Goal: Task Accomplishment & Management: Use online tool/utility

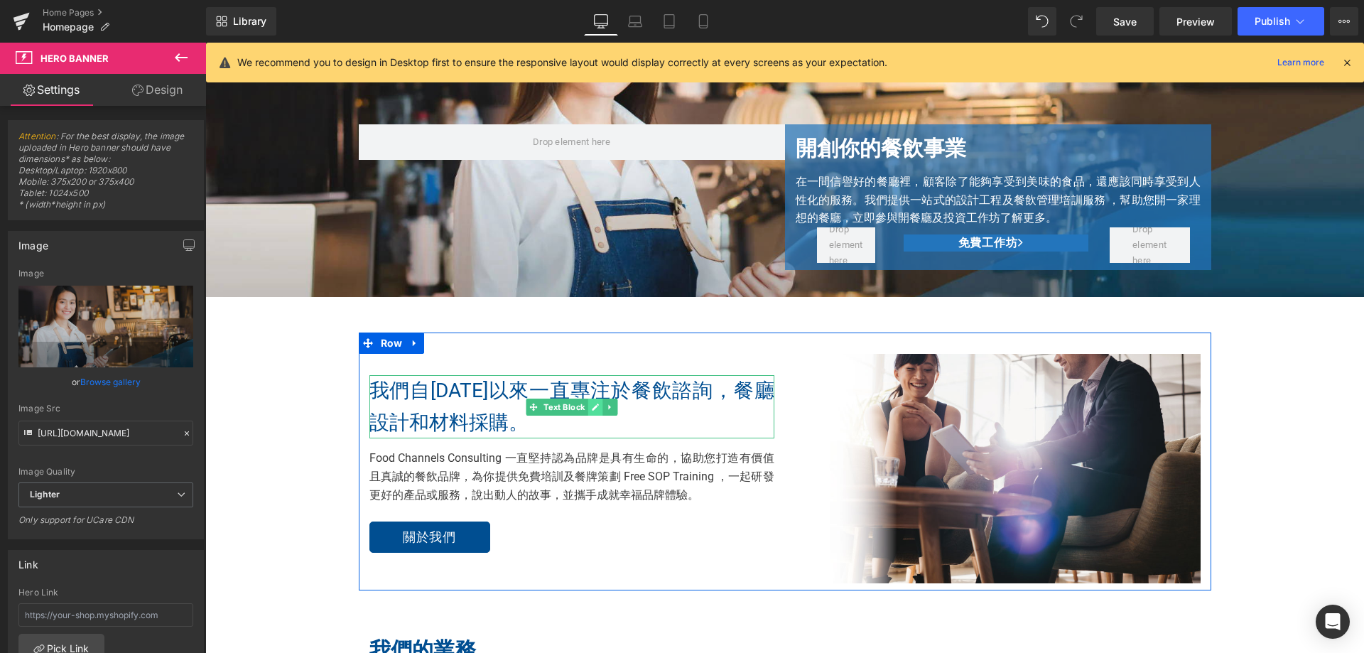
click at [592, 411] on icon at bounding box center [595, 407] width 7 height 7
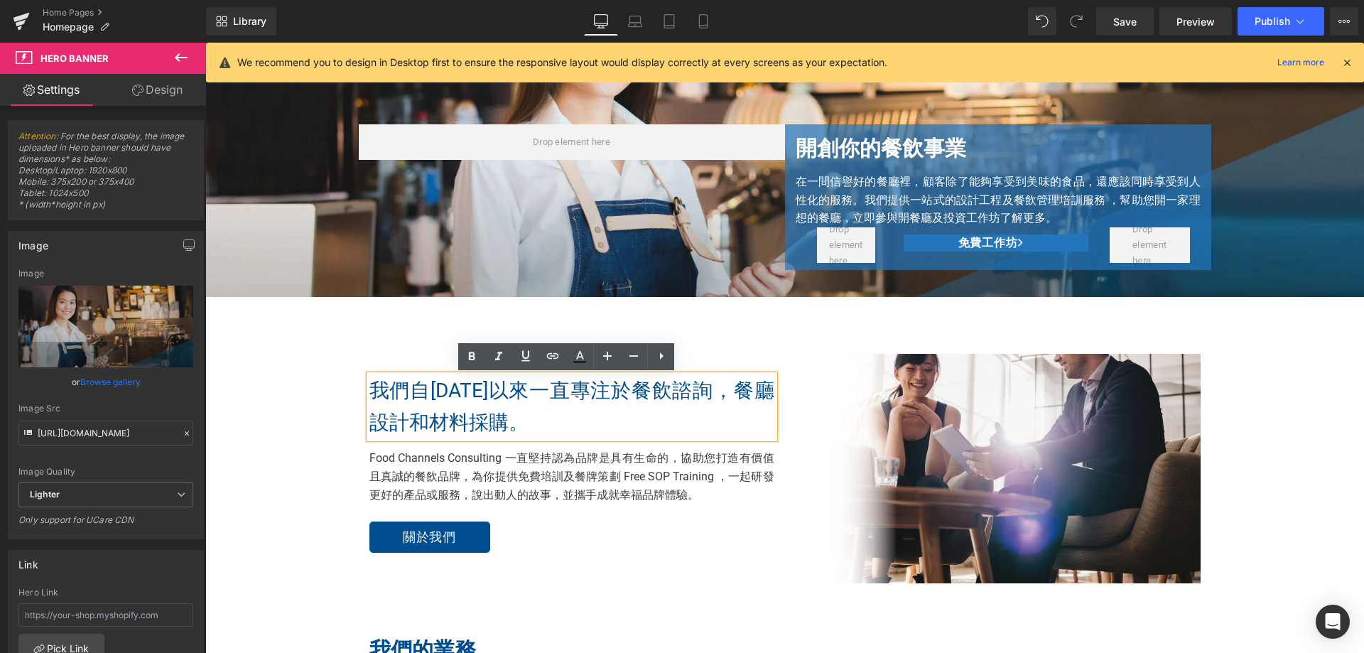
click at [619, 413] on p "我們自[DATE]以來一直專注於餐飲諮詢，餐廳設計和材料採購。" at bounding box center [571, 407] width 405 height 64
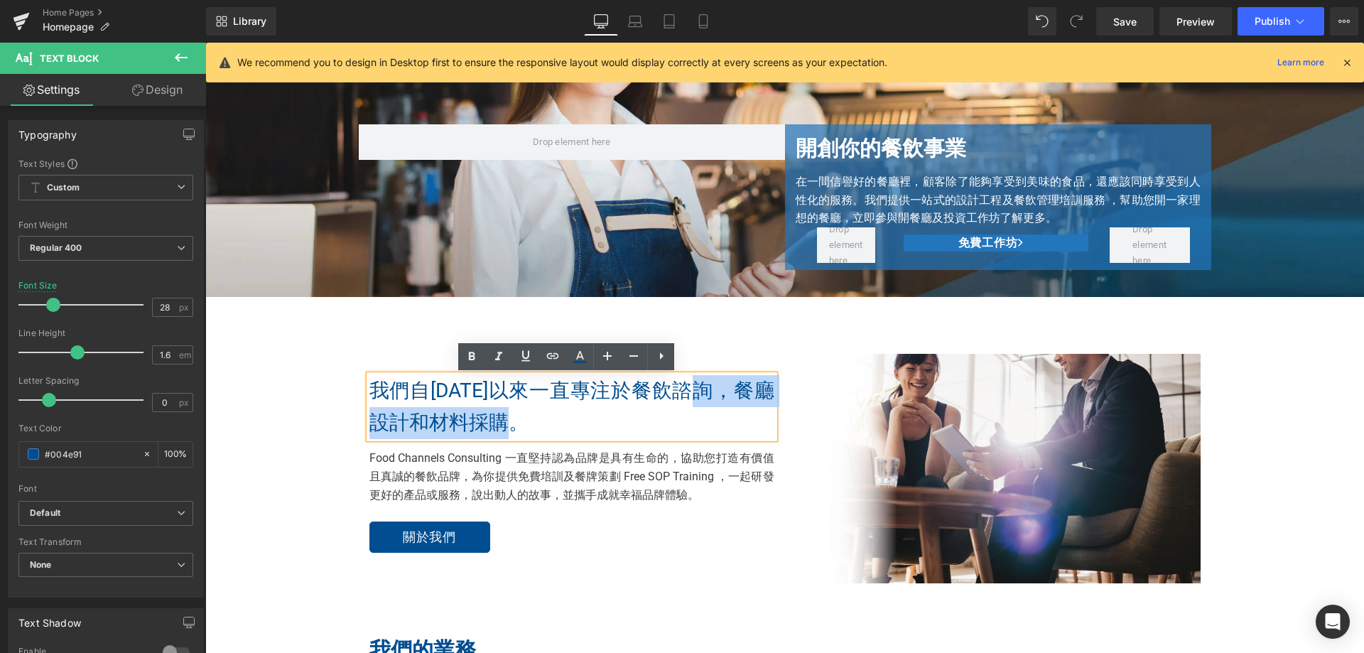
drag, startPoint x: 728, startPoint y: 416, endPoint x: 716, endPoint y: 396, distance: 23.5
click at [716, 396] on p "我們自[DATE]以來一直專注於餐飲諮詢，餐廳設計和材料採購。" at bounding box center [571, 407] width 405 height 64
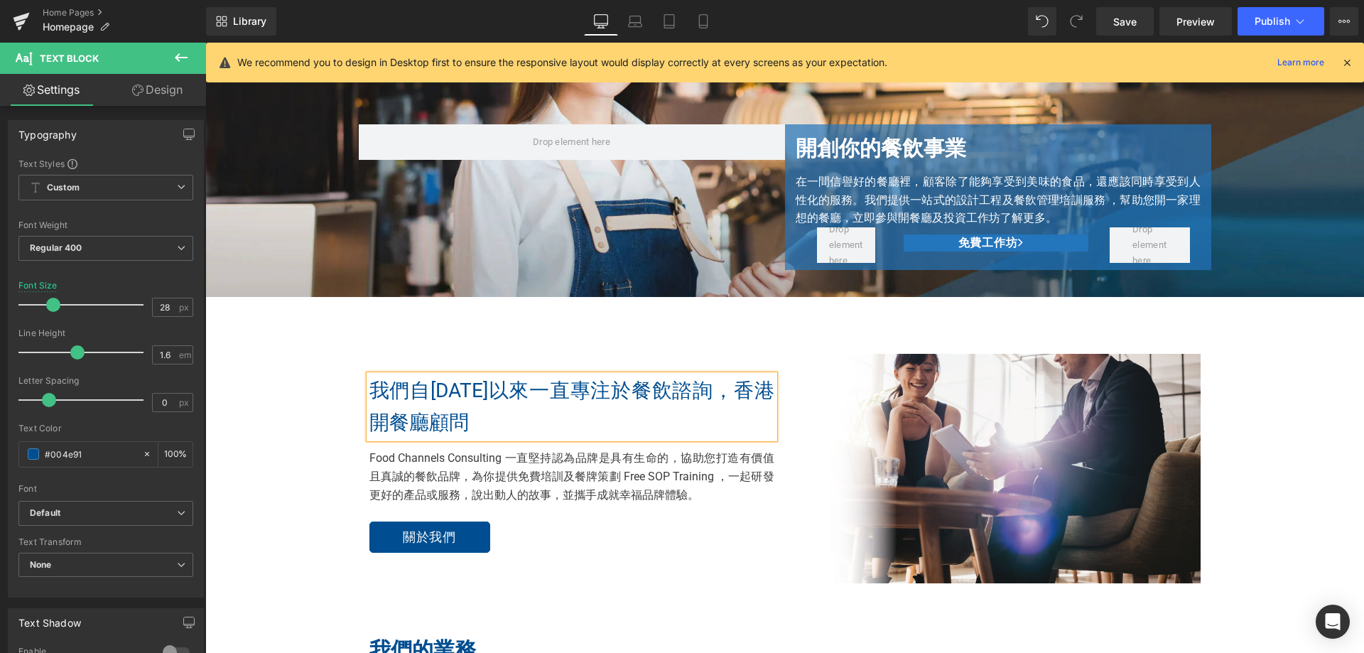
click at [736, 394] on p "我們自[DATE]以來一直專注於餐飲諮詢，香港開餐廳顧問" at bounding box center [571, 407] width 405 height 64
click at [718, 394] on p "我們自[DATE]以來一直專注於餐飲諮詢 香港開餐廳顧問" at bounding box center [571, 407] width 405 height 64
click at [705, 395] on p "自[DATE]以來一直專注於餐飲諮詢 - 香港開餐廳顧問" at bounding box center [571, 407] width 405 height 64
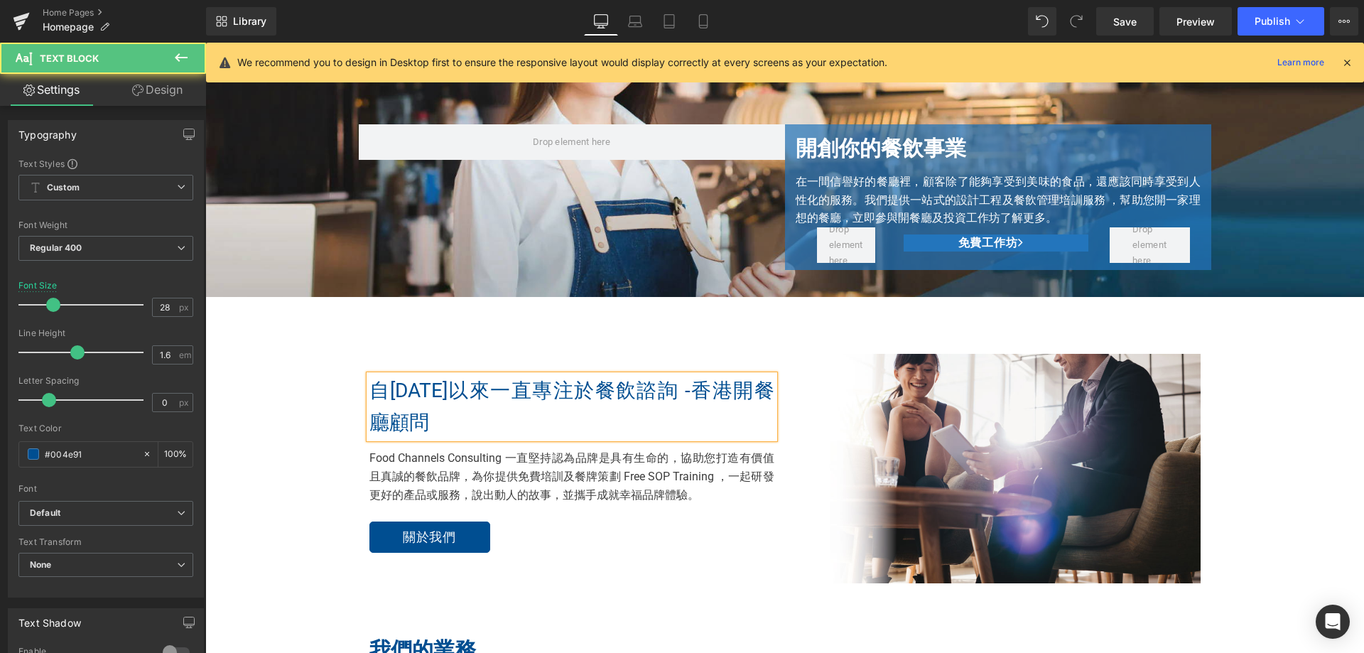
click at [531, 388] on p "自[DATE]以來一直專注於餐飲諮詢 - 香港開餐廳顧問" at bounding box center [571, 407] width 405 height 64
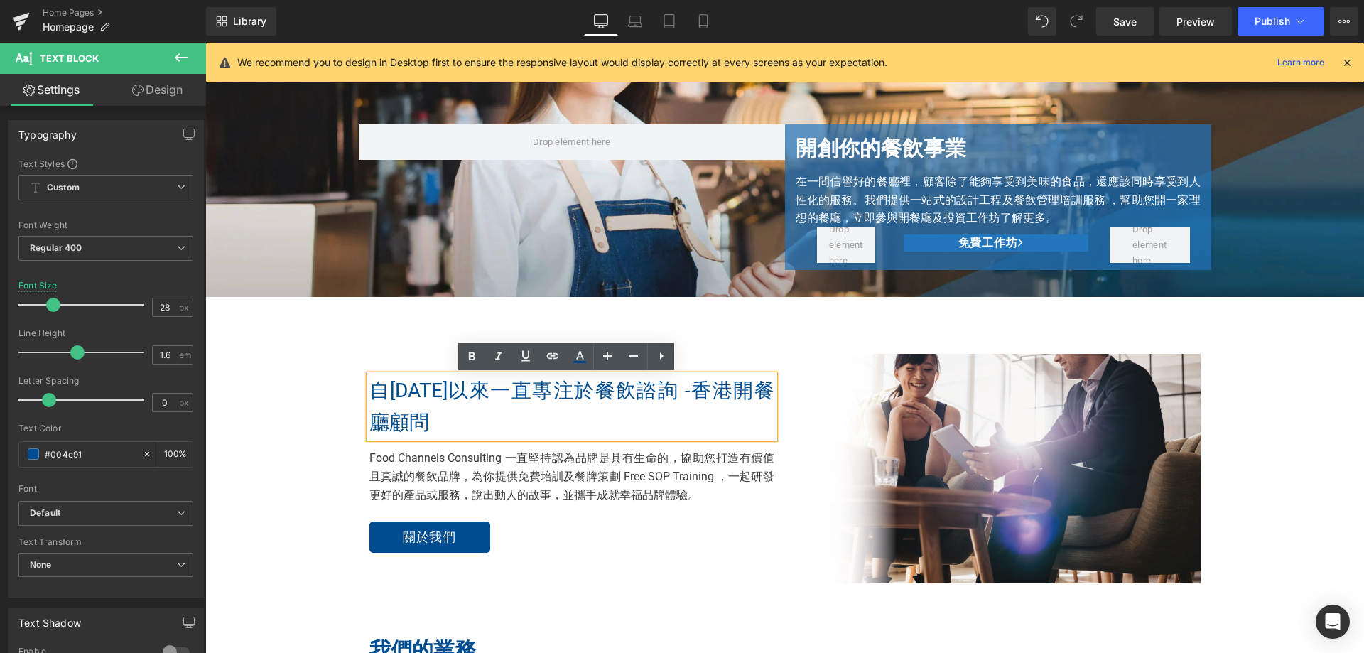
click at [492, 389] on p "自[DATE]以來一直專注於餐飲諮詢 - 香港開餐廳顧問" at bounding box center [571, 407] width 405 height 64
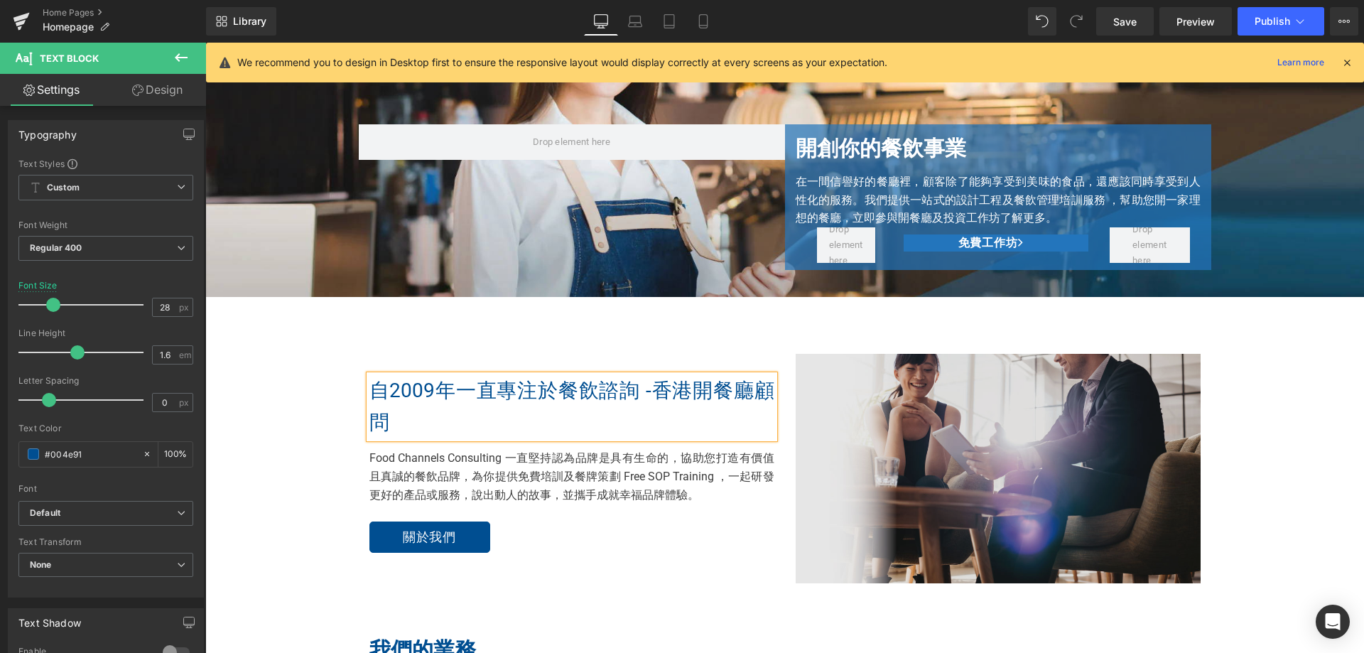
click at [800, 406] on img at bounding box center [998, 468] width 405 height 229
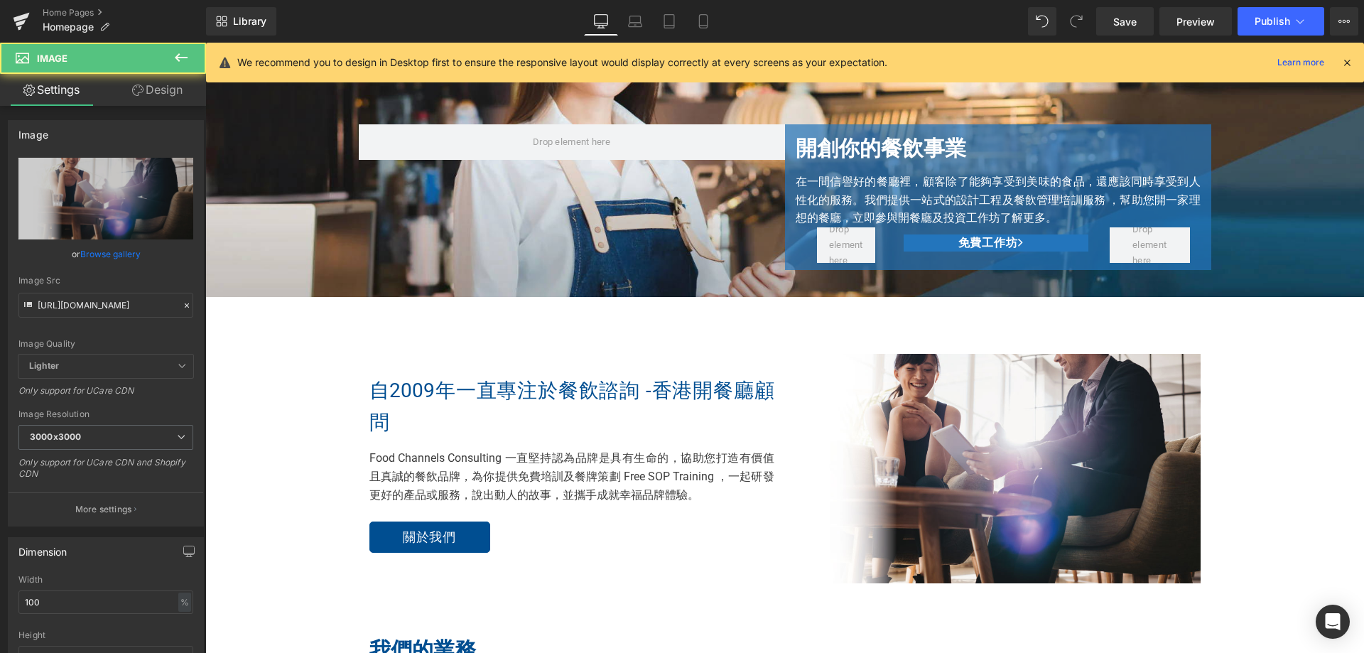
click at [725, 408] on p "自[DATE]一直專注於餐飲諮詢 - 香港開餐廳顧問" at bounding box center [571, 407] width 405 height 64
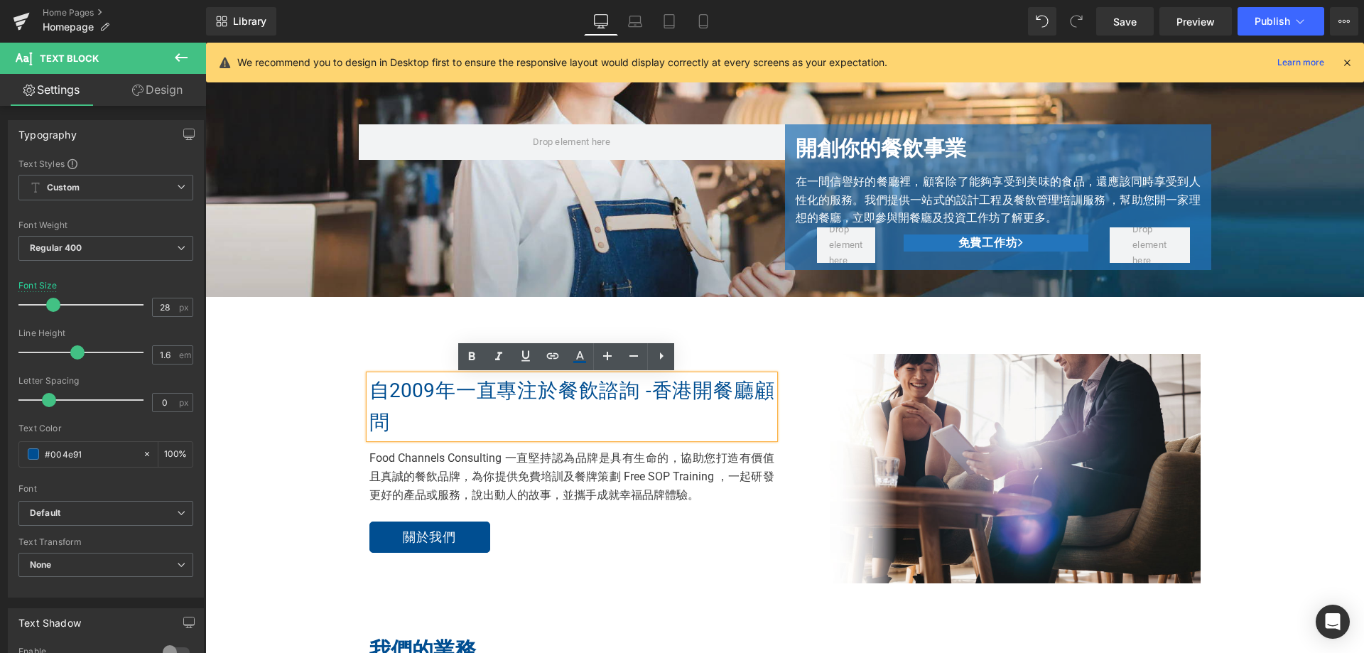
click at [688, 394] on p "自[DATE]一直專注於餐飲諮詢 - 香港開餐廳顧問" at bounding box center [571, 407] width 405 height 64
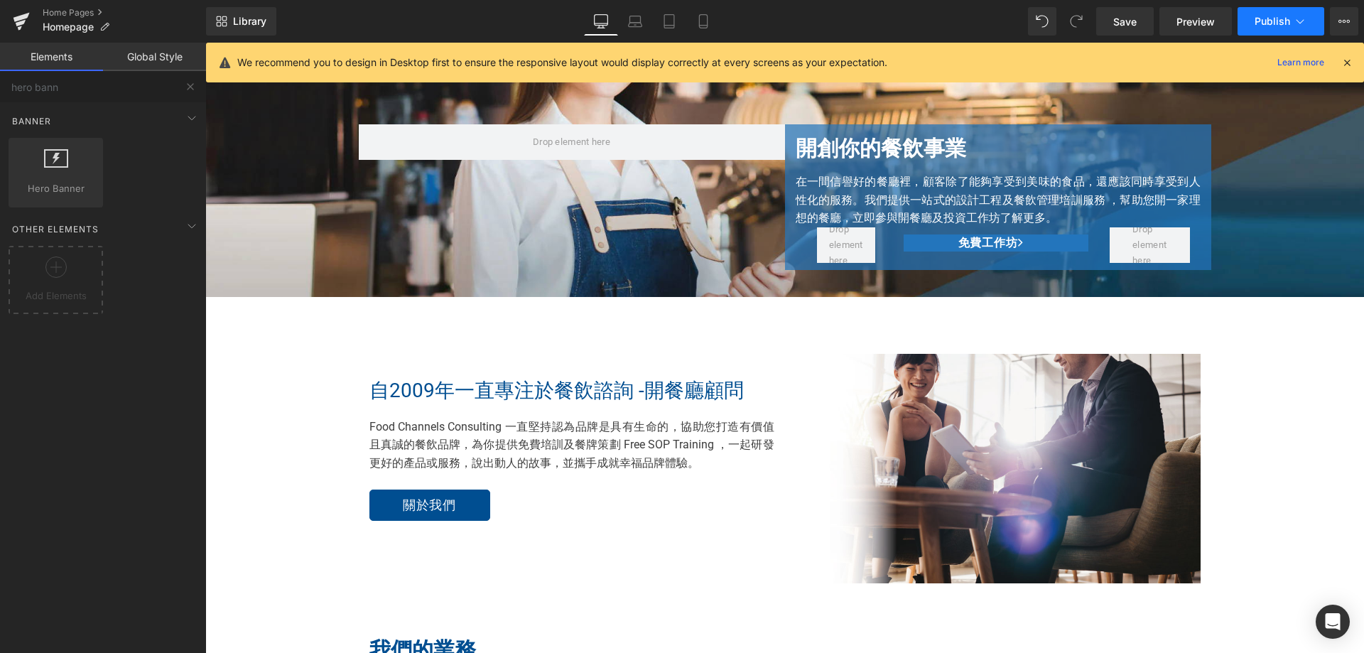
click at [1268, 28] on button "Publish" at bounding box center [1281, 21] width 87 height 28
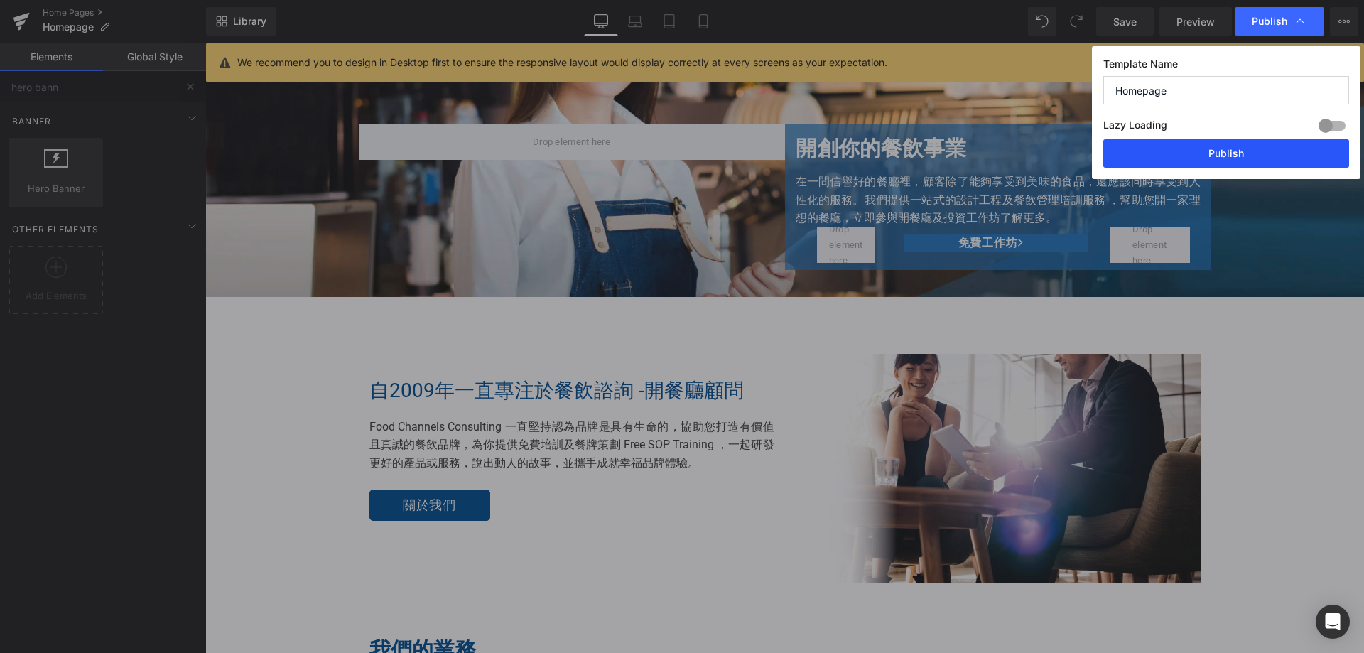
click at [1235, 148] on button "Publish" at bounding box center [1226, 153] width 246 height 28
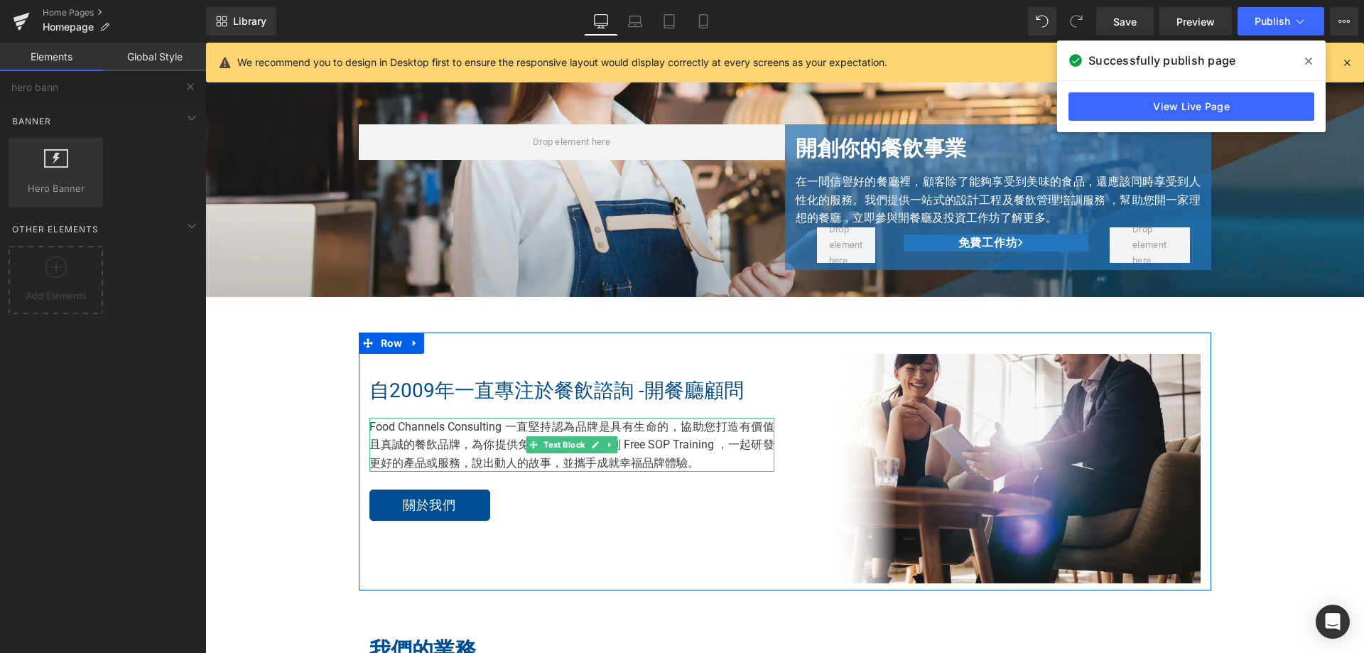
click at [498, 453] on p "Food Channels Consulting 一直堅持認為品牌是具有生命的，協助您打造有價值且真誠的餐飲品牌，為你提供免費培訓及餐牌策劃 Free SOP…" at bounding box center [571, 445] width 405 height 55
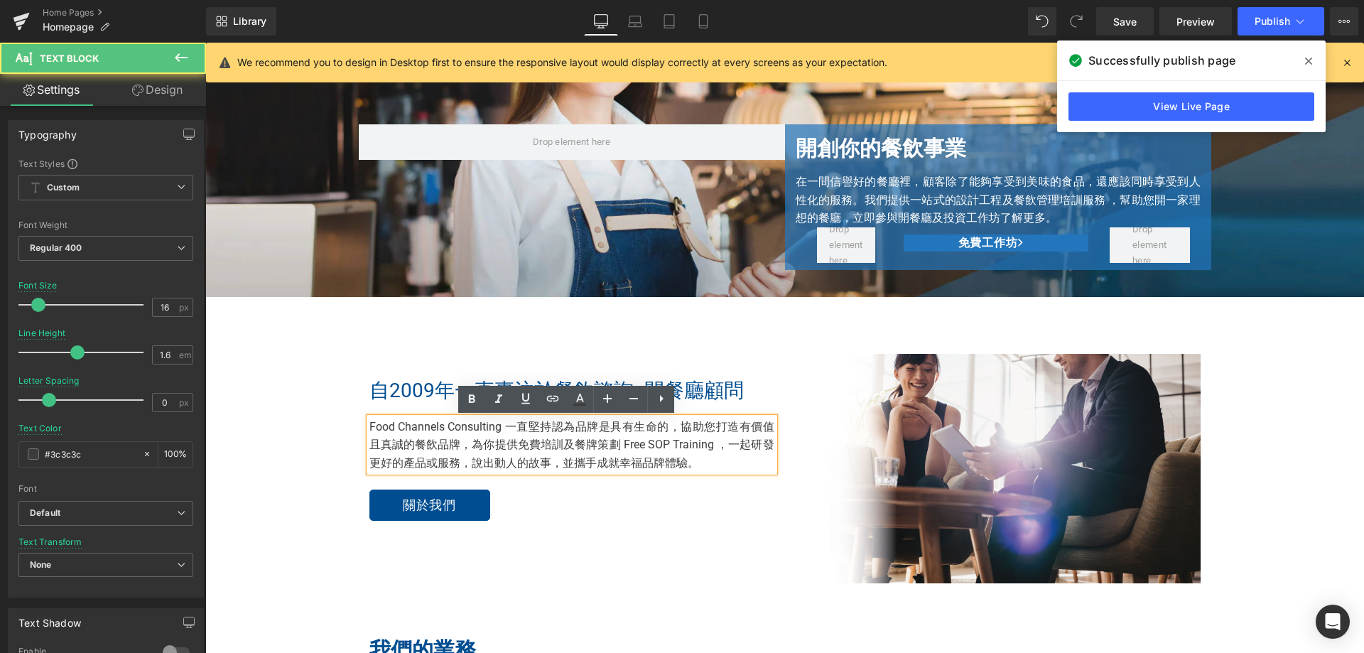
click at [534, 446] on p "Food Channels Consulting 一直堅持認為品牌是具有生命的，協助您打造有價值且真誠的餐飲品牌，為你提供免費培訓及餐牌策劃 Free SOP…" at bounding box center [571, 445] width 405 height 55
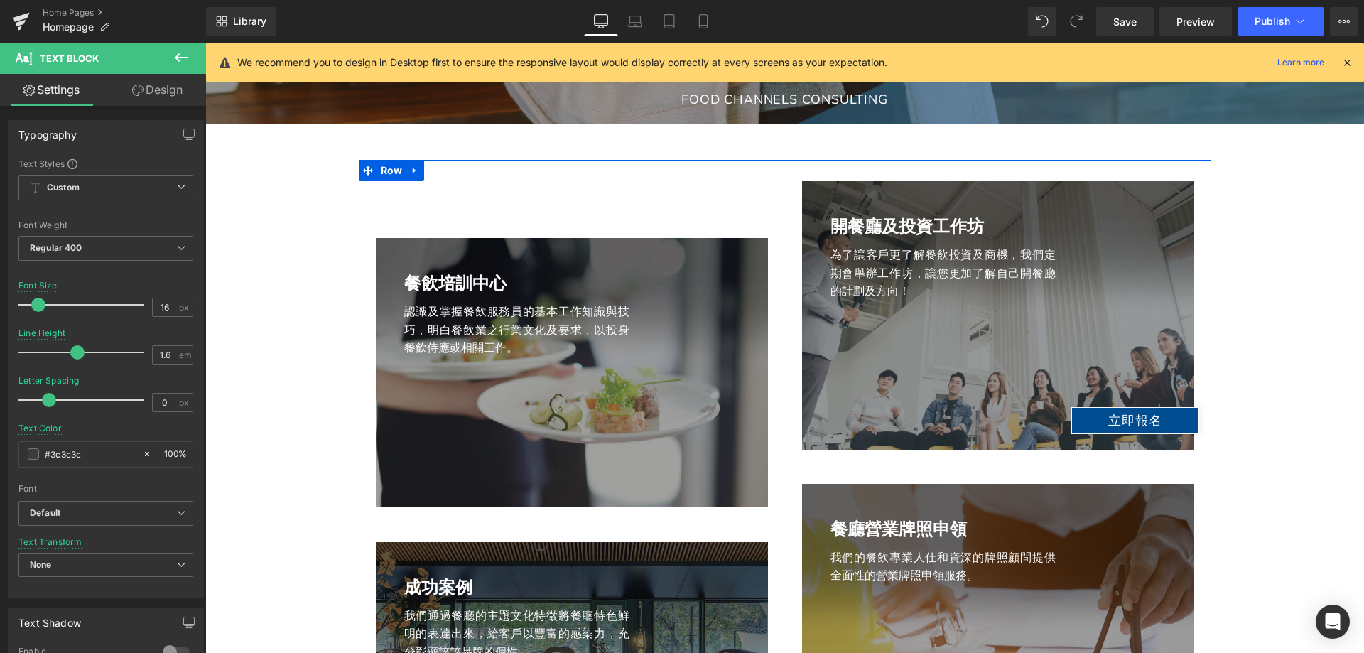
scroll to position [1776, 0]
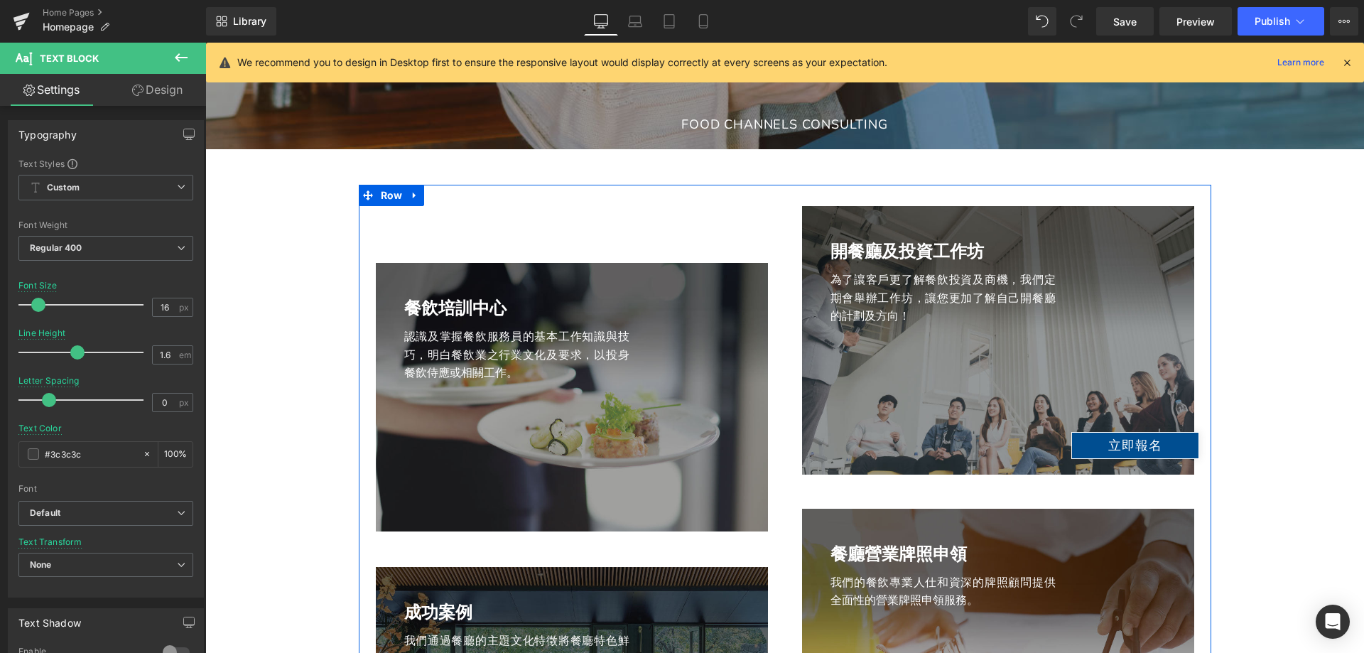
click at [742, 236] on div "餐飲培訓中心 Heading 認識及掌握餐飲服務員的基本工作知識與技巧，明白餐飲業之行業文化及要求，以投身餐飲侍應或相關工作。 Text Block Row …" at bounding box center [572, 520] width 426 height 629
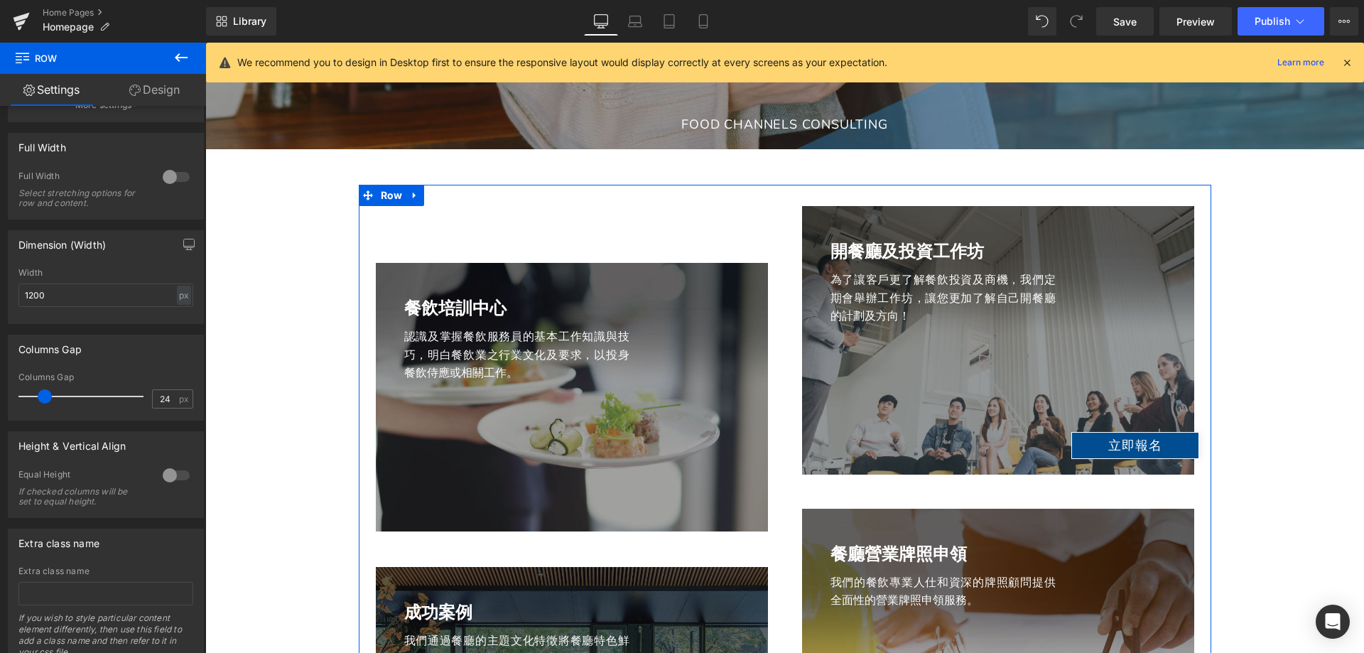
scroll to position [337, 0]
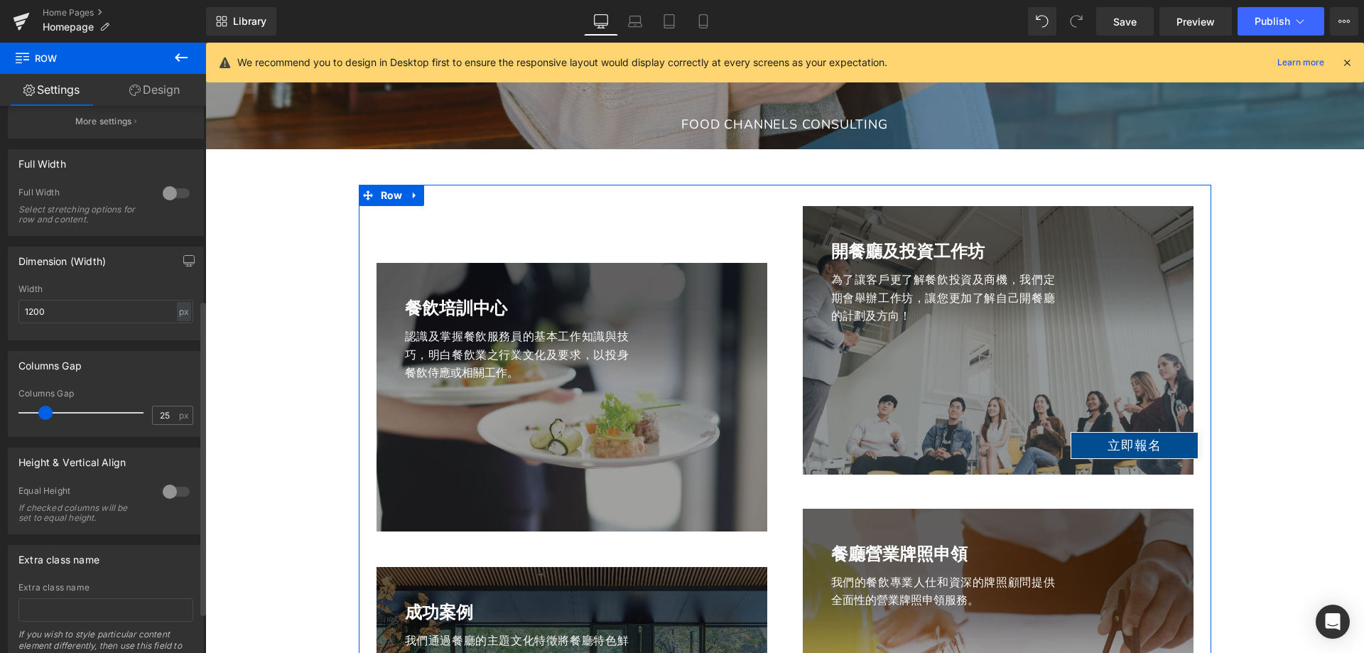
type input "24"
click at [43, 416] on span at bounding box center [45, 413] width 14 height 14
click at [563, 232] on div "餐飲培訓中心 Heading 認識及掌握餐飲服務員的基本工作知識與技巧，明白餐飲業之行業文化及要求，以投身餐飲侍應或相關工作。 Text Block Row …" at bounding box center [572, 520] width 426 height 629
click at [677, 248] on div "餐飲培訓中心 Heading 認識及掌握餐飲服務員的基本工作知識與技巧，明白餐飲業之行業文化及要求，以投身餐飲侍應或相關工作。 Text Block Row …" at bounding box center [572, 520] width 426 height 629
drag, startPoint x: 45, startPoint y: 314, endPoint x: 21, endPoint y: 315, distance: 23.5
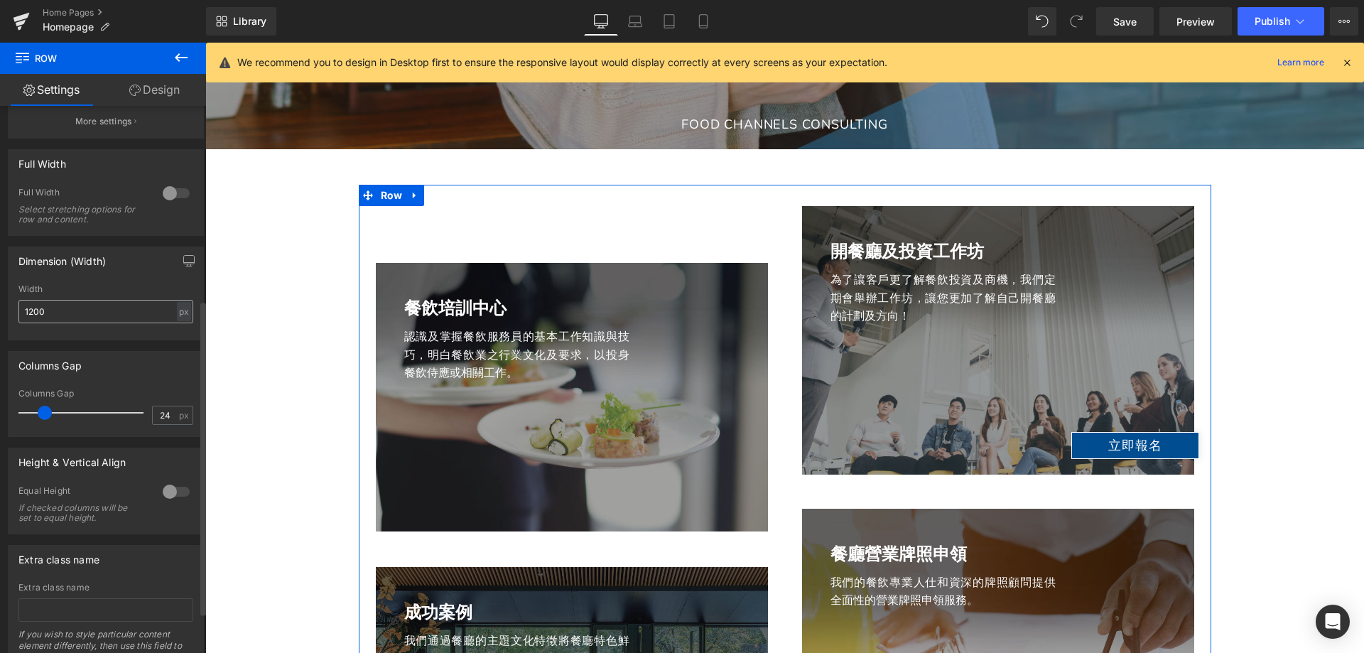
click at [21, 315] on input "1200" at bounding box center [105, 311] width 175 height 23
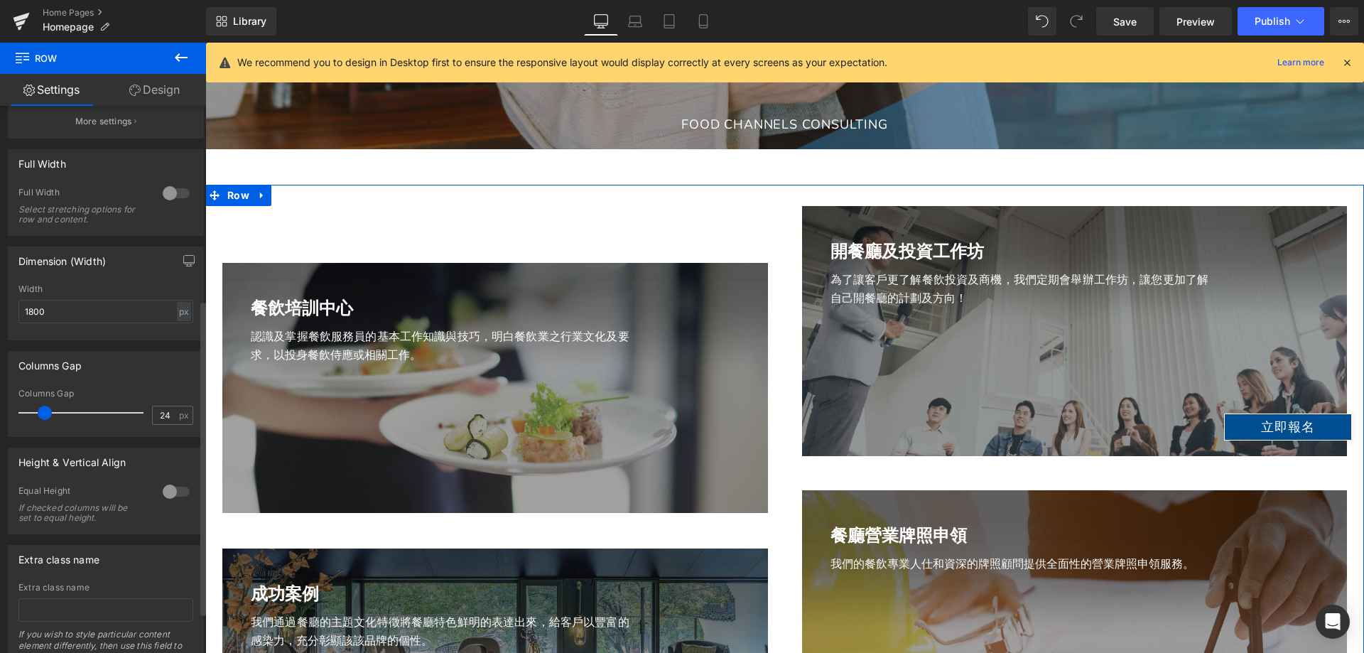
drag, startPoint x: 76, startPoint y: 313, endPoint x: 11, endPoint y: 311, distance: 65.4
click at [11, 311] on div "1800px Width 1800 px % px" at bounding box center [106, 311] width 195 height 55
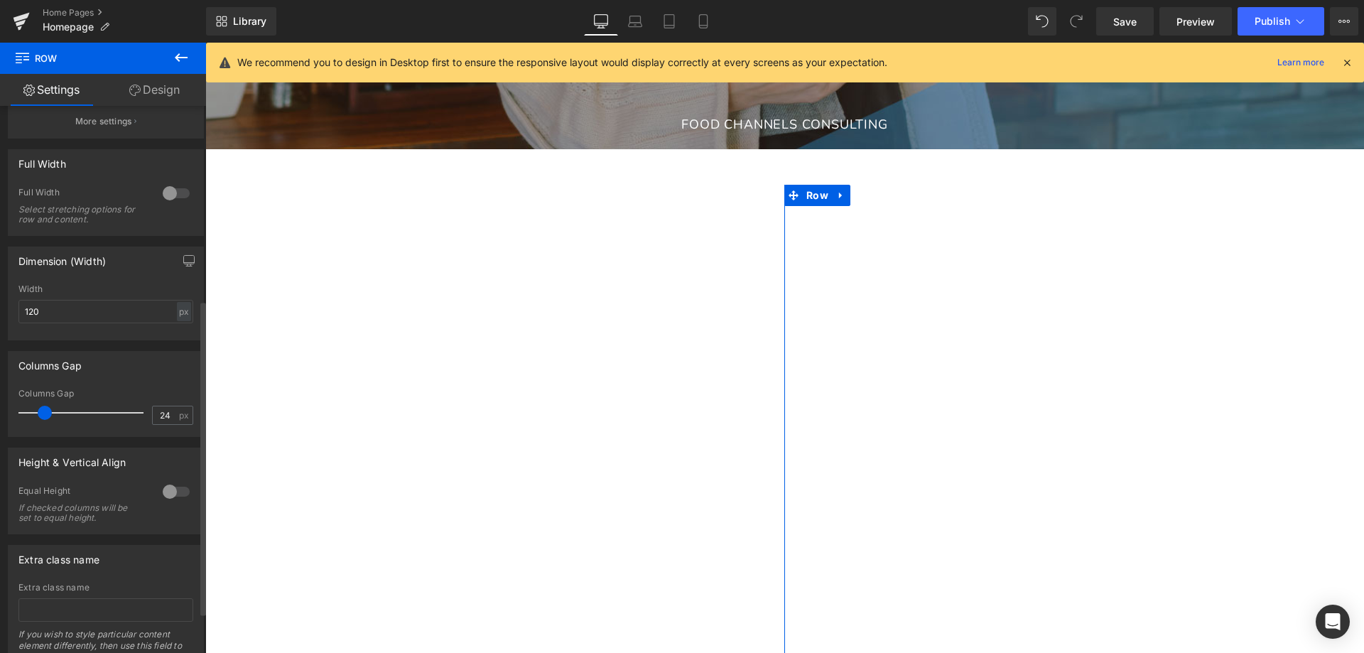
type input "1200"
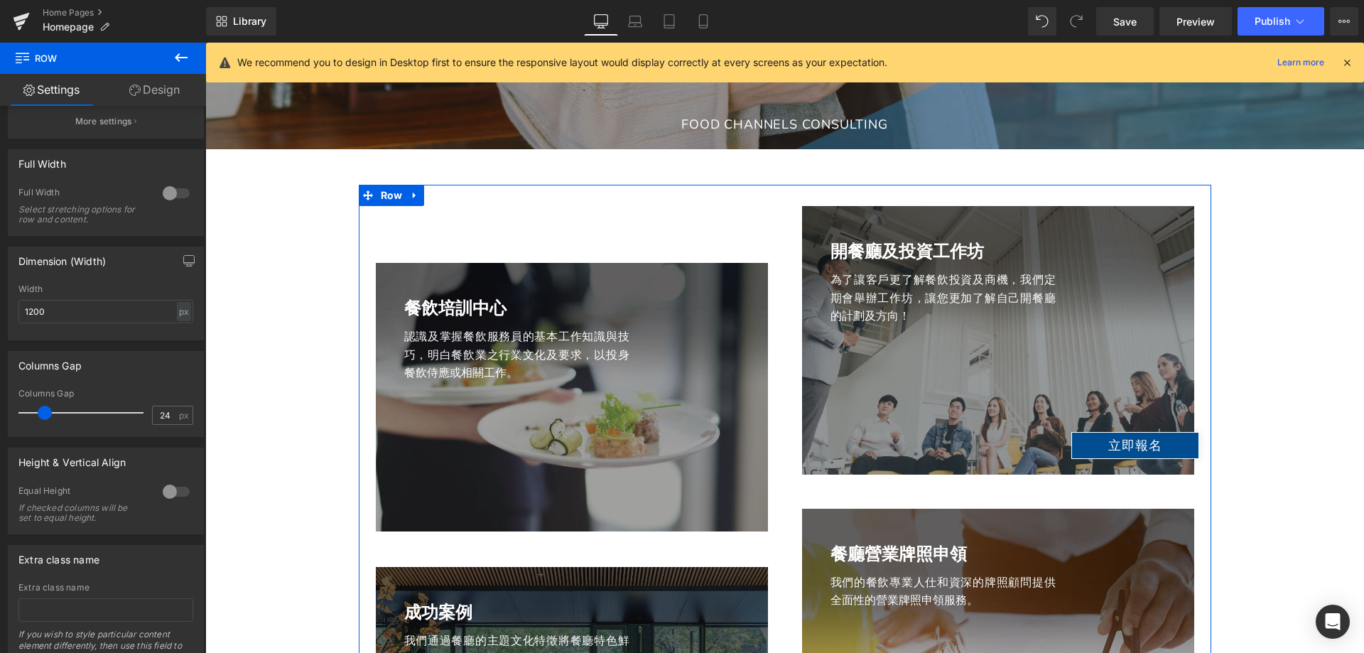
click at [418, 253] on div "餐飲培訓中心 Heading 認識及掌握餐飲服務員的基本工作知識與技巧，明白餐飲業之行業文化及要求，以投身餐飲侍應或相關工作。 Text Block Row …" at bounding box center [572, 520] width 426 height 629
click at [156, 96] on link "Design" at bounding box center [154, 90] width 103 height 32
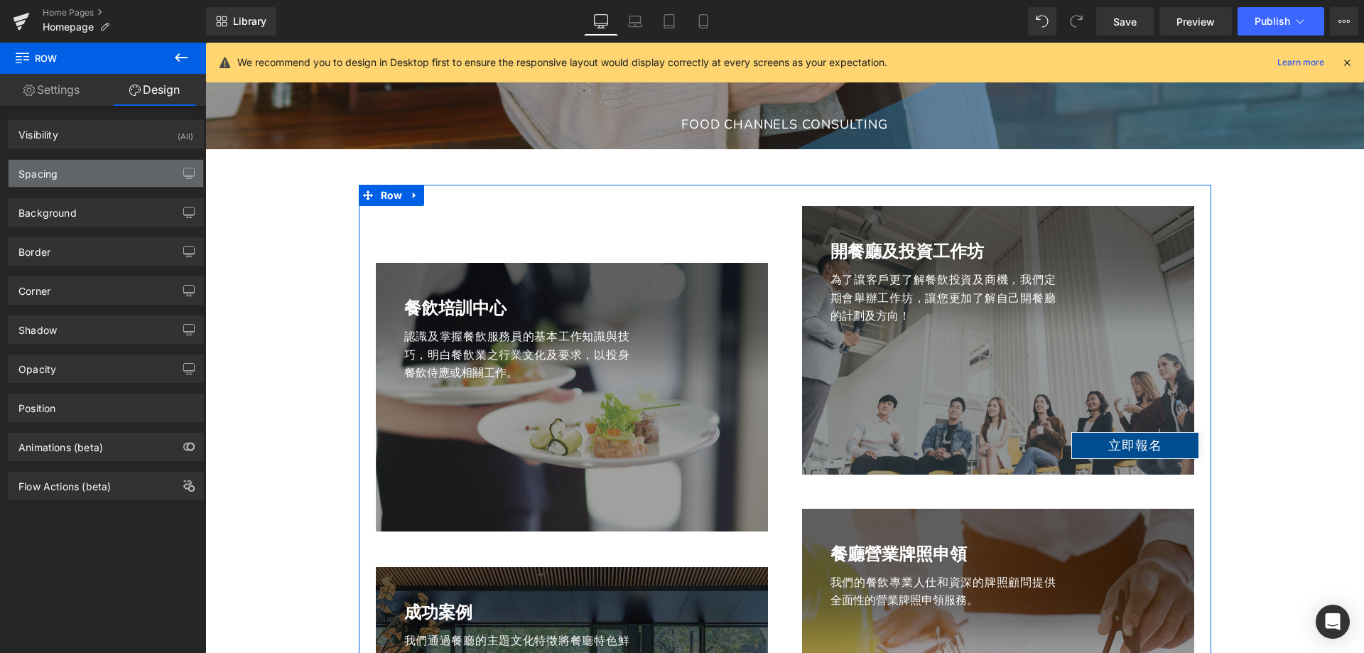
click at [125, 166] on div "Spacing" at bounding box center [106, 173] width 195 height 27
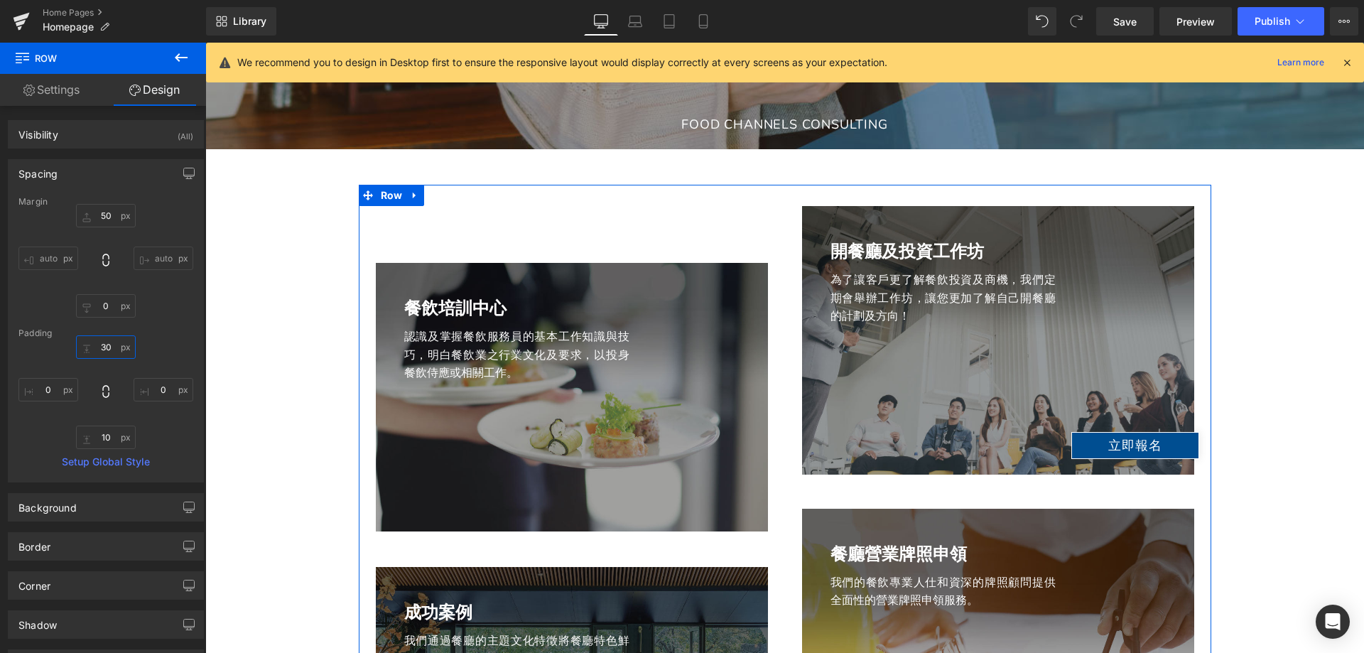
click at [110, 344] on input "30" at bounding box center [106, 346] width 60 height 23
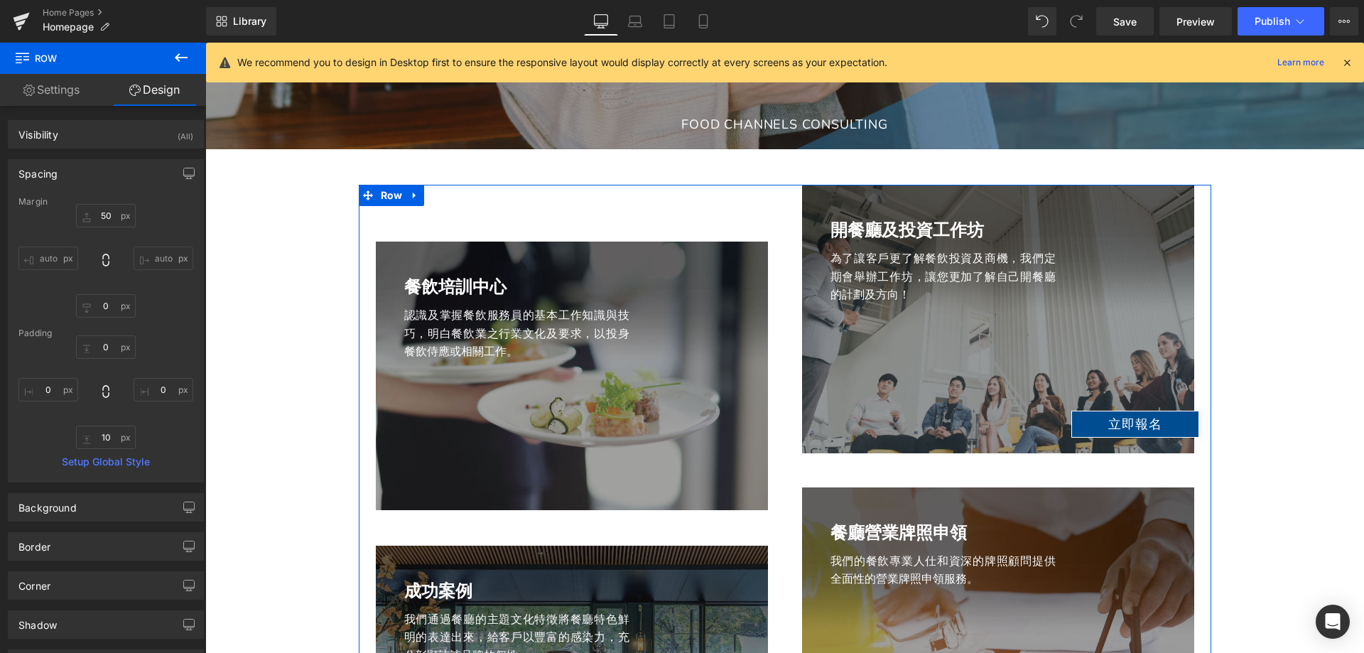
click at [186, 346] on div "0 0 0px 0 10px 10 0px 0" at bounding box center [105, 392] width 175 height 114
click at [109, 342] on input "0" at bounding box center [106, 346] width 60 height 23
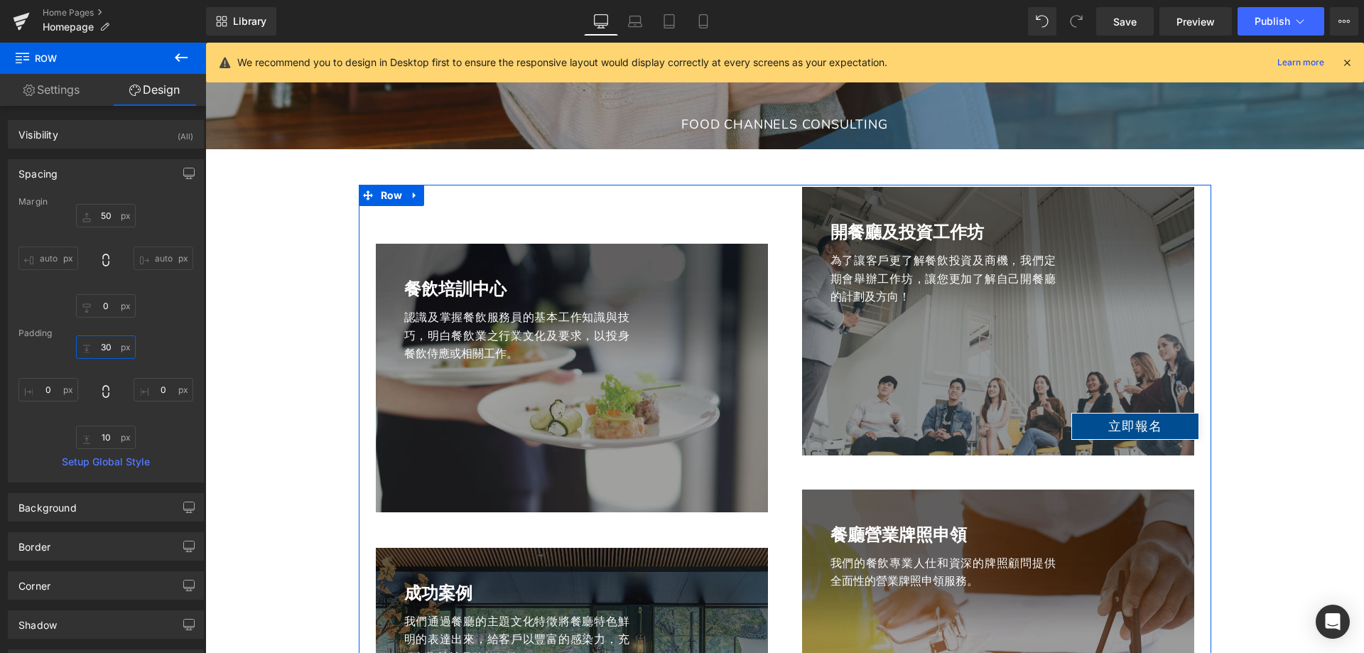
type input "30"
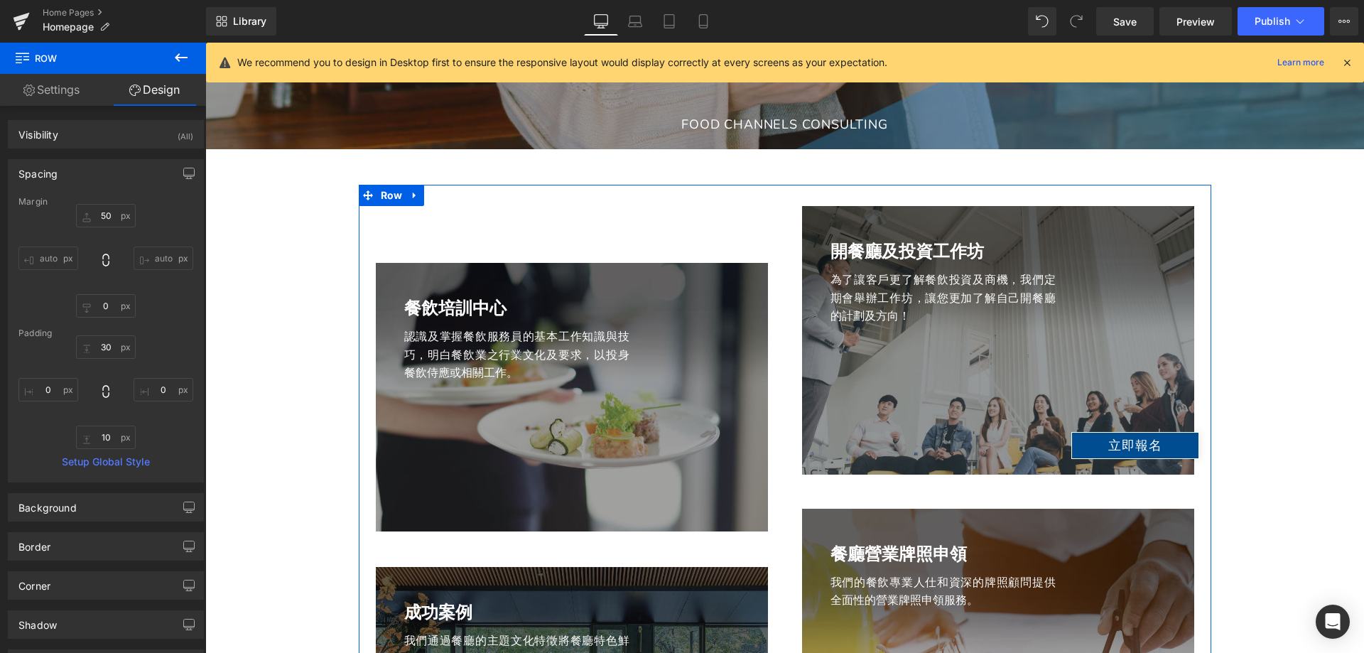
drag, startPoint x: 179, startPoint y: 336, endPoint x: 163, endPoint y: 299, distance: 40.1
click at [179, 336] on div "Padding" at bounding box center [105, 333] width 175 height 10
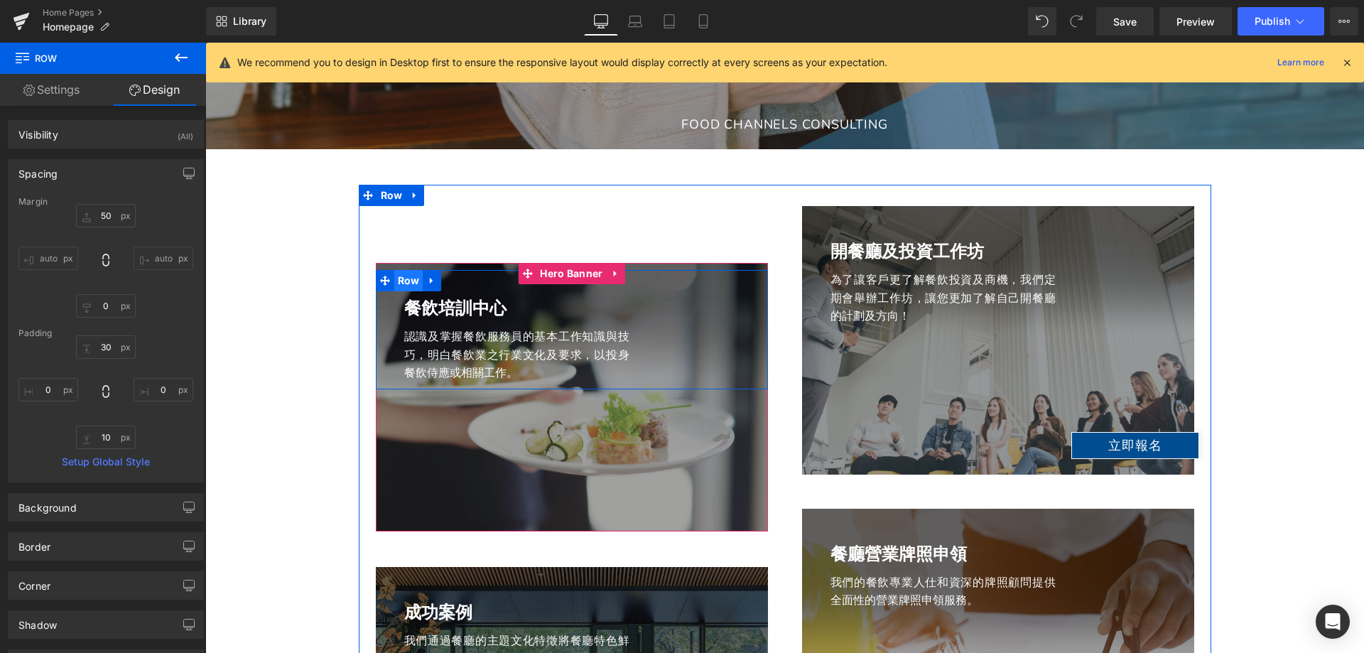
click at [399, 279] on span "Row" at bounding box center [408, 280] width 29 height 21
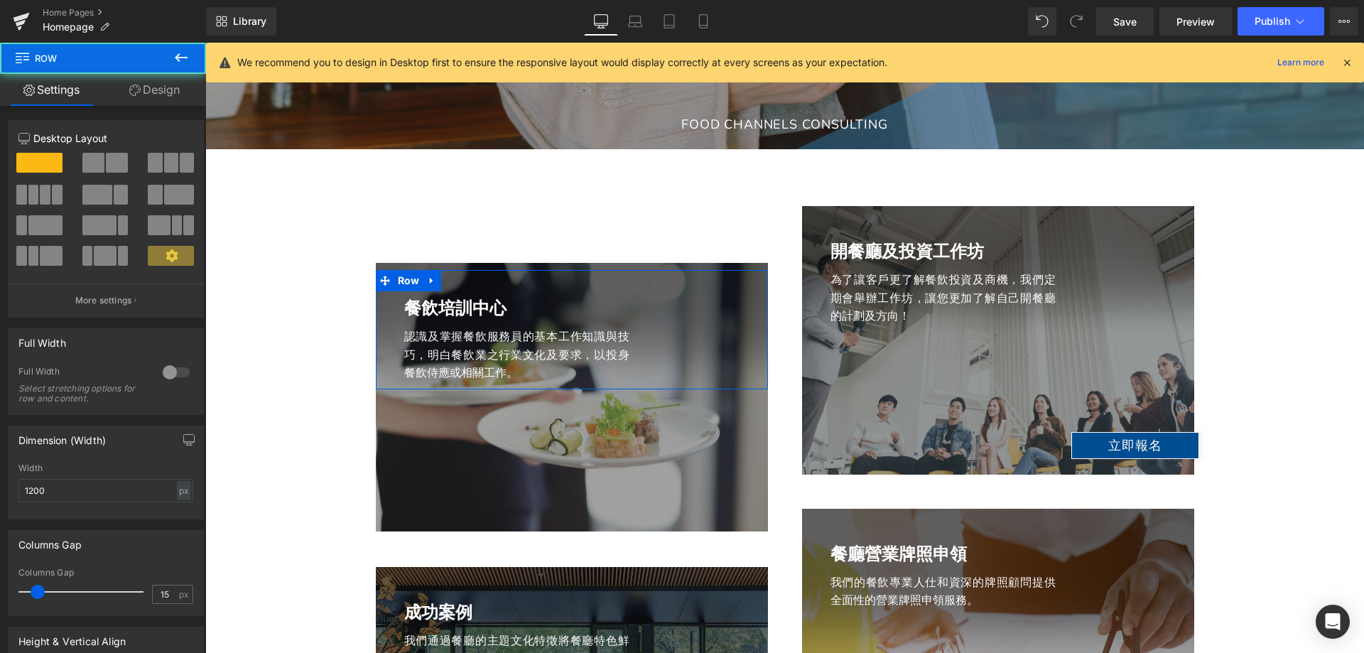
click at [161, 92] on link "Design" at bounding box center [154, 90] width 103 height 32
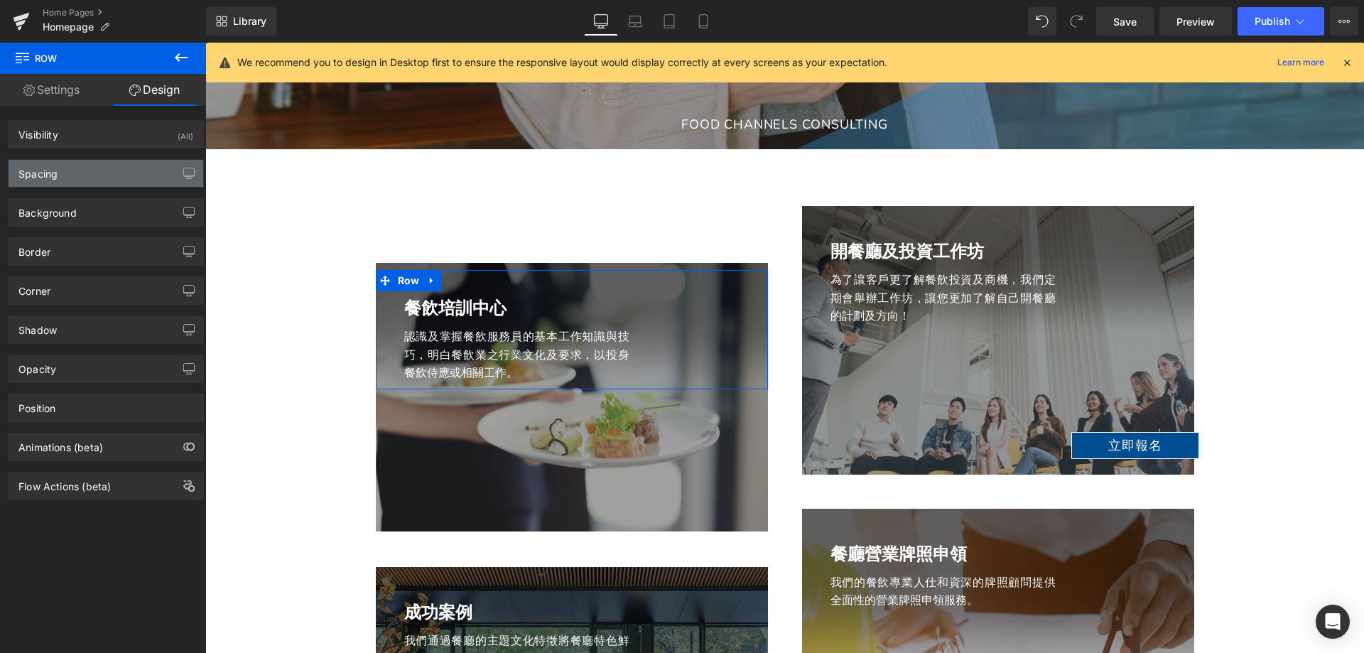
click at [91, 179] on div "Spacing" at bounding box center [106, 173] width 195 height 27
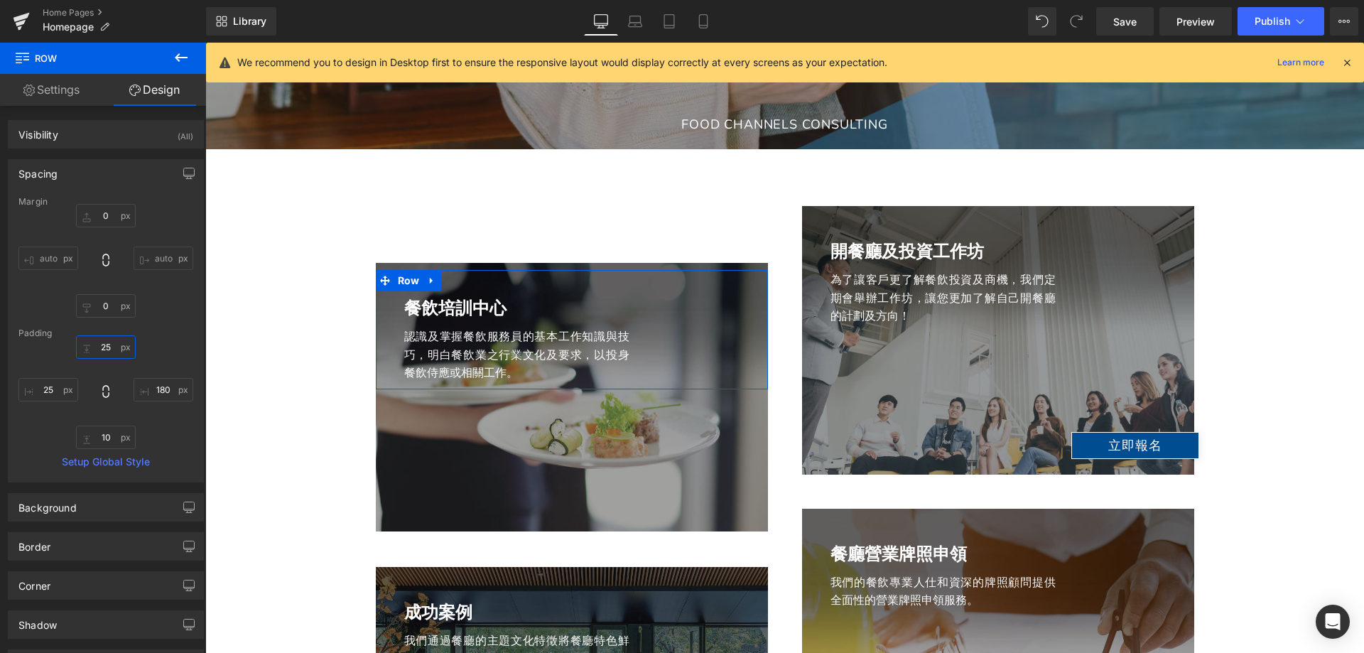
click at [103, 349] on input "25" at bounding box center [106, 346] width 60 height 23
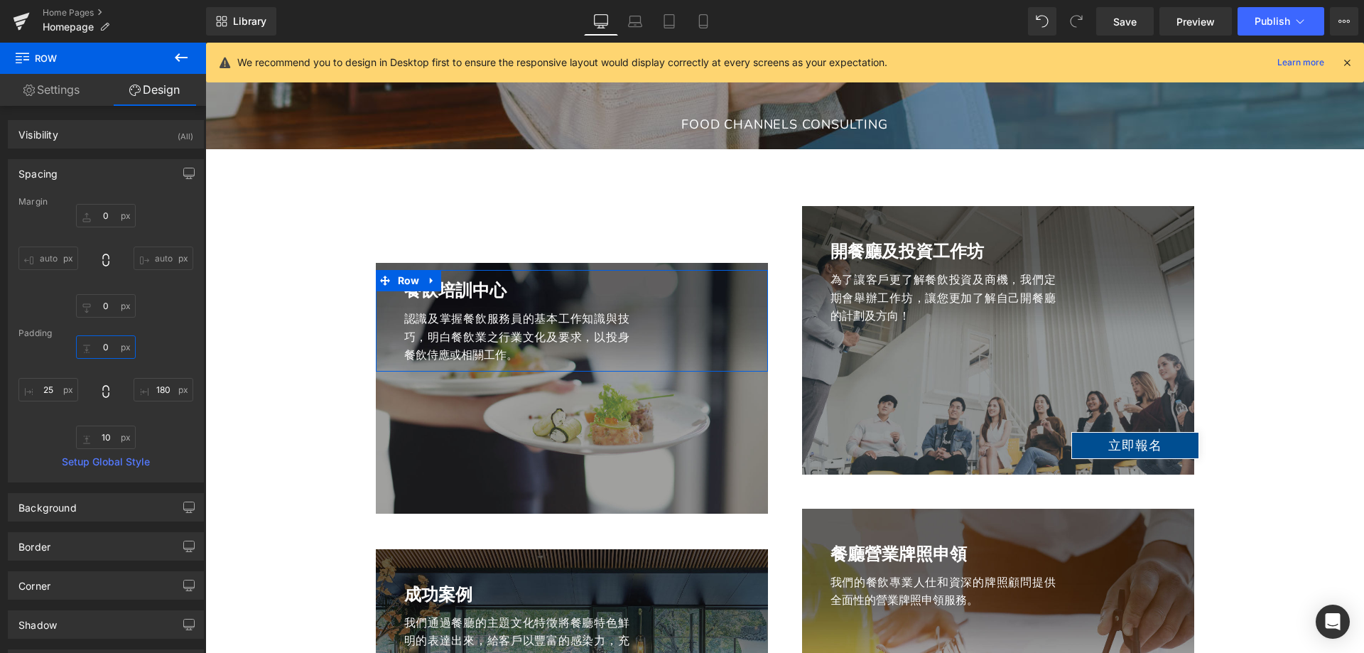
type input "25"
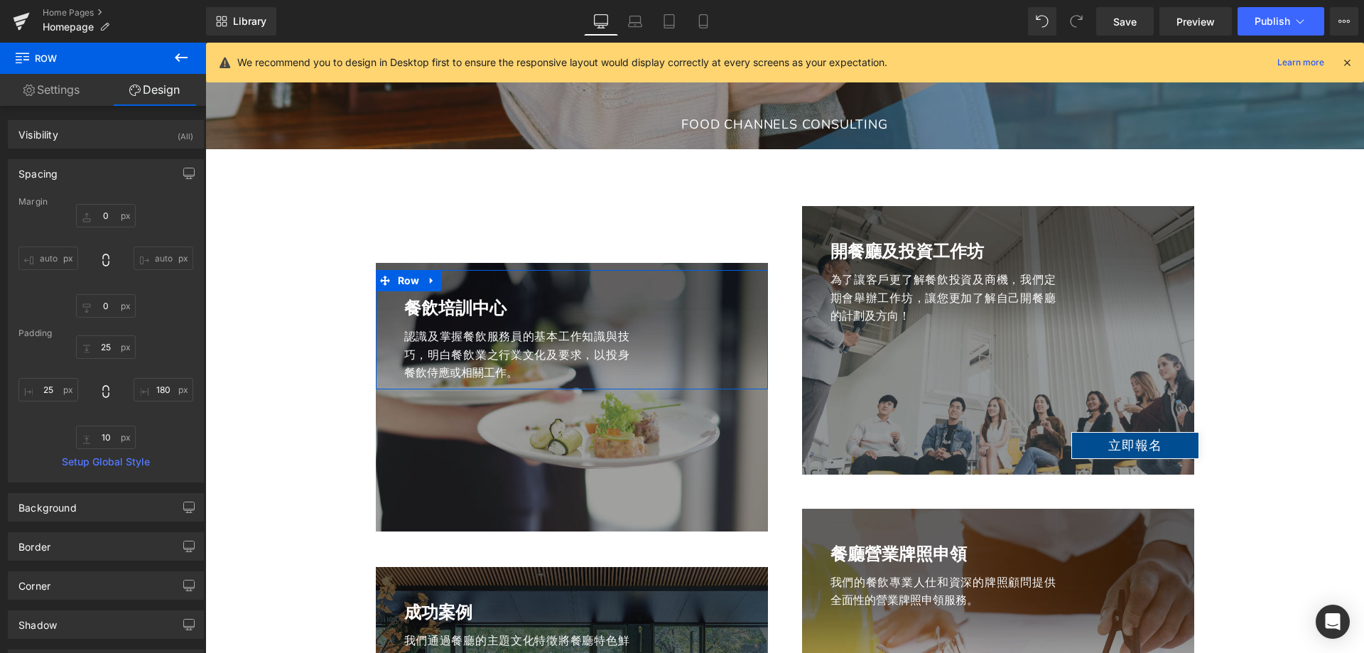
click at [163, 325] on div "Margin 0px 0 auto auto 0px 0 auto auto [GEOGRAPHIC_DATA] 25 25 180px 180 10px 1…" at bounding box center [106, 339] width 195 height 285
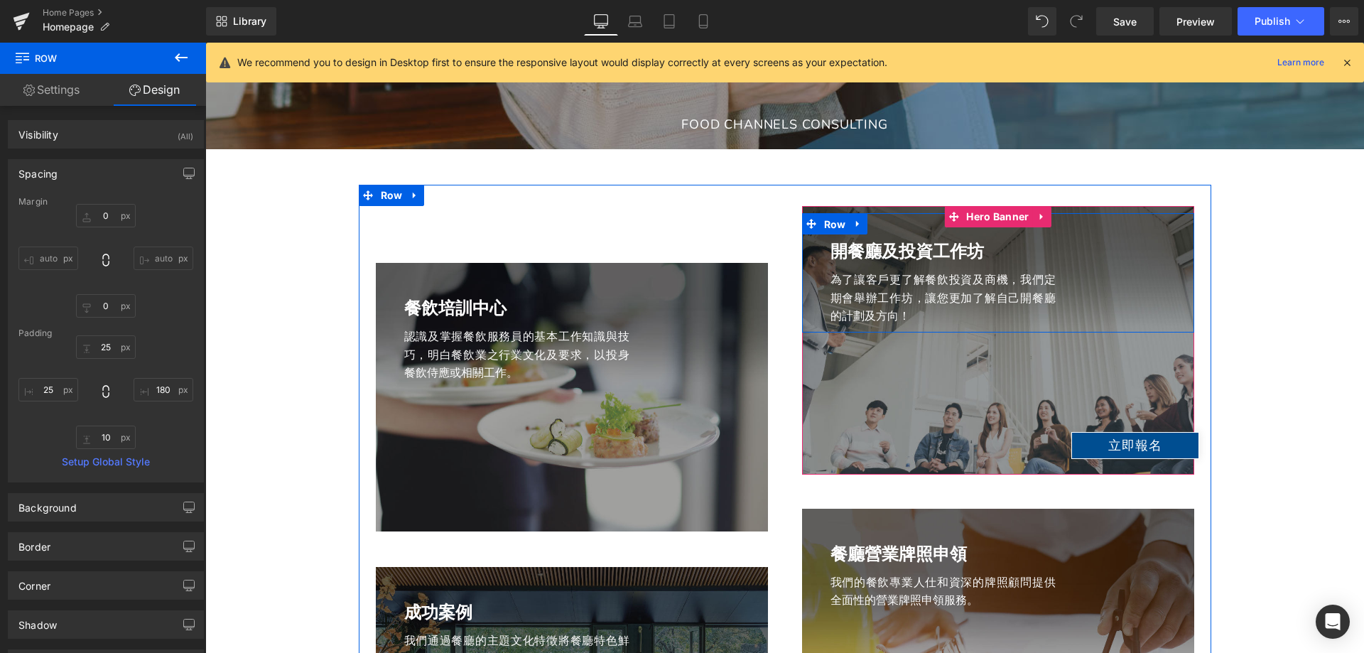
click at [828, 217] on span "Row" at bounding box center [835, 224] width 29 height 21
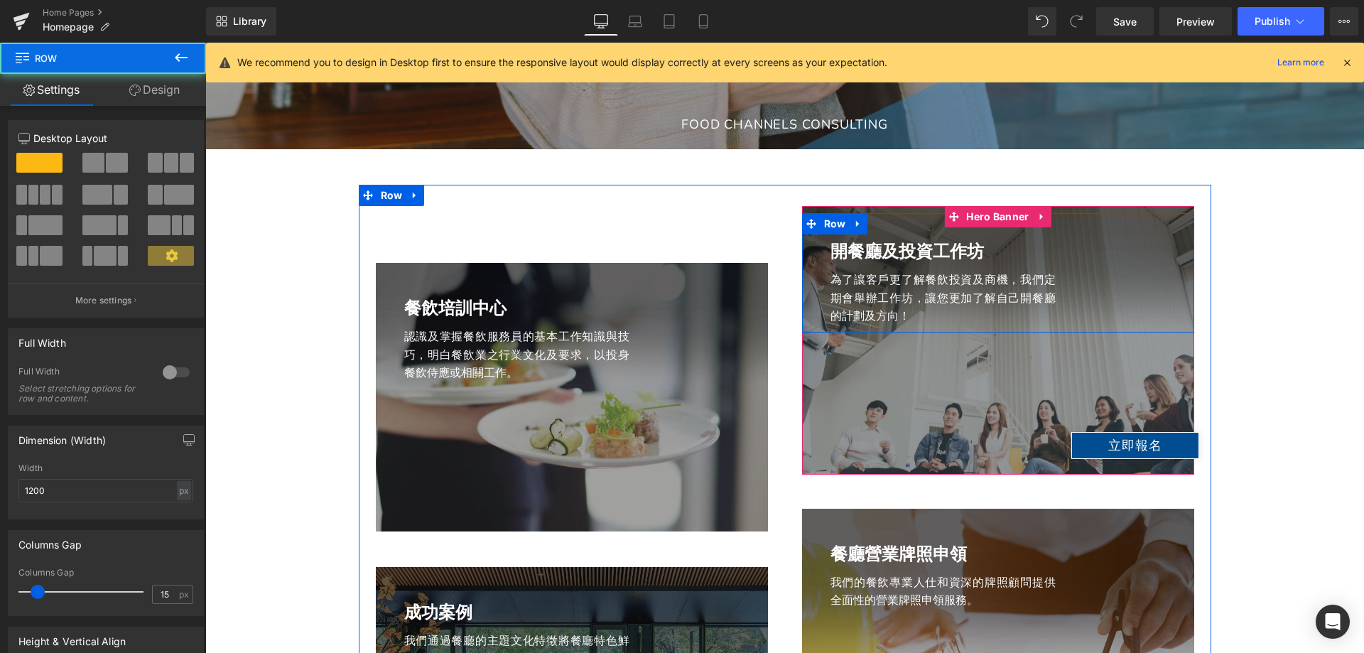
click at [828, 217] on span "Row" at bounding box center [835, 223] width 29 height 21
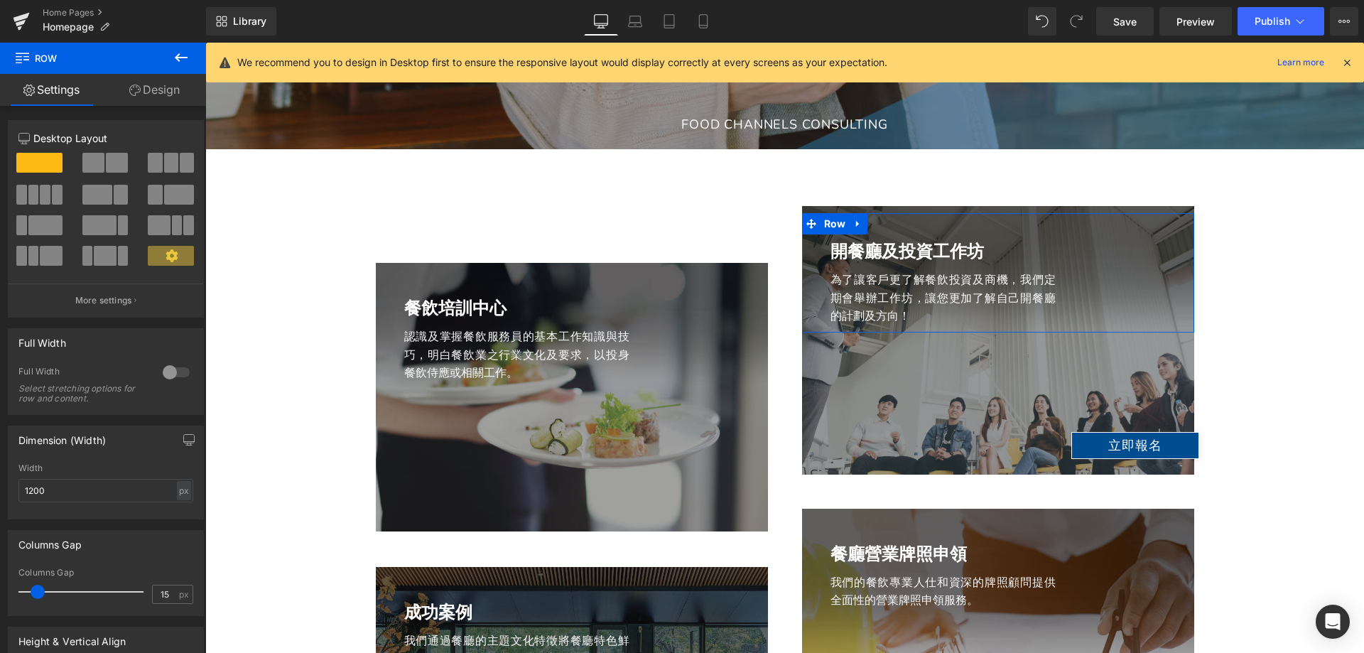
click at [139, 101] on link "Design" at bounding box center [154, 90] width 103 height 32
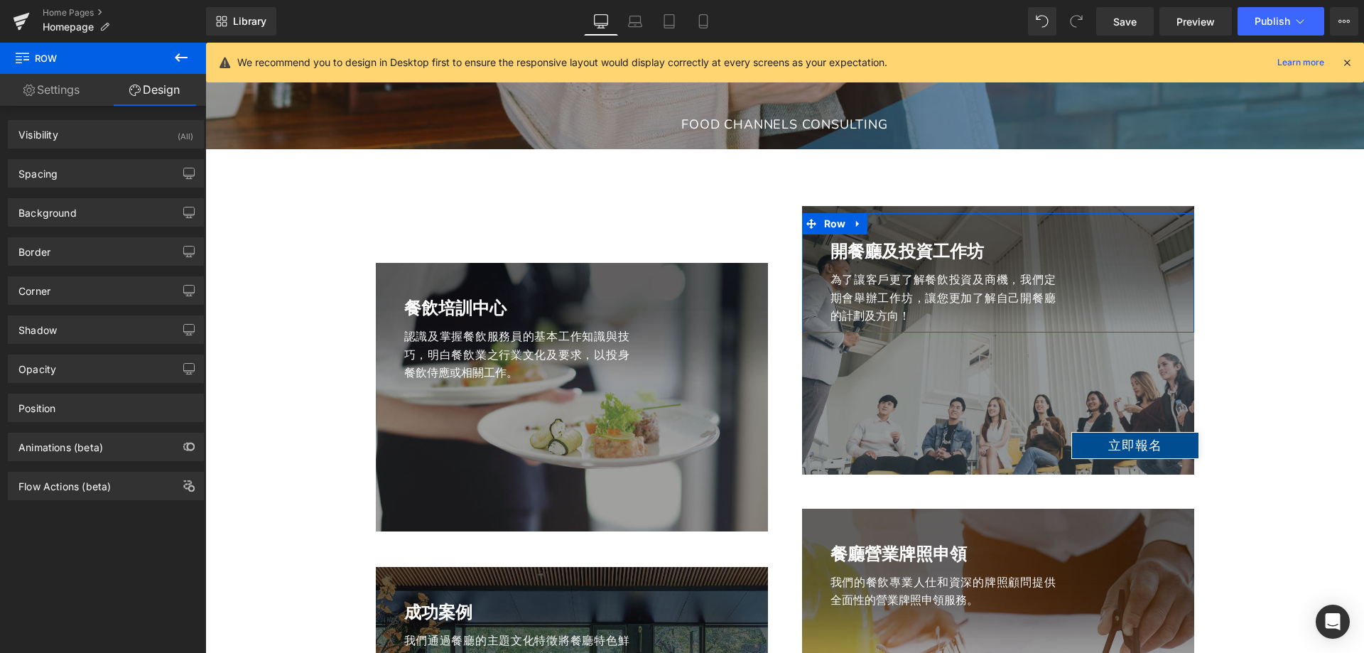
type input "0"
type input "25"
type input "180"
type input "10"
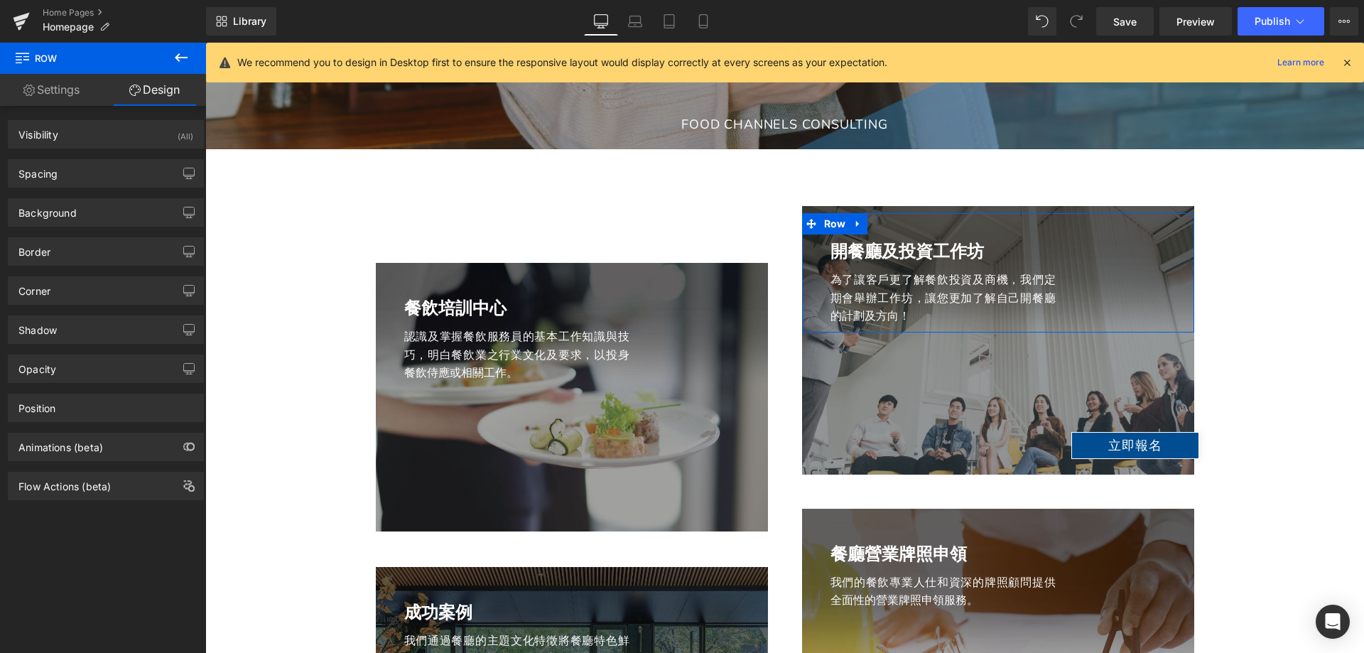
type input "25"
click at [92, 173] on div "Spacing" at bounding box center [106, 173] width 195 height 27
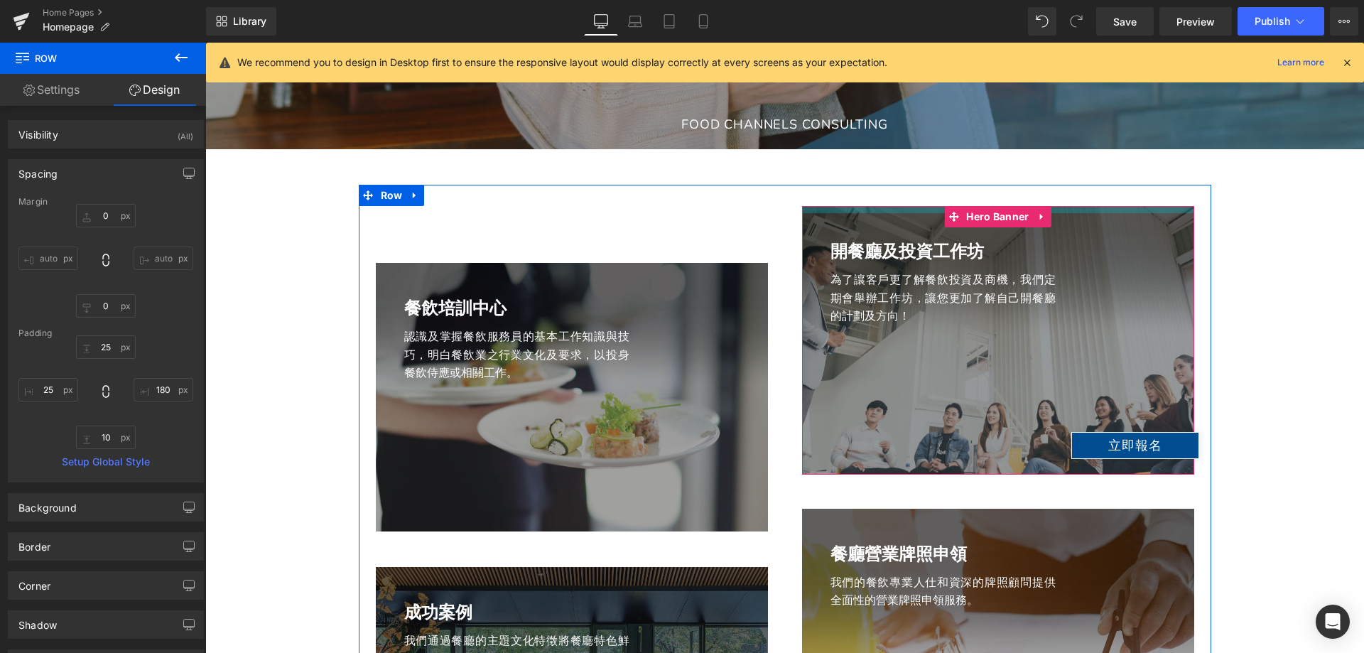
click at [1116, 210] on div at bounding box center [998, 209] width 392 height 7
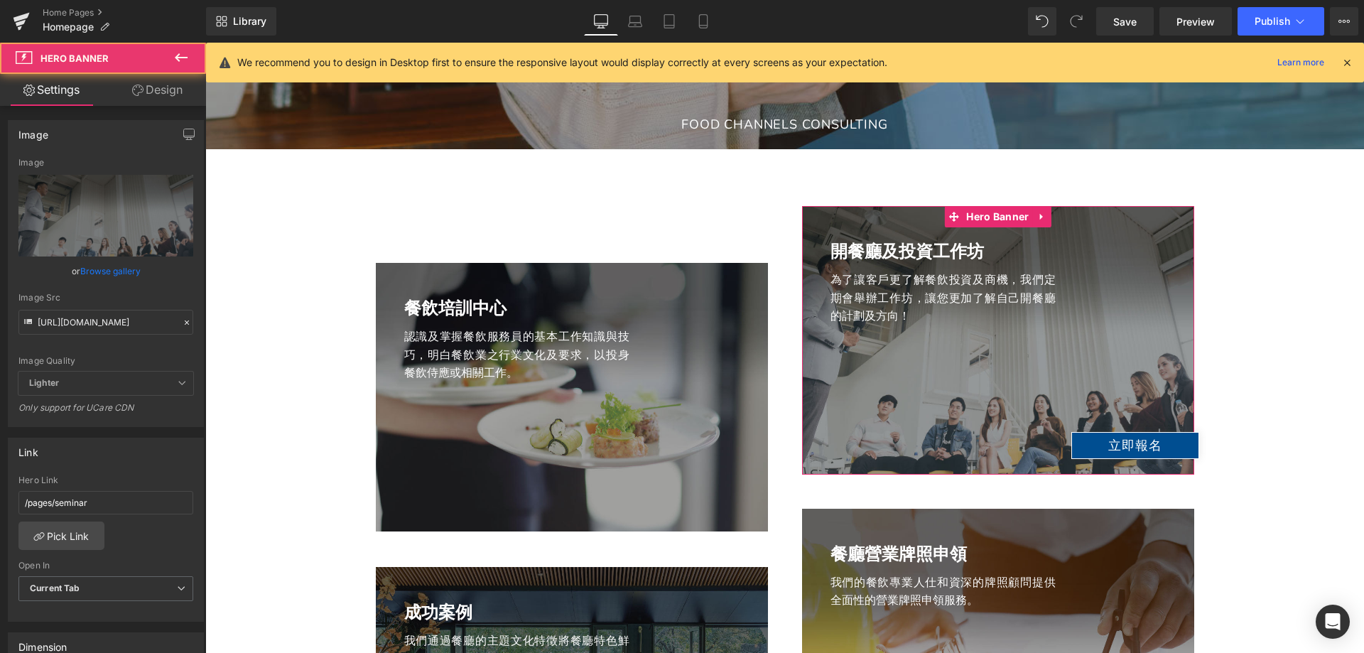
click at [132, 86] on icon at bounding box center [137, 90] width 11 height 11
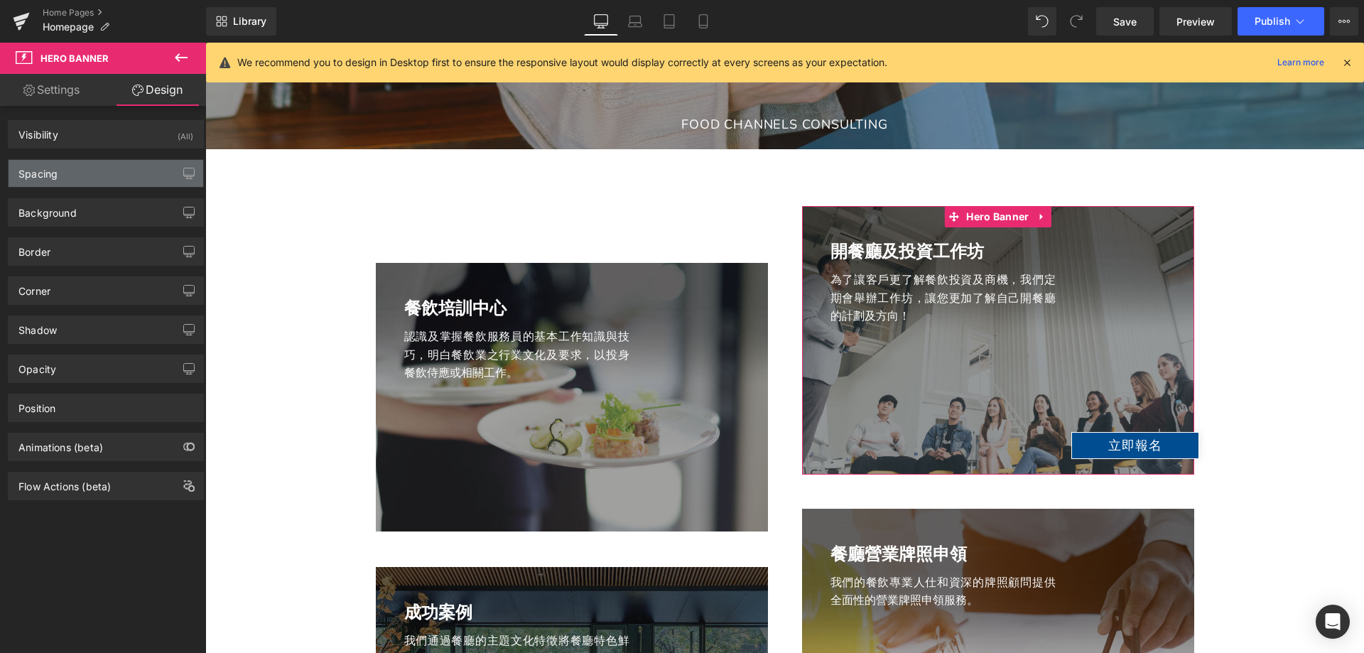
type input "0"
type input "10"
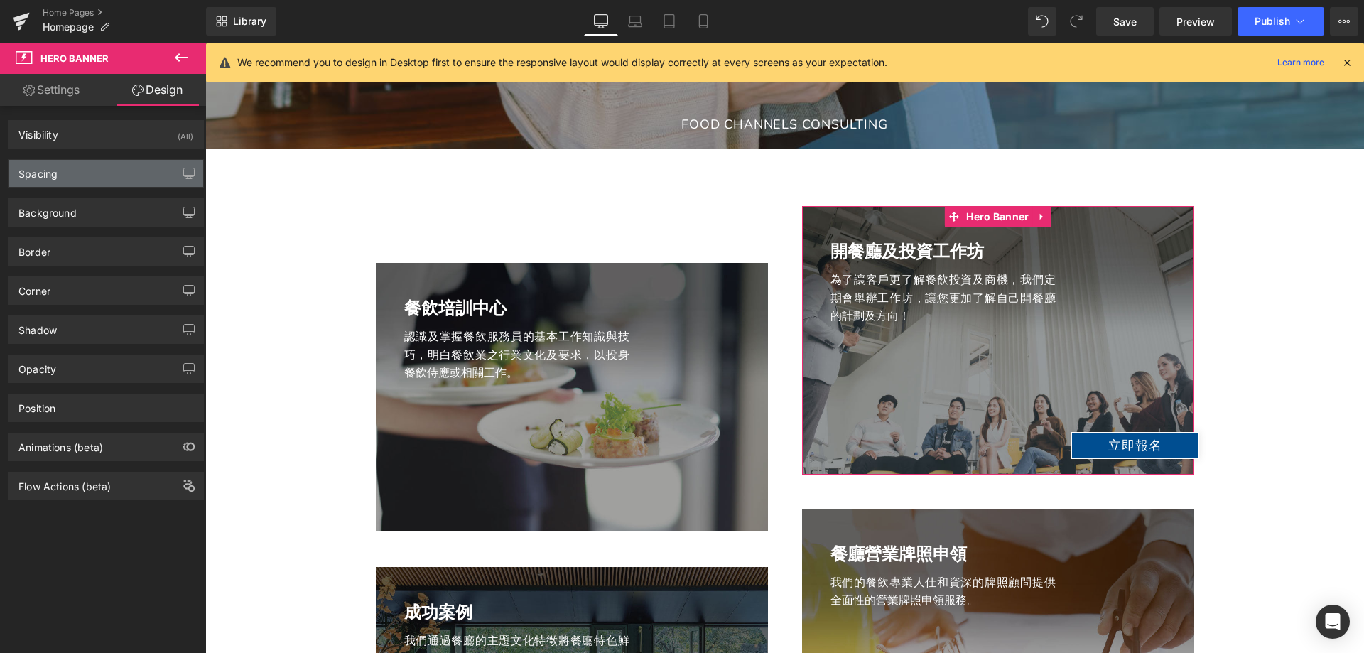
type input "0"
type input "200"
type input "0"
click at [95, 172] on div "Spacing" at bounding box center [106, 173] width 195 height 27
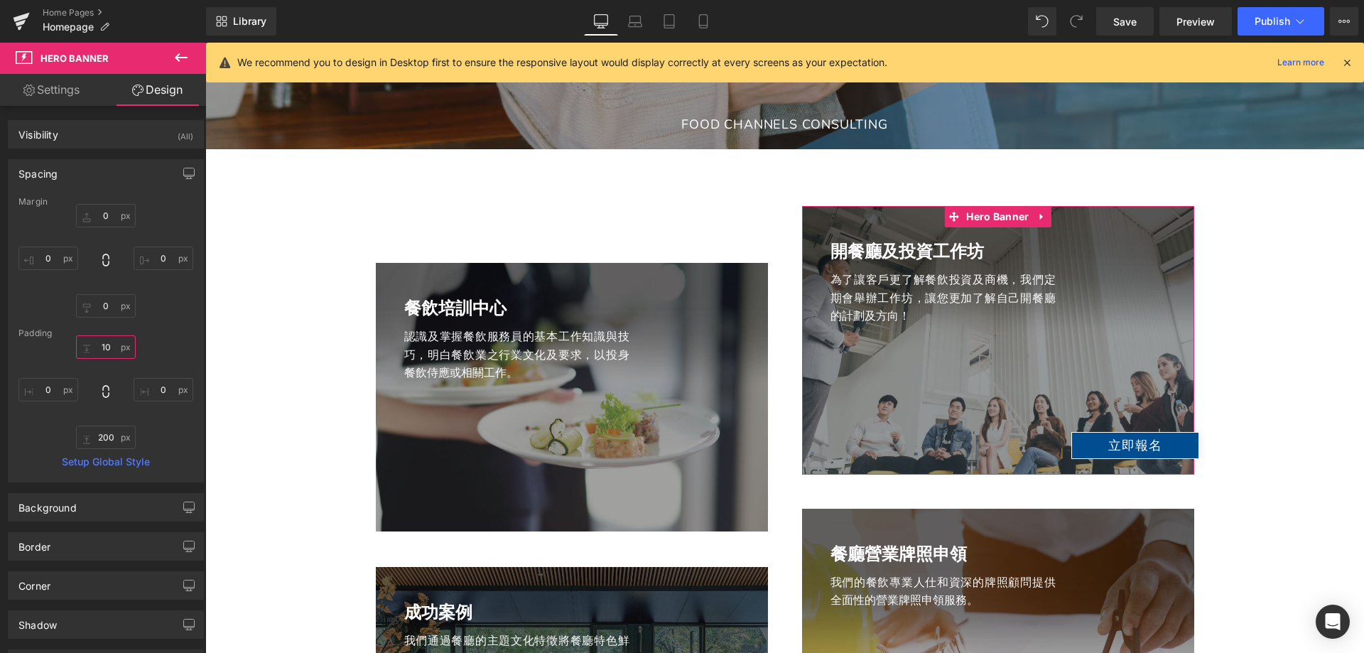
click at [108, 340] on input "10" at bounding box center [106, 346] width 60 height 23
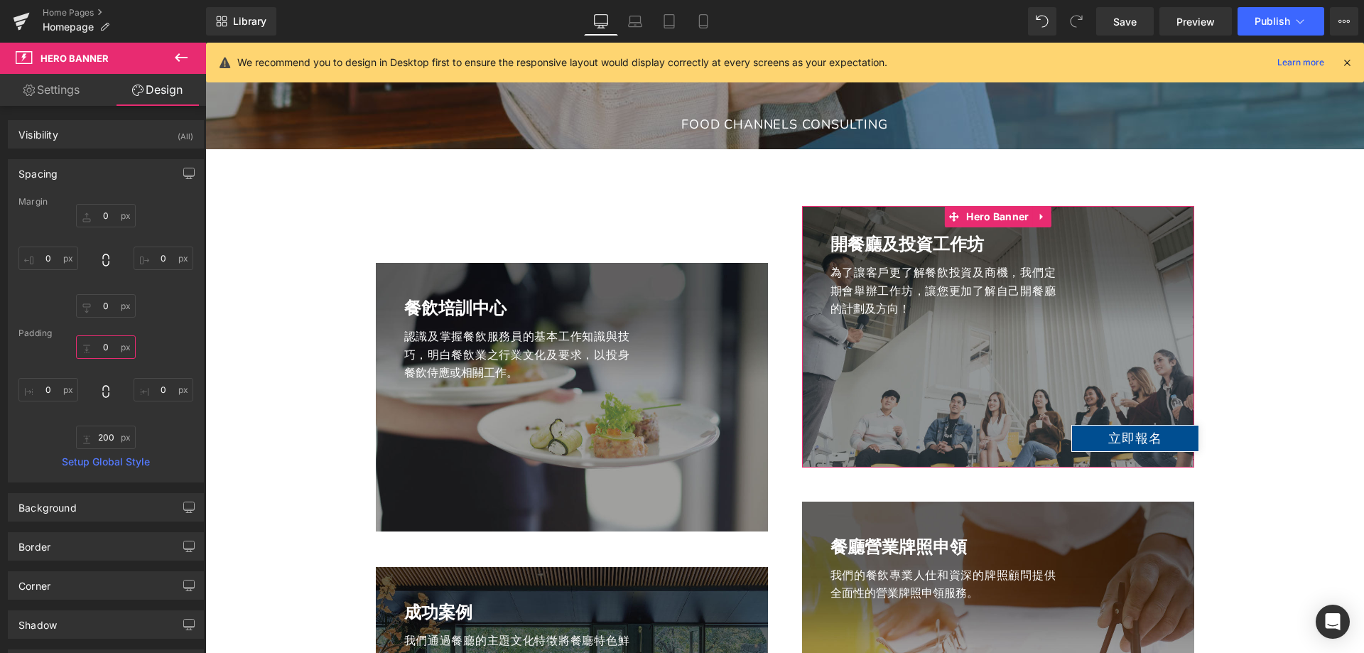
type input "10"
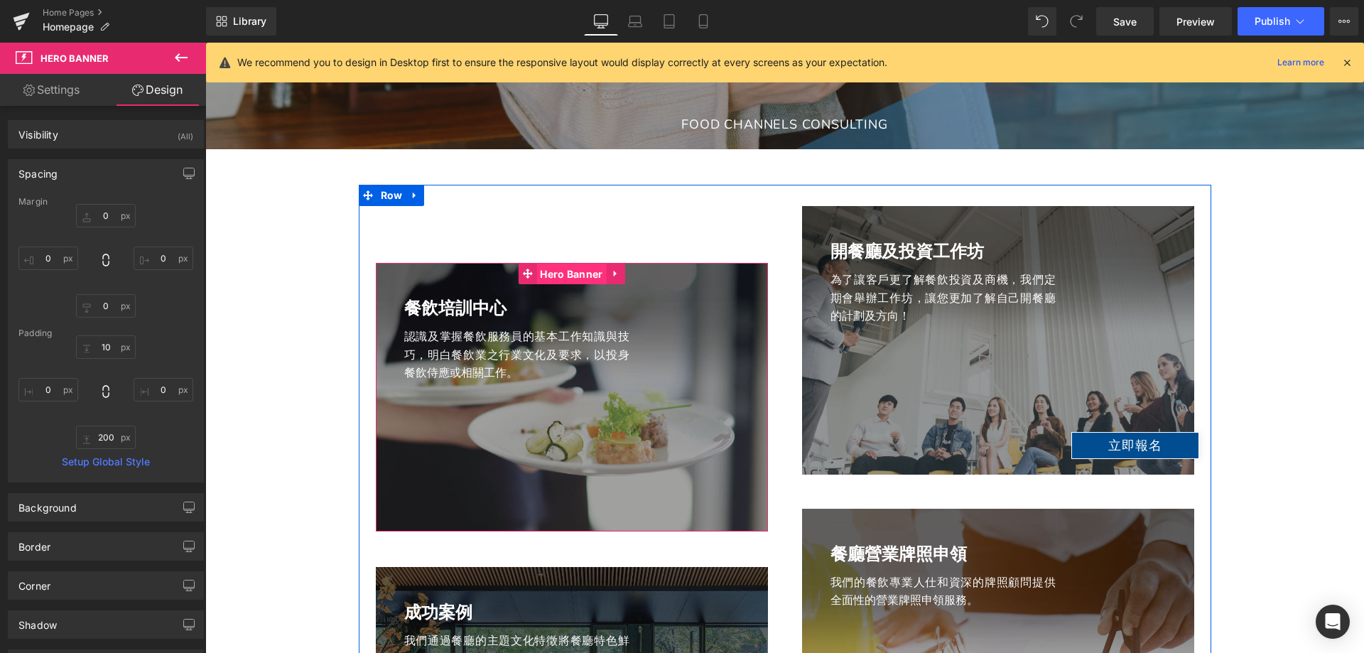
click at [541, 271] on span "Hero Banner" at bounding box center [571, 274] width 70 height 21
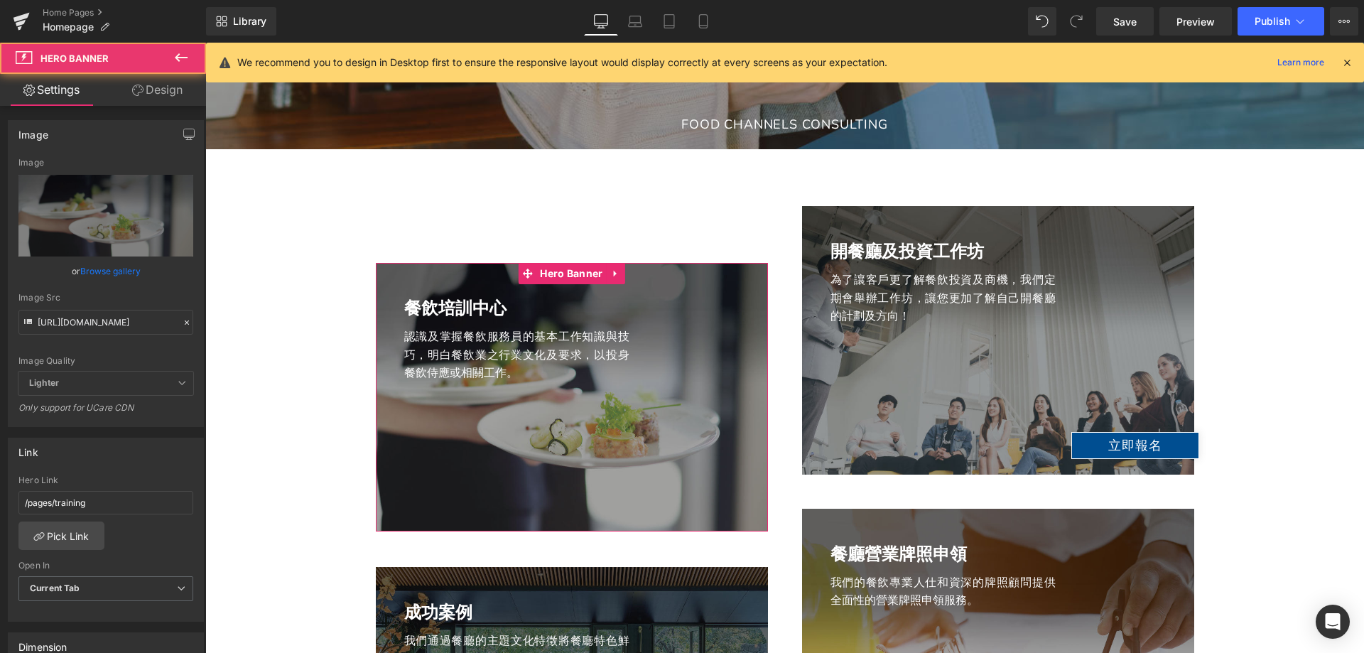
click at [172, 94] on link "Design" at bounding box center [157, 90] width 103 height 32
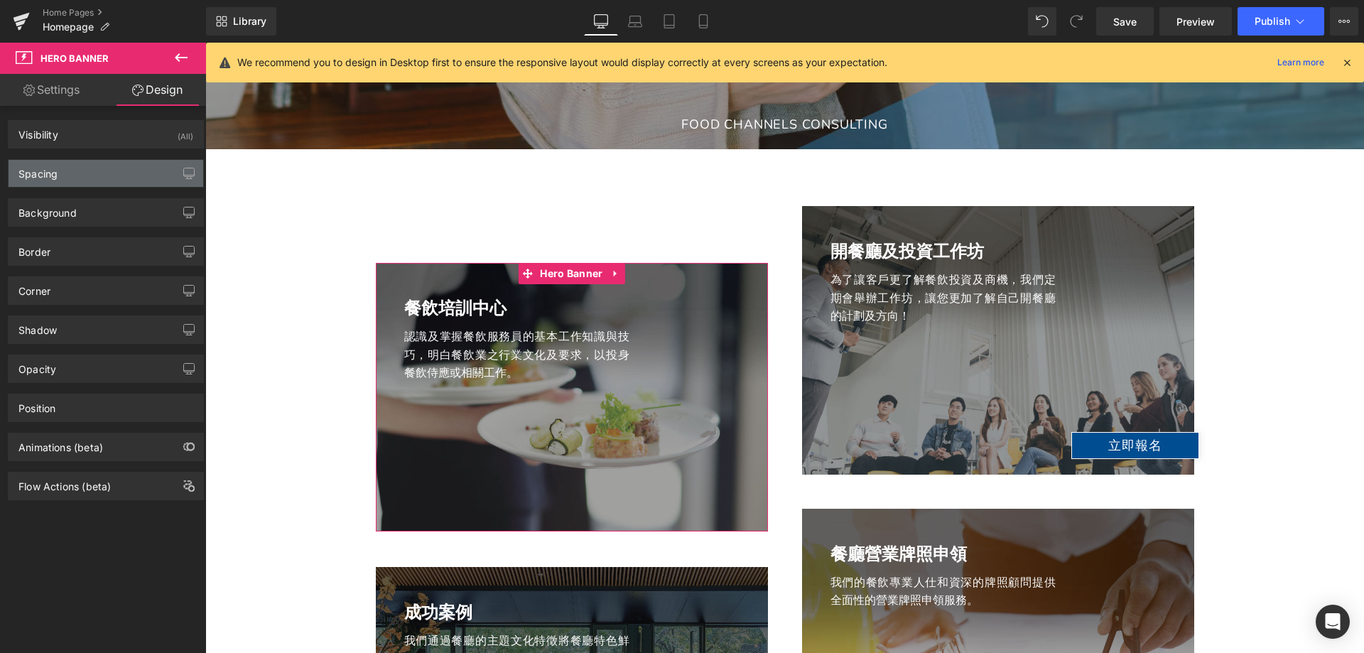
click at [70, 173] on div "Spacing" at bounding box center [106, 173] width 195 height 27
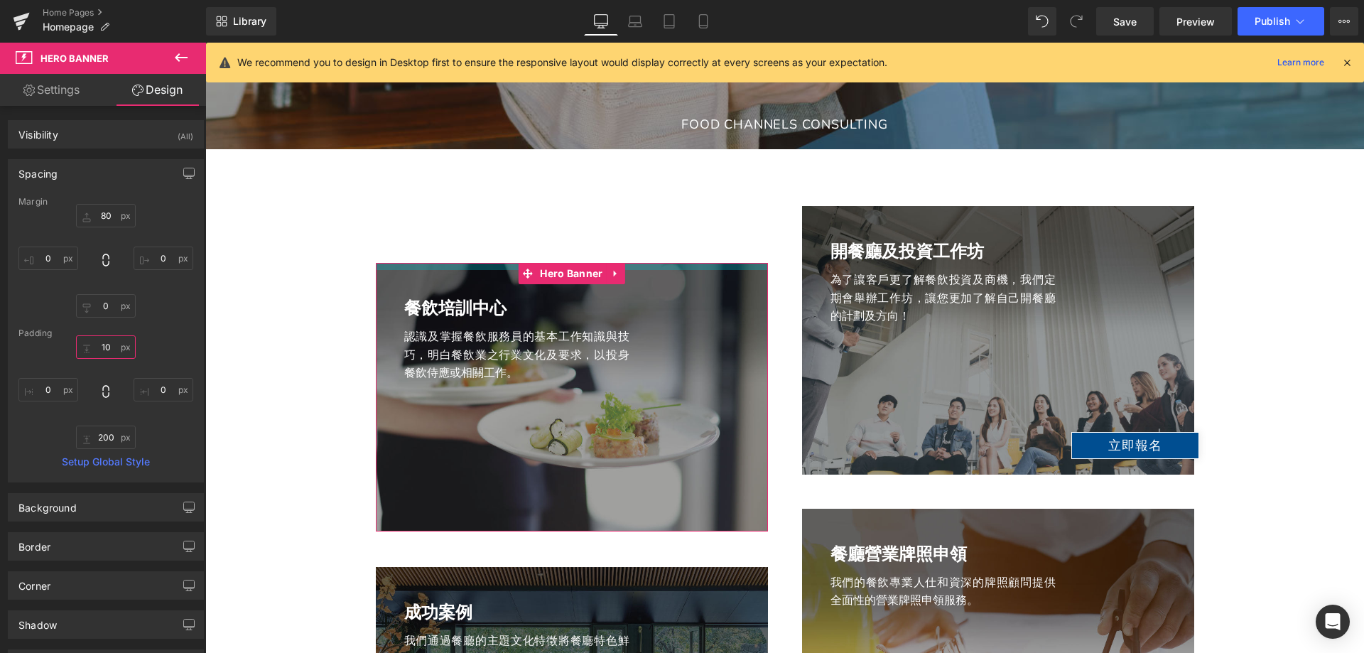
click at [96, 345] on input "10" at bounding box center [106, 346] width 60 height 23
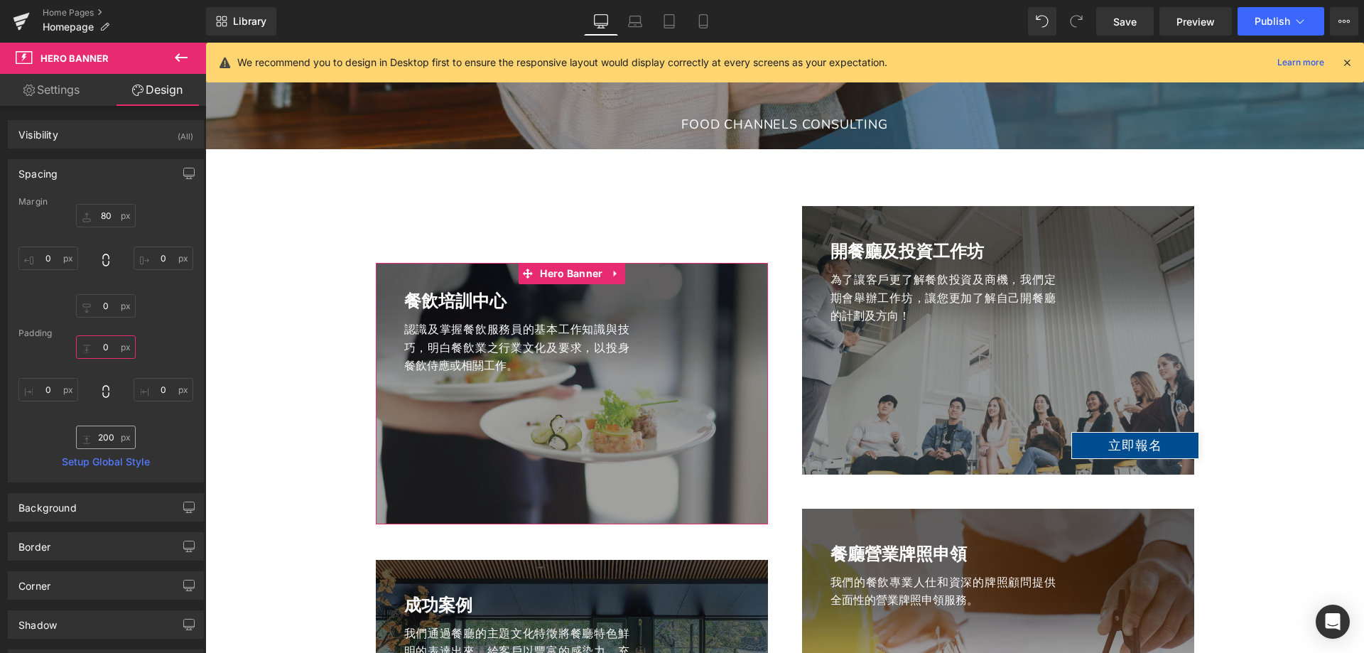
type input "0"
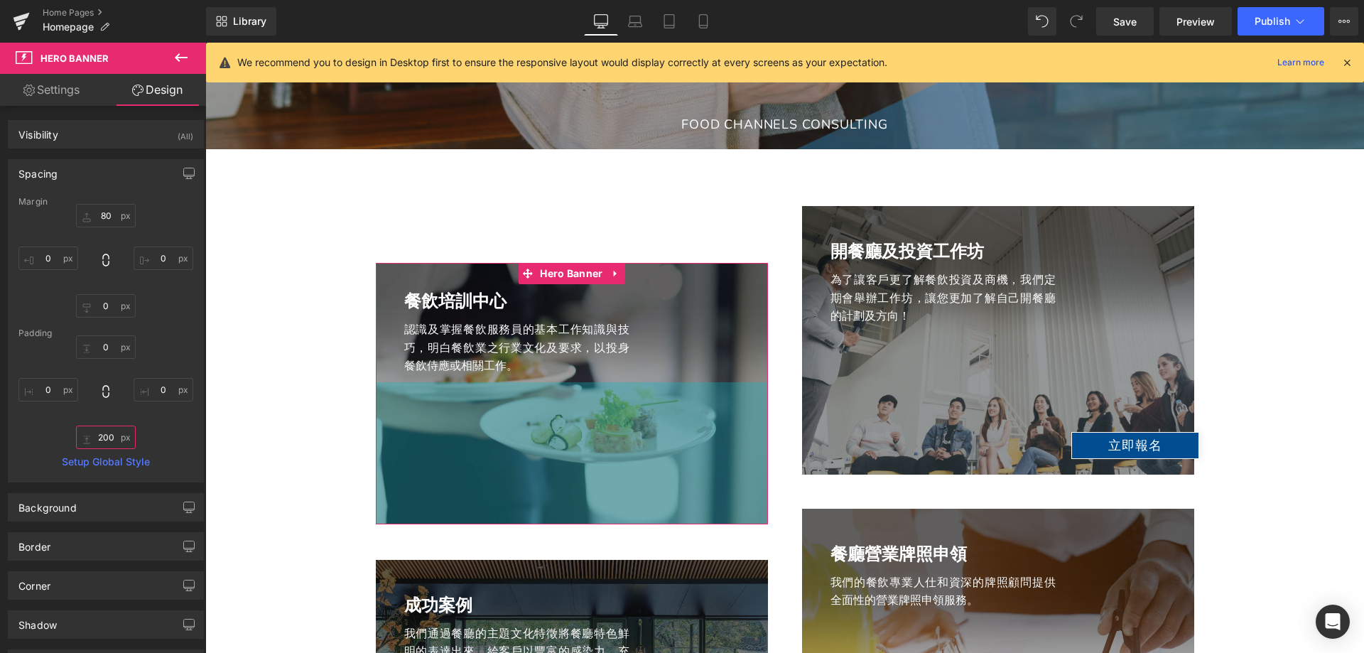
click at [108, 438] on input "200" at bounding box center [106, 437] width 60 height 23
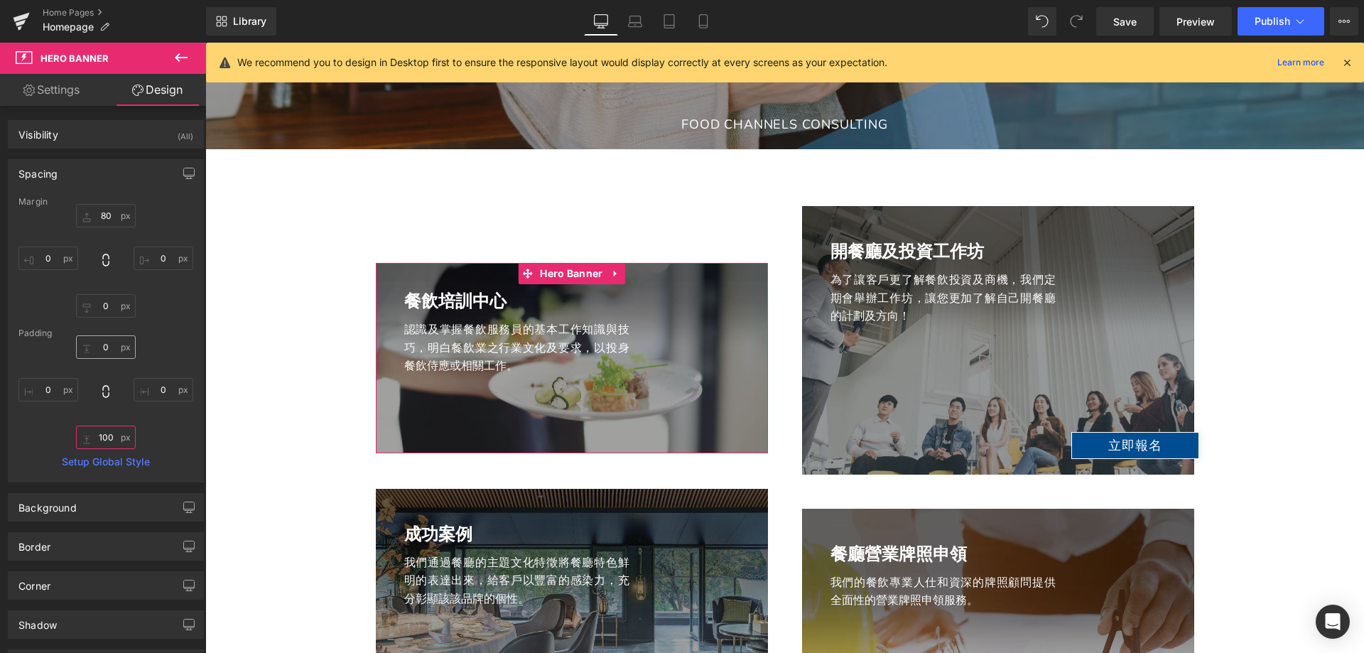
type input "100"
click at [112, 348] on input "0" at bounding box center [106, 346] width 60 height 23
type input "20"
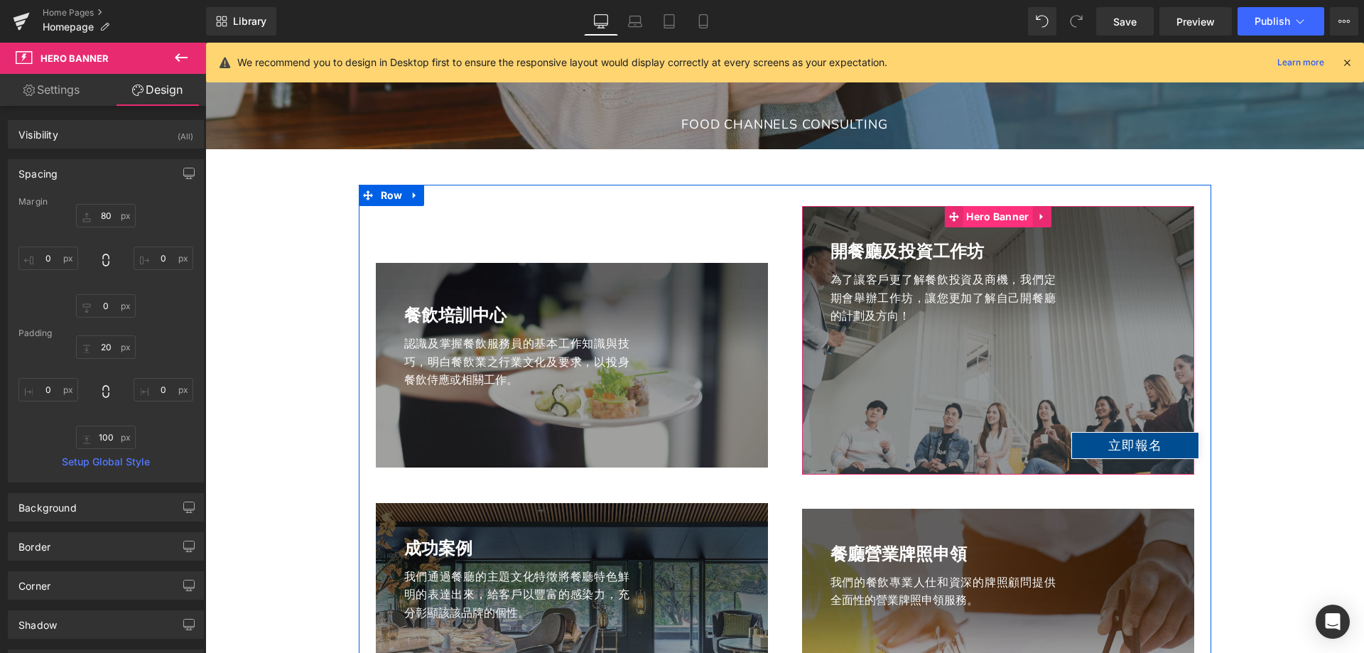
click at [1002, 215] on span "Hero Banner" at bounding box center [998, 216] width 70 height 21
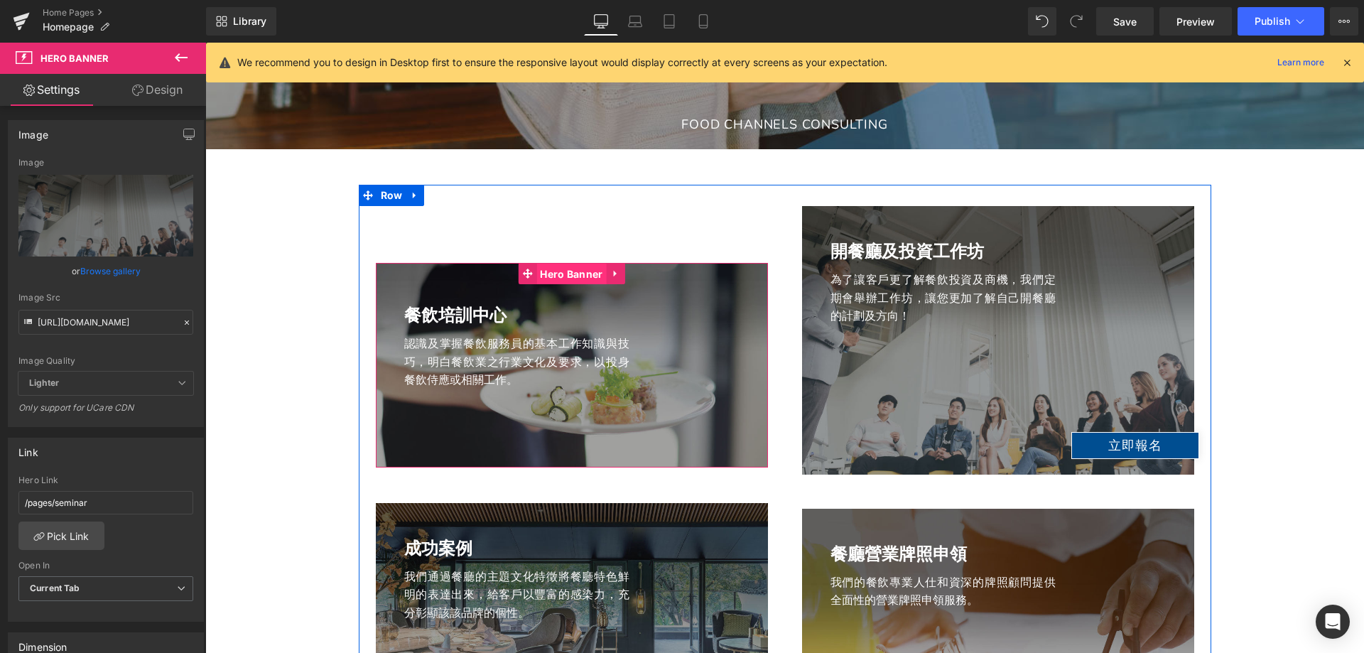
click at [551, 274] on span "Hero Banner" at bounding box center [571, 274] width 70 height 21
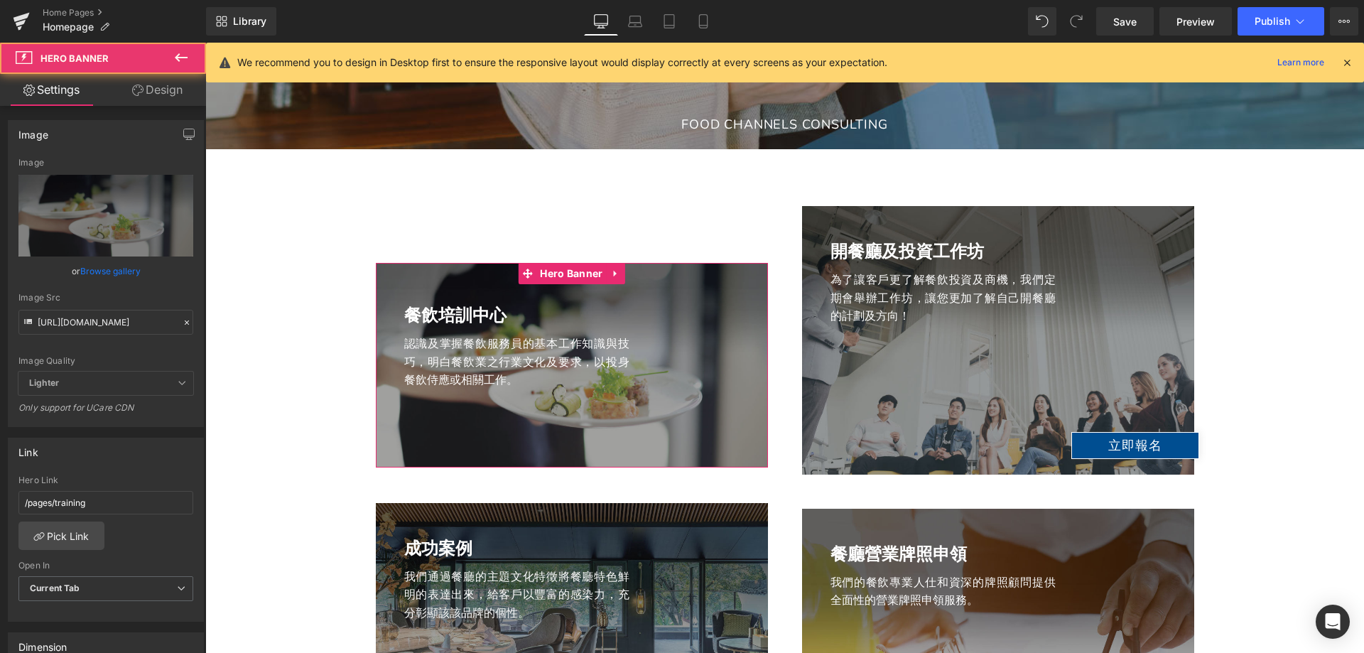
click at [172, 84] on link "Design" at bounding box center [157, 90] width 103 height 32
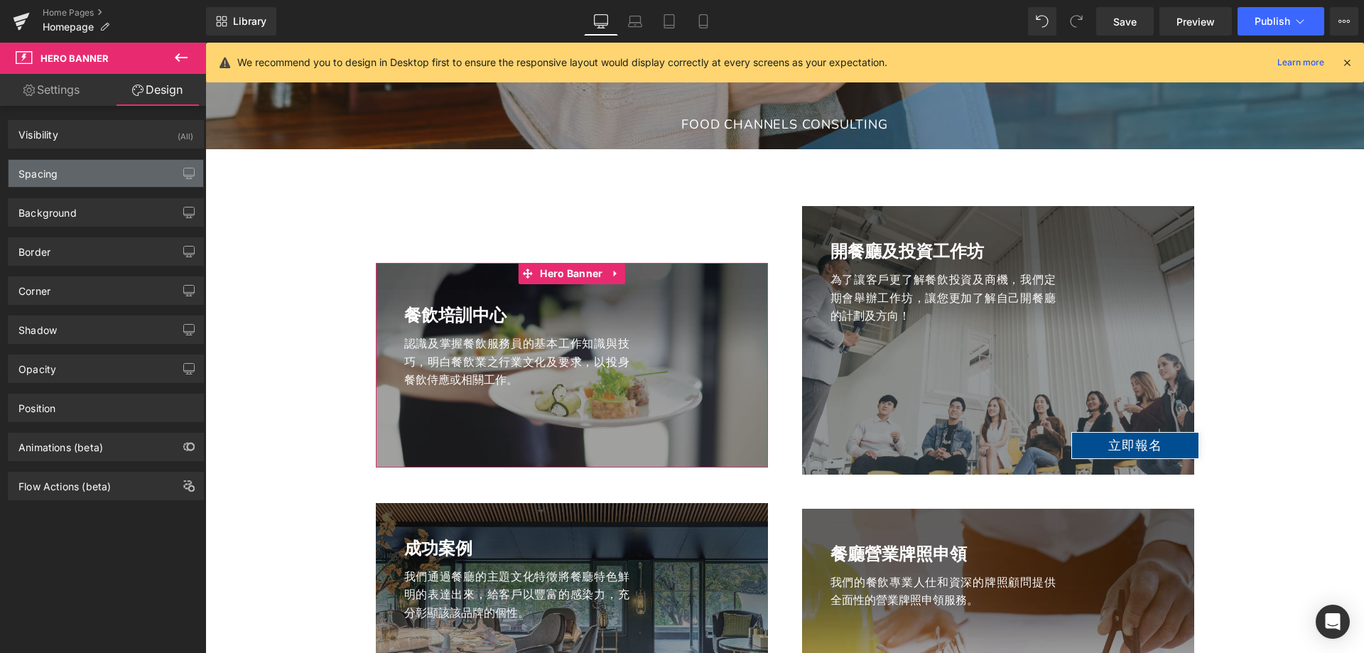
click at [120, 162] on div "Spacing" at bounding box center [106, 173] width 195 height 27
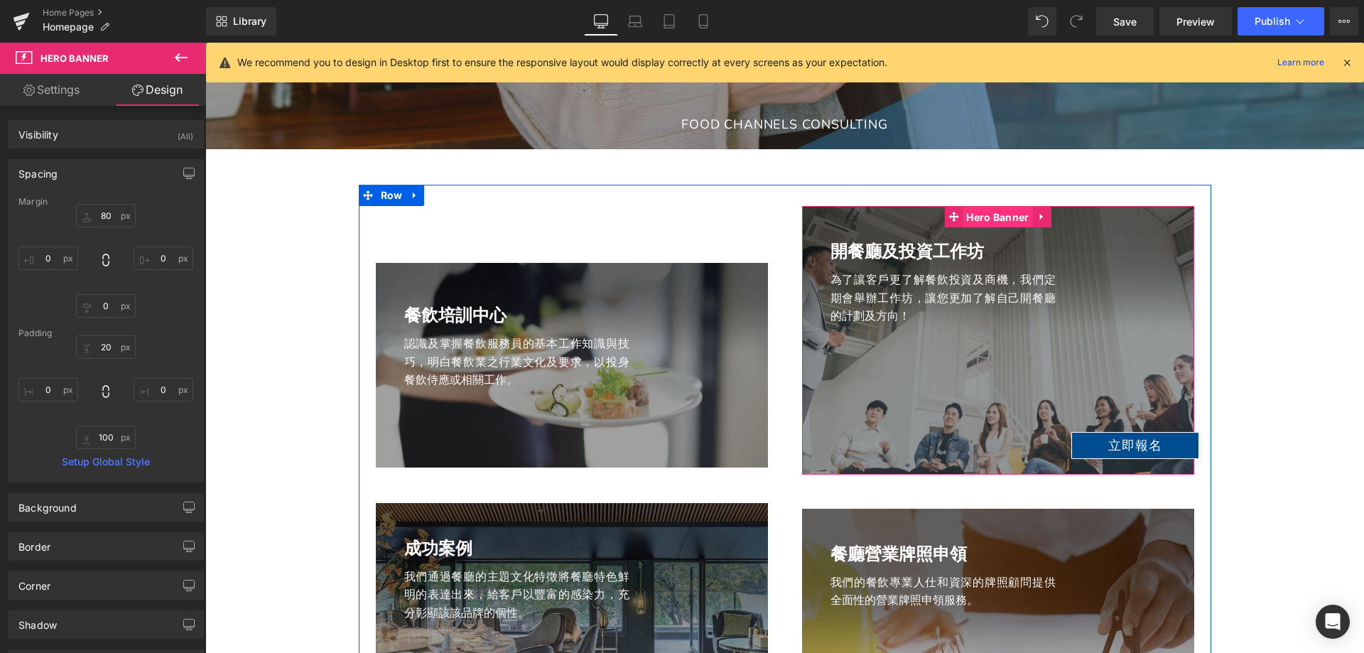
click at [978, 214] on span "Hero Banner" at bounding box center [998, 217] width 70 height 21
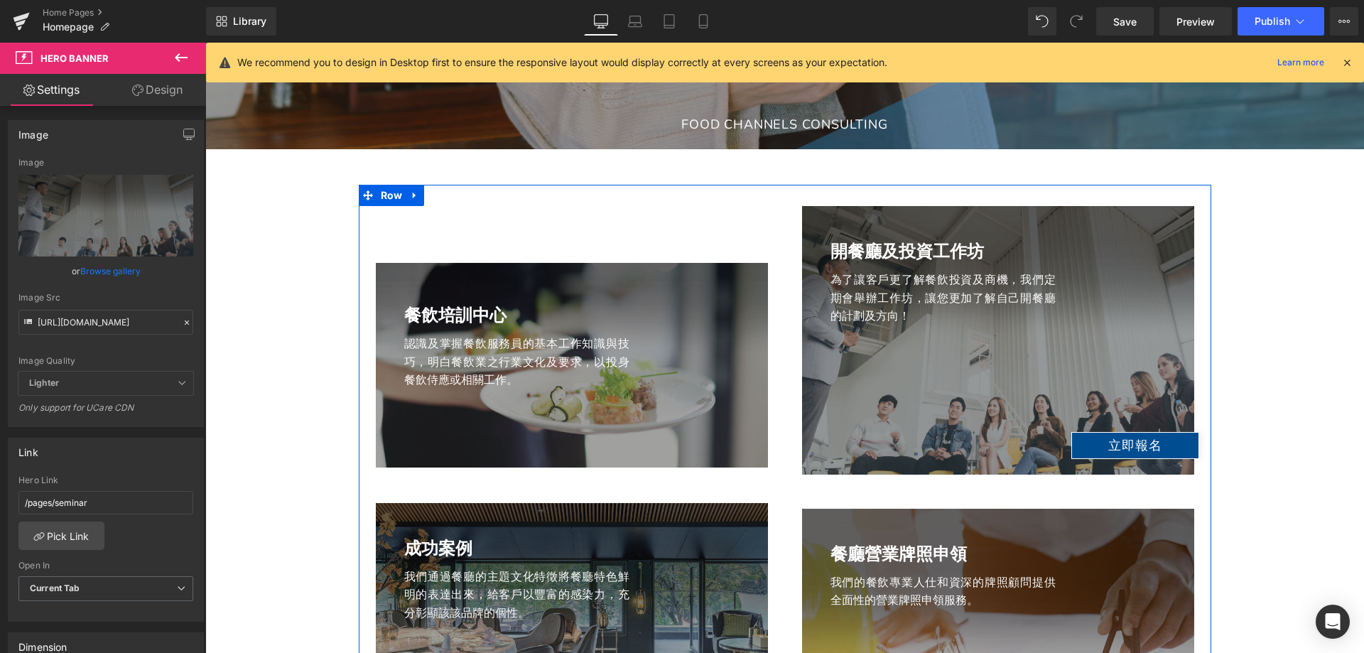
click at [556, 271] on li "Hero Banner" at bounding box center [564, 273] width 70 height 17
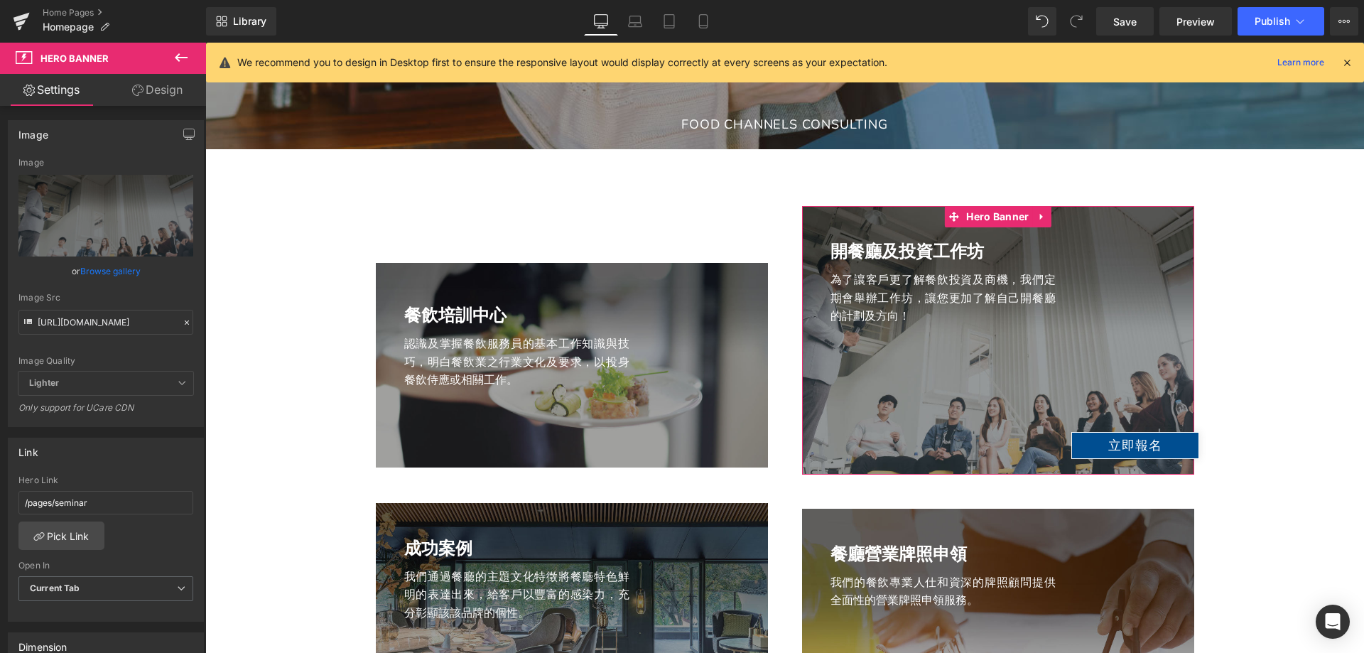
click at [149, 92] on link "Design" at bounding box center [157, 90] width 103 height 32
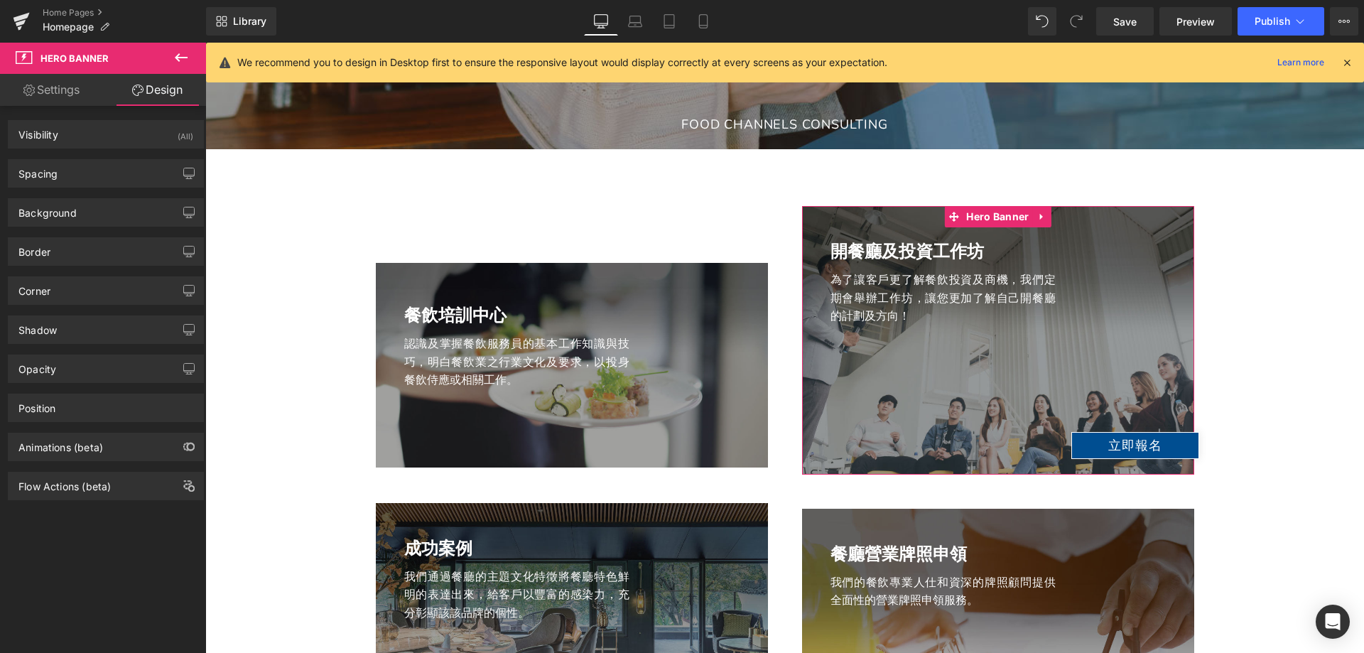
type input "0"
type input "10"
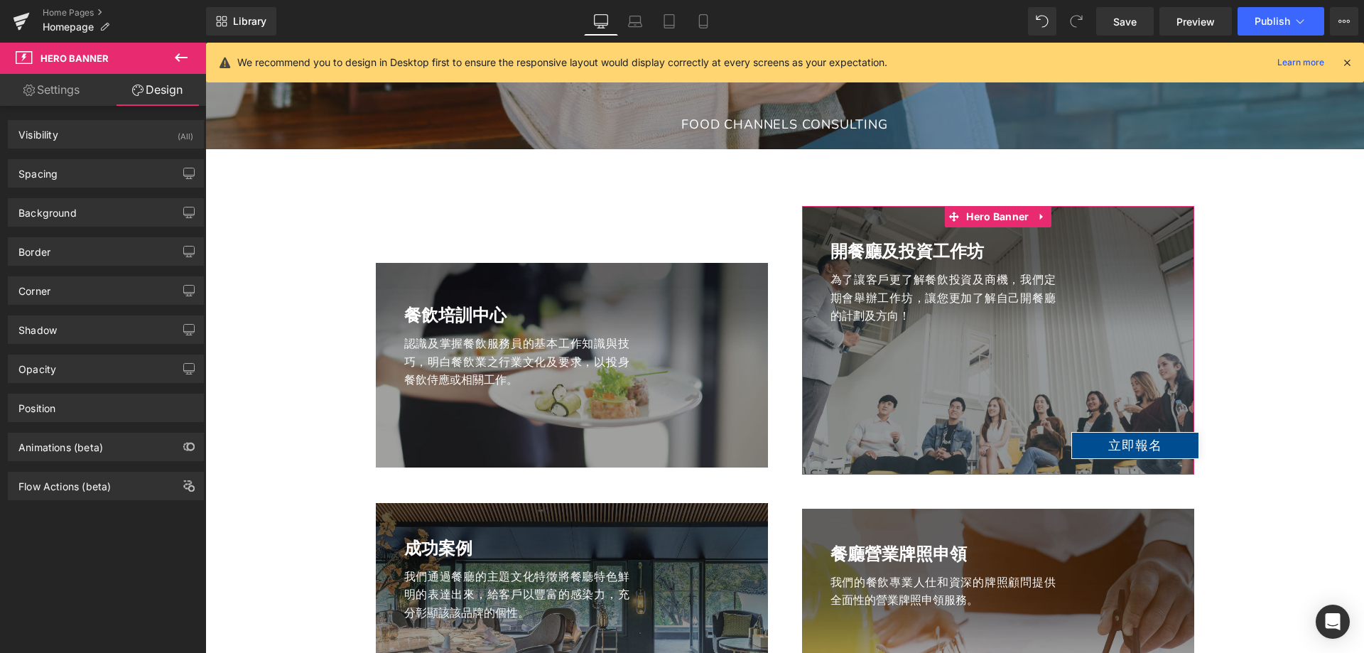
type input "0"
type input "200"
type input "0"
click at [92, 175] on div "Spacing" at bounding box center [106, 173] width 195 height 27
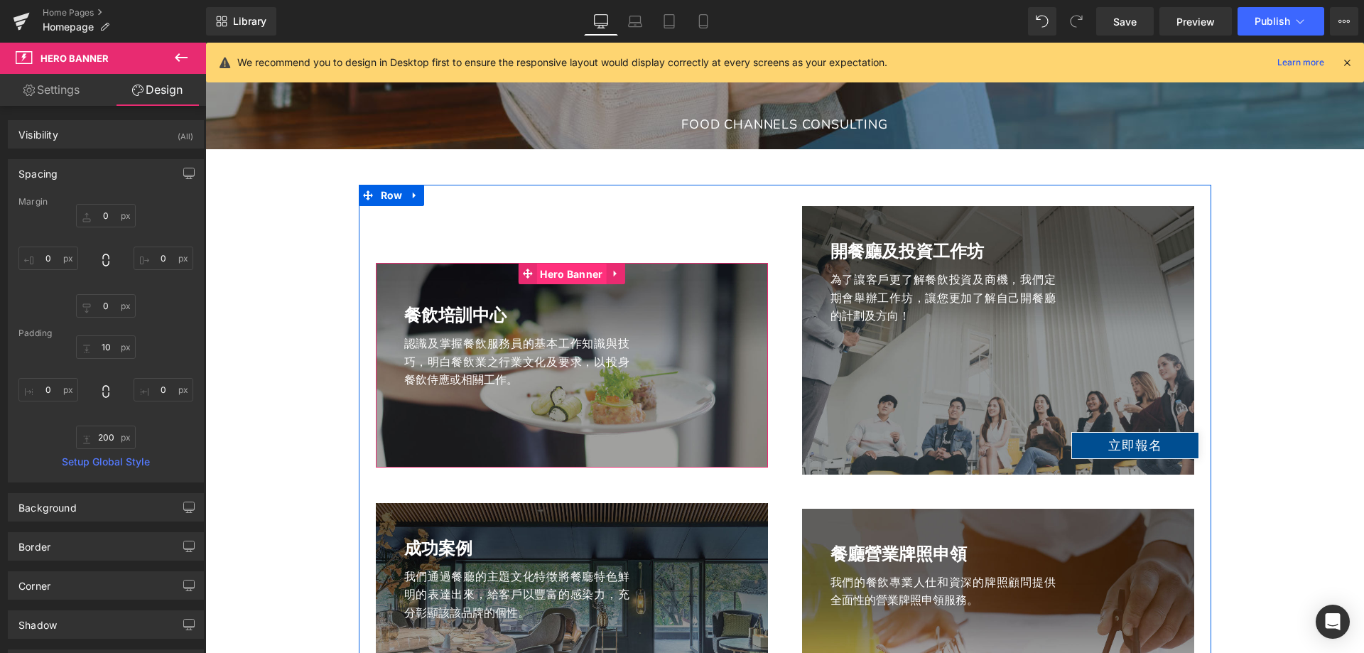
click at [570, 271] on span "Hero Banner" at bounding box center [571, 274] width 70 height 21
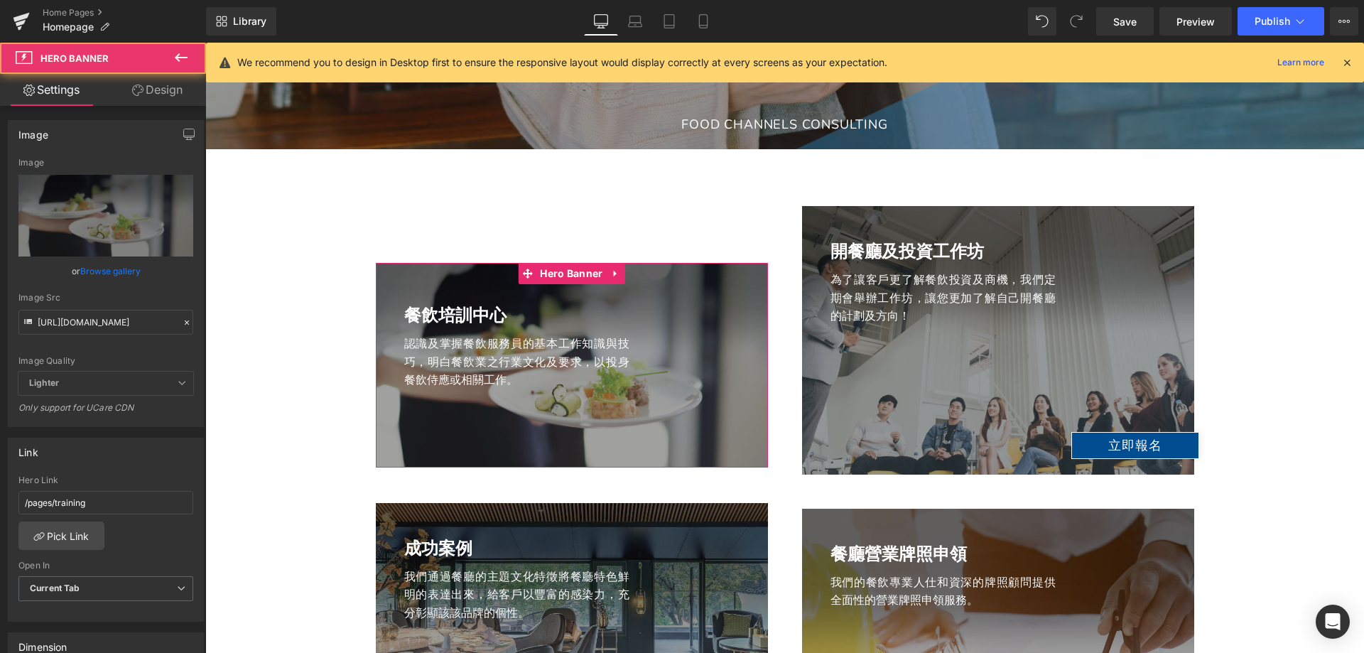
click at [156, 90] on link "Design" at bounding box center [157, 90] width 103 height 32
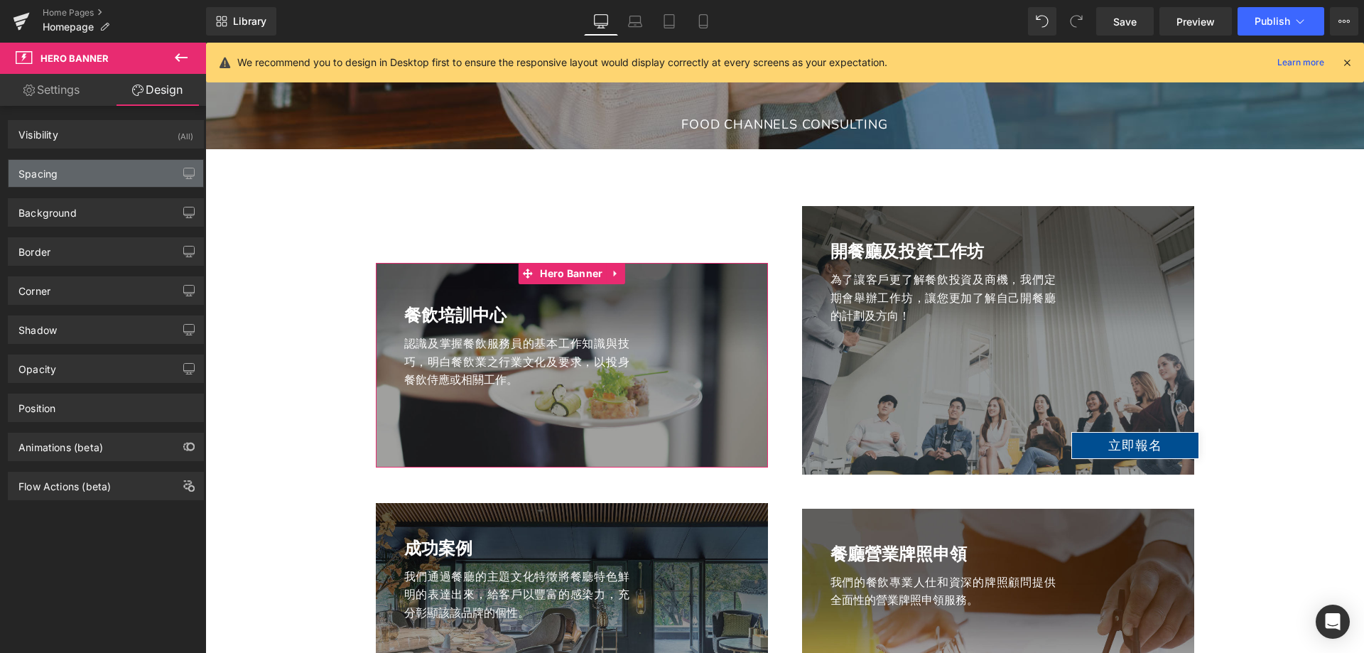
click at [106, 181] on div "Spacing" at bounding box center [106, 173] width 195 height 27
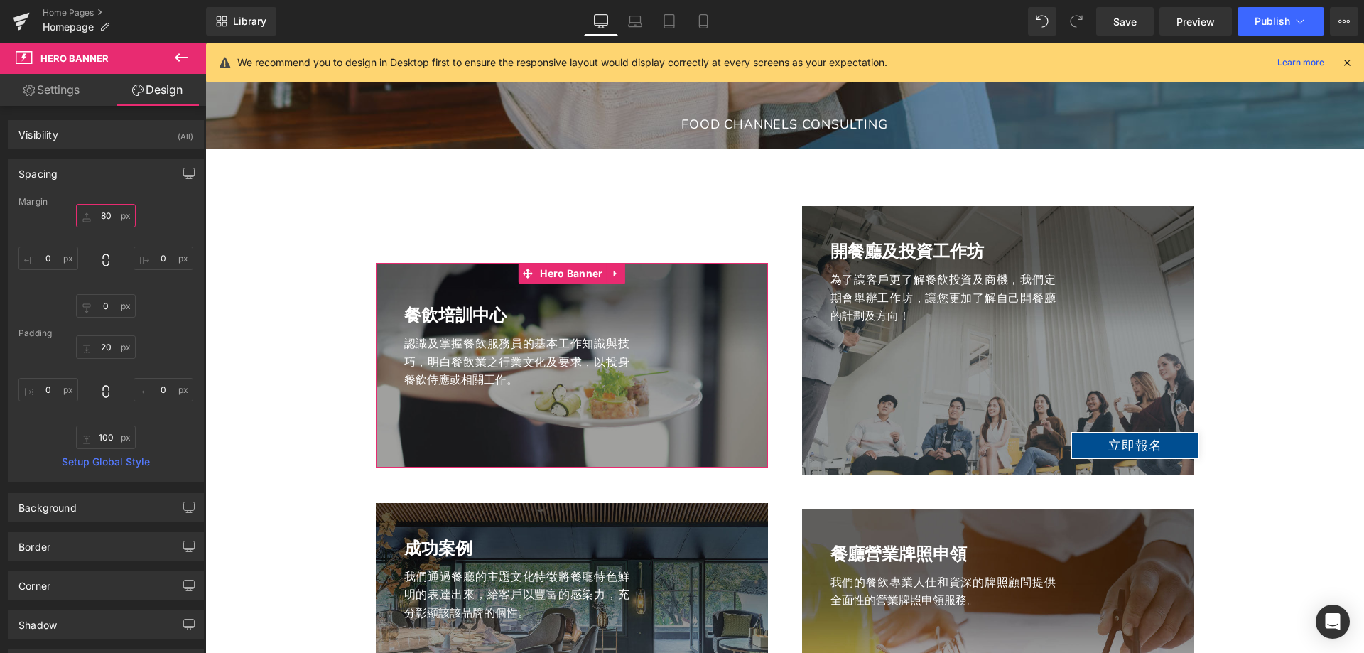
click at [101, 209] on input "80" at bounding box center [106, 215] width 60 height 23
type input "0"
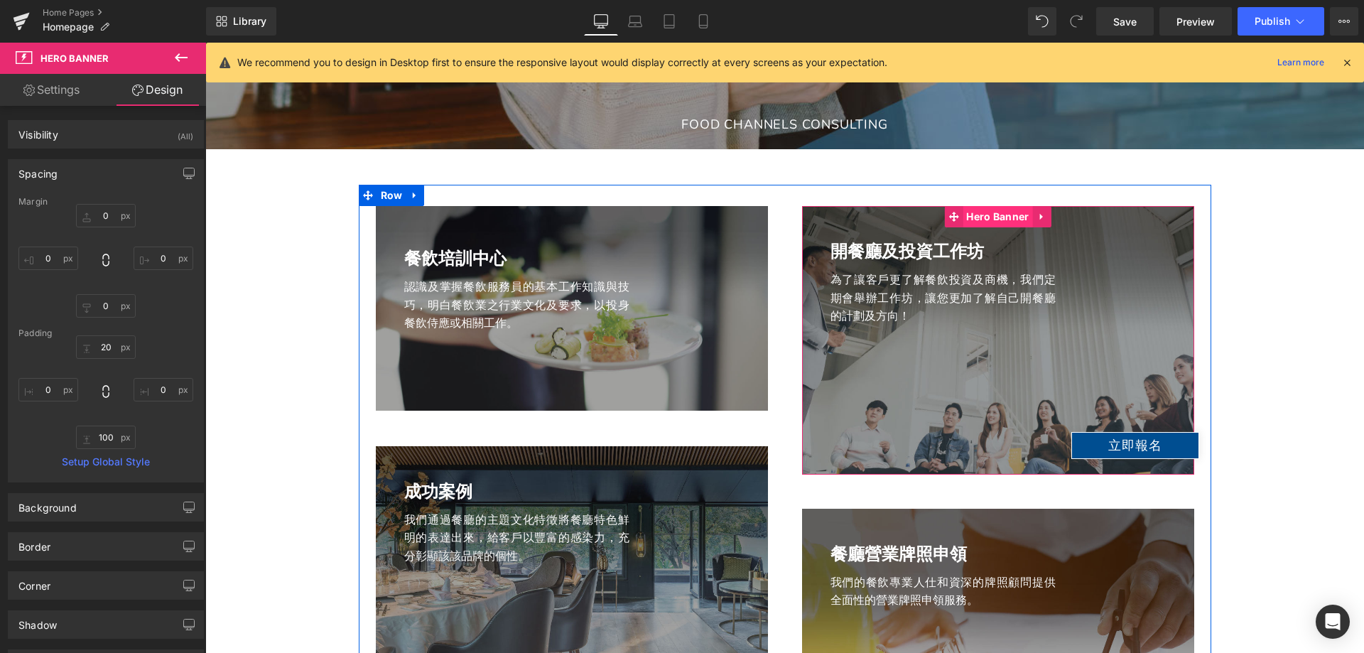
click at [997, 224] on span "Hero Banner" at bounding box center [998, 216] width 70 height 21
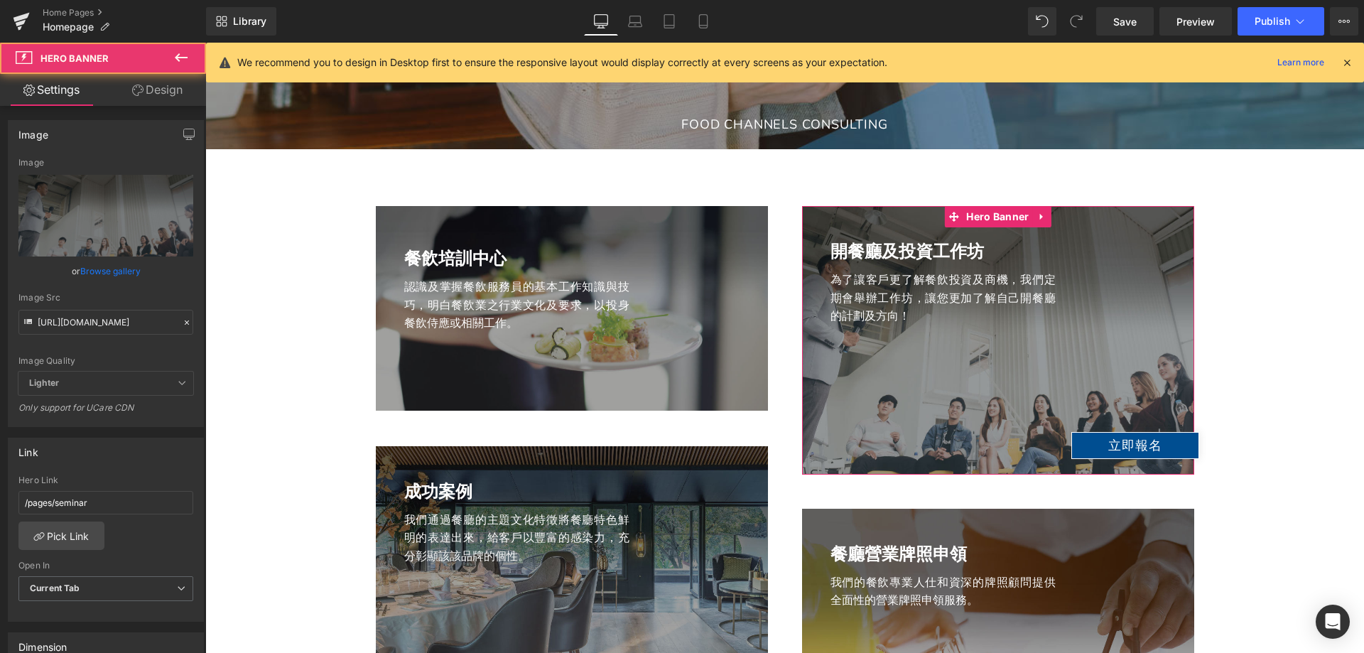
click at [161, 97] on link "Design" at bounding box center [157, 90] width 103 height 32
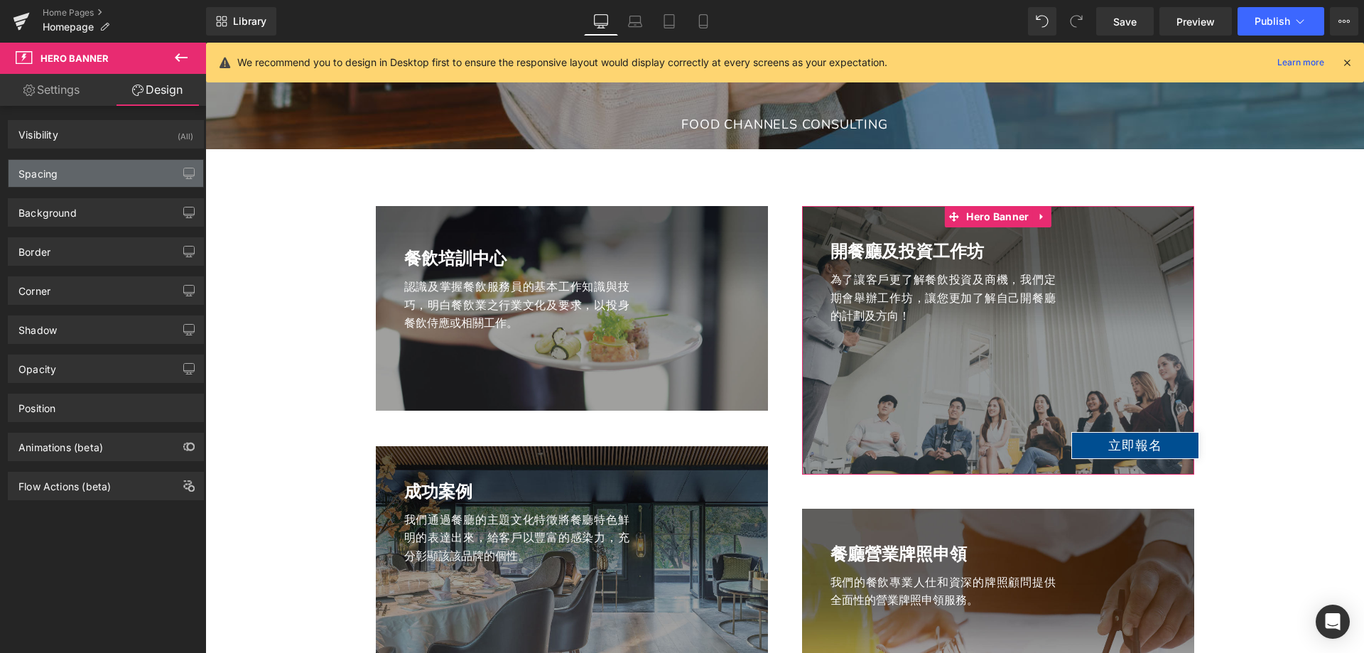
type input "0"
type input "10"
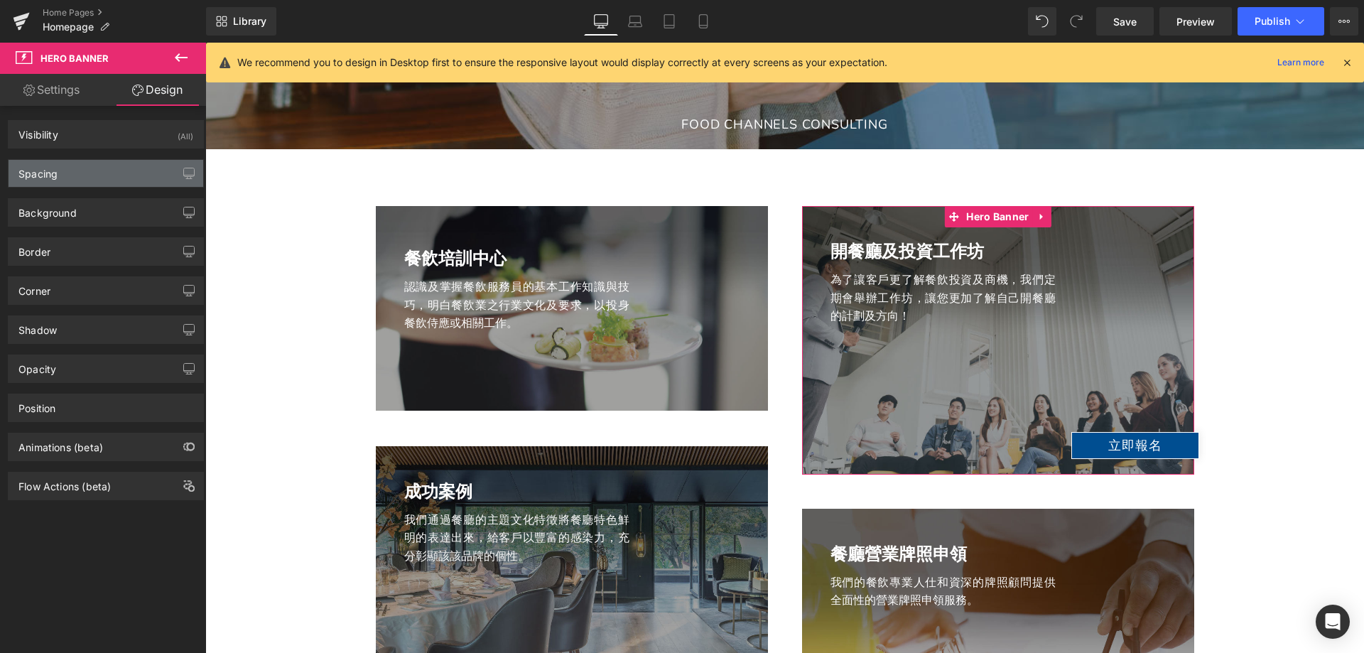
type input "0"
type input "200"
type input "0"
click at [114, 165] on div "Spacing" at bounding box center [106, 173] width 195 height 27
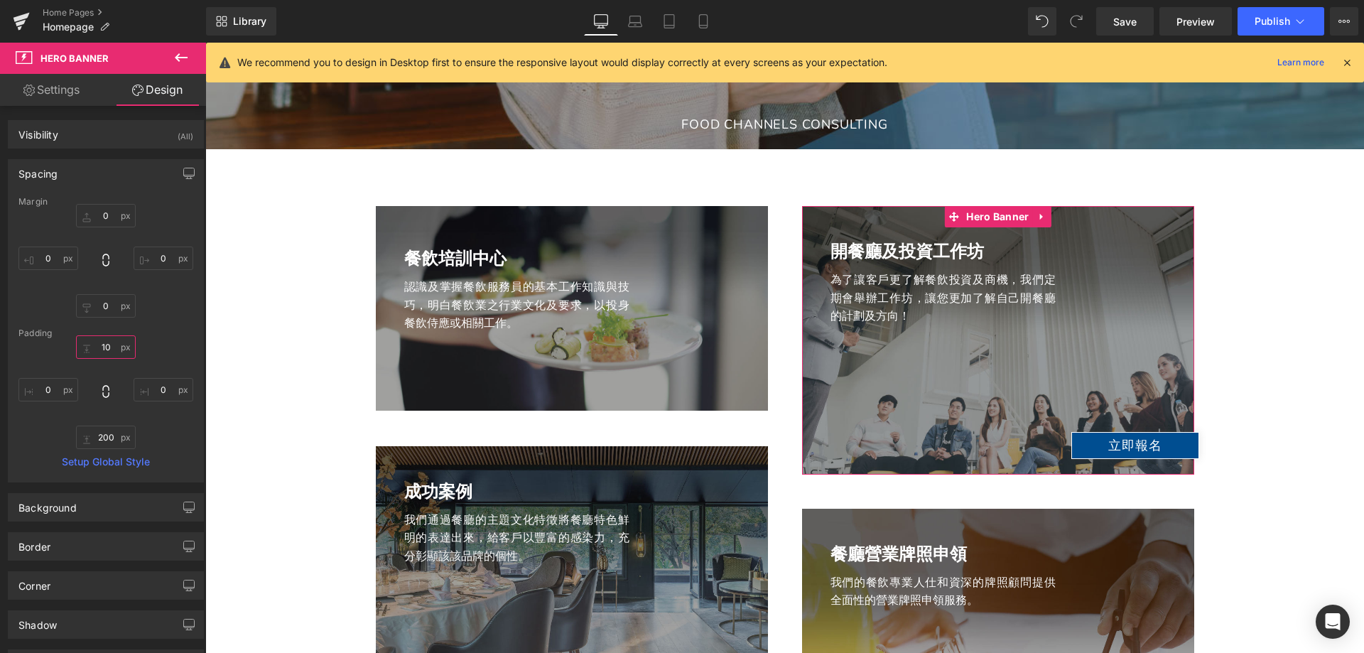
click at [107, 340] on input "10" at bounding box center [106, 346] width 60 height 23
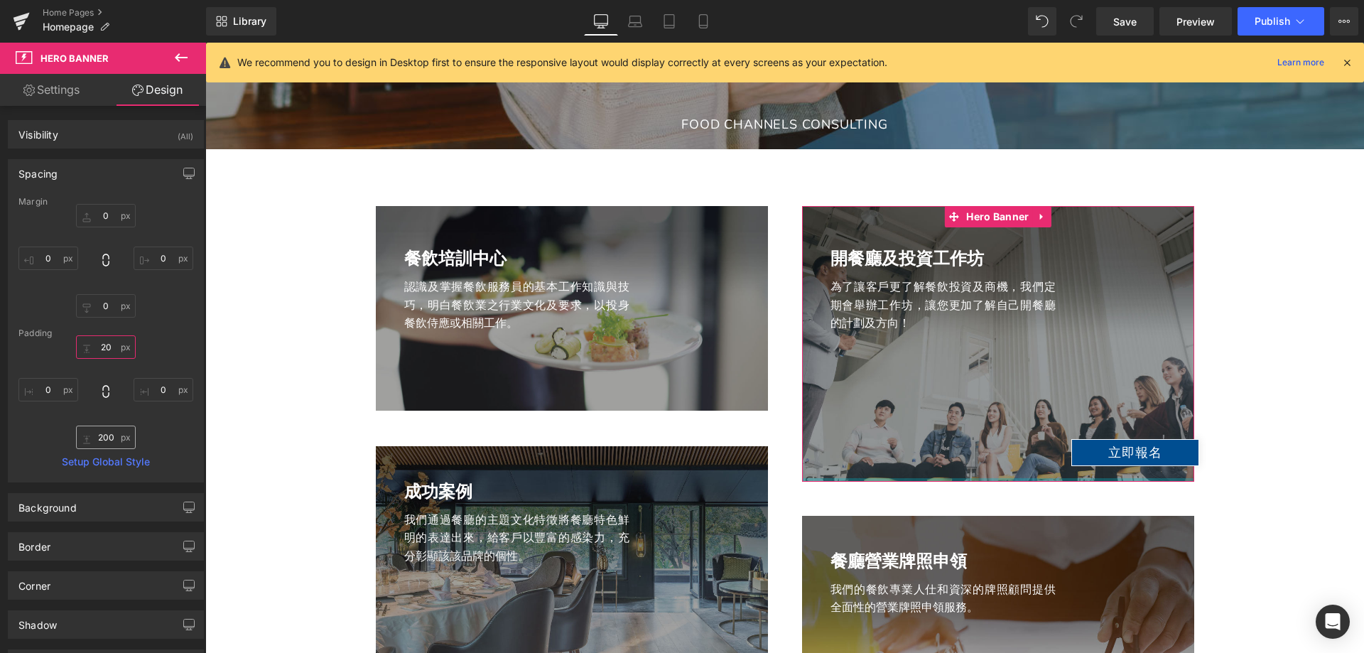
type input "20"
click at [99, 438] on input "200" at bounding box center [106, 437] width 60 height 23
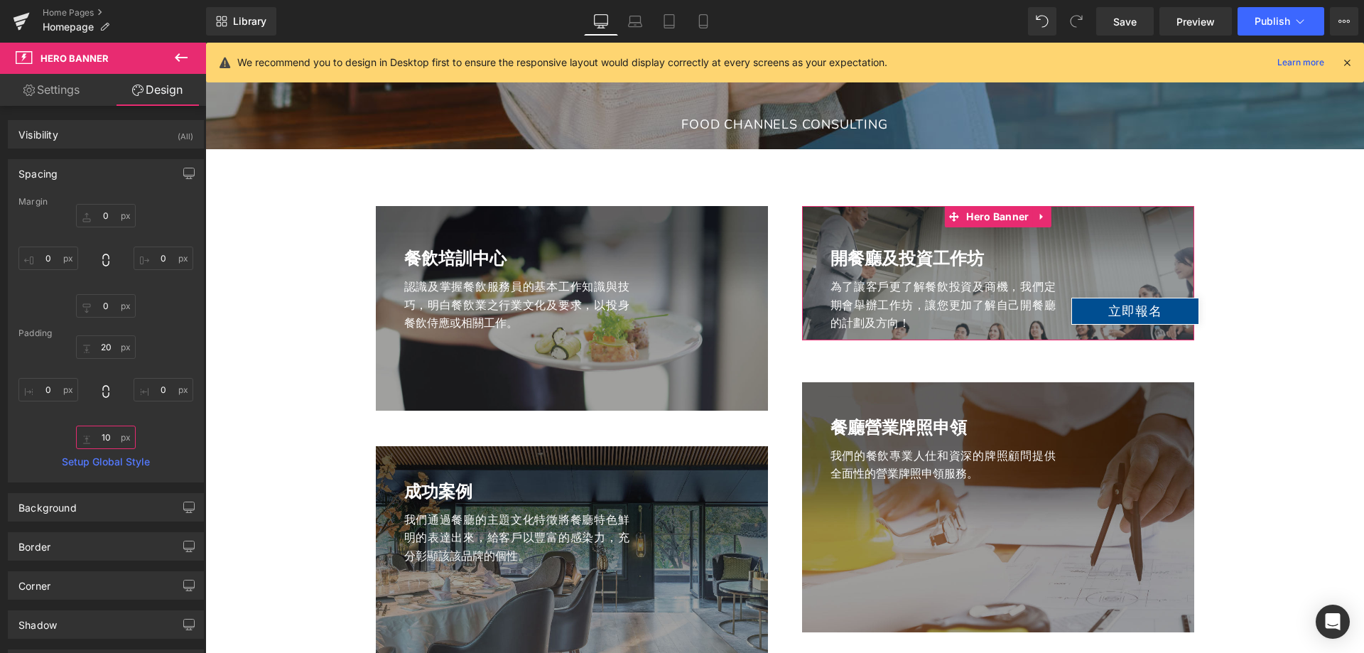
type input "100"
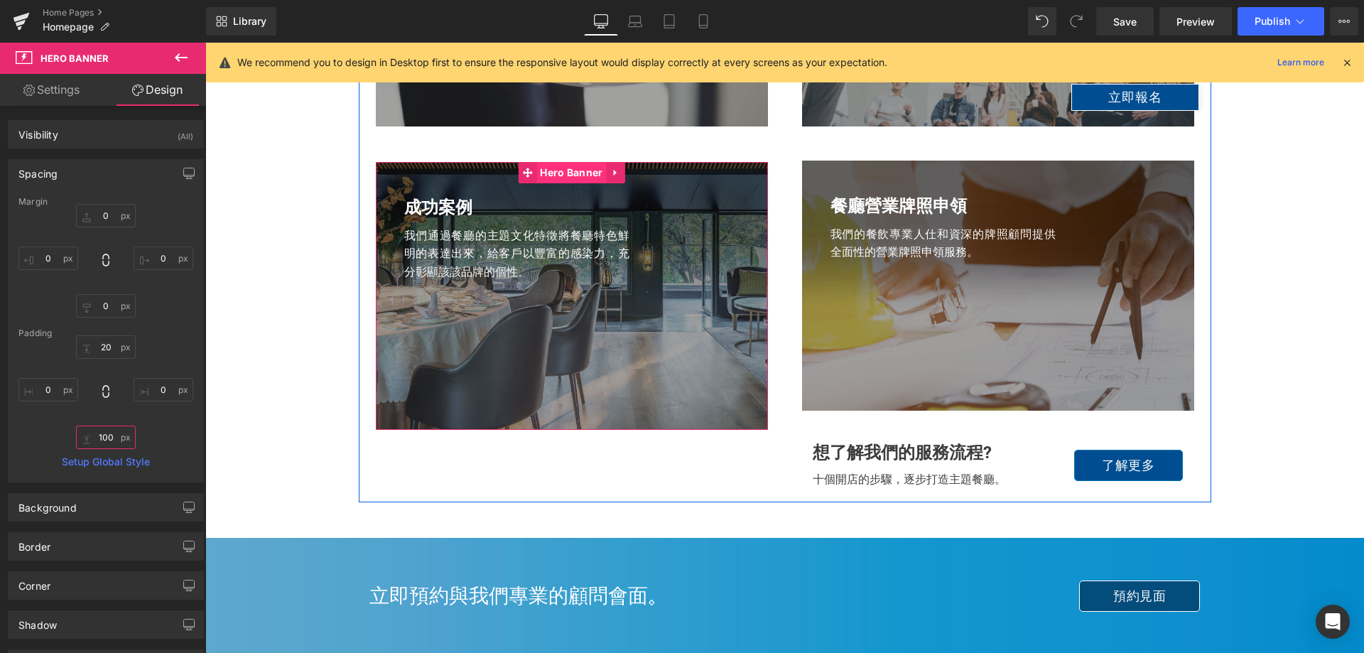
scroll to position [1918, 0]
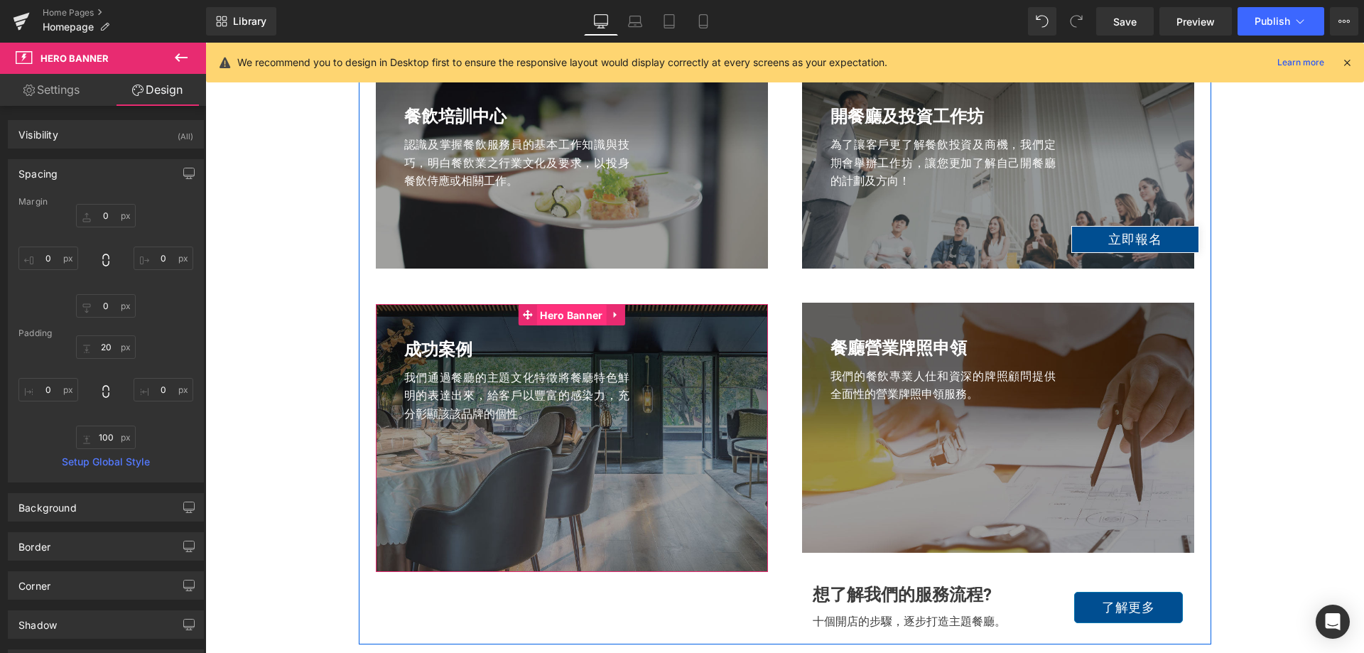
click at [561, 320] on span "Hero Banner" at bounding box center [571, 315] width 70 height 21
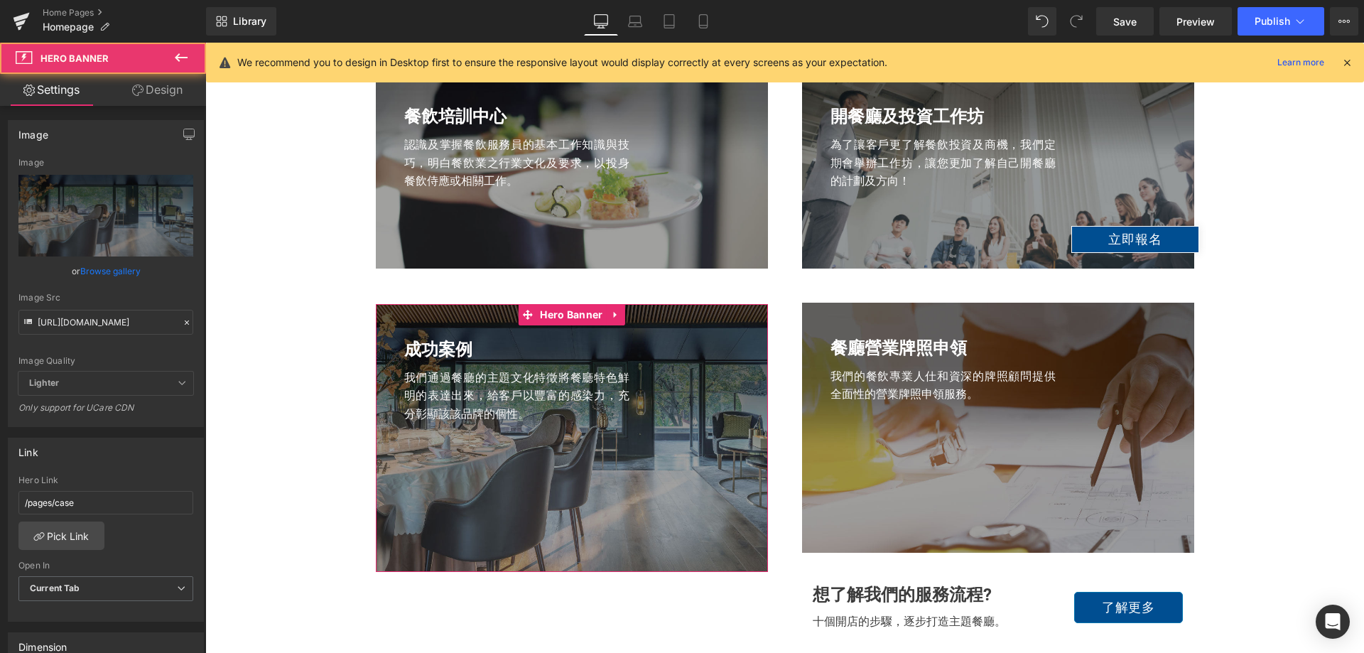
click at [158, 85] on link "Design" at bounding box center [157, 90] width 103 height 32
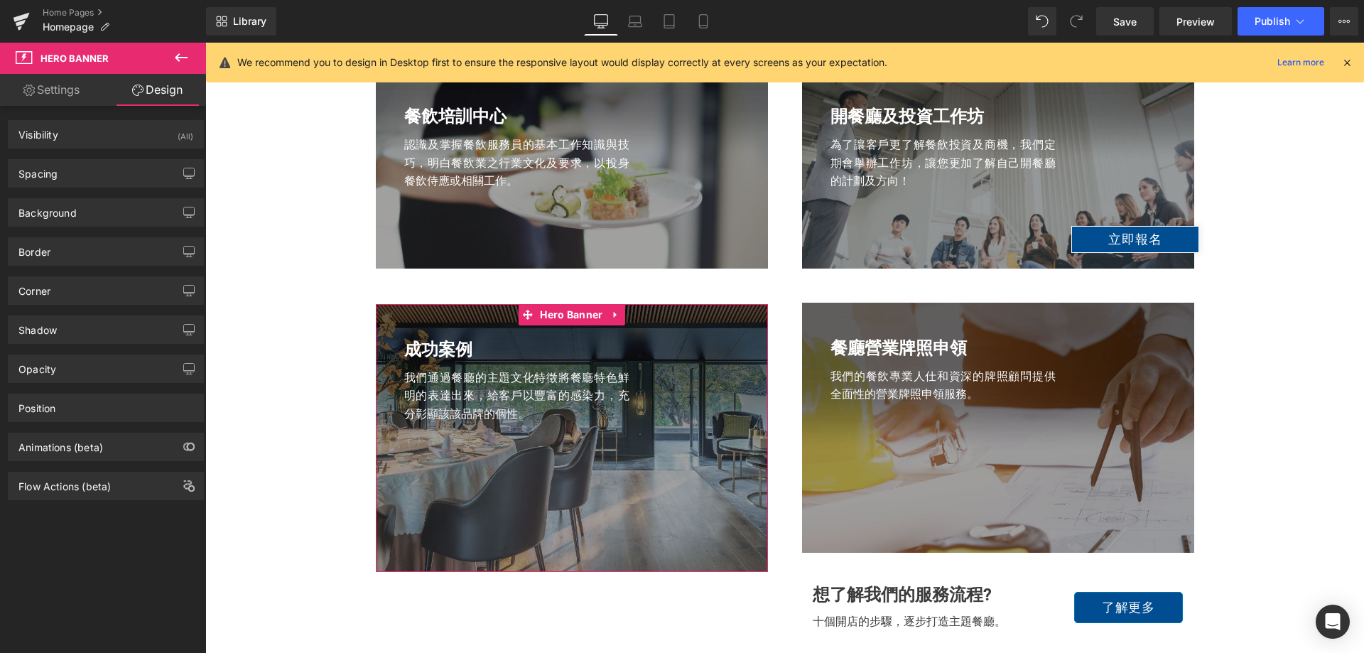
drag, startPoint x: 88, startPoint y: 173, endPoint x: 87, endPoint y: 261, distance: 87.4
click at [88, 173] on div "Spacing" at bounding box center [106, 173] width 195 height 27
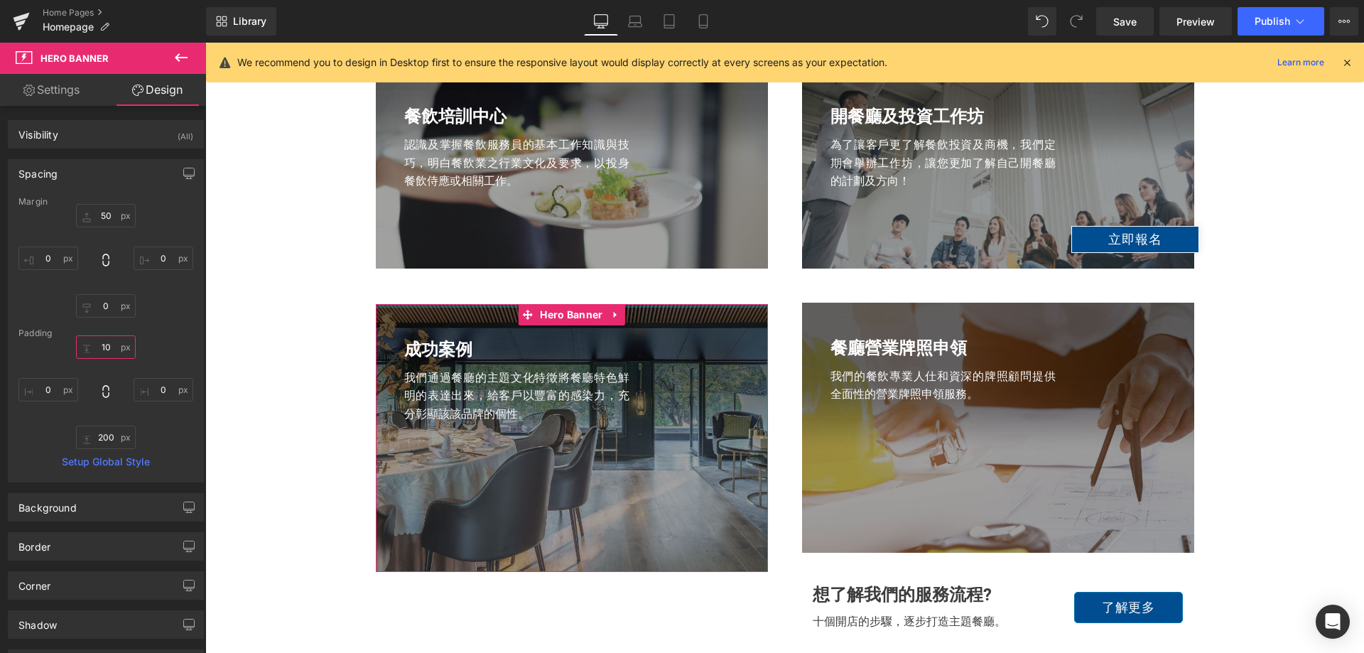
click at [108, 345] on input "10" at bounding box center [106, 346] width 60 height 23
type input "20"
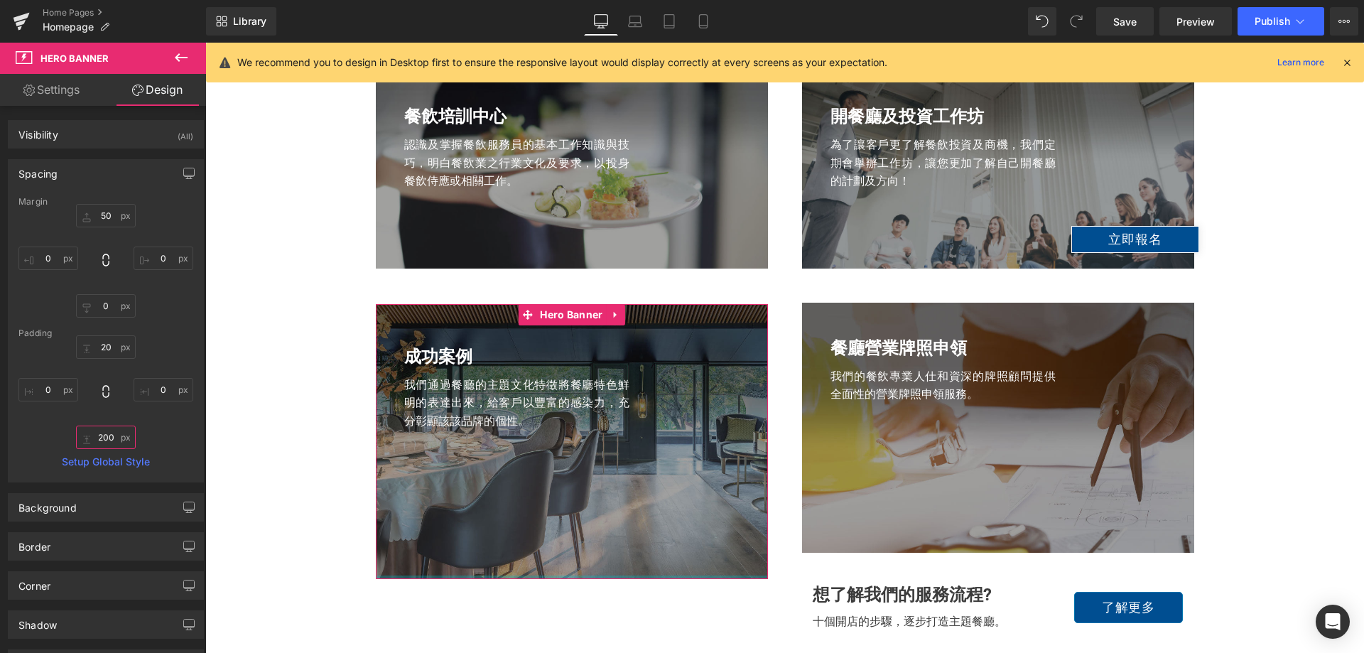
click at [111, 440] on input "200" at bounding box center [106, 437] width 60 height 23
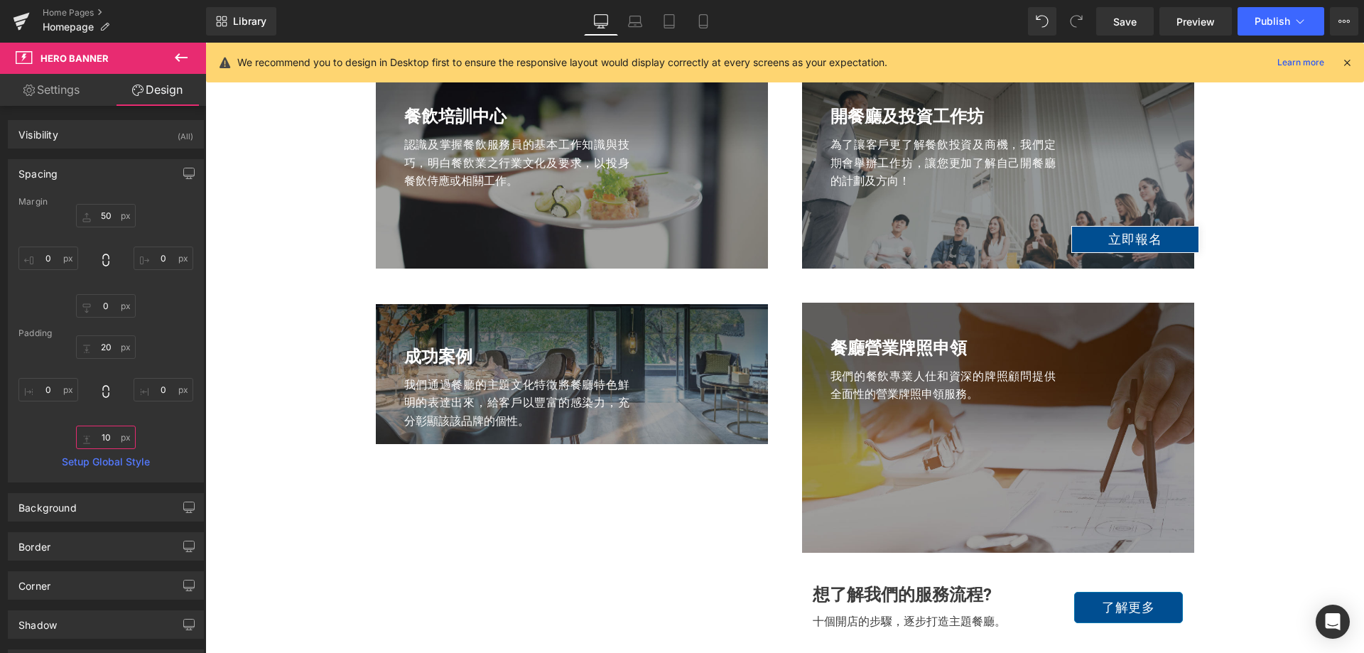
type input "100"
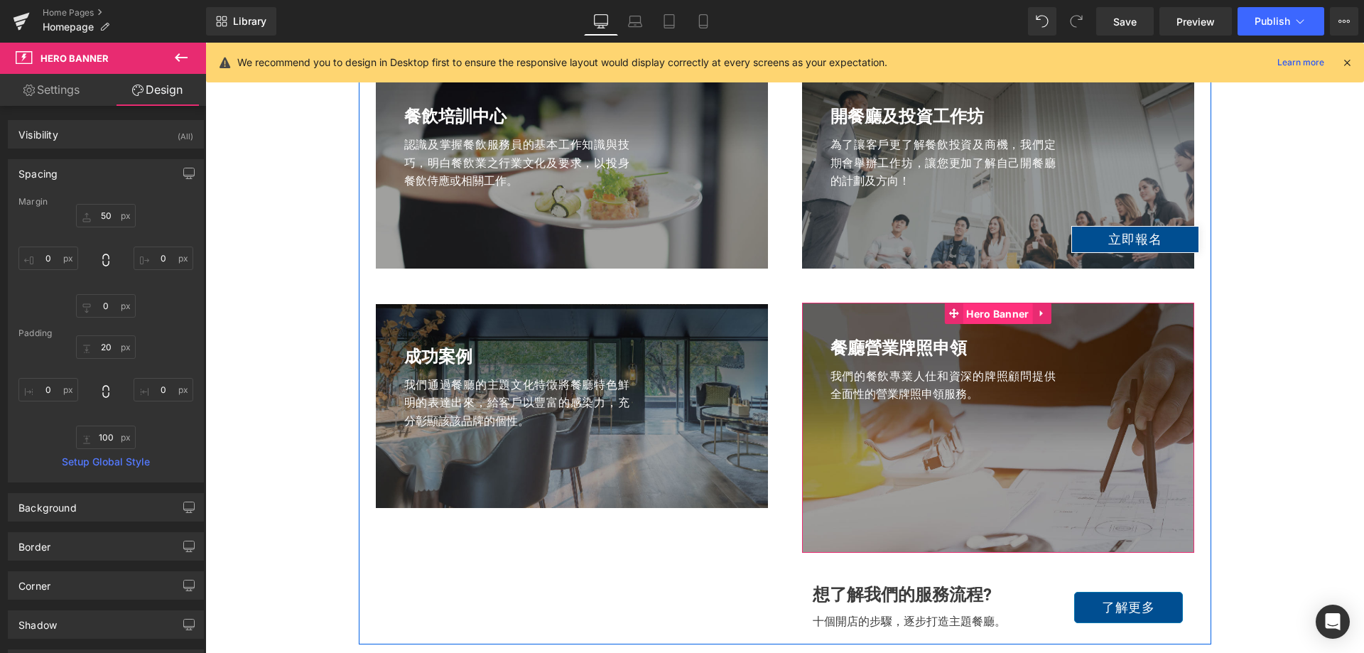
click at [1000, 318] on span "Hero Banner" at bounding box center [998, 313] width 70 height 21
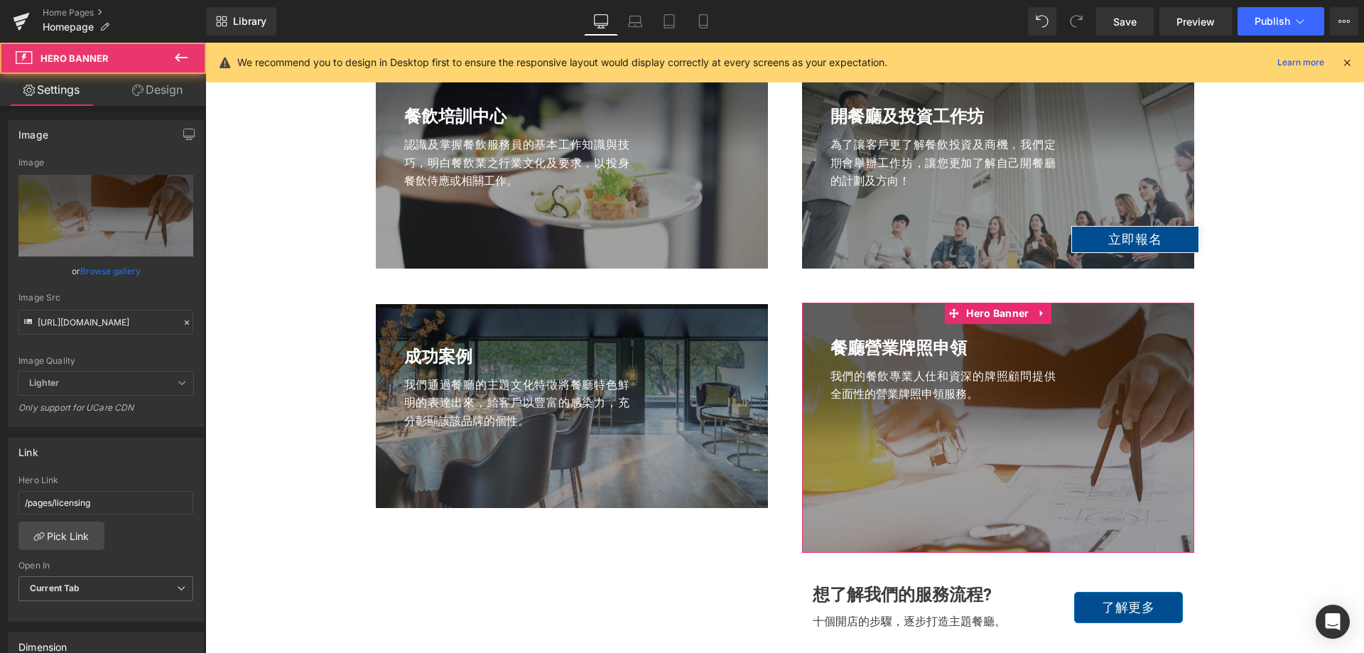
click at [163, 90] on link "Design" at bounding box center [157, 90] width 103 height 32
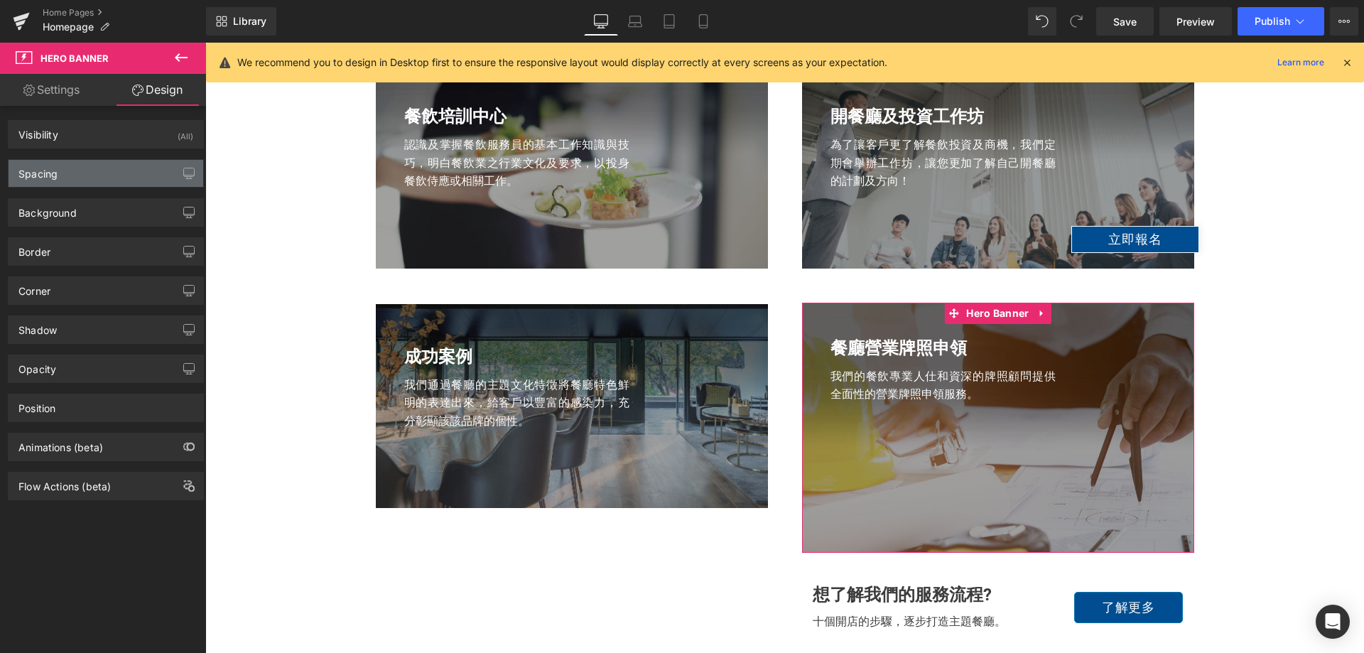
click at [85, 175] on div "Spacing" at bounding box center [106, 173] width 195 height 27
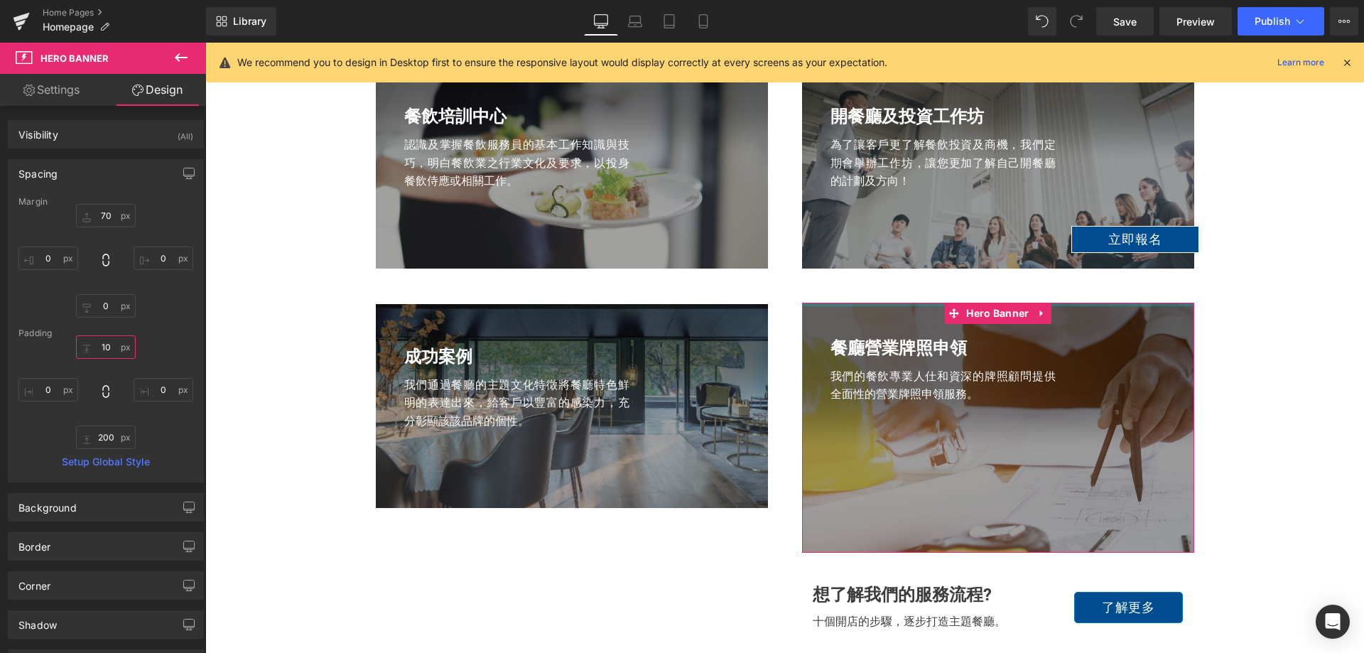
click at [103, 348] on input "10" at bounding box center [106, 346] width 60 height 23
type input "20"
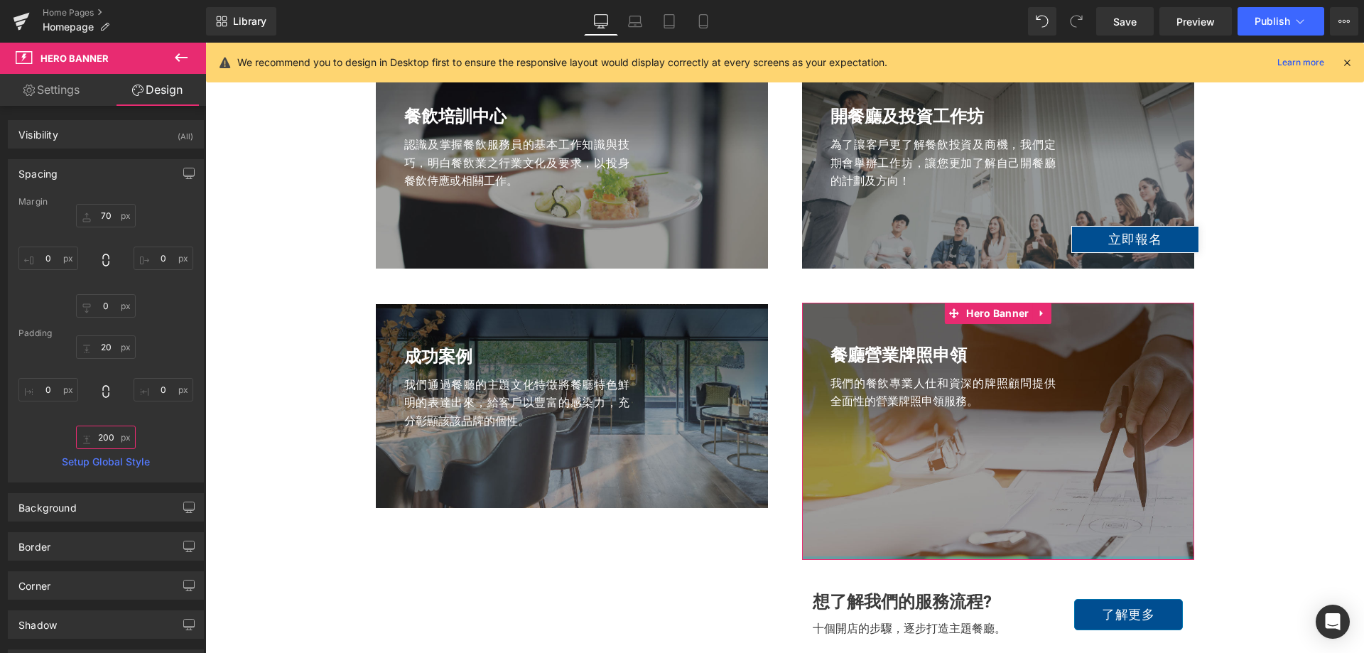
click at [101, 434] on input "200" at bounding box center [106, 437] width 60 height 23
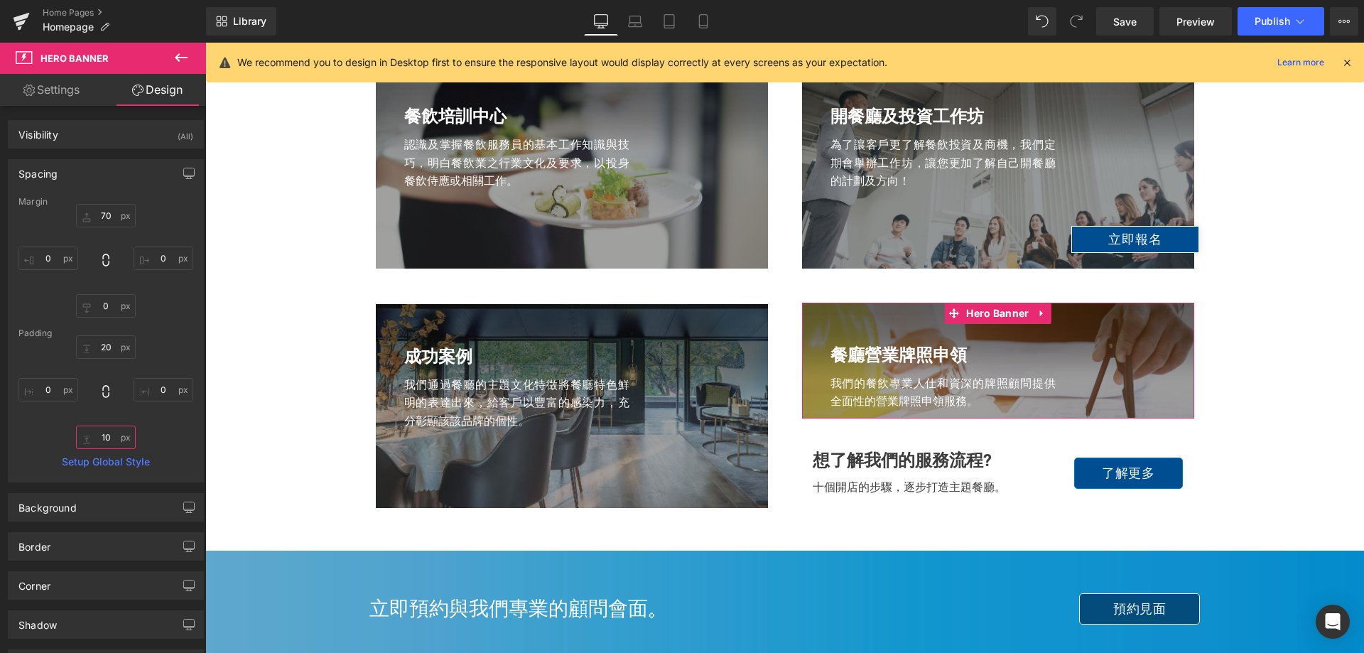
type input "100"
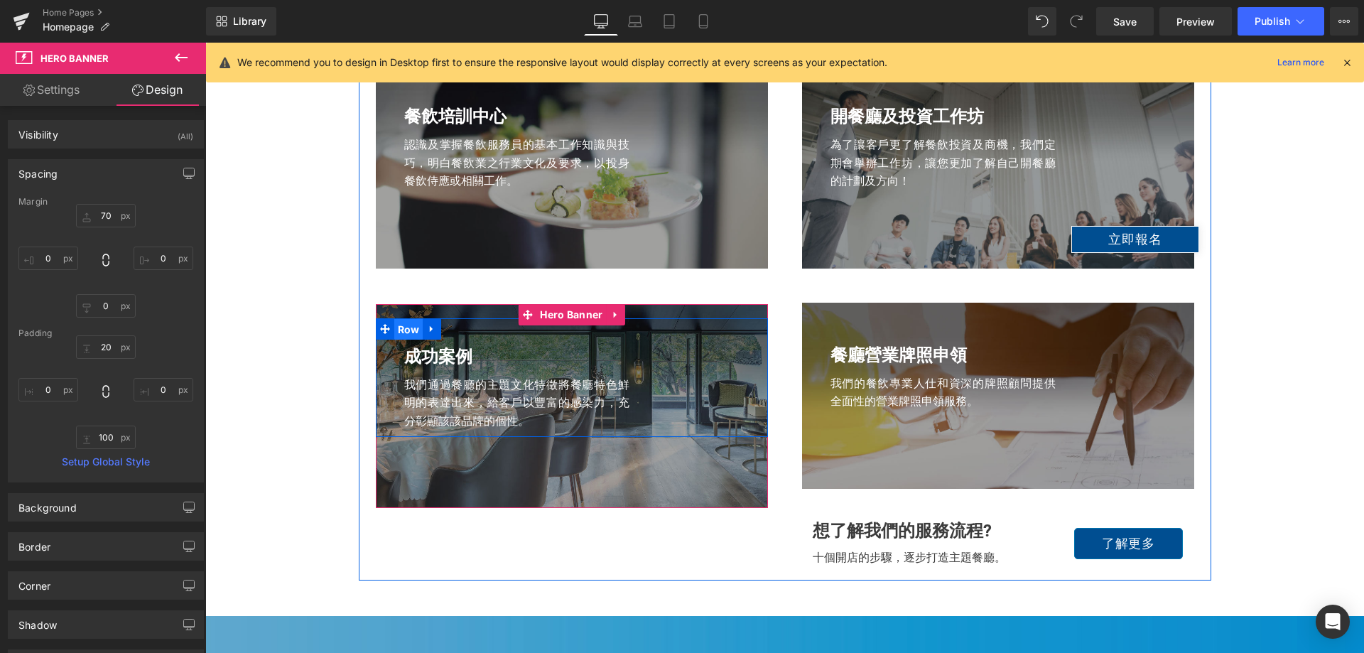
click at [394, 326] on span "Row" at bounding box center [408, 329] width 29 height 21
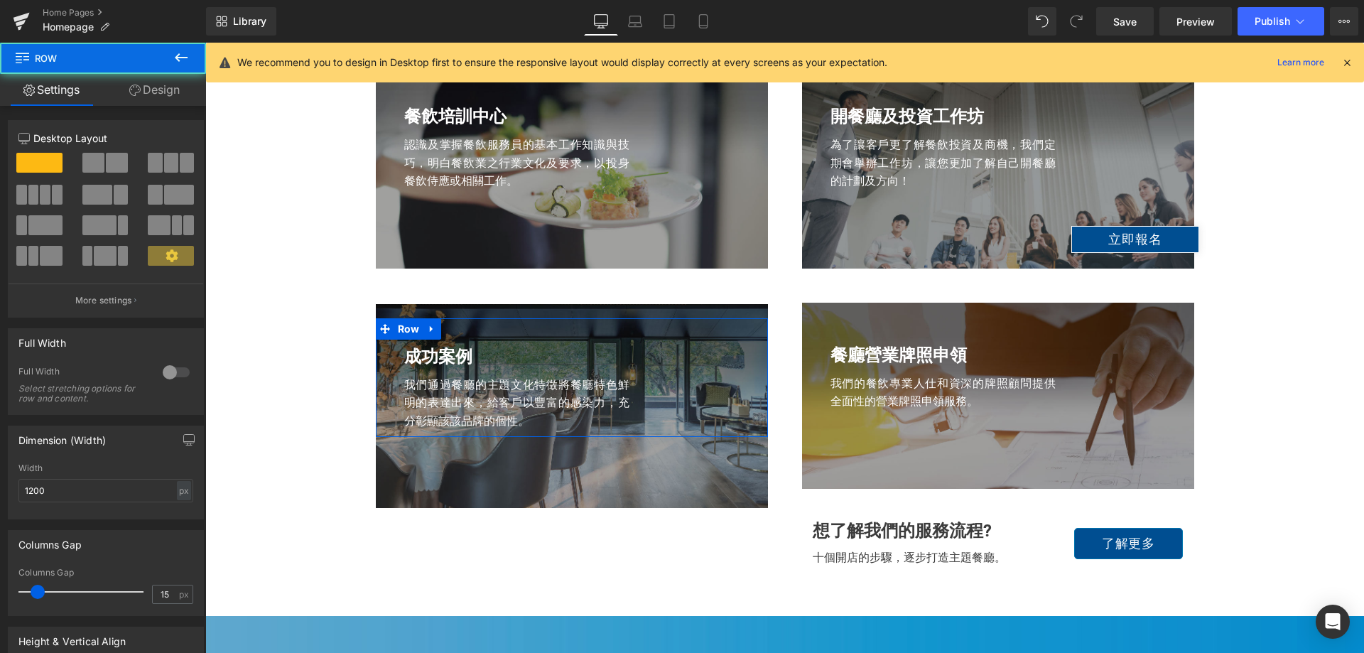
click at [146, 85] on link "Design" at bounding box center [154, 90] width 103 height 32
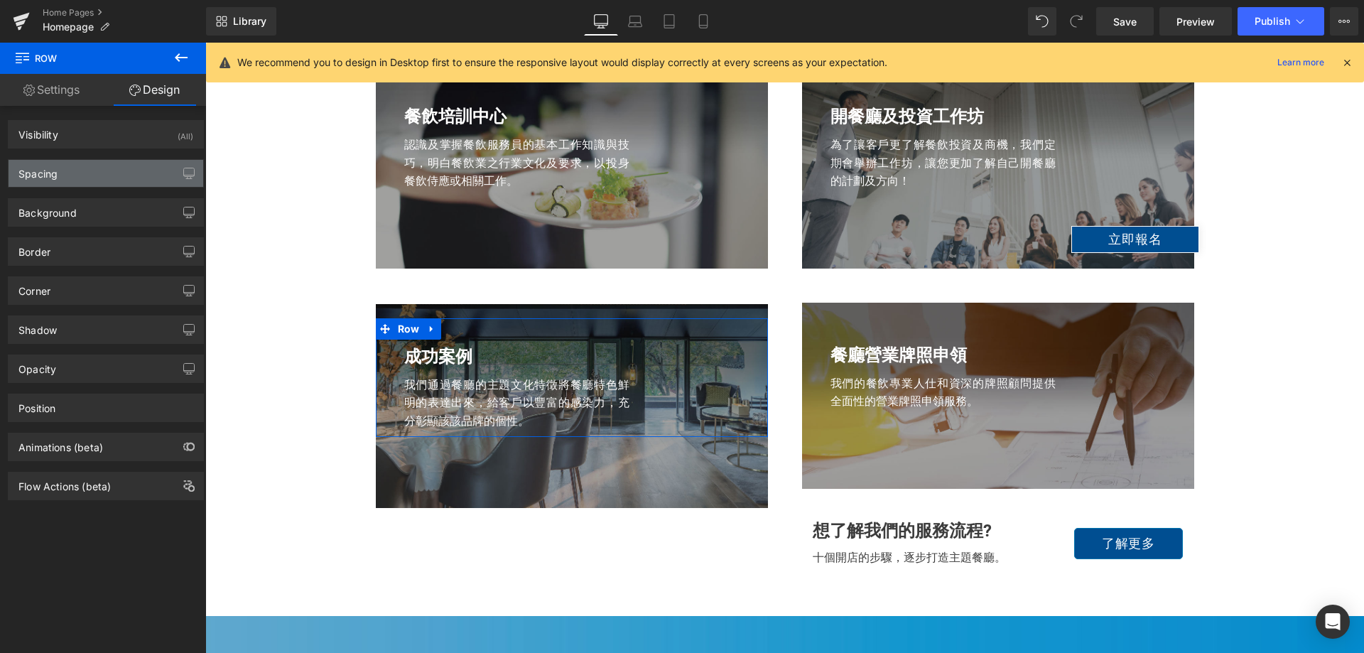
click at [104, 178] on div "Spacing" at bounding box center [106, 173] width 195 height 27
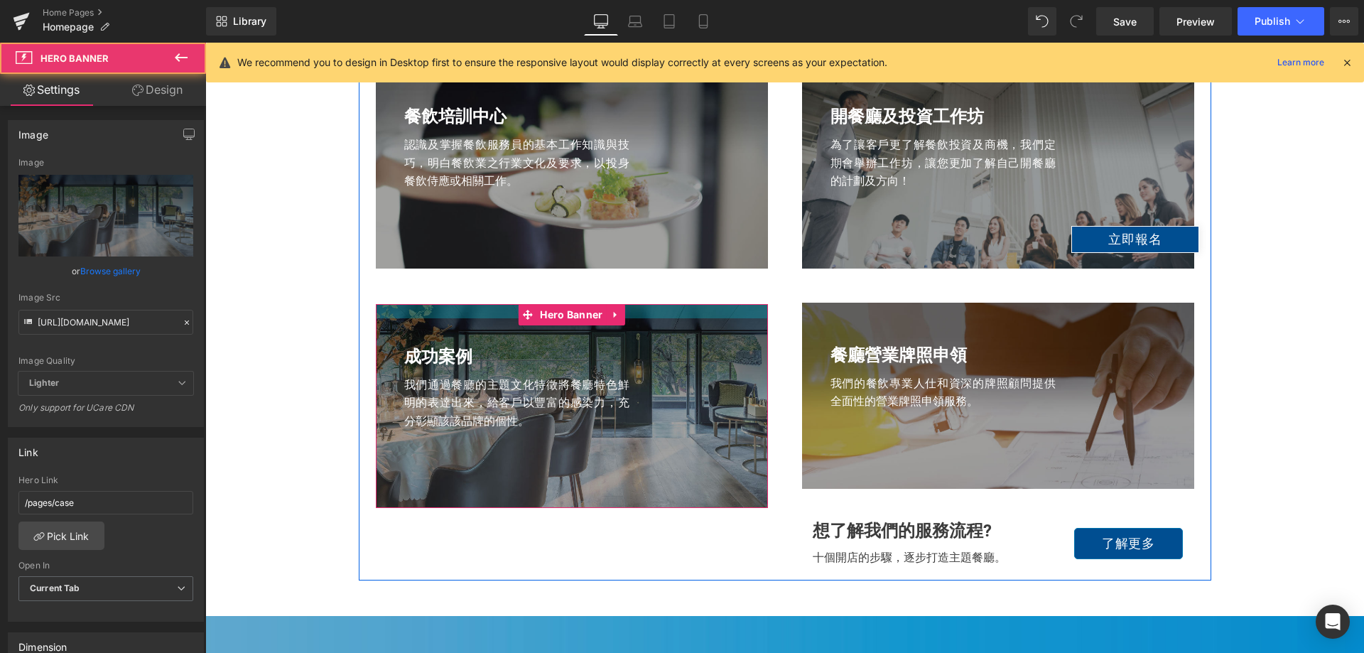
click at [411, 317] on div at bounding box center [572, 311] width 392 height 14
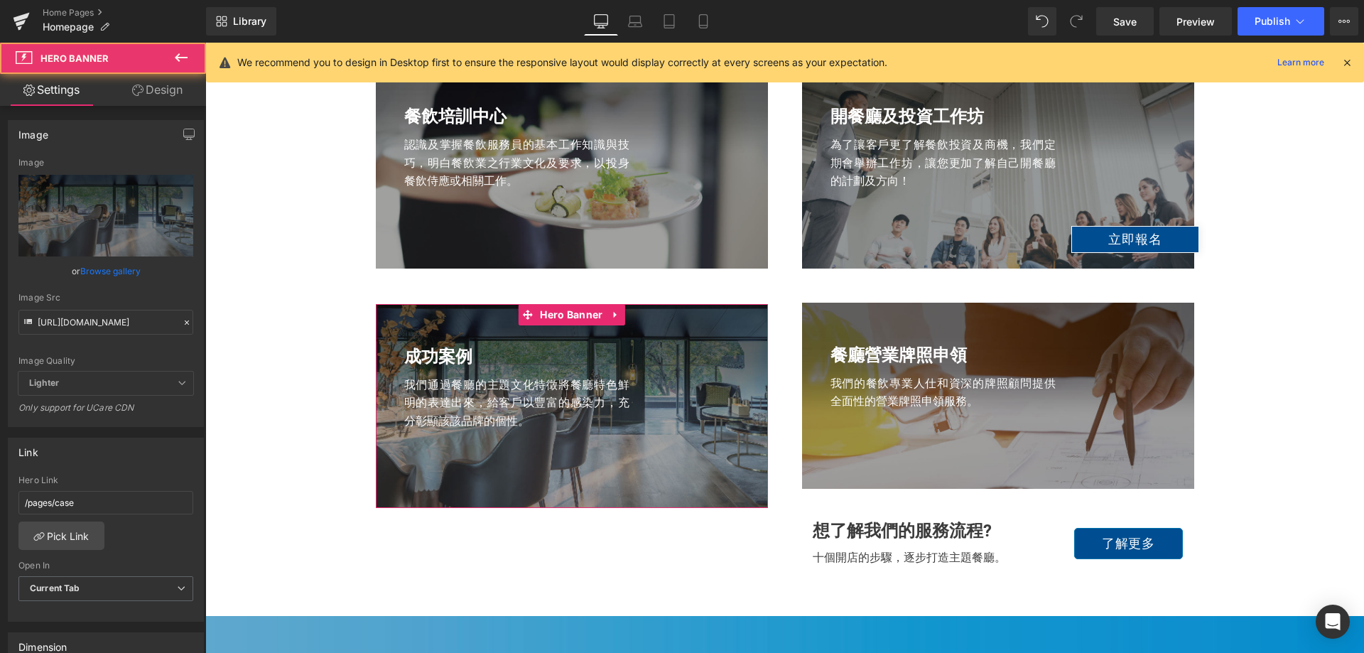
click at [158, 86] on link "Design" at bounding box center [157, 90] width 103 height 32
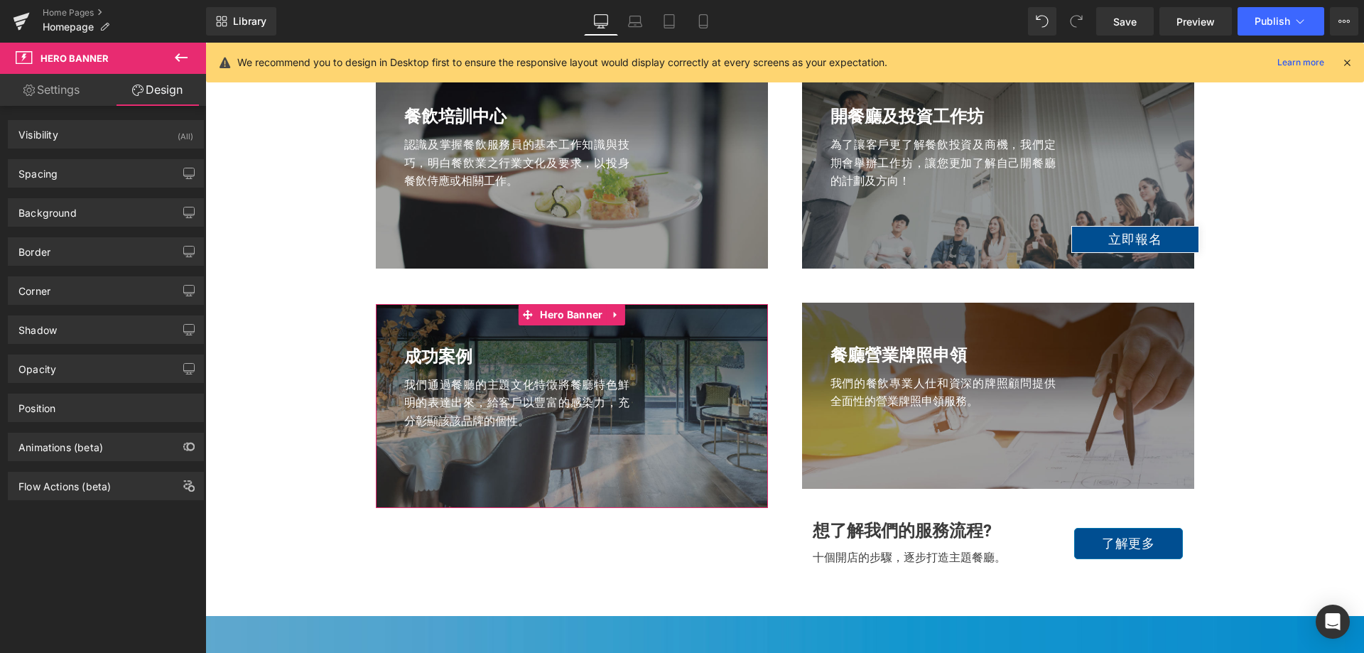
type input "50"
type input "0"
type input "20"
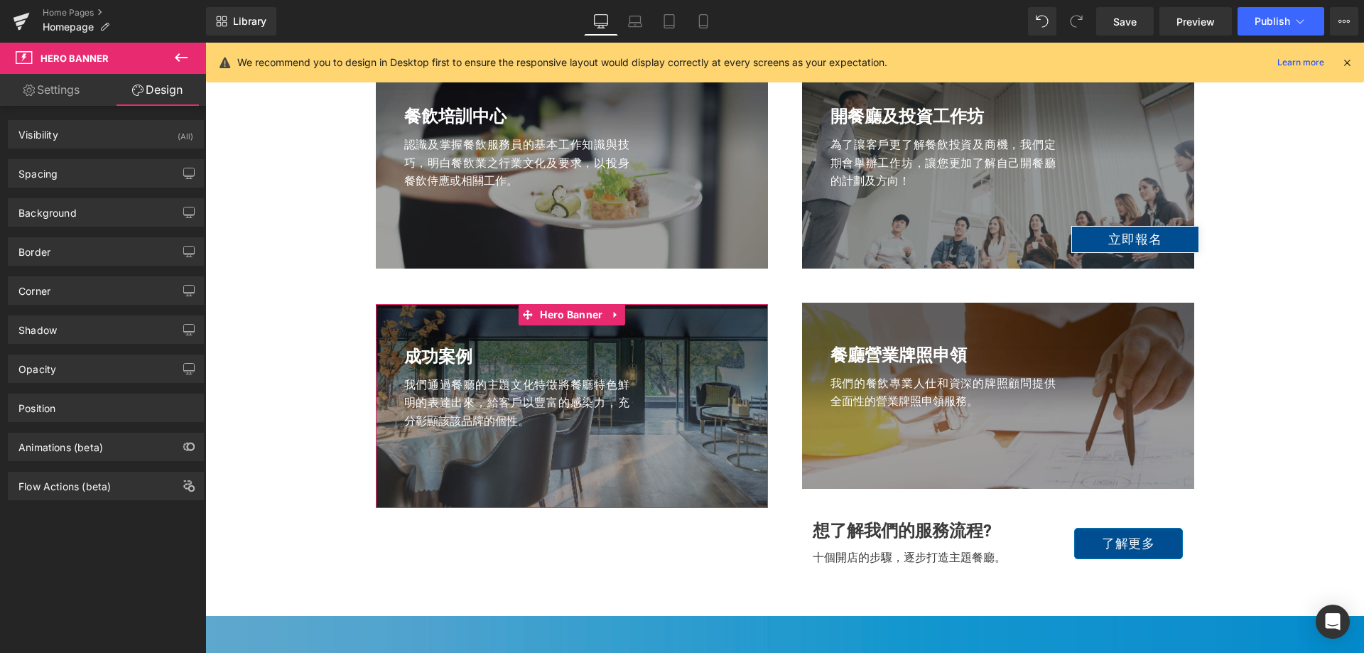
type input "0"
type input "100"
type input "0"
click at [82, 163] on div "Spacing" at bounding box center [106, 173] width 195 height 27
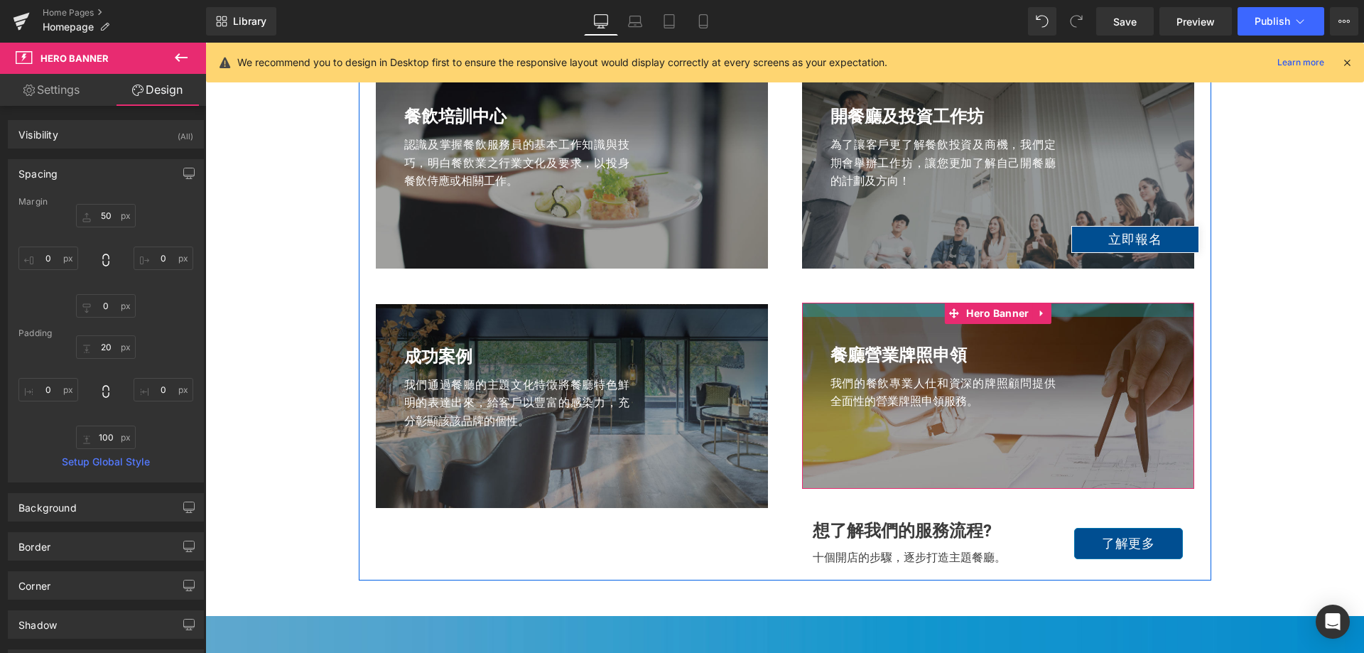
click at [822, 307] on div at bounding box center [998, 310] width 392 height 14
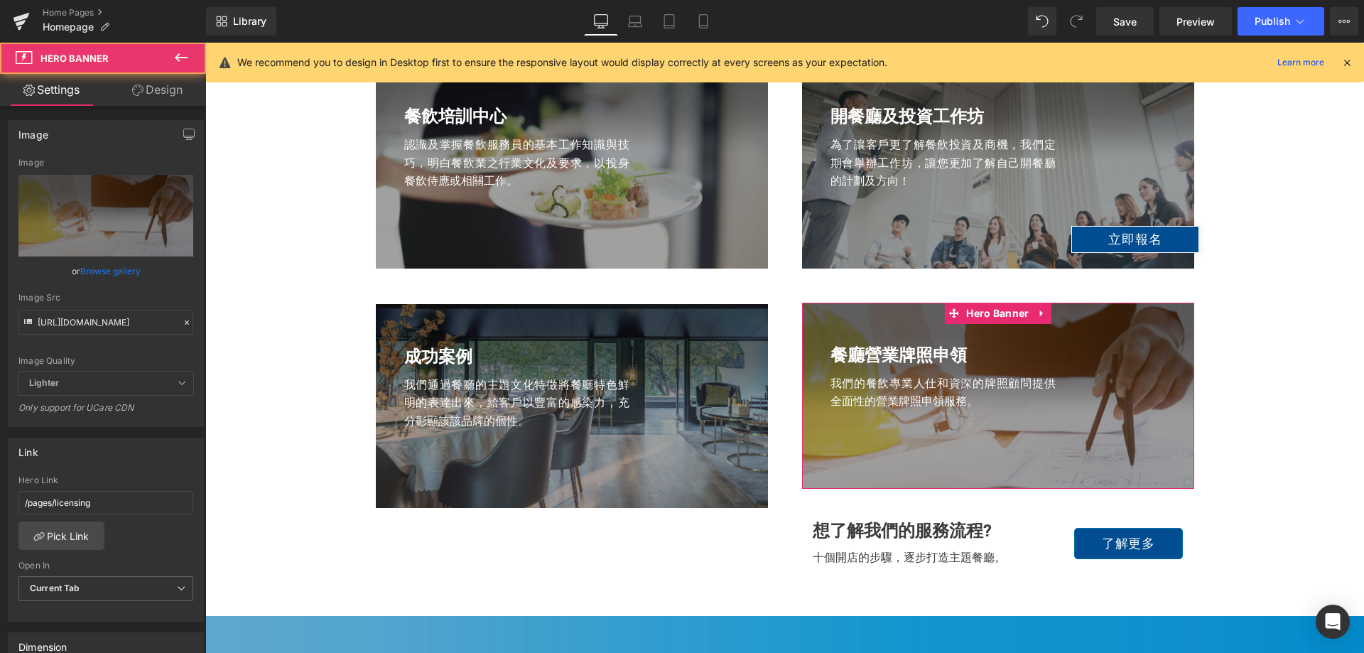
click at [163, 99] on link "Design" at bounding box center [157, 90] width 103 height 32
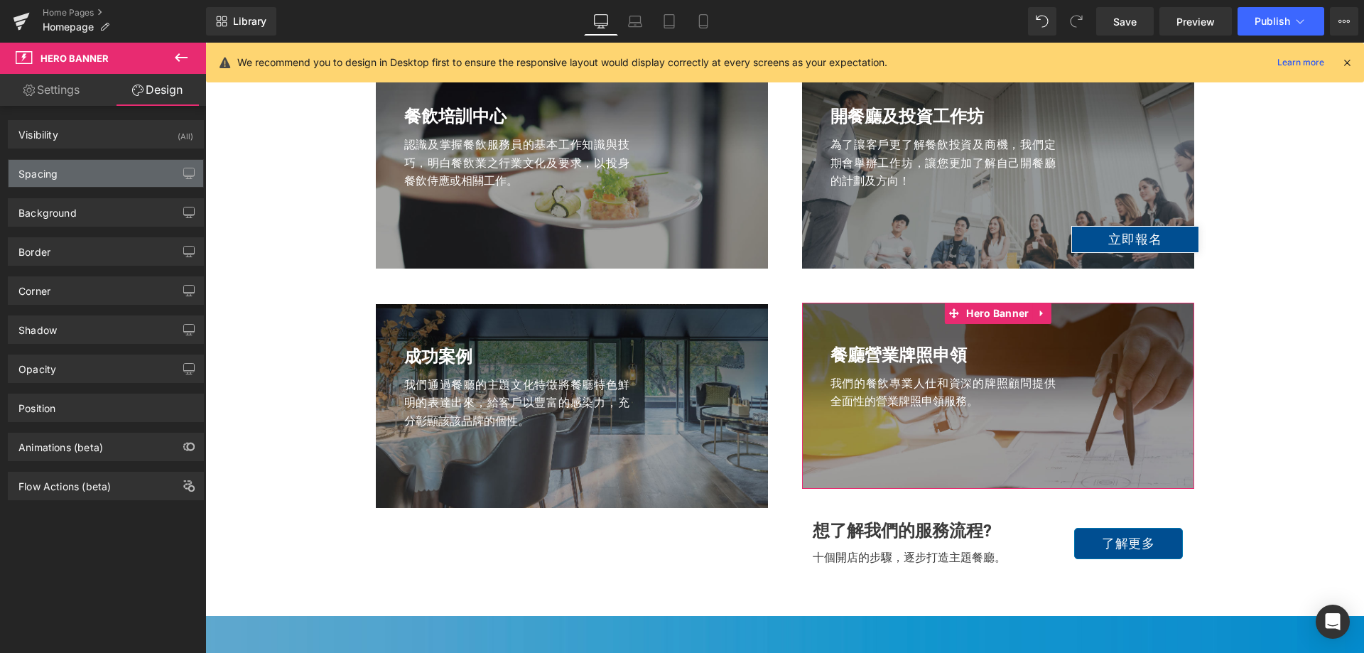
click at [86, 182] on div "Spacing" at bounding box center [106, 173] width 195 height 27
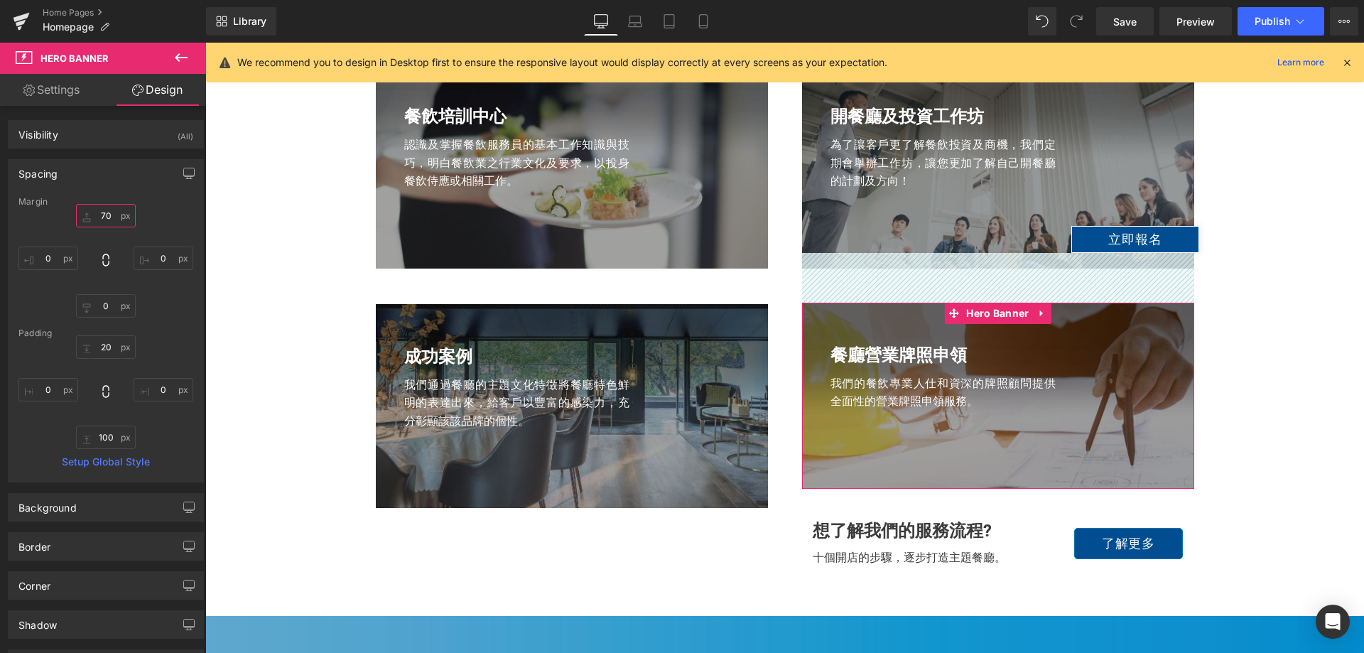
click at [94, 216] on input "70" at bounding box center [106, 215] width 60 height 23
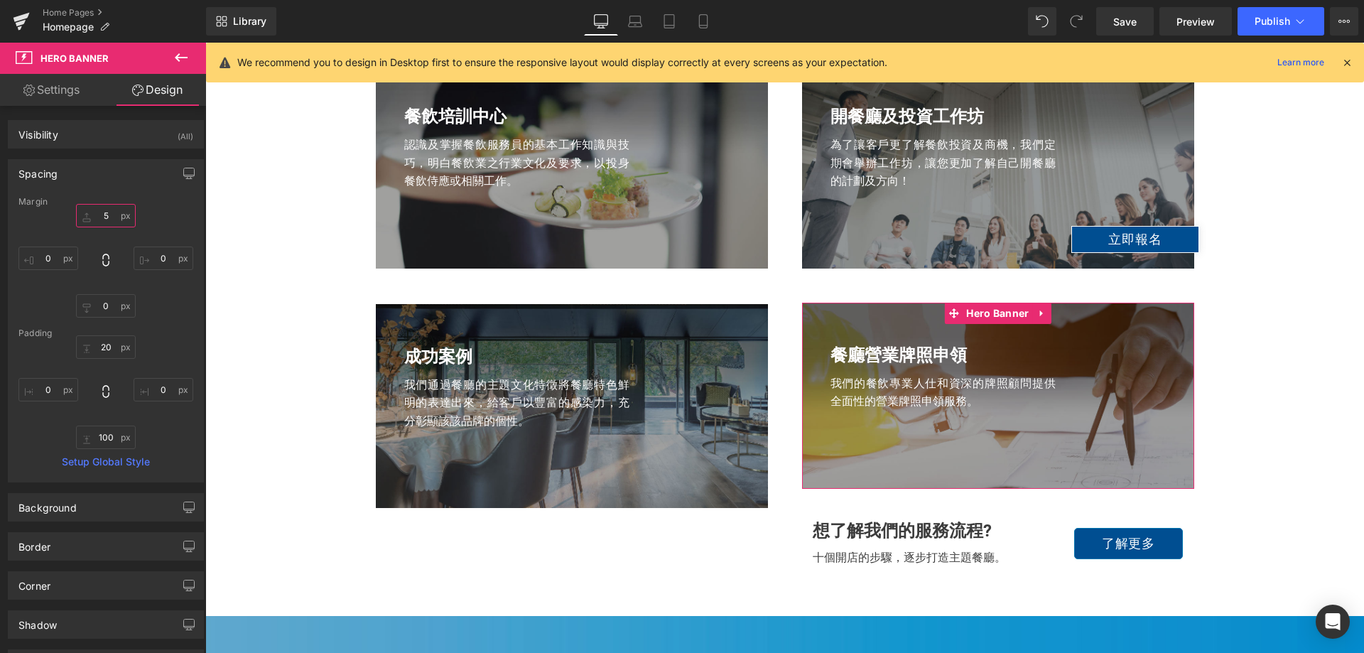
type input "50"
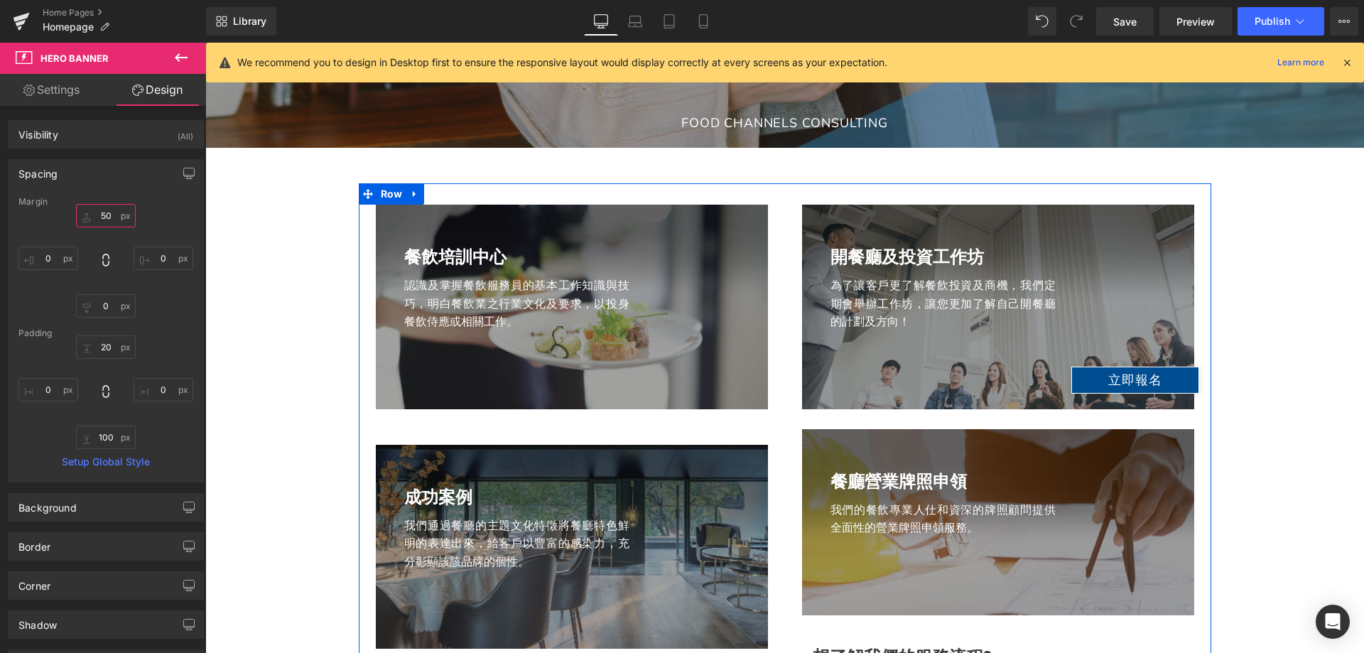
scroll to position [1776, 0]
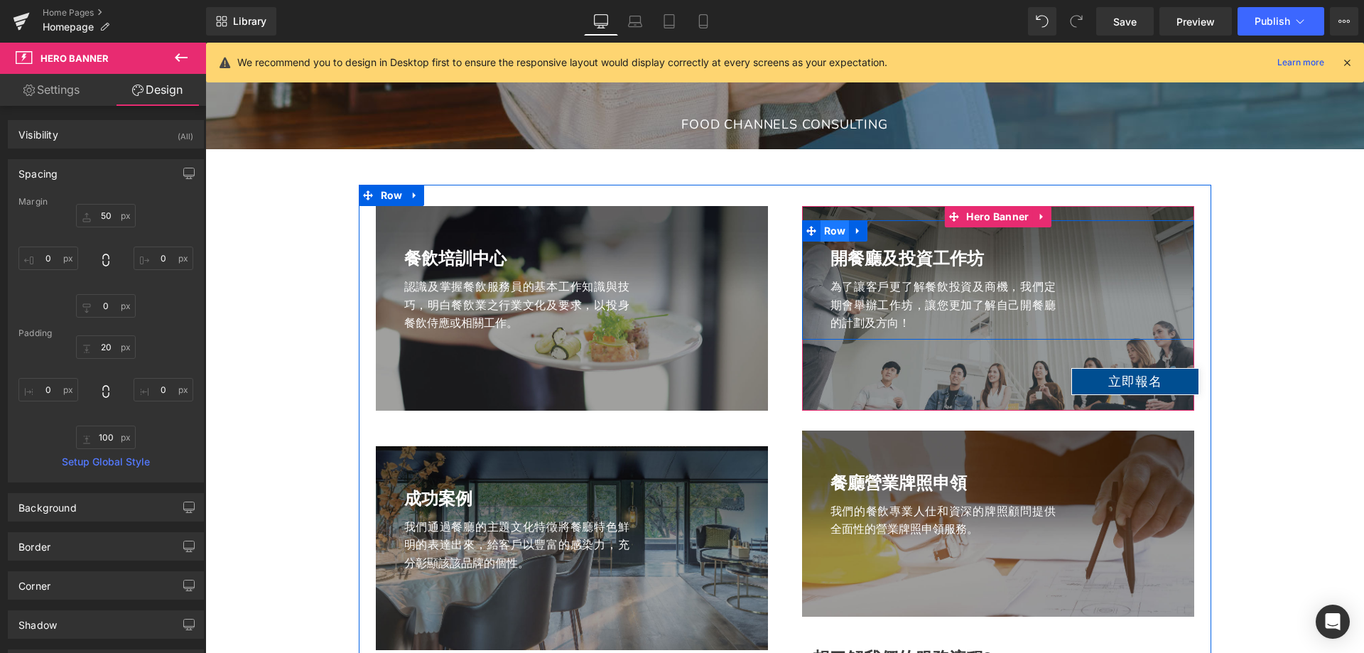
click at [830, 230] on span "Row" at bounding box center [835, 230] width 29 height 21
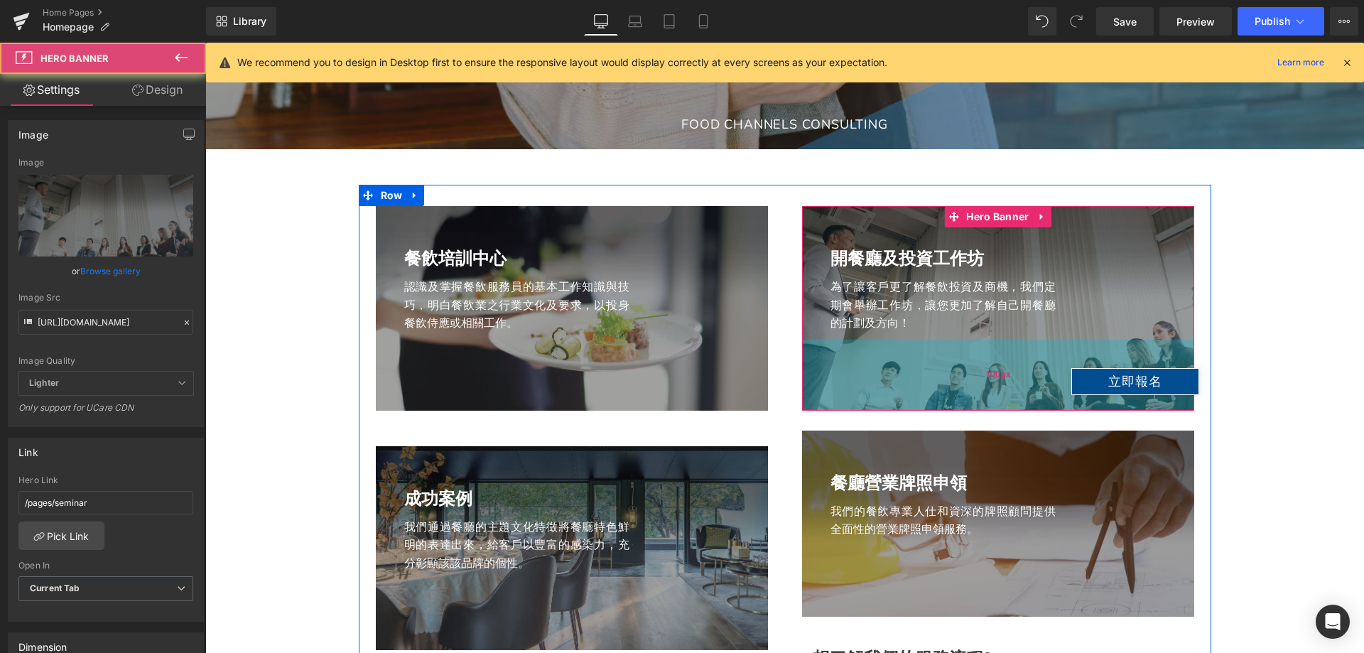
click at [841, 358] on div "100px" at bounding box center [998, 375] width 392 height 71
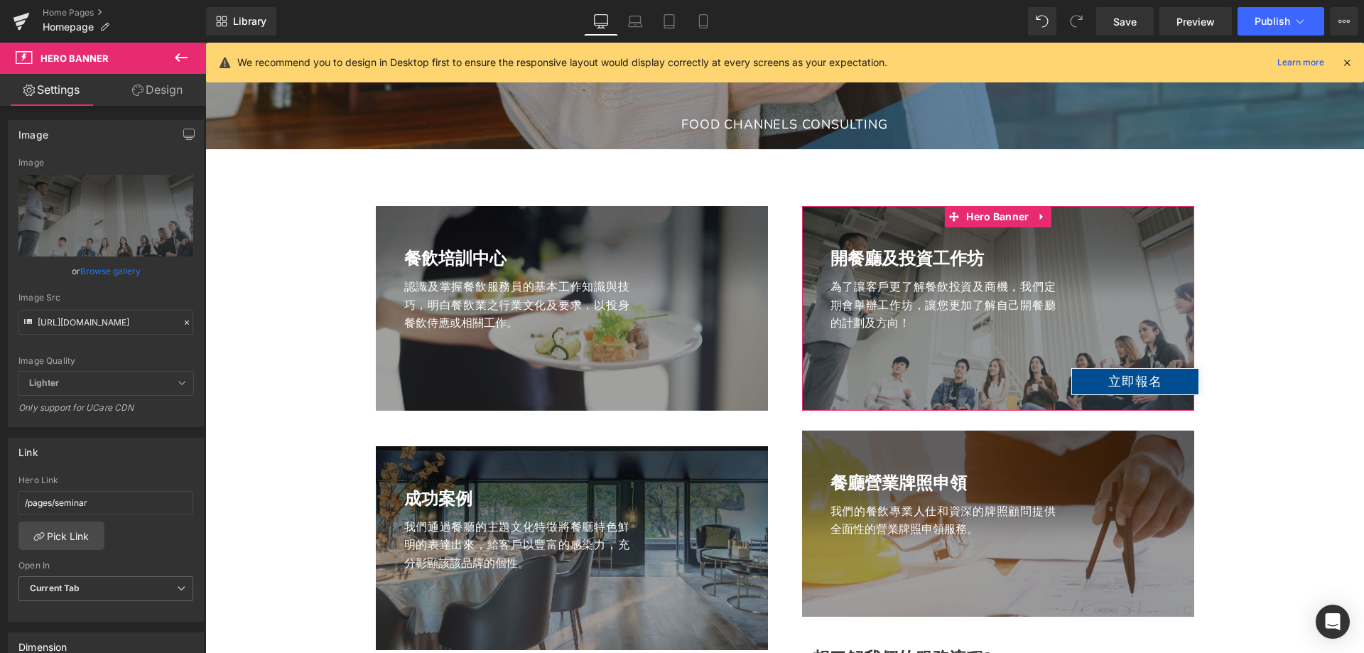
click at [146, 92] on link "Design" at bounding box center [157, 90] width 103 height 32
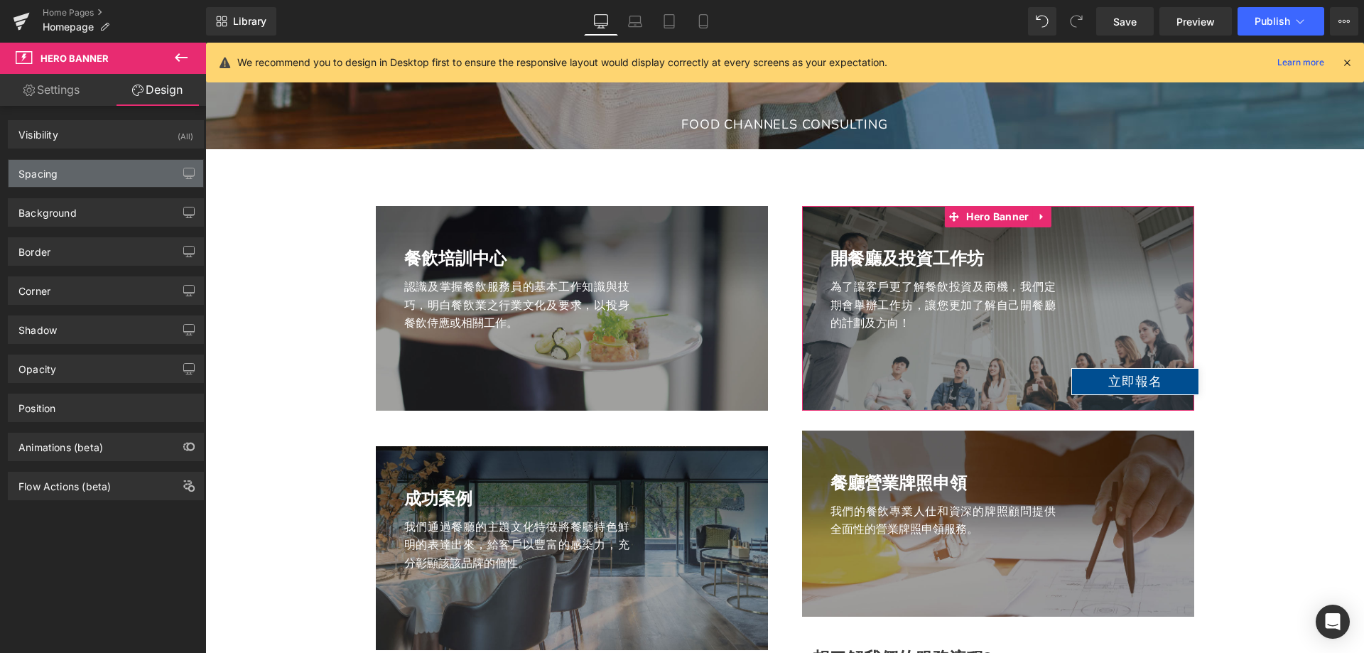
click at [76, 168] on div "Spacing" at bounding box center [106, 173] width 195 height 27
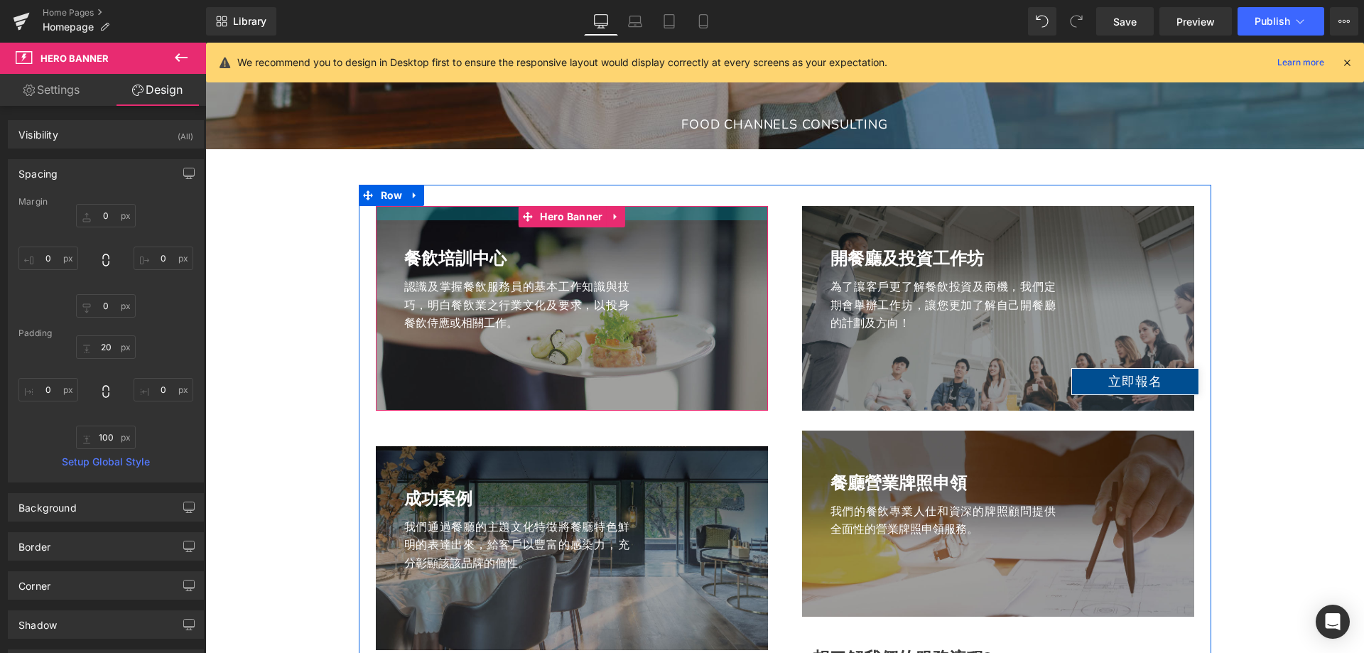
click at [464, 211] on div at bounding box center [572, 213] width 392 height 14
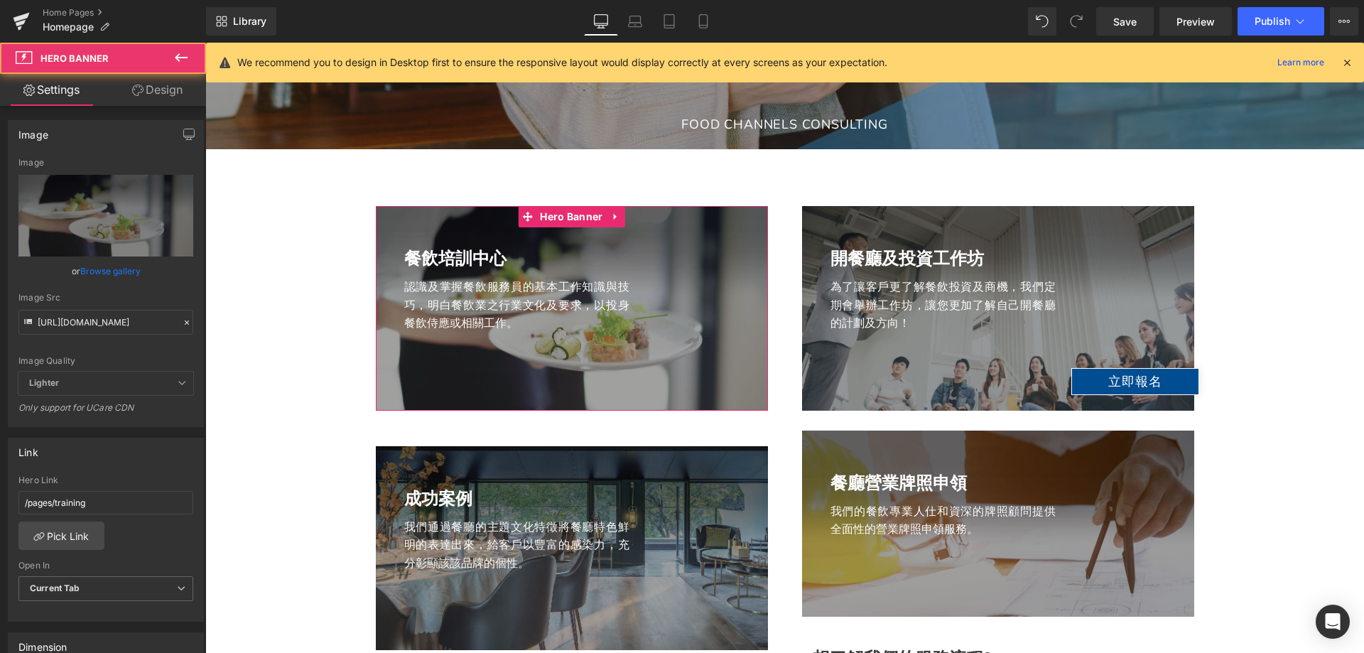
click at [124, 85] on link "Design" at bounding box center [157, 90] width 103 height 32
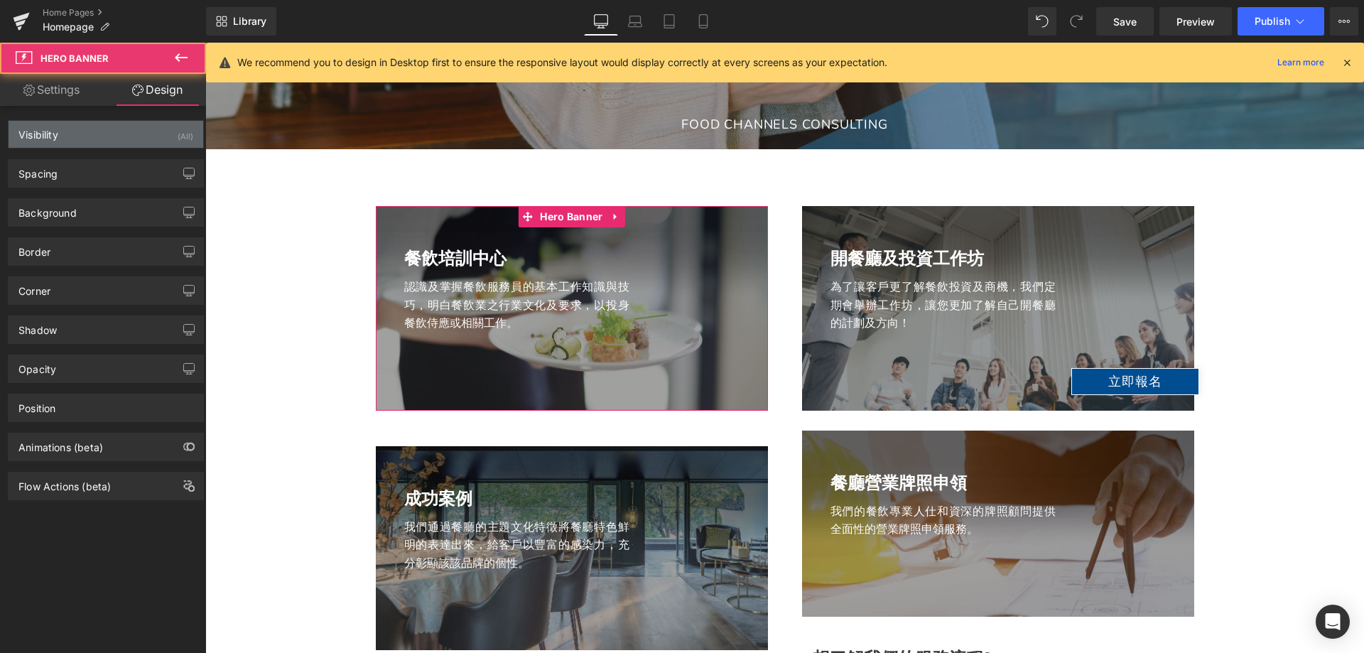
type input "0"
type input "20"
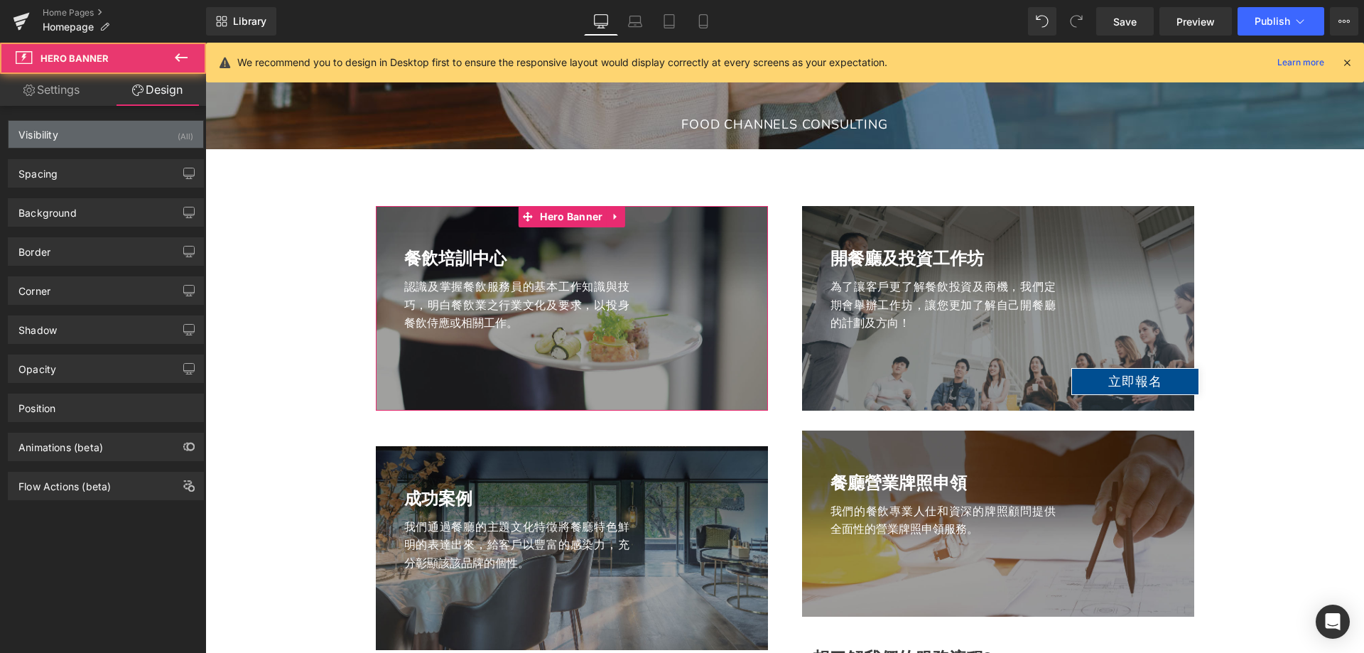
type input "0"
type input "100"
type input "0"
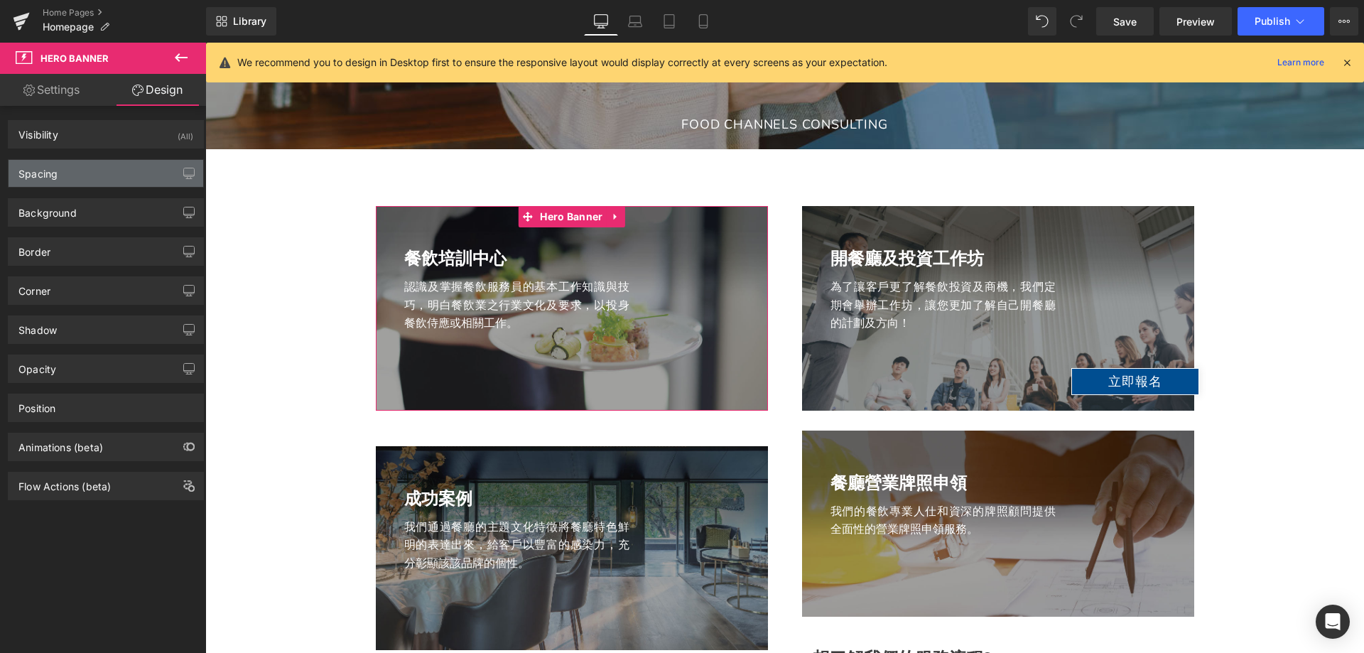
click at [66, 166] on div "Spacing" at bounding box center [106, 173] width 195 height 27
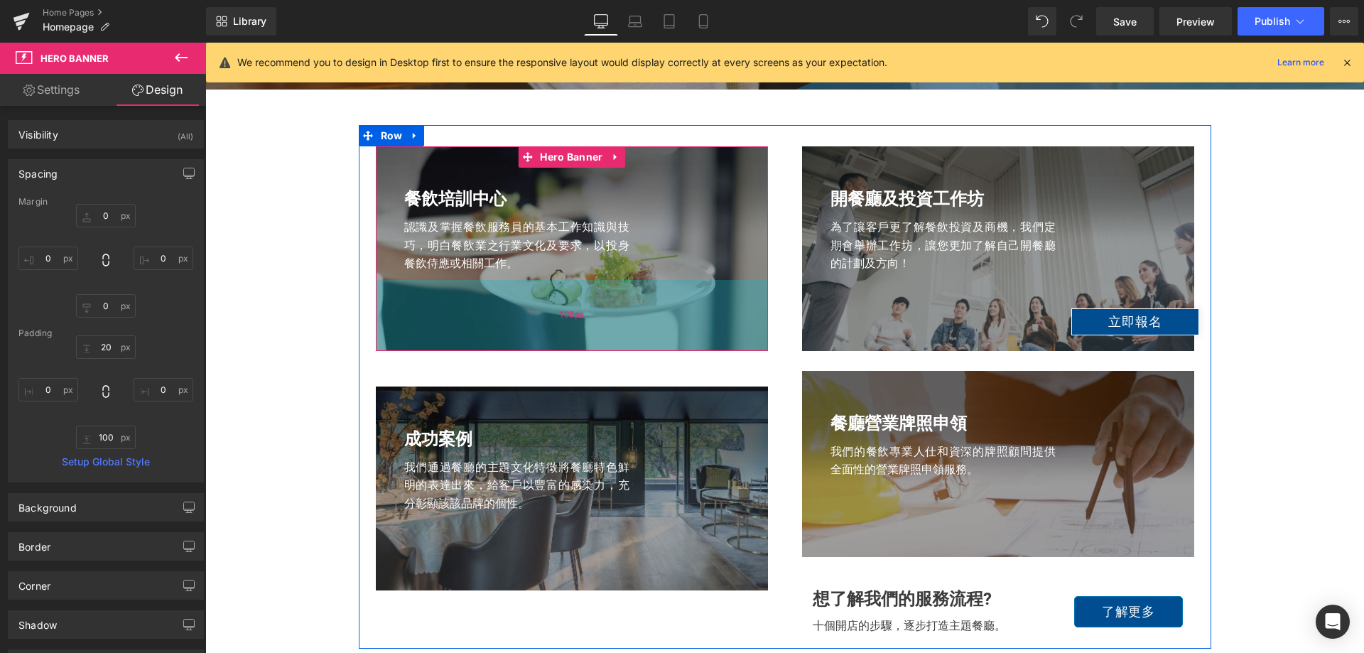
scroll to position [1918, 0]
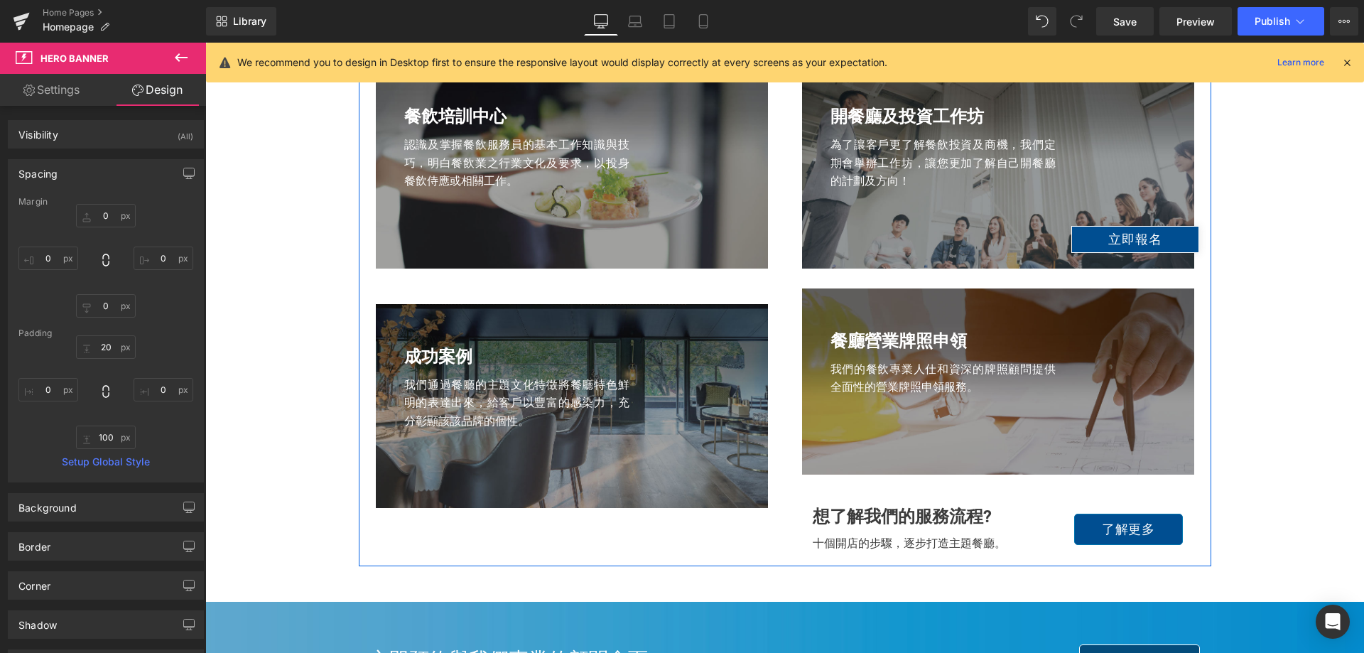
click at [829, 283] on div "開餐廳及投資工作坊 Heading 為了讓客戶更了解餐飲投資及商機，我們定期會舉辦工作坊，讓您更加了解自己開餐廳的計劃及方向！ Text Block Row …" at bounding box center [998, 311] width 426 height 495
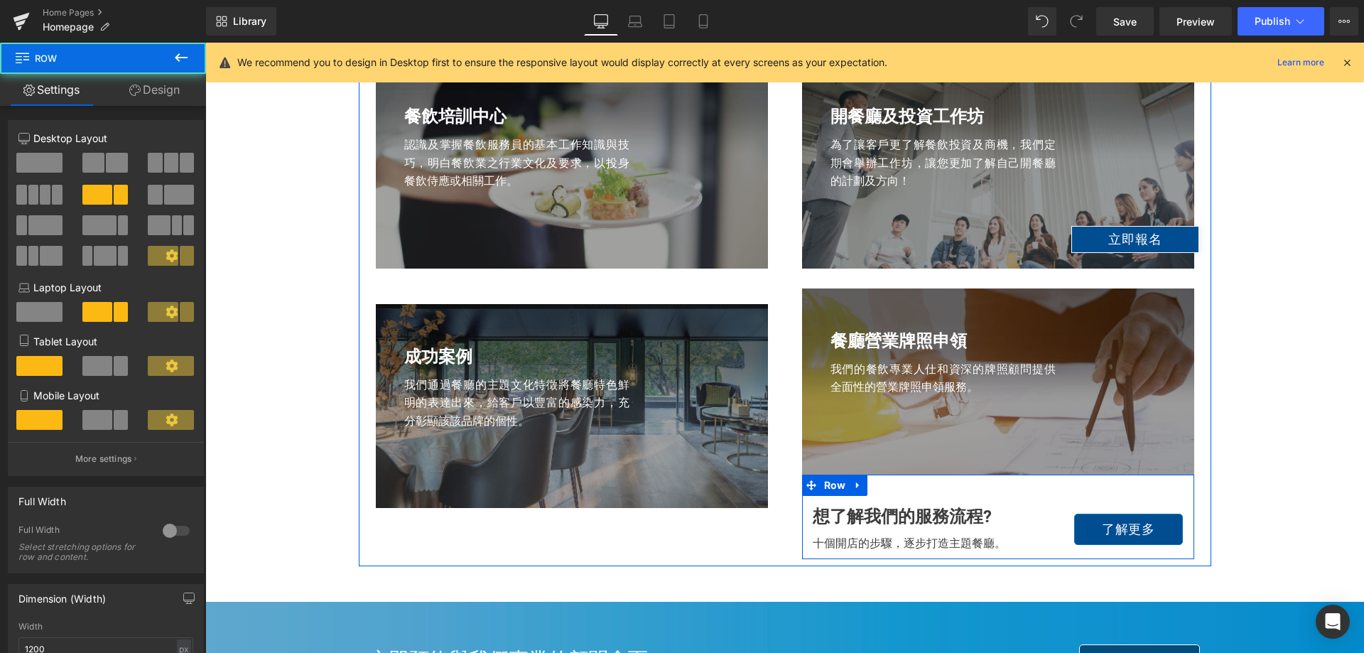
click at [973, 485] on div "想了解我們的服務流程? Heading 十個開店的步驟，逐步打造主題餐廳。 Text Block 了解更多 Button Row" at bounding box center [998, 517] width 392 height 85
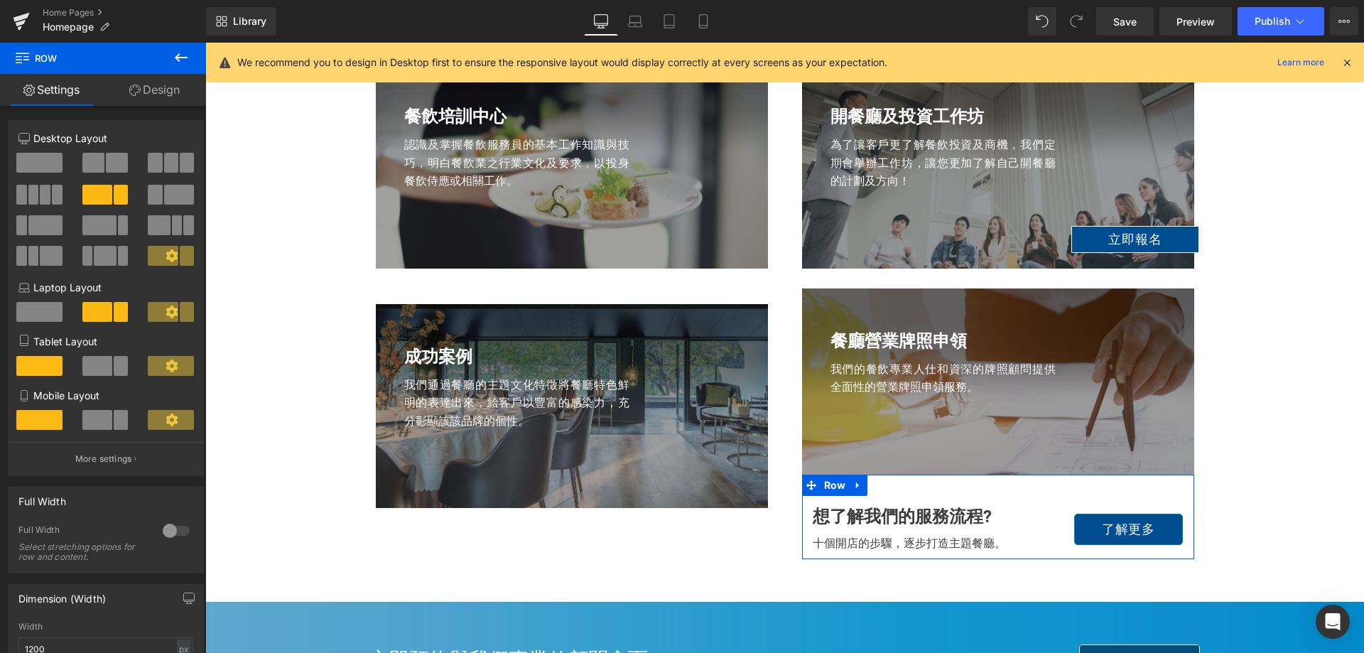
click at [171, 84] on link "Design" at bounding box center [154, 90] width 103 height 32
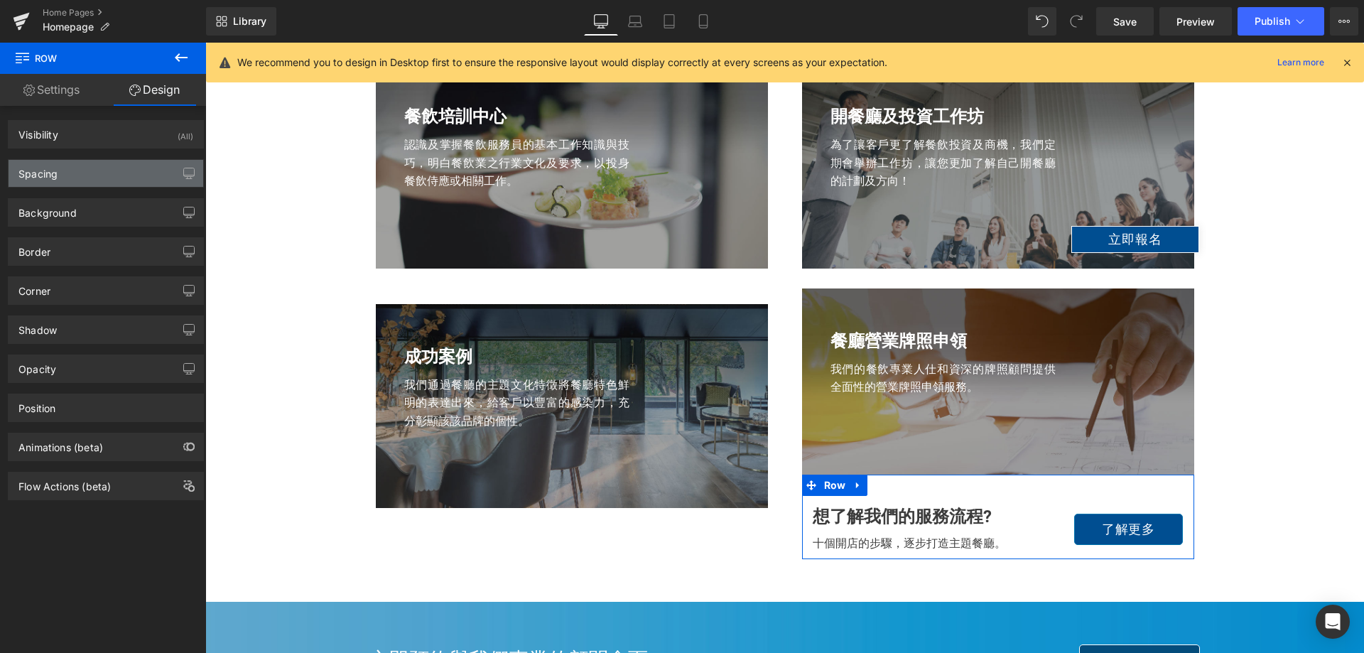
click at [94, 175] on div "Spacing" at bounding box center [106, 173] width 195 height 27
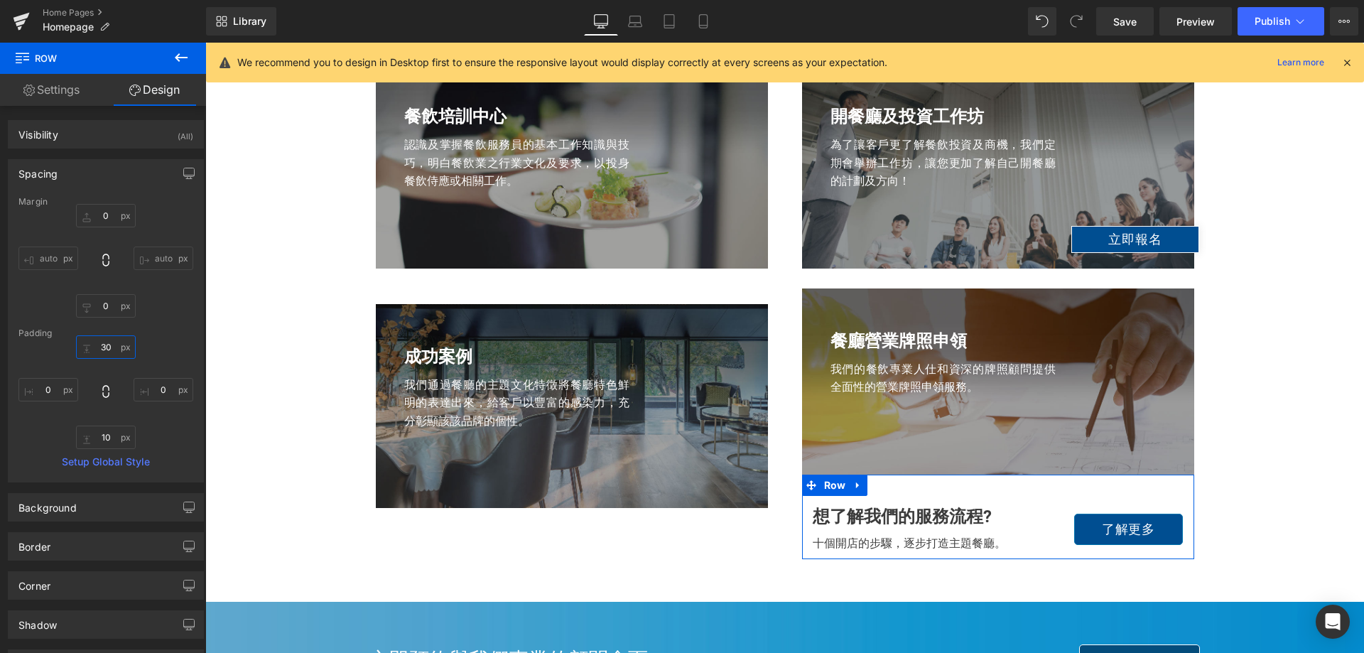
click at [112, 353] on input "30" at bounding box center [106, 346] width 60 height 23
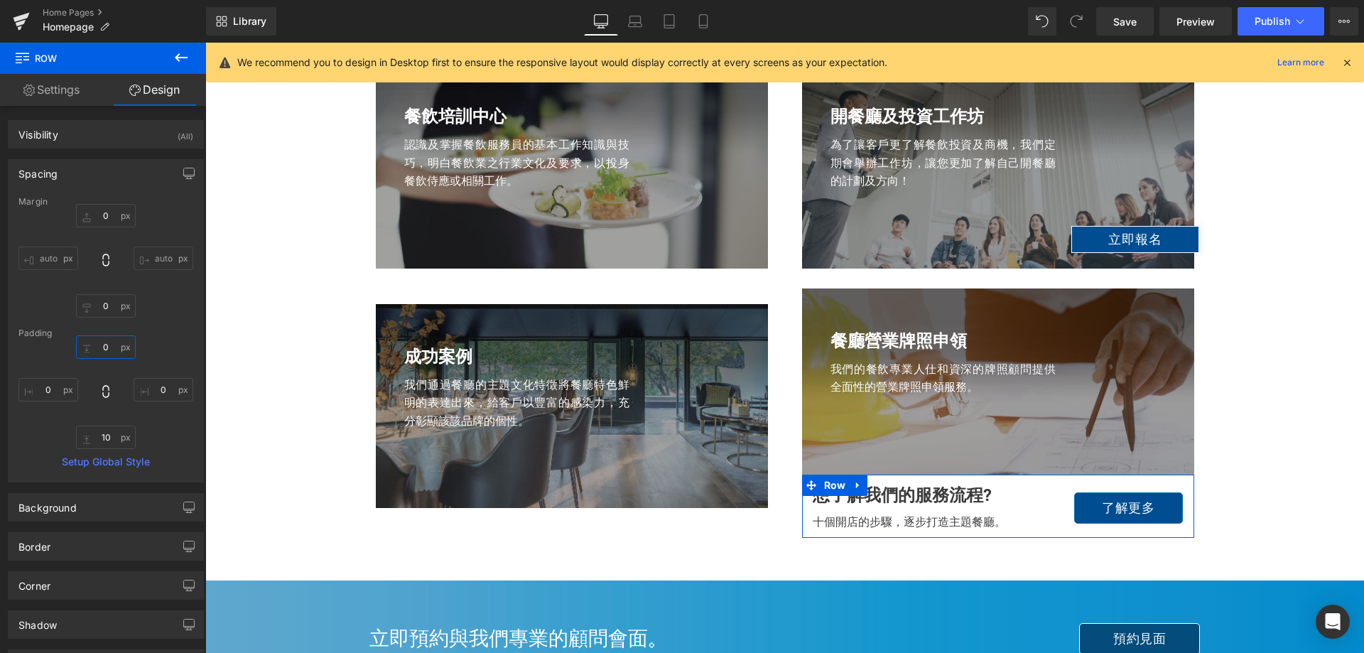
type input "30"
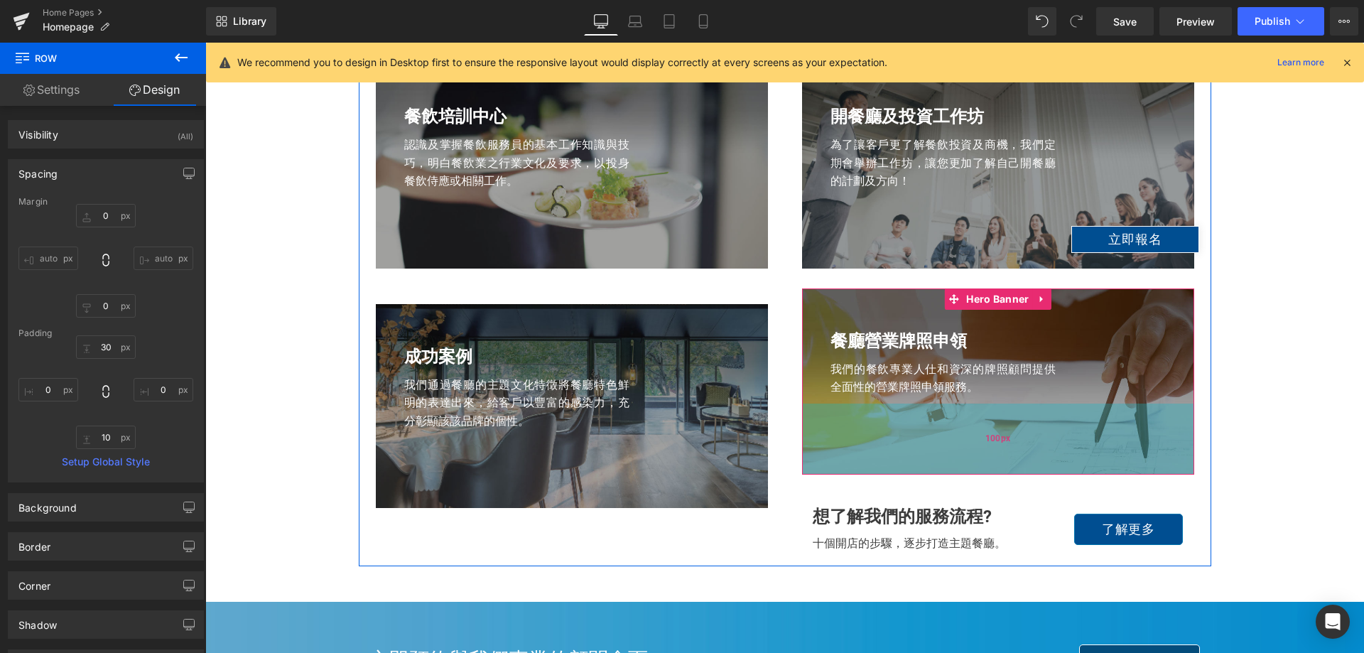
click at [1000, 467] on div "100px" at bounding box center [998, 439] width 392 height 71
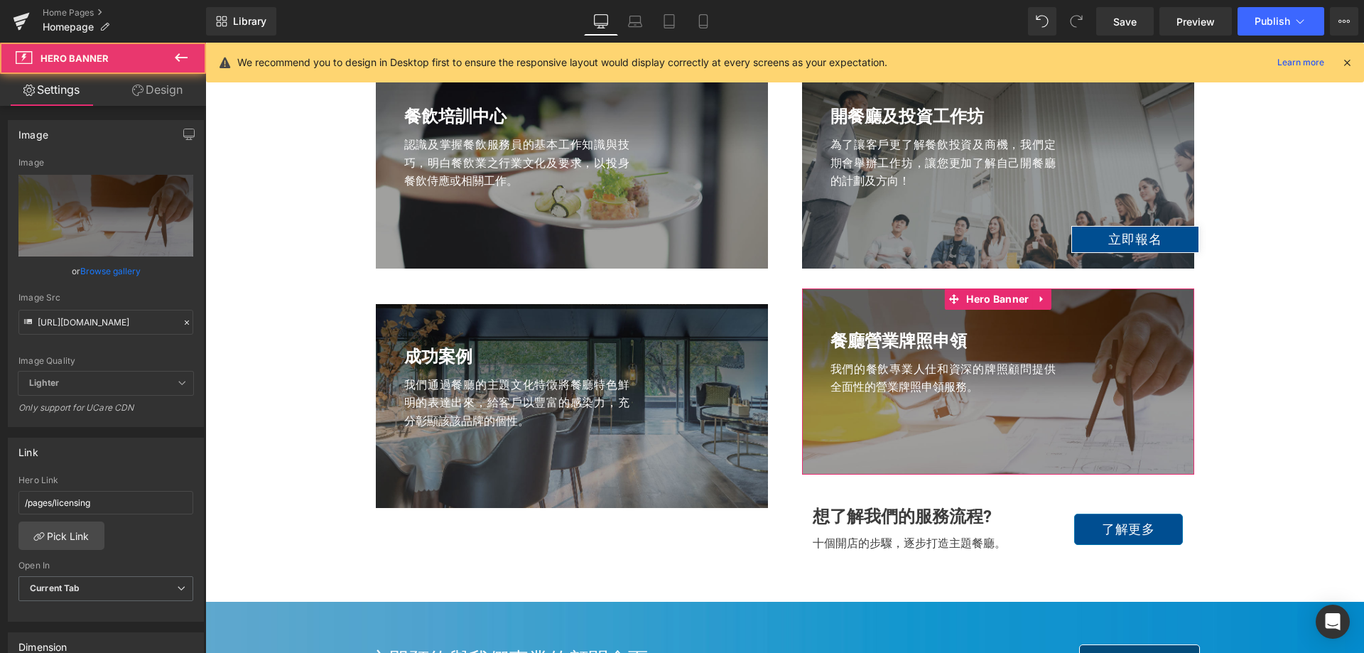
click at [169, 97] on link "Design" at bounding box center [157, 90] width 103 height 32
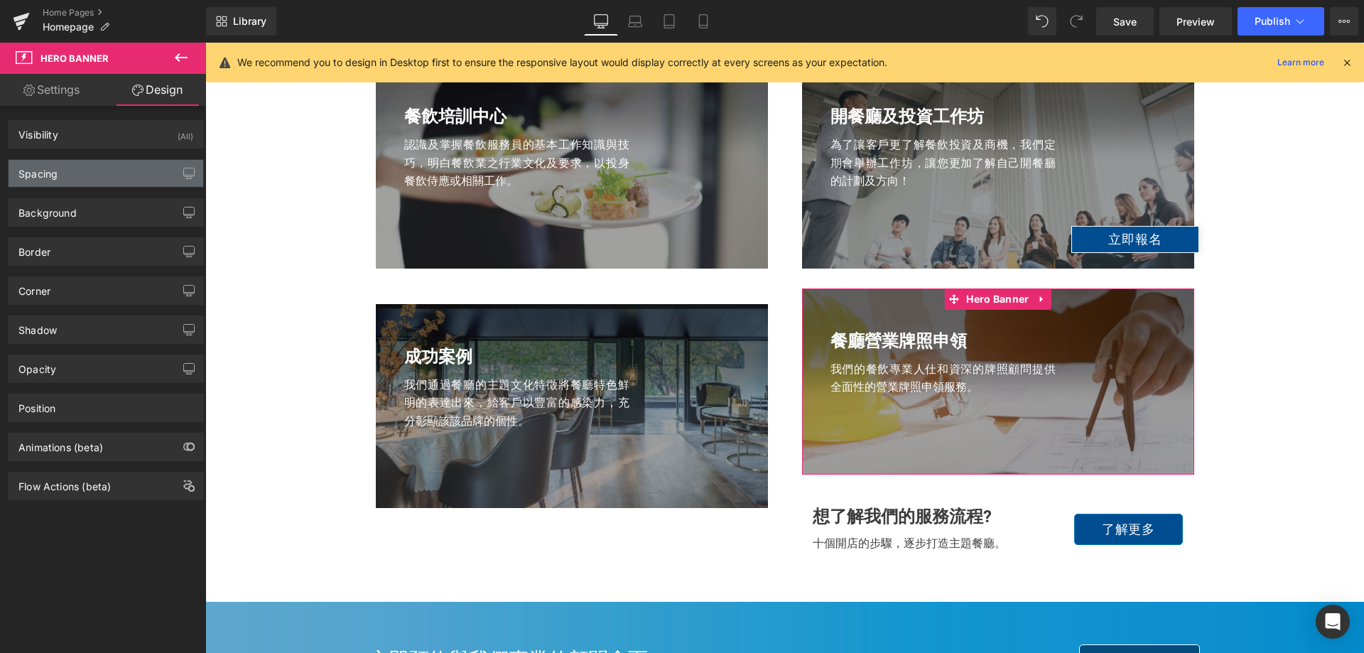
click at [90, 183] on div "Spacing" at bounding box center [106, 173] width 195 height 27
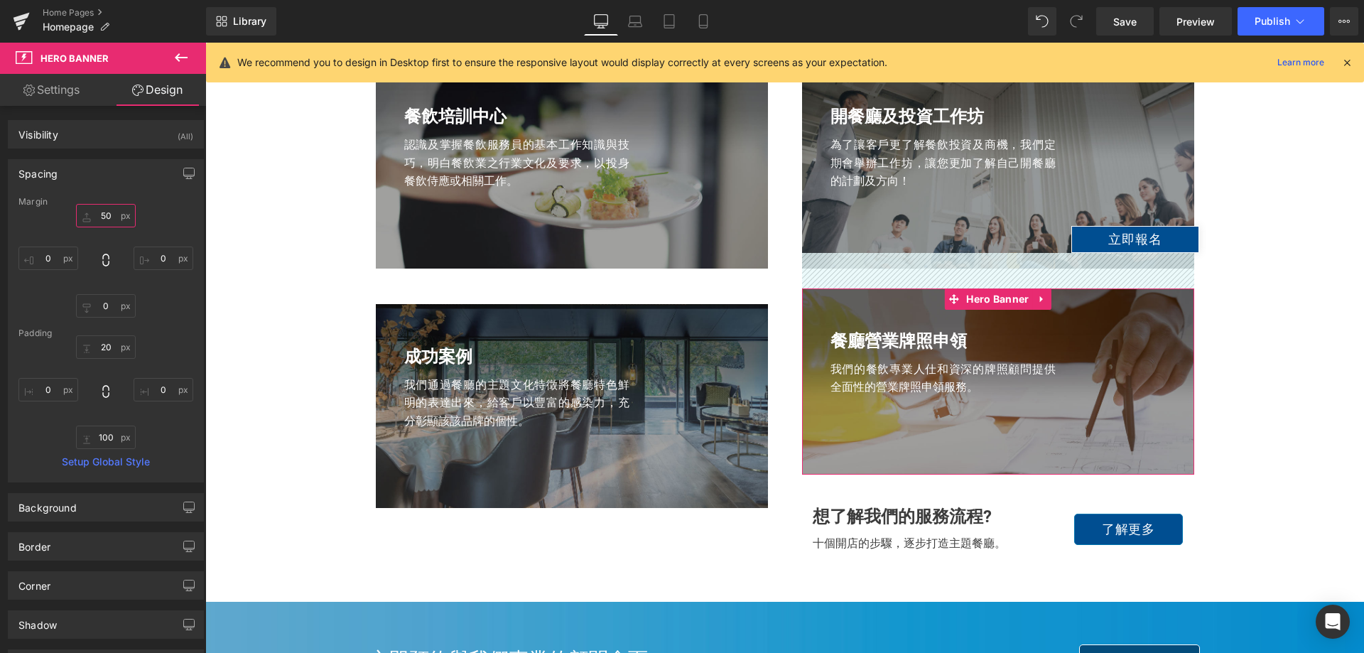
click at [107, 207] on input "50" at bounding box center [106, 215] width 60 height 23
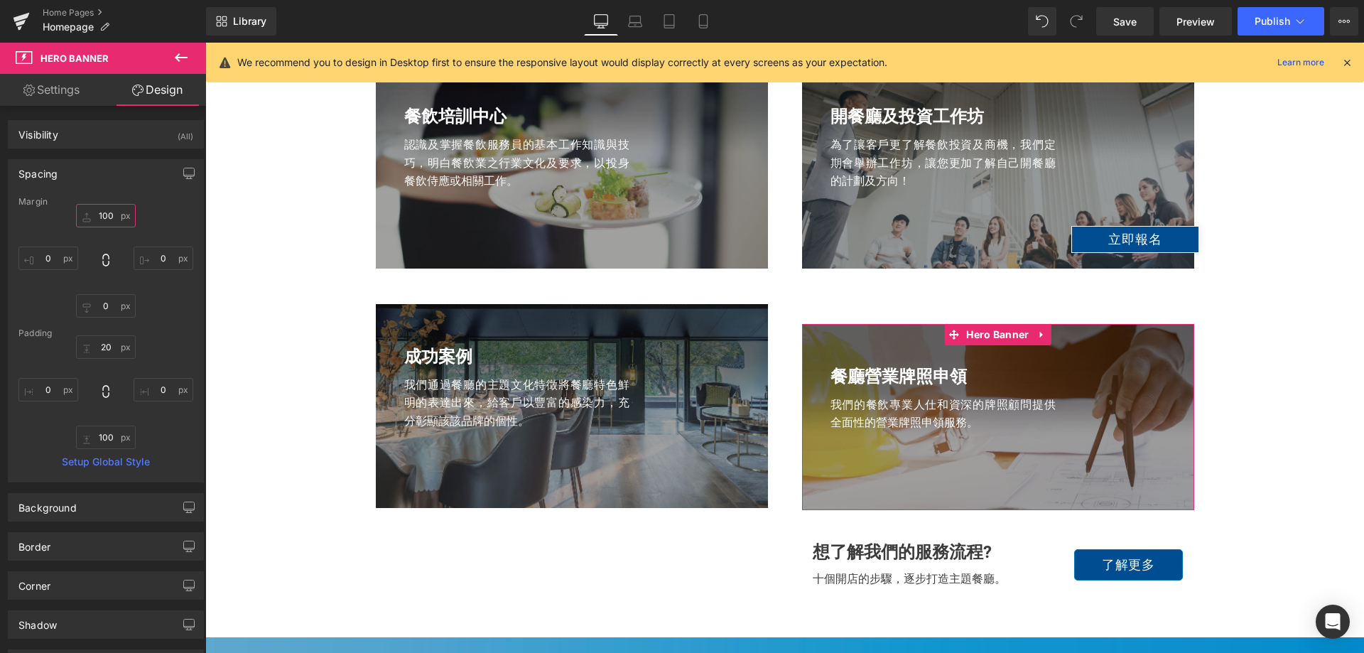
drag, startPoint x: 110, startPoint y: 212, endPoint x: 82, endPoint y: 209, distance: 27.9
click at [82, 209] on input "100" at bounding box center [106, 215] width 60 height 23
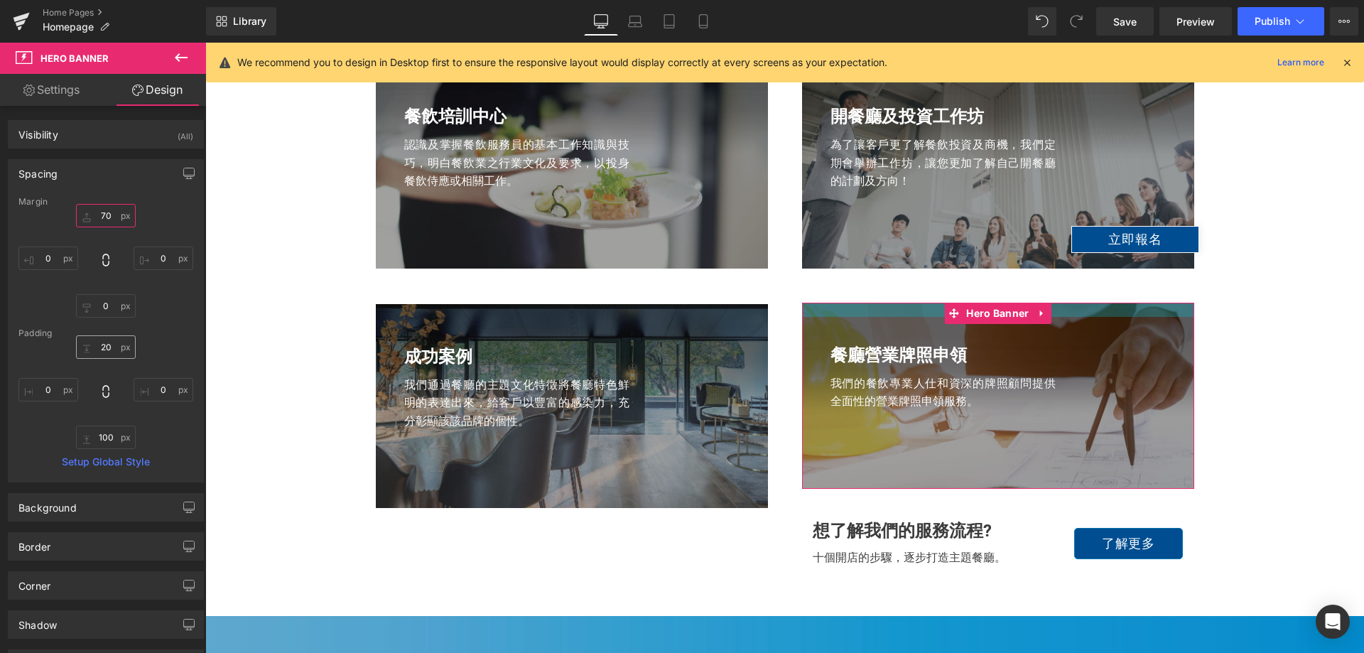
type input "70"
click at [105, 349] on input "20" at bounding box center [106, 346] width 60 height 23
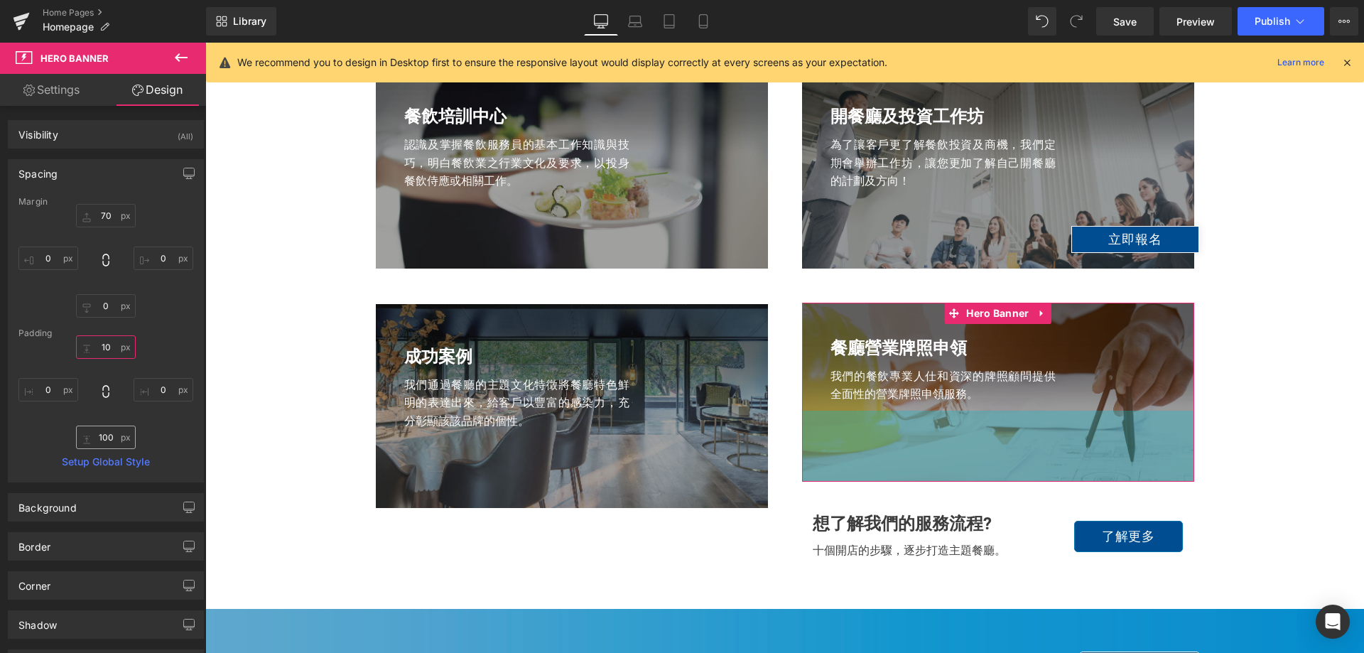
type input "10"
click at [104, 440] on input "100" at bounding box center [106, 437] width 60 height 23
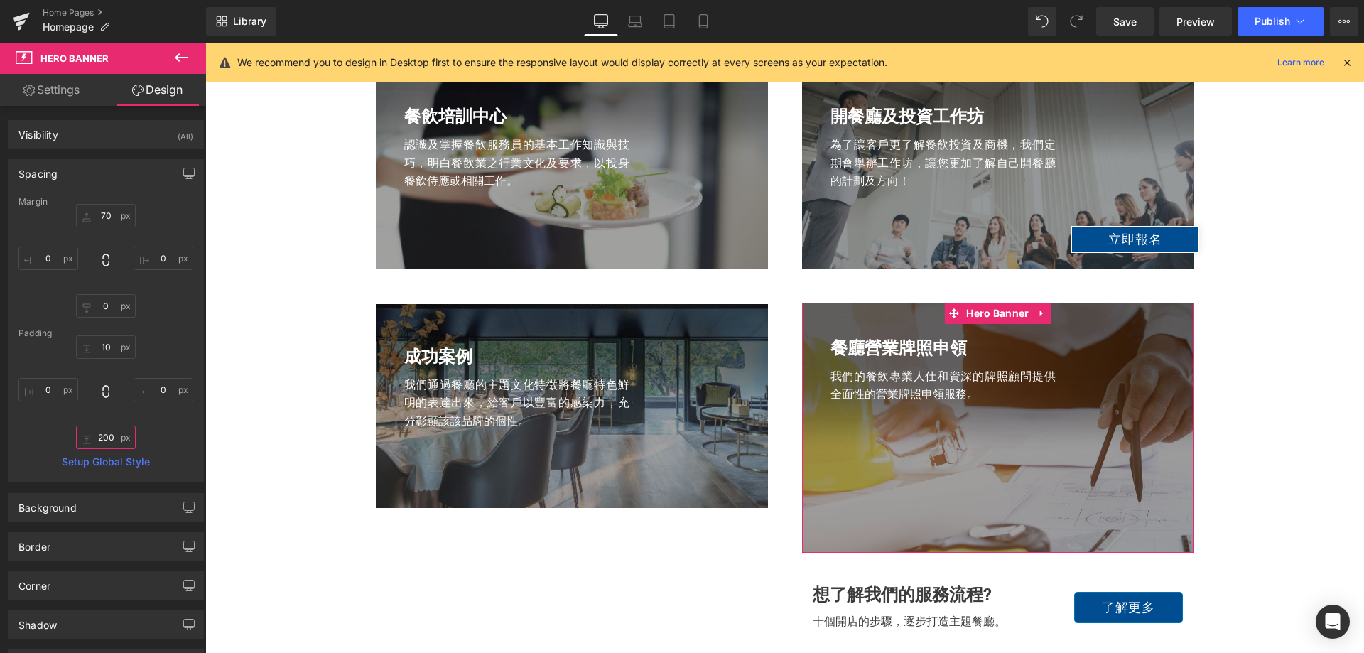
drag, startPoint x: 122, startPoint y: 445, endPoint x: 61, endPoint y: 436, distance: 61.9
click at [61, 436] on div "10 10 0px 0 200 200 0px 0" at bounding box center [105, 392] width 175 height 114
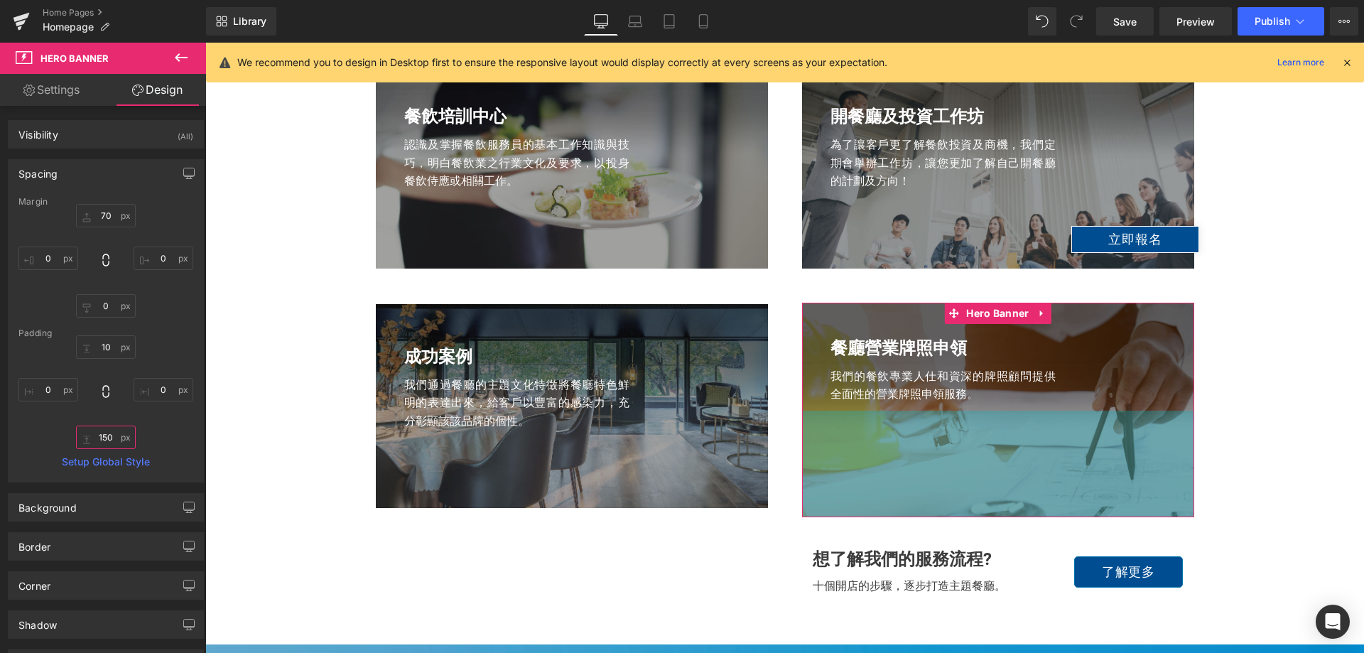
drag, startPoint x: 118, startPoint y: 436, endPoint x: 77, endPoint y: 431, distance: 41.5
click at [77, 431] on input "150" at bounding box center [106, 437] width 60 height 23
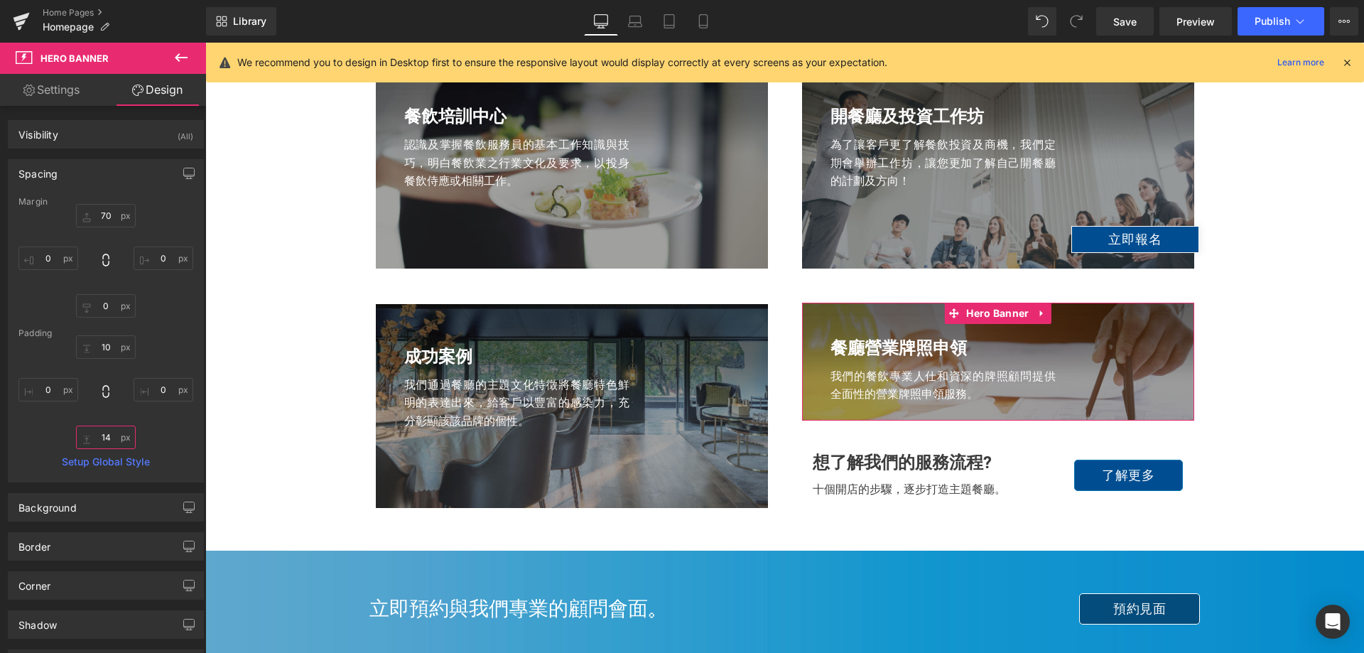
type input "140"
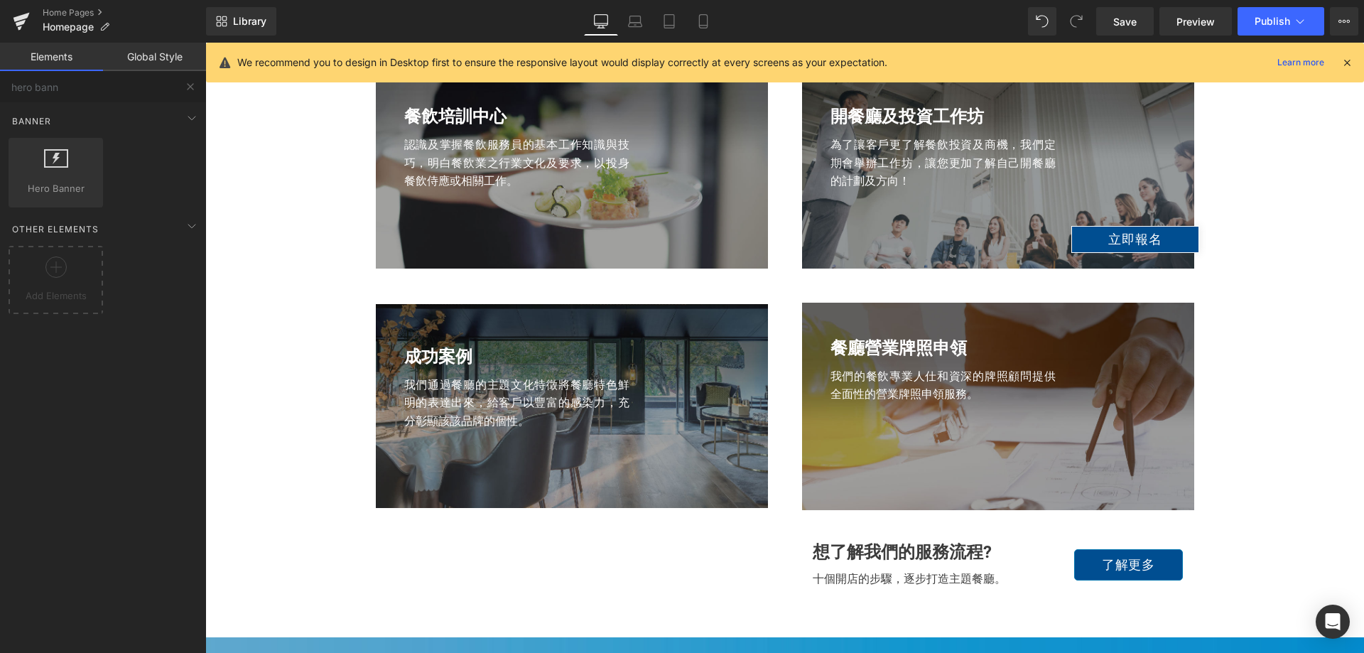
click at [644, 28] on link "Laptop" at bounding box center [635, 21] width 34 height 28
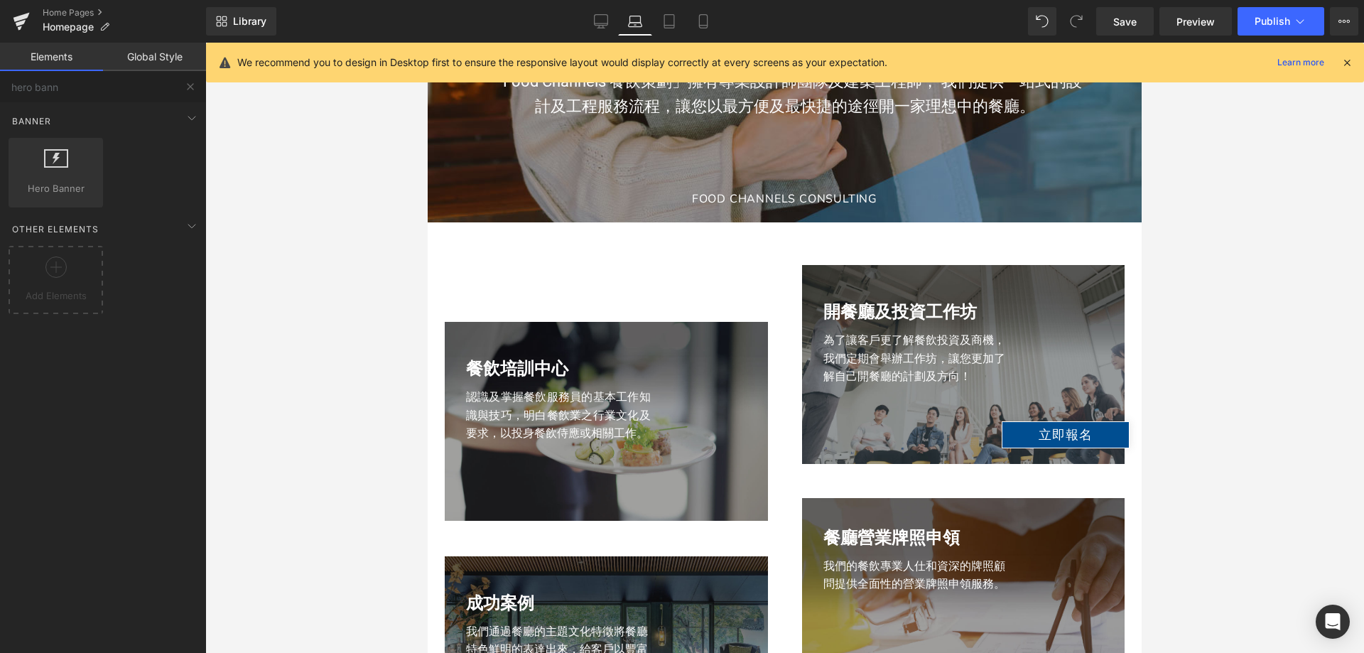
scroll to position [1492, 0]
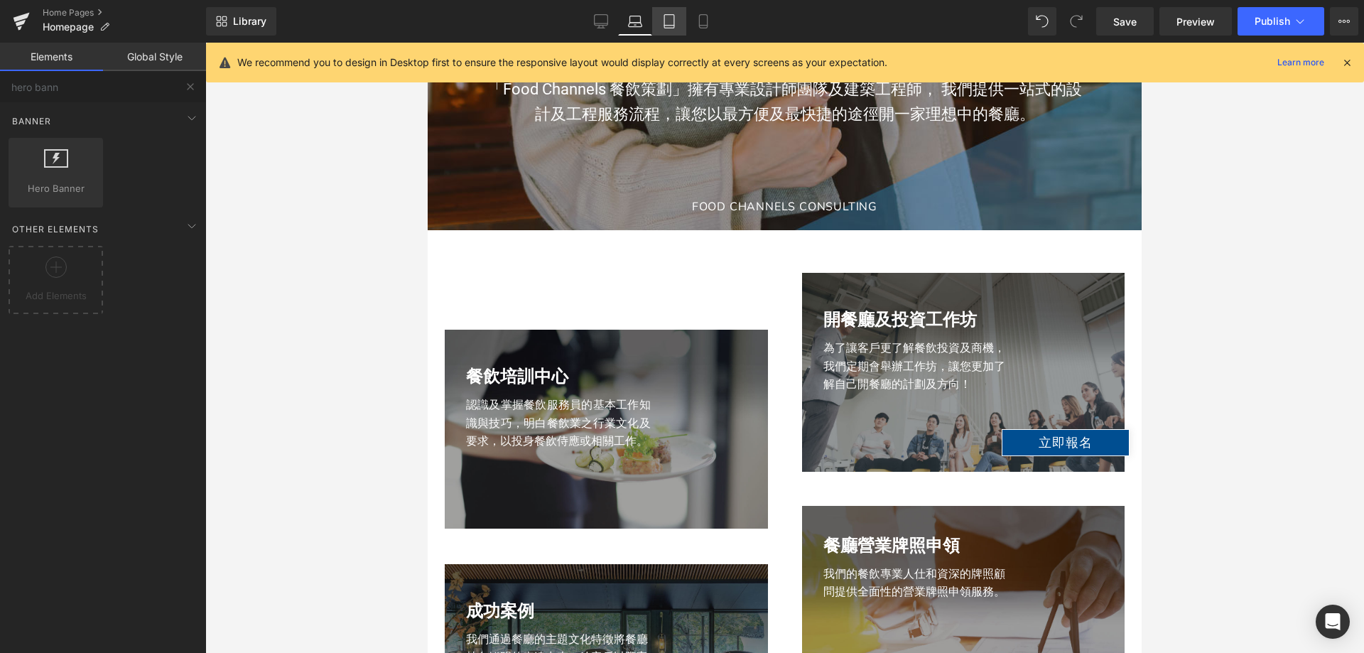
click at [669, 11] on link "Tablet" at bounding box center [669, 21] width 34 height 28
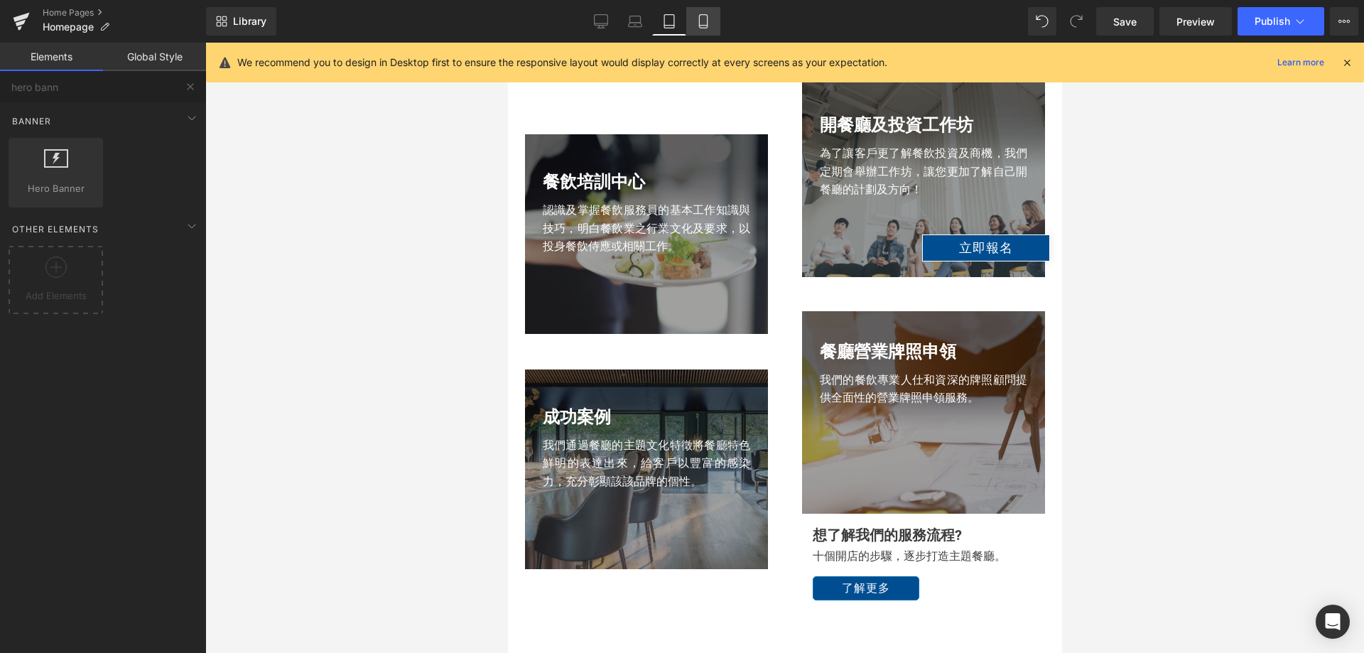
click at [712, 27] on link "Mobile" at bounding box center [703, 21] width 34 height 28
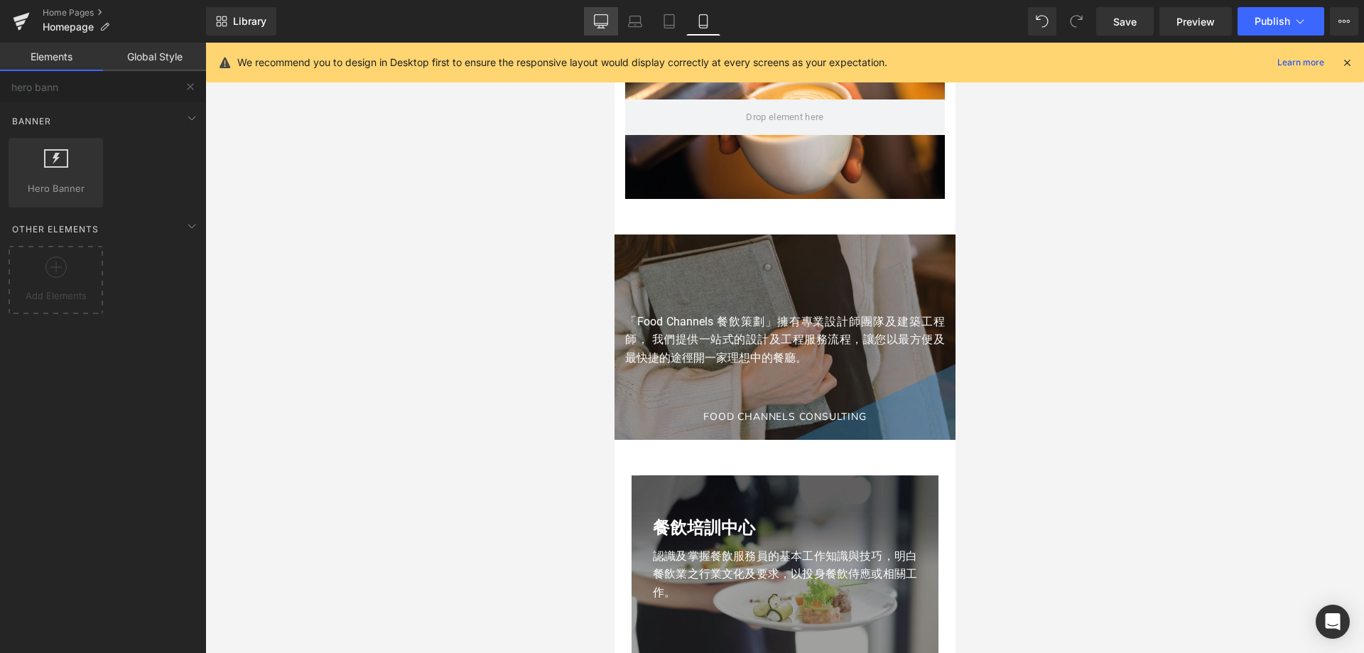
click at [595, 18] on icon at bounding box center [601, 20] width 13 height 11
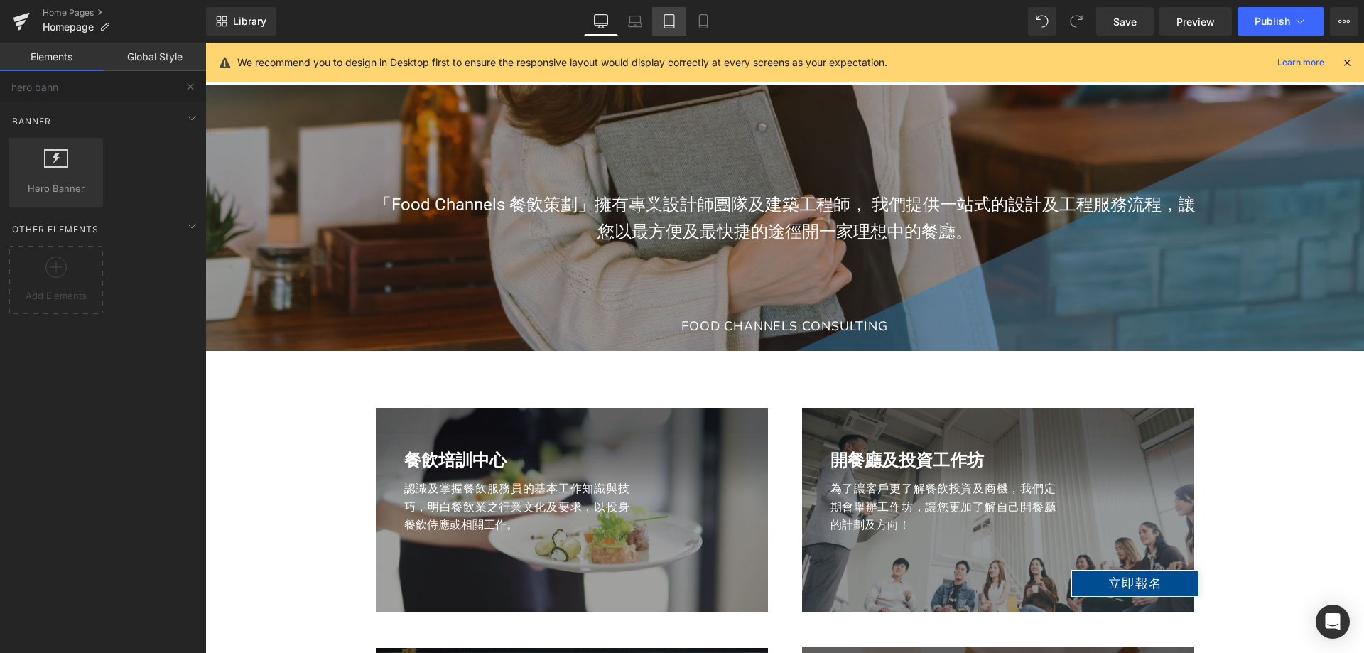
click at [669, 17] on icon at bounding box center [669, 21] width 14 height 14
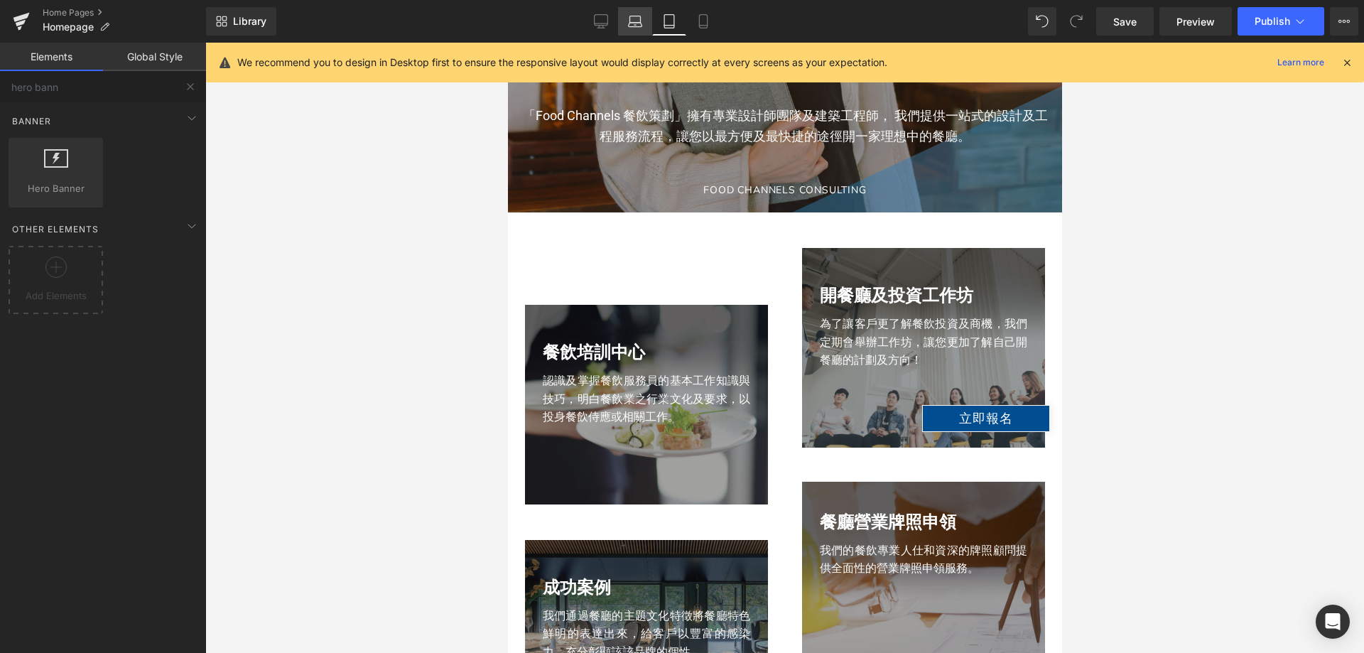
click at [631, 26] on icon at bounding box center [635, 21] width 14 height 14
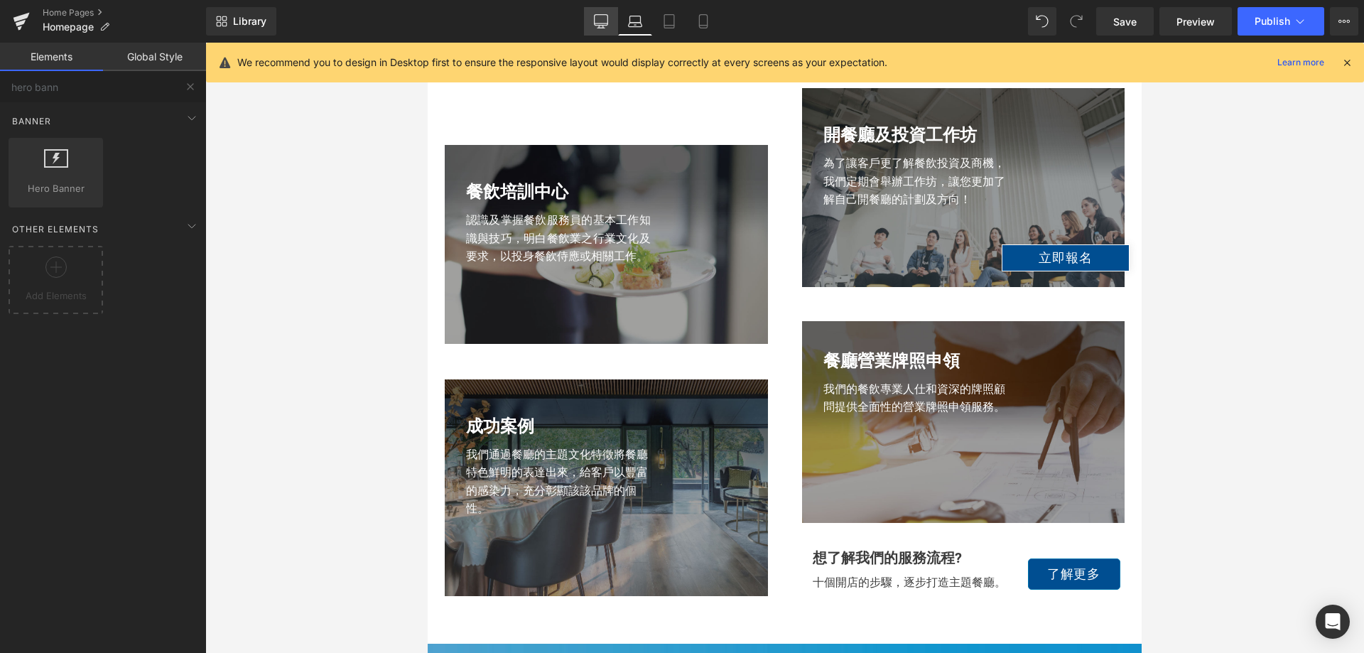
click at [600, 32] on link "Desktop" at bounding box center [601, 21] width 34 height 28
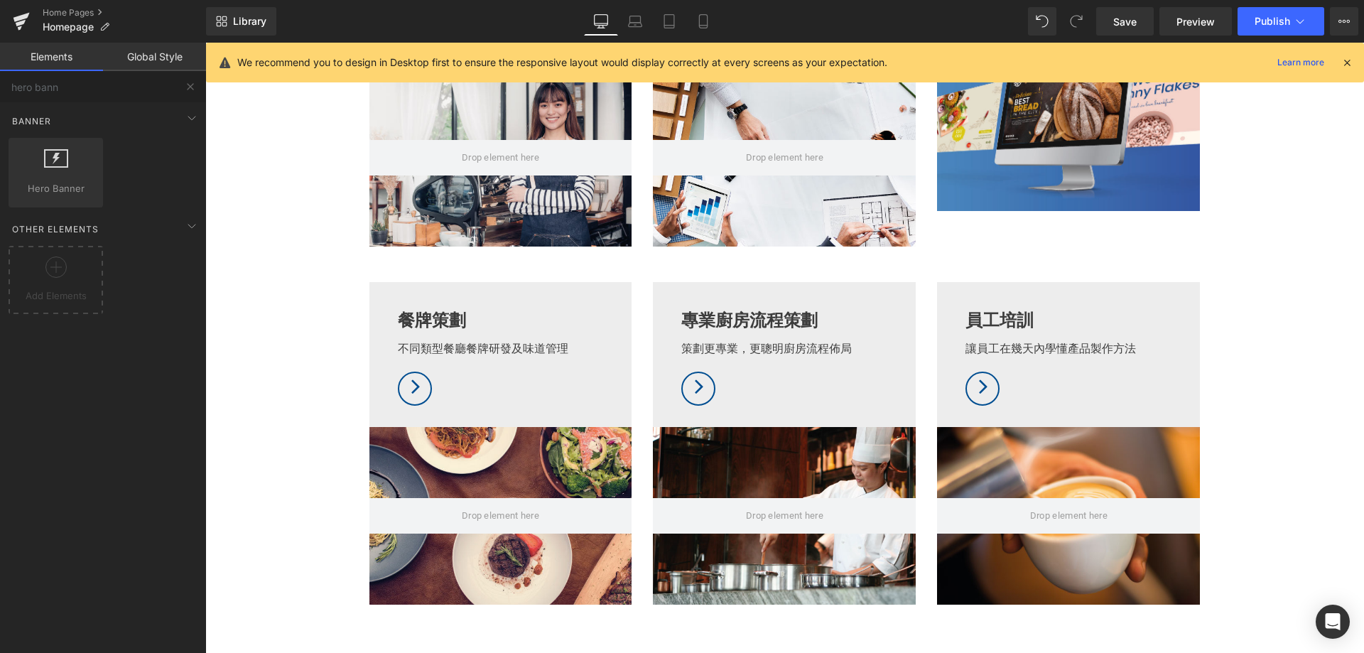
scroll to position [1102, 0]
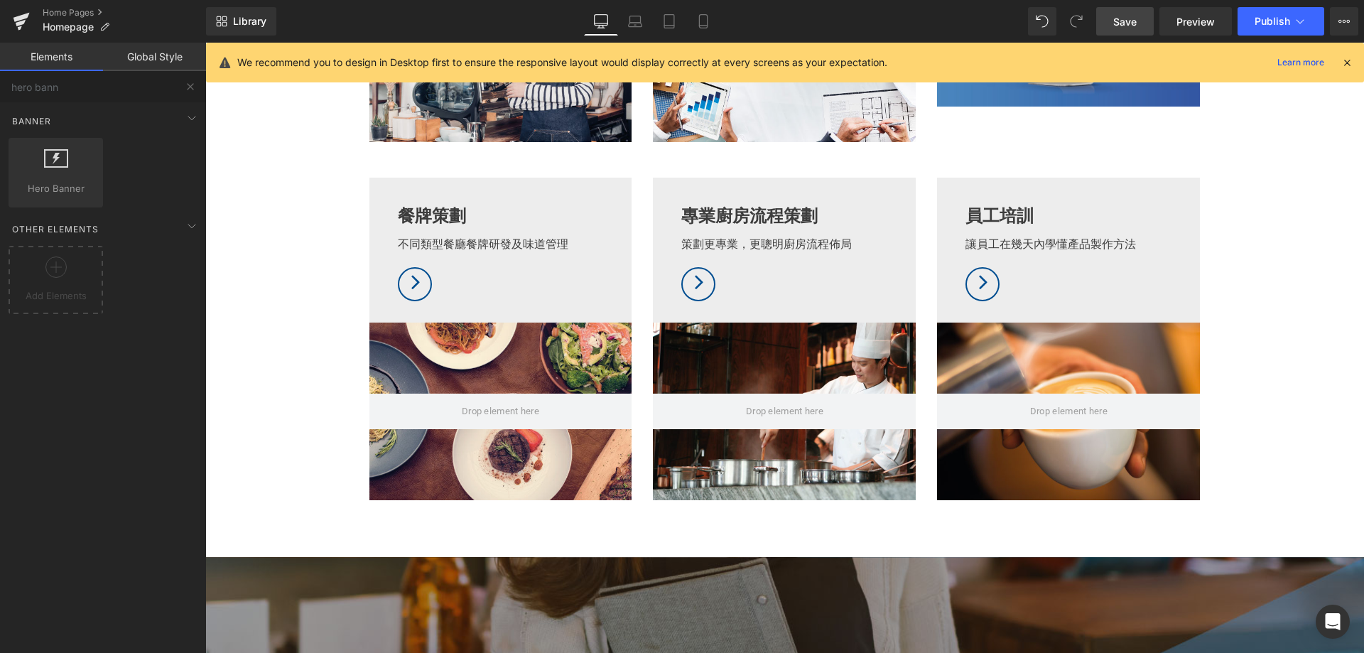
drag, startPoint x: 1133, startPoint y: 28, endPoint x: 589, endPoint y: 480, distance: 707.4
click at [1133, 28] on span "Save" at bounding box center [1124, 21] width 23 height 15
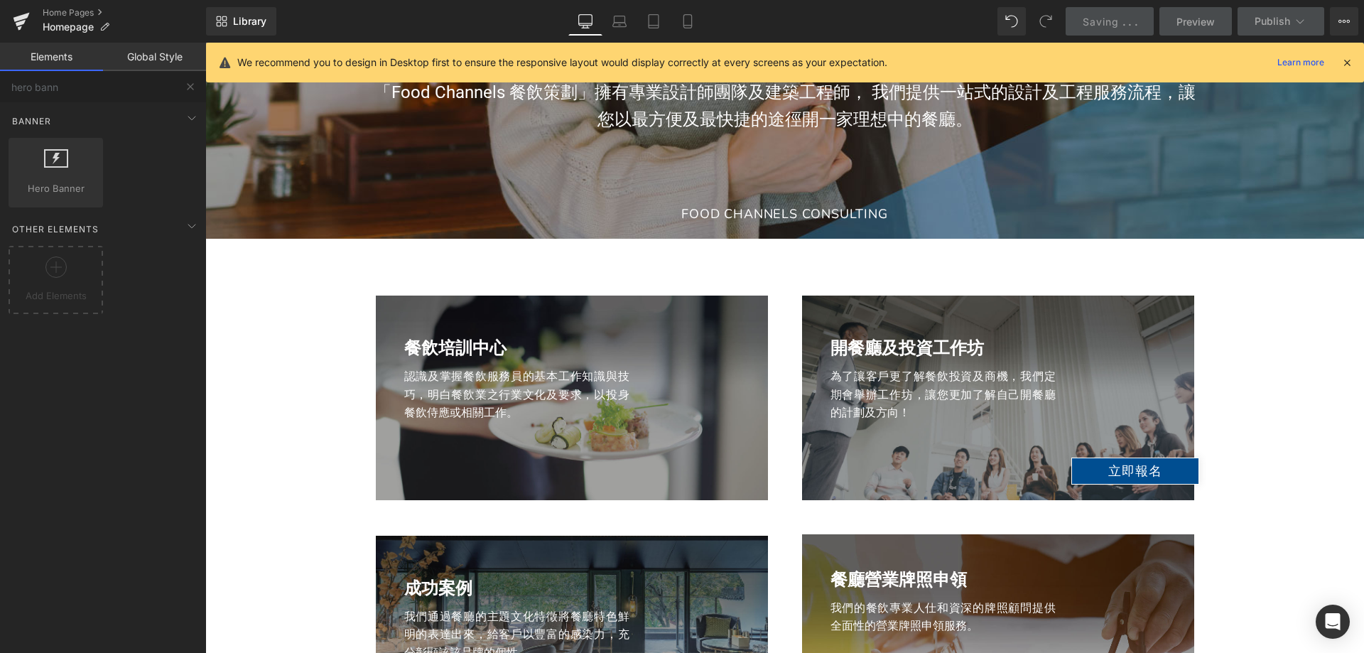
scroll to position [1741, 0]
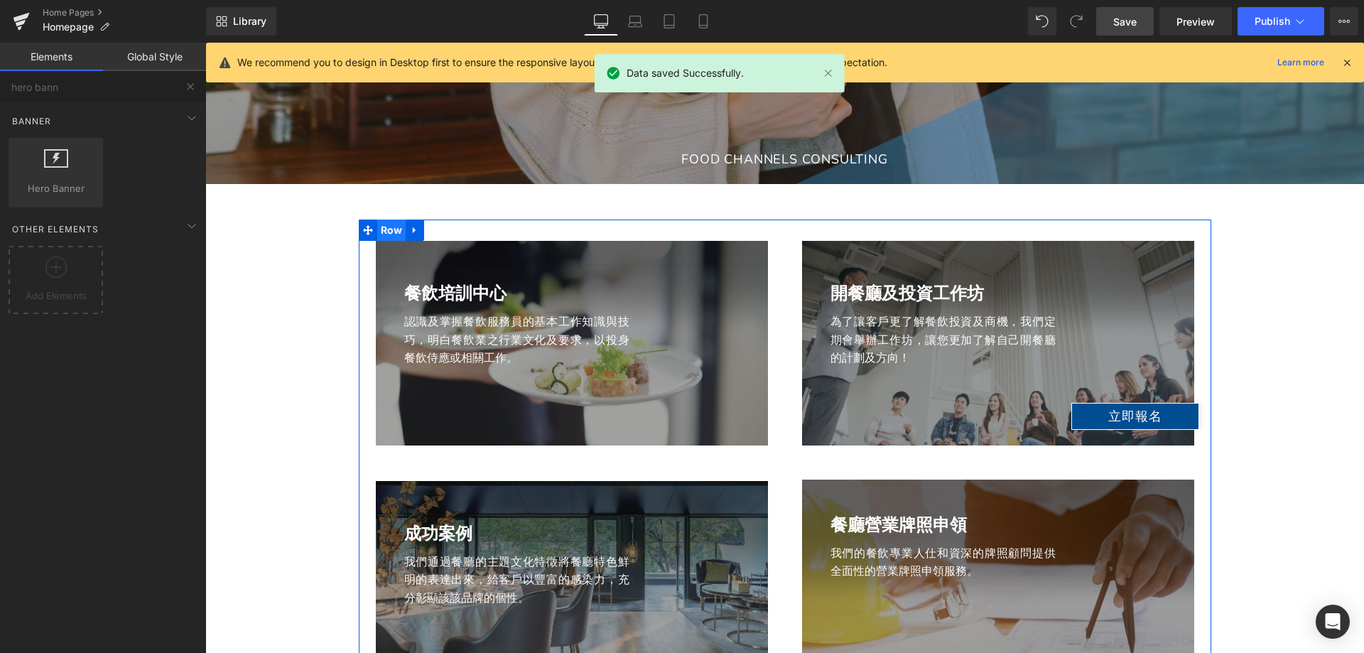
click at [385, 231] on span "Row" at bounding box center [391, 230] width 29 height 21
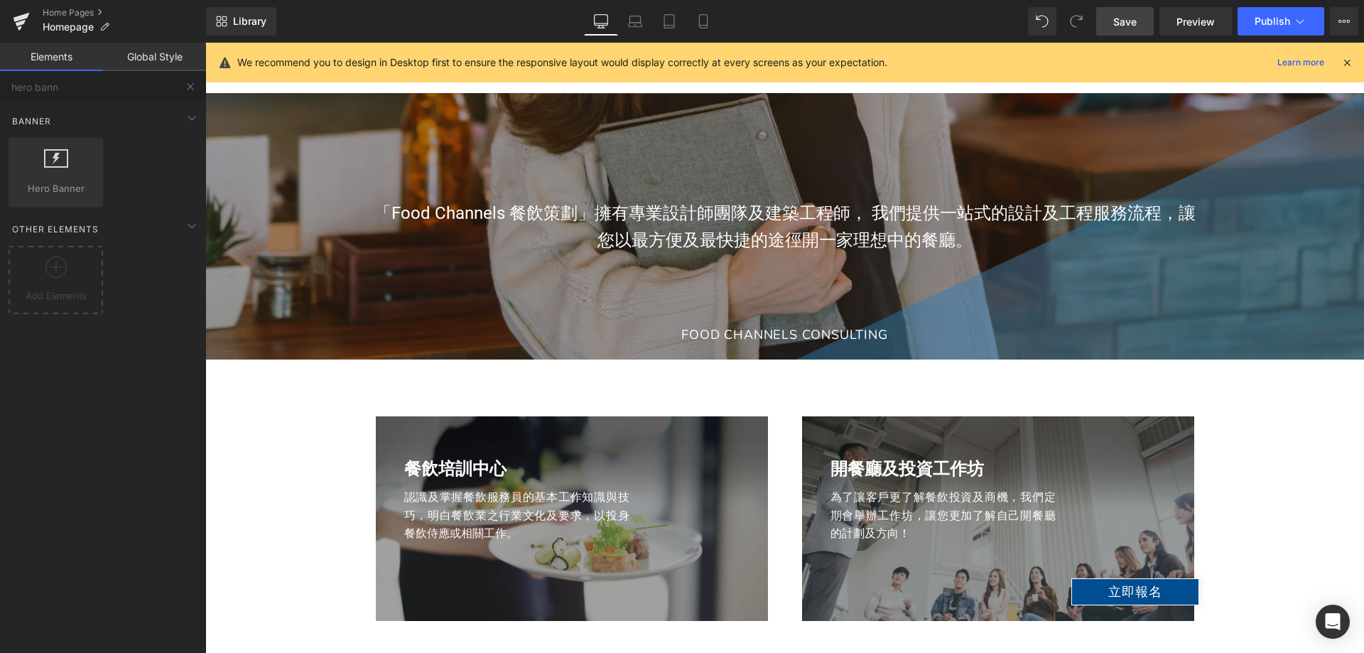
scroll to position [1528, 0]
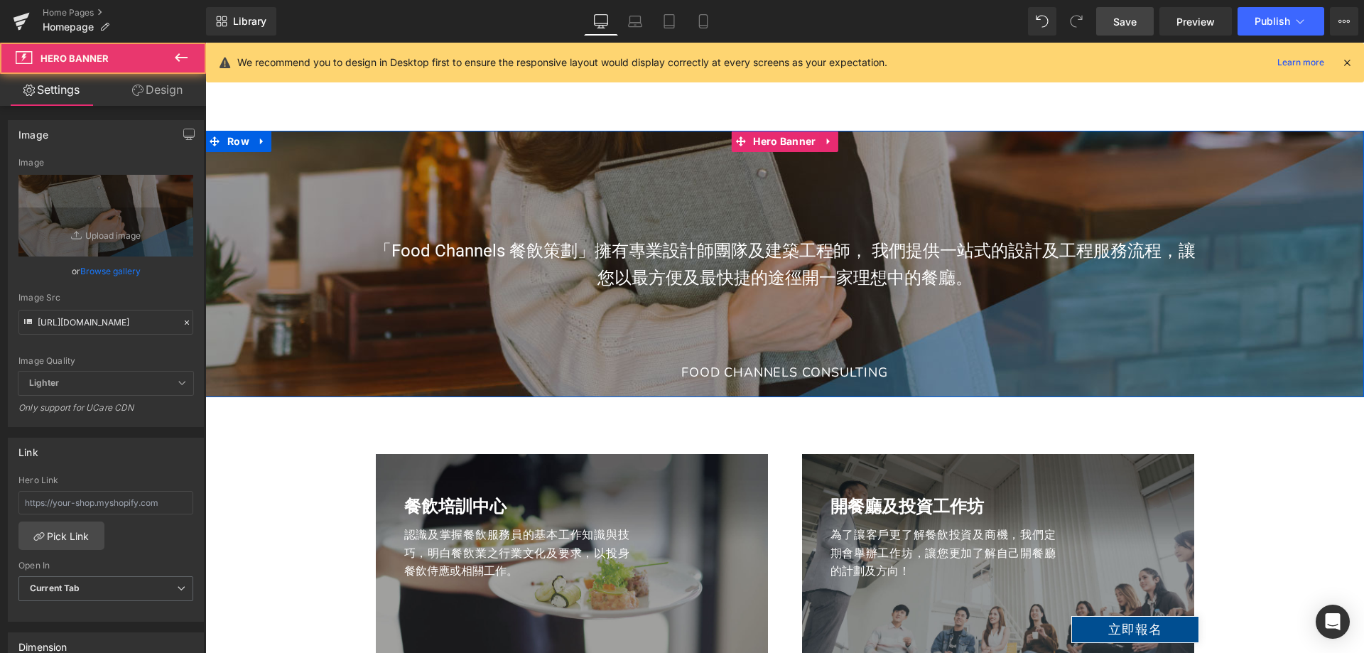
click at [336, 271] on span "「Food Channels 餐飲策劃」擁有專業設計師團隊及建築工程師， 我們提供一站式的設計及工程服務流程，讓您以最方便及最快捷的途徑開一家理想中的餐廳。 …" at bounding box center [784, 303] width 1159 height 175
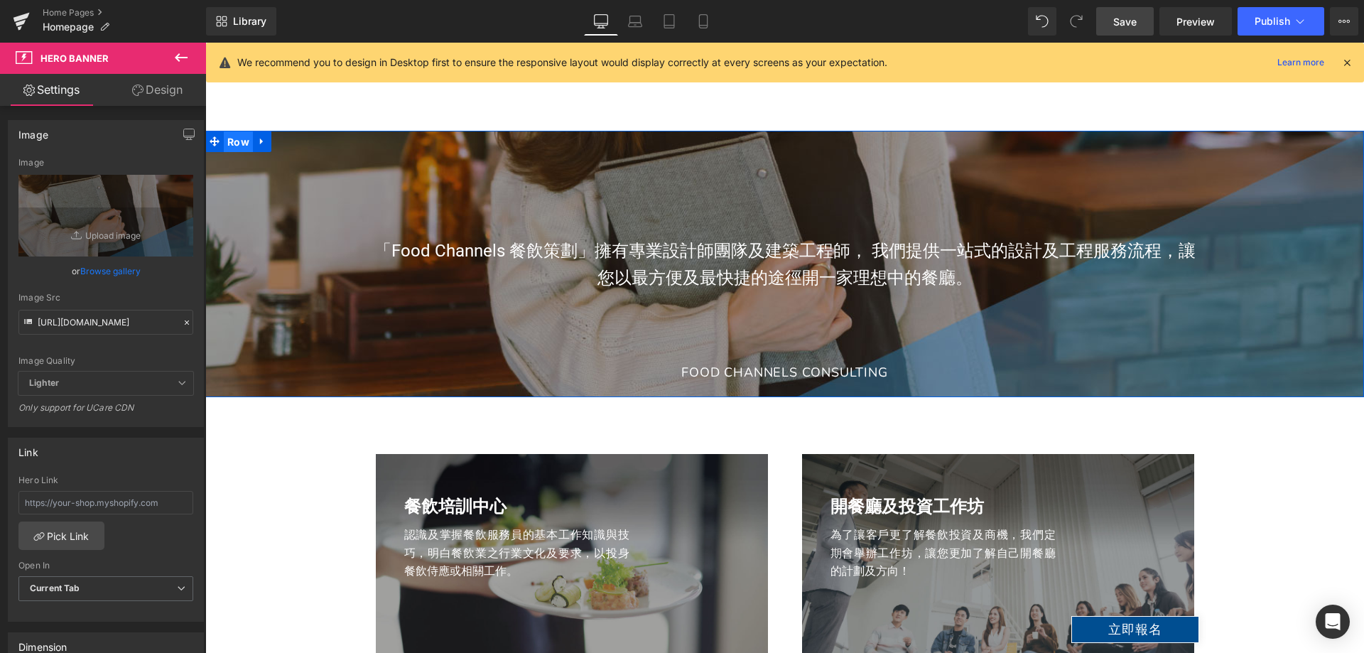
click at [242, 145] on span "Row" at bounding box center [238, 141] width 29 height 21
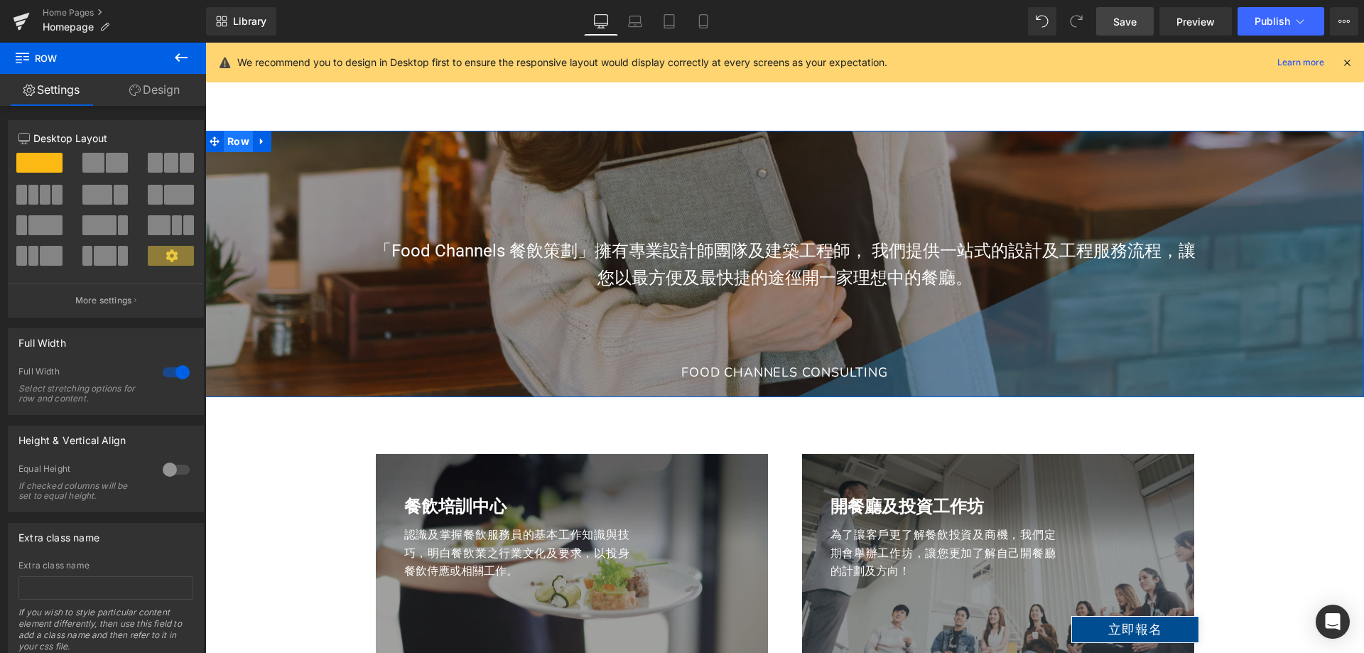
click at [237, 139] on span "Row" at bounding box center [238, 141] width 29 height 21
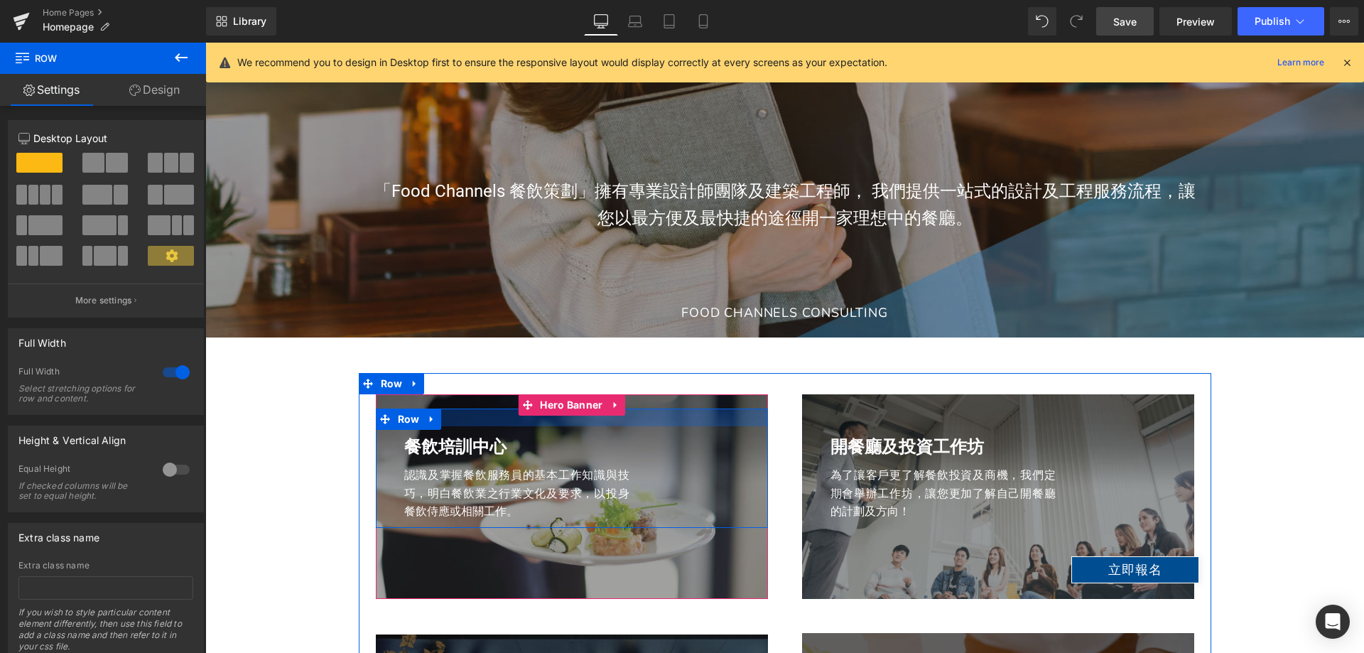
scroll to position [1670, 0]
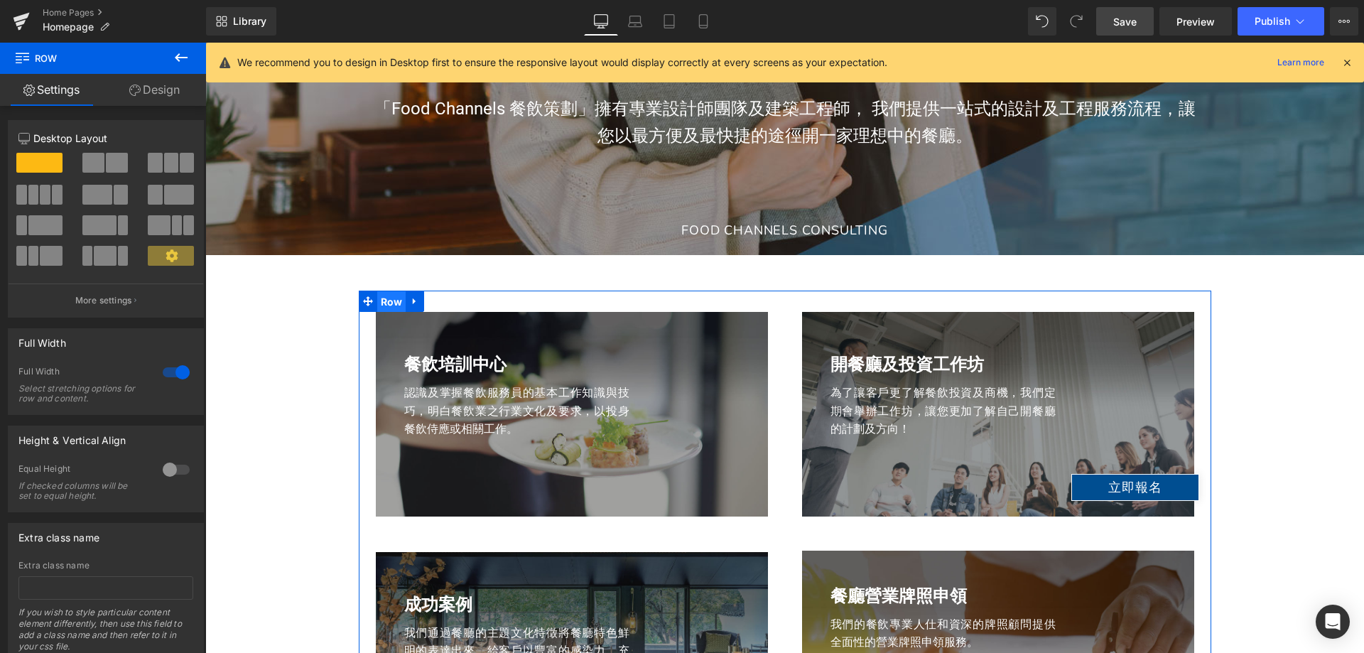
click at [377, 298] on span "Row" at bounding box center [391, 301] width 29 height 21
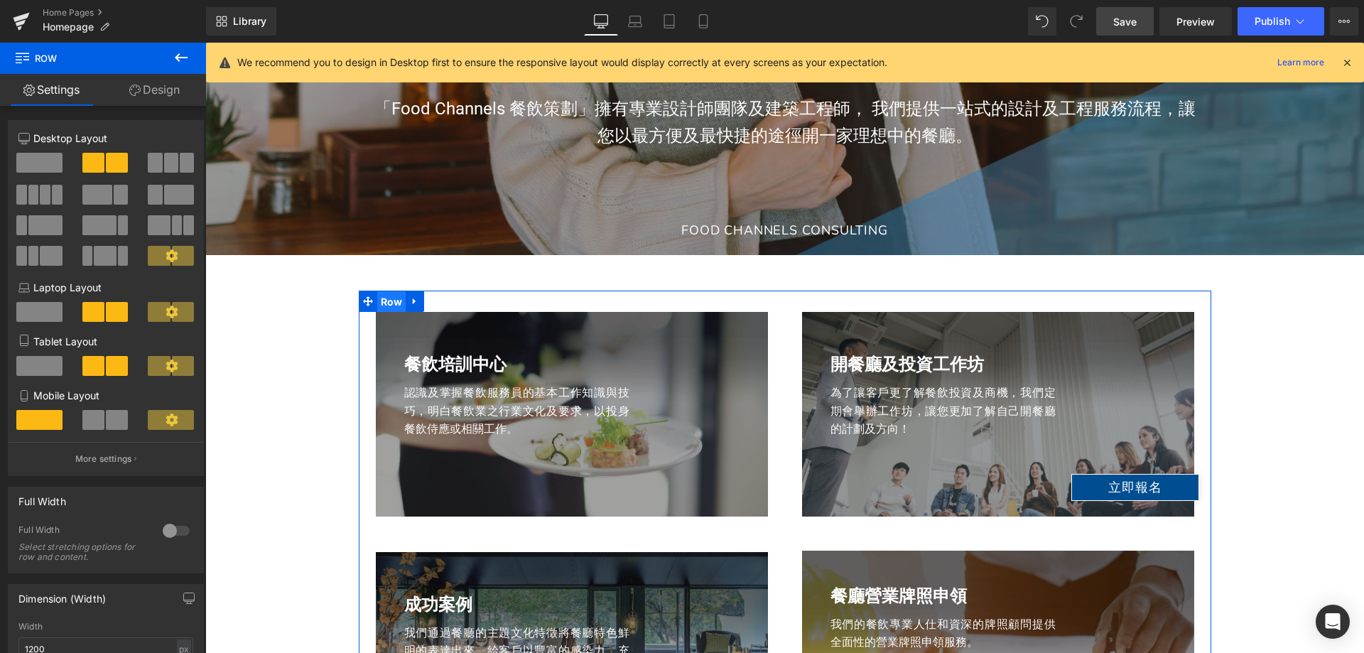
click at [384, 308] on span "Row" at bounding box center [391, 301] width 29 height 21
click at [415, 310] on link at bounding box center [415, 301] width 18 height 21
click at [432, 298] on icon at bounding box center [433, 301] width 10 height 11
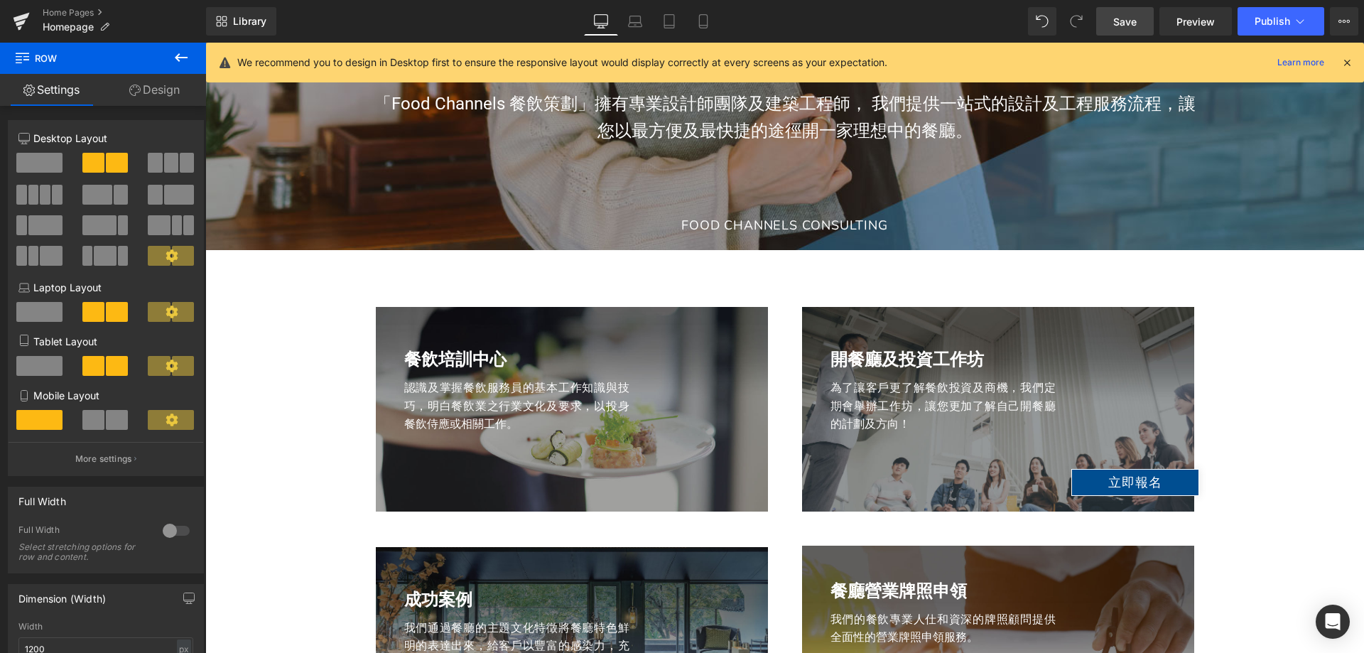
scroll to position [1533, 0]
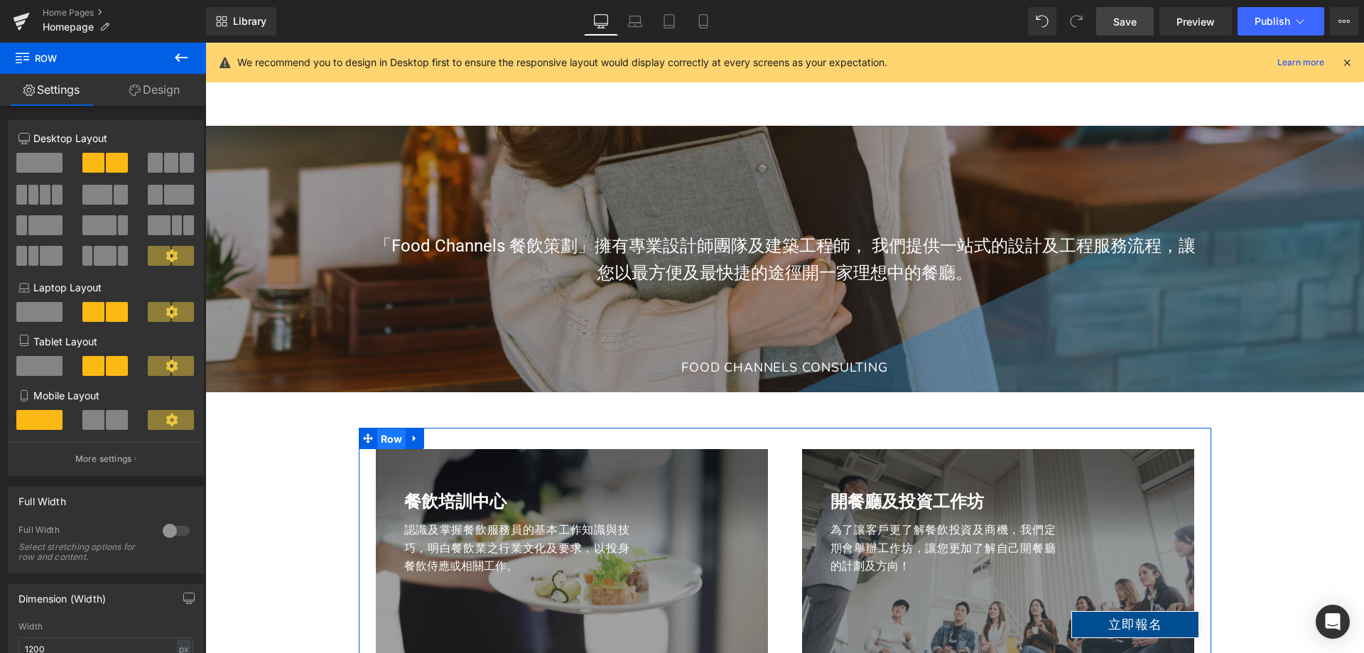
click at [384, 437] on span "Row" at bounding box center [391, 438] width 29 height 21
click at [164, 97] on link "Design" at bounding box center [154, 90] width 103 height 32
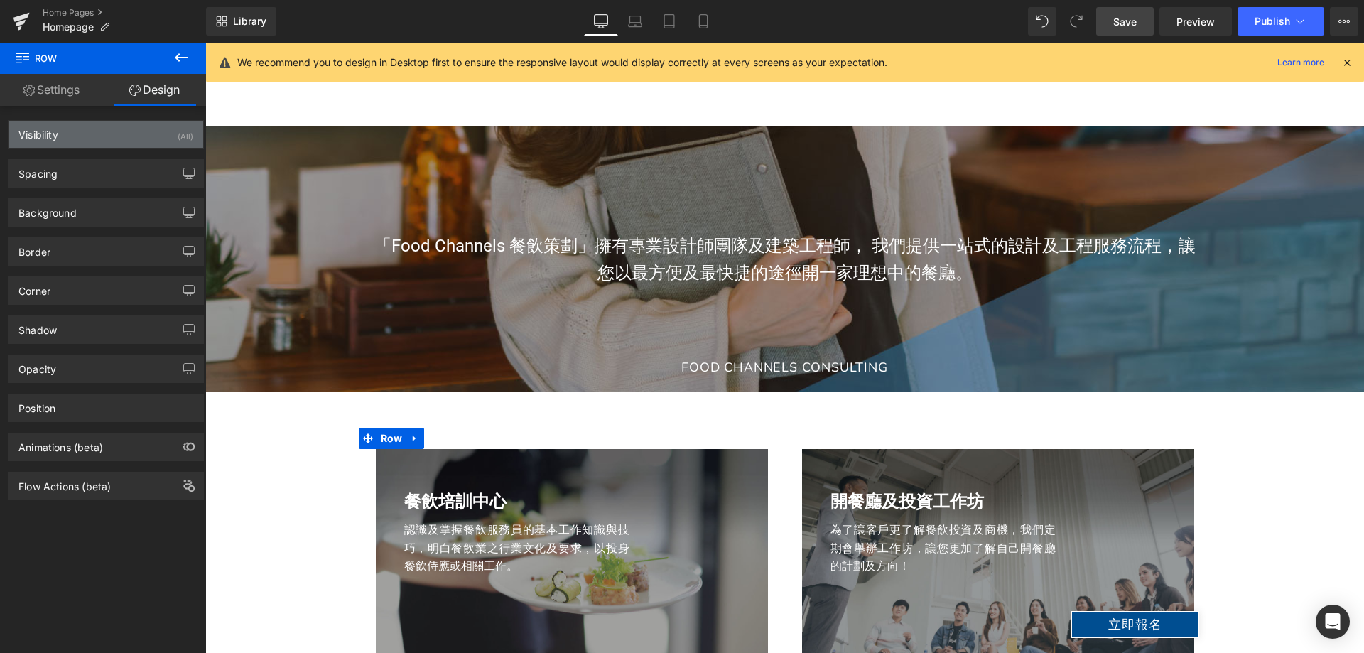
click at [163, 134] on div "Visibility (All)" at bounding box center [106, 134] width 195 height 27
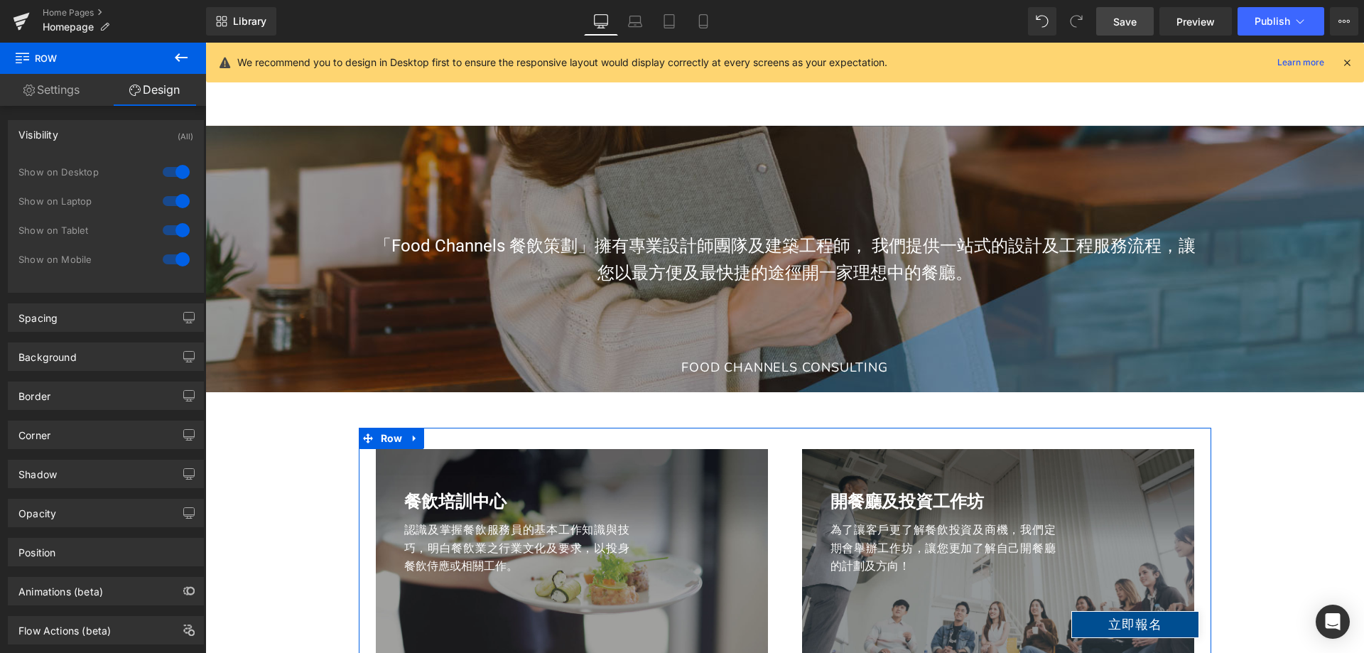
click at [174, 222] on div at bounding box center [176, 230] width 34 height 23
click at [171, 204] on div at bounding box center [176, 201] width 34 height 23
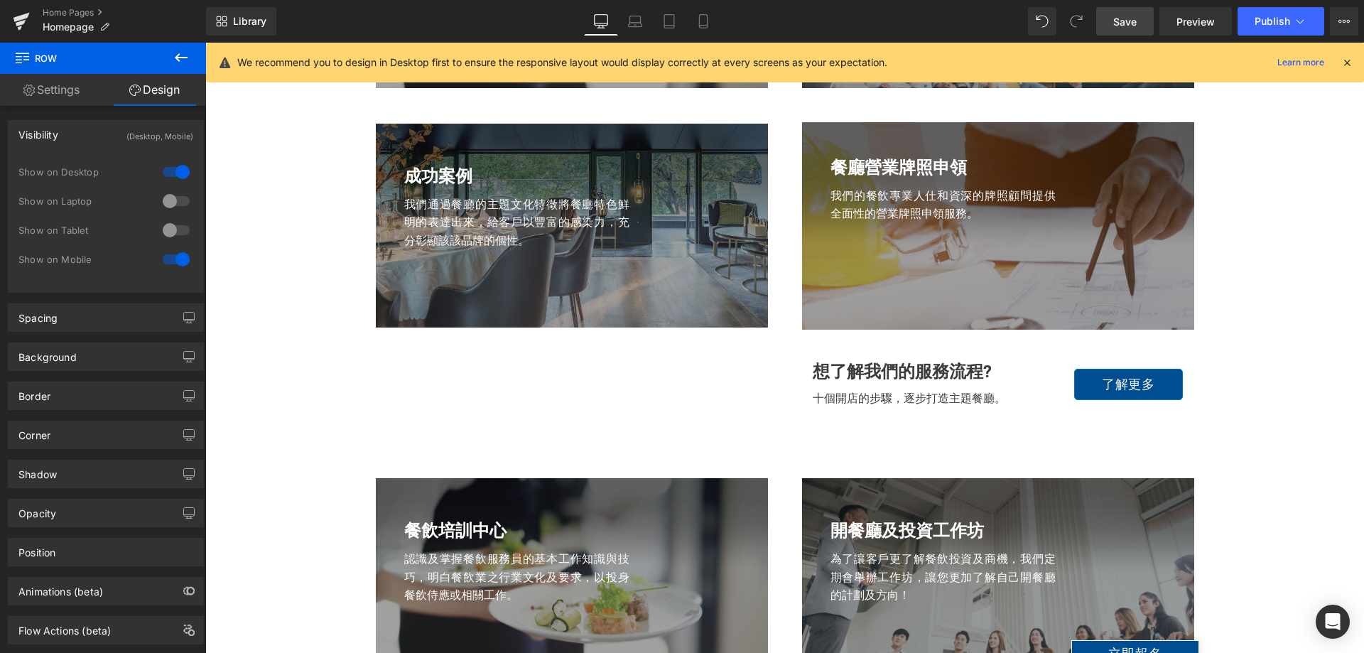
scroll to position [2173, 0]
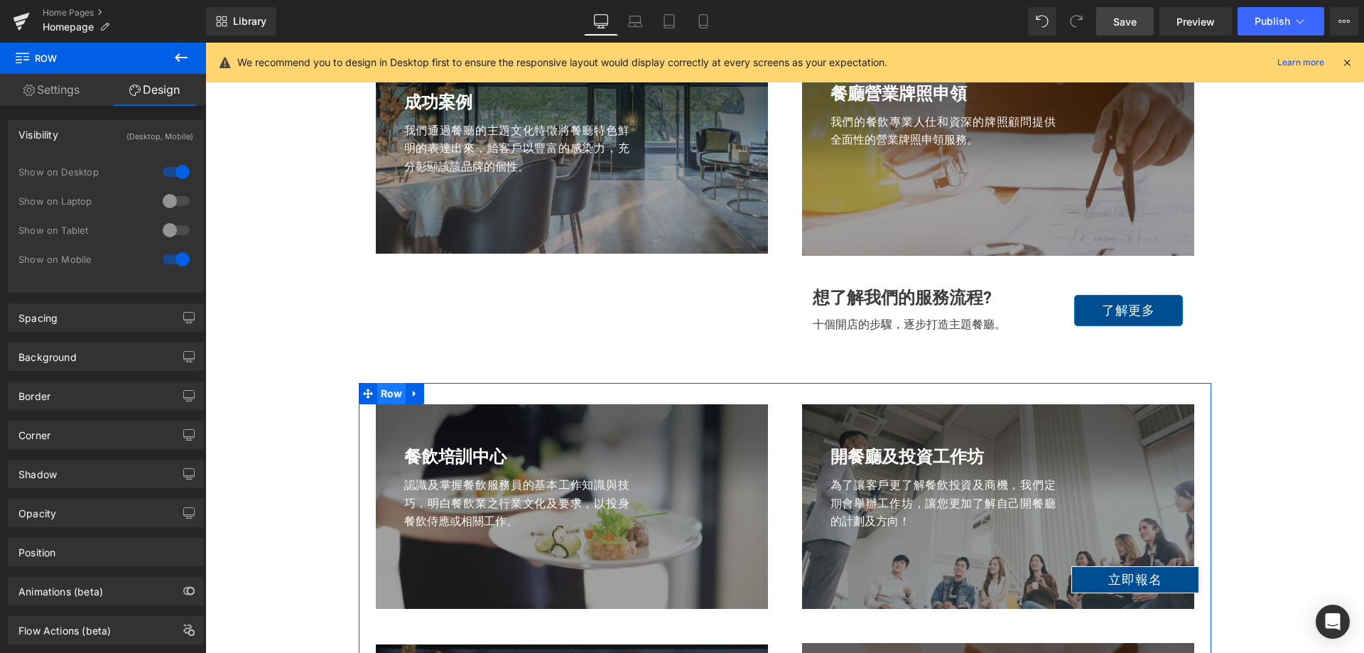
click at [387, 395] on span "Row" at bounding box center [391, 393] width 29 height 21
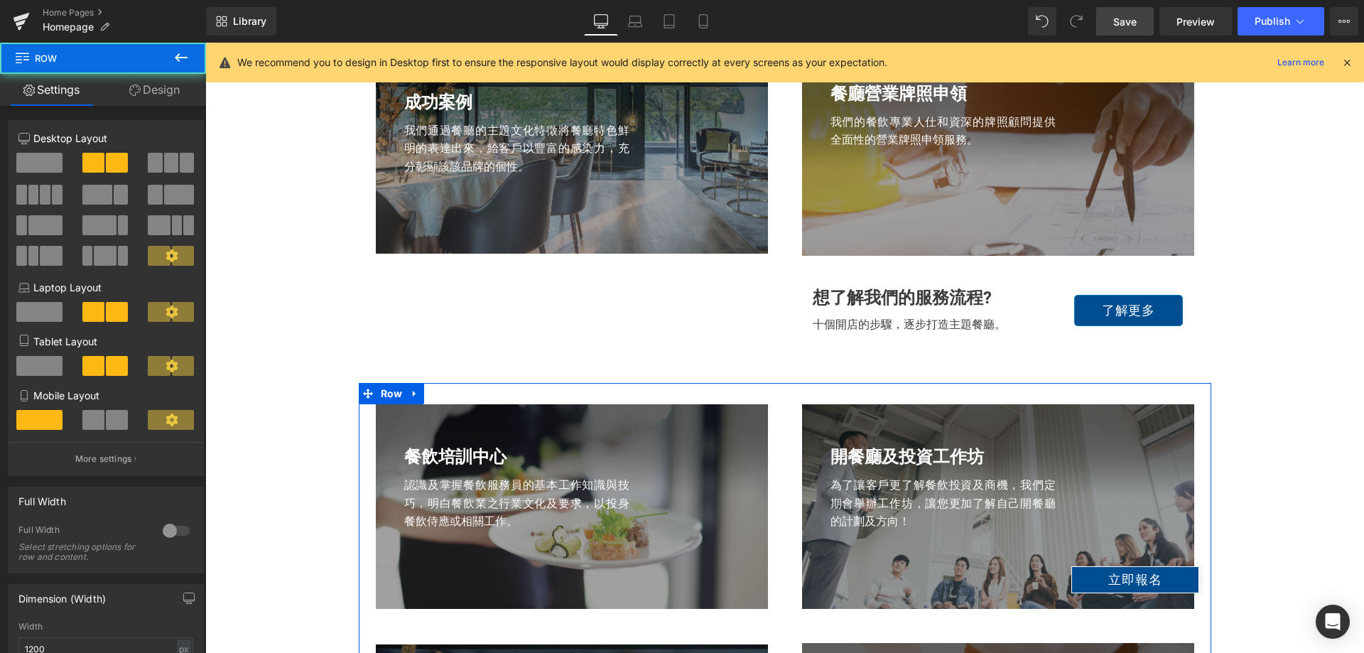
click at [146, 86] on link "Design" at bounding box center [154, 90] width 103 height 32
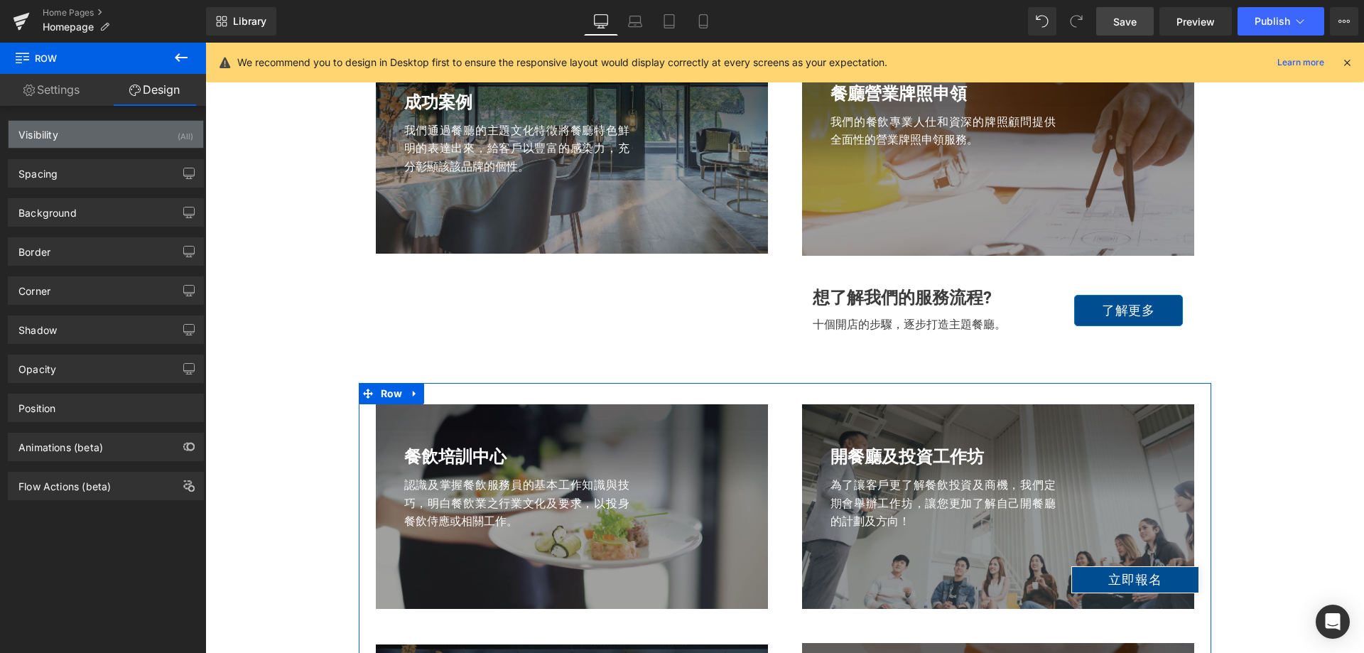
click at [163, 126] on div "Visibility (All)" at bounding box center [106, 134] width 195 height 27
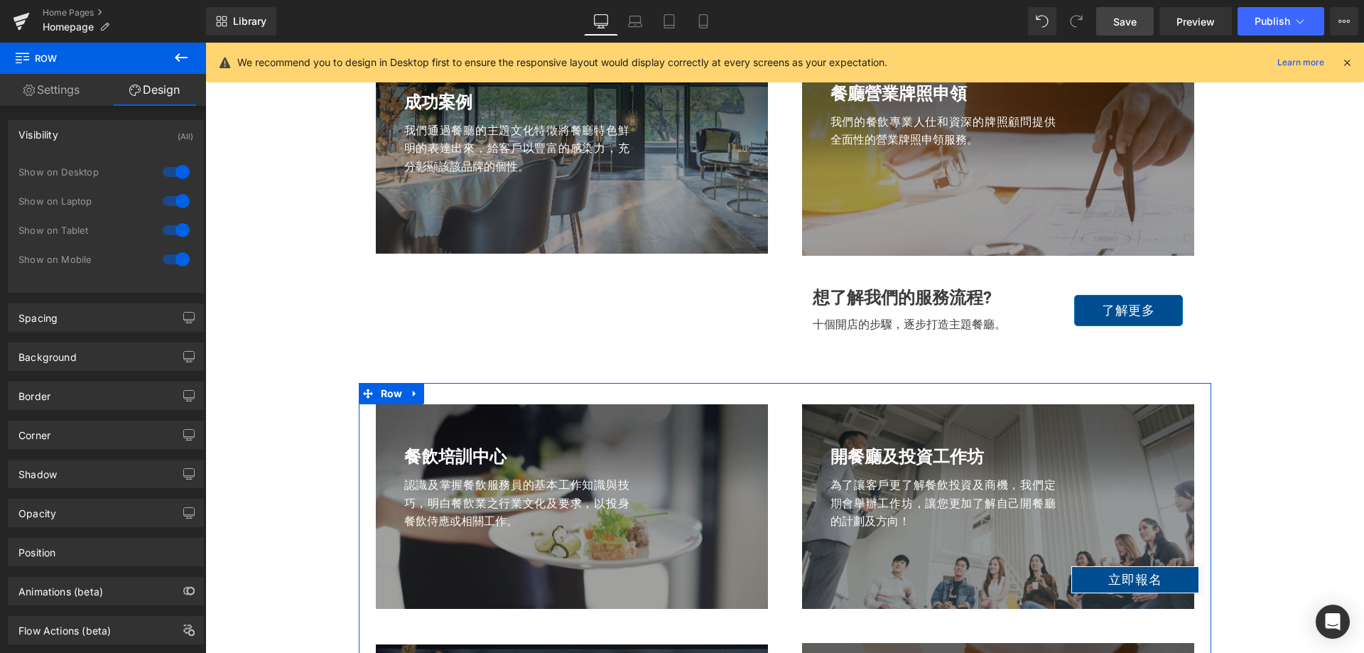
click at [171, 172] on div at bounding box center [176, 172] width 34 height 23
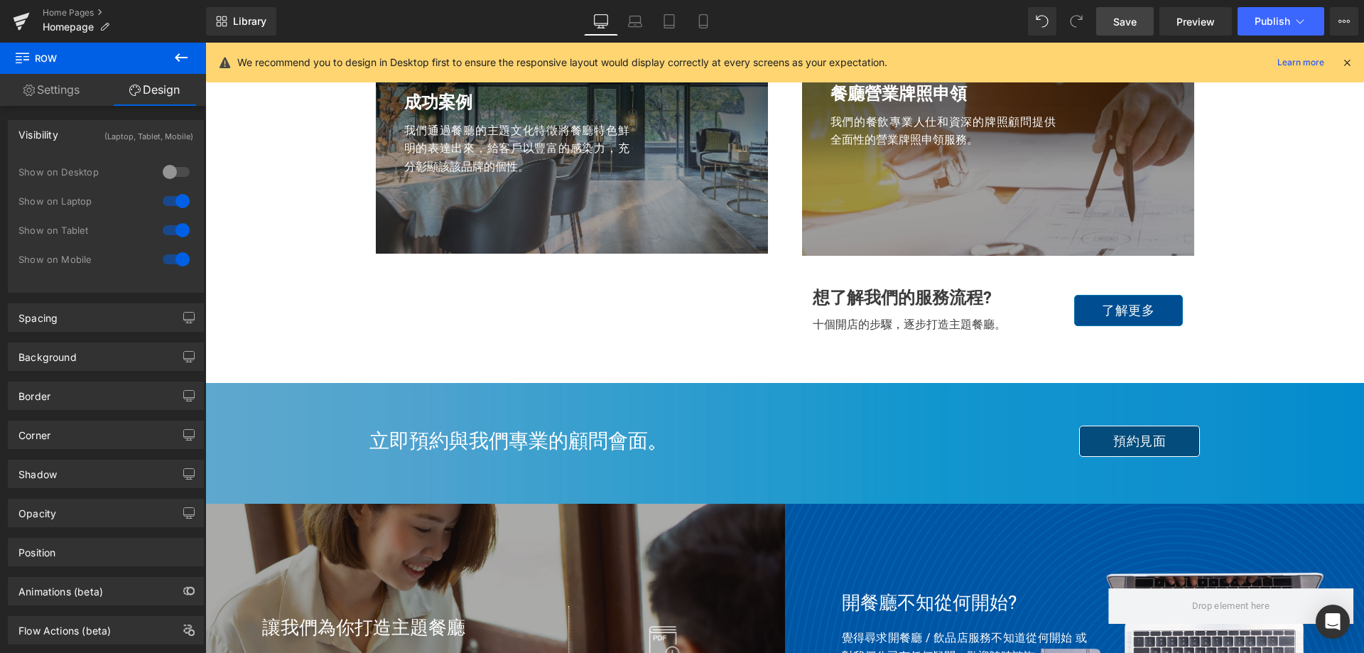
drag, startPoint x: 173, startPoint y: 253, endPoint x: 129, endPoint y: 178, distance: 87.0
click at [173, 253] on div at bounding box center [176, 259] width 34 height 23
drag, startPoint x: 637, startPoint y: 22, endPoint x: 271, endPoint y: 183, distance: 400.5
click at [637, 22] on icon at bounding box center [635, 21] width 14 height 14
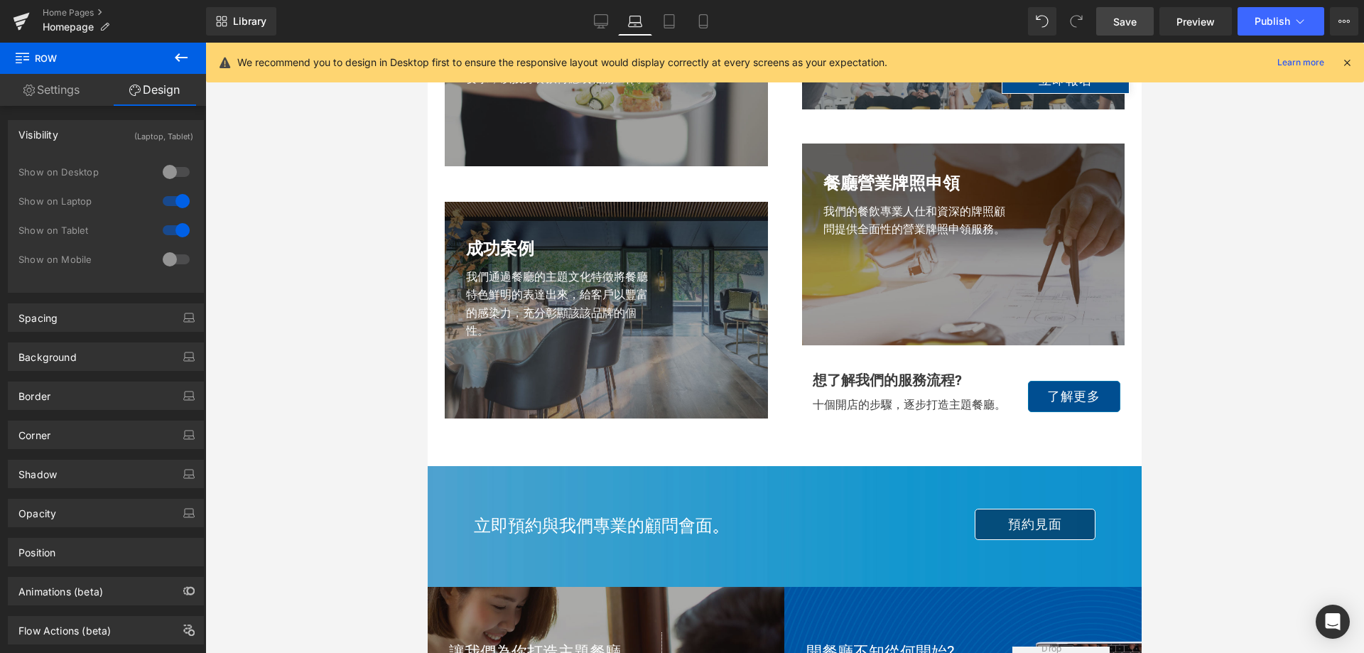
scroll to position [1499, 0]
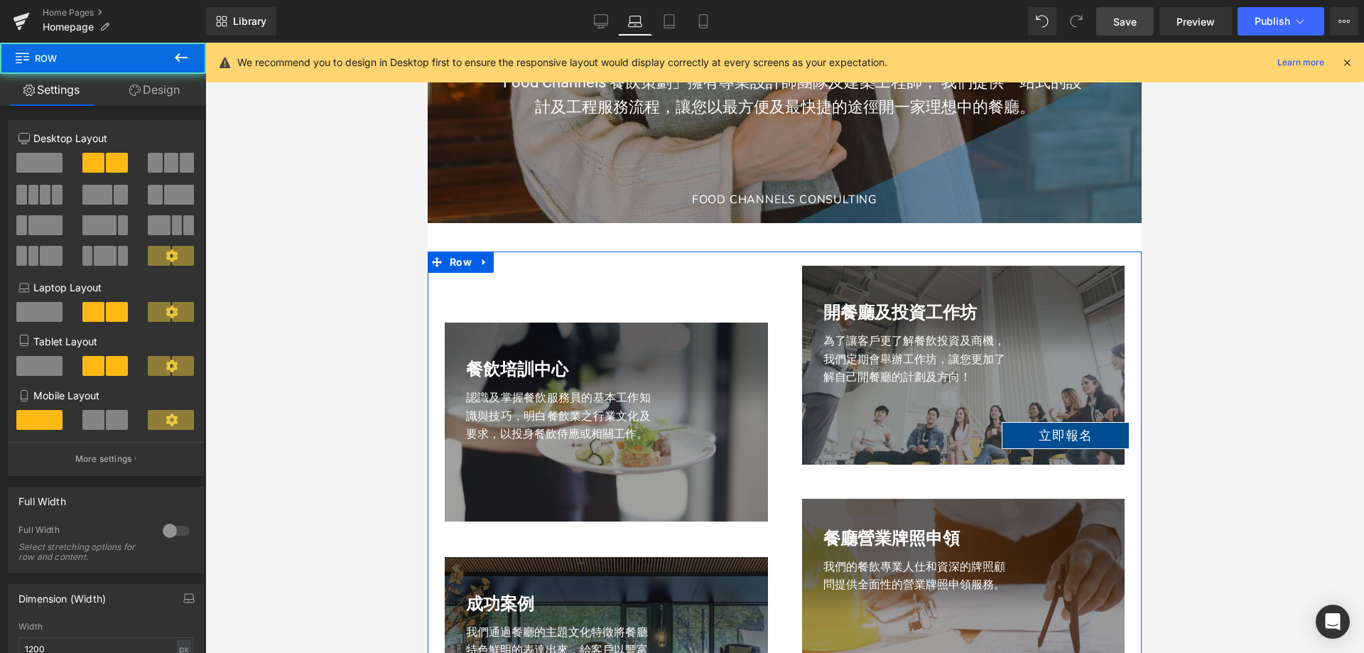
click at [665, 269] on div "餐飲培訓中心 Heading 認識及掌握餐飲服務員的基本工作知識與技巧，明白餐飲業之行業文化及要求，以投身餐飲侍應或相關工作。 Text Block Row …" at bounding box center [606, 520] width 357 height 508
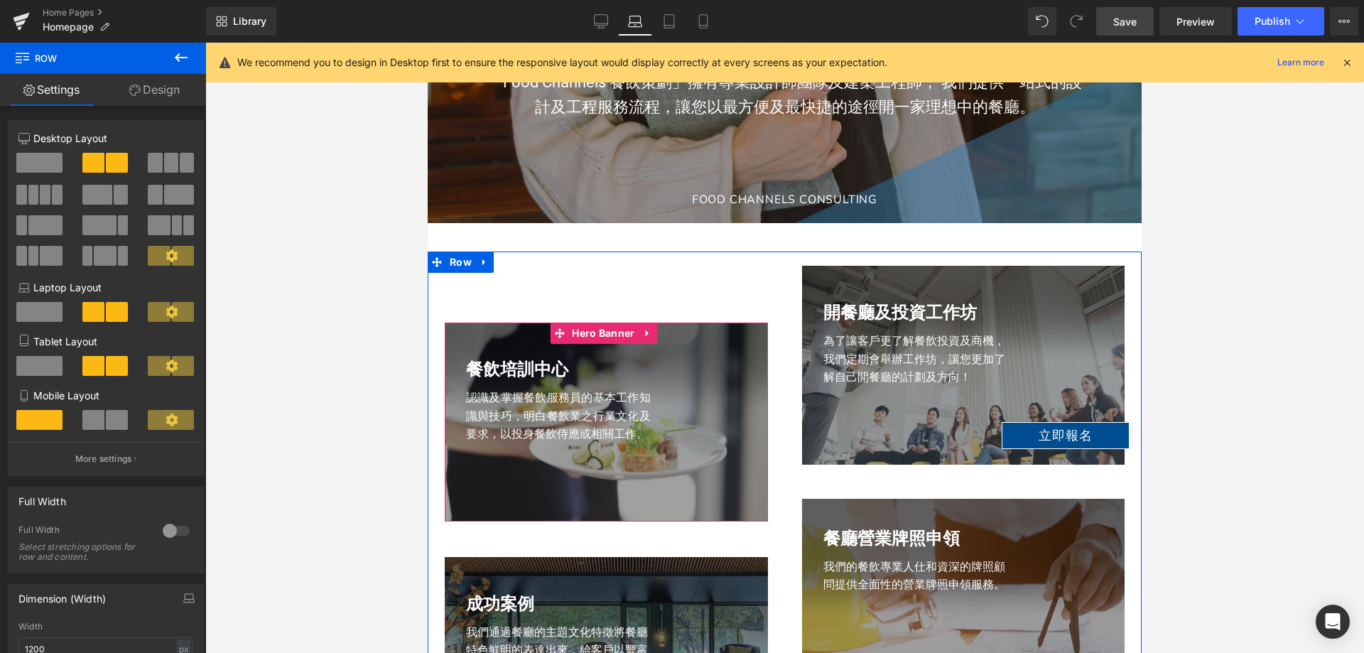
click at [576, 325] on span "Hero Banner" at bounding box center [603, 333] width 70 height 21
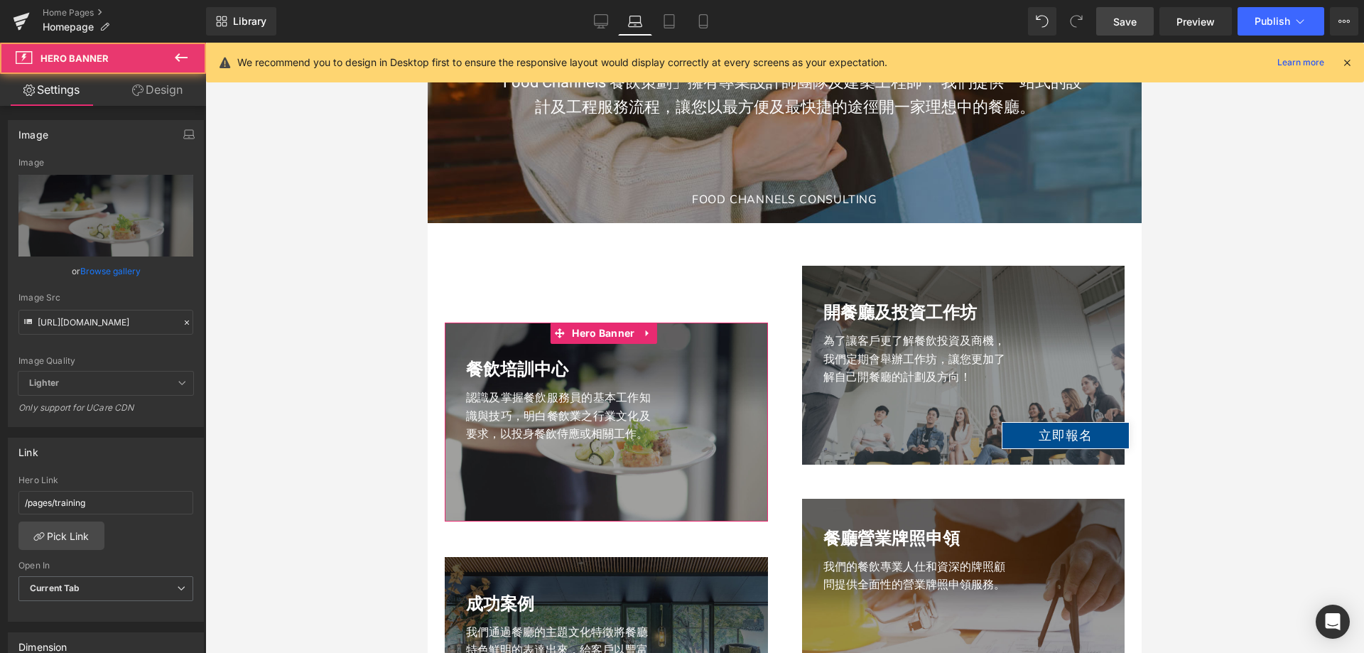
click at [144, 92] on link "Design" at bounding box center [157, 90] width 103 height 32
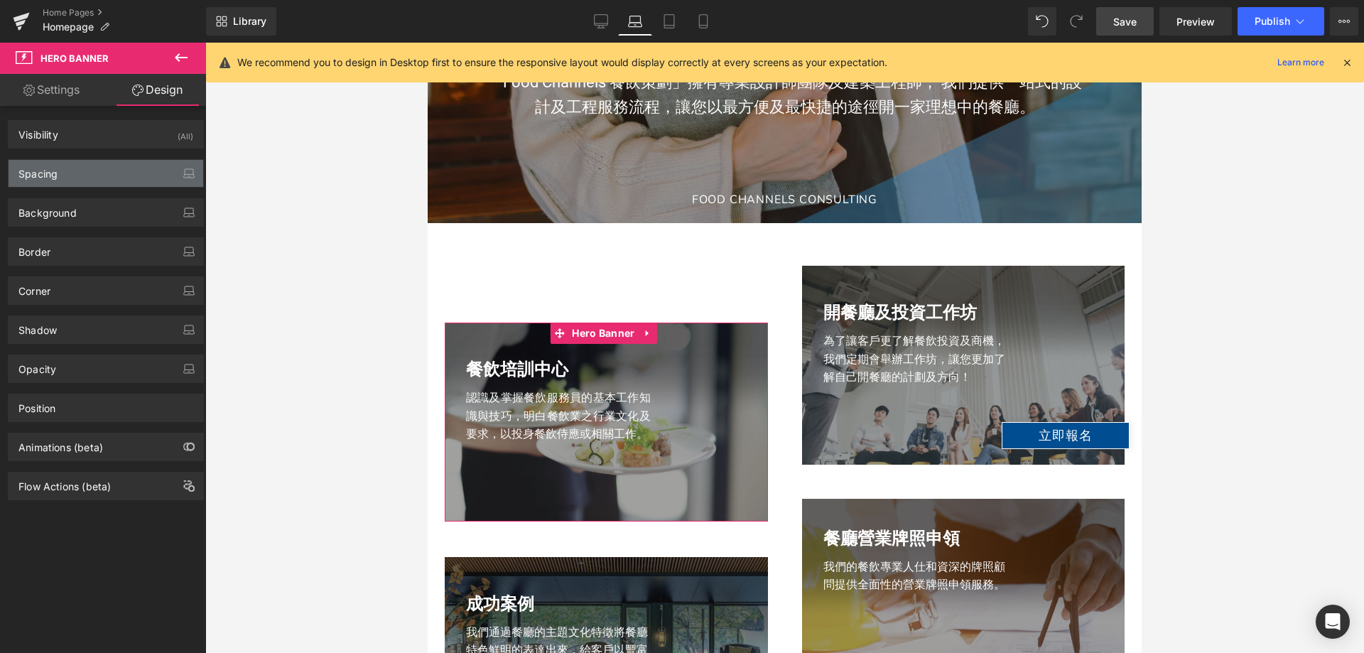
click at [84, 175] on div "Spacing" at bounding box center [106, 173] width 195 height 27
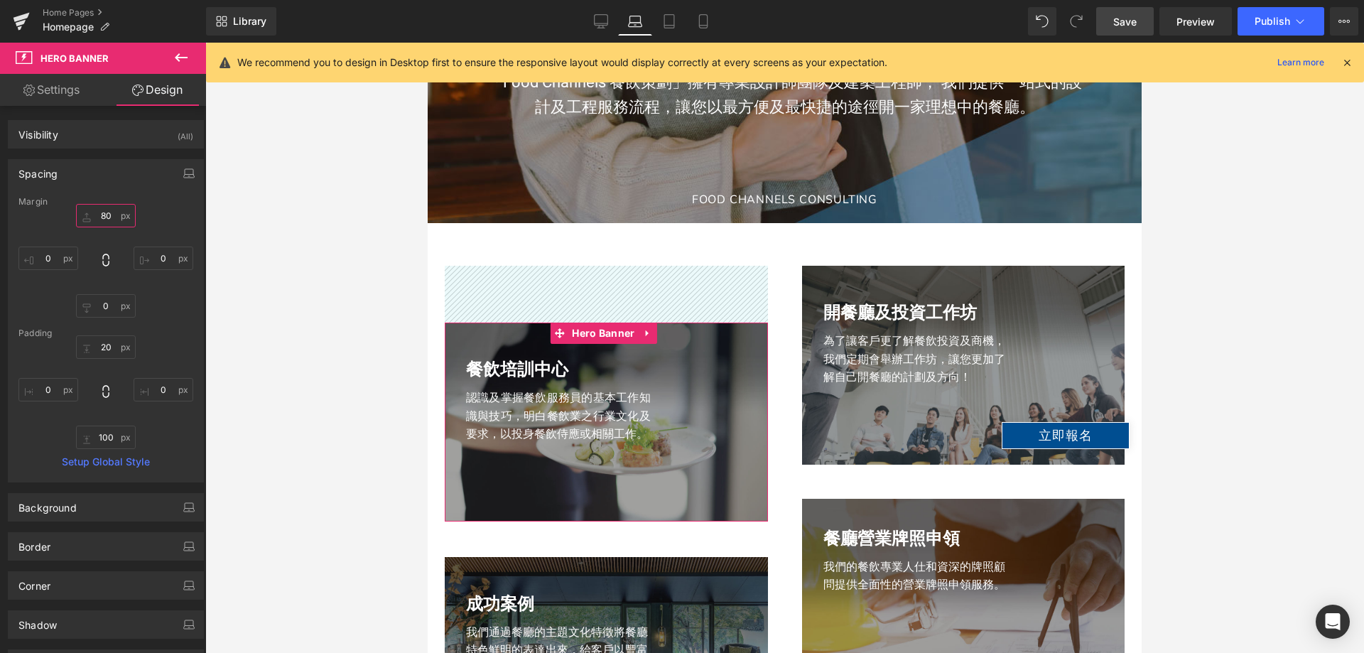
click at [102, 225] on input "80" at bounding box center [106, 215] width 60 height 23
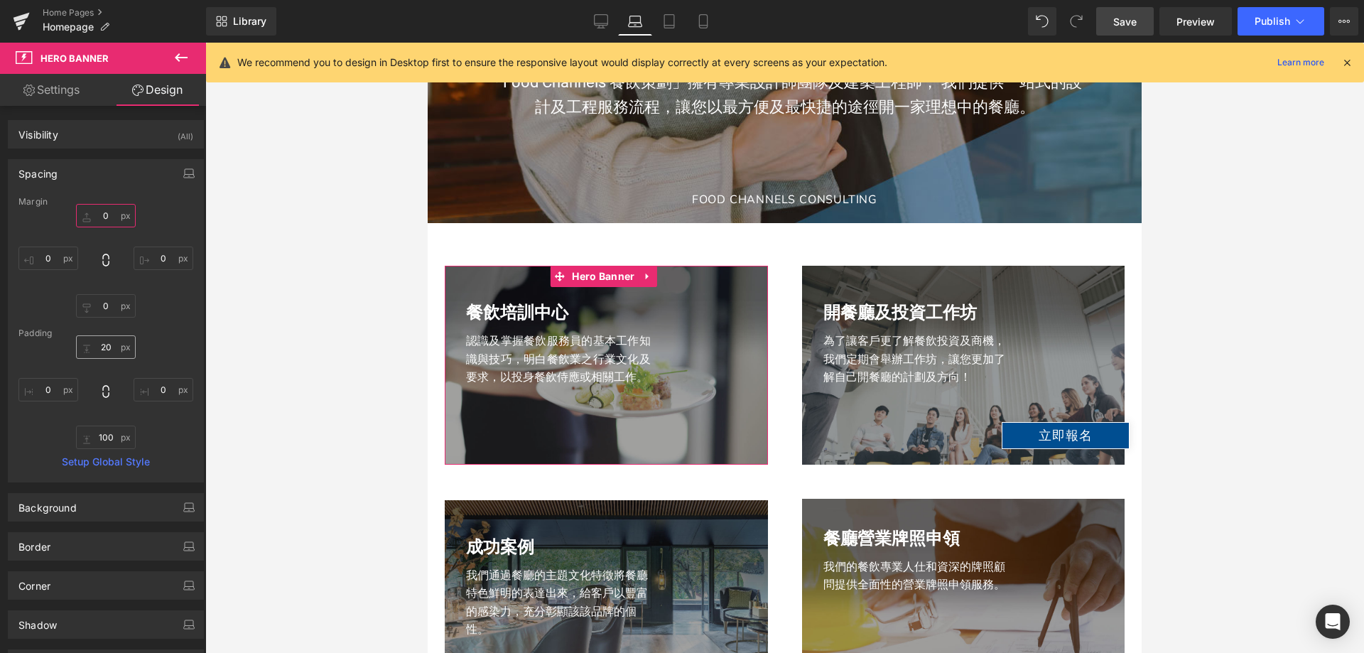
type input "0"
click at [105, 343] on input "20" at bounding box center [106, 346] width 60 height 23
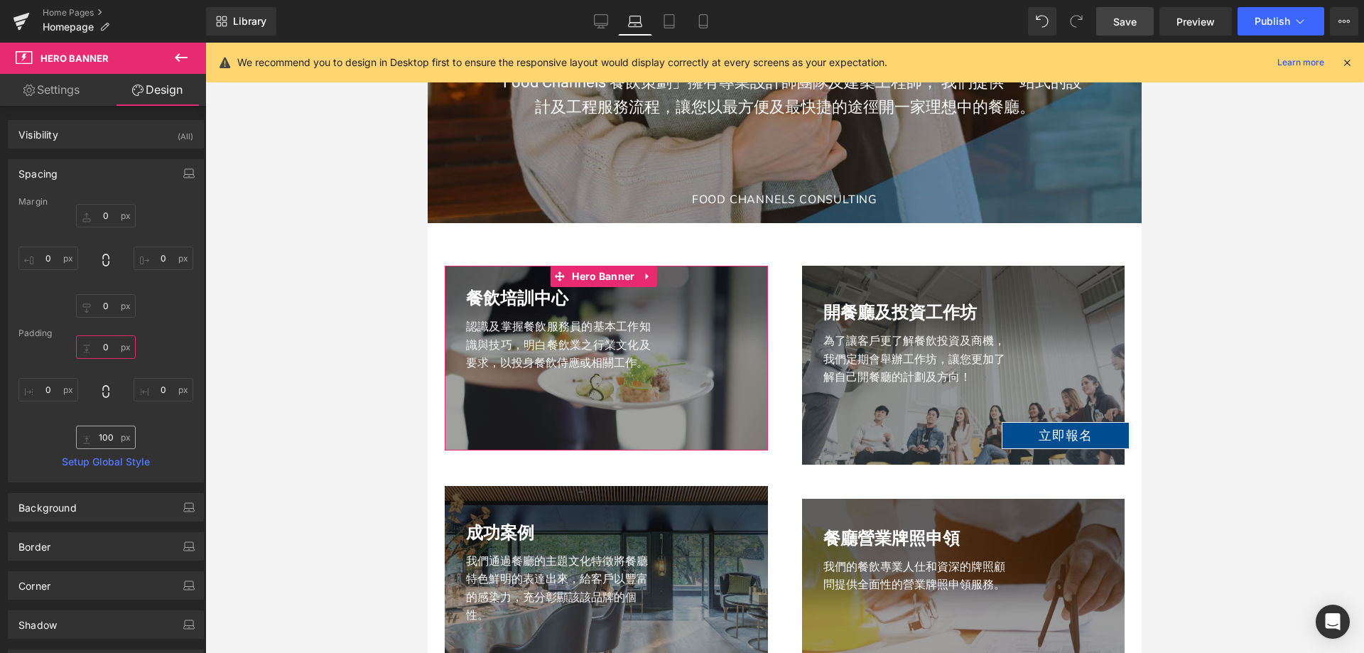
type input "0"
click at [107, 436] on input "100" at bounding box center [106, 437] width 60 height 23
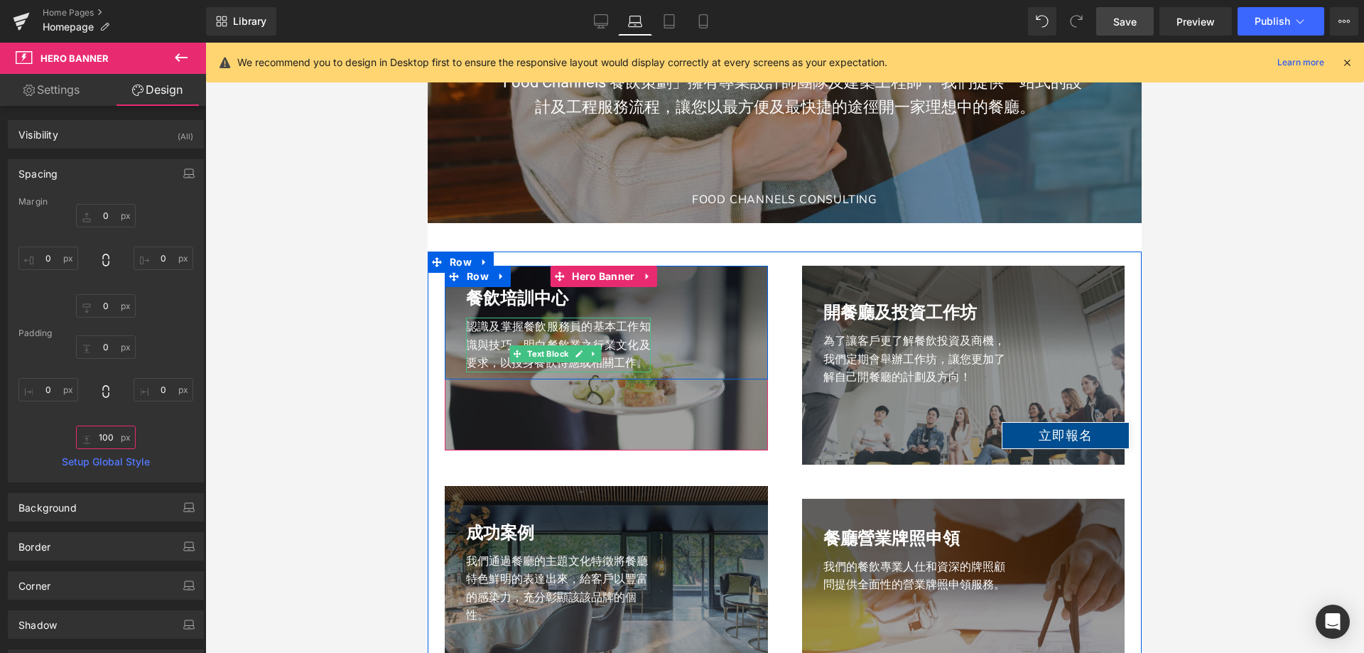
type input "0"
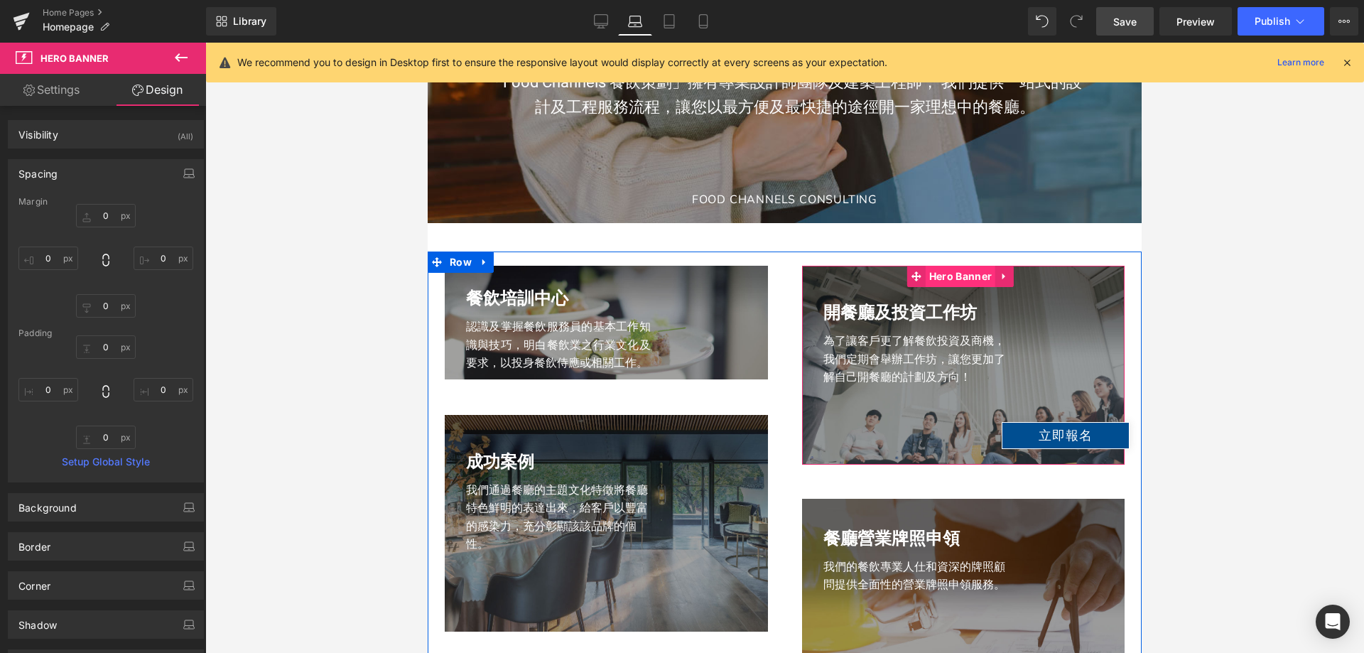
click at [945, 276] on span "Hero Banner" at bounding box center [961, 276] width 70 height 21
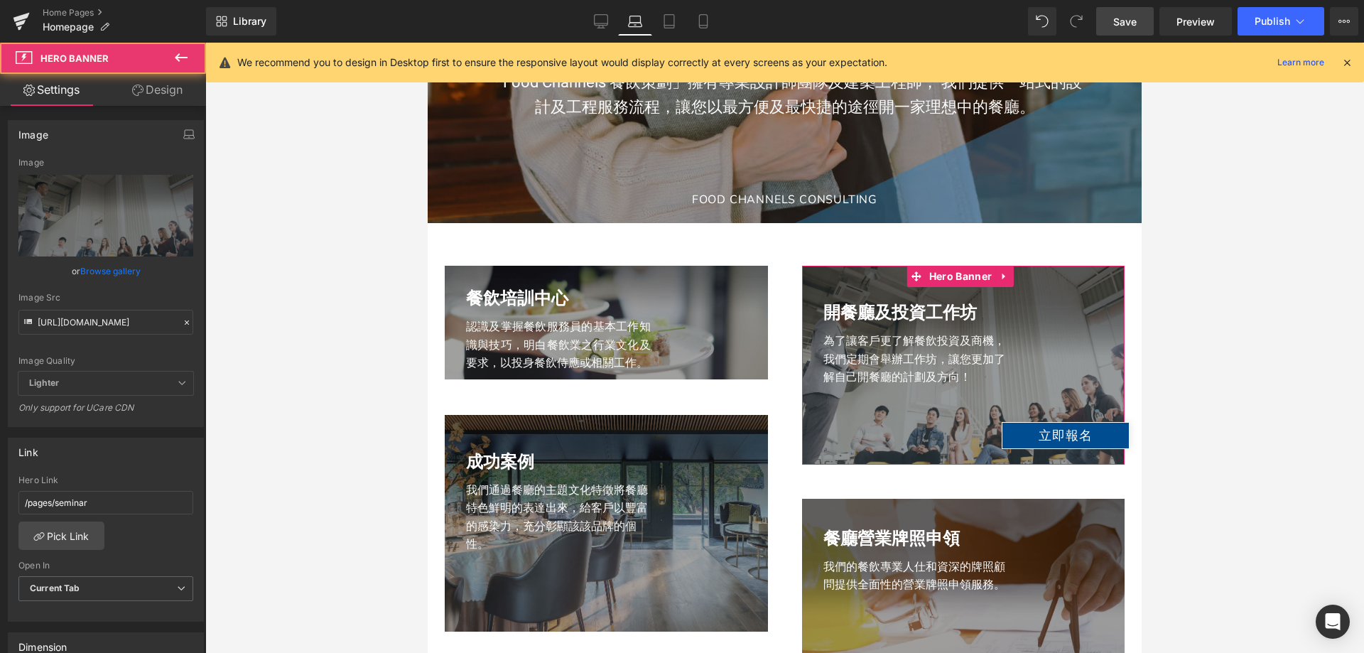
click at [150, 93] on link "Design" at bounding box center [157, 90] width 103 height 32
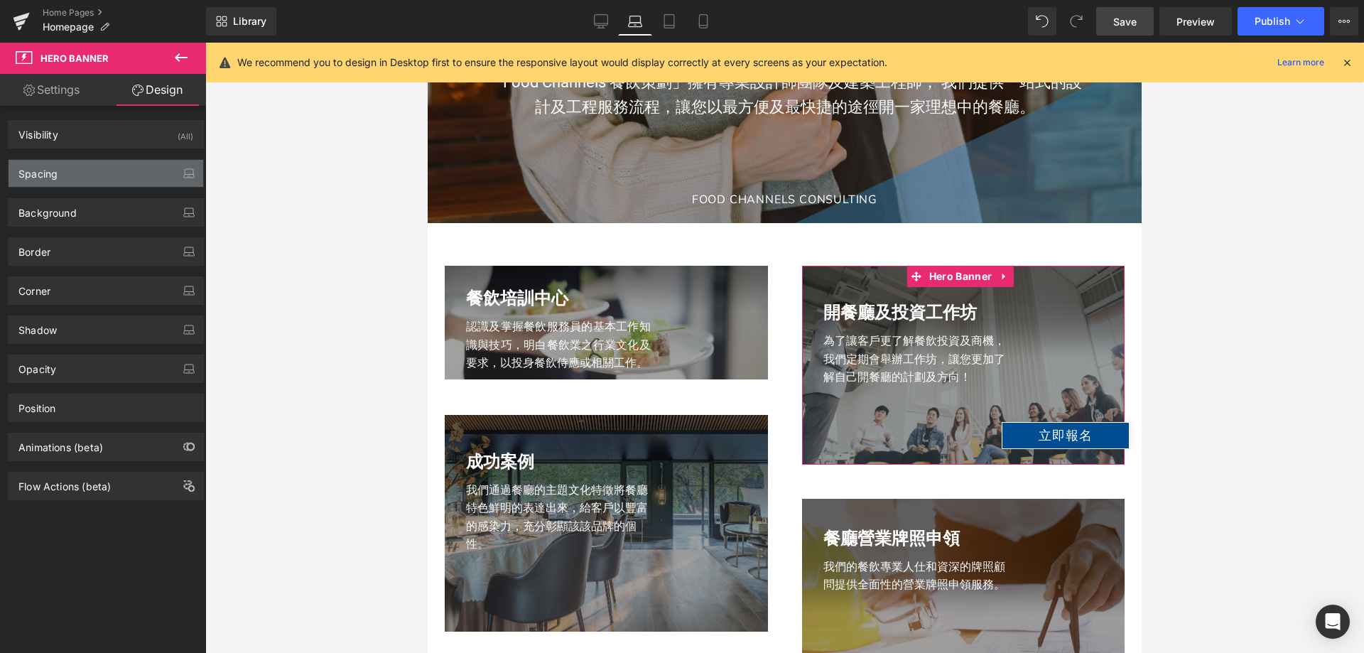
click at [106, 174] on div "Spacing" at bounding box center [106, 173] width 195 height 27
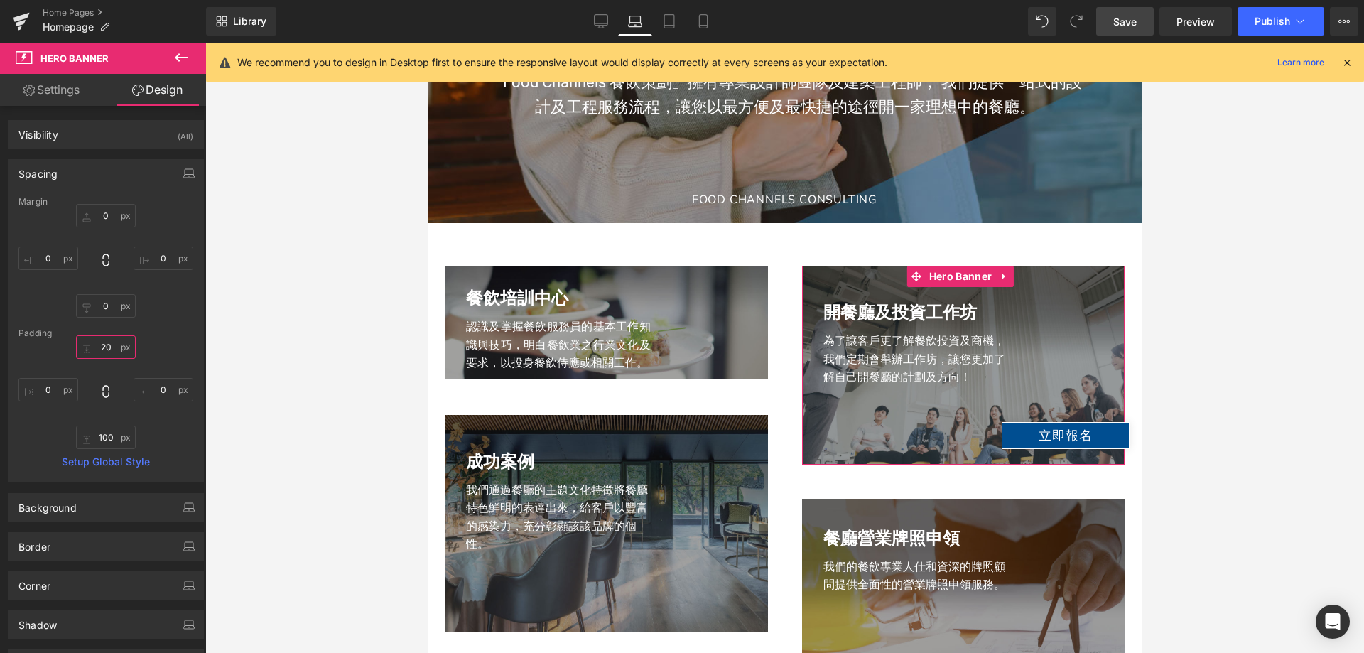
click at [107, 347] on input "20" at bounding box center [106, 346] width 60 height 23
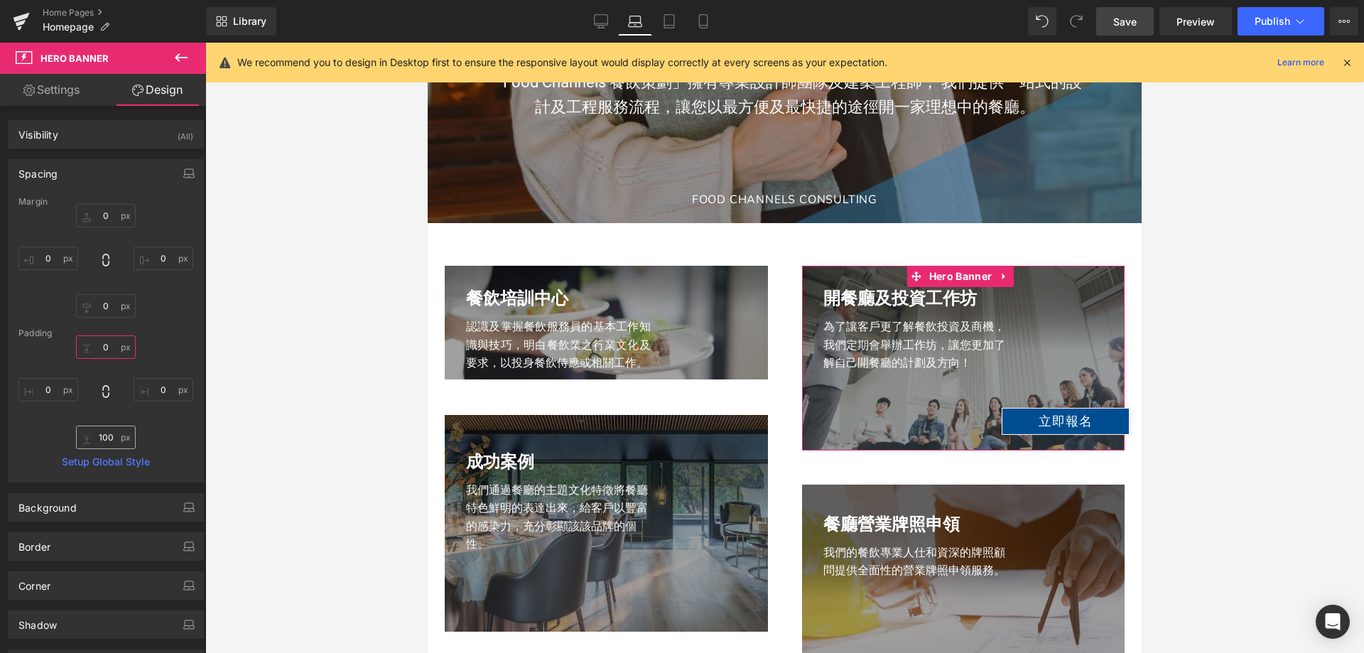
type input "0"
click at [97, 441] on input "100" at bounding box center [106, 437] width 60 height 23
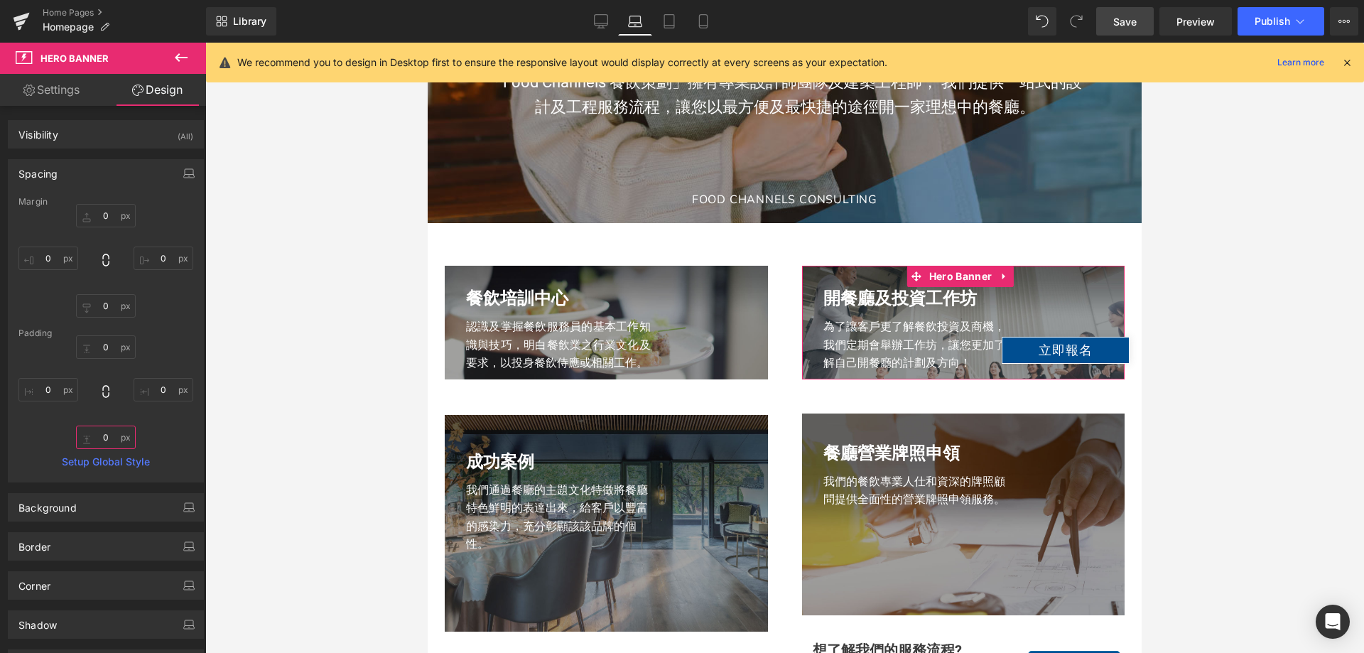
type input "0"
click at [166, 425] on div "0 0 0px 0 0 0 0px 0" at bounding box center [105, 392] width 175 height 114
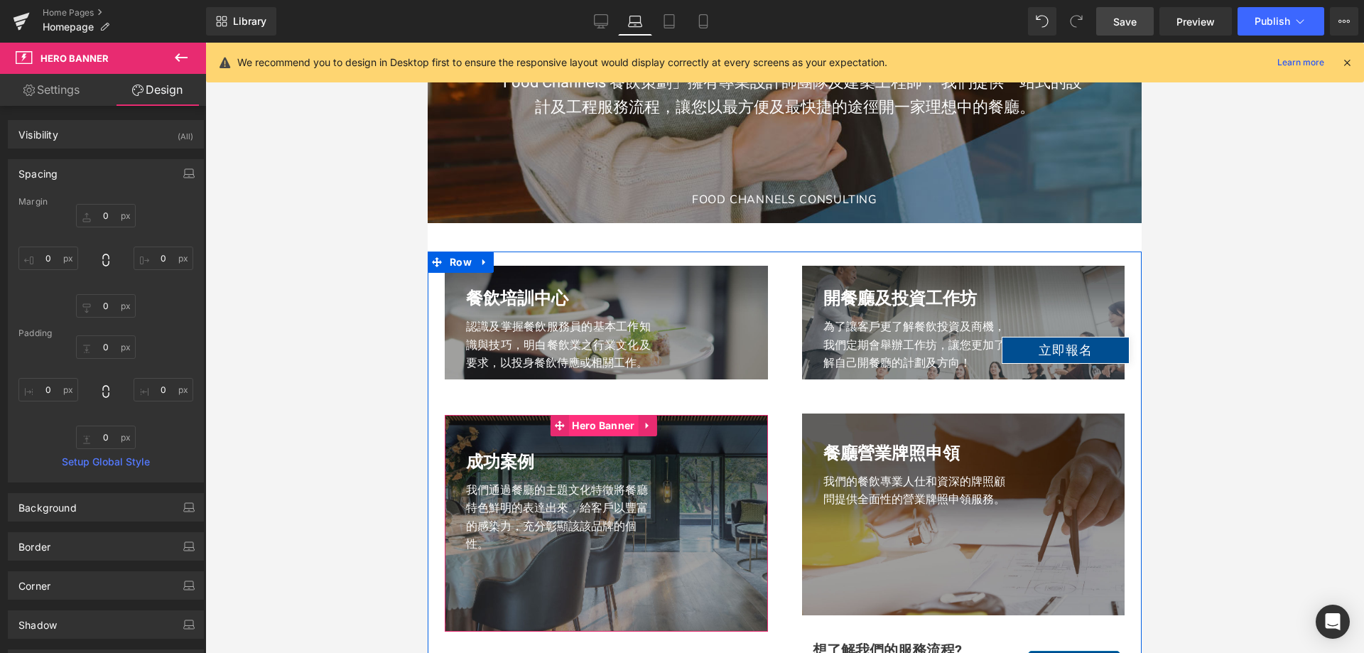
click at [594, 436] on span "Hero Banner" at bounding box center [603, 425] width 70 height 21
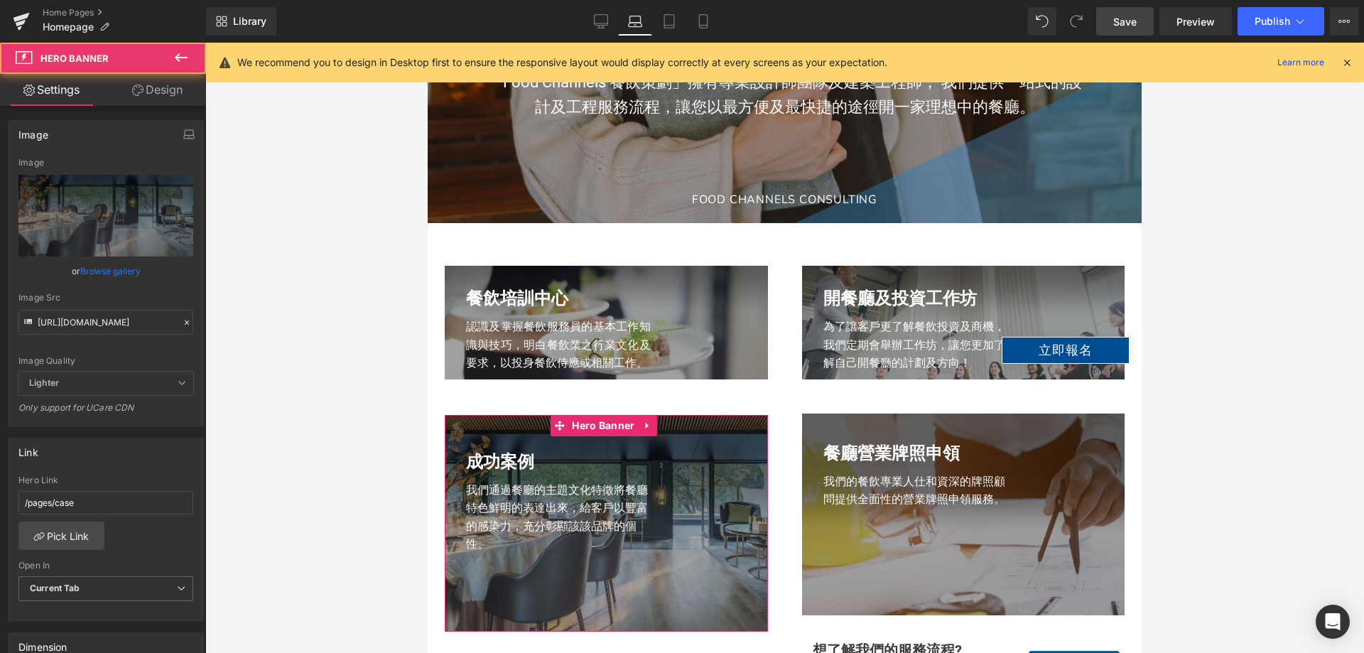
click at [161, 96] on link "Design" at bounding box center [157, 90] width 103 height 32
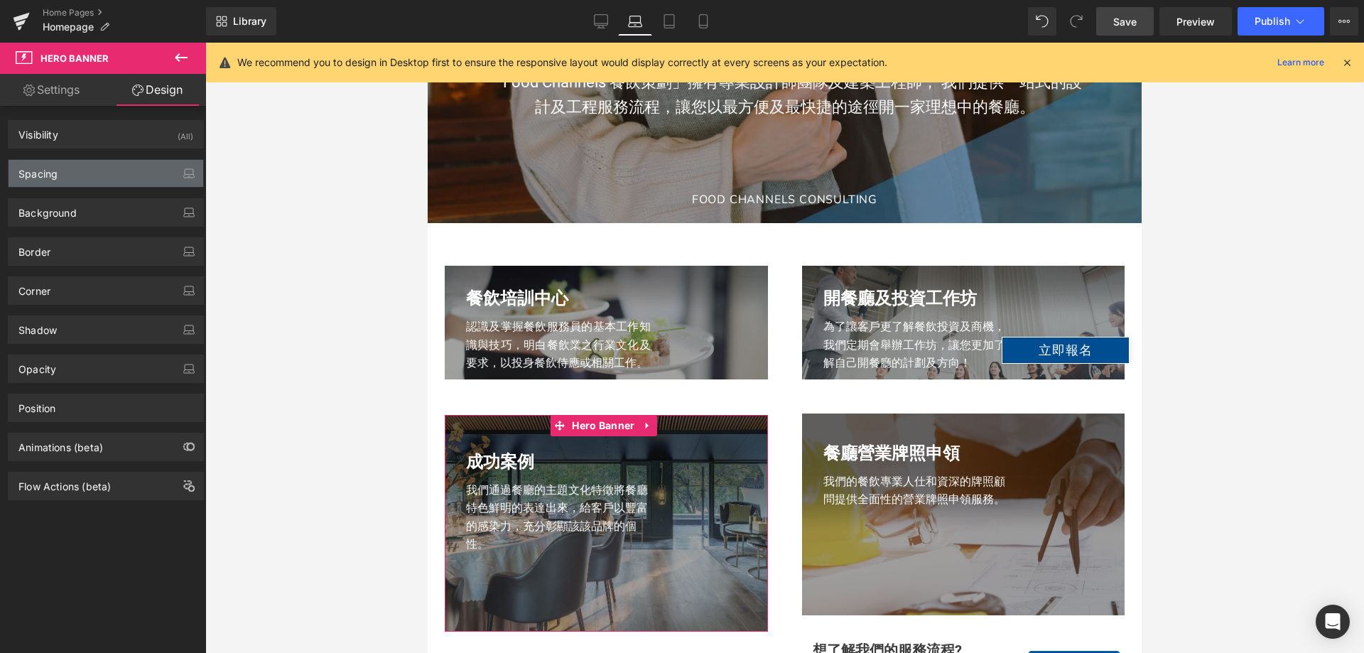
click at [103, 161] on div "Spacing" at bounding box center [106, 173] width 195 height 27
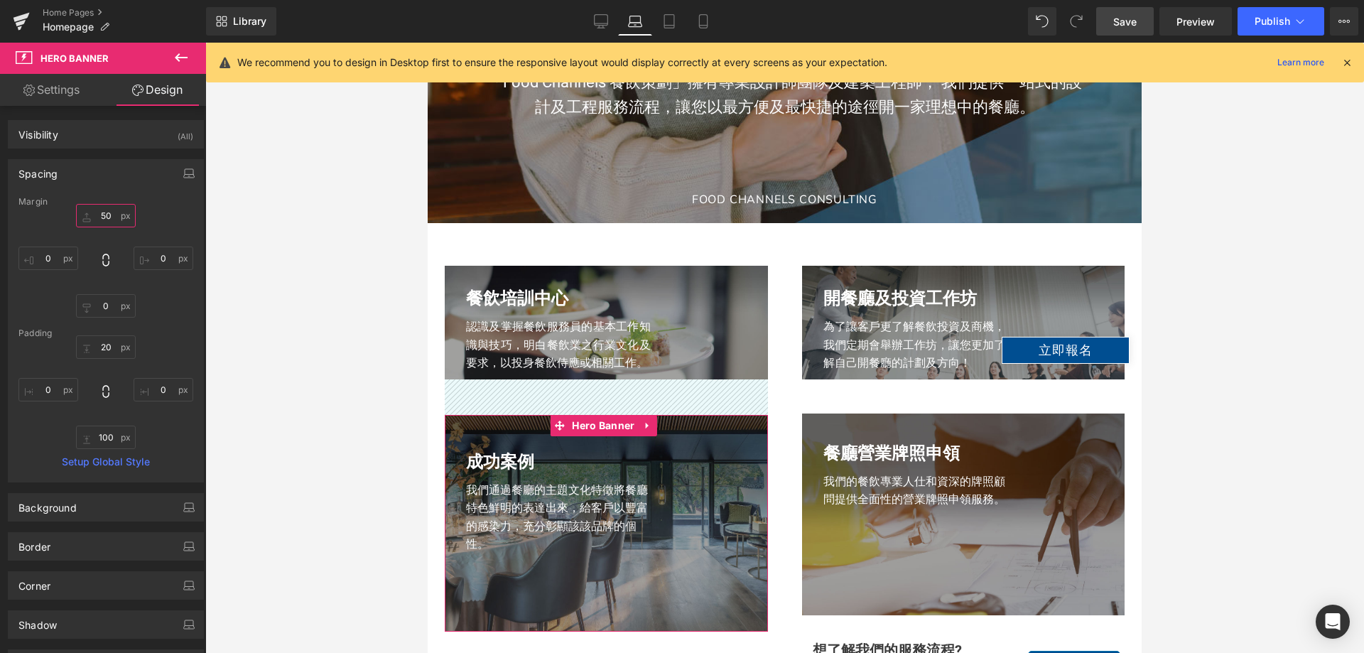
click at [105, 215] on input "50" at bounding box center [106, 215] width 60 height 23
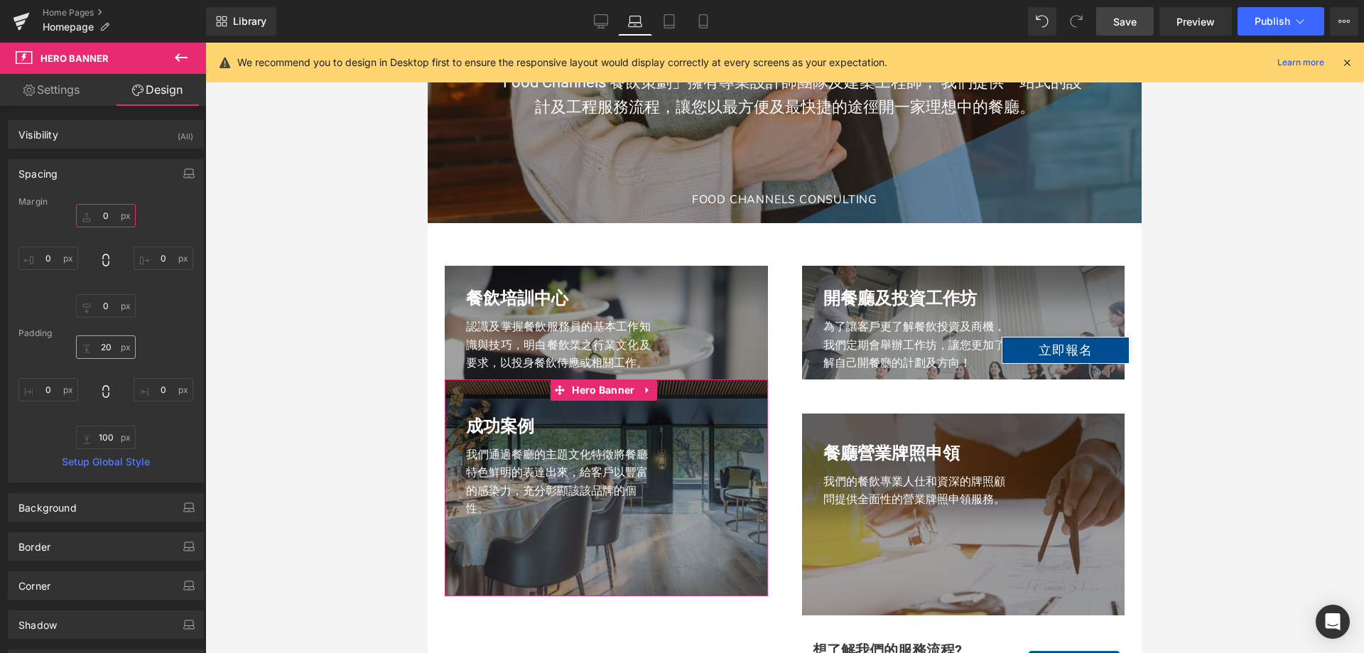
type input "0"
click at [105, 340] on input "20" at bounding box center [106, 346] width 60 height 23
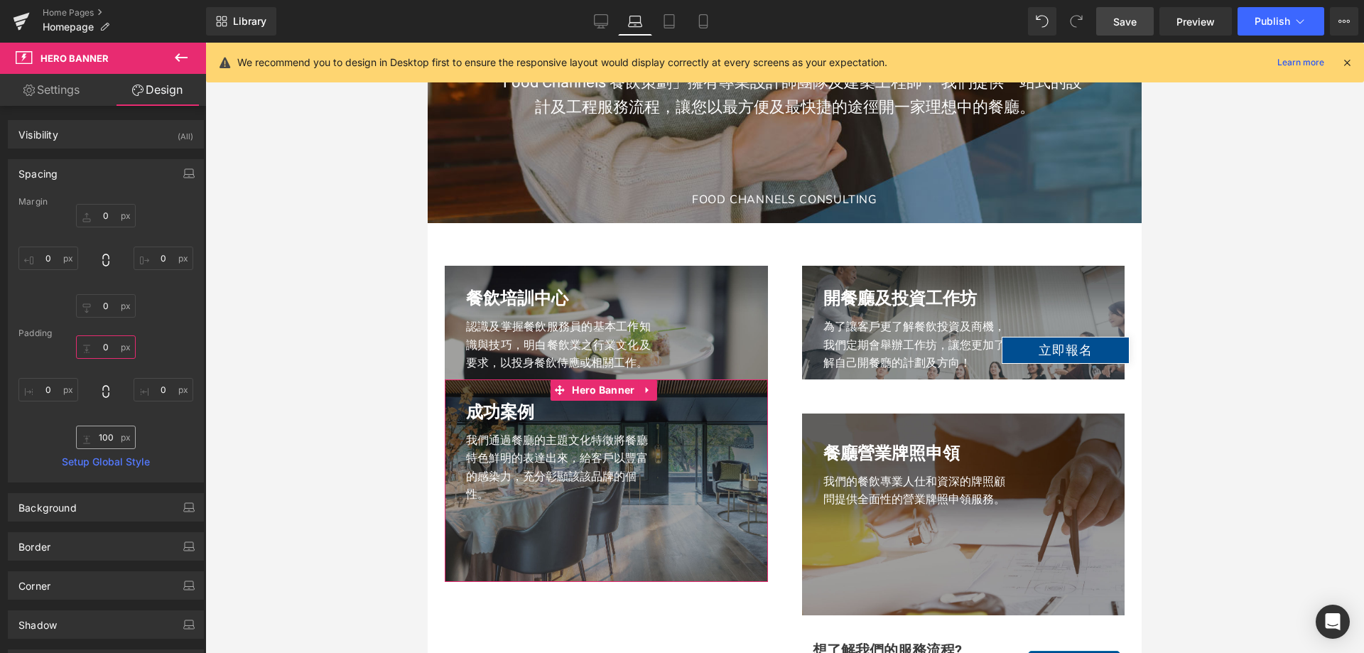
type input "0"
click at [100, 435] on input "100" at bounding box center [106, 437] width 60 height 23
type input "0"
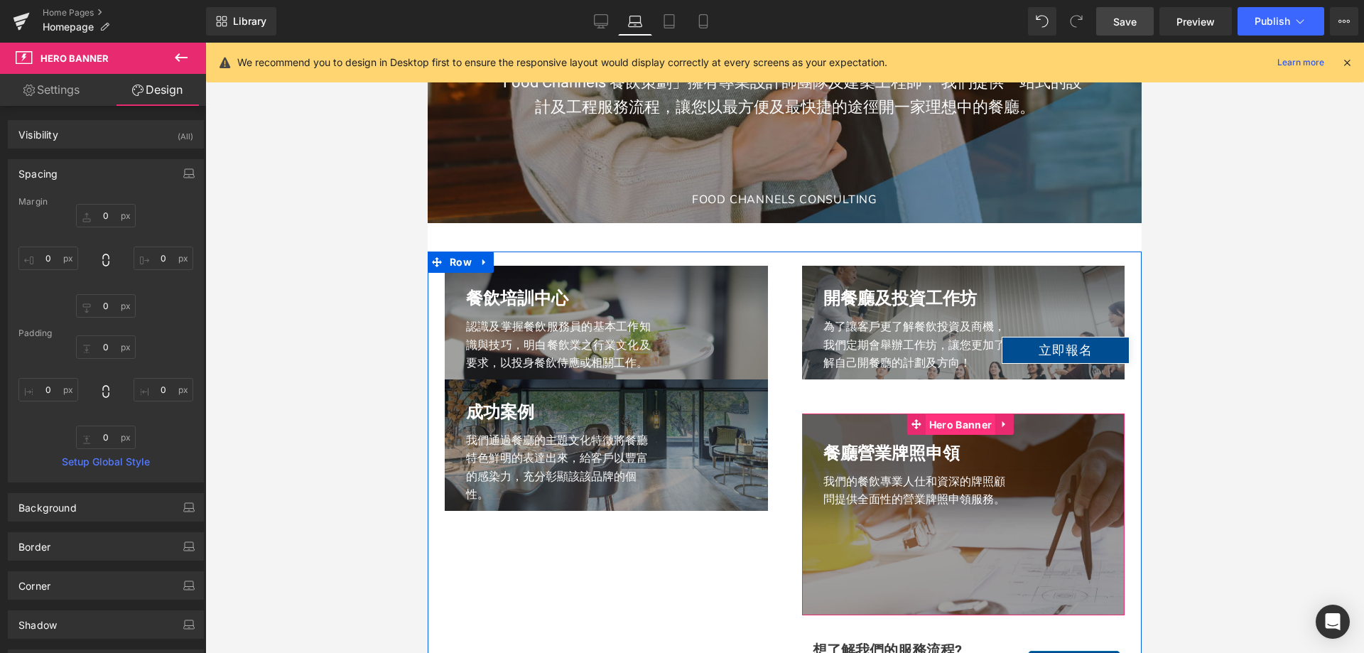
click at [941, 436] on span "Hero Banner" at bounding box center [961, 424] width 70 height 21
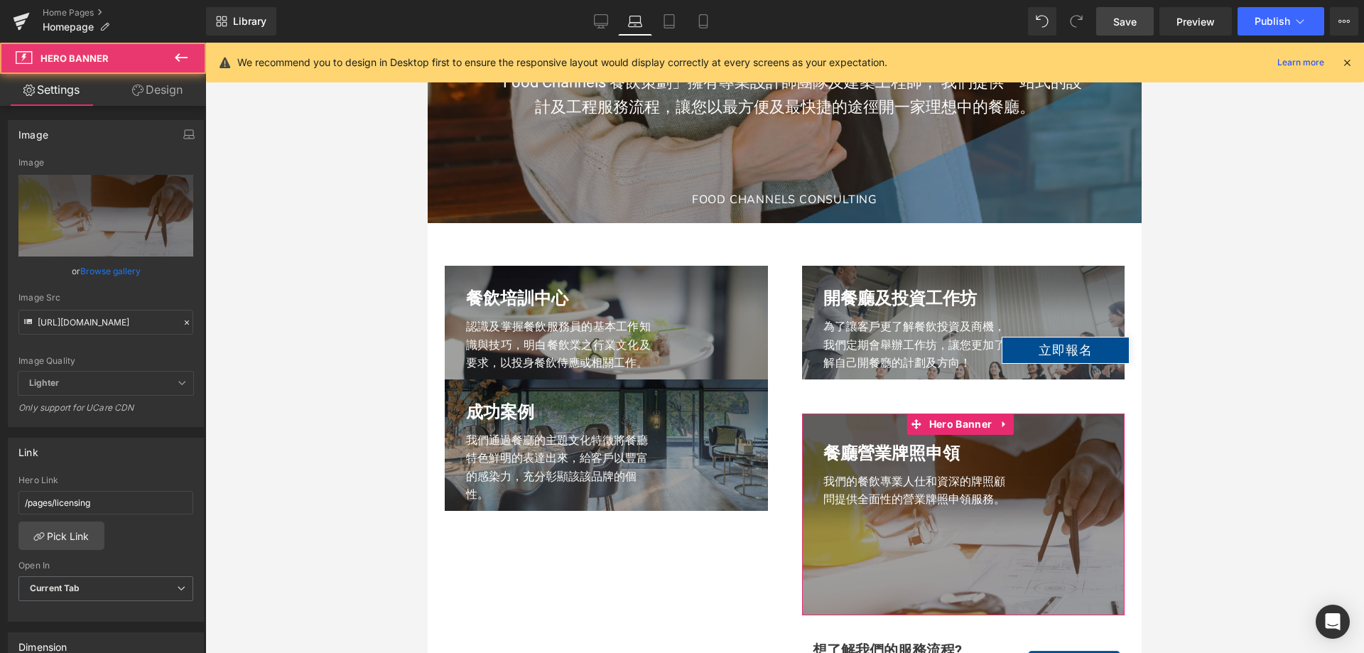
click at [154, 85] on link "Design" at bounding box center [157, 90] width 103 height 32
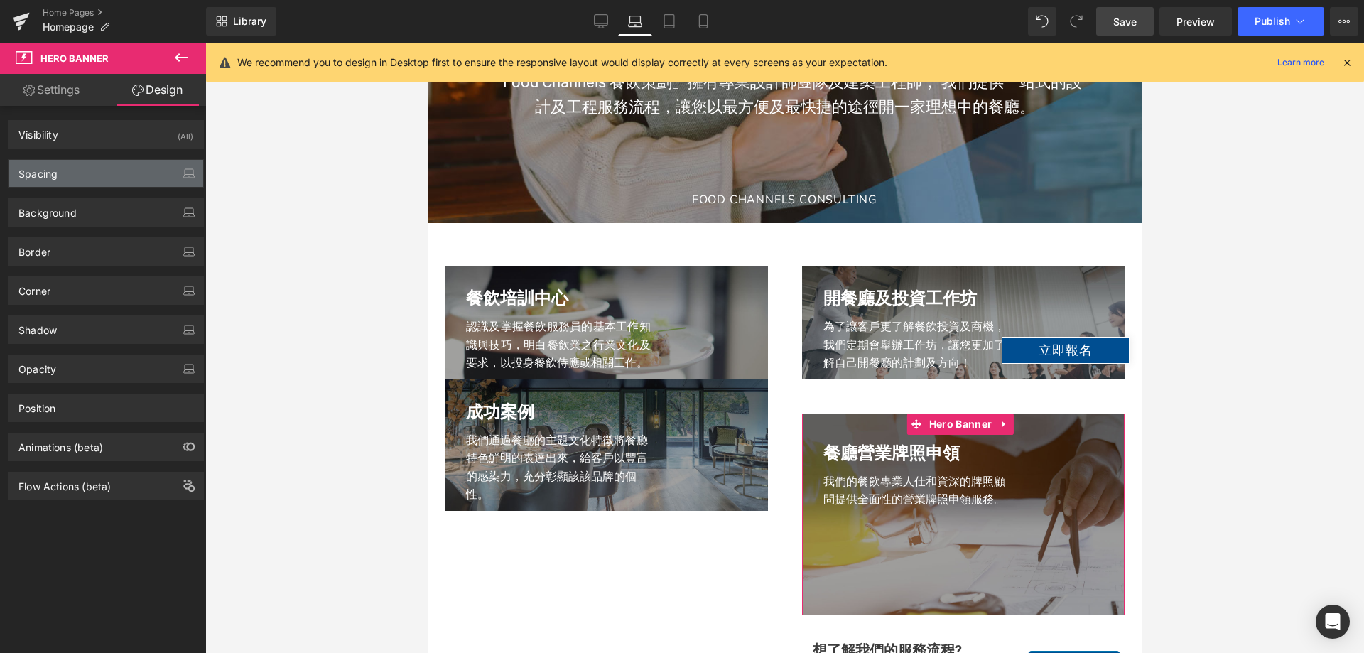
click at [87, 174] on div "Spacing" at bounding box center [106, 173] width 195 height 27
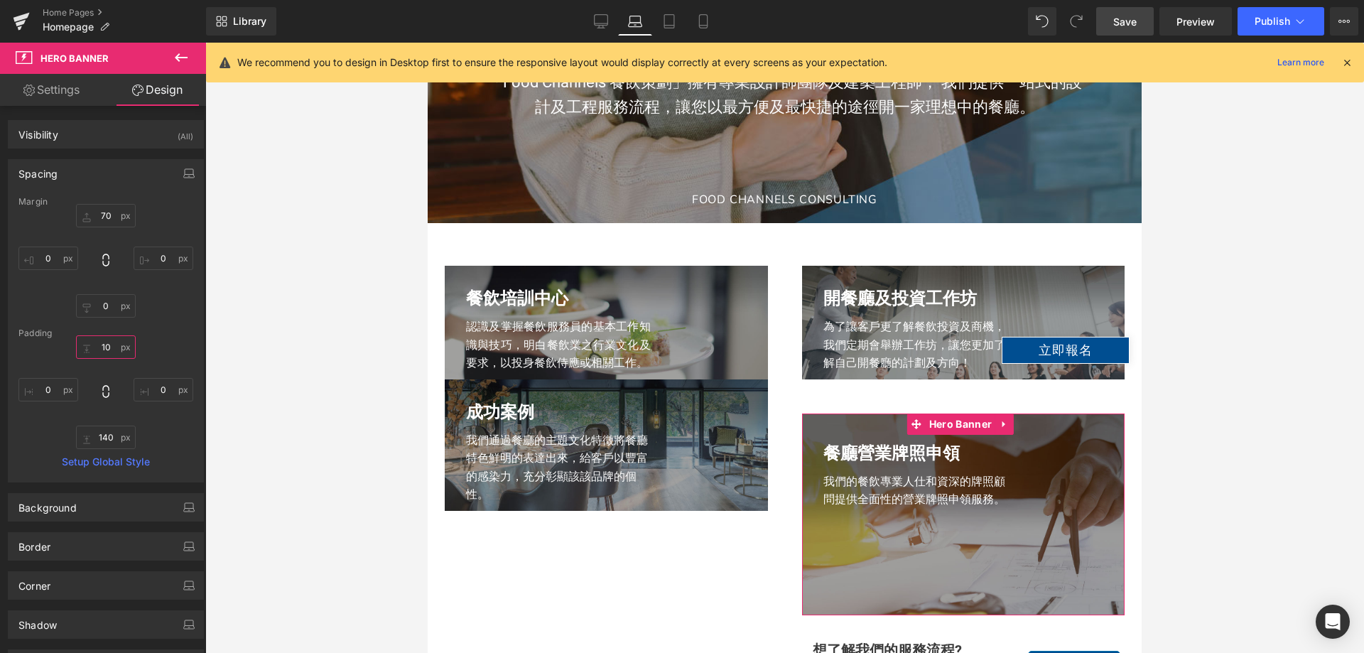
click at [108, 357] on input "10" at bounding box center [106, 346] width 60 height 23
type input "0"
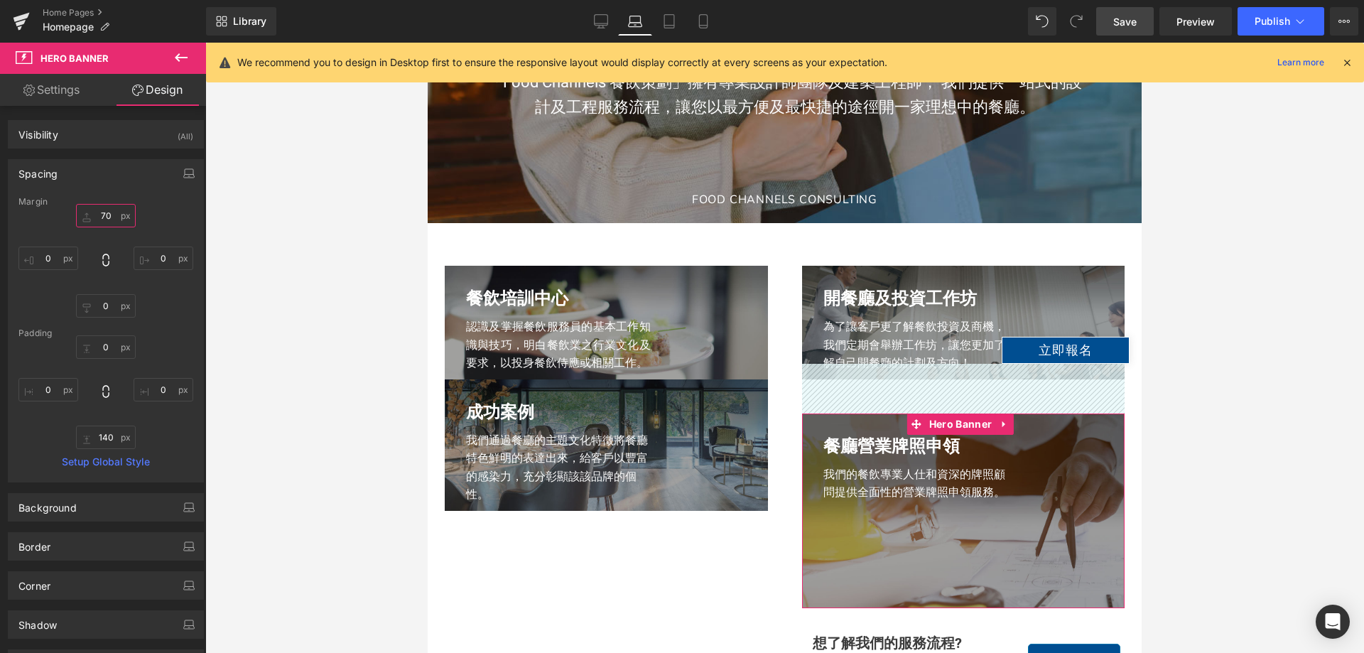
click at [104, 220] on input "70" at bounding box center [106, 215] width 60 height 23
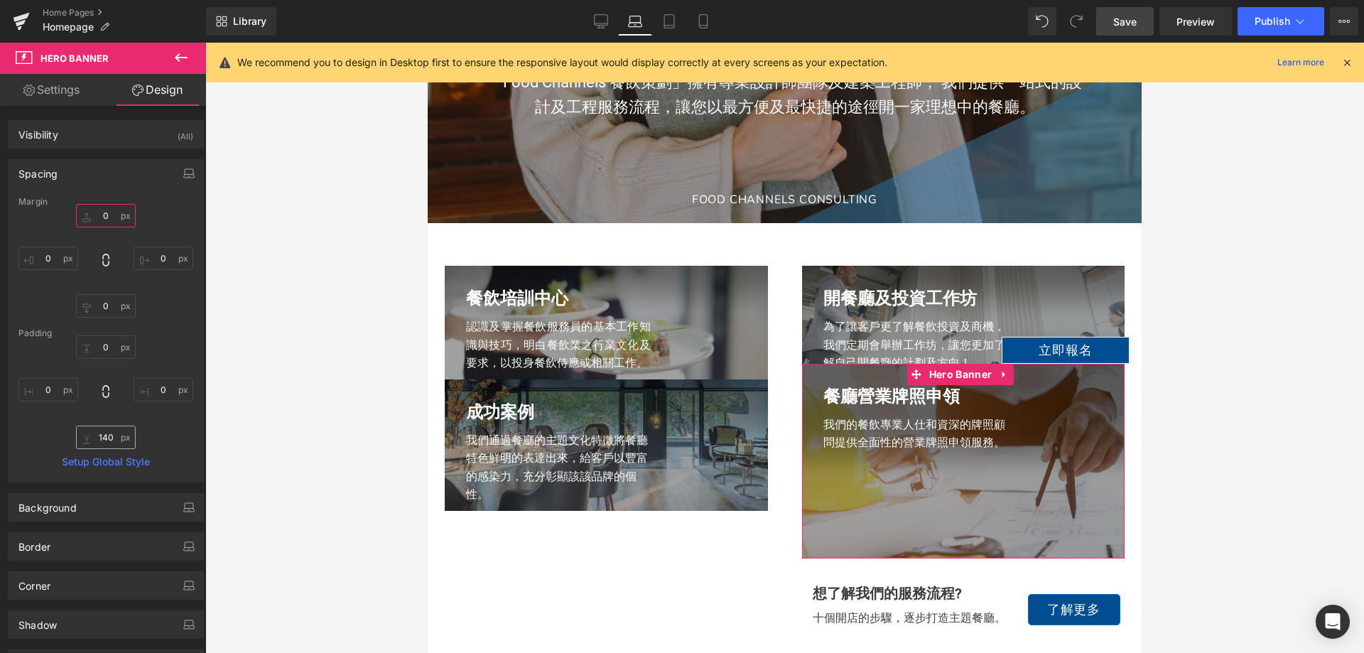
type input "0"
click at [104, 430] on input "140" at bounding box center [106, 437] width 60 height 23
type input "0"
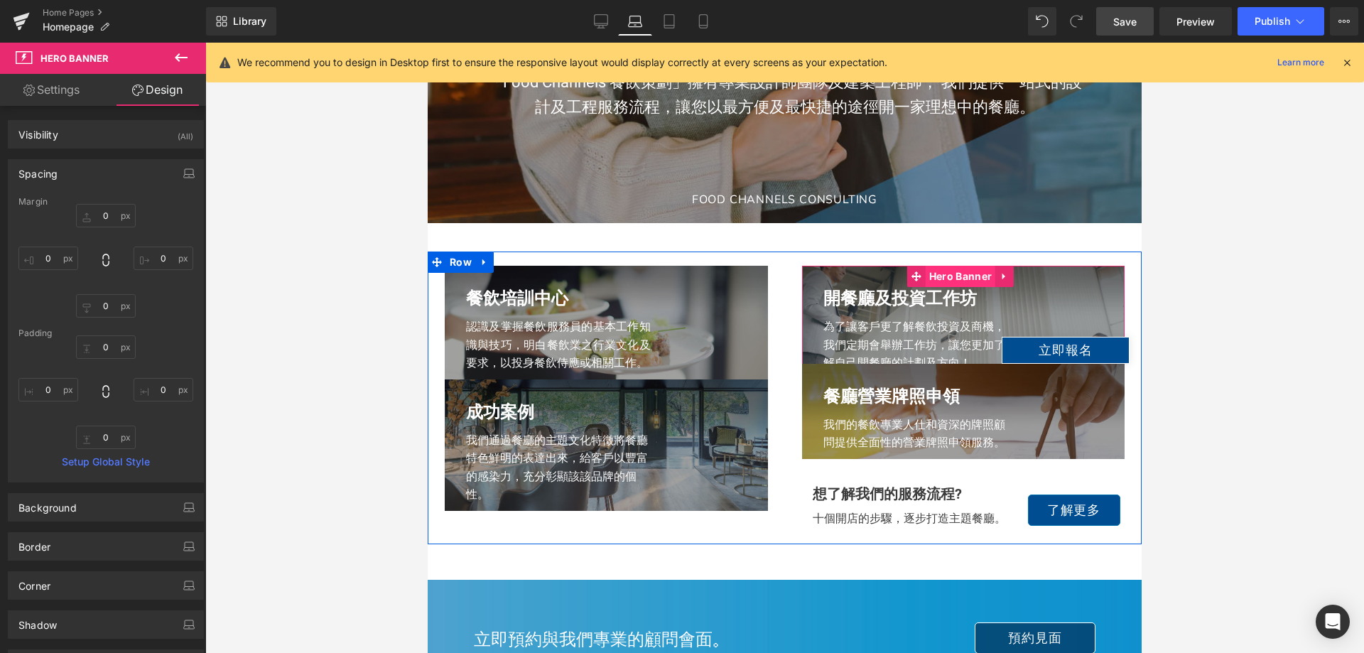
click at [958, 276] on span "Hero Banner" at bounding box center [961, 276] width 70 height 21
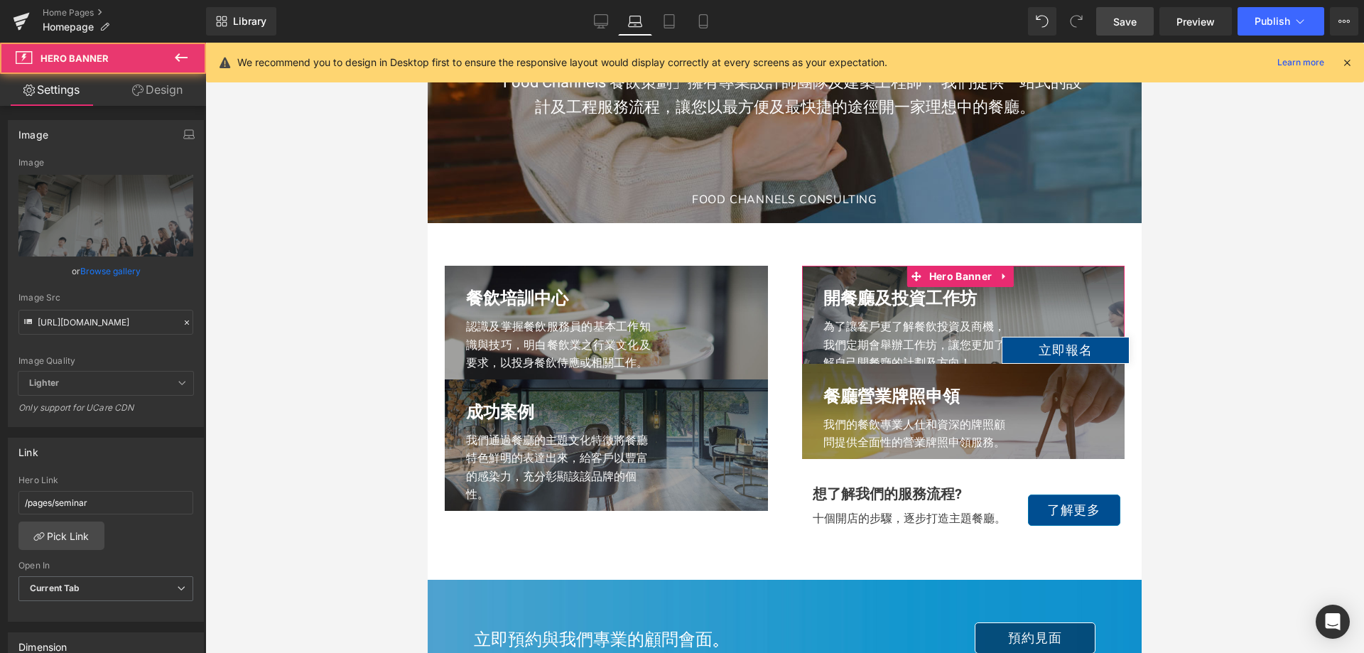
click at [148, 86] on link "Design" at bounding box center [157, 90] width 103 height 32
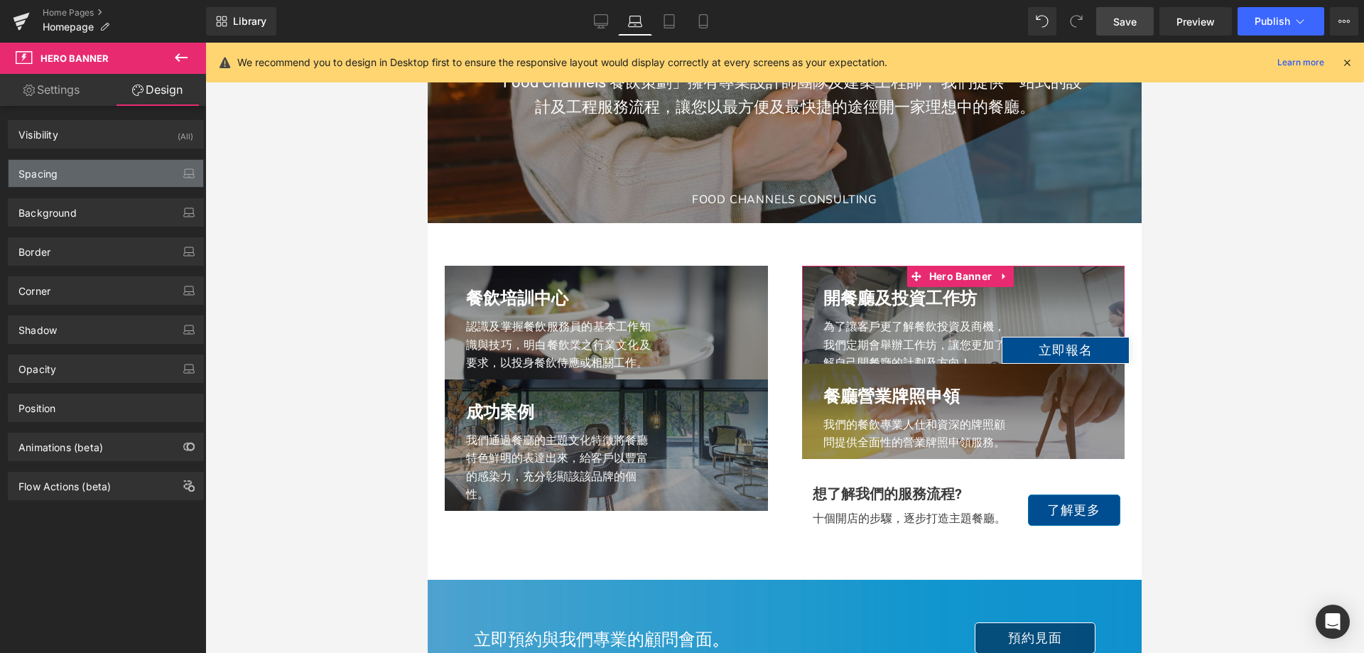
click at [71, 173] on div "Spacing" at bounding box center [106, 173] width 195 height 27
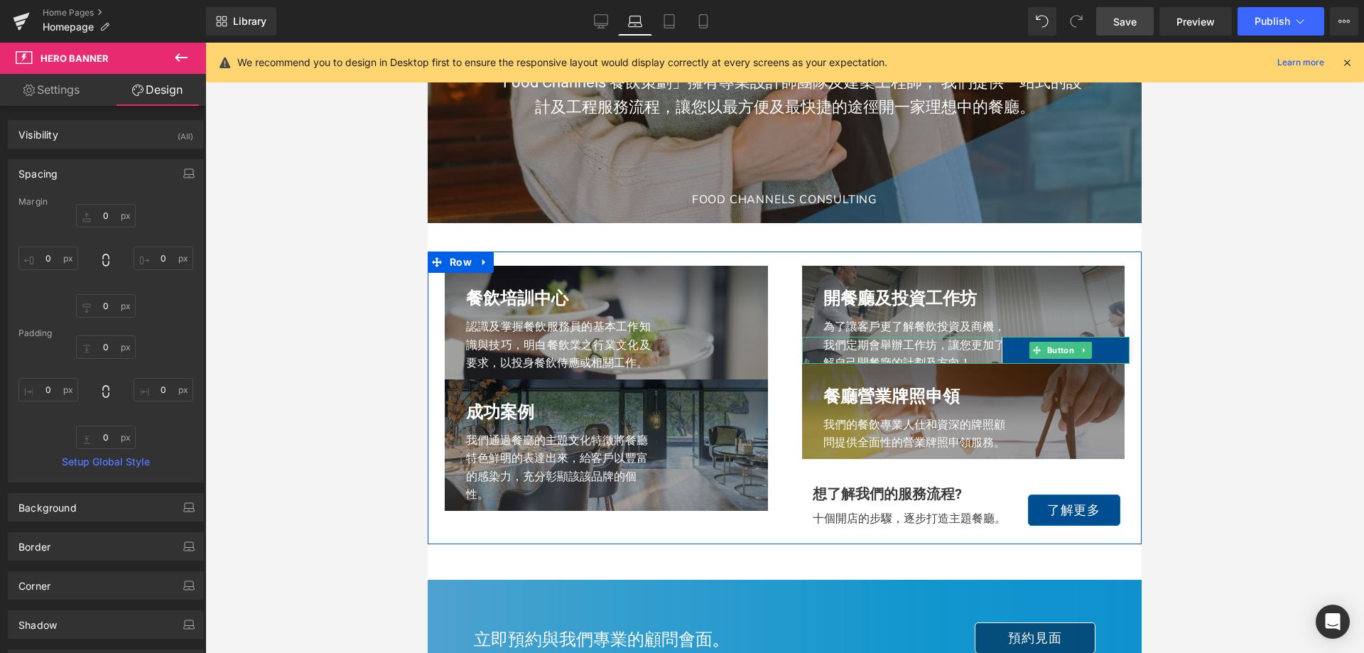
click at [881, 364] on div "立即報名" at bounding box center [966, 350] width 328 height 27
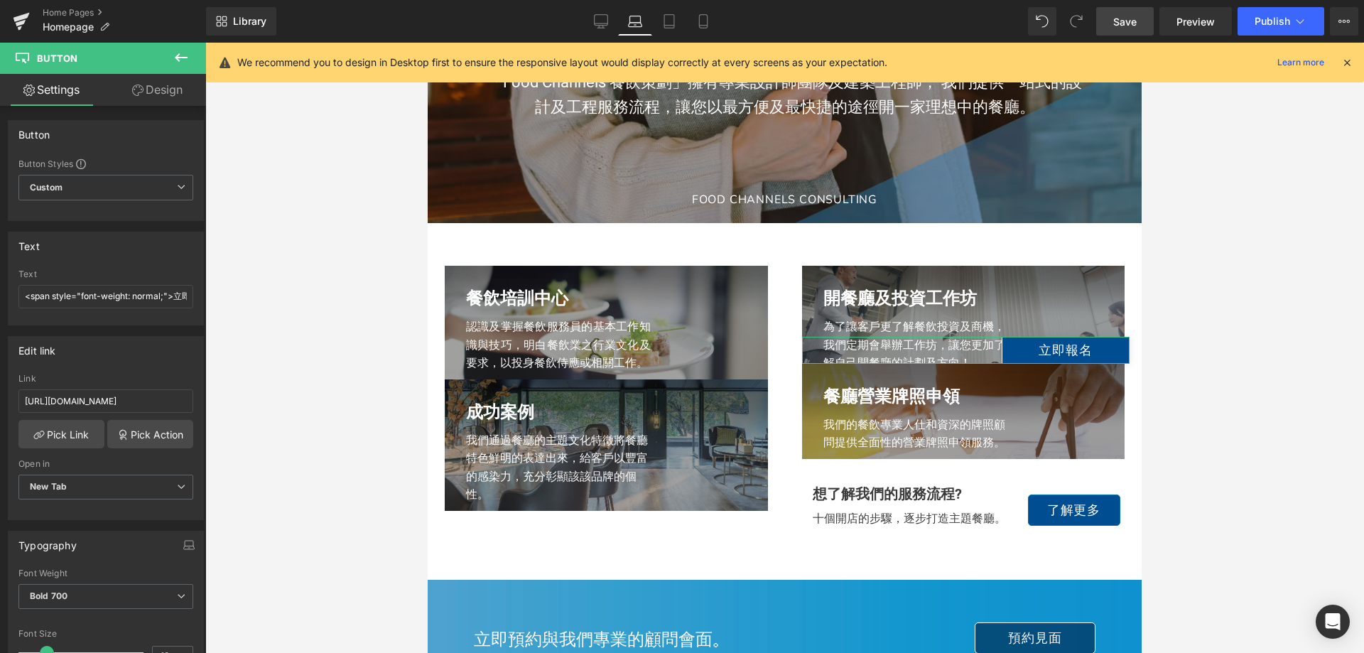
click at [158, 90] on link "Design" at bounding box center [157, 90] width 103 height 32
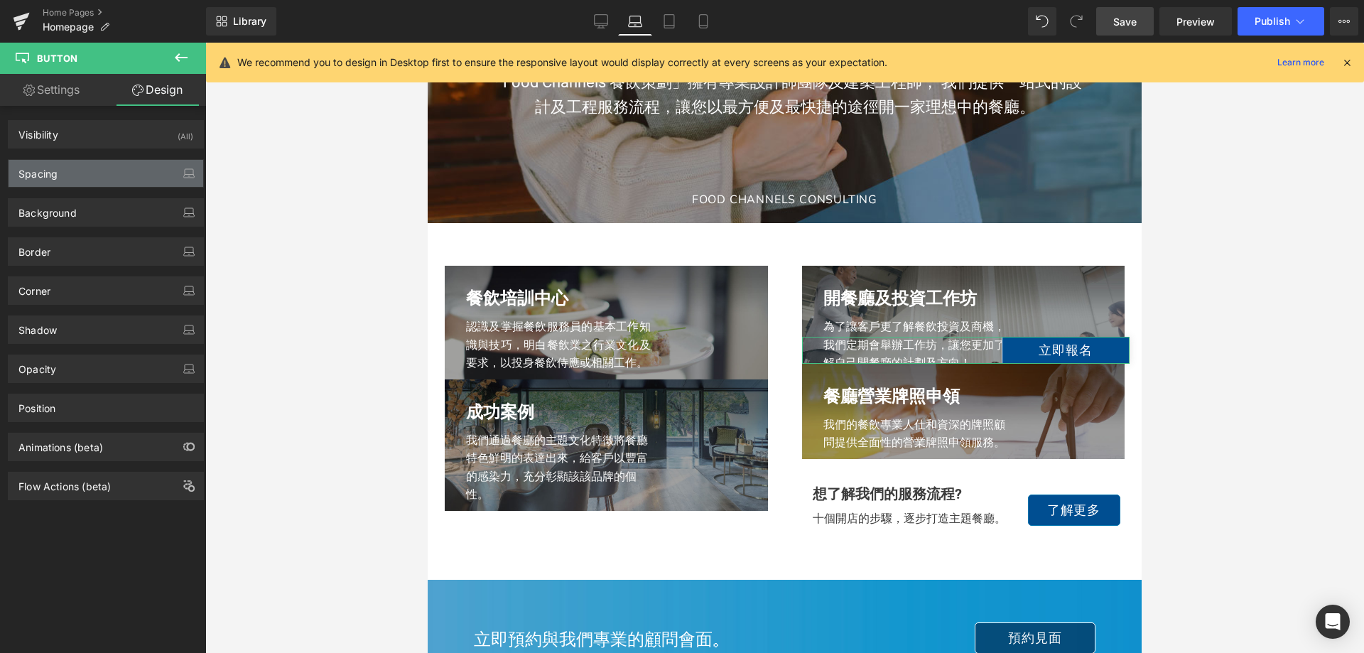
click at [70, 170] on div "Spacing" at bounding box center [106, 173] width 195 height 27
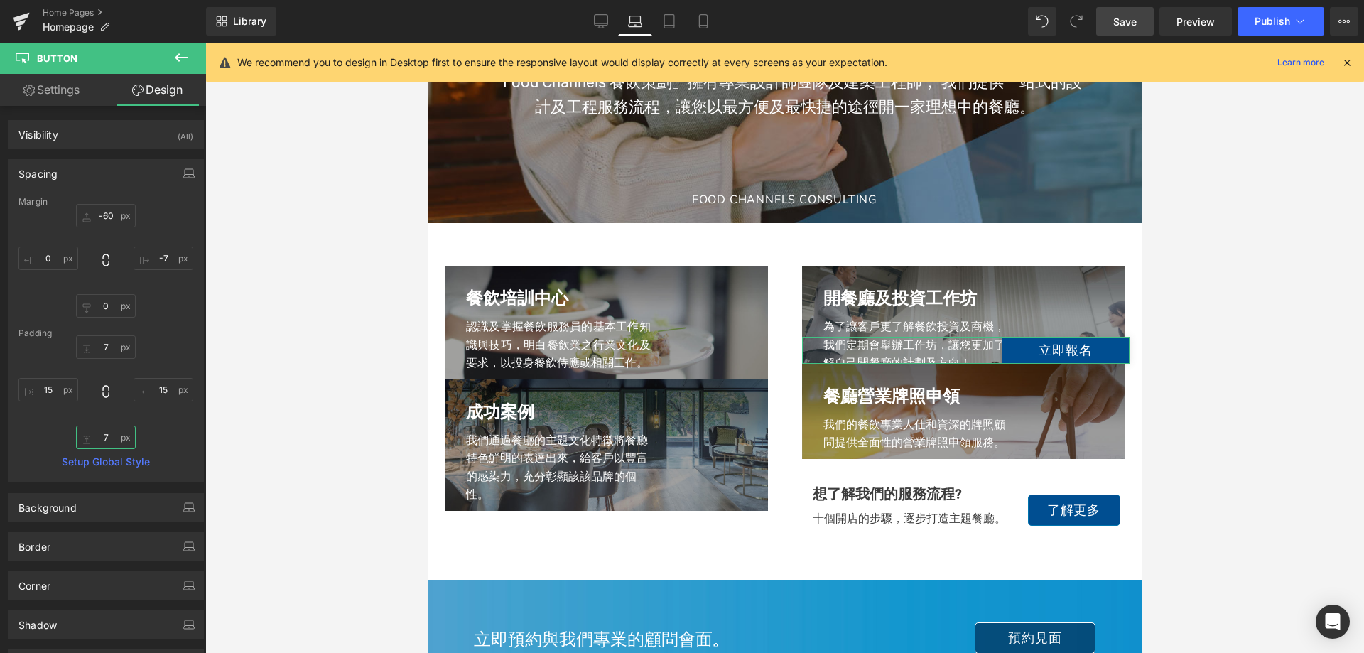
click at [102, 441] on input "7" at bounding box center [106, 437] width 60 height 23
type input "0"
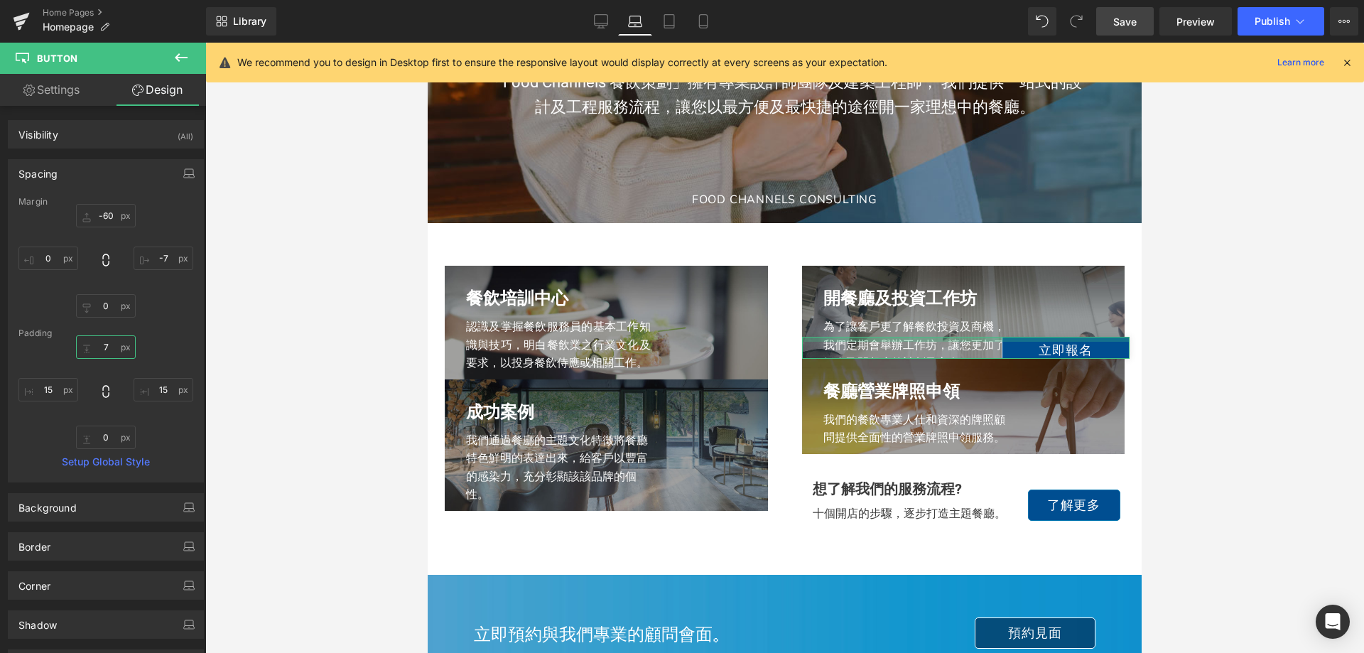
click at [104, 350] on input "7" at bounding box center [106, 346] width 60 height 23
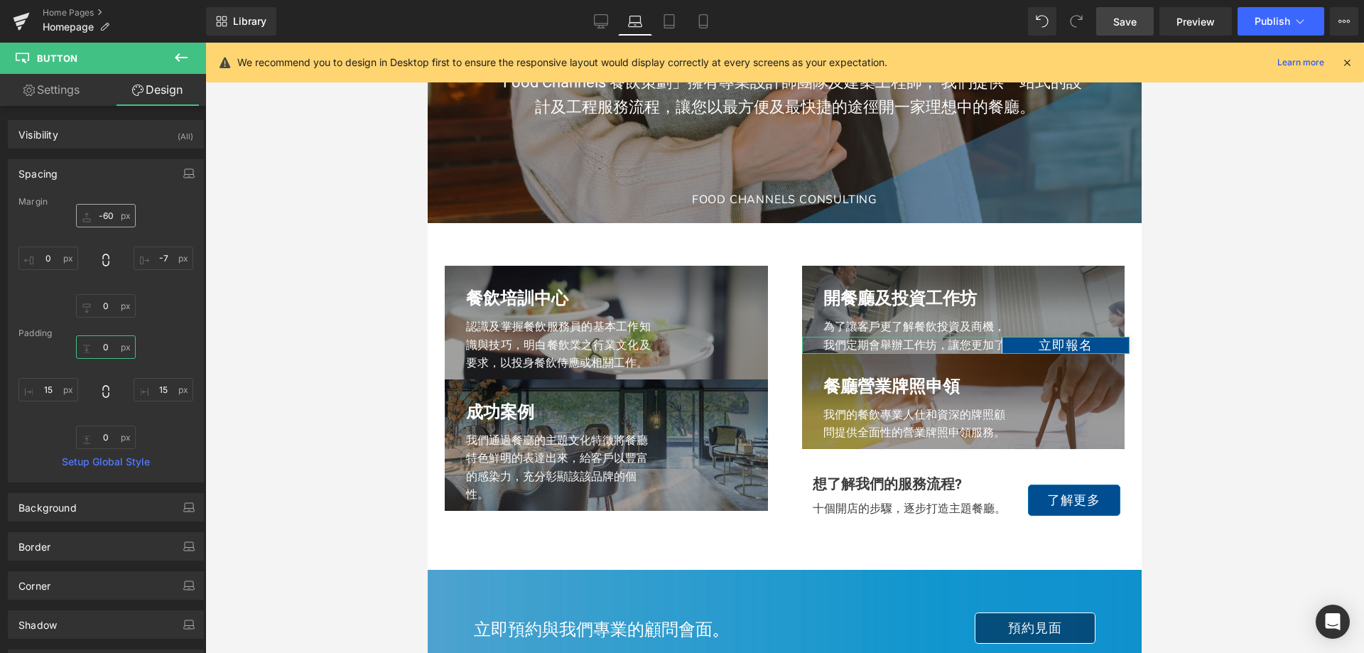
type input "0"
click at [106, 216] on input "-60" at bounding box center [106, 215] width 60 height 23
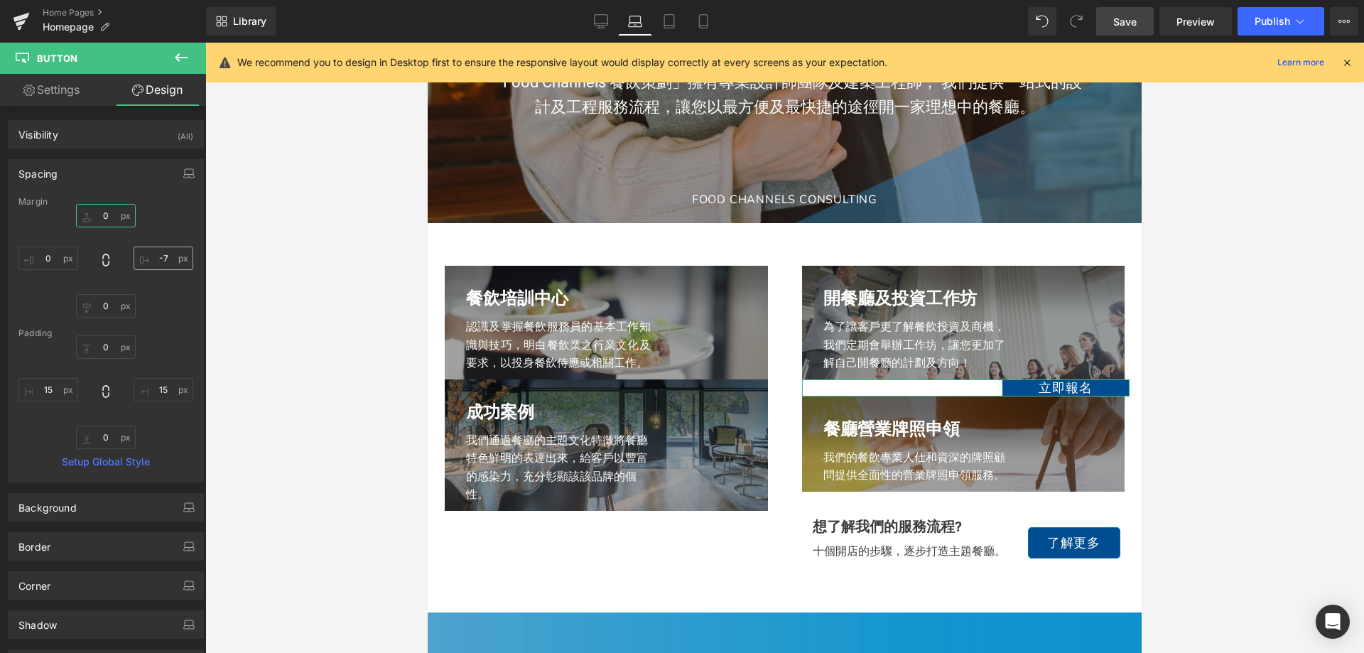
type input "0"
click at [164, 259] on input "-7" at bounding box center [164, 258] width 60 height 23
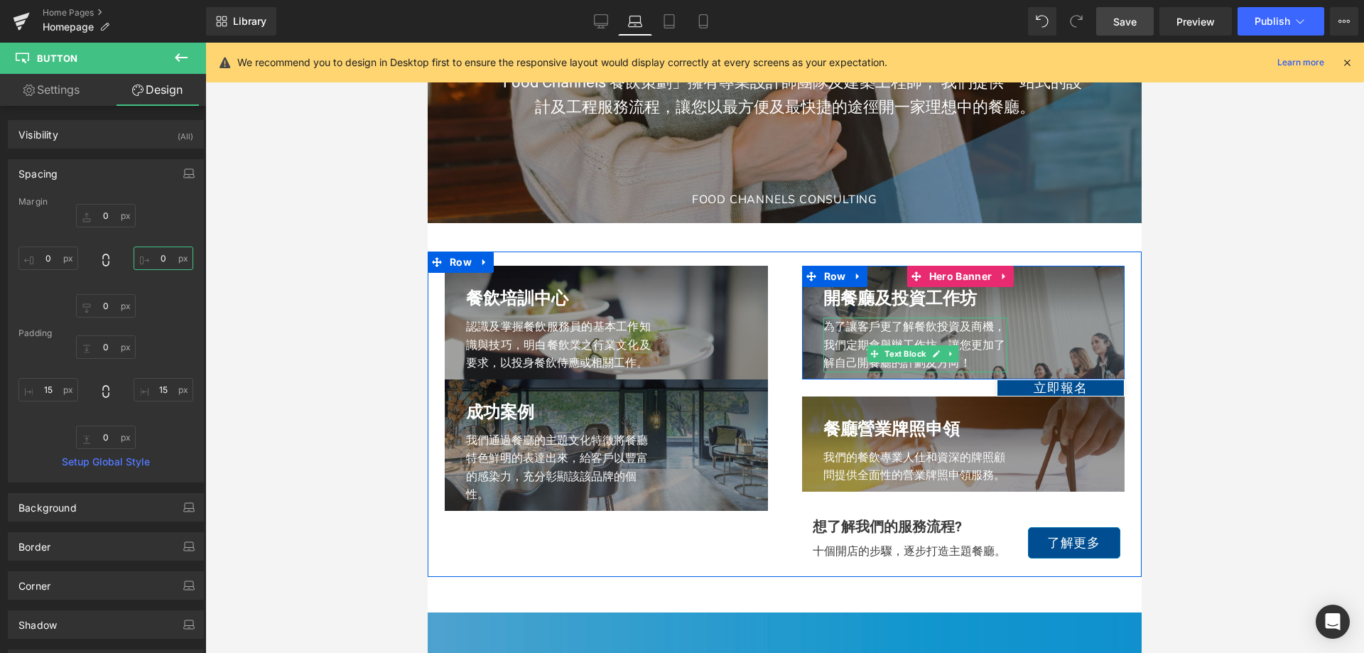
type input "-7"
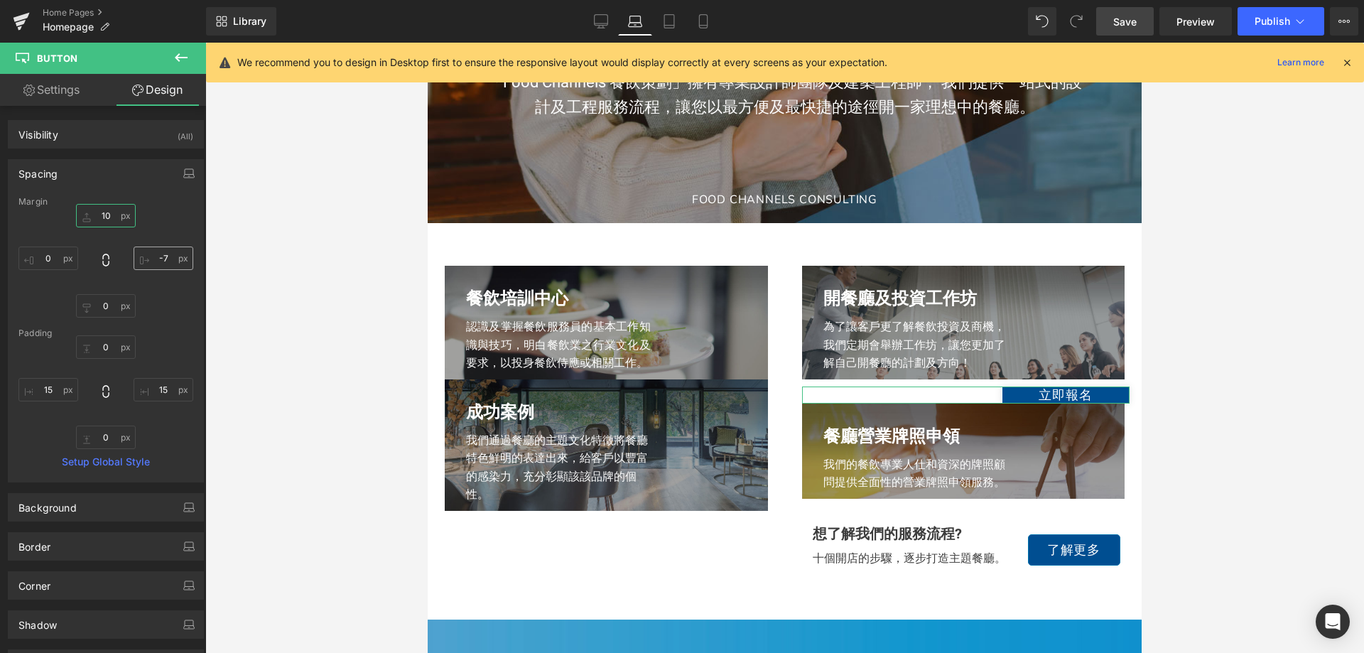
type input "1"
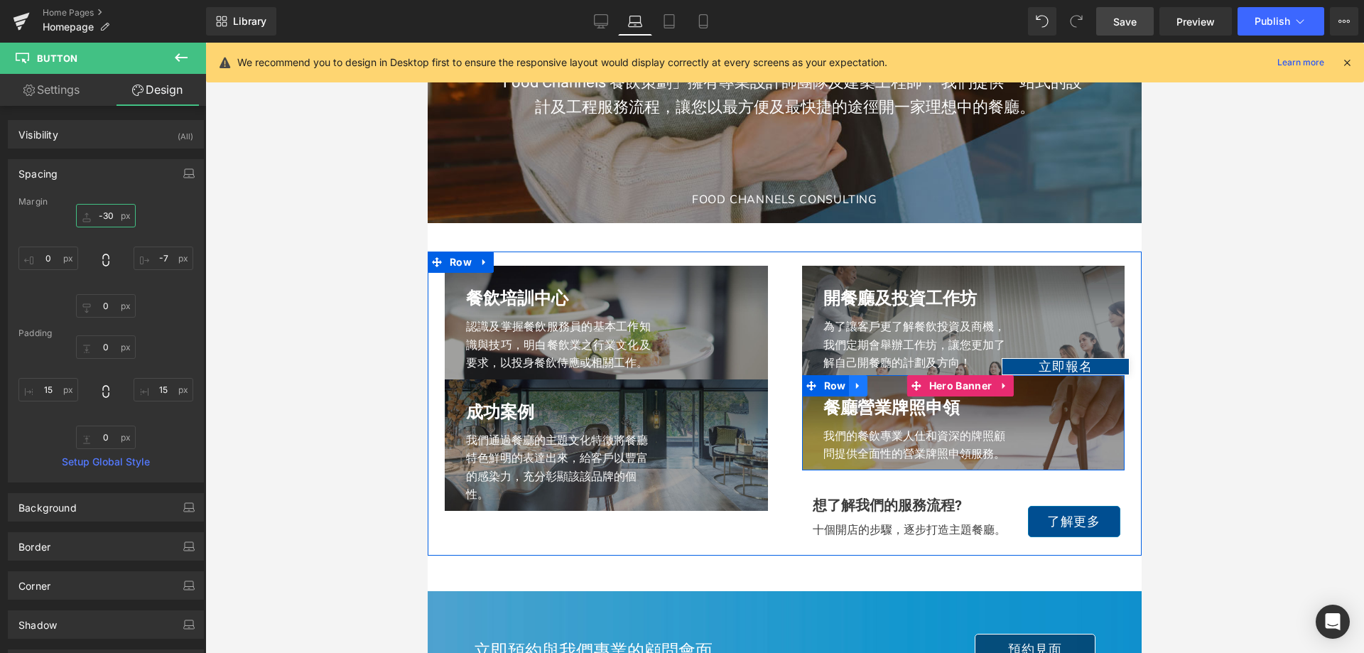
type input "-30"
click at [853, 394] on link at bounding box center [858, 385] width 18 height 21
click at [926, 396] on span "Hero Banner" at bounding box center [961, 385] width 70 height 21
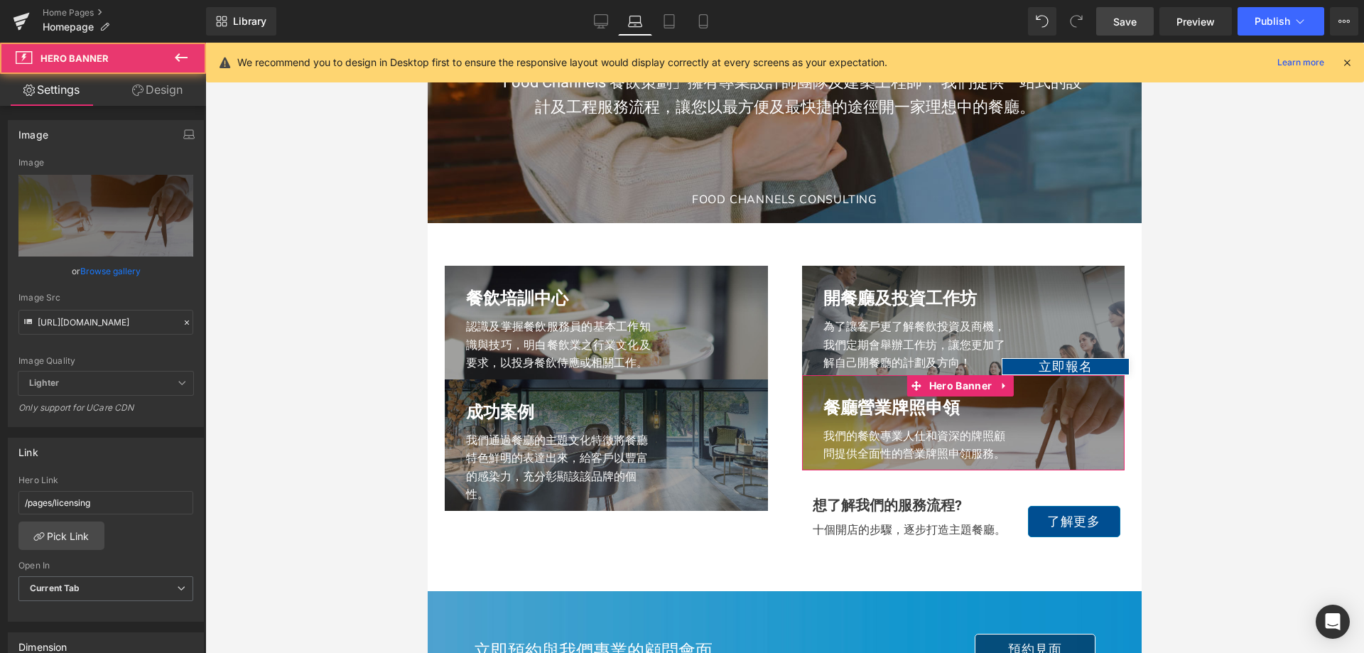
click at [158, 100] on link "Design" at bounding box center [157, 90] width 103 height 32
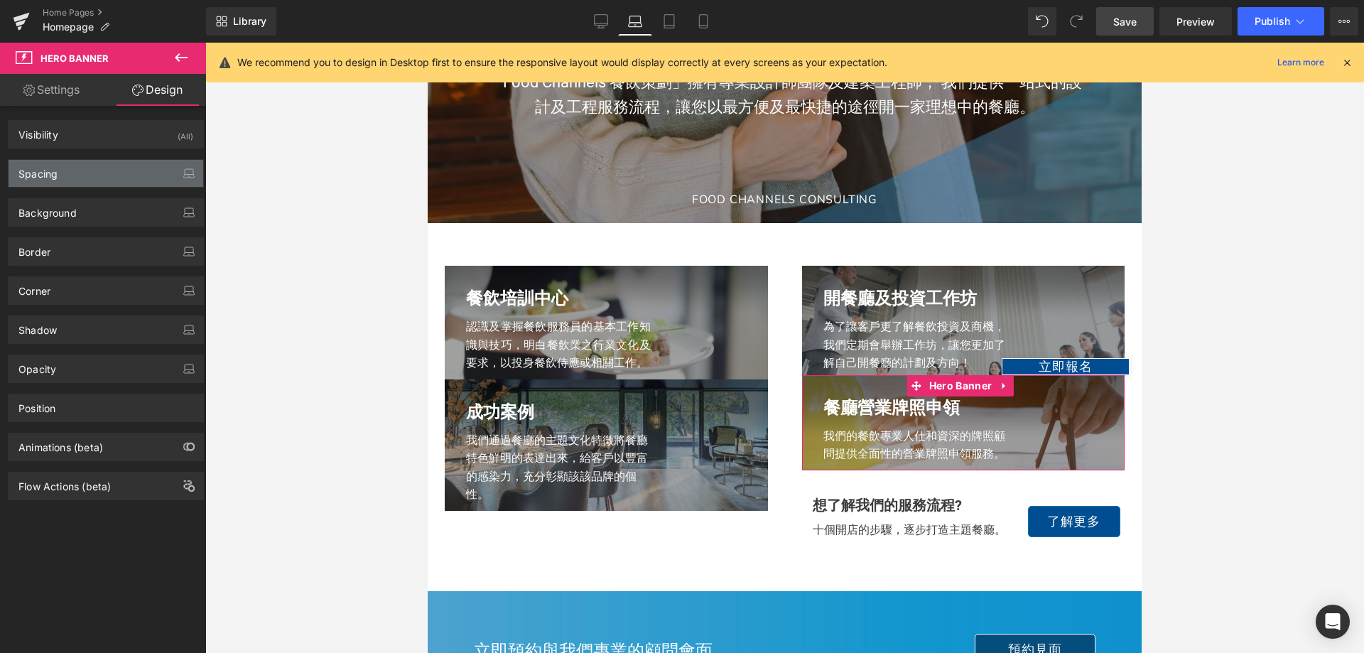
click at [112, 170] on div "Spacing" at bounding box center [106, 173] width 195 height 27
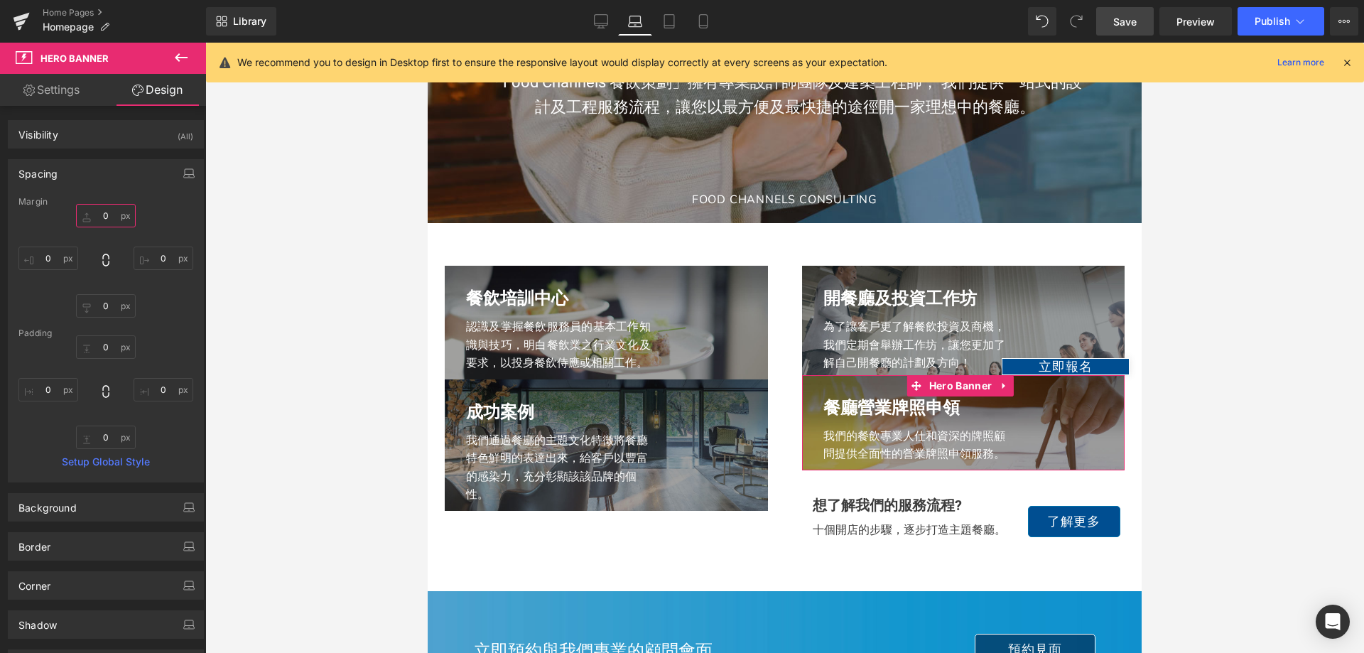
click at [109, 217] on input "0" at bounding box center [106, 215] width 60 height 23
type input "20"
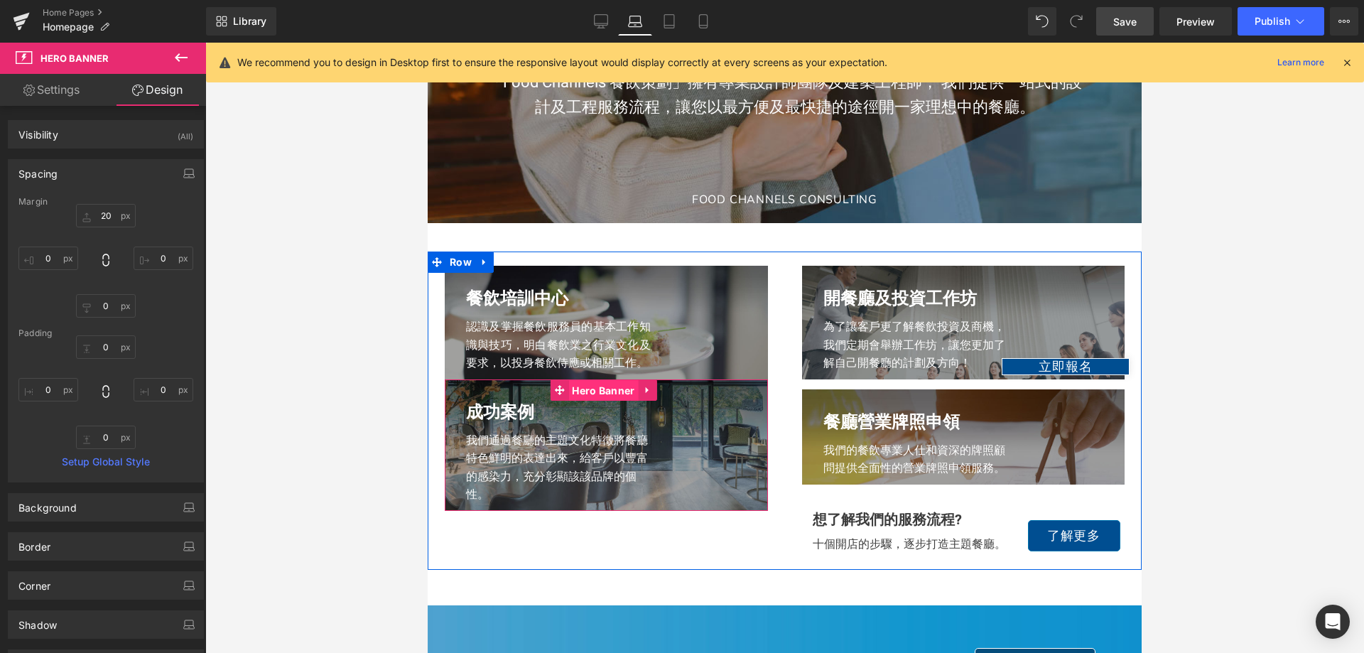
click at [618, 401] on span "Hero Banner" at bounding box center [603, 390] width 70 height 21
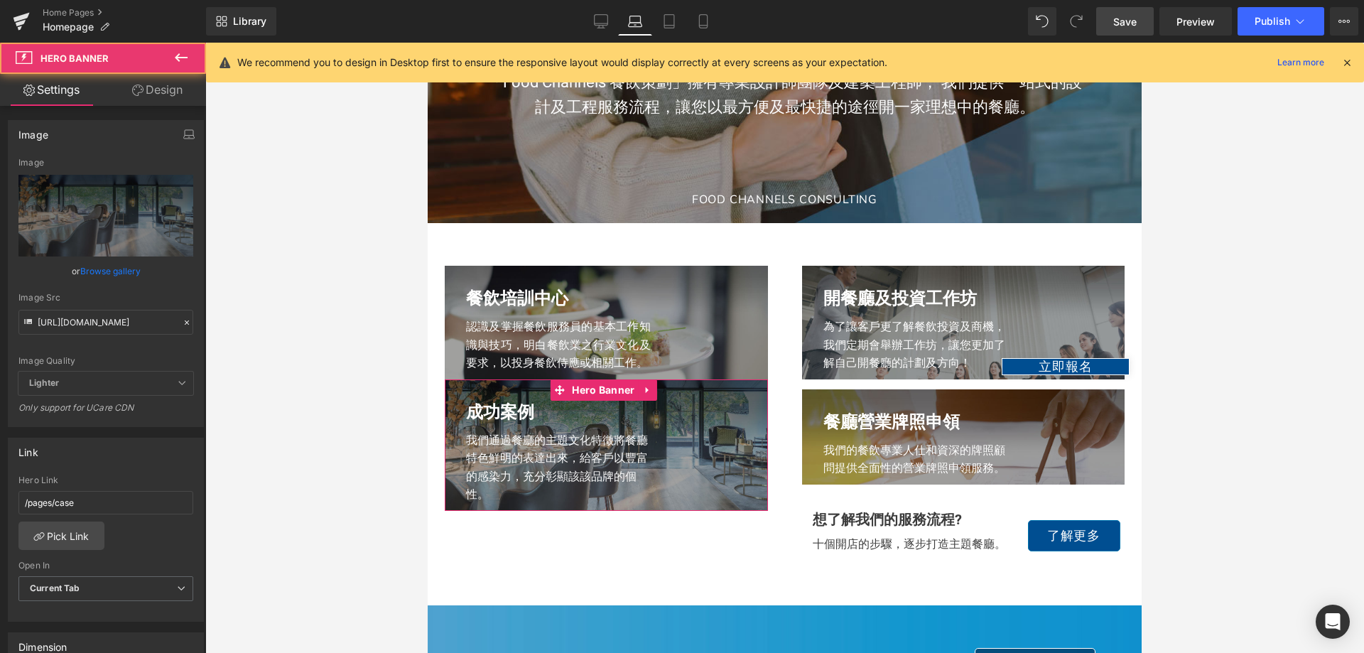
click at [156, 94] on link "Design" at bounding box center [157, 90] width 103 height 32
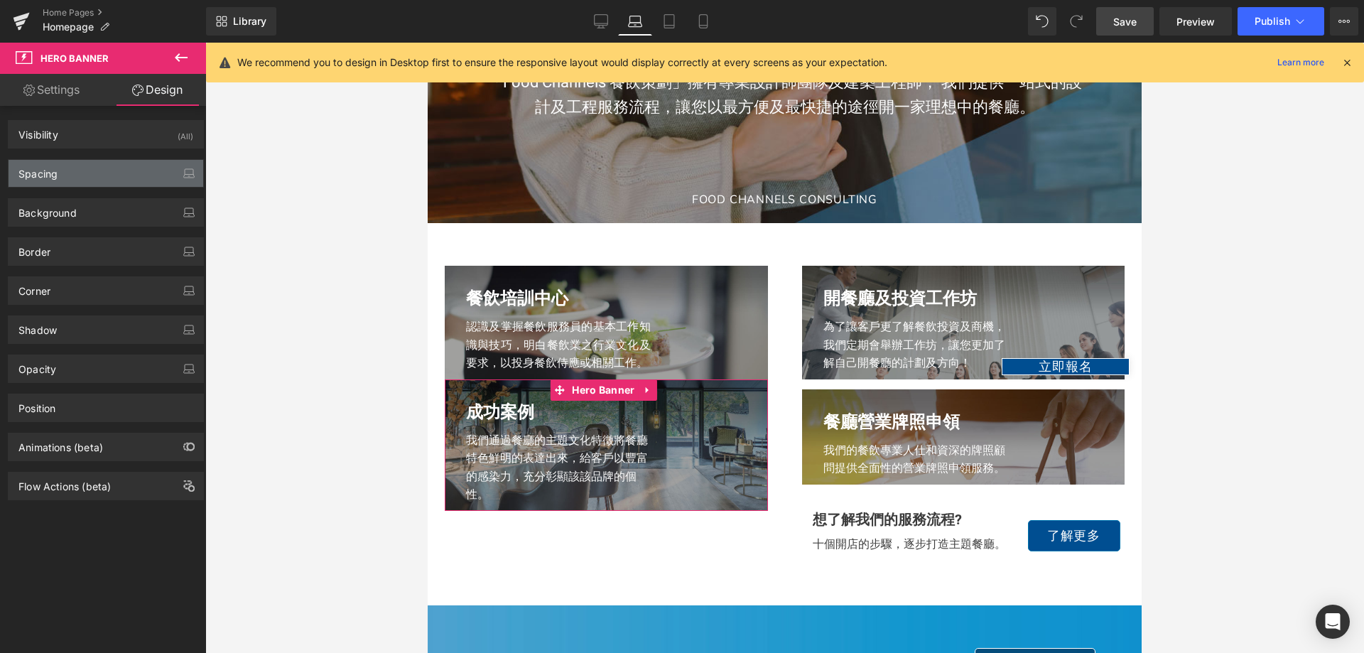
click at [94, 170] on div "Spacing" at bounding box center [106, 173] width 195 height 27
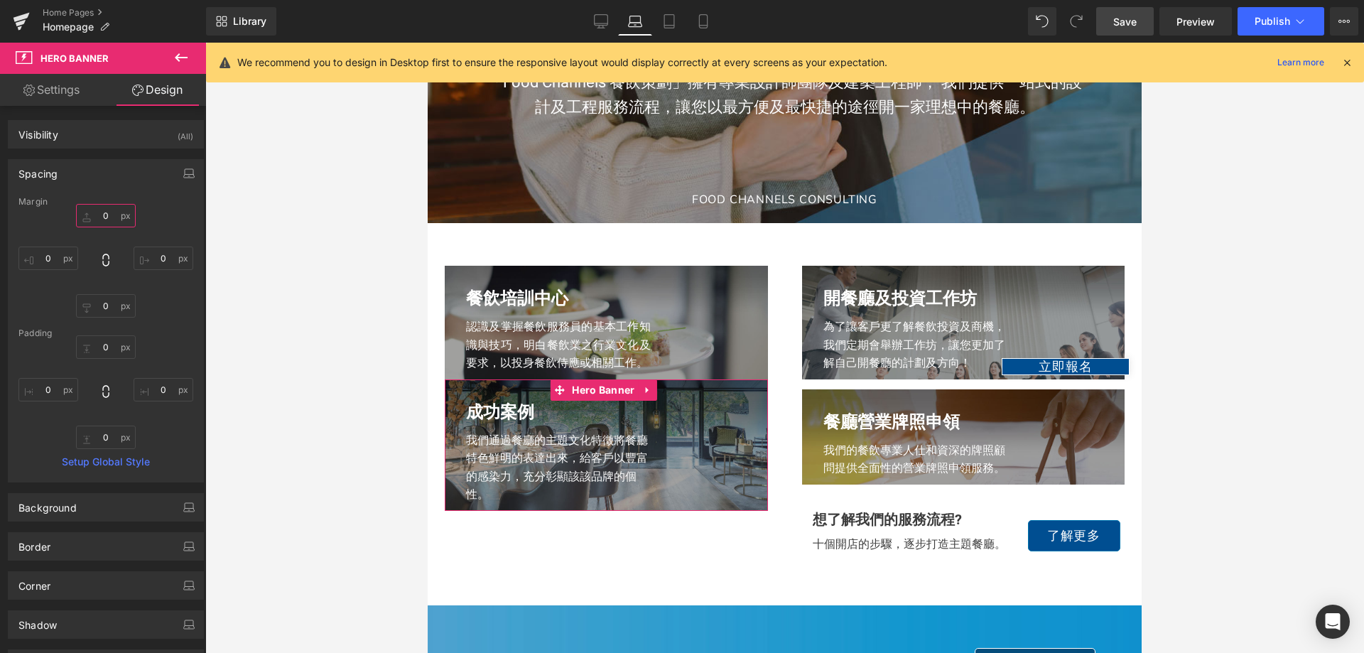
click at [102, 221] on input "0" at bounding box center [106, 215] width 60 height 23
type input "20"
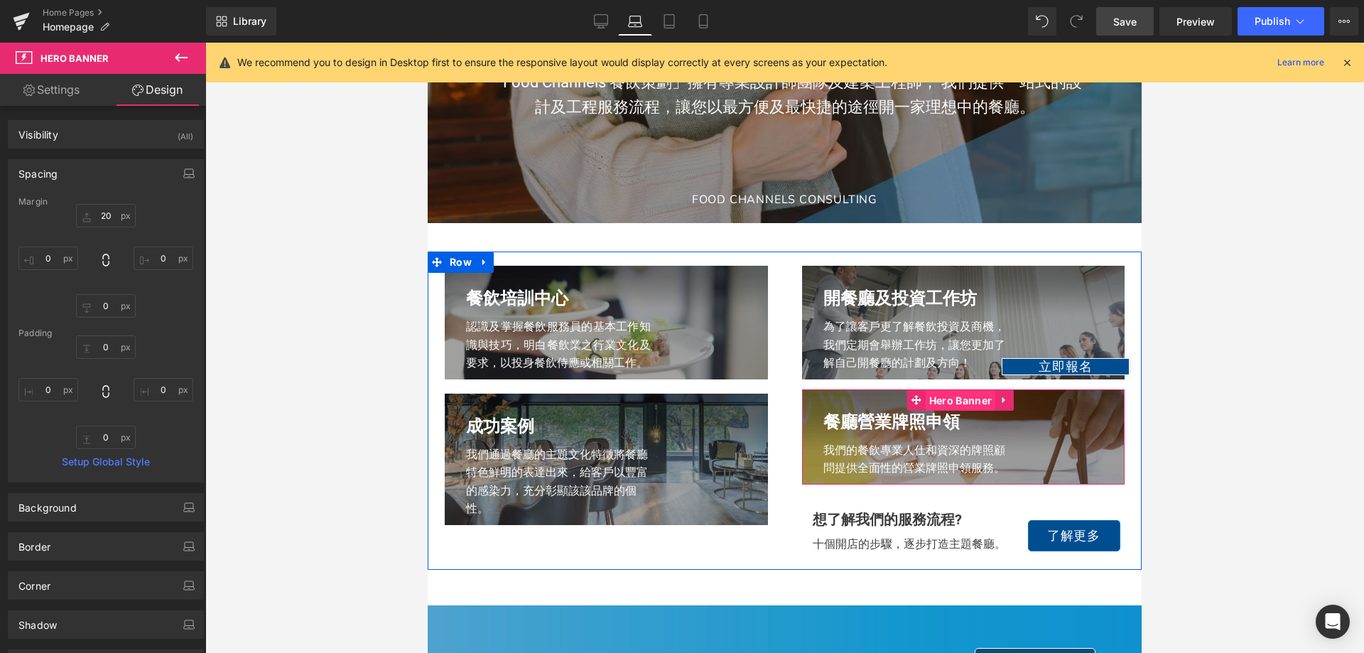
click at [949, 411] on span "Hero Banner" at bounding box center [961, 400] width 70 height 21
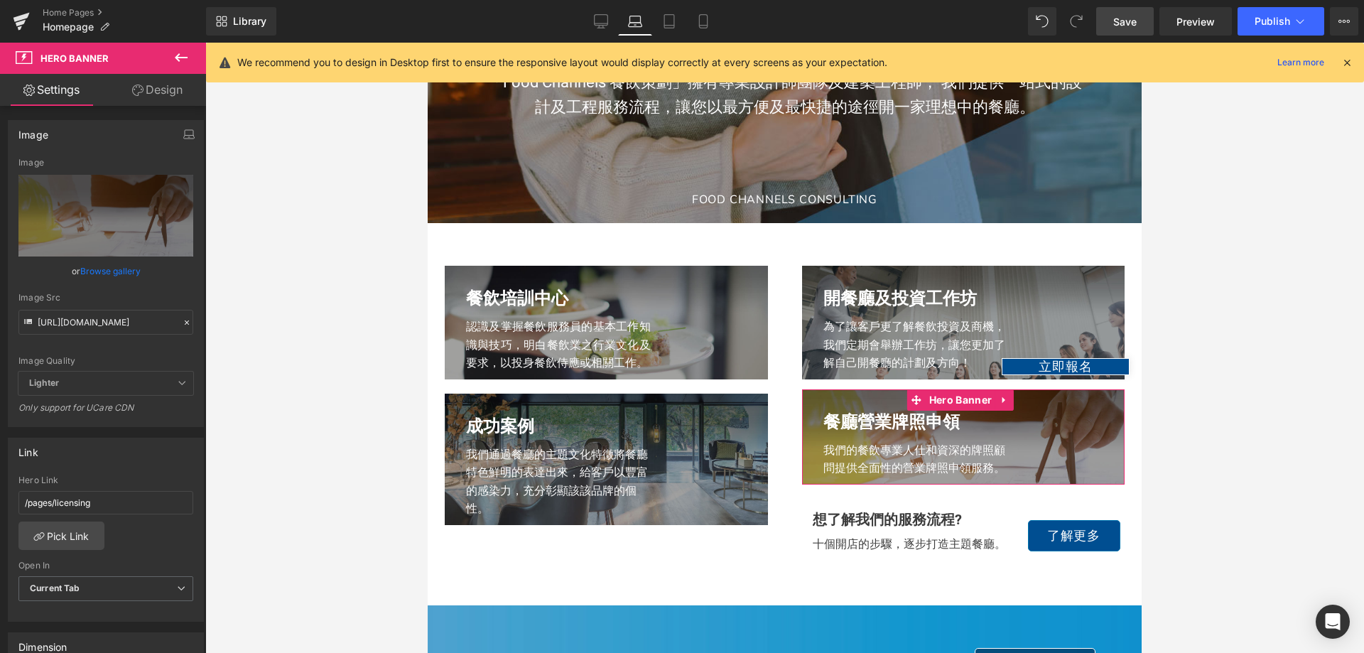
click at [146, 84] on link "Design" at bounding box center [157, 90] width 103 height 32
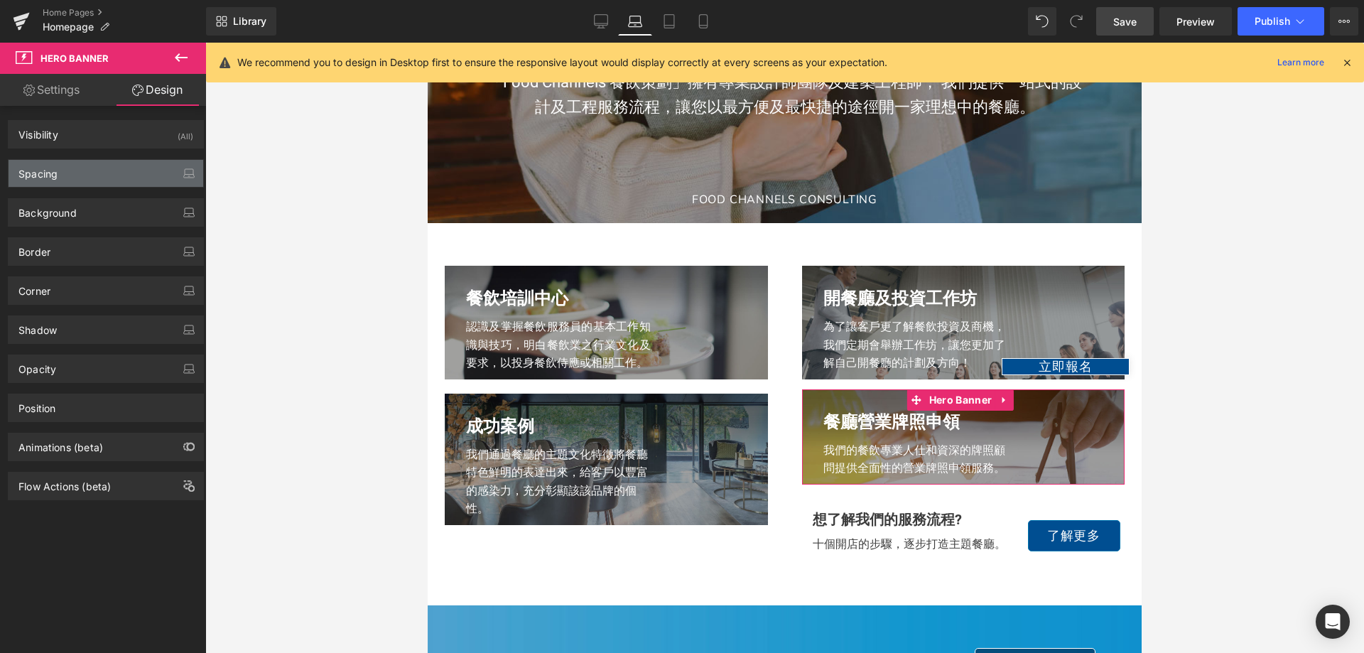
click at [91, 173] on div "Spacing" at bounding box center [106, 173] width 195 height 27
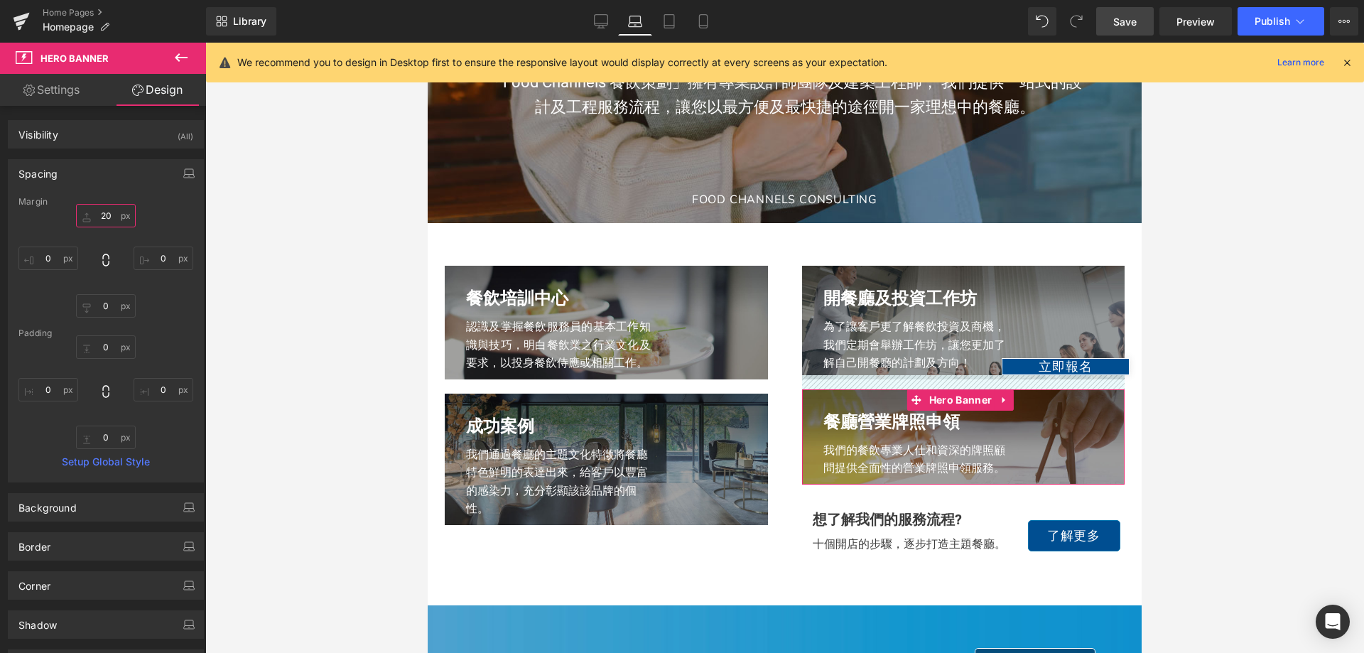
click at [103, 220] on input "20" at bounding box center [106, 215] width 60 height 23
type input "25"
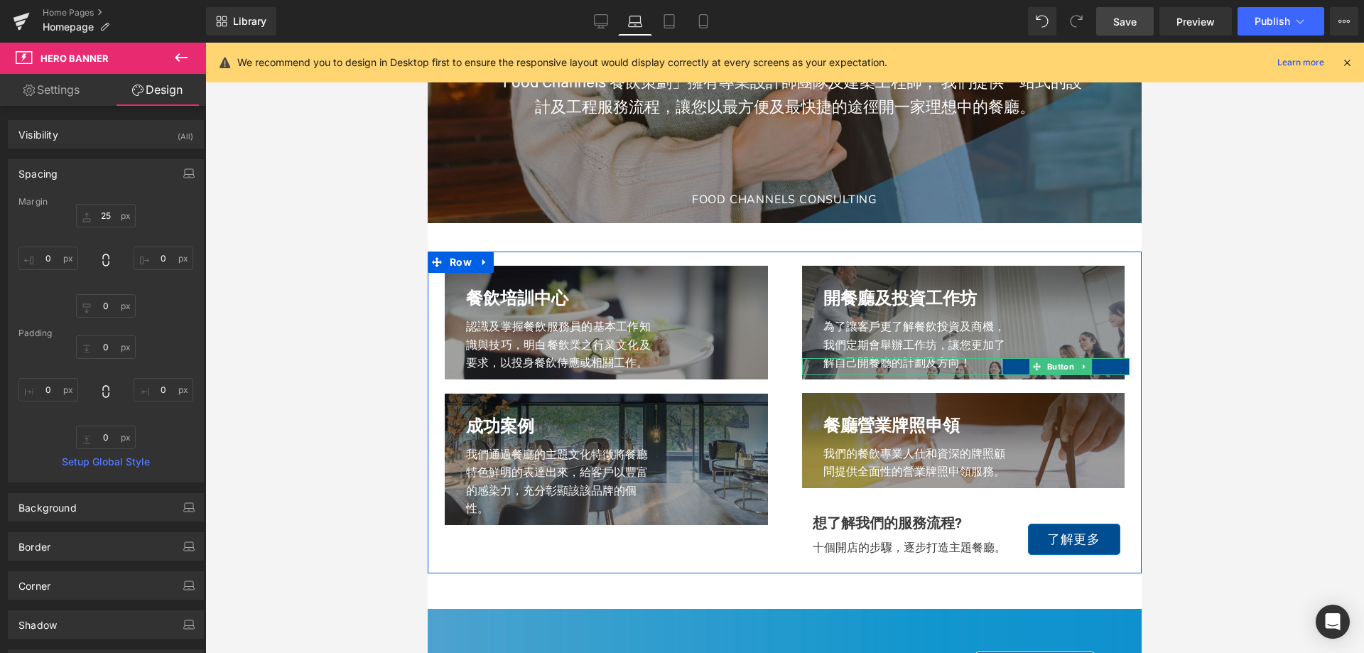
click at [946, 375] on div "立即報名" at bounding box center [966, 366] width 328 height 17
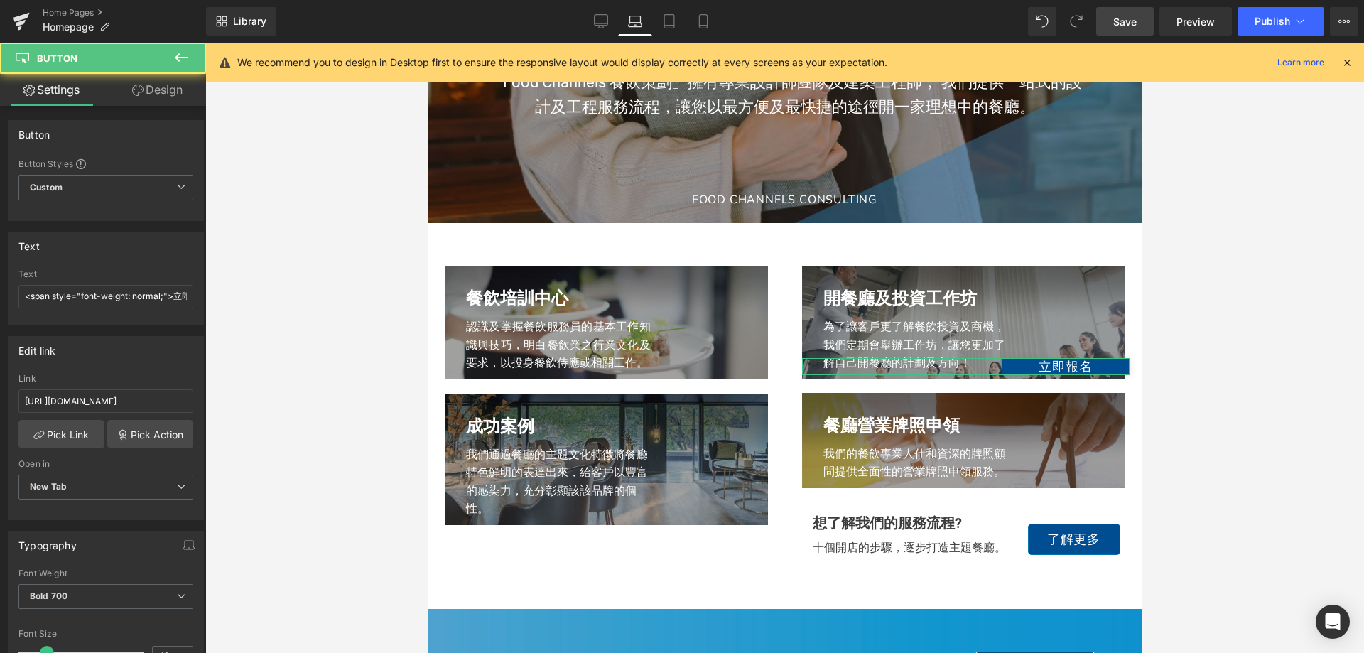
click at [172, 102] on link "Design" at bounding box center [157, 90] width 103 height 32
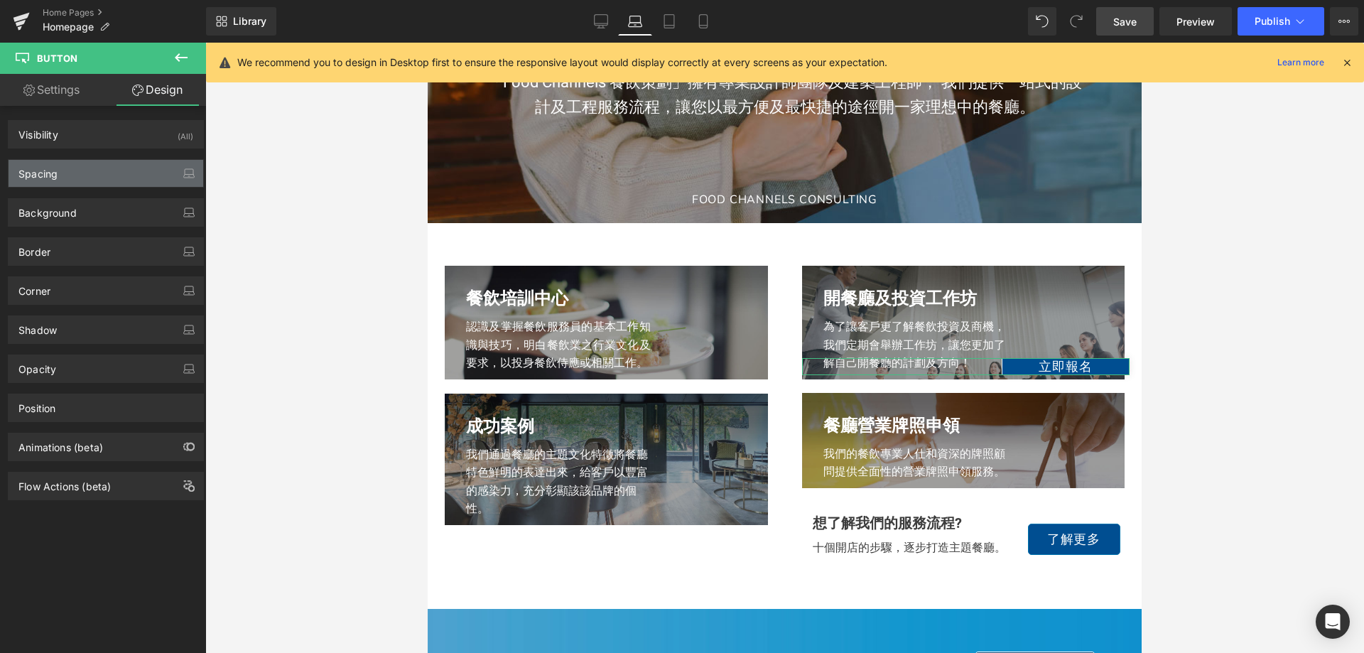
click at [123, 173] on div "Spacing" at bounding box center [106, 173] width 195 height 27
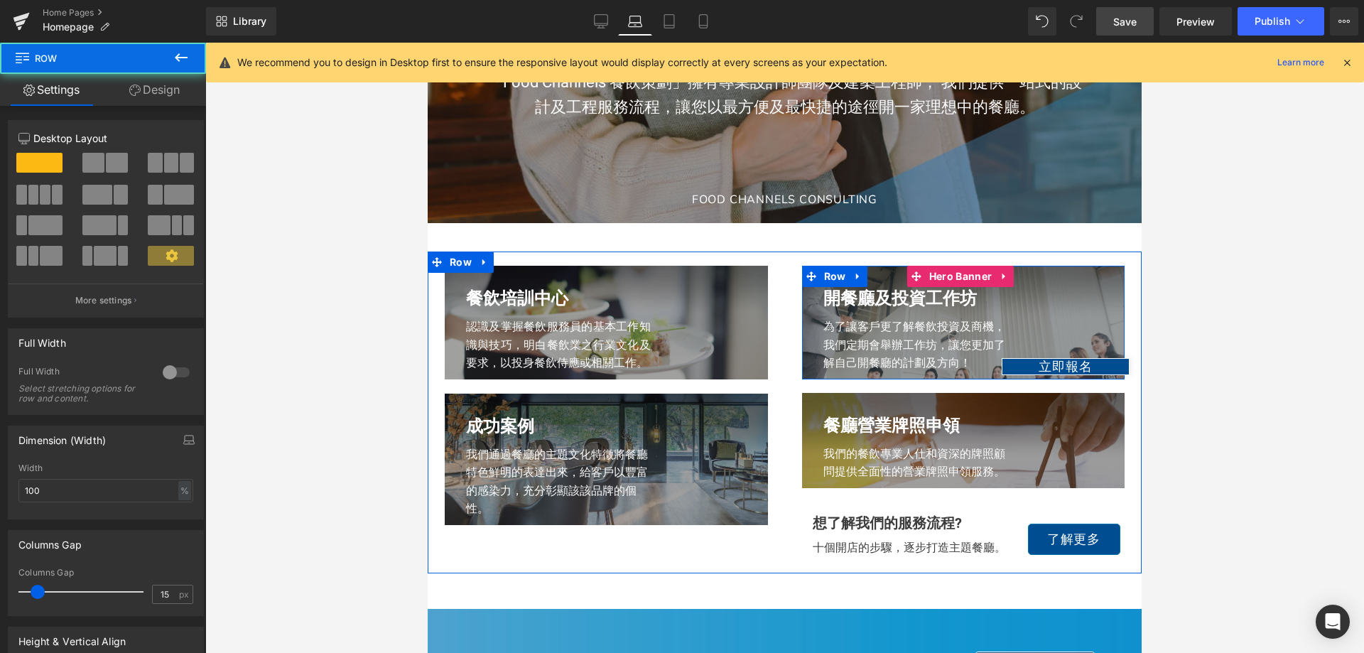
click at [804, 359] on div "開餐廳及投資工作坊 Heading 為了讓客戶更了解餐飲投資及商機，我們定期會舉辦工作坊，讓您更加了解自己開餐廳的計劃及方向！ Text Block Row" at bounding box center [963, 323] width 323 height 114
click at [824, 269] on span "Row" at bounding box center [835, 276] width 29 height 21
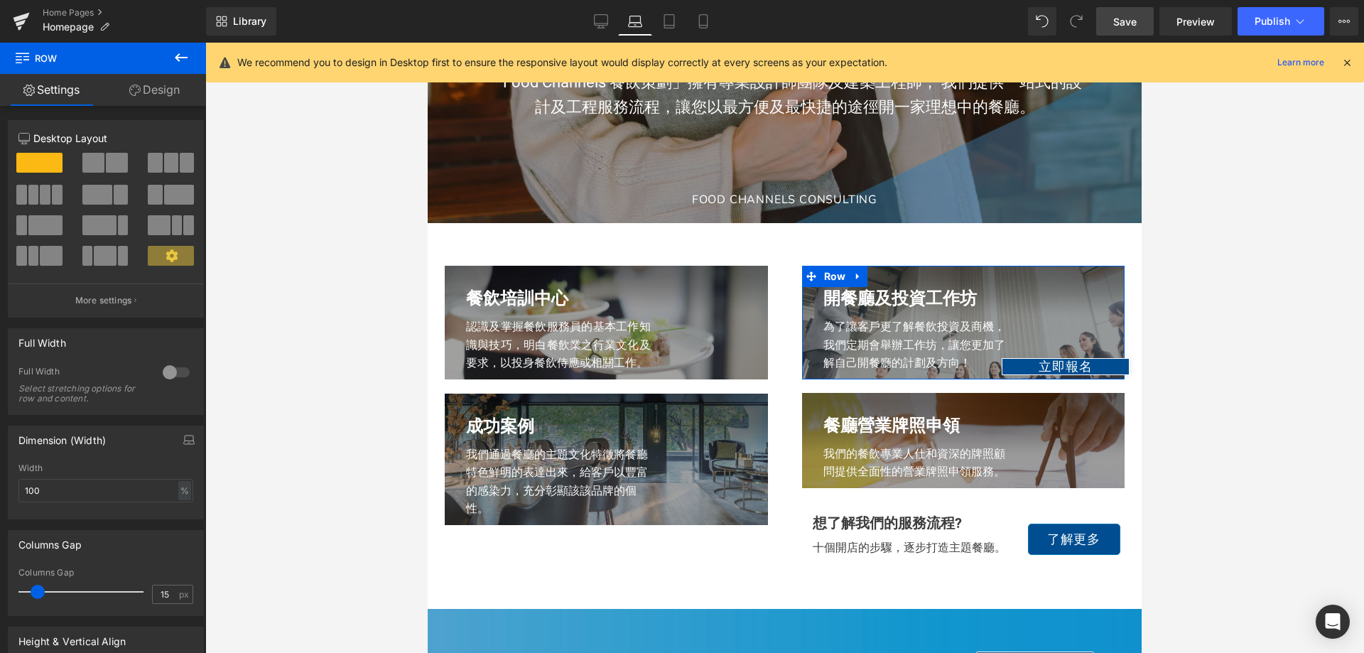
click at [173, 95] on link "Design" at bounding box center [154, 90] width 103 height 32
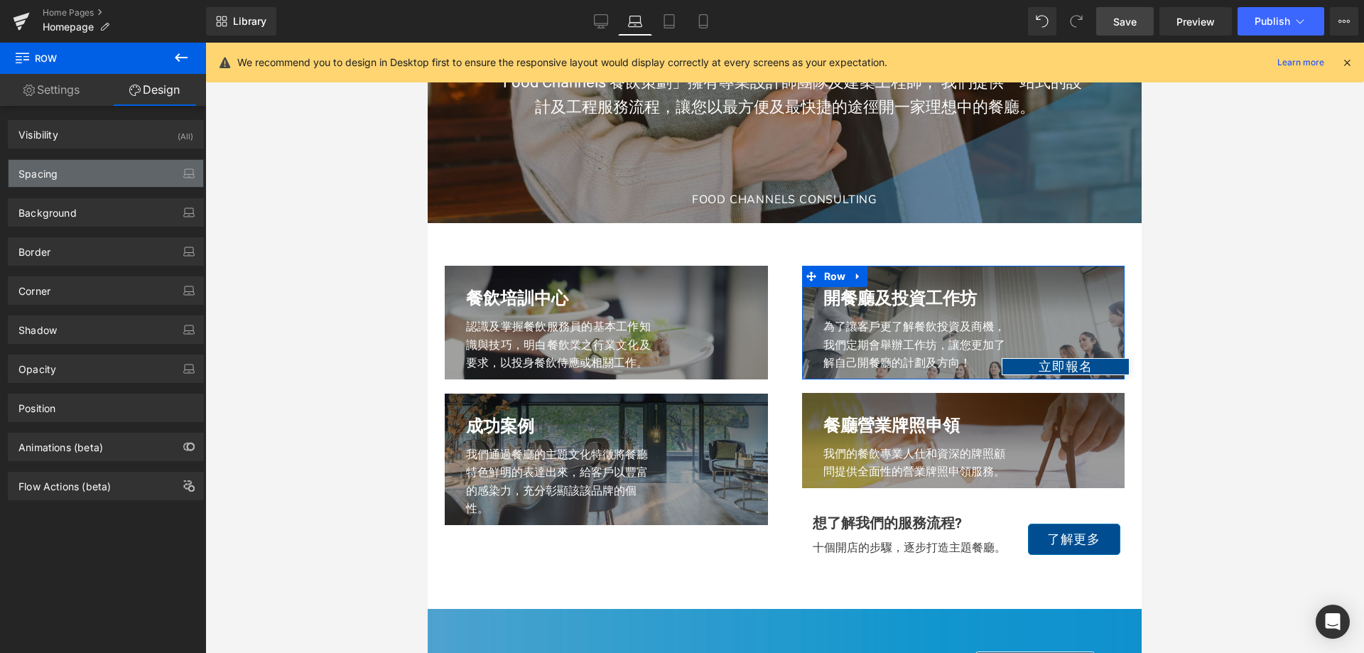
click at [93, 173] on div "Spacing" at bounding box center [106, 173] width 195 height 27
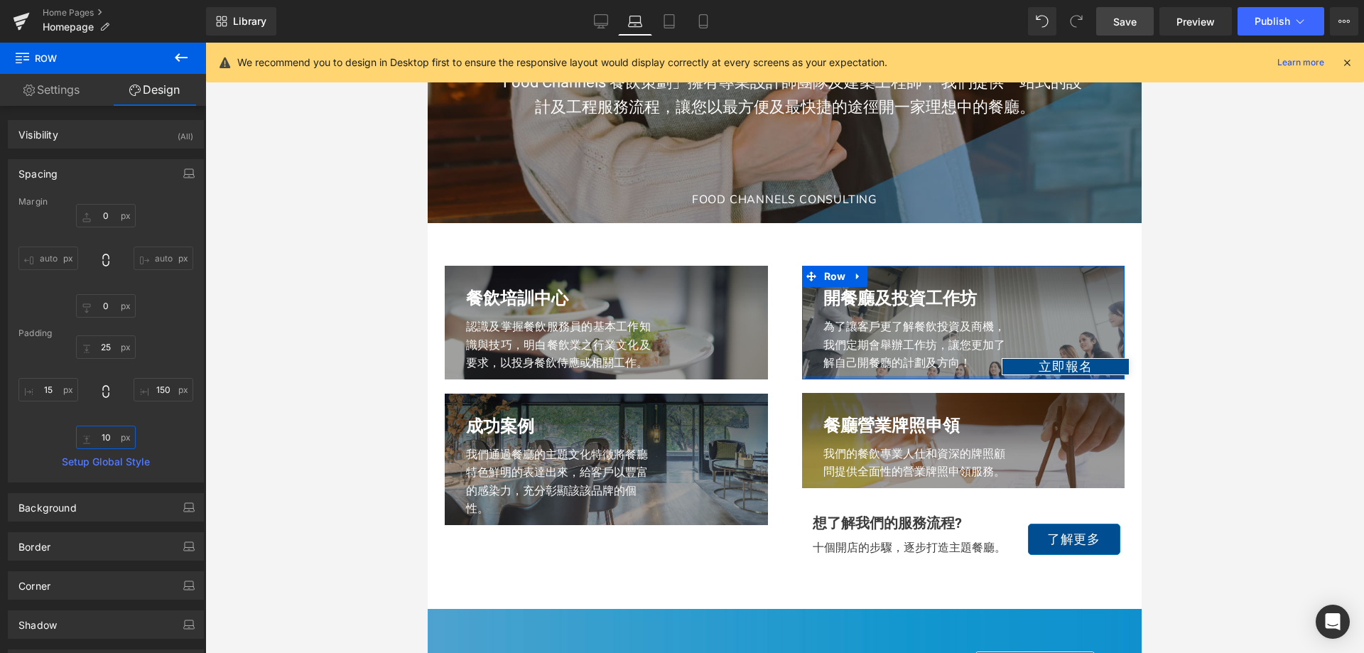
click at [107, 438] on input "10" at bounding box center [106, 437] width 60 height 23
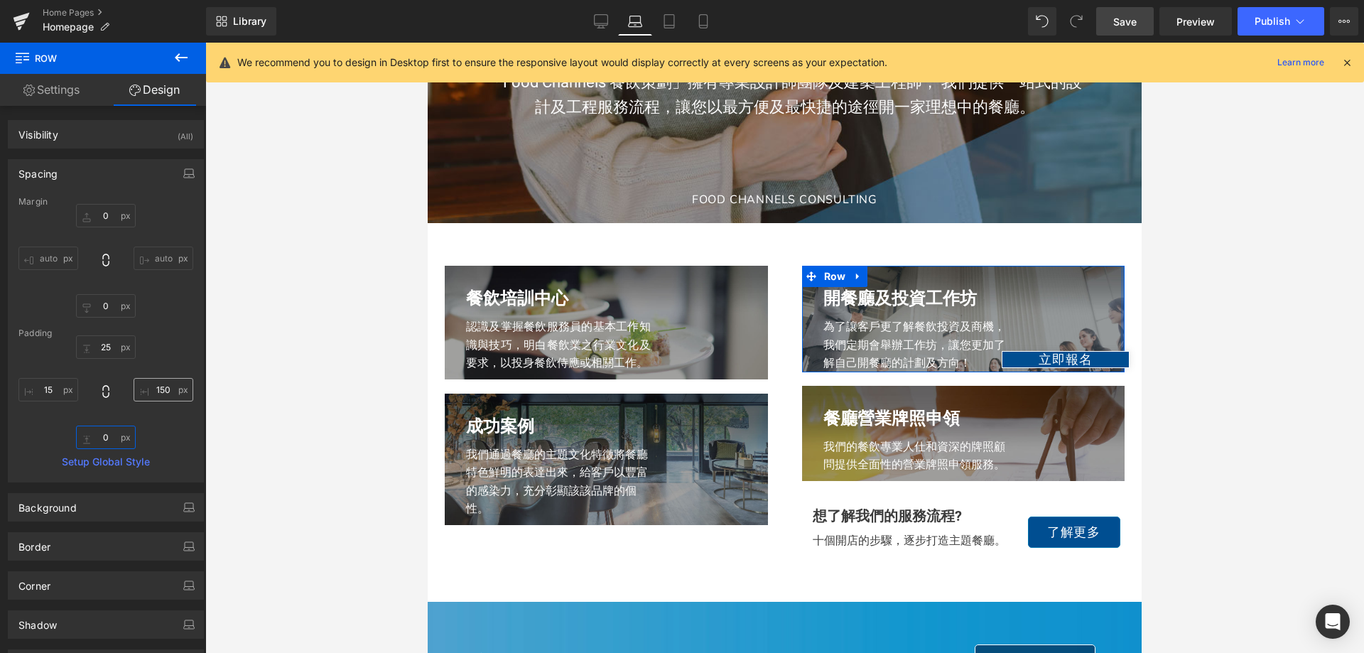
type input "0"
click at [161, 389] on input "150" at bounding box center [164, 389] width 60 height 23
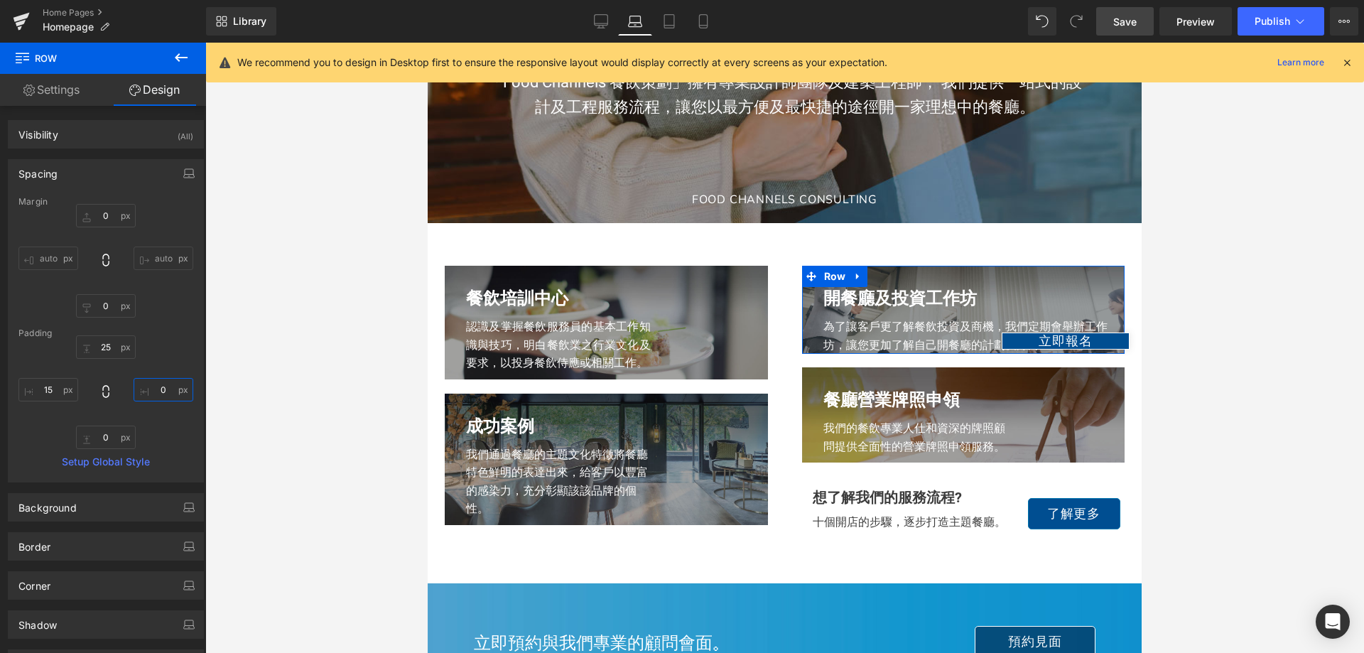
type input "150"
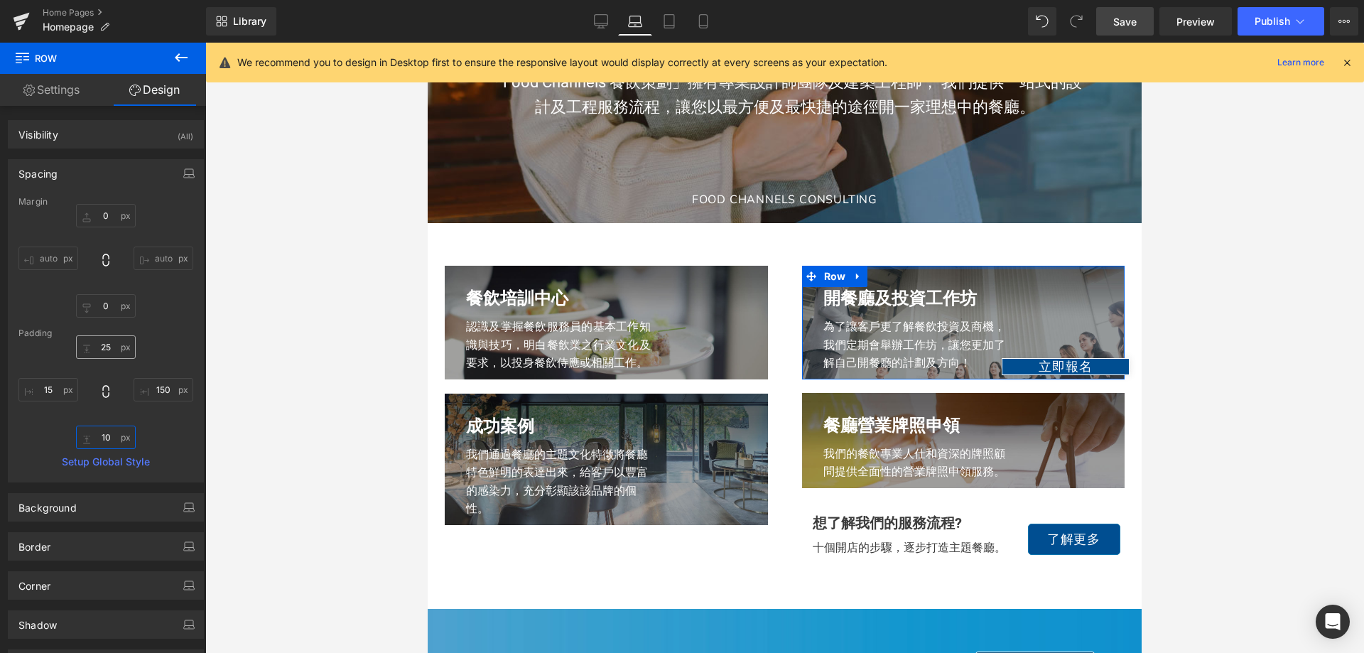
type input "10"
click at [106, 344] on input "25" at bounding box center [106, 346] width 60 height 23
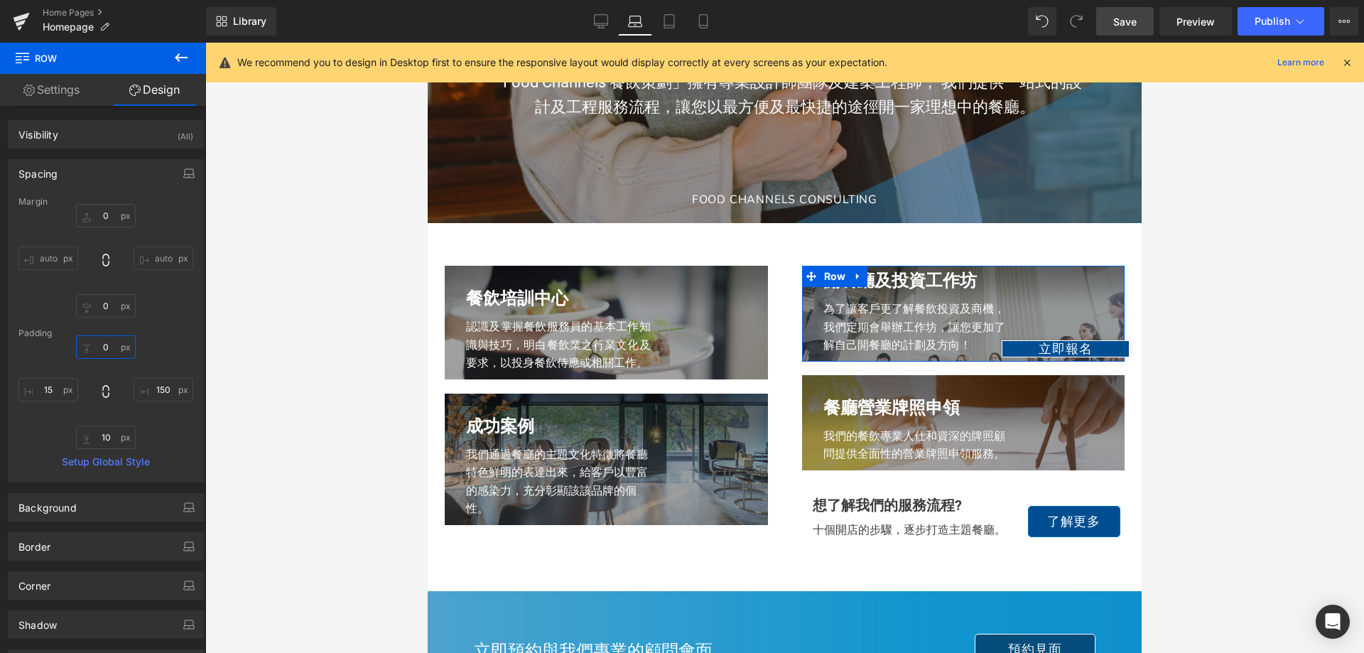
drag, startPoint x: 106, startPoint y: 344, endPoint x: 94, endPoint y: 346, distance: 12.3
click at [94, 346] on input "0" at bounding box center [106, 346] width 60 height 23
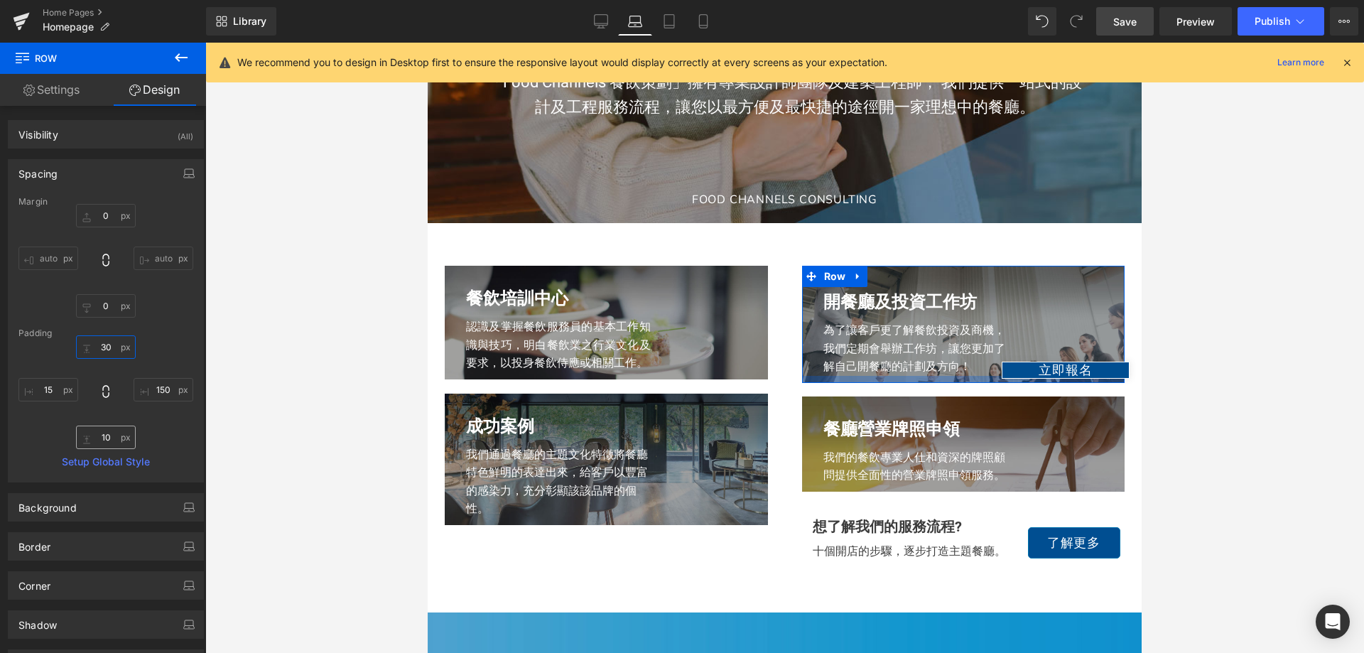
type input "30"
click at [113, 438] on input "10" at bounding box center [106, 437] width 60 height 23
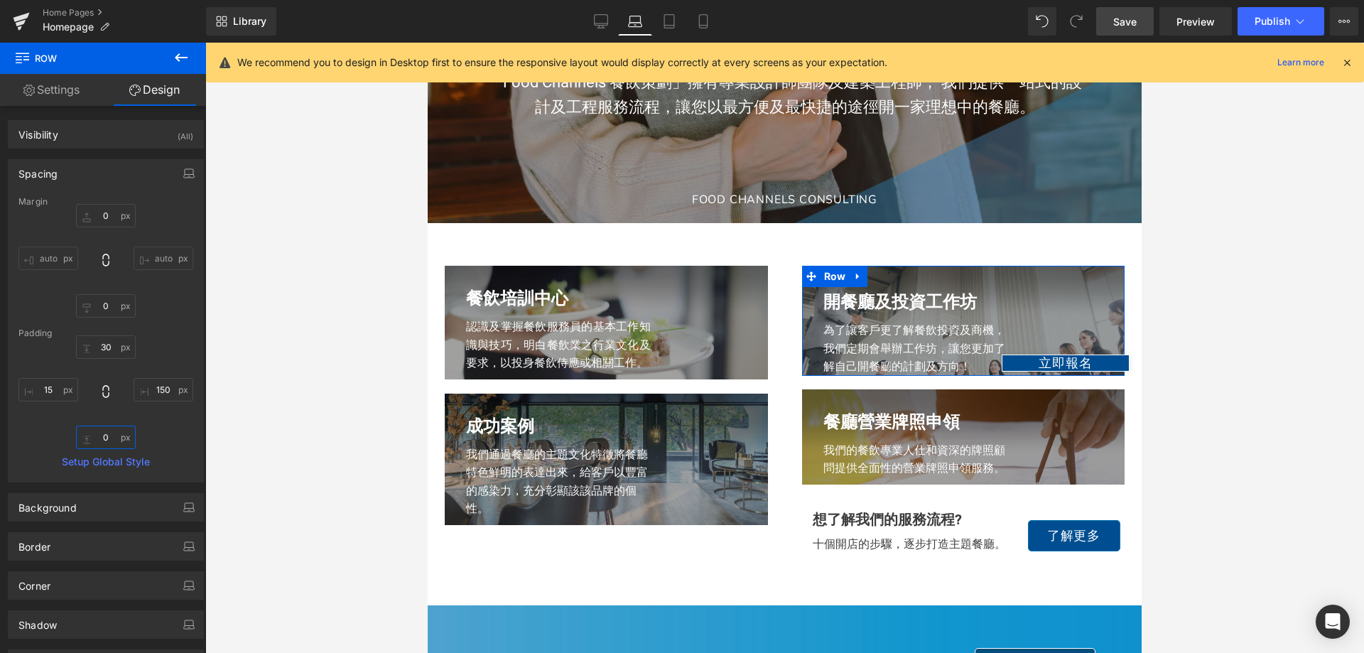
type input "0"
click at [173, 432] on div "30 30 150 150 0 0 15px 15" at bounding box center [105, 392] width 175 height 114
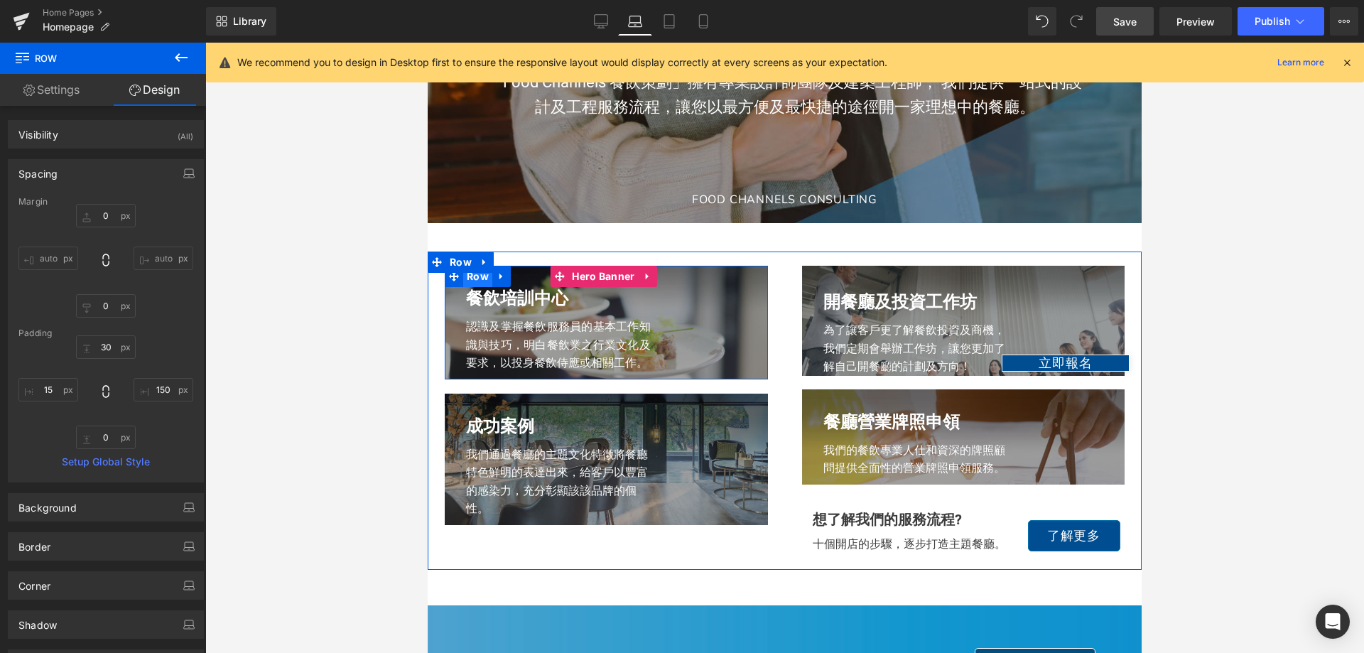
click at [486, 273] on span "Row" at bounding box center [477, 276] width 29 height 21
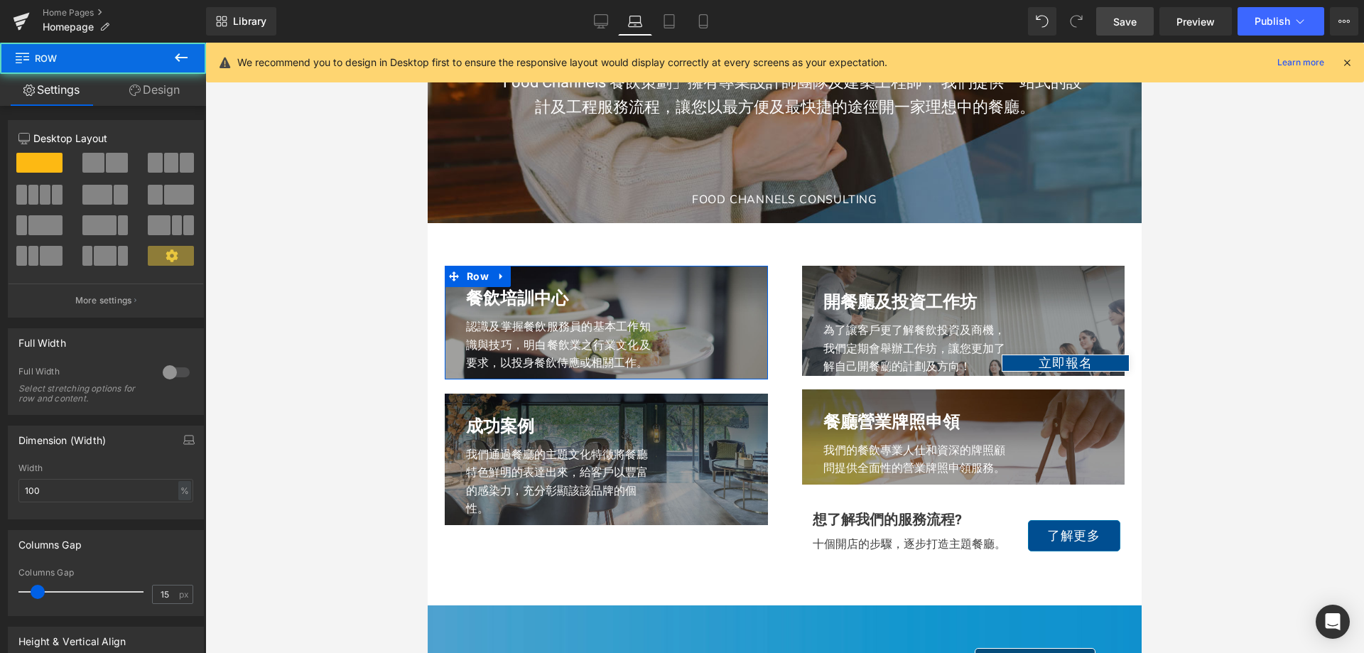
click at [159, 96] on link "Design" at bounding box center [154, 90] width 103 height 32
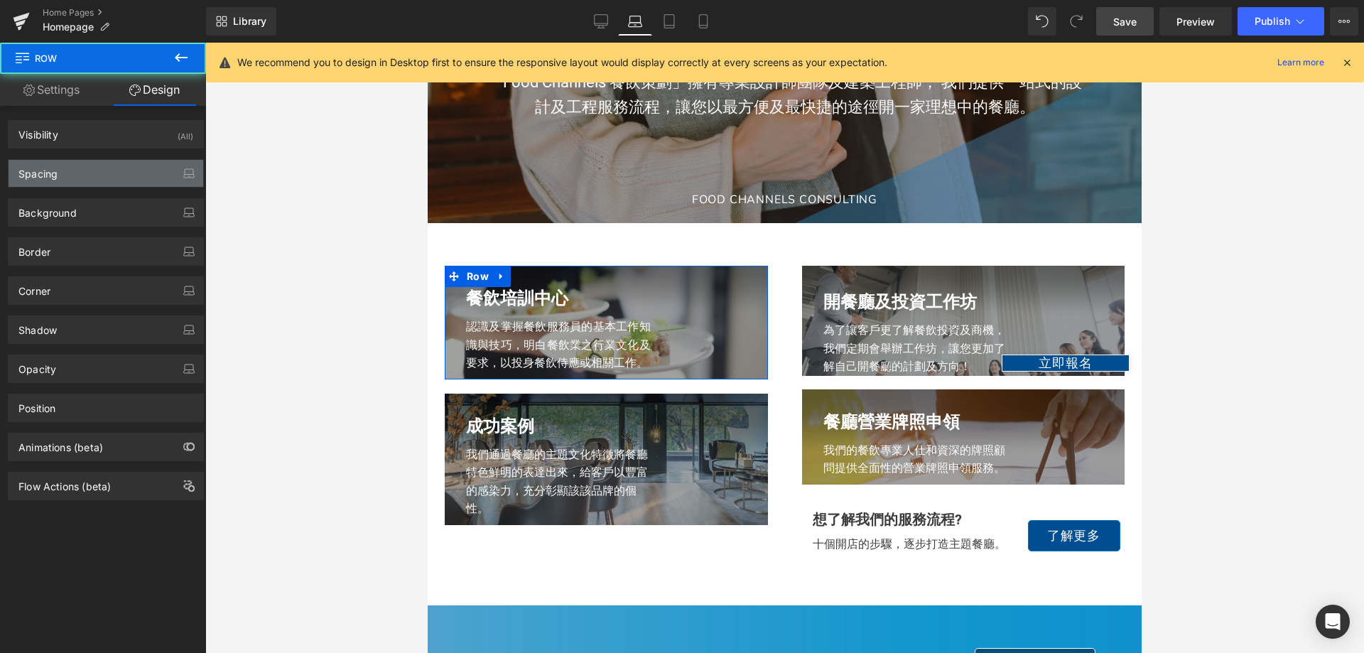
type input "0"
type input "25"
type input "150"
type input "10"
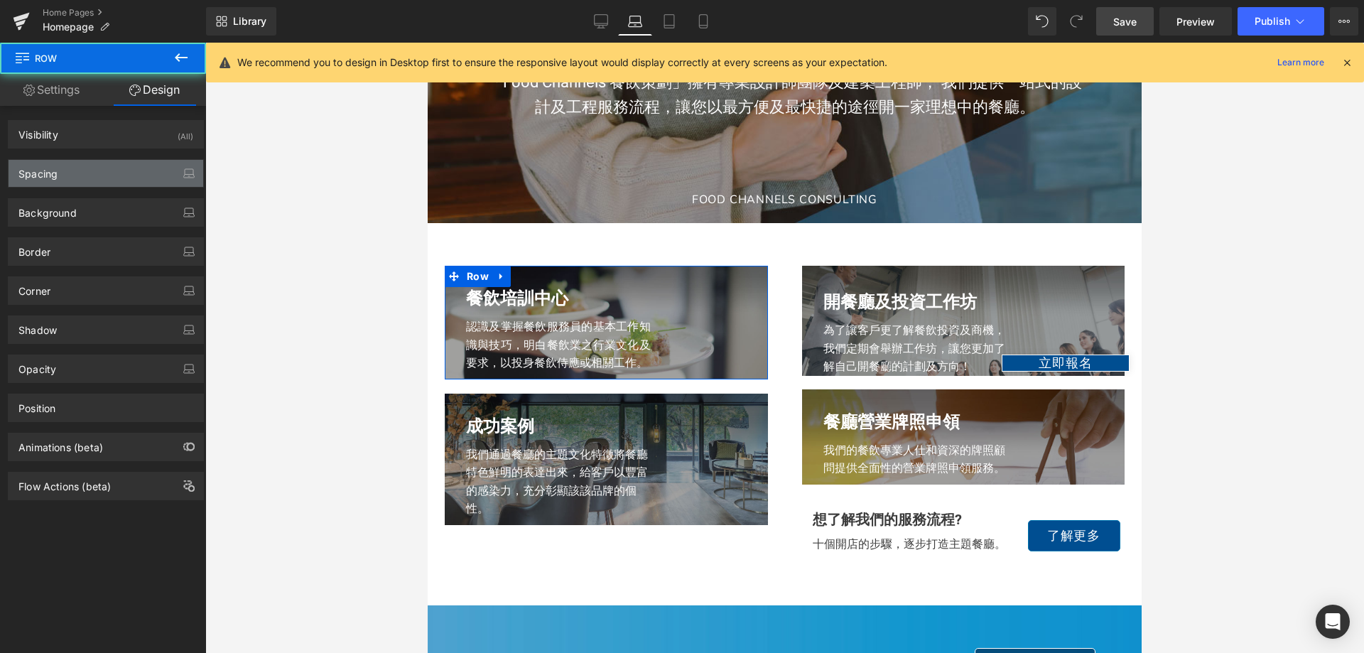
type input "15"
click at [76, 182] on div "Spacing" at bounding box center [106, 173] width 195 height 27
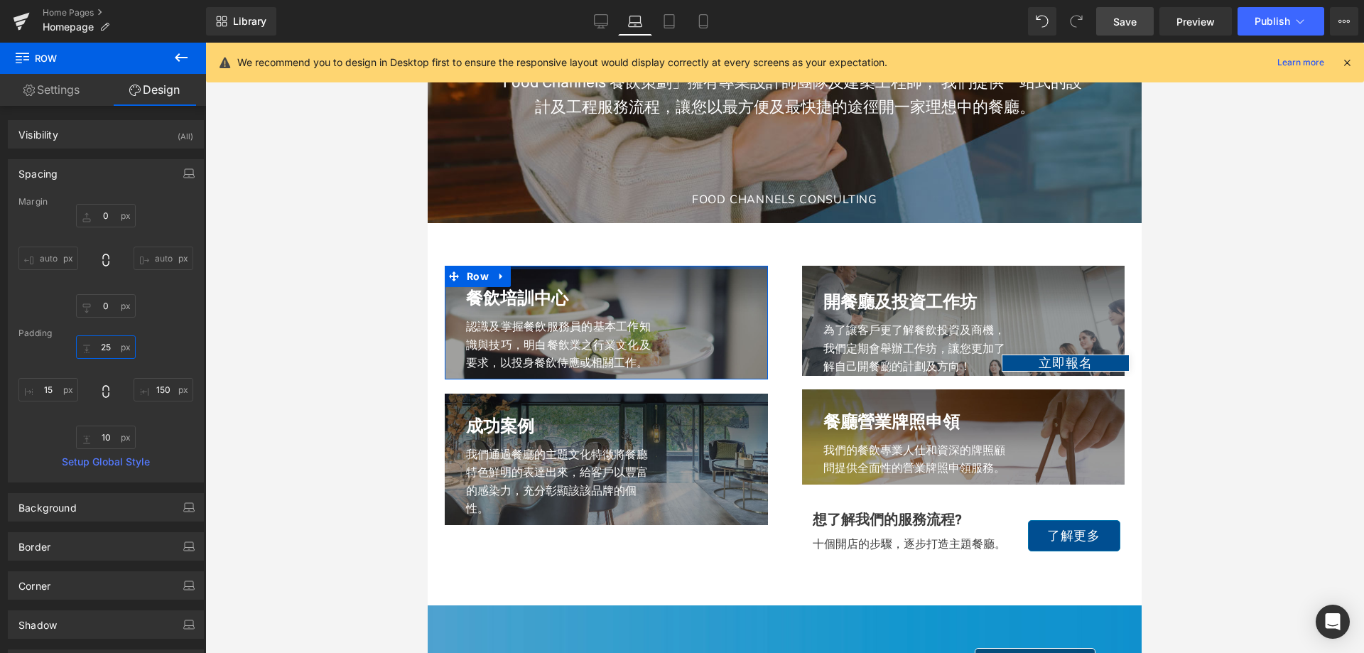
click at [105, 350] on input "25" at bounding box center [106, 346] width 60 height 23
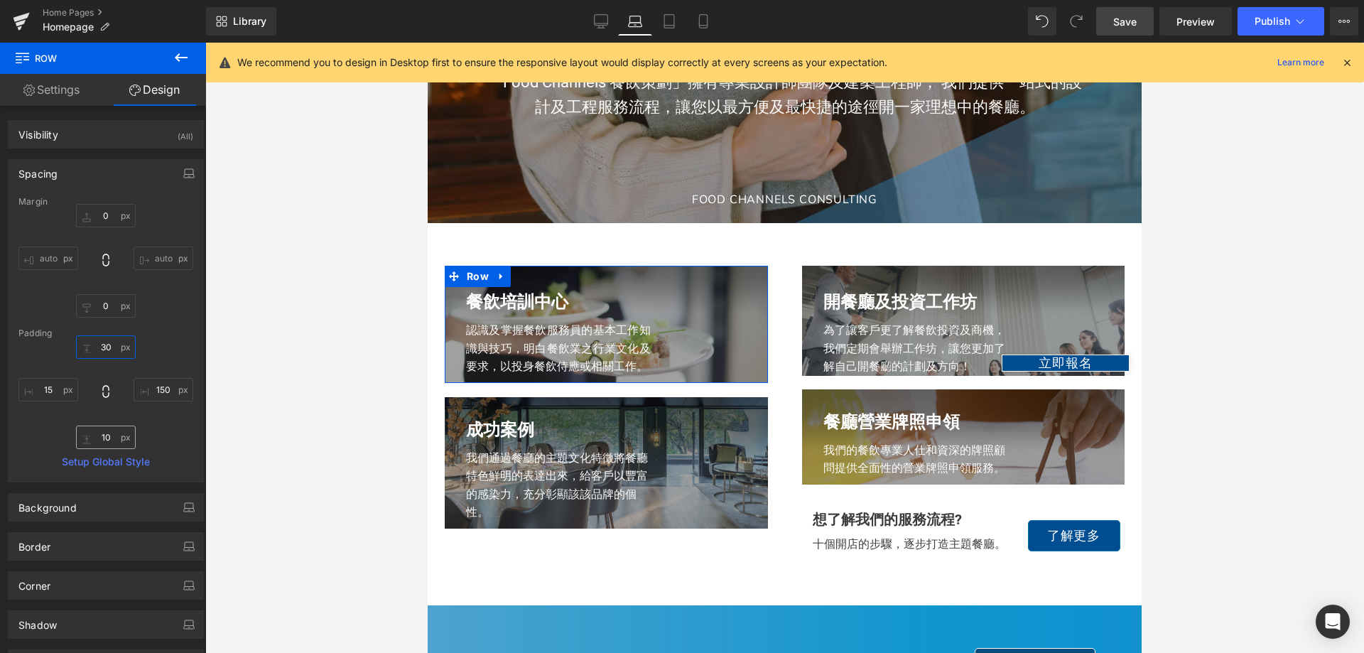
type input "30"
click at [99, 433] on input "10" at bounding box center [106, 437] width 60 height 23
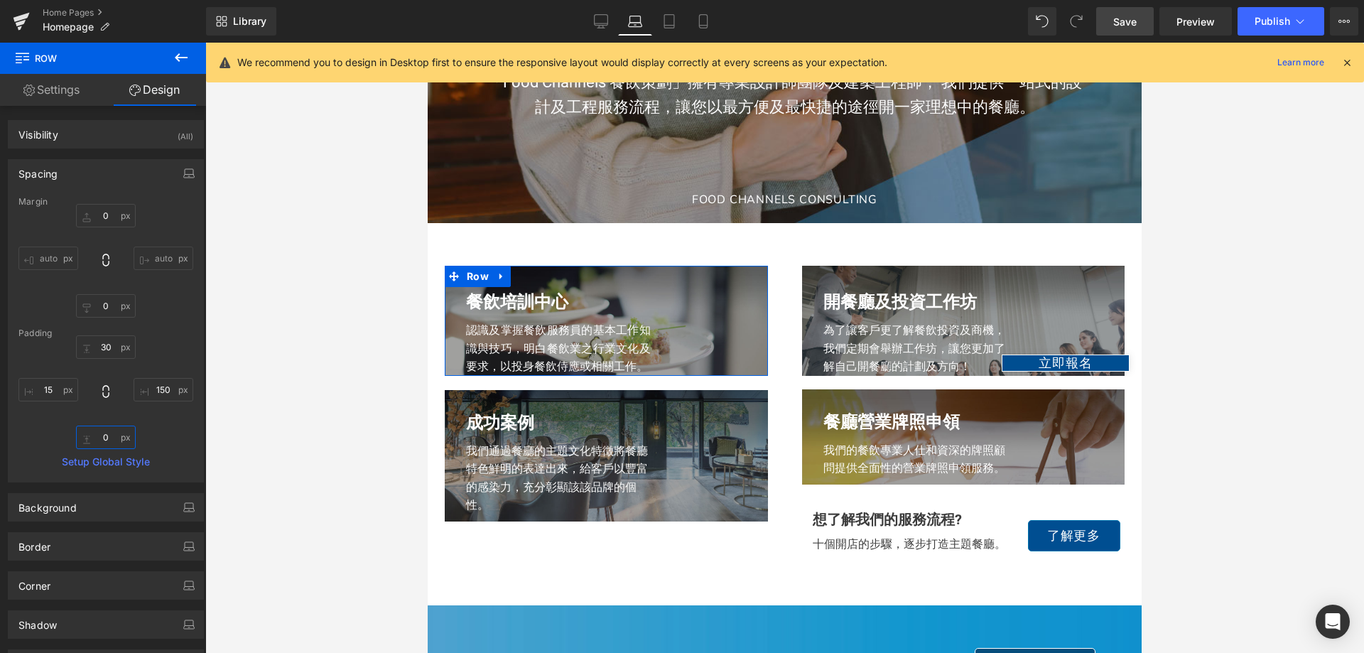
type input "0"
click at [173, 426] on div "30 30 150px 150 0 0 15px 15" at bounding box center [105, 392] width 175 height 114
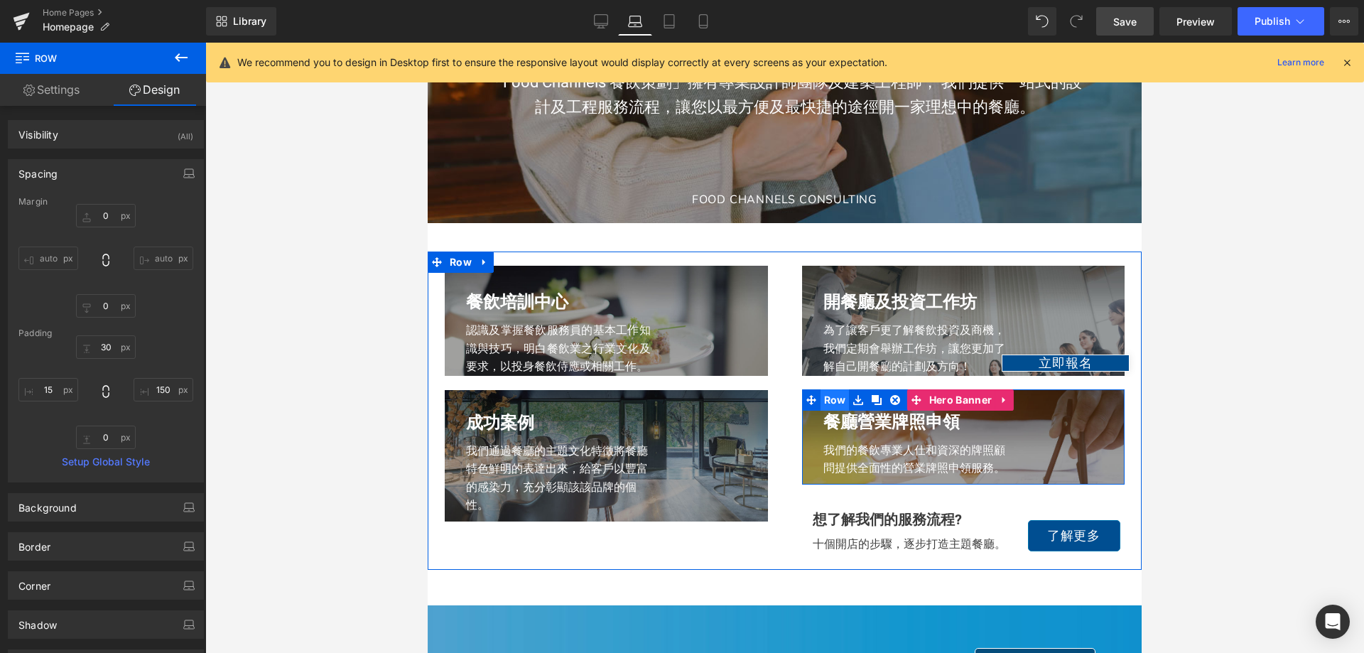
click at [826, 411] on span "Row" at bounding box center [835, 399] width 29 height 21
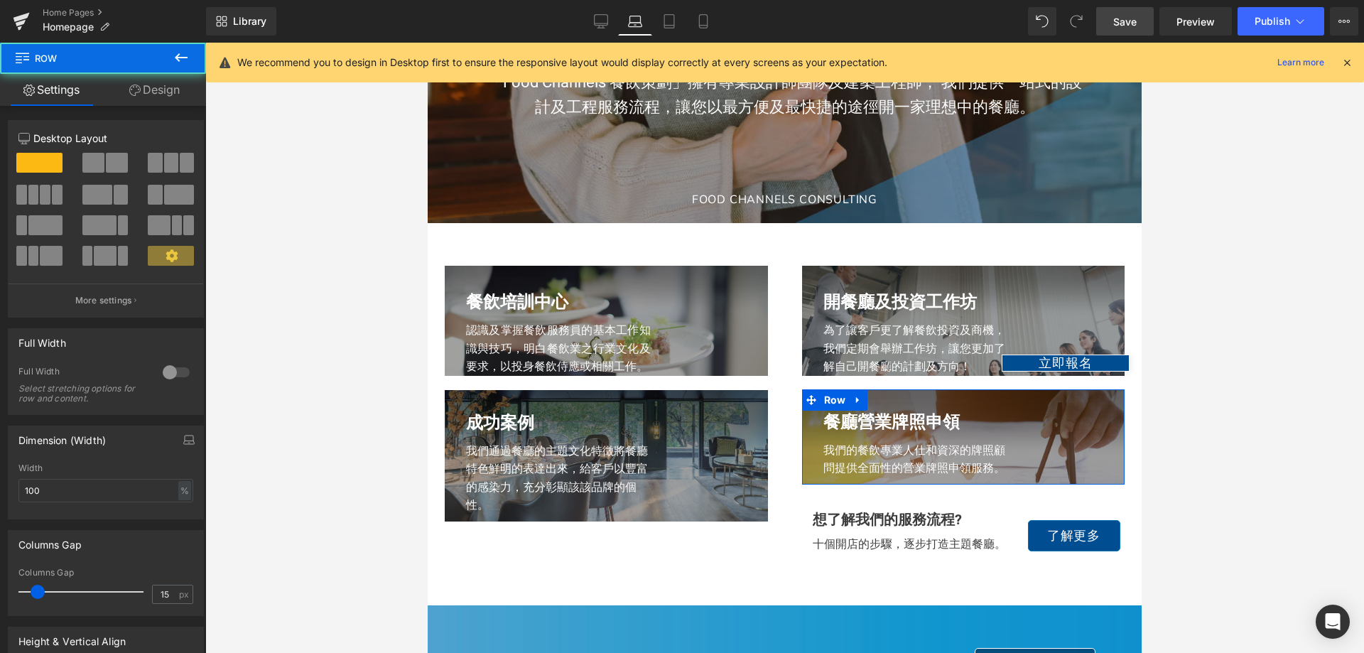
click at [148, 77] on link "Design" at bounding box center [154, 90] width 103 height 32
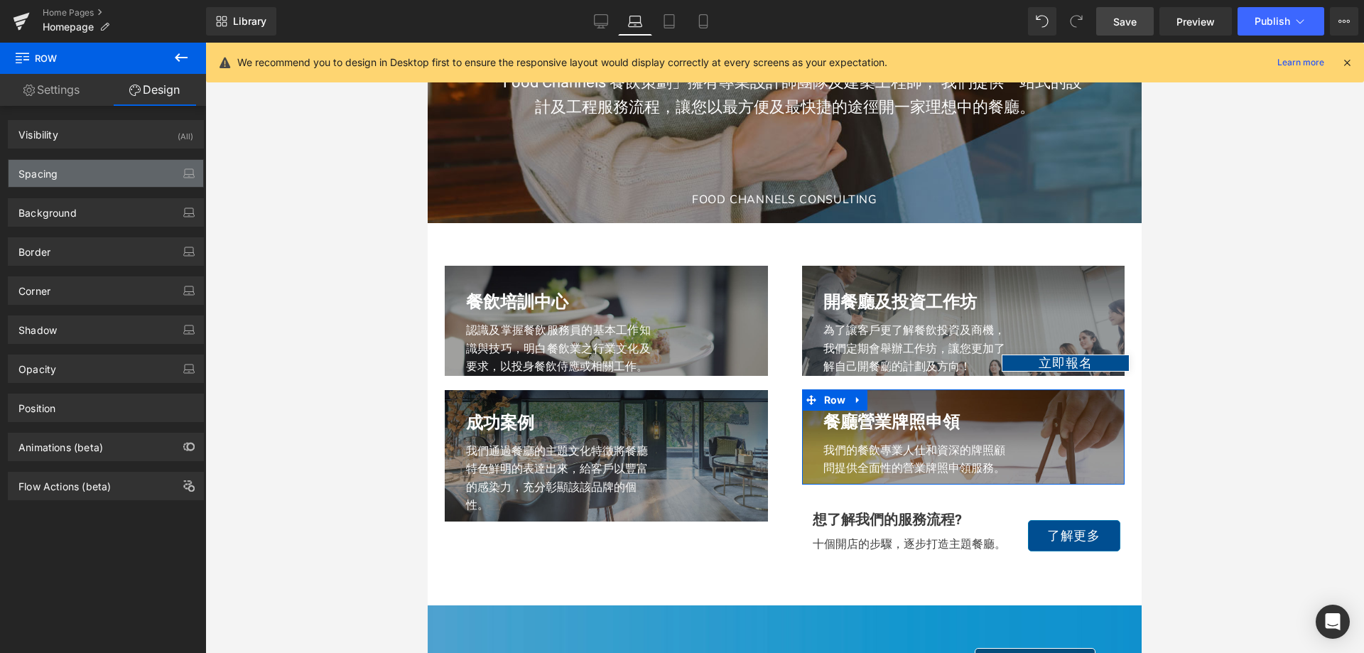
click at [74, 182] on div "Spacing" at bounding box center [106, 173] width 195 height 27
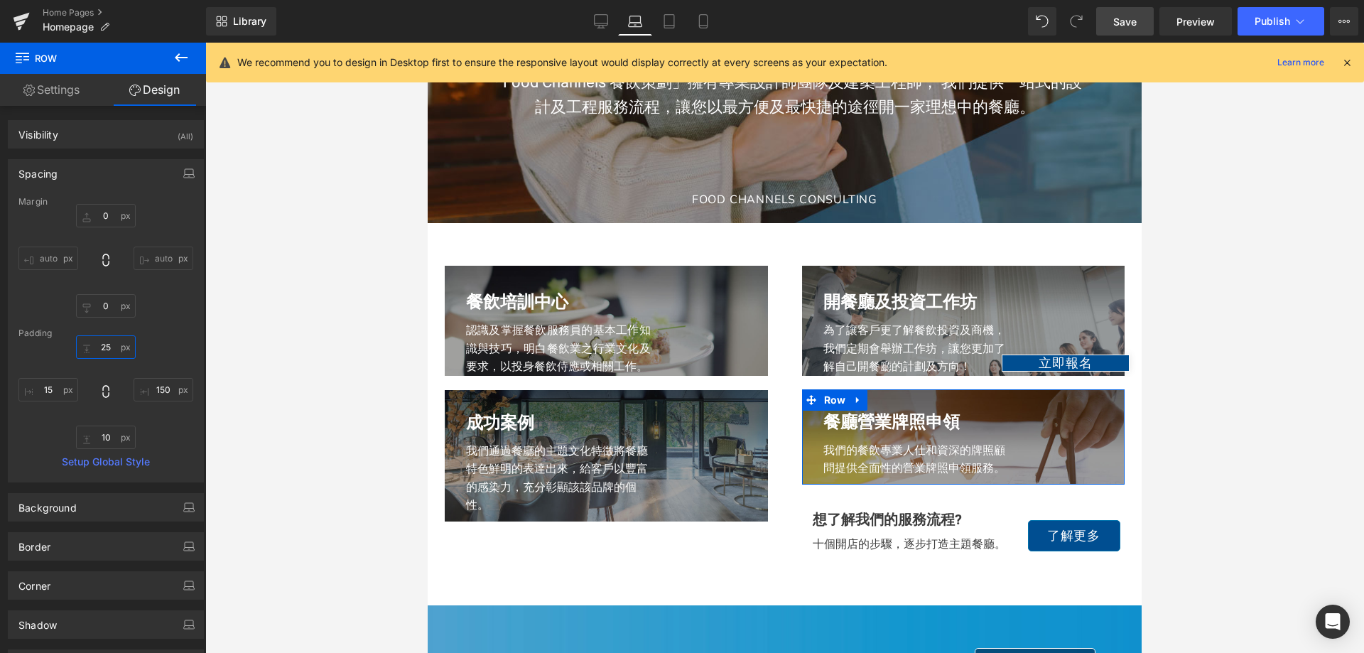
click at [103, 343] on input "25" at bounding box center [106, 346] width 60 height 23
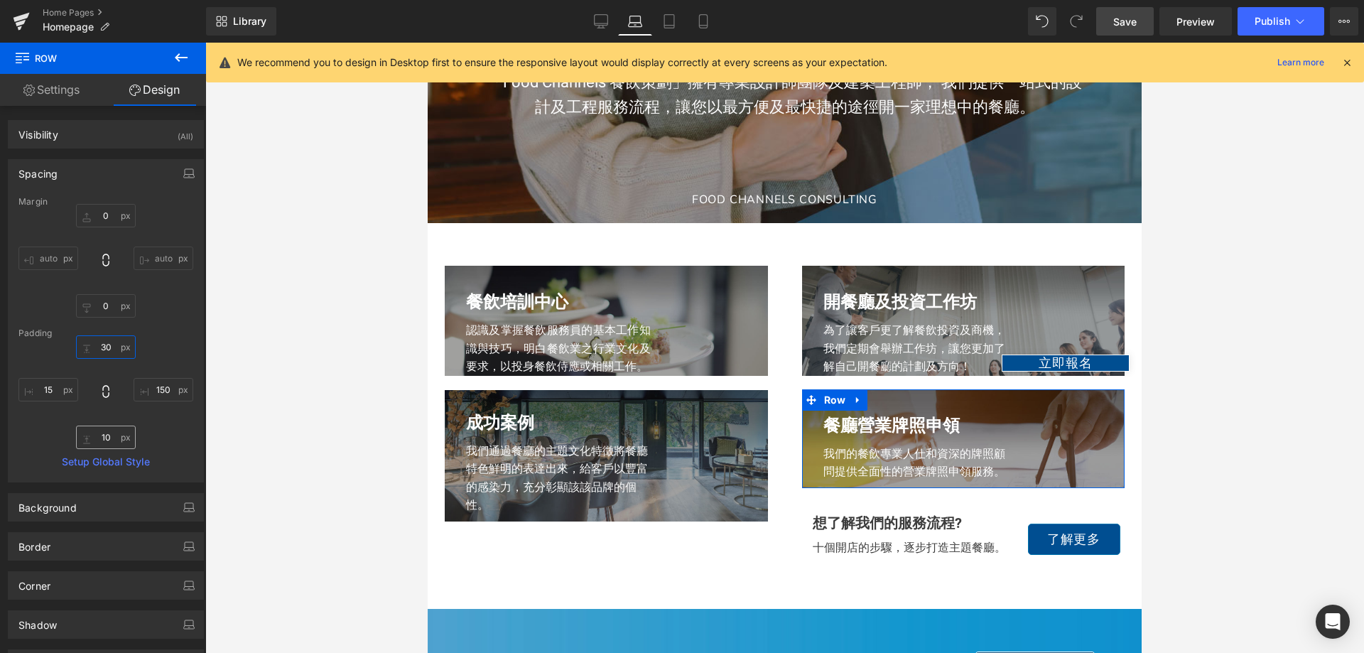
type input "30"
click at [104, 436] on input "10" at bounding box center [106, 437] width 60 height 23
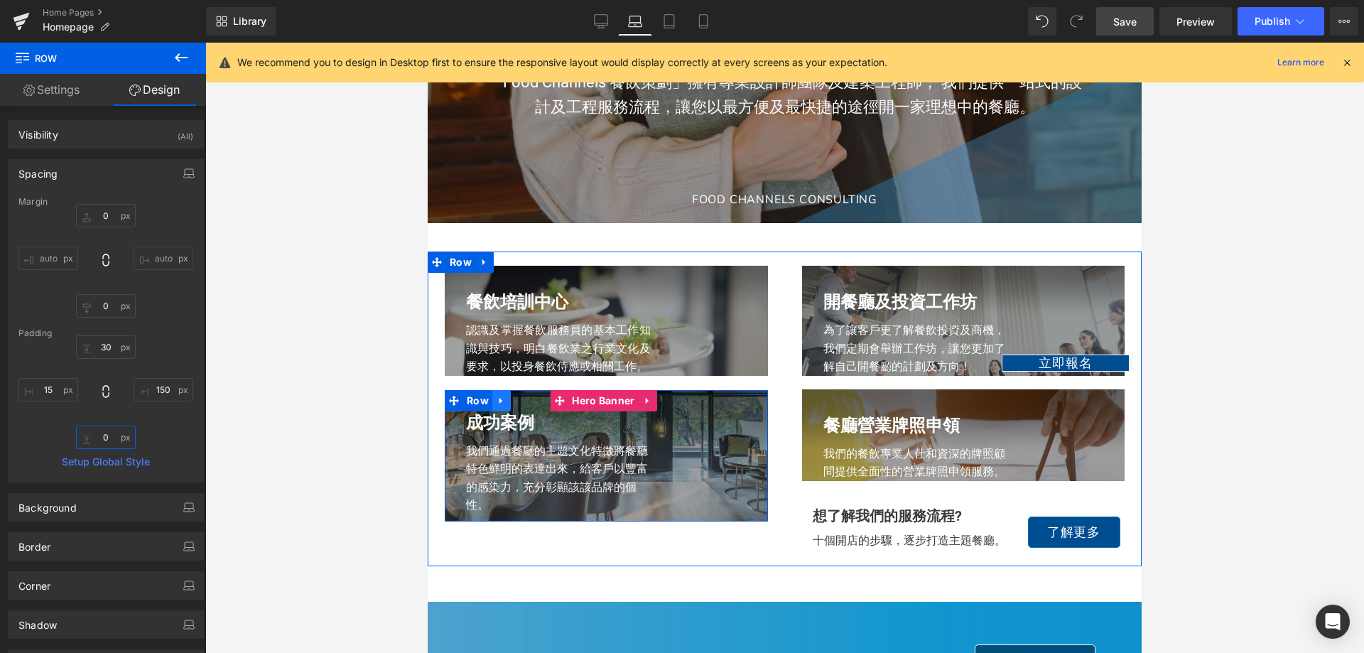
type input "0"
click at [494, 411] on link at bounding box center [501, 400] width 18 height 21
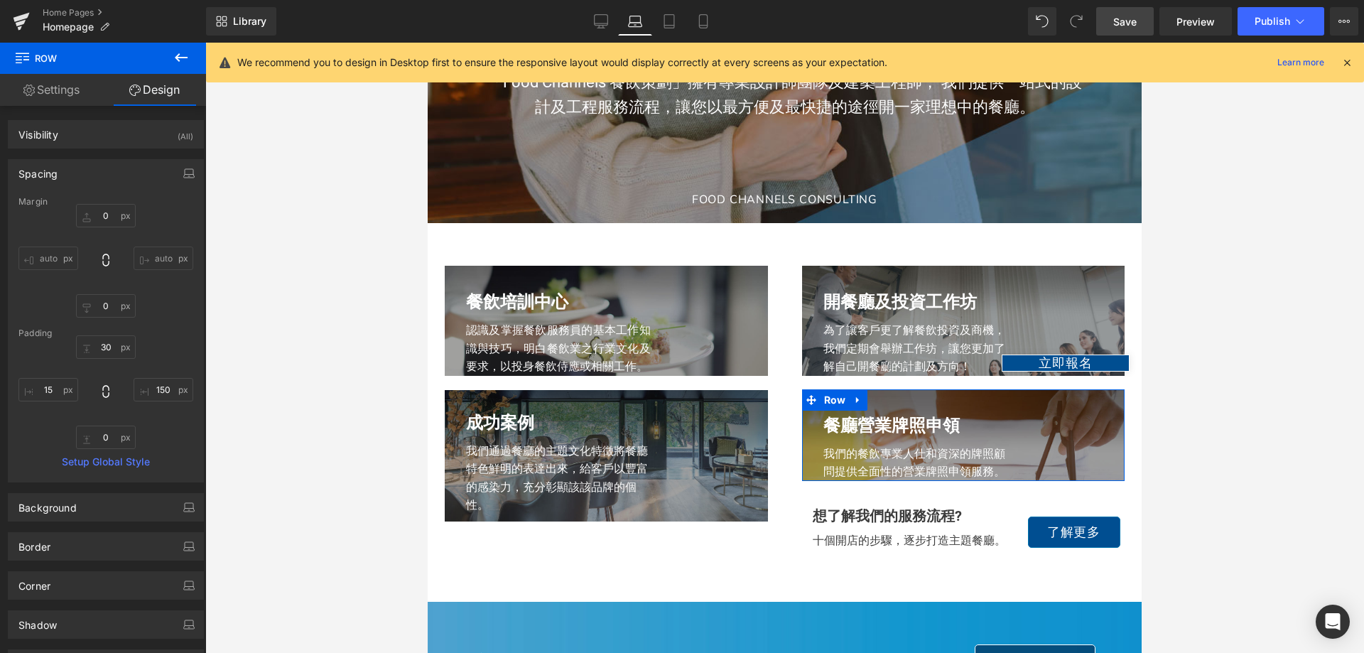
click at [137, 117] on div "Visibility (All) 0|0|0|0 1 Show on Desktop 1 Show on Laptop 1 Show on Tablet 1 …" at bounding box center [106, 128] width 212 height 39
click at [136, 126] on div "Visibility (All)" at bounding box center [106, 134] width 195 height 27
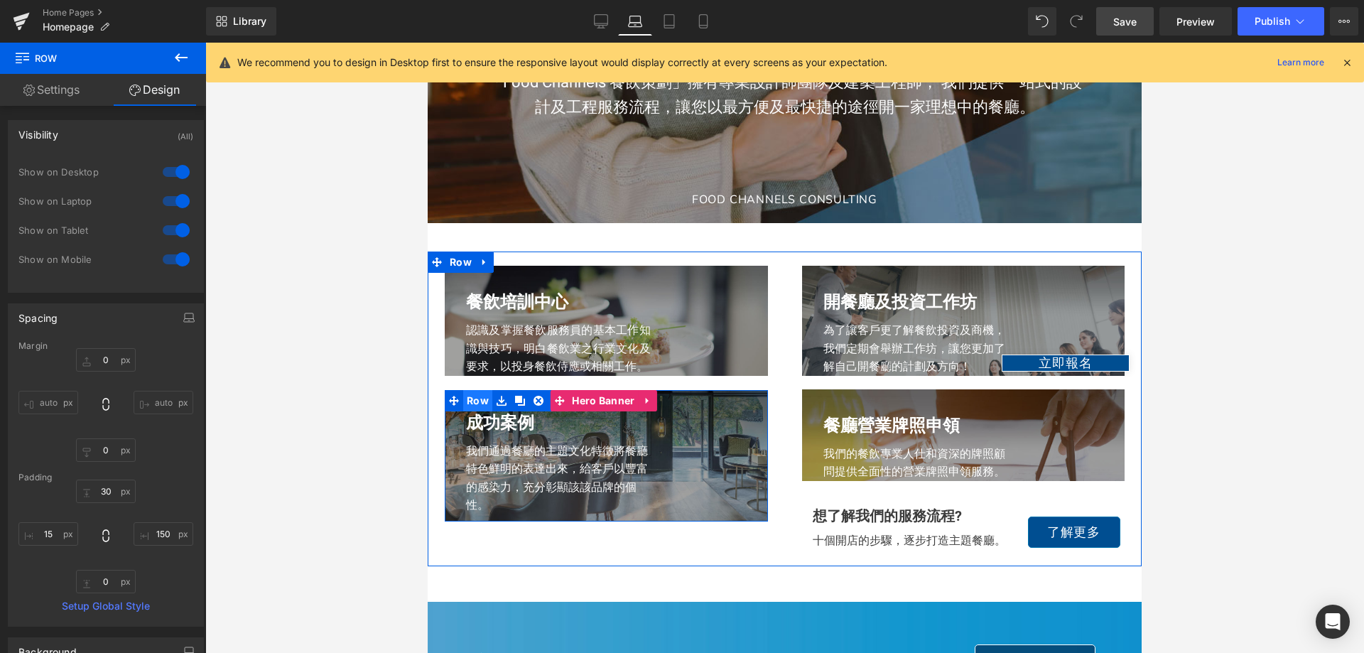
click at [476, 411] on span "Row" at bounding box center [477, 400] width 29 height 21
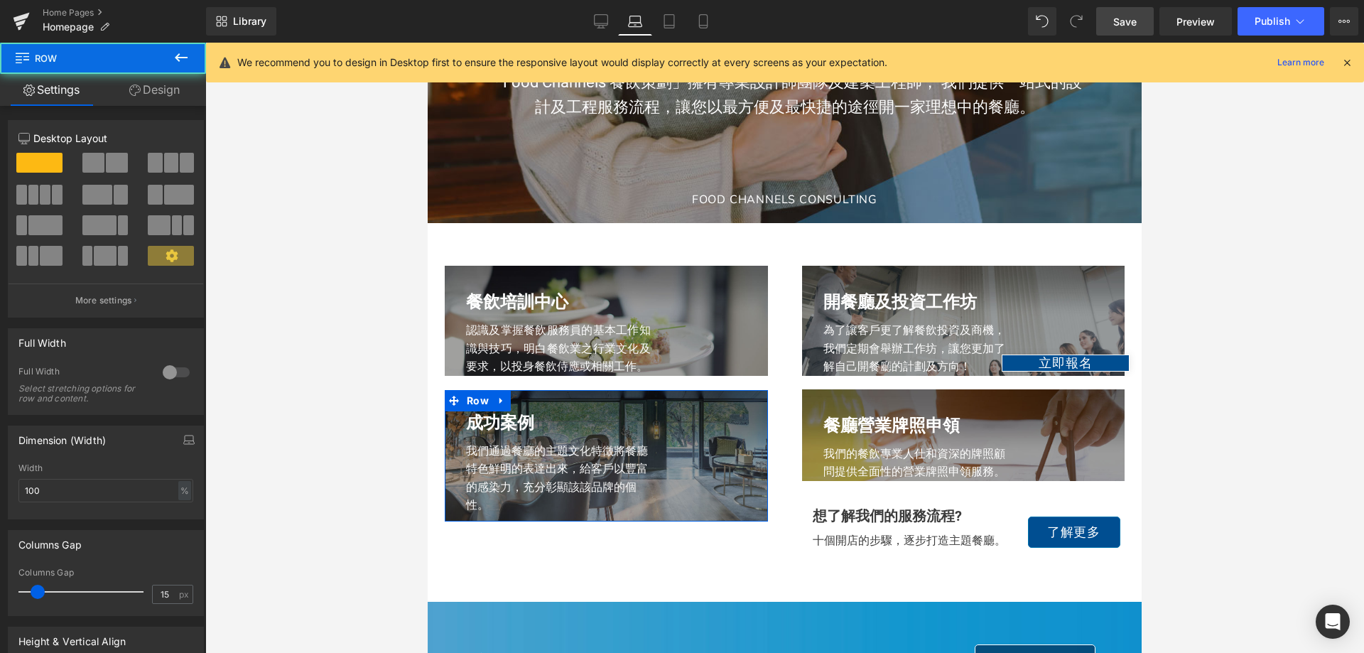
click at [171, 86] on link "Design" at bounding box center [154, 90] width 103 height 32
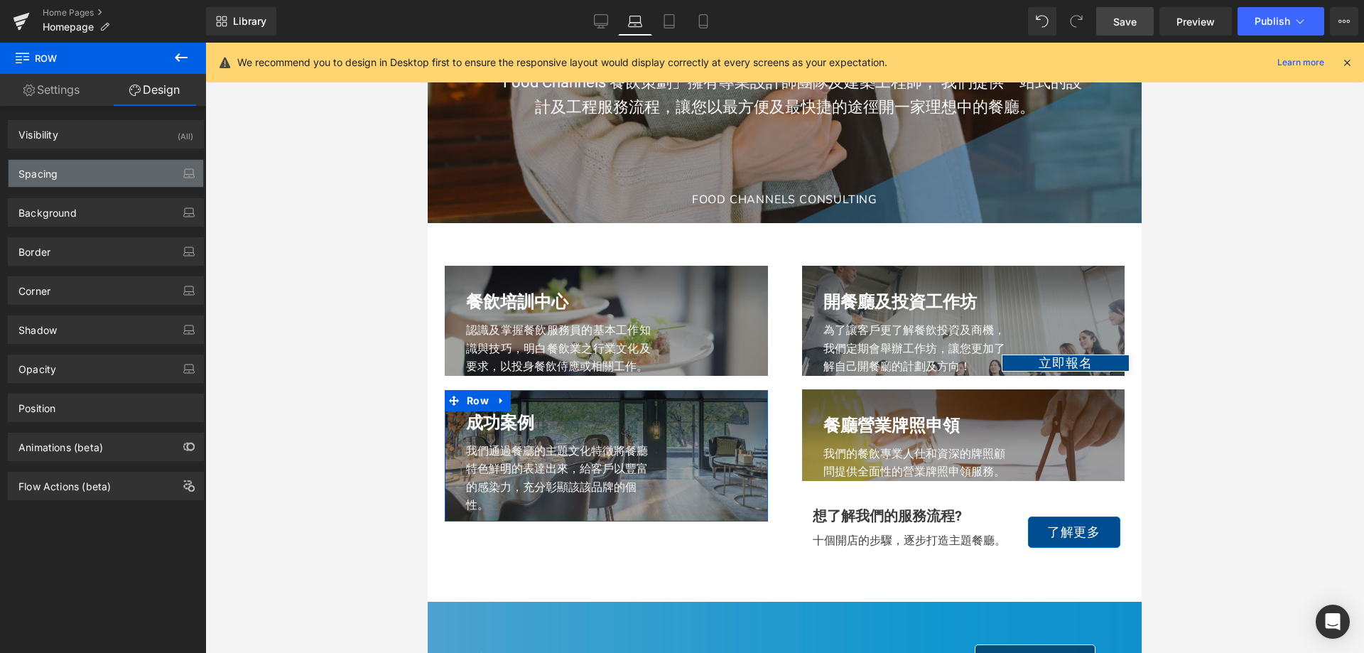
click at [65, 176] on div "Spacing" at bounding box center [106, 173] width 195 height 27
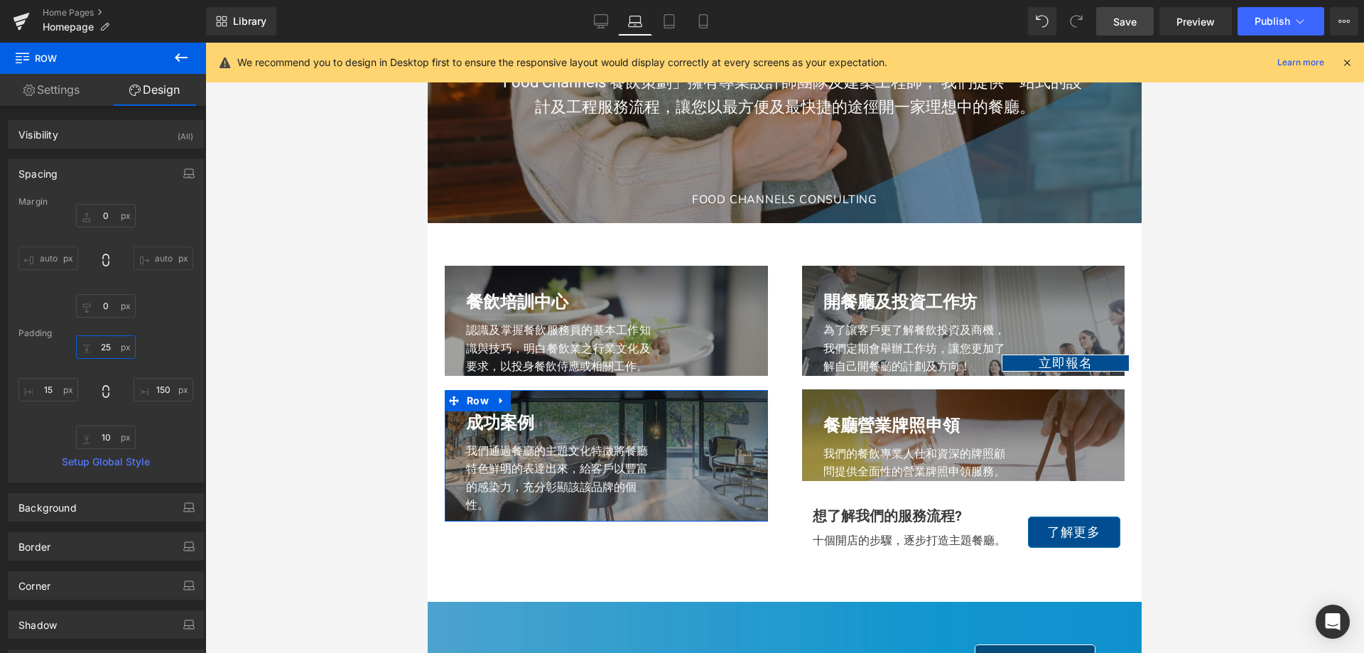
click at [101, 350] on input "25" at bounding box center [106, 346] width 60 height 23
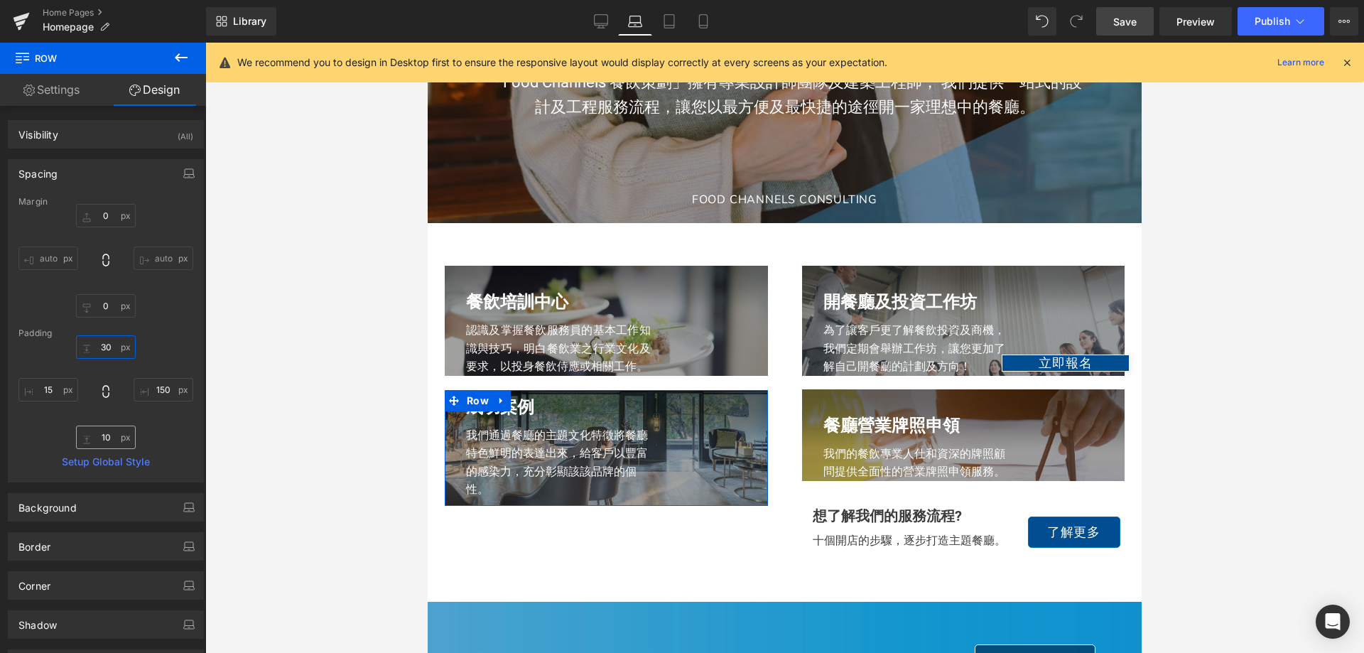
type input "30"
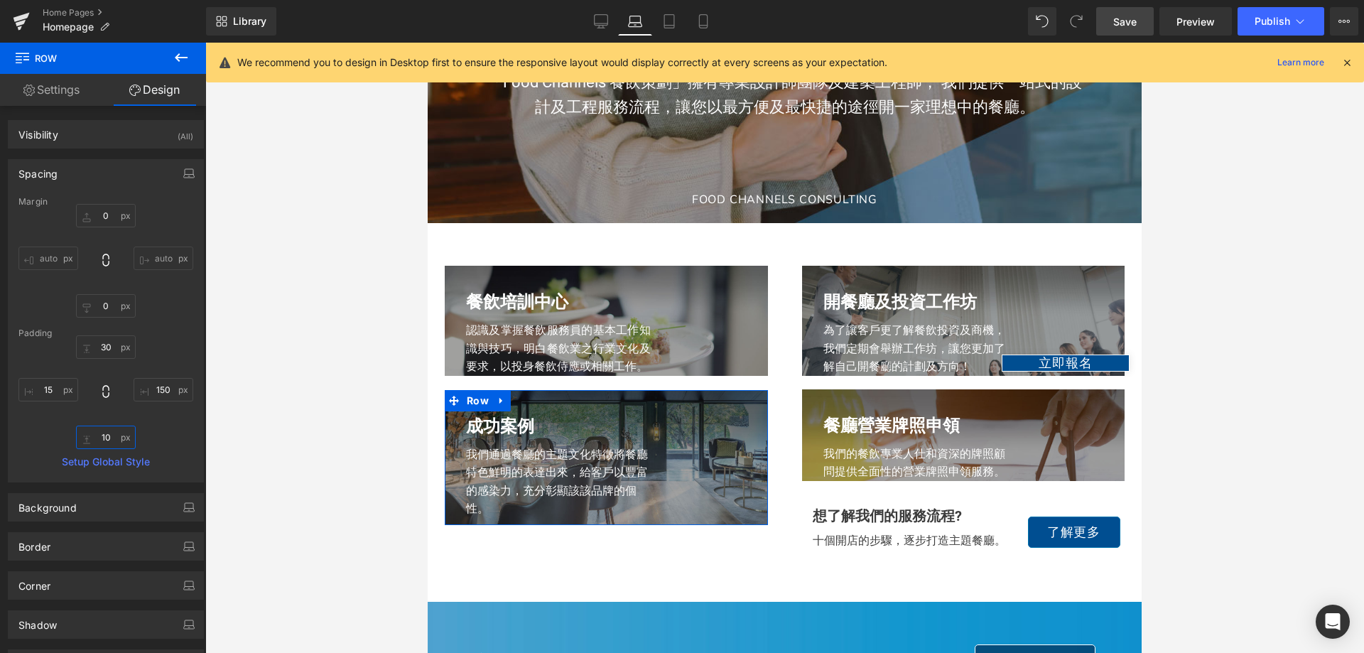
click at [107, 429] on input "10" at bounding box center [106, 437] width 60 height 23
type input "0"
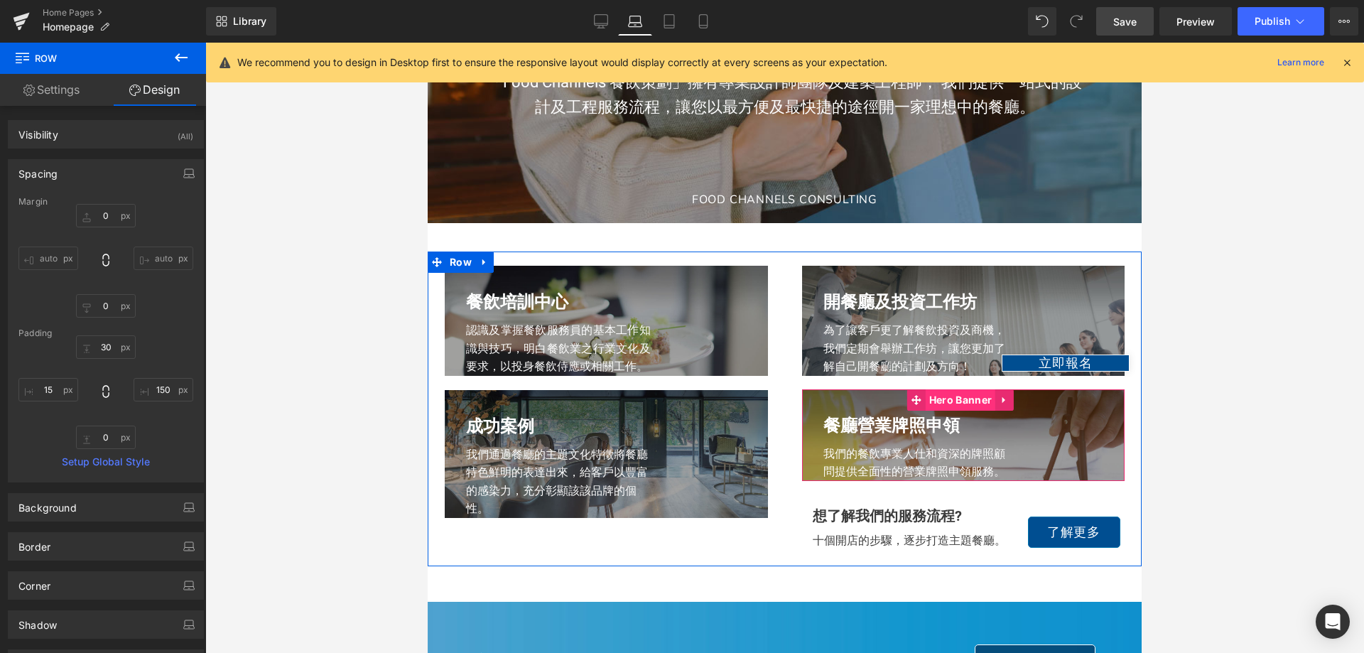
click at [939, 411] on span "Hero Banner" at bounding box center [961, 399] width 70 height 21
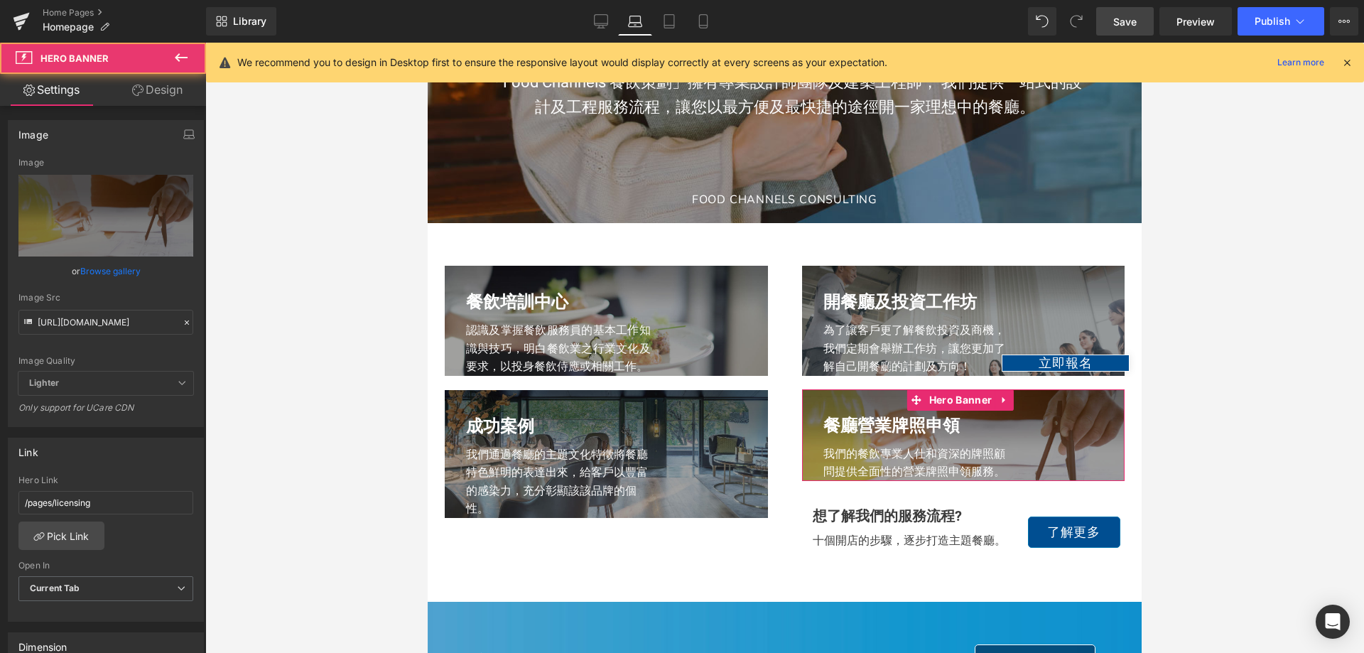
click at [154, 87] on link "Design" at bounding box center [157, 90] width 103 height 32
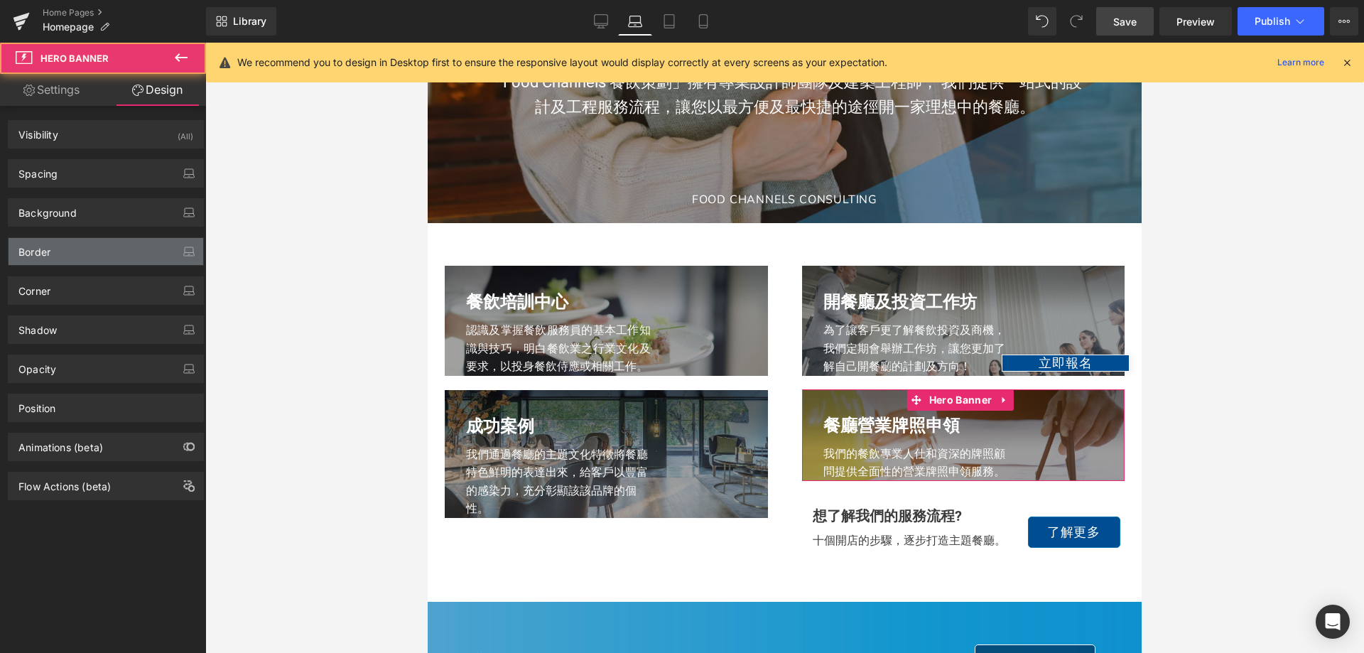
type input "25"
type input "0"
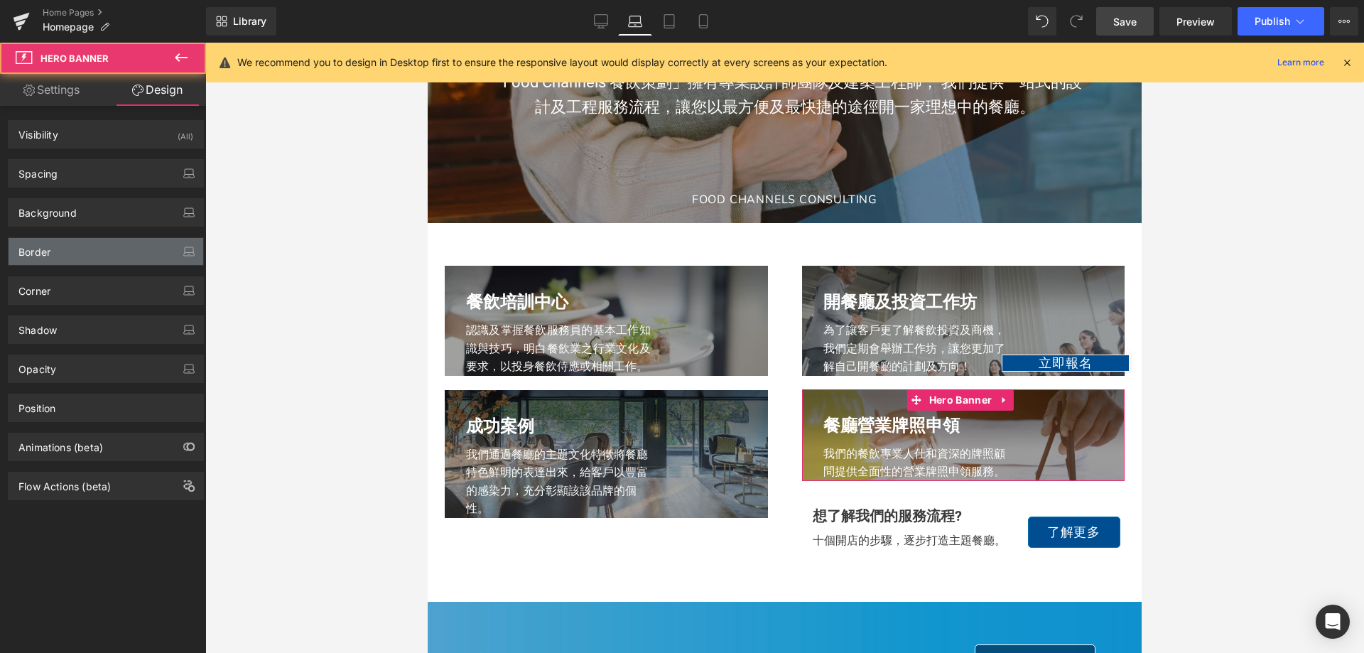
type input "0"
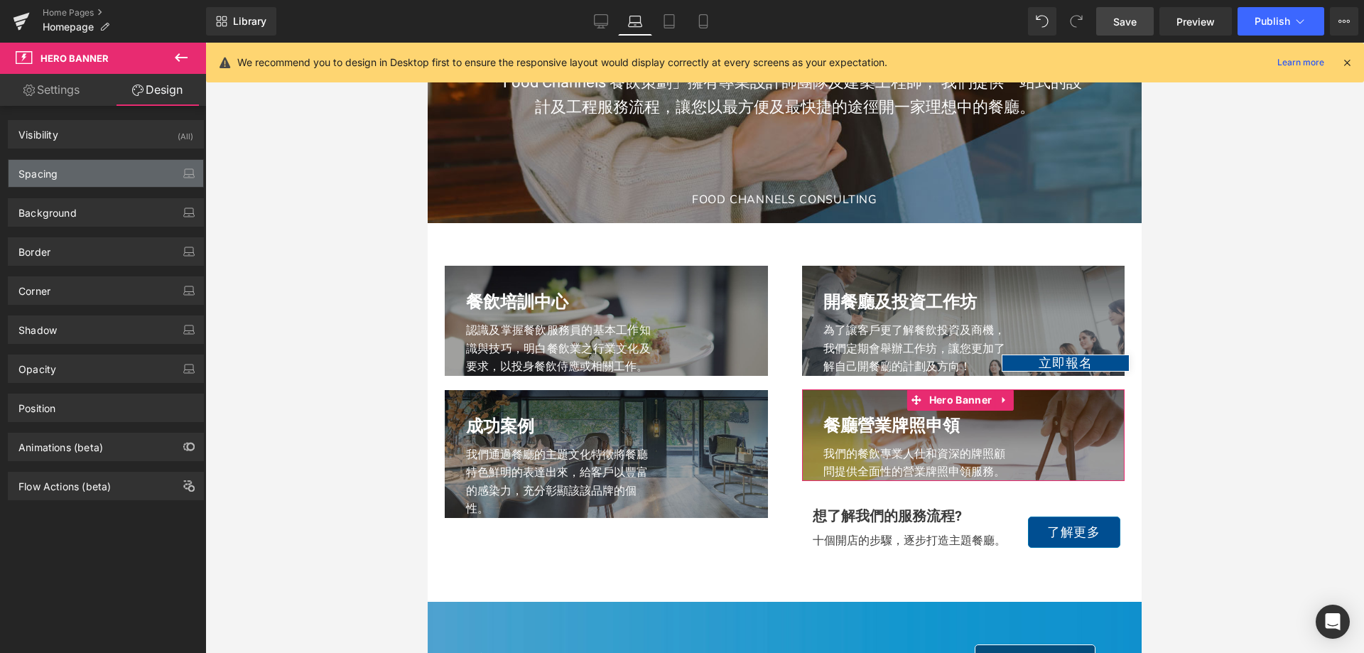
click at [84, 175] on div "Spacing" at bounding box center [106, 173] width 195 height 27
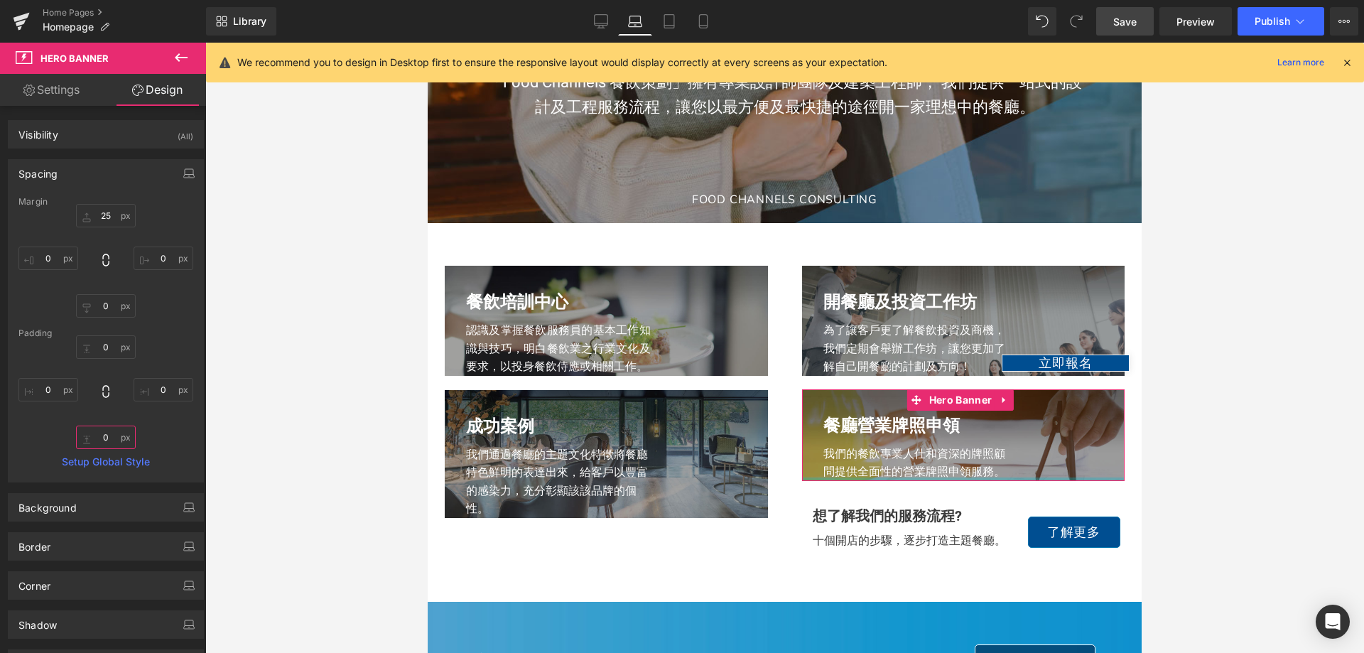
click at [106, 433] on input "0" at bounding box center [106, 437] width 60 height 23
click at [101, 214] on input "25" at bounding box center [106, 215] width 60 height 23
click at [106, 445] on input "0" at bounding box center [106, 437] width 60 height 23
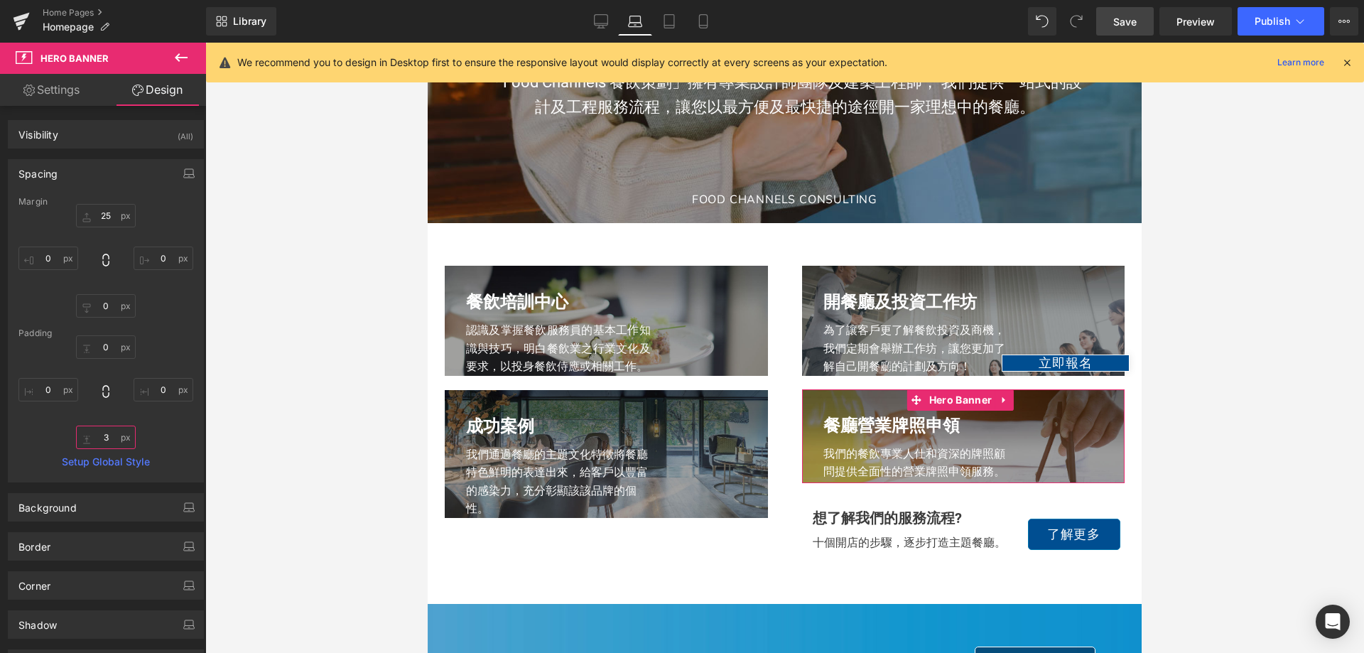
type input "30"
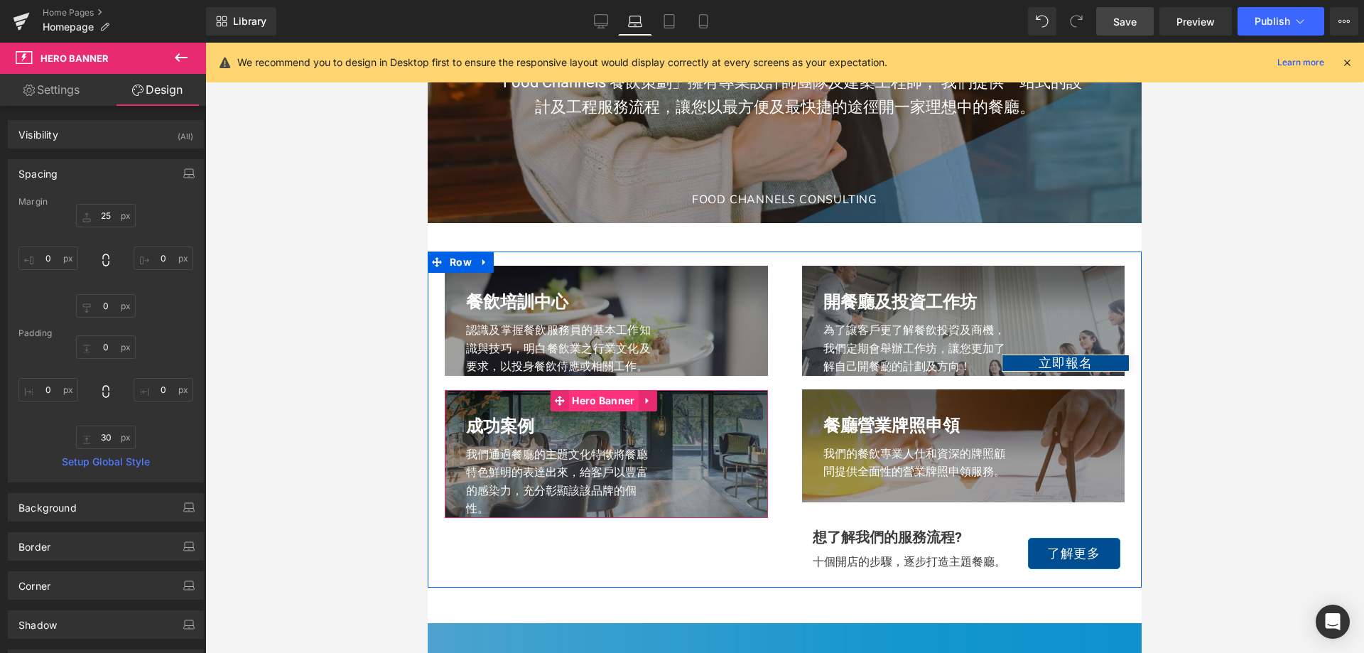
click at [598, 411] on span "Hero Banner" at bounding box center [603, 400] width 70 height 21
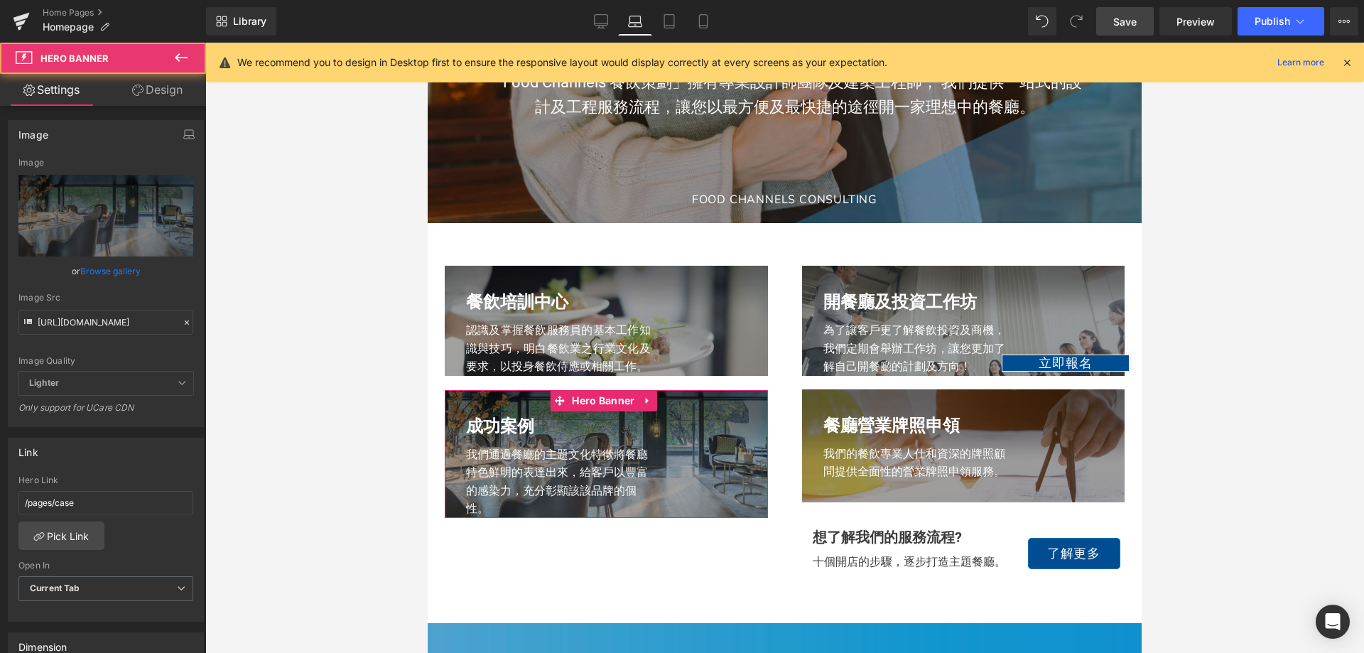
click at [166, 83] on link "Design" at bounding box center [157, 90] width 103 height 32
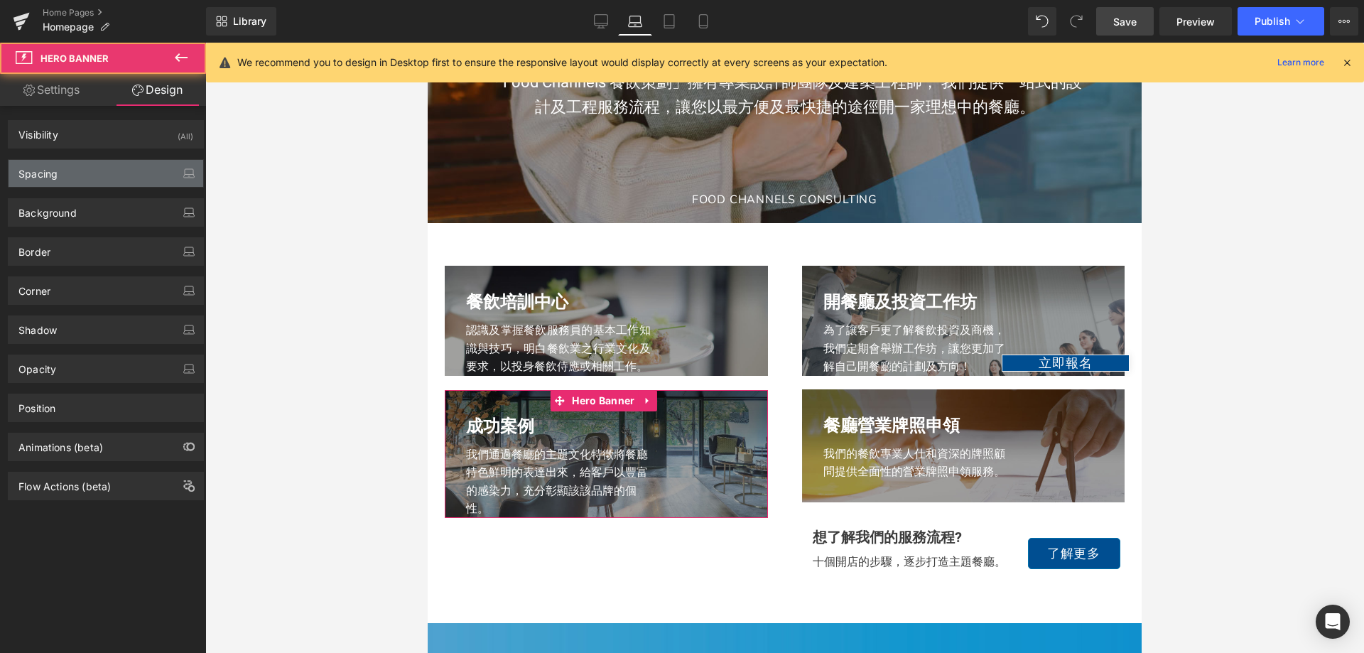
click at [94, 165] on div "Spacing" at bounding box center [106, 173] width 195 height 27
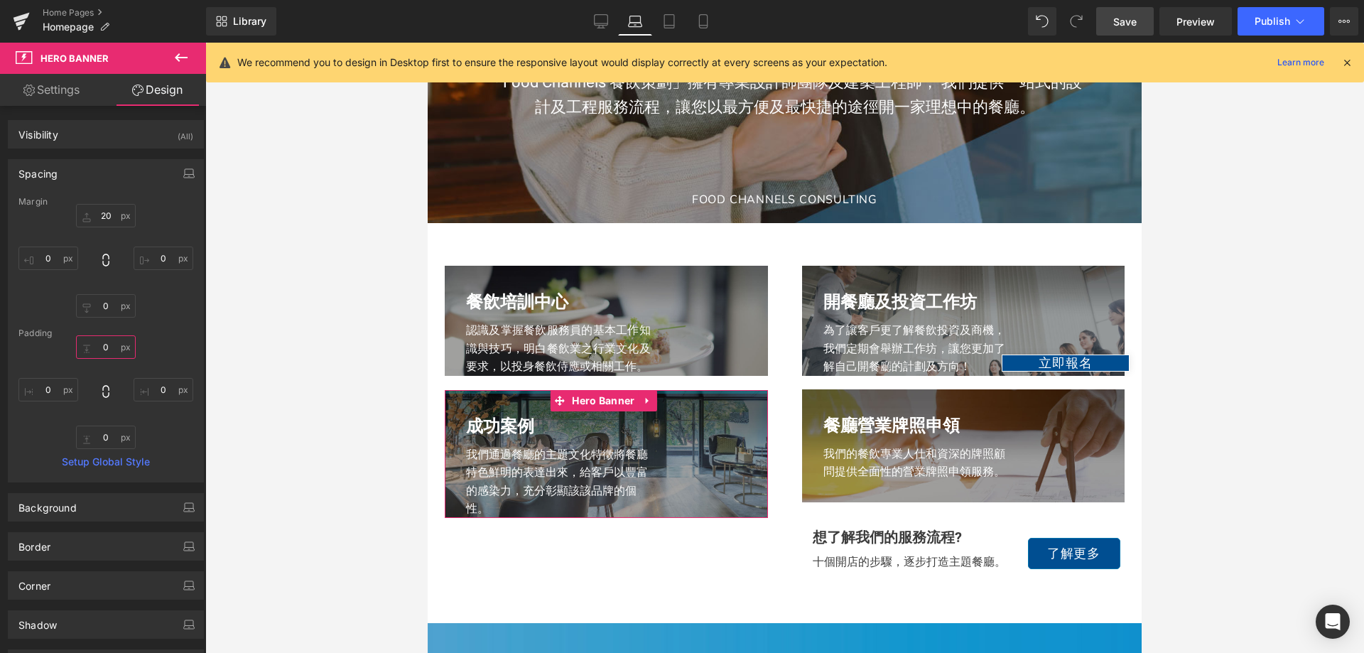
click at [109, 342] on input "0" at bounding box center [106, 346] width 60 height 23
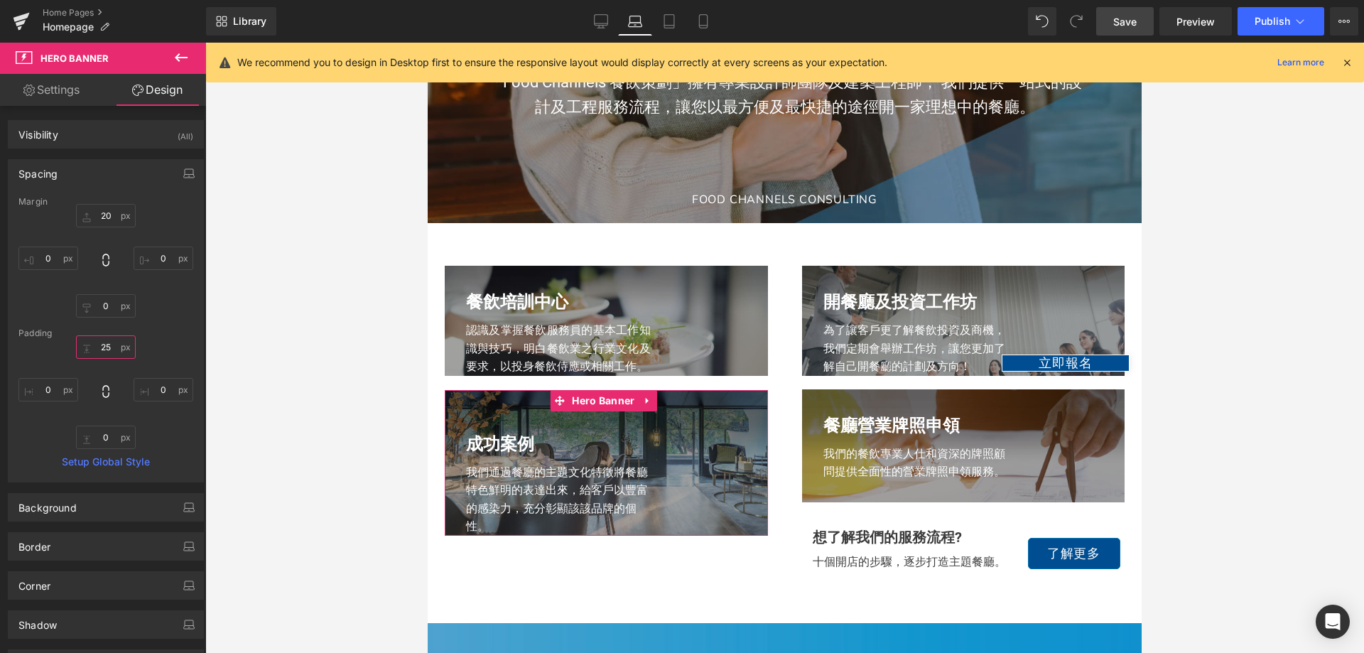
type input "2"
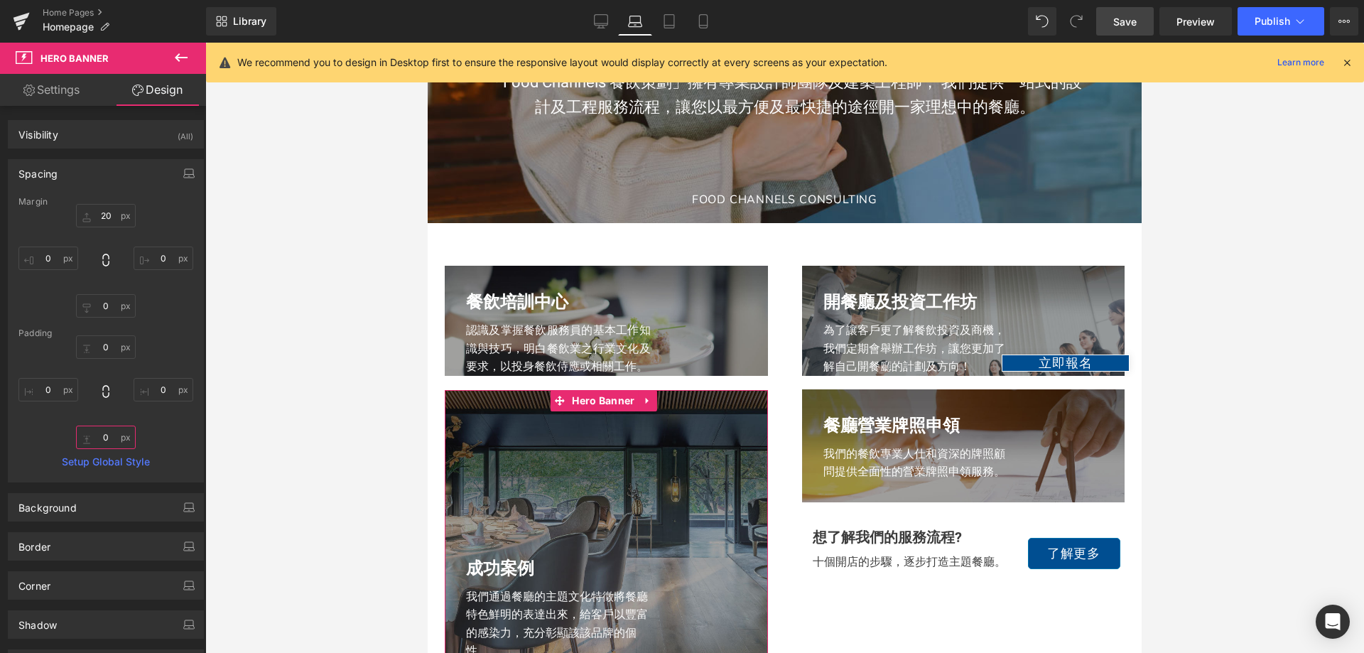
click at [103, 433] on input "0" at bounding box center [106, 437] width 60 height 23
type input "0"
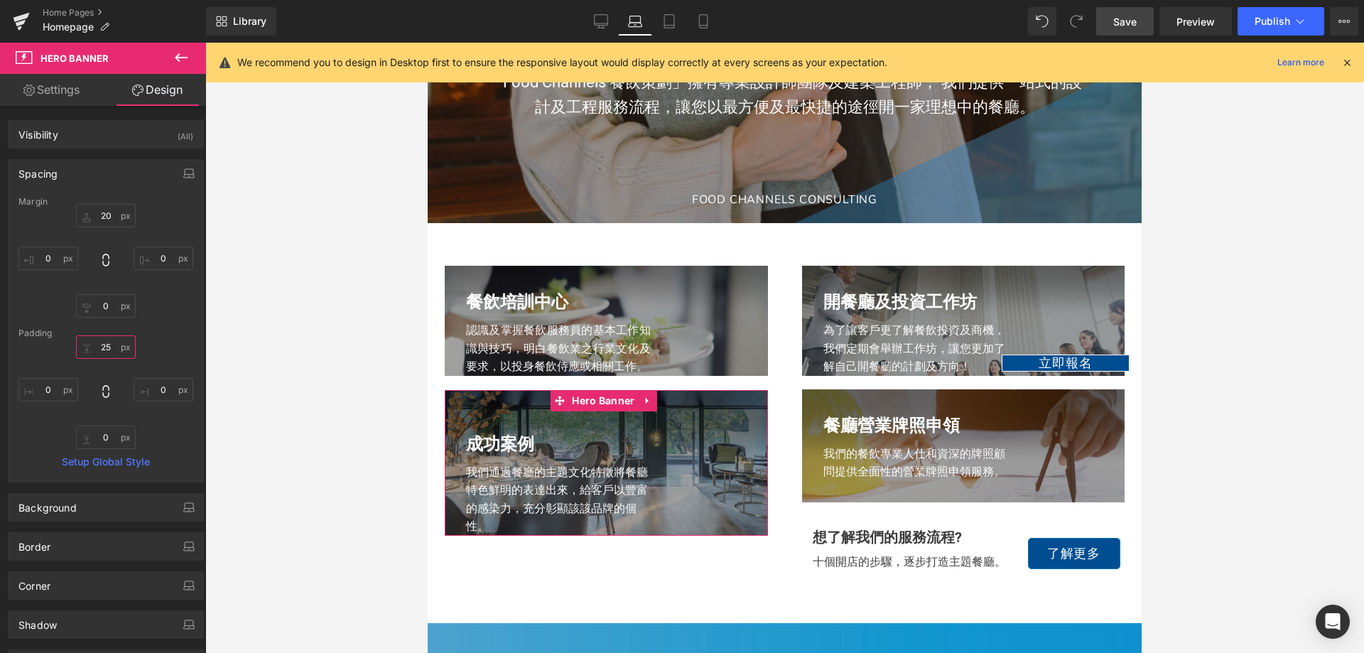
type input "2"
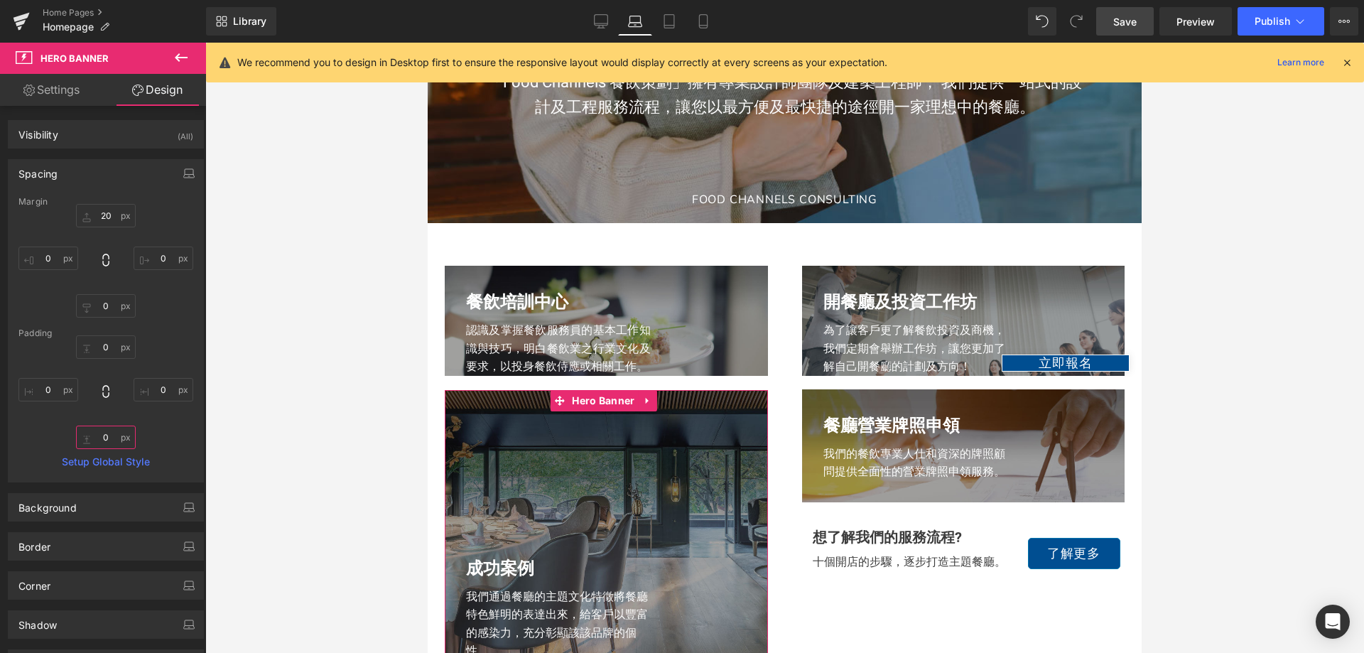
click at [104, 441] on input "0" at bounding box center [106, 437] width 60 height 23
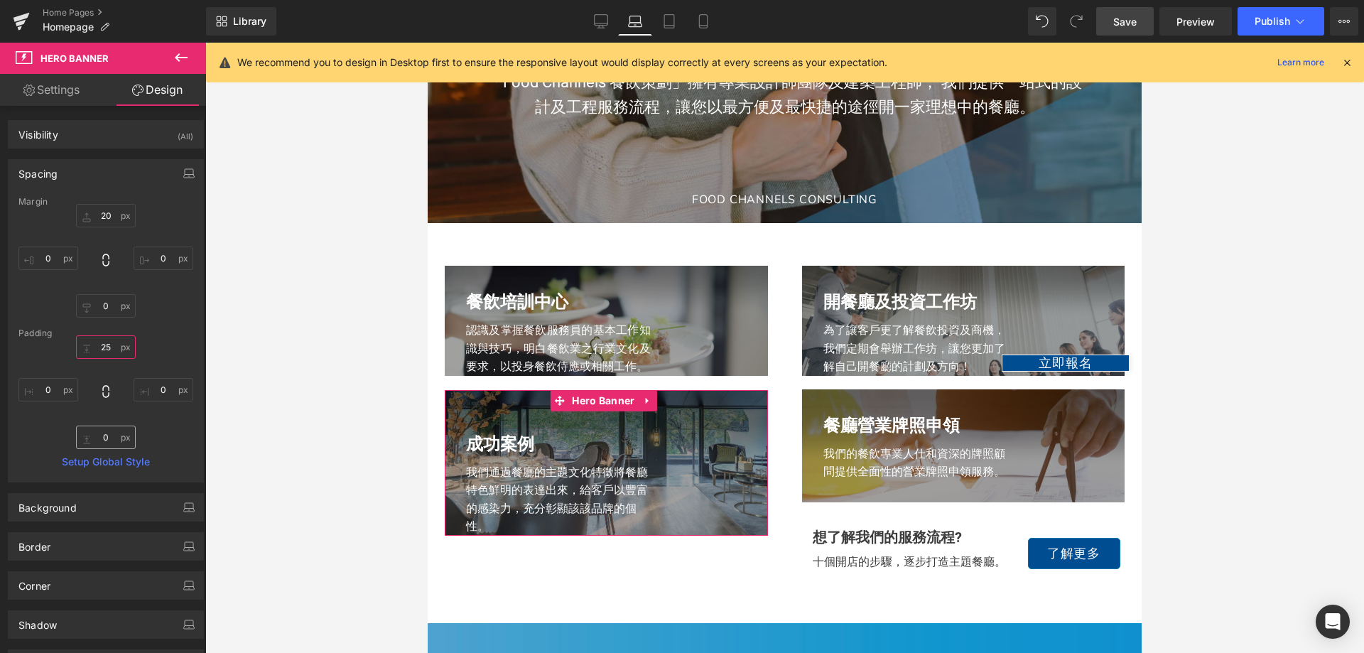
type input "25"
click at [109, 441] on input "0" at bounding box center [106, 437] width 60 height 23
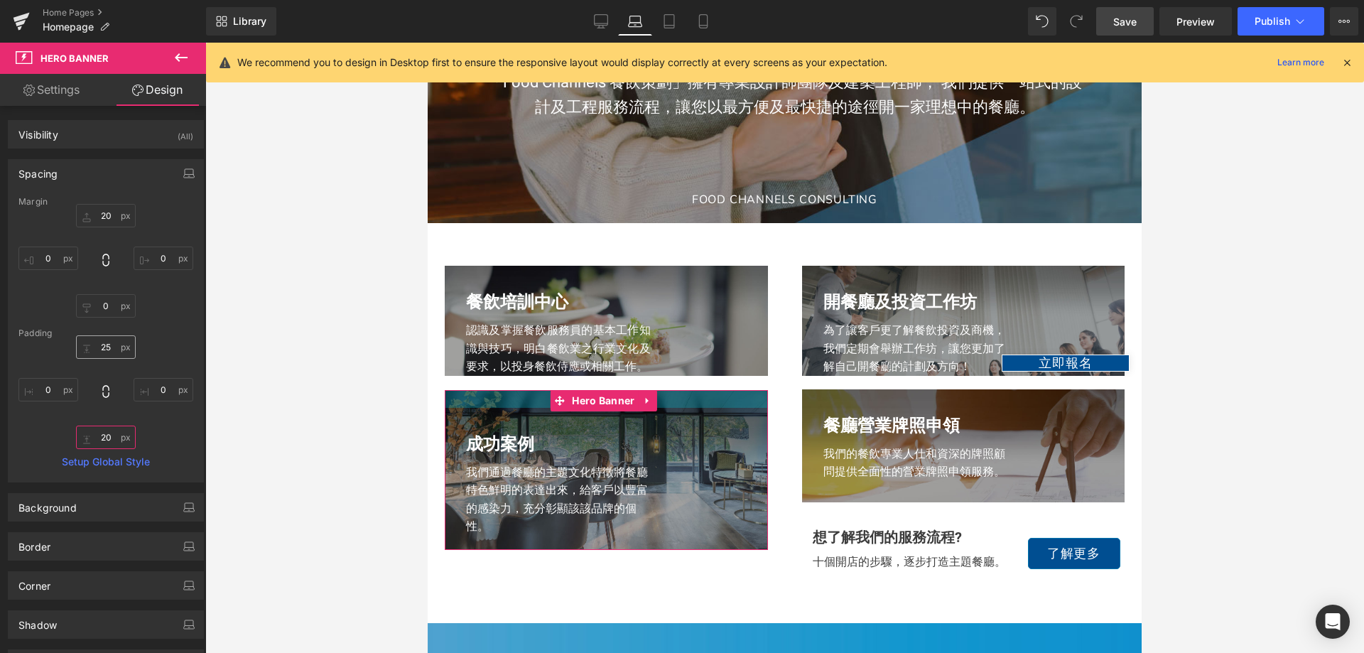
type input "20"
click at [107, 351] on input "25" at bounding box center [106, 346] width 60 height 23
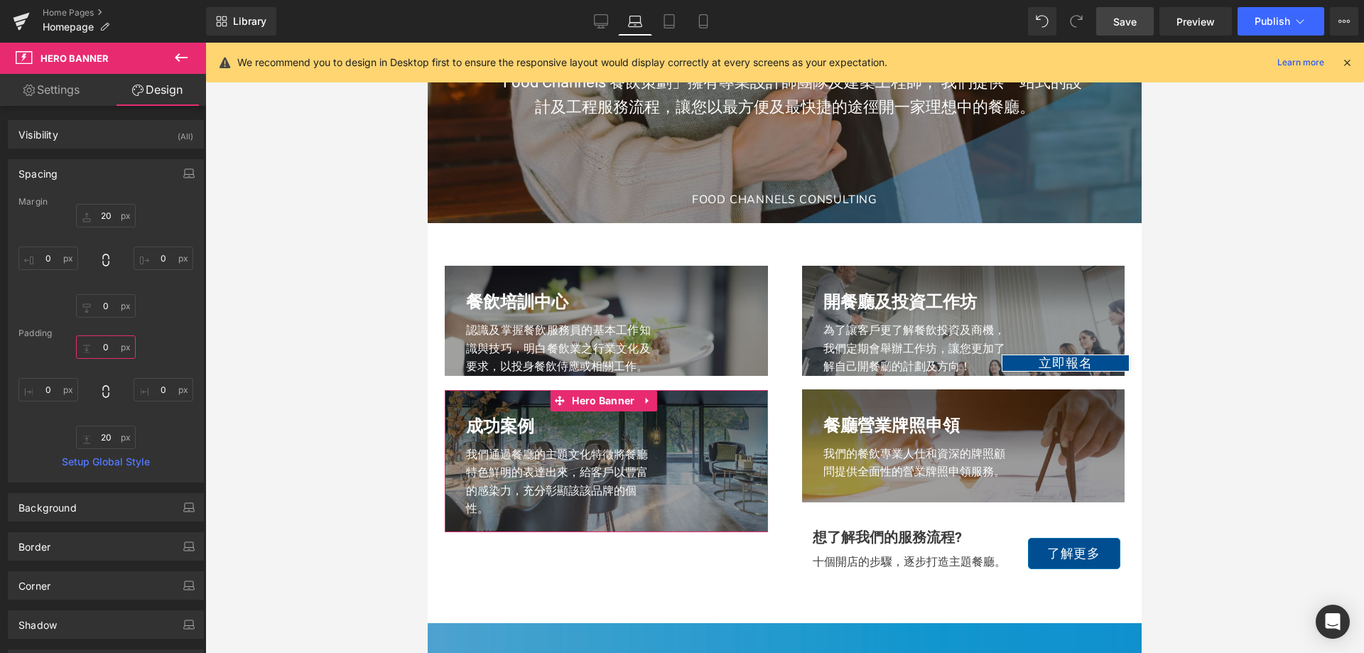
type input "0"
click at [108, 431] on input "20" at bounding box center [106, 437] width 60 height 23
drag, startPoint x: 108, startPoint y: 431, endPoint x: 98, endPoint y: 434, distance: 10.3
click at [98, 434] on input "10" at bounding box center [106, 437] width 60 height 23
type input "8"
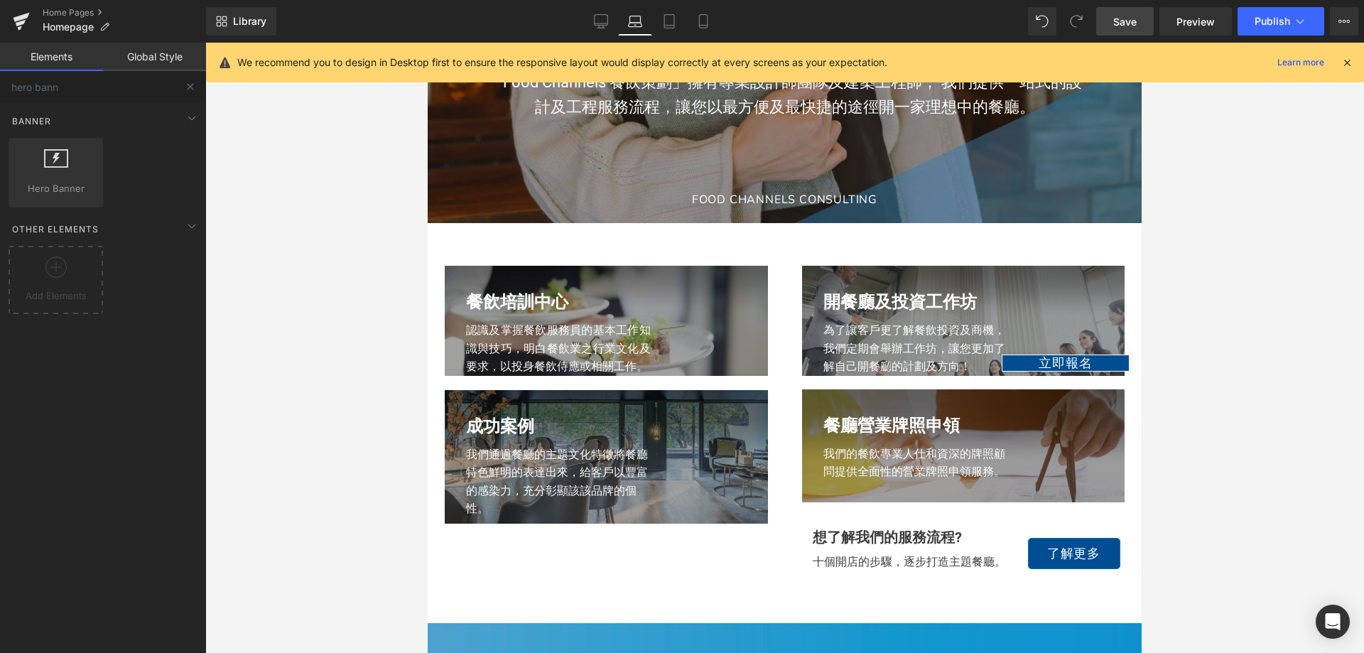
click at [1246, 487] on div at bounding box center [784, 348] width 1159 height 610
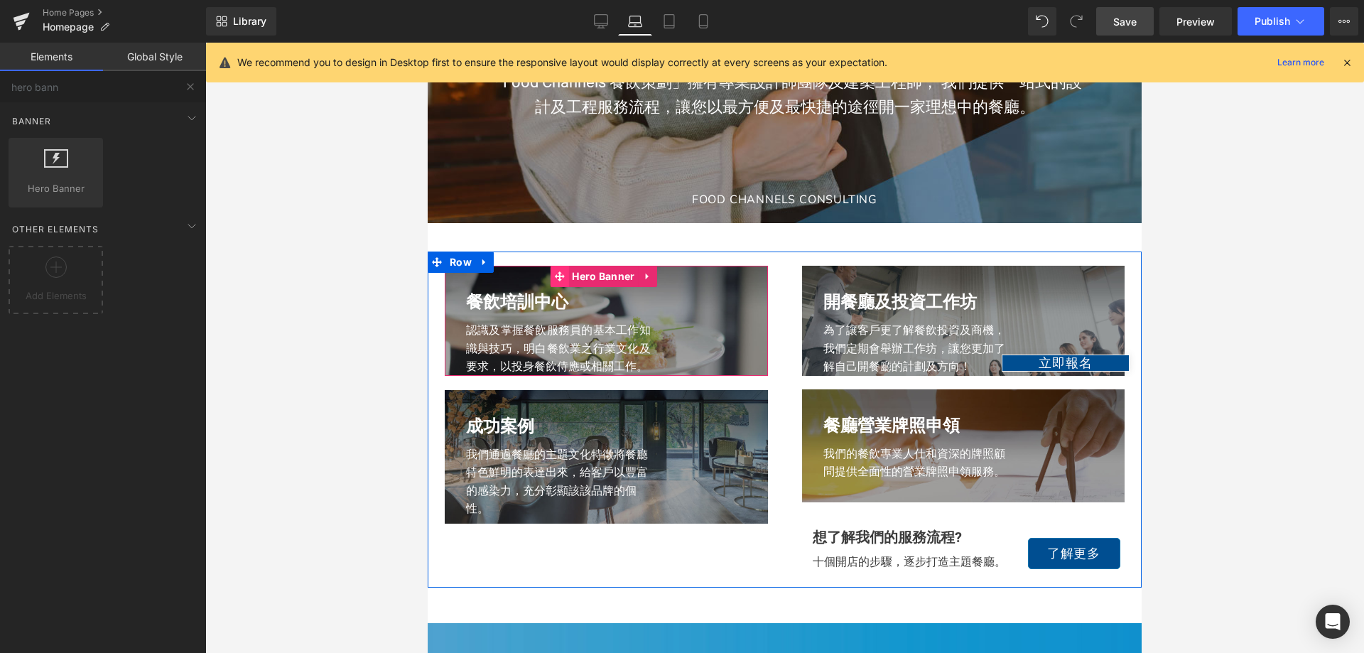
click at [566, 271] on span at bounding box center [559, 276] width 18 height 21
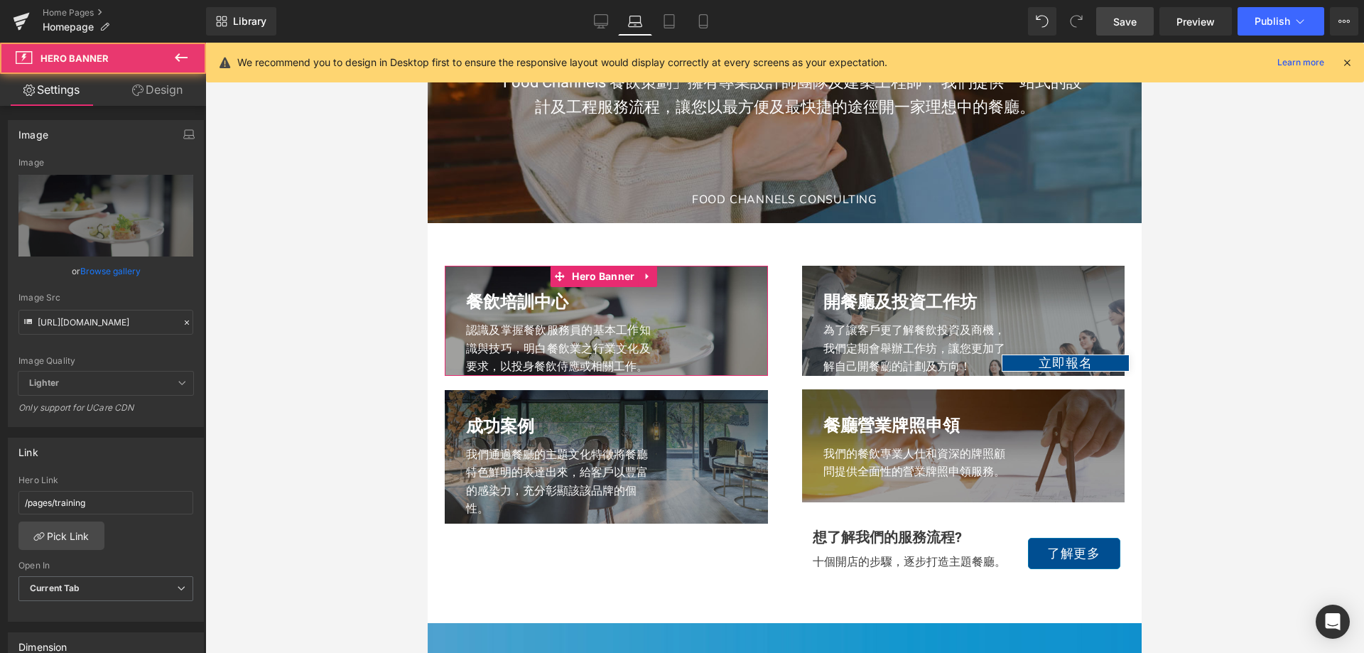
click at [110, 79] on link "Design" at bounding box center [157, 90] width 103 height 32
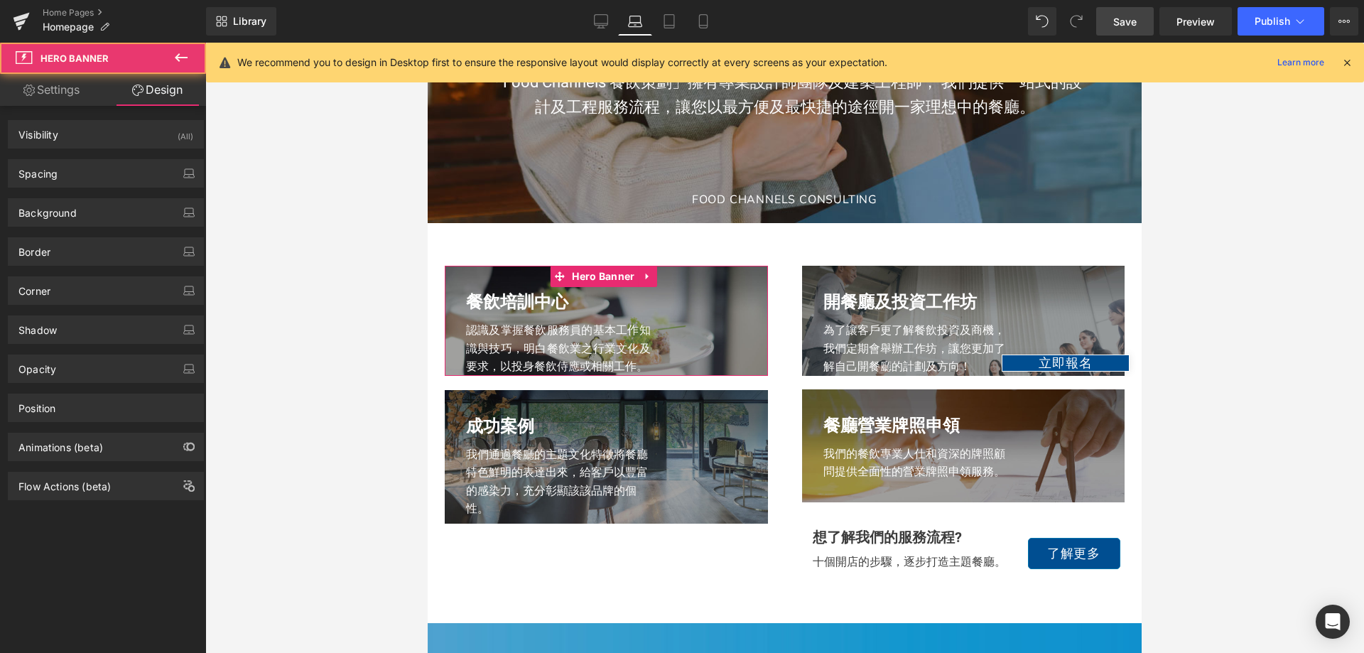
type input "0"
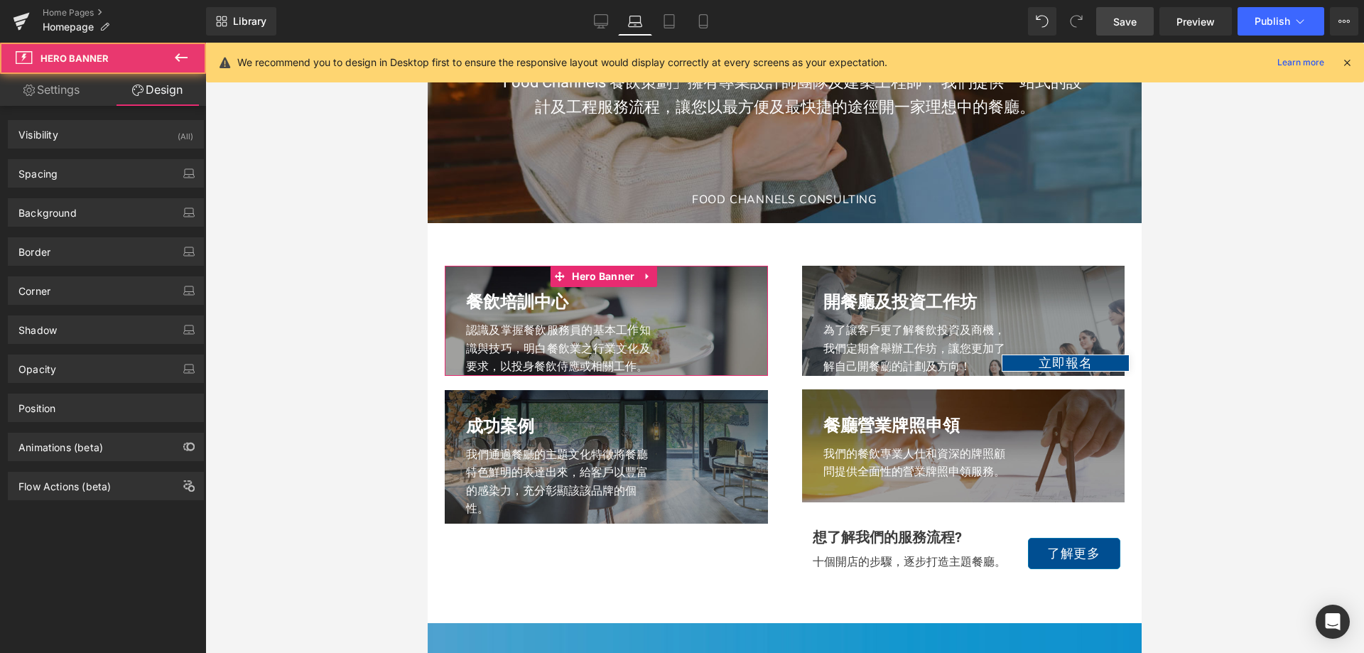
type input "0"
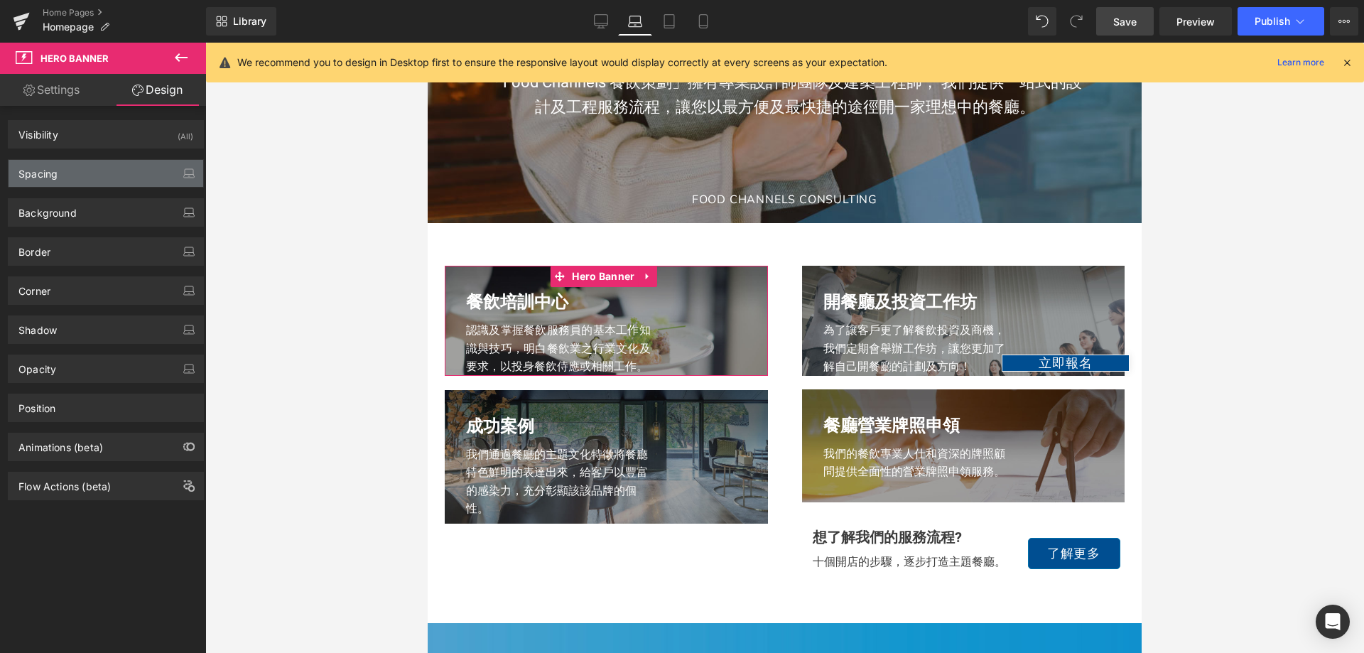
click at [81, 166] on div "Spacing" at bounding box center [106, 173] width 195 height 27
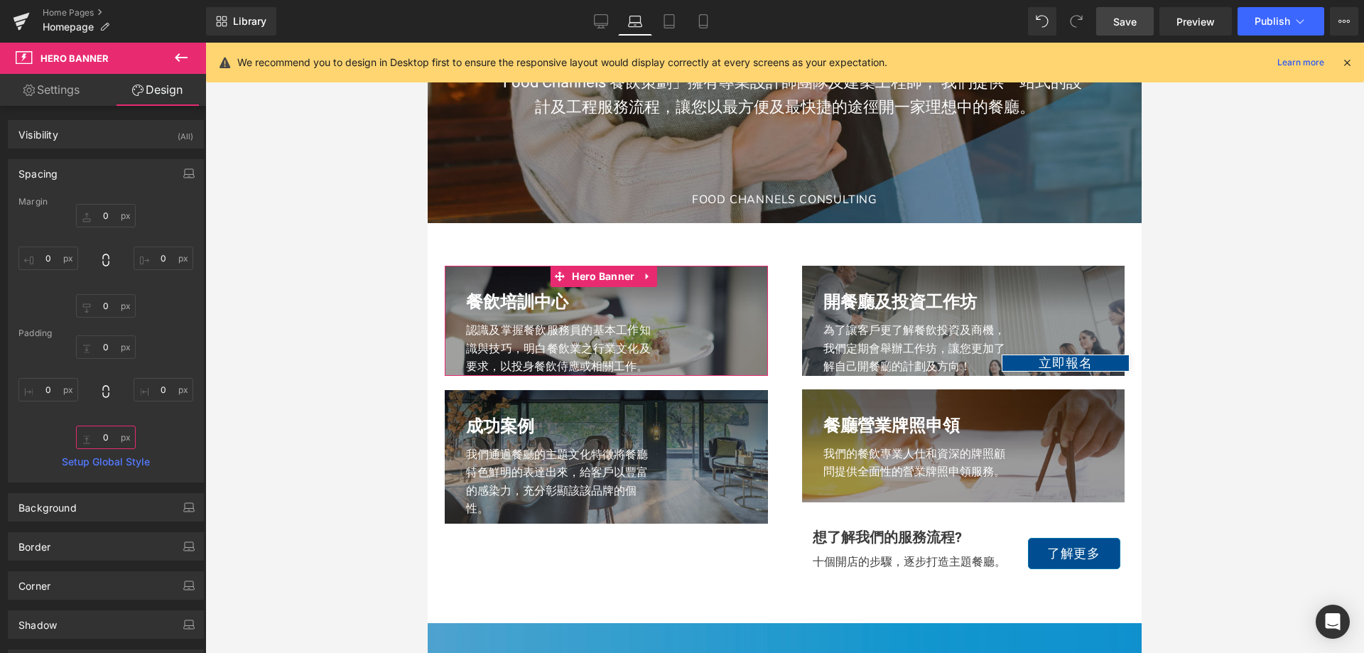
click at [109, 435] on input "0" at bounding box center [106, 437] width 60 height 23
type input "10"
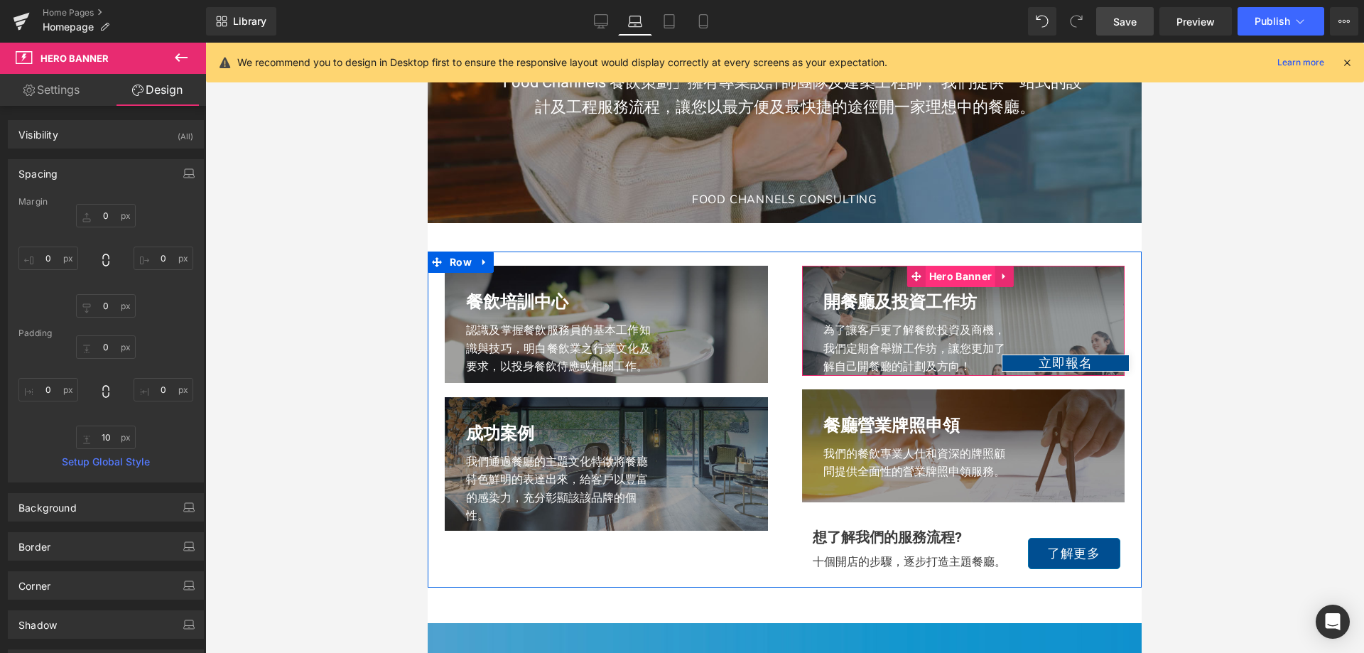
click at [947, 276] on span "Hero Banner" at bounding box center [961, 276] width 70 height 21
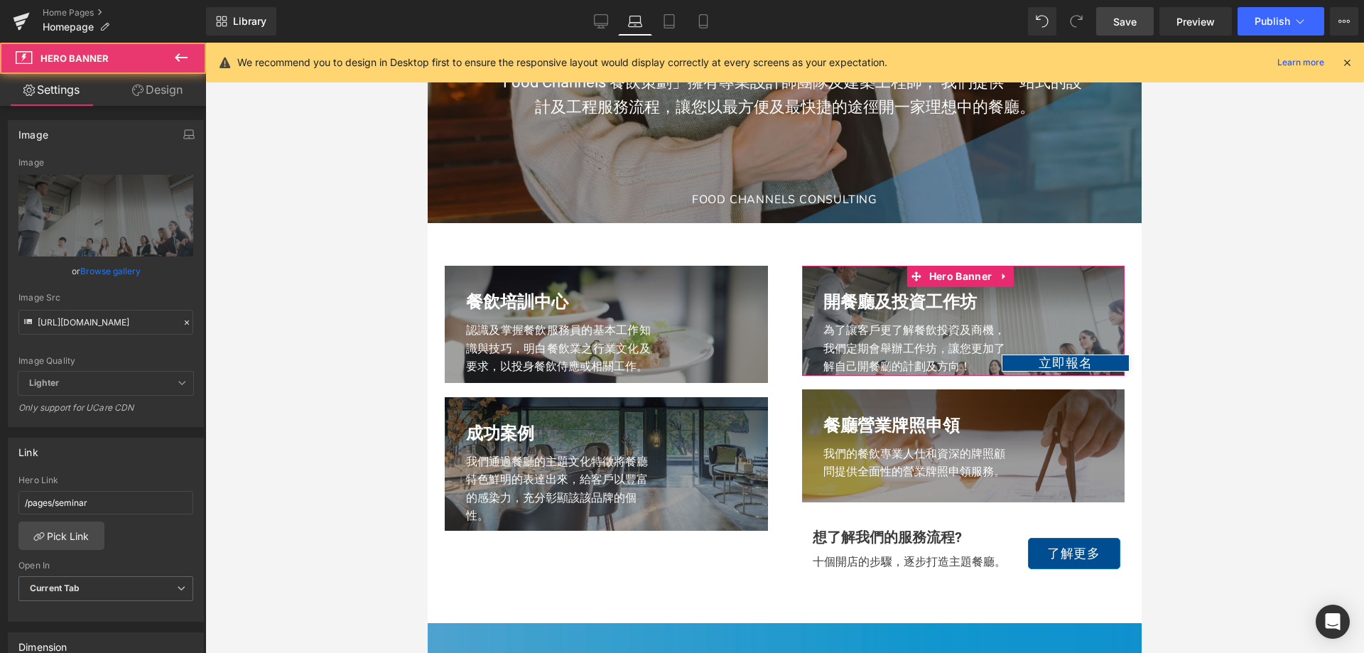
click at [134, 84] on link "Design" at bounding box center [157, 90] width 103 height 32
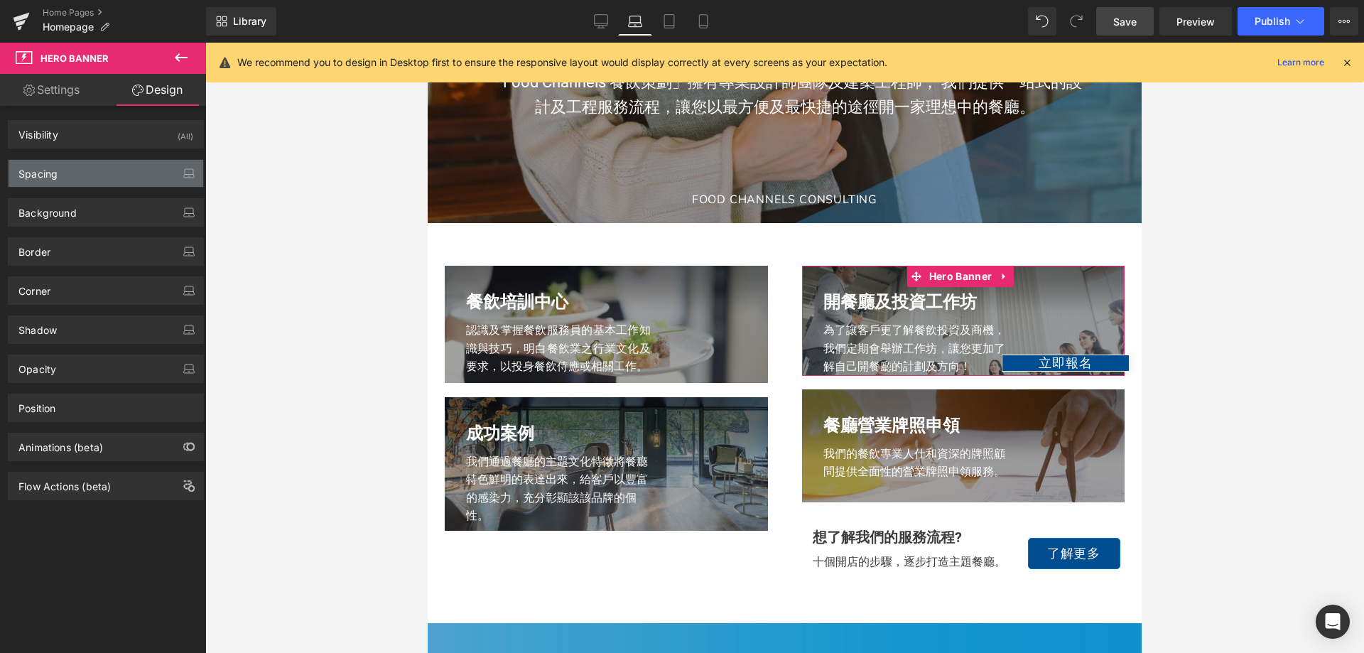
click at [88, 160] on div "Spacing" at bounding box center [106, 173] width 195 height 27
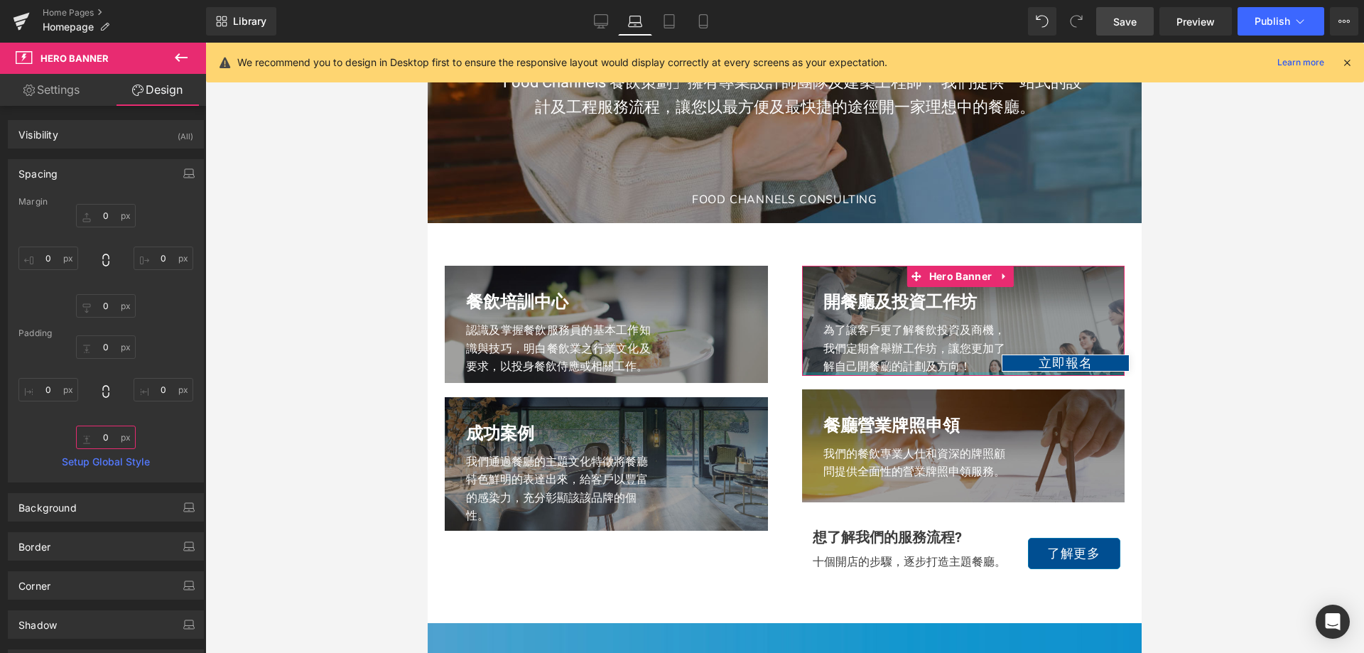
click at [114, 433] on input "0" at bounding box center [106, 437] width 60 height 23
type input "10"
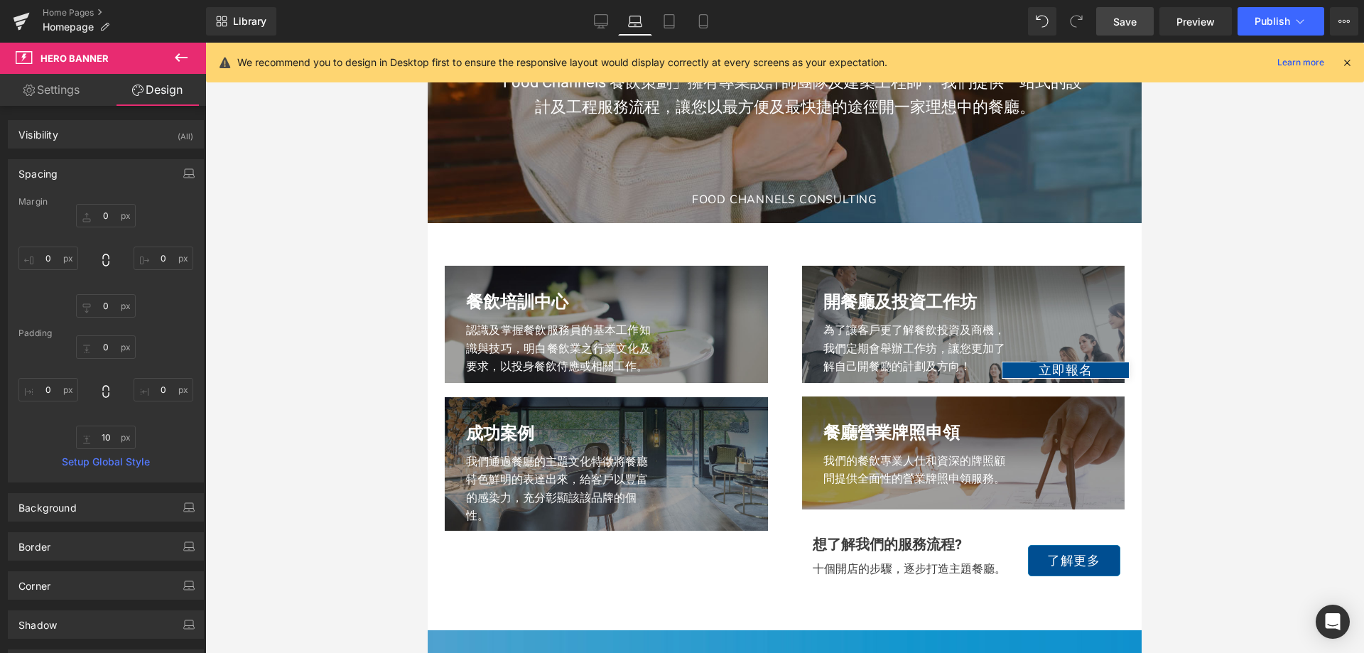
click at [1283, 301] on div at bounding box center [784, 348] width 1159 height 610
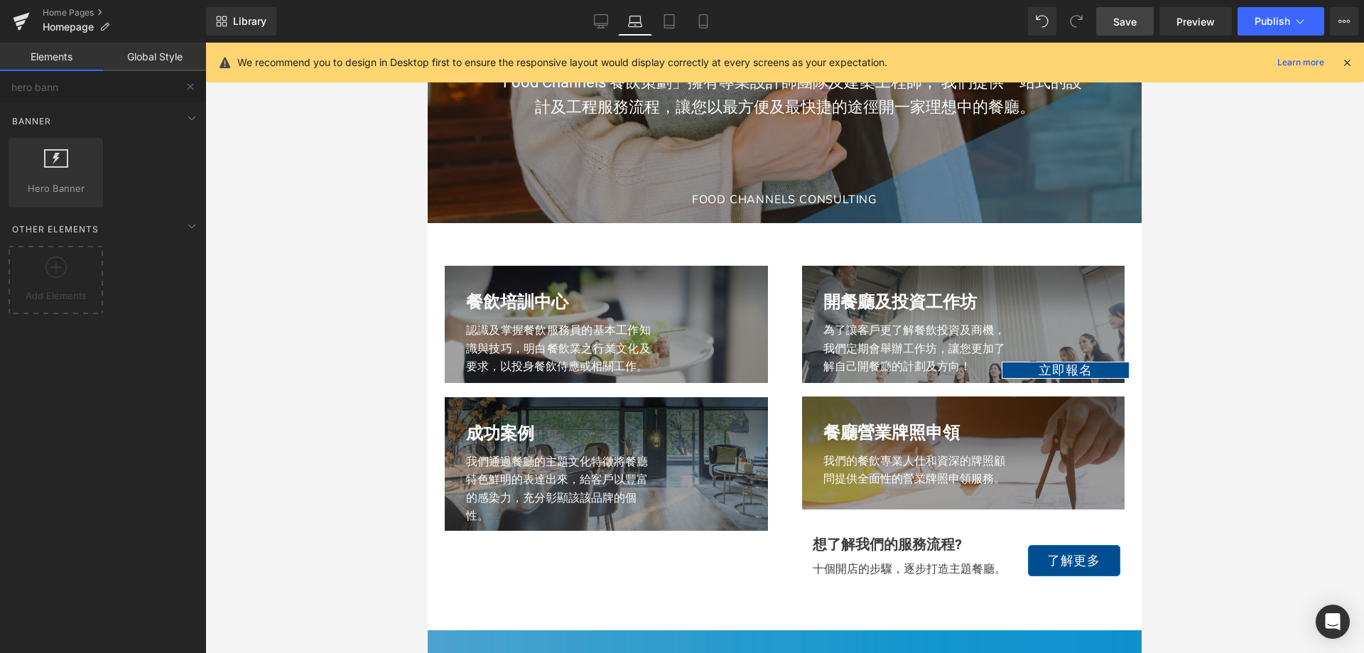
click at [1150, 24] on link "Save" at bounding box center [1125, 21] width 58 height 28
click at [649, 13] on link "Tablet" at bounding box center [654, 21] width 34 height 28
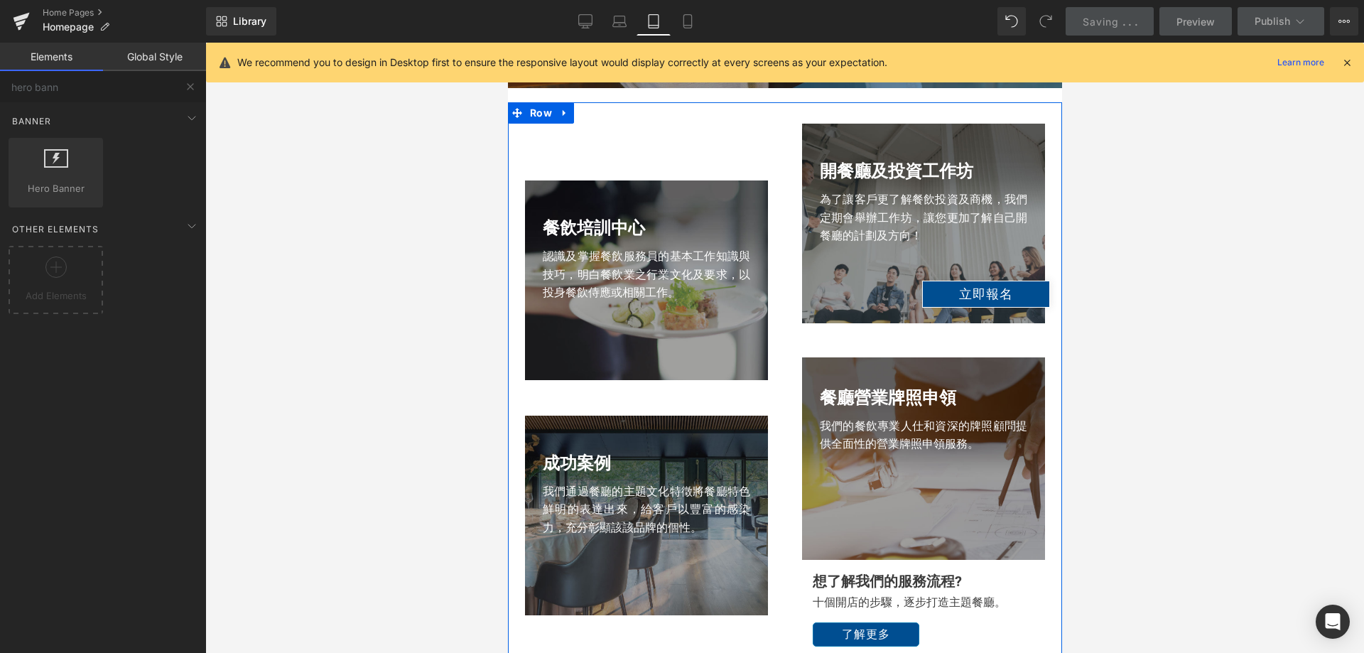
scroll to position [1533, 0]
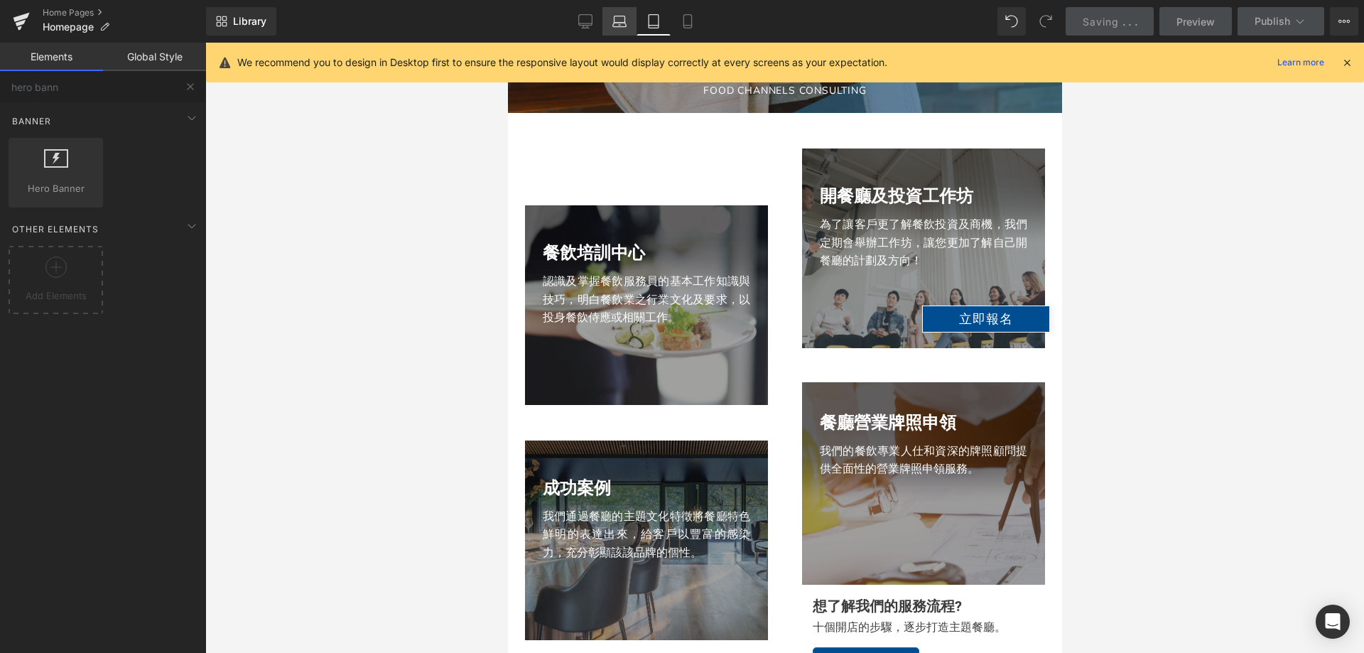
drag, startPoint x: 615, startPoint y: 31, endPoint x: 194, endPoint y: 52, distance: 421.8
click at [615, 31] on link "Laptop" at bounding box center [620, 21] width 34 height 28
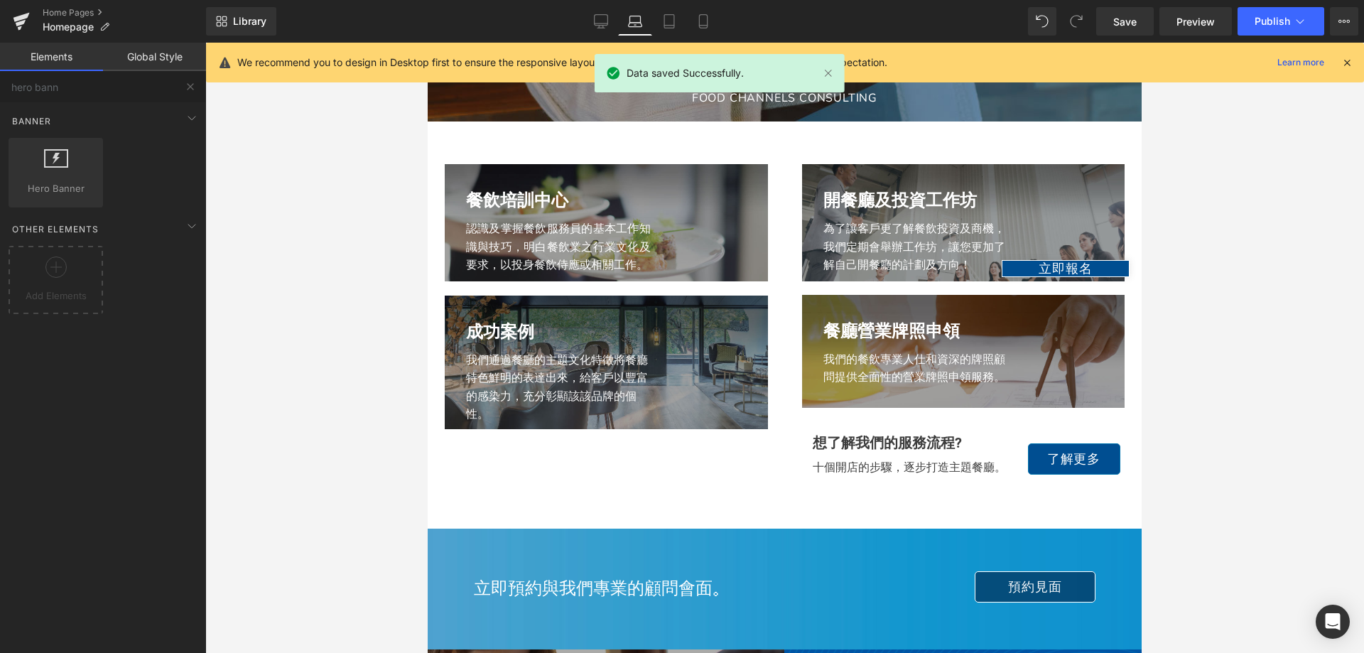
scroll to position [1464, 0]
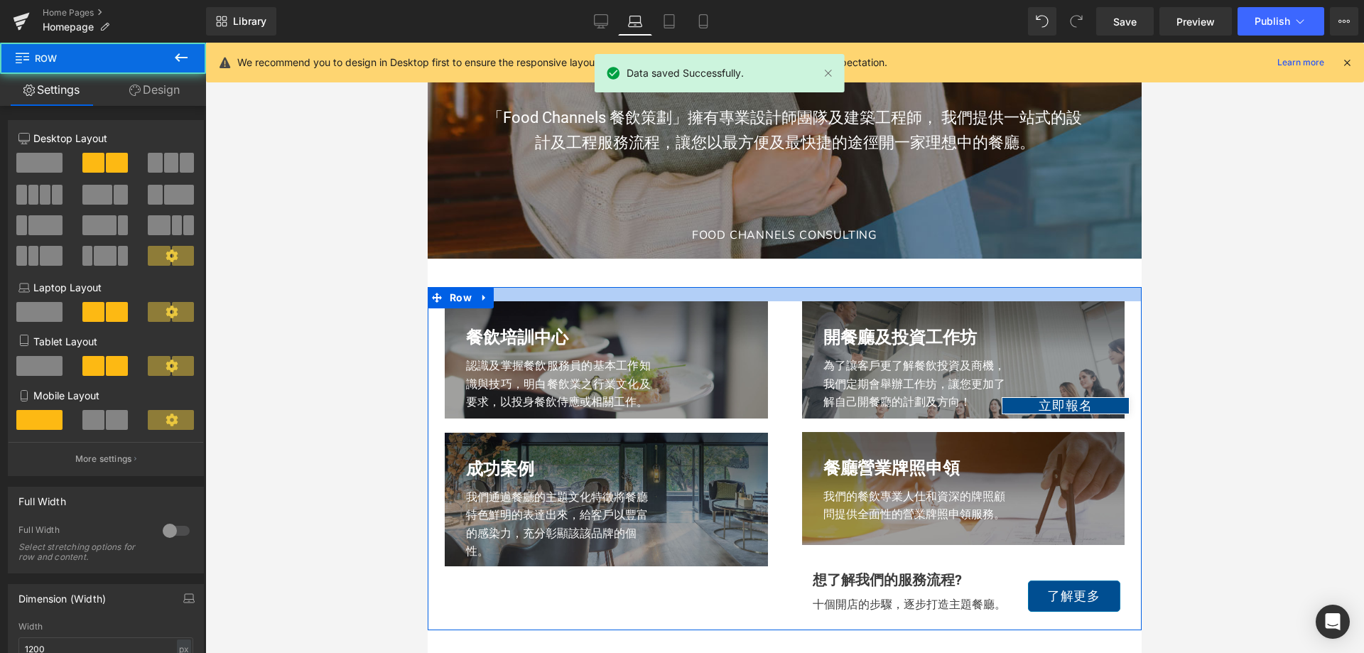
click at [685, 288] on div at bounding box center [785, 294] width 714 height 14
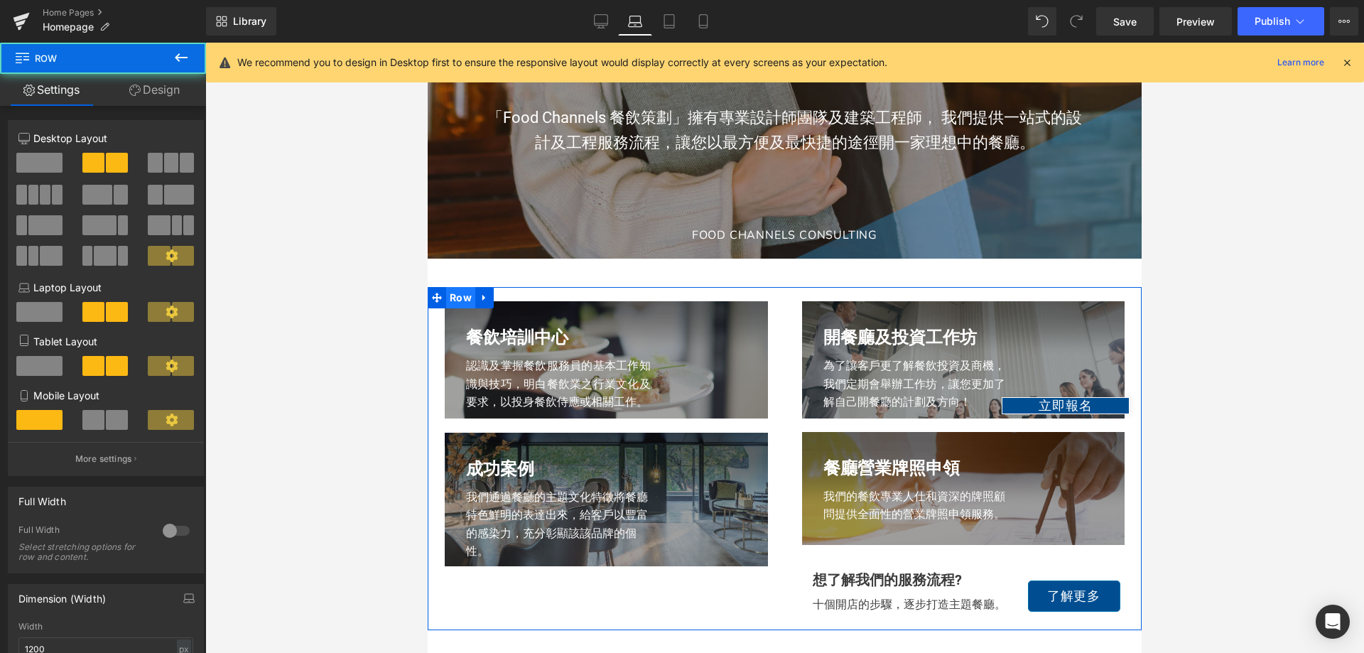
click at [465, 296] on span "Row" at bounding box center [460, 297] width 29 height 21
click at [487, 293] on icon at bounding box center [485, 298] width 10 height 11
click at [502, 296] on icon at bounding box center [503, 298] width 10 height 10
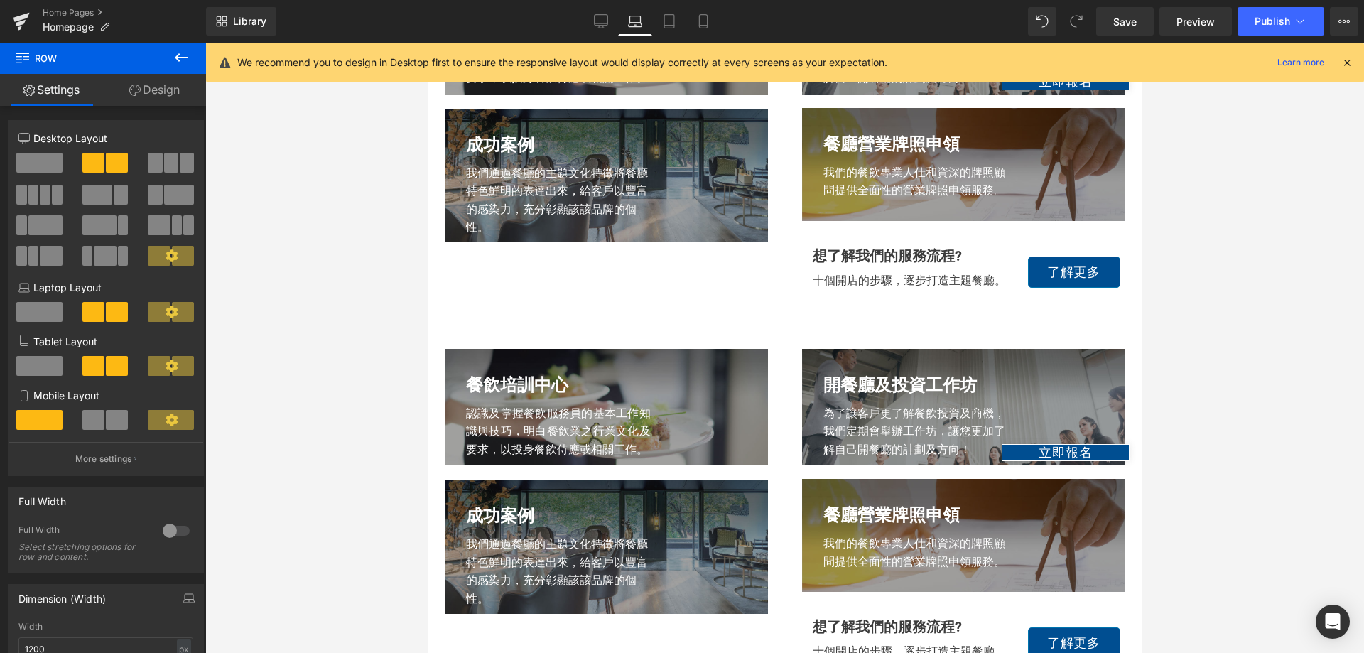
scroll to position [1503, 0]
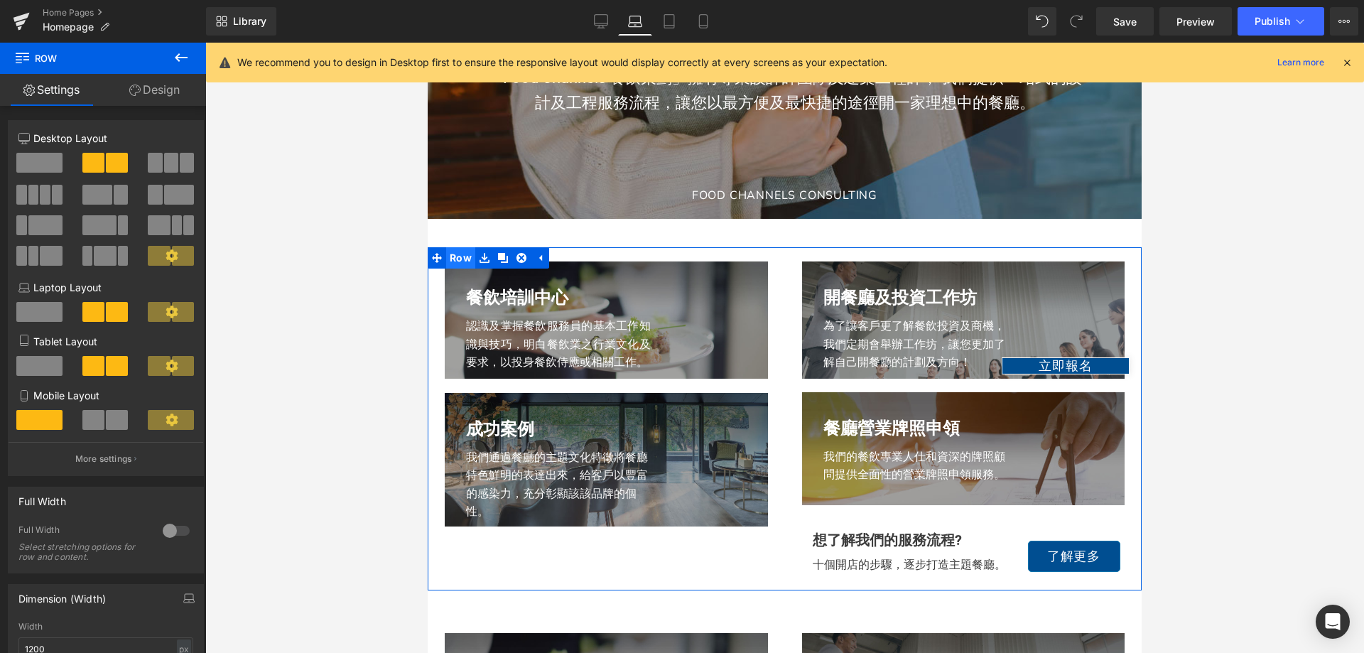
click at [462, 249] on span "Row" at bounding box center [460, 257] width 29 height 21
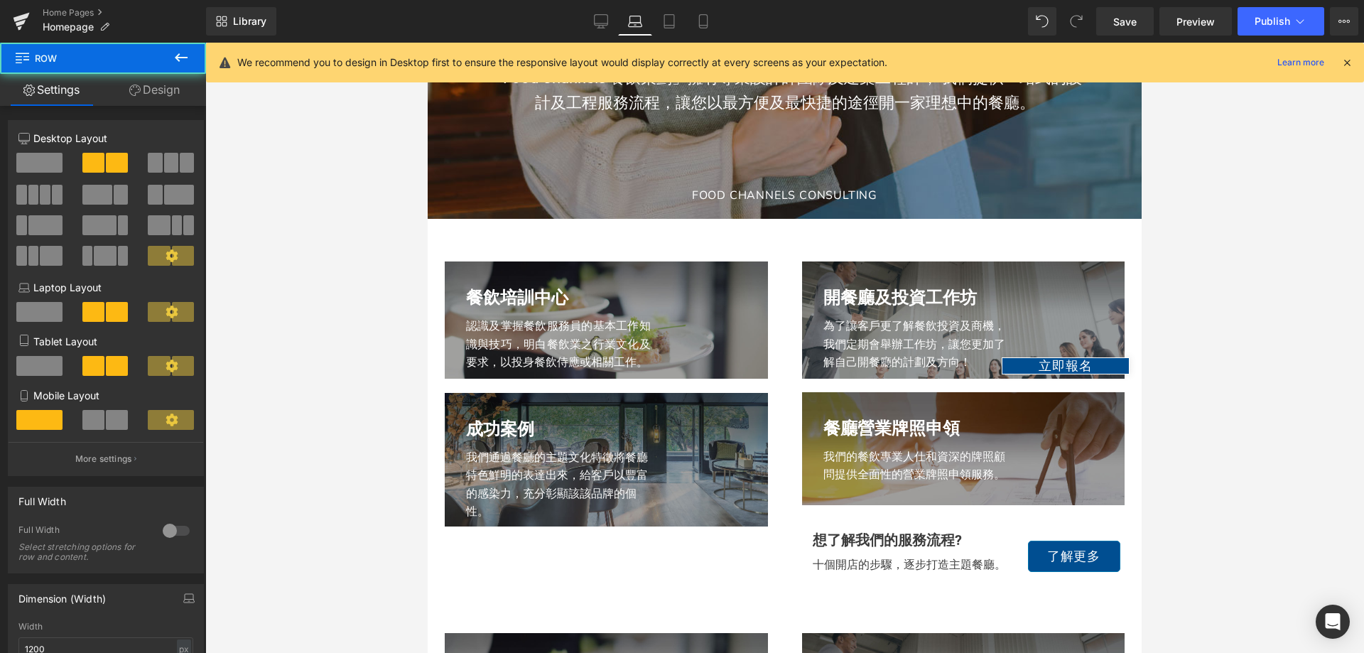
click at [129, 80] on link "Design" at bounding box center [154, 90] width 103 height 32
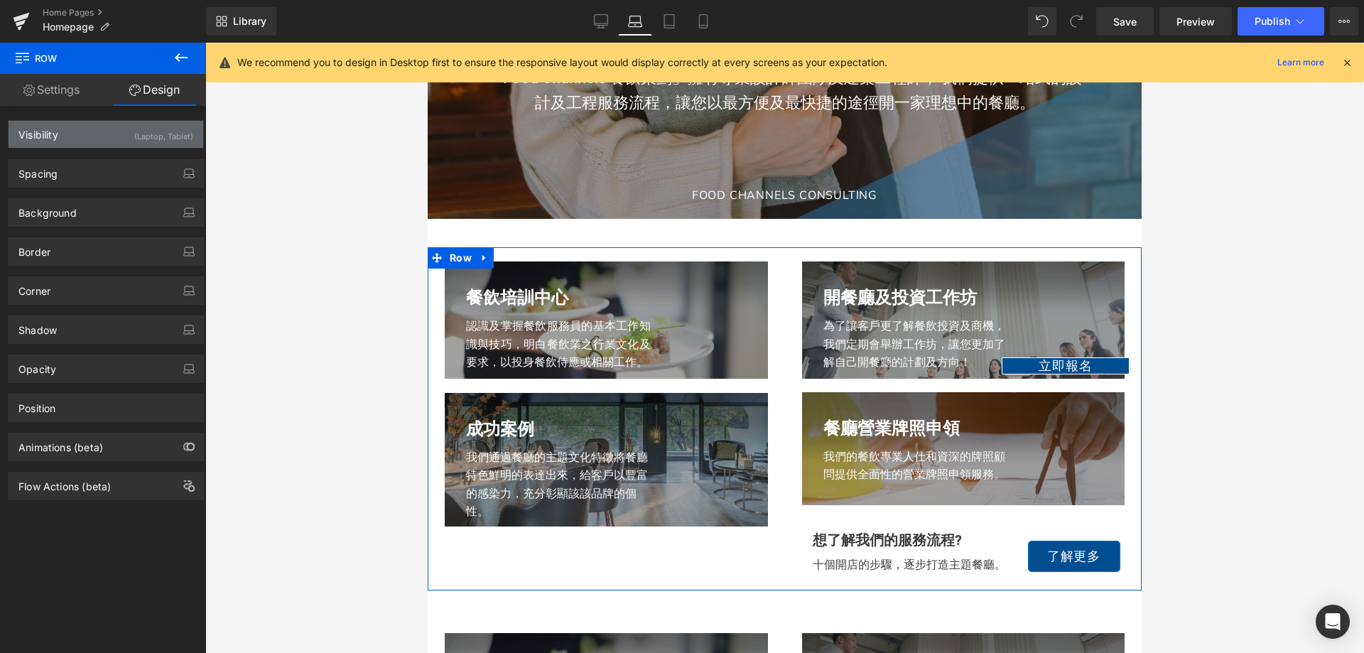
click at [158, 135] on div "(Laptop, Tablet)" at bounding box center [163, 132] width 59 height 23
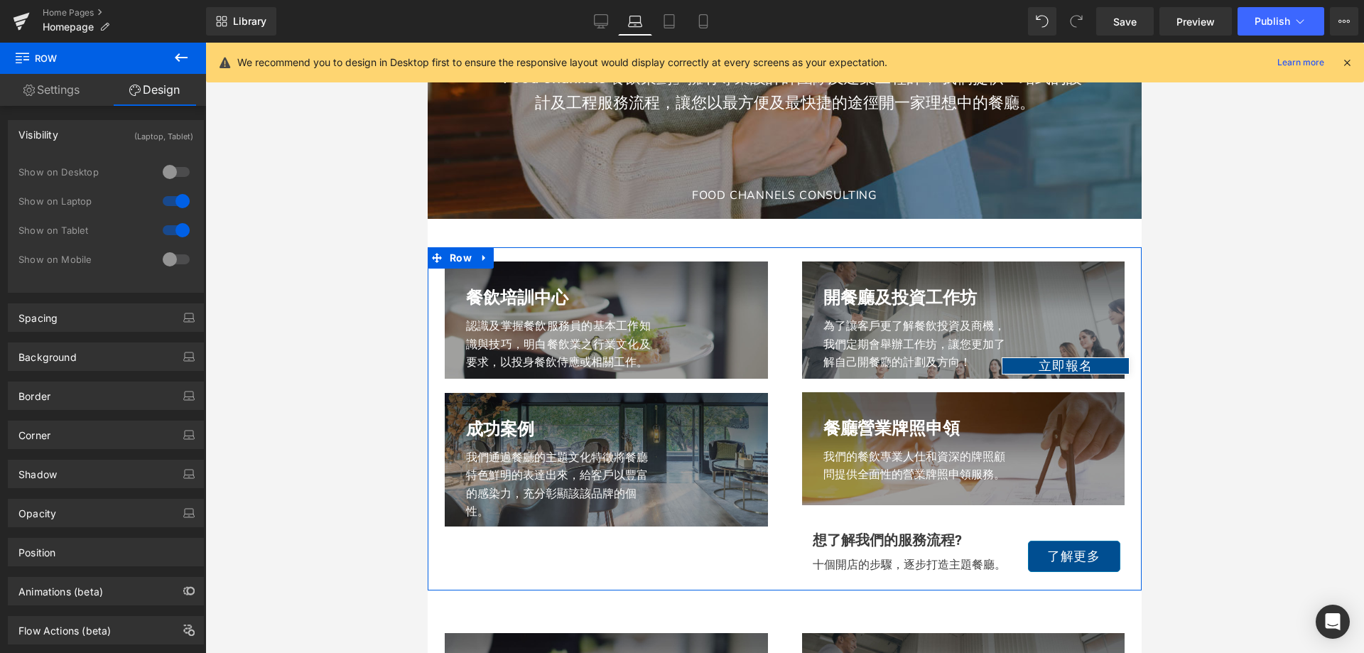
drag, startPoint x: 171, startPoint y: 205, endPoint x: 202, endPoint y: 291, distance: 91.1
click at [171, 205] on div at bounding box center [176, 201] width 34 height 23
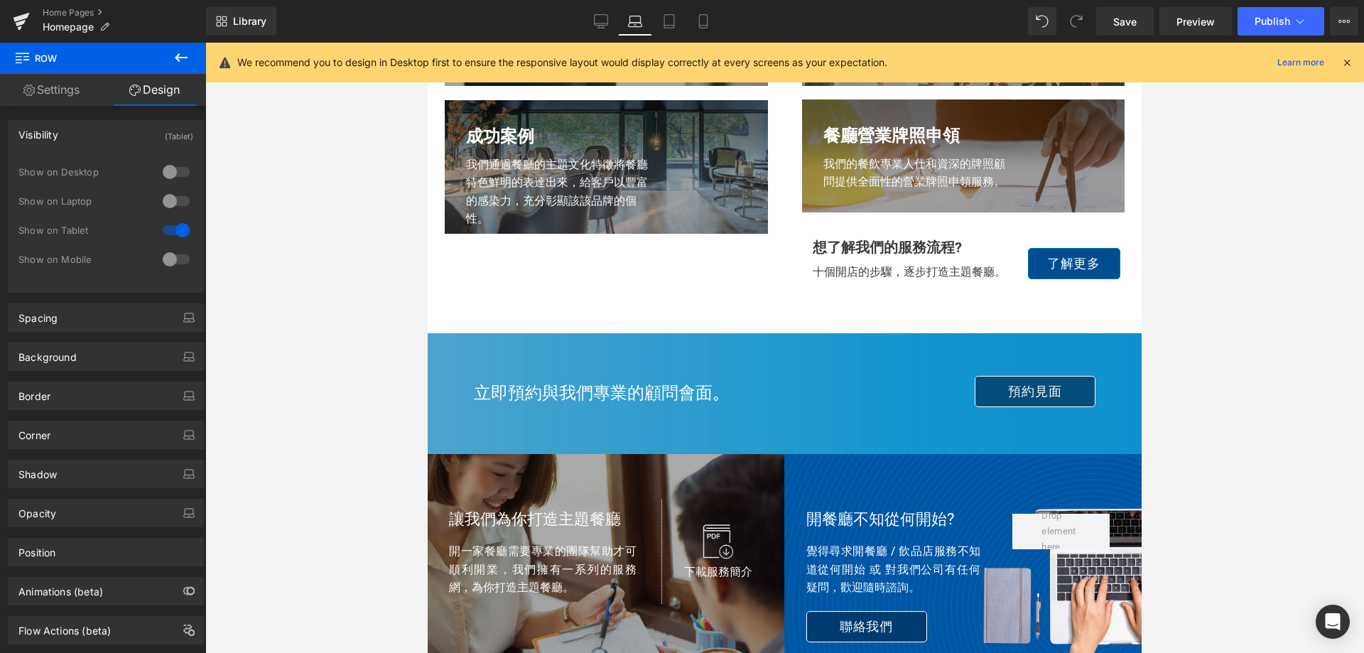
scroll to position [1646, 0]
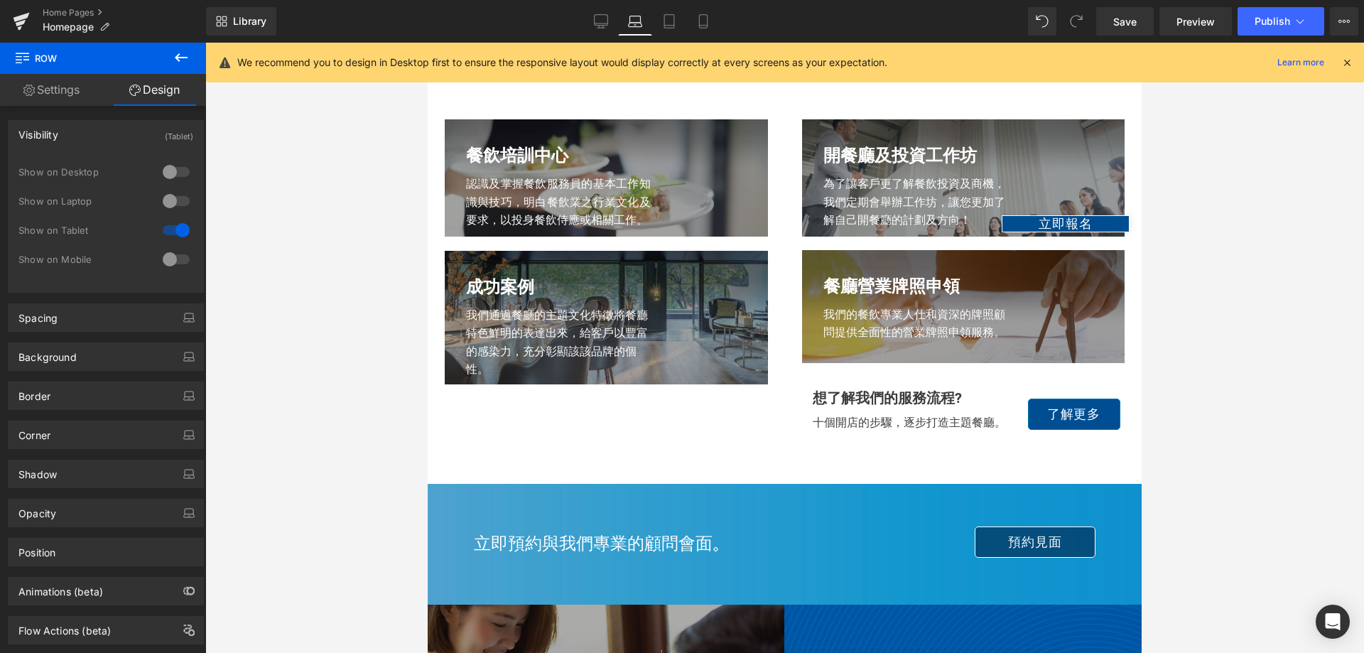
click at [171, 191] on div at bounding box center [176, 201] width 34 height 23
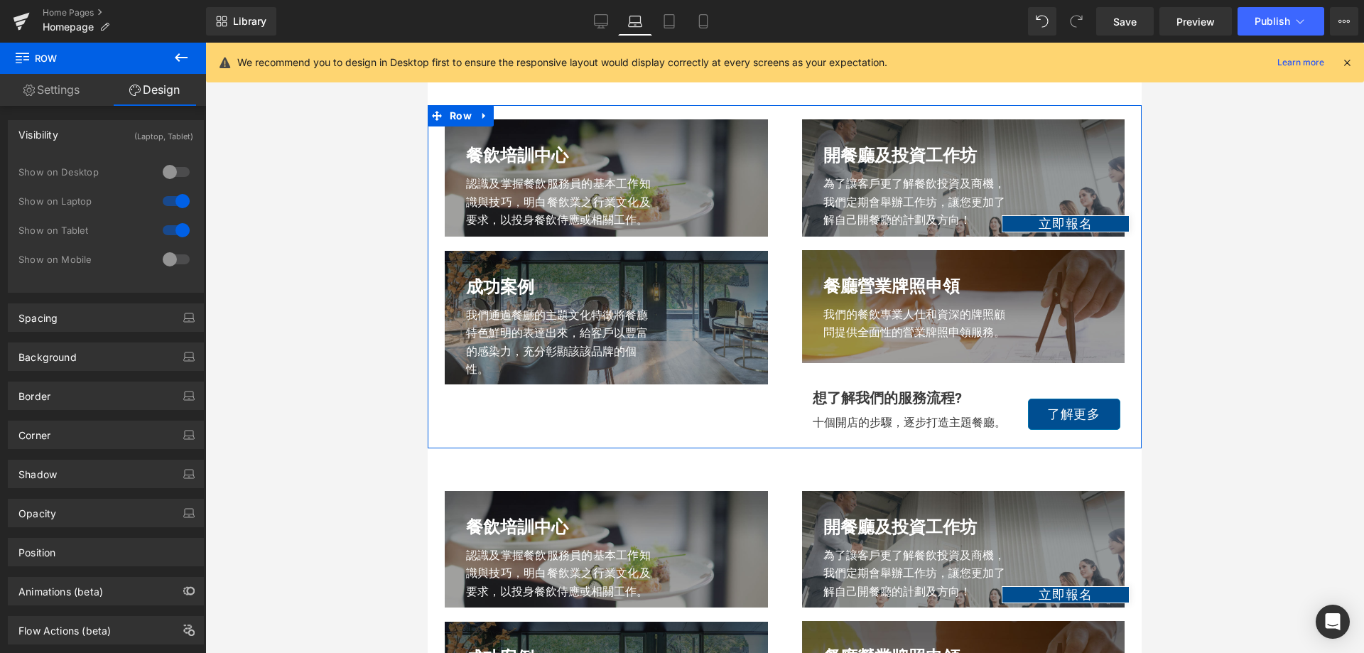
click at [175, 225] on div at bounding box center [176, 230] width 34 height 23
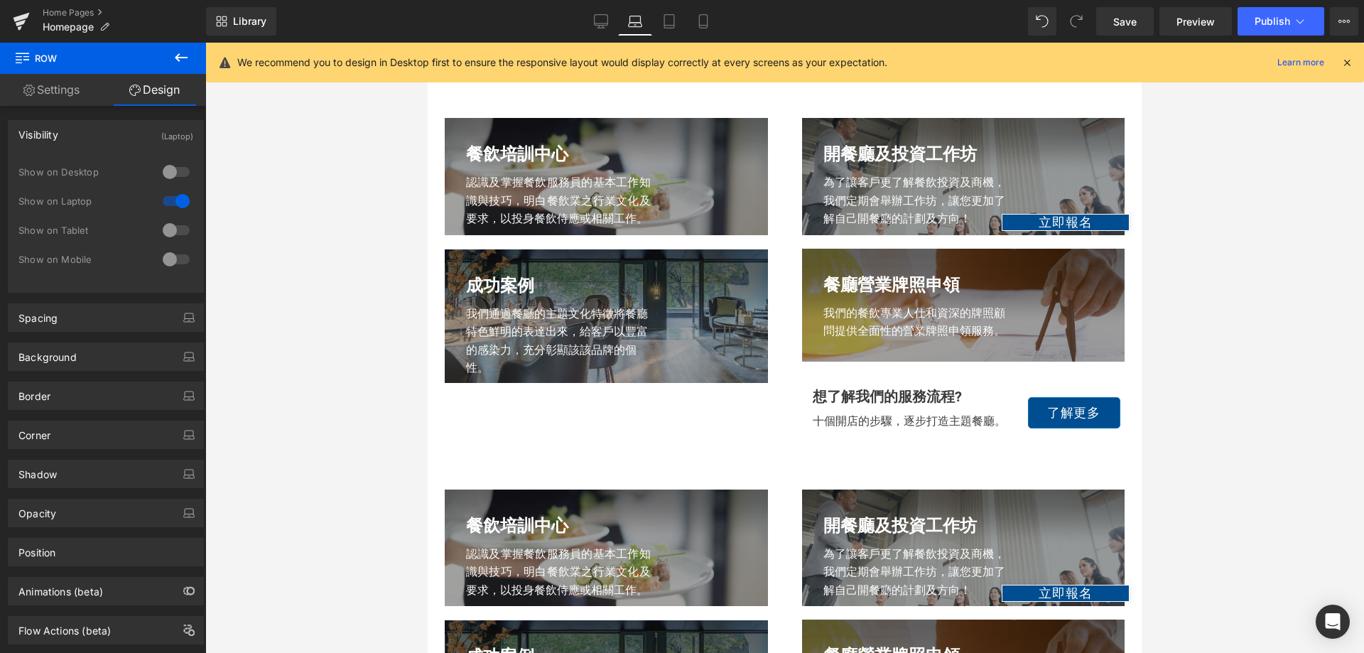
scroll to position [1859, 0]
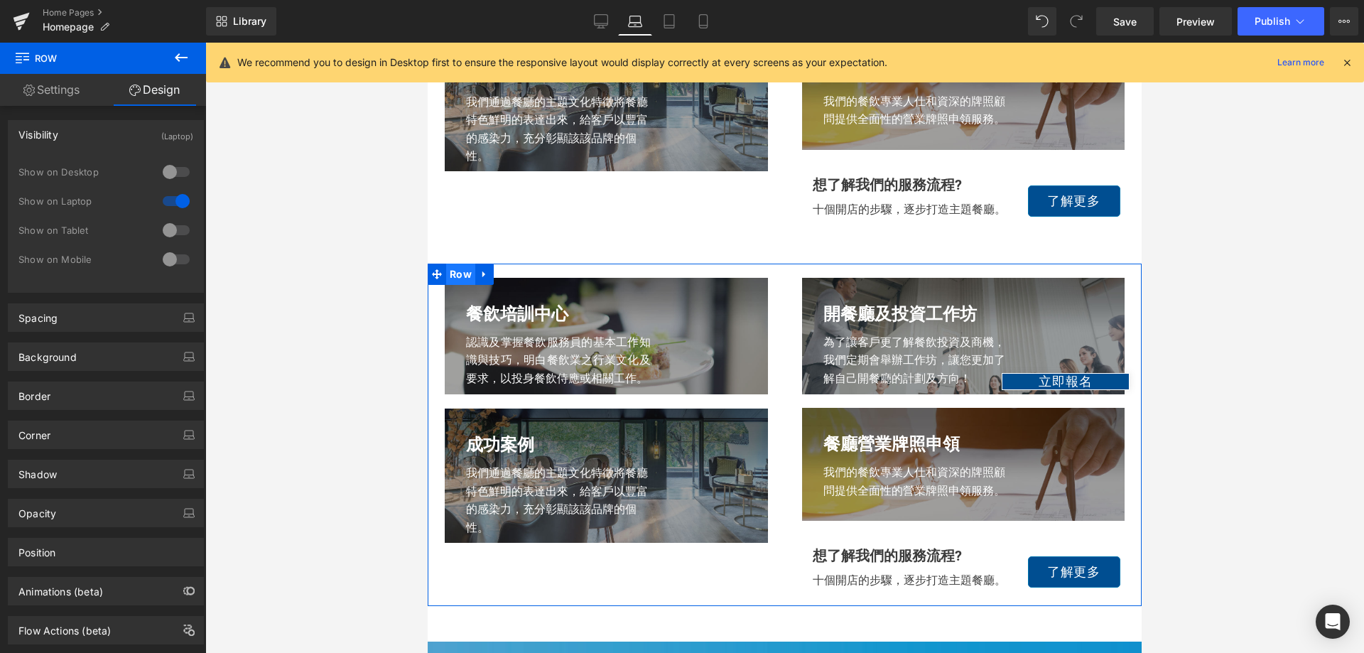
click at [463, 285] on span "Row" at bounding box center [460, 274] width 29 height 21
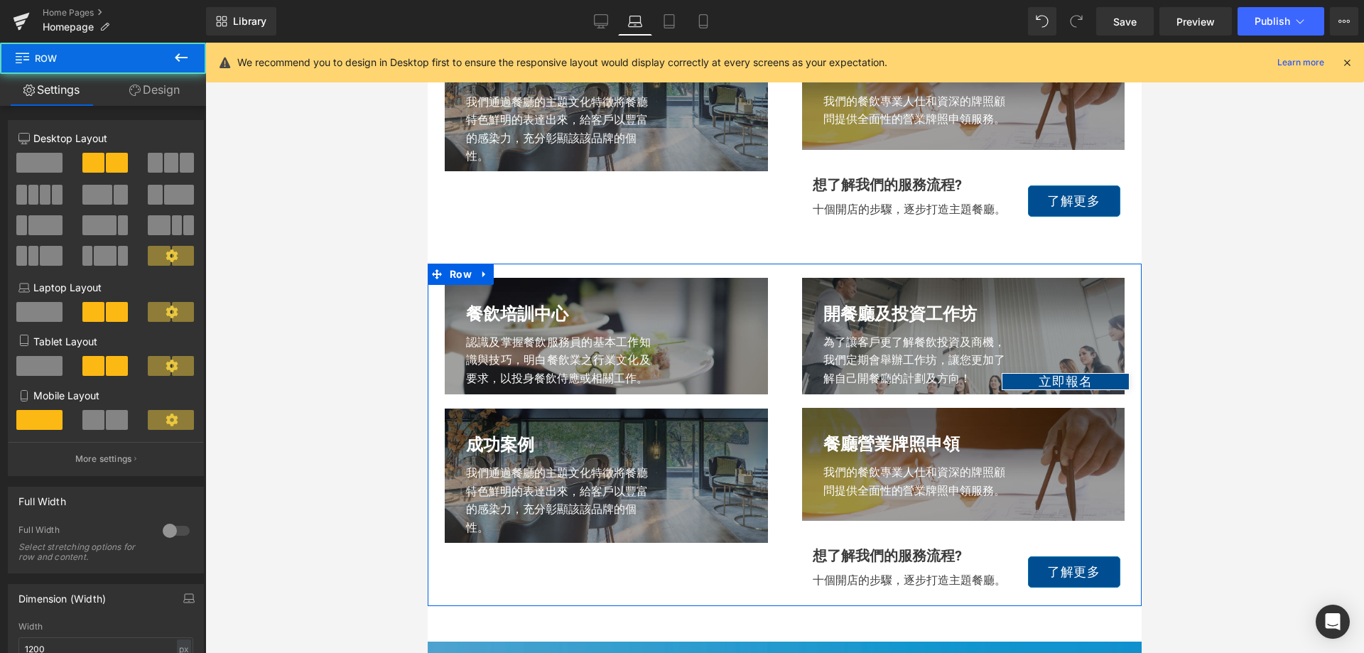
click at [151, 88] on link "Design" at bounding box center [154, 90] width 103 height 32
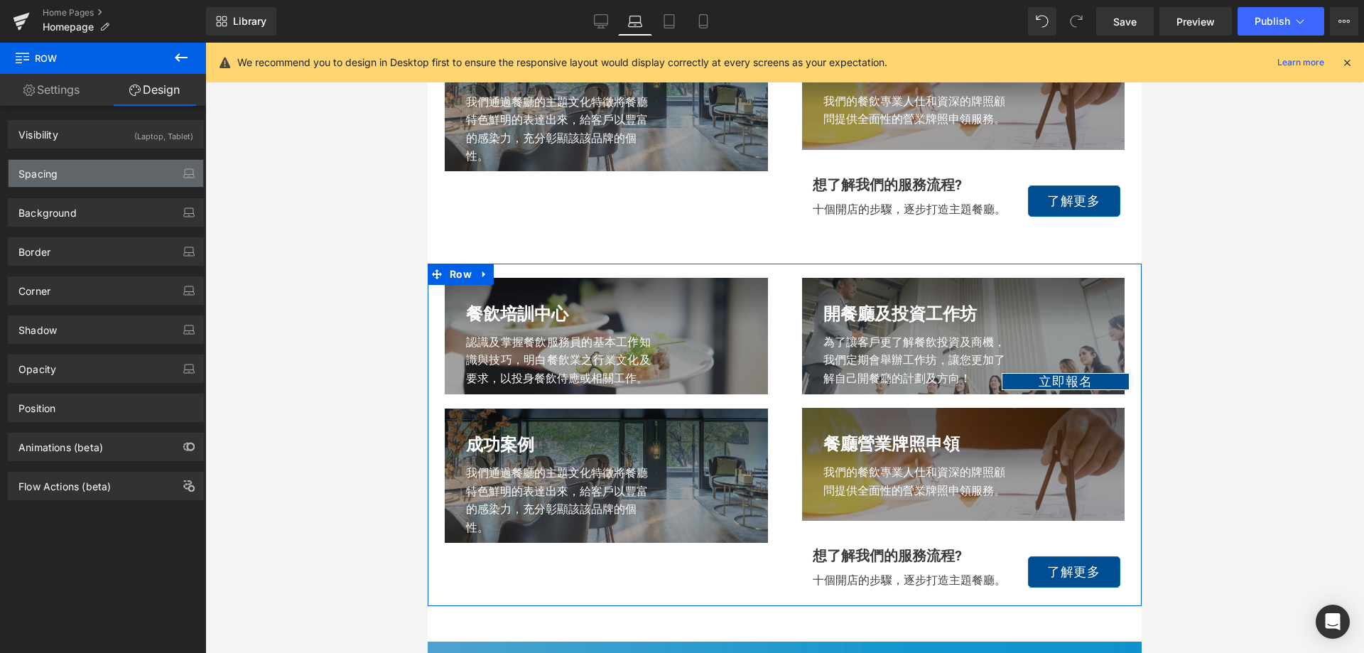
click at [148, 172] on div "Spacing" at bounding box center [106, 173] width 195 height 27
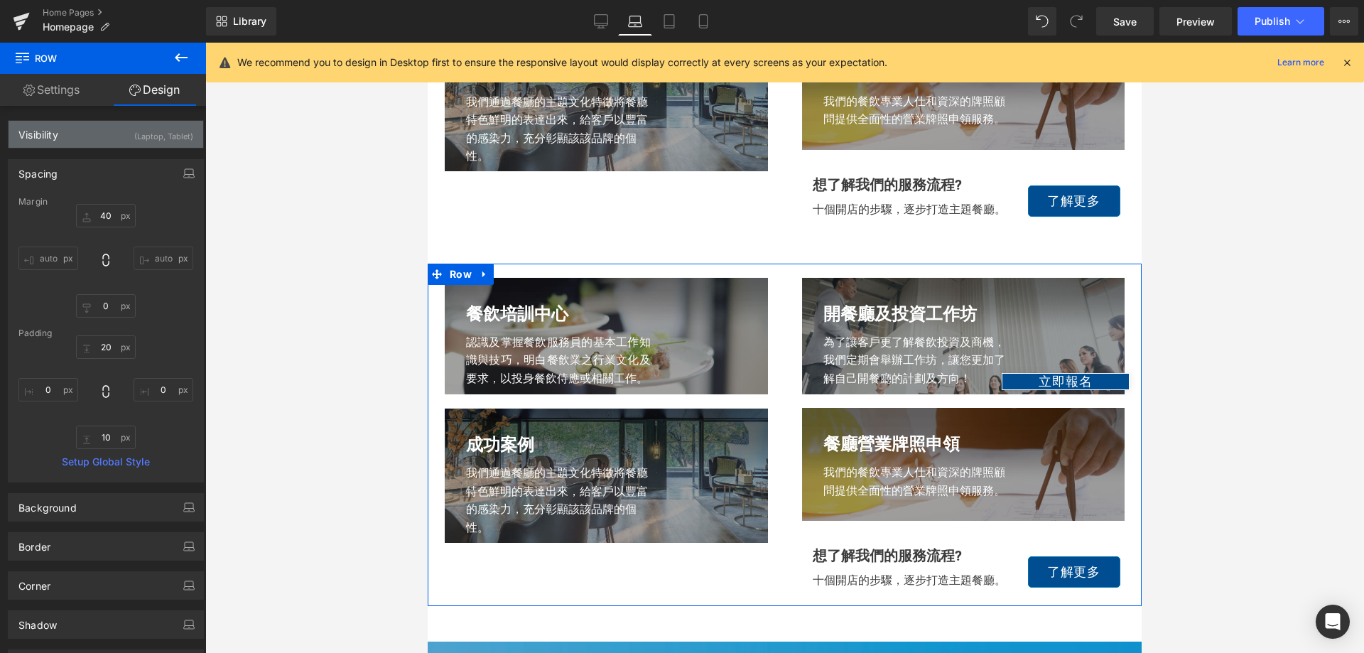
click at [157, 127] on div "(Laptop, Tablet)" at bounding box center [163, 132] width 59 height 23
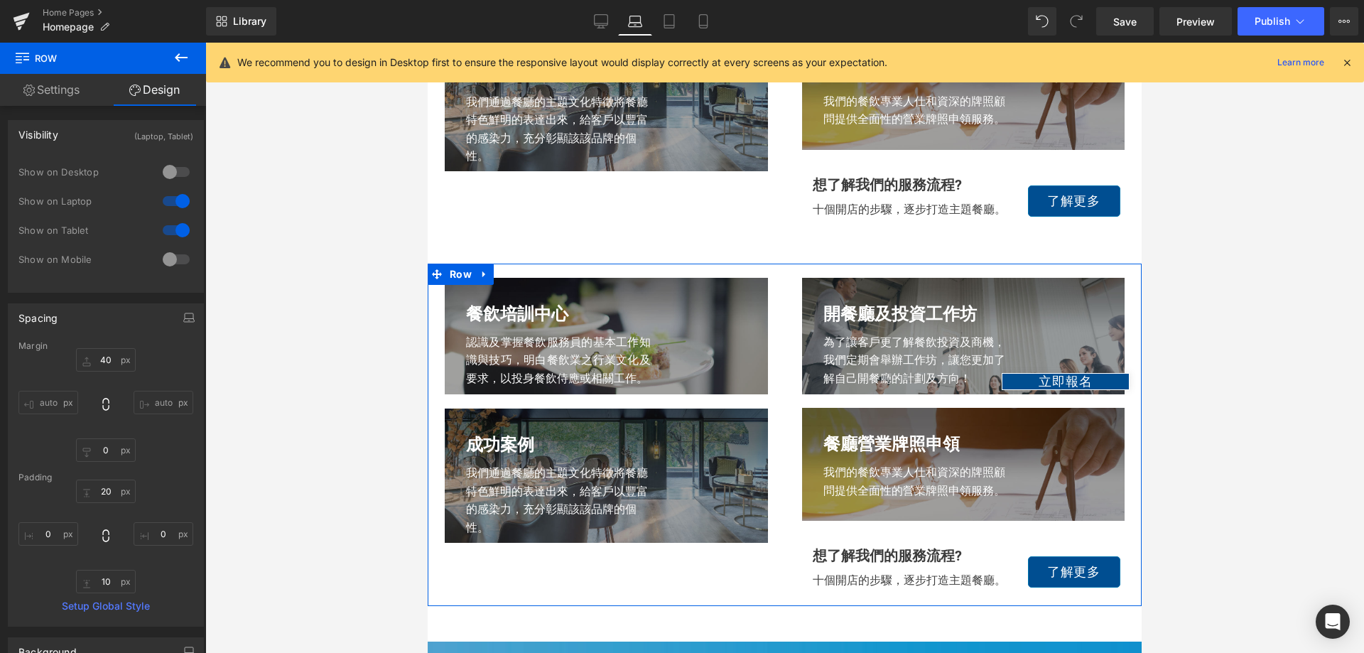
click at [166, 204] on div at bounding box center [176, 201] width 34 height 23
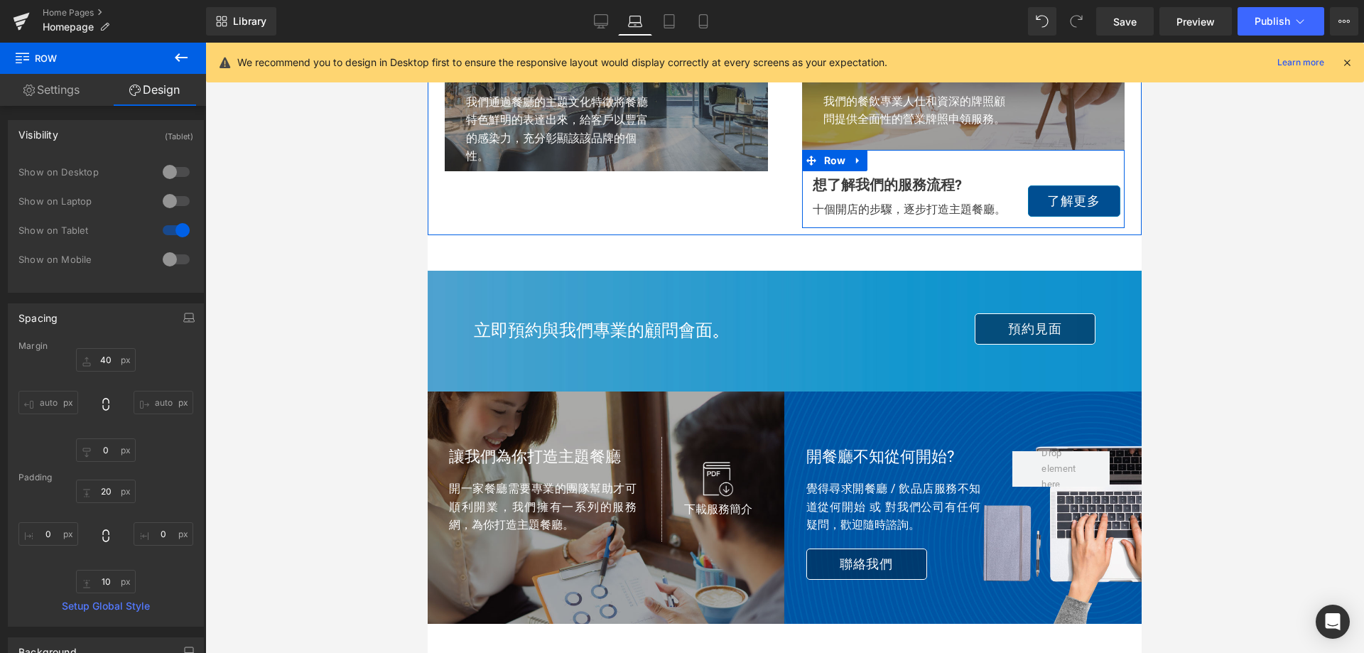
scroll to position [1646, 0]
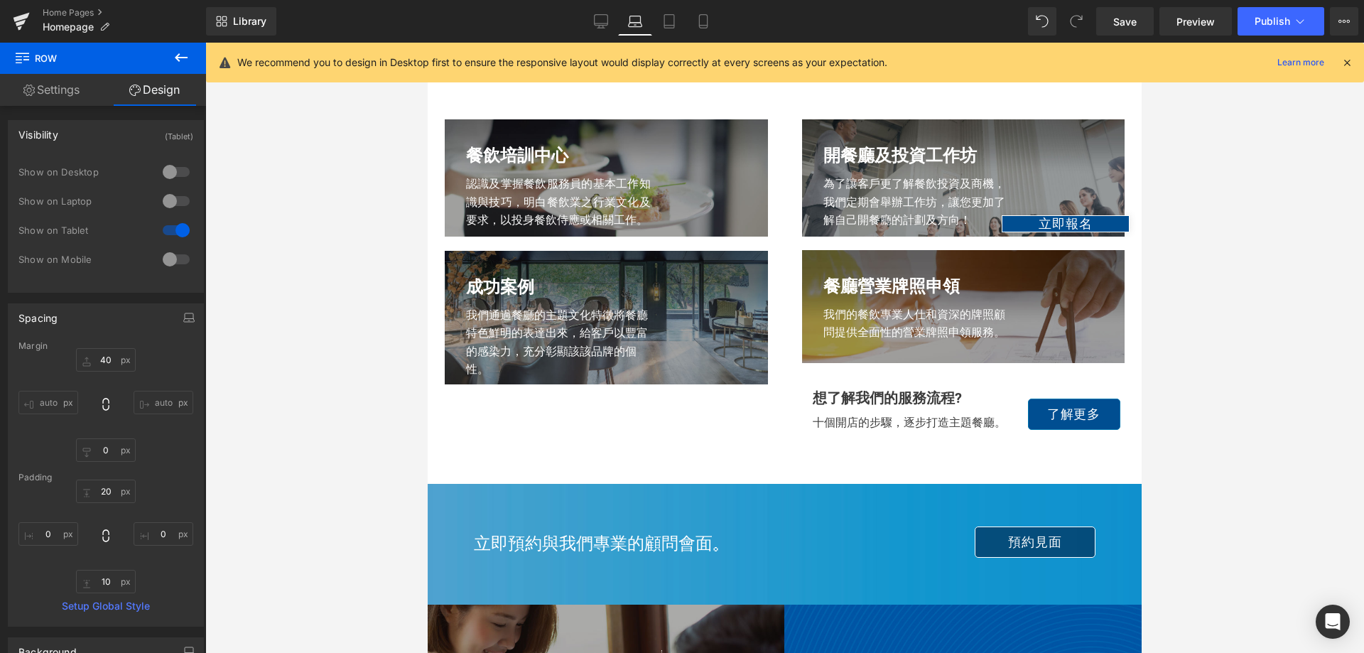
click at [1250, 220] on div at bounding box center [784, 348] width 1159 height 610
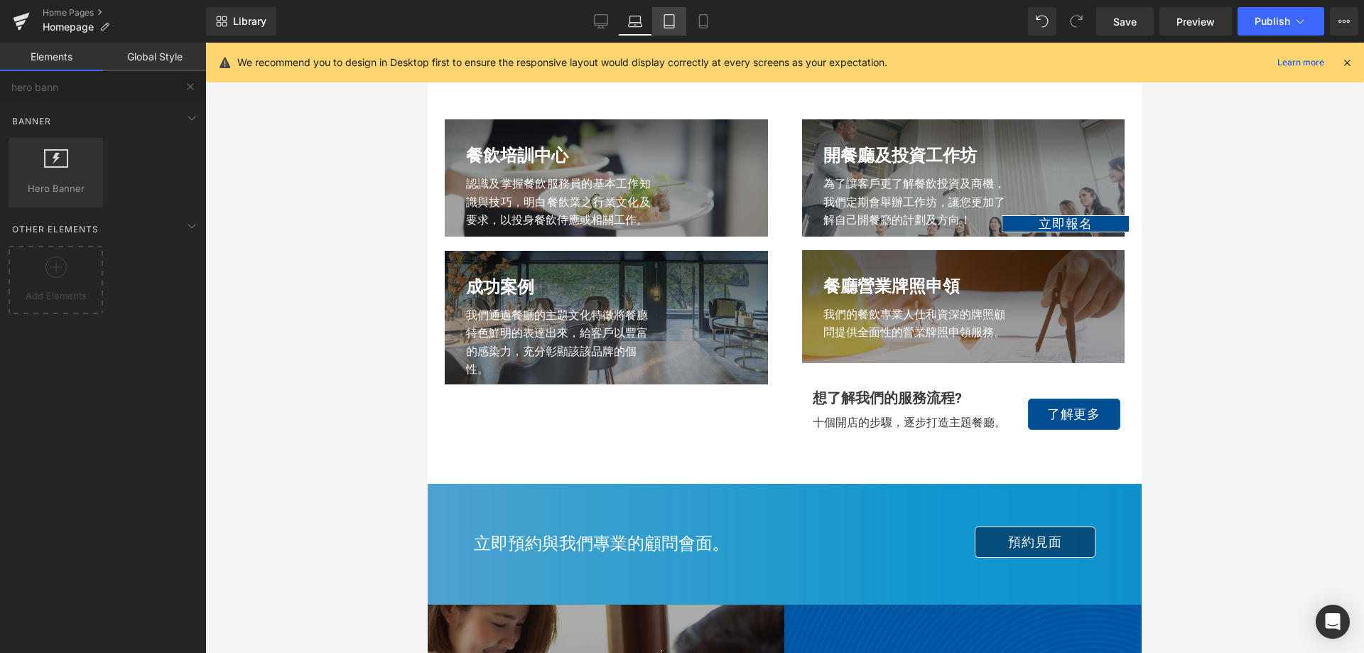
click at [661, 21] on link "Tablet" at bounding box center [669, 21] width 34 height 28
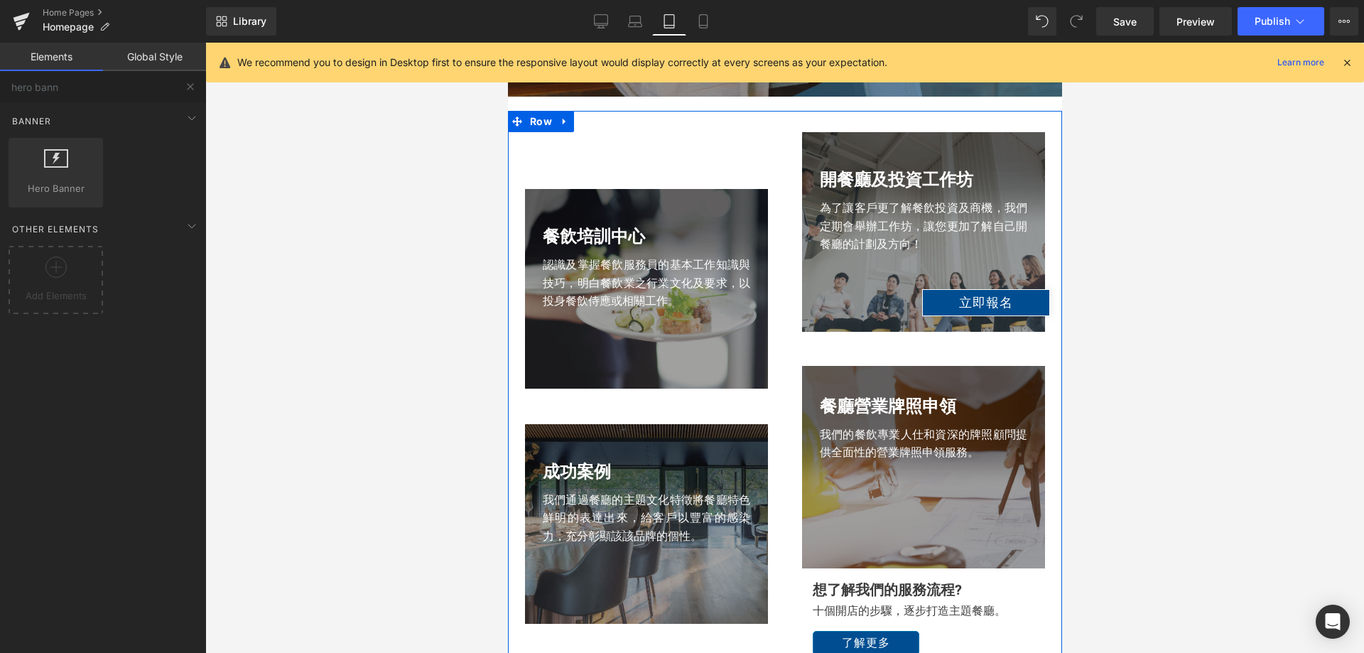
scroll to position [1462, 0]
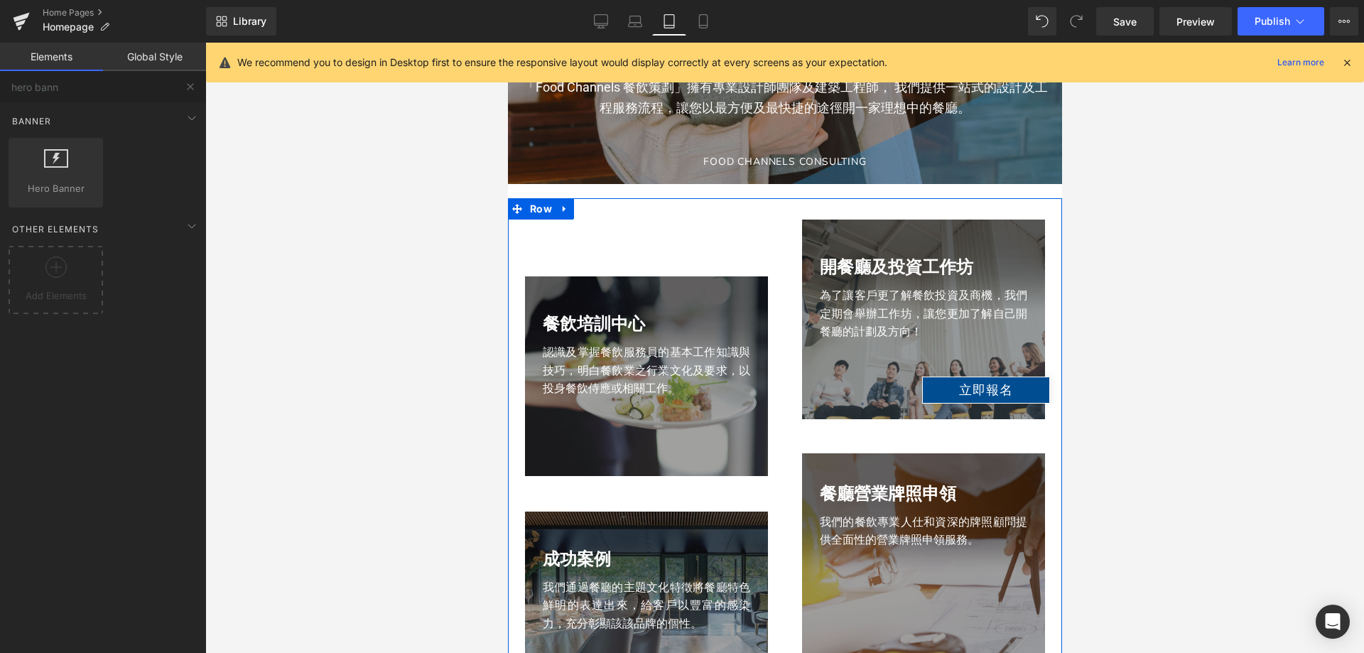
click at [686, 218] on div "餐飲培訓中心 Heading 認識及掌握餐飲服務員的基本工作知識與技巧，明白餐飲業之行業文化及要求，以投身餐飲侍應或相關工作。 Text Block Row …" at bounding box center [784, 479] width 554 height 562
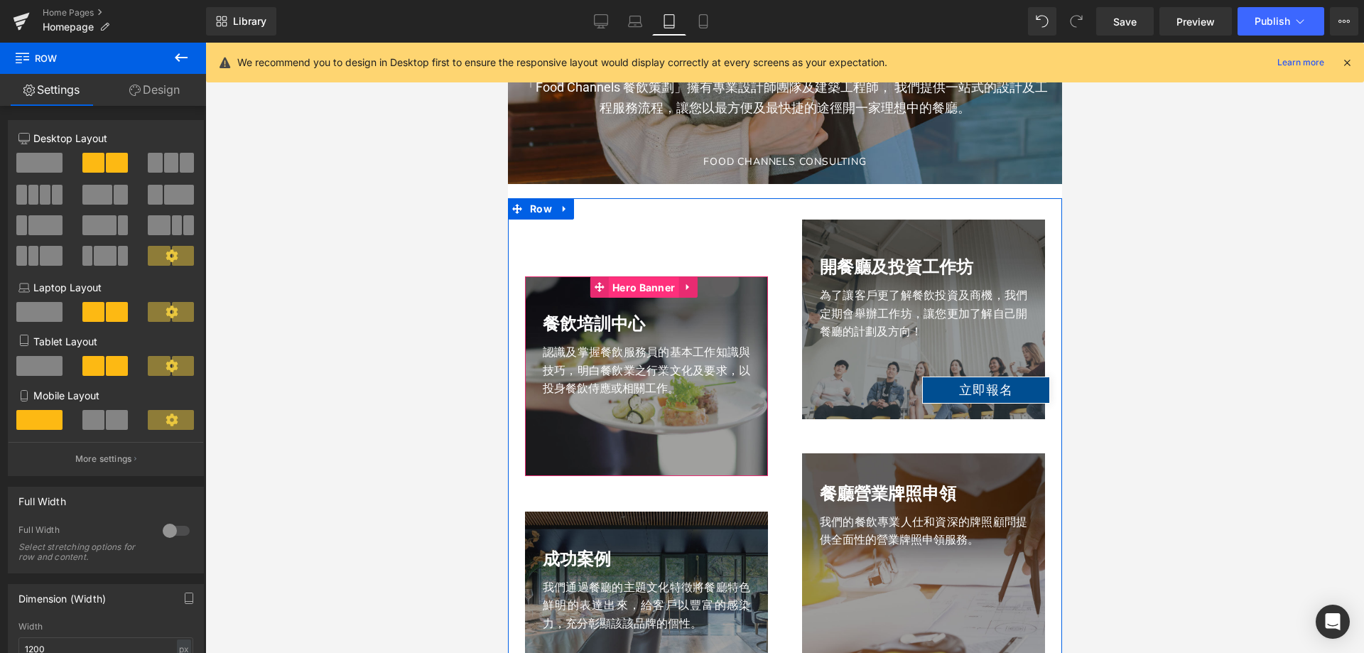
click at [615, 281] on span "Hero Banner" at bounding box center [643, 287] width 70 height 21
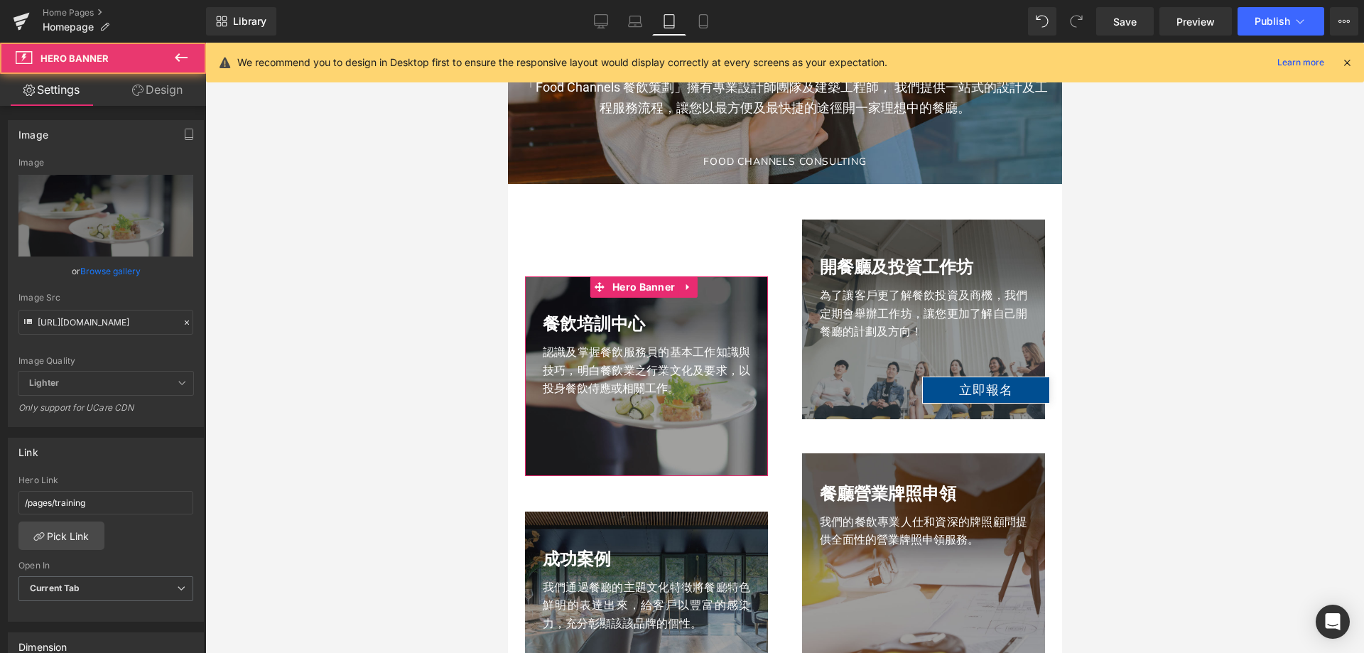
click at [141, 92] on icon at bounding box center [137, 90] width 11 height 11
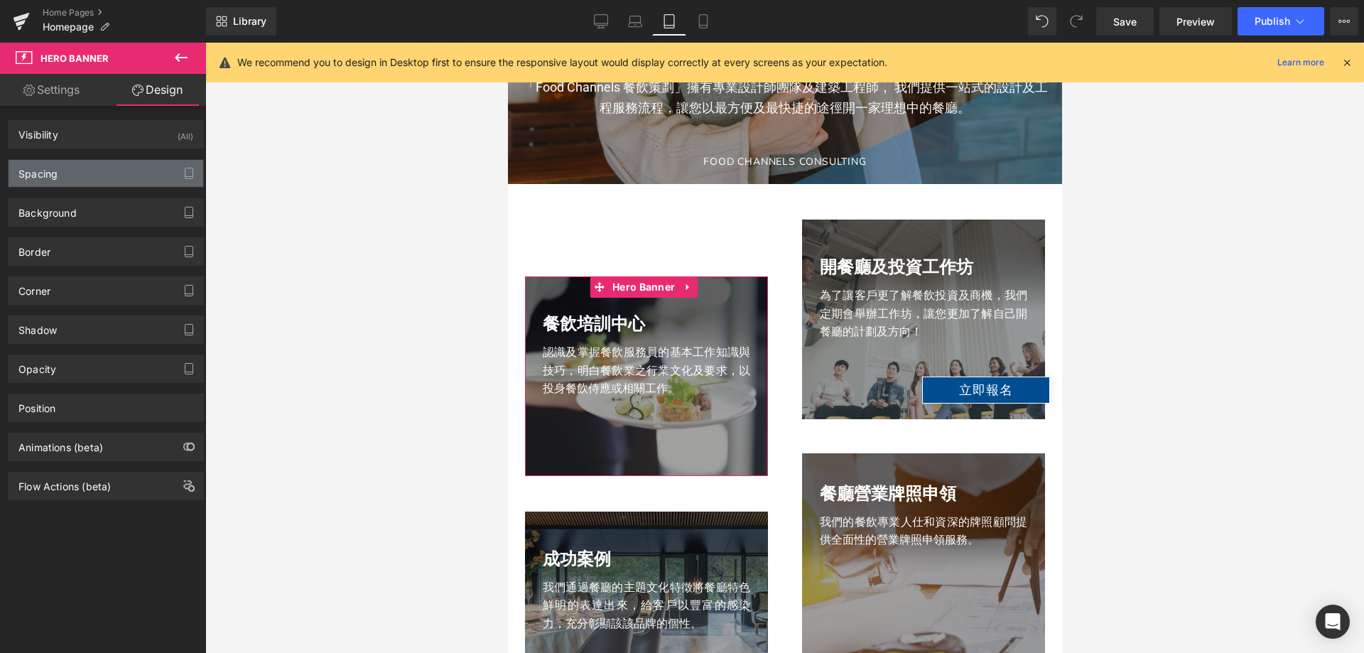
click at [82, 177] on div "Spacing" at bounding box center [106, 173] width 195 height 27
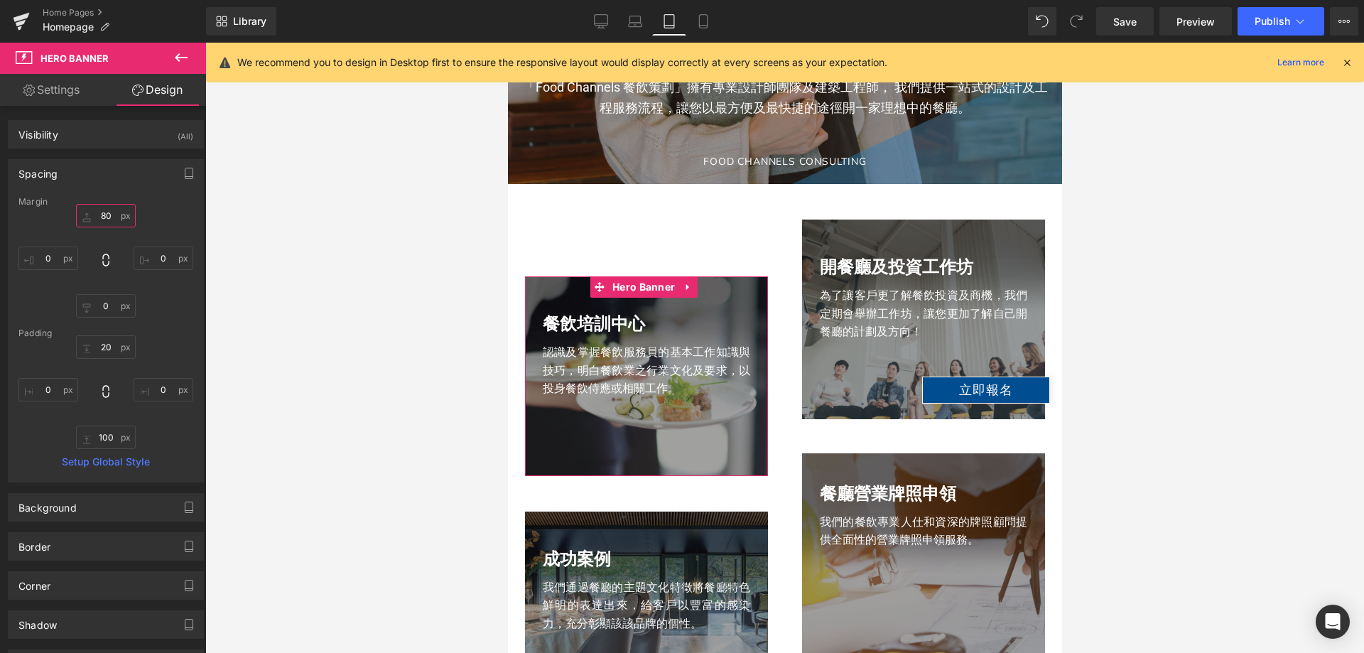
click at [106, 219] on input "80" at bounding box center [106, 215] width 60 height 23
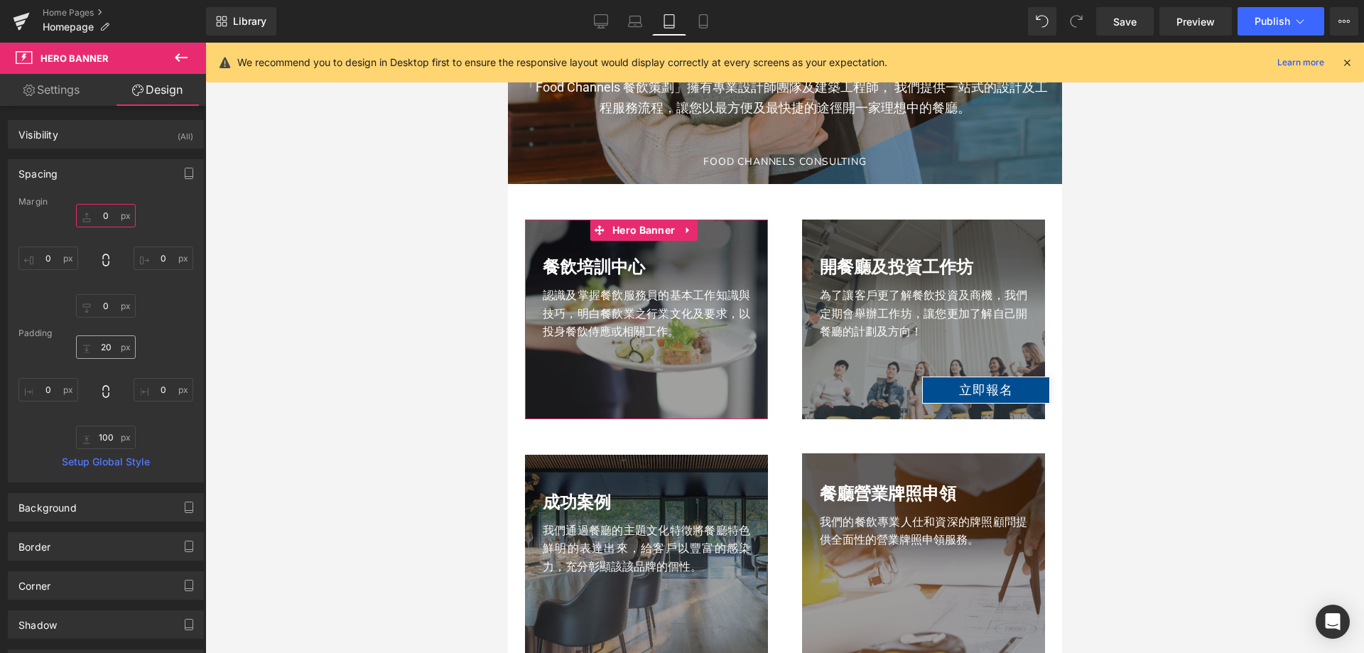
type input "0"
click at [108, 342] on input "20" at bounding box center [106, 346] width 60 height 23
type input "0"
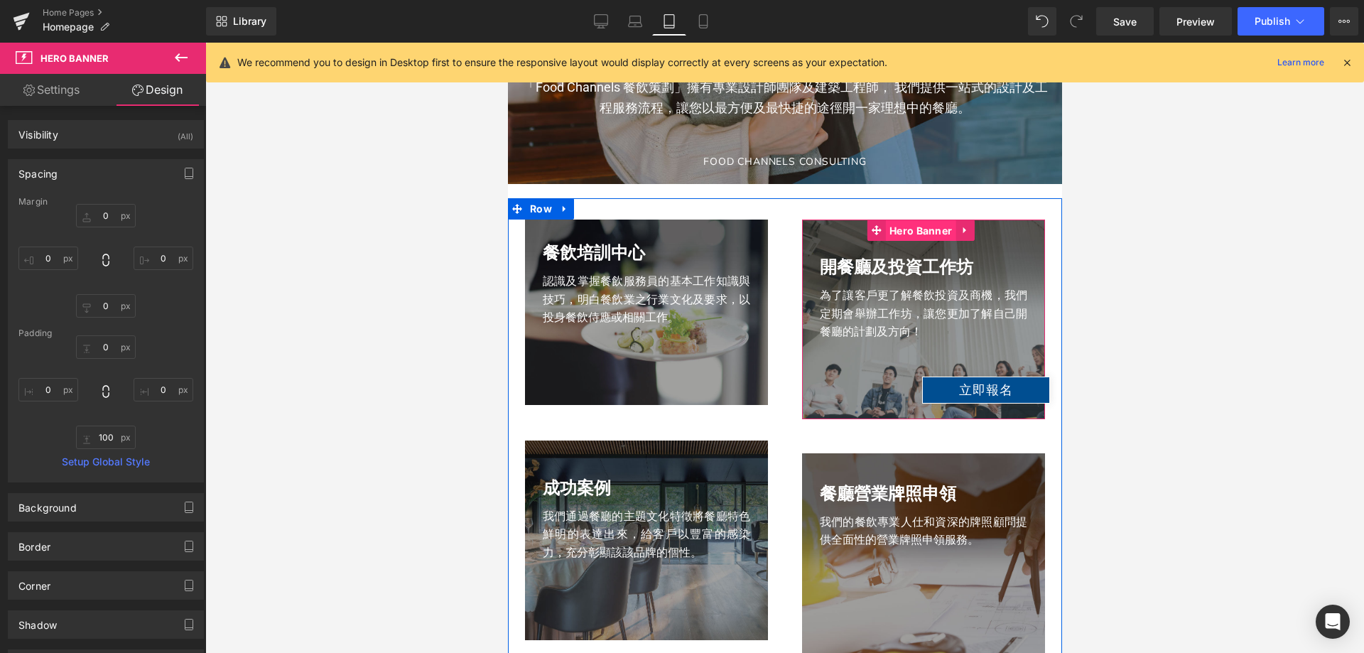
click at [909, 231] on span "Hero Banner" at bounding box center [920, 230] width 70 height 21
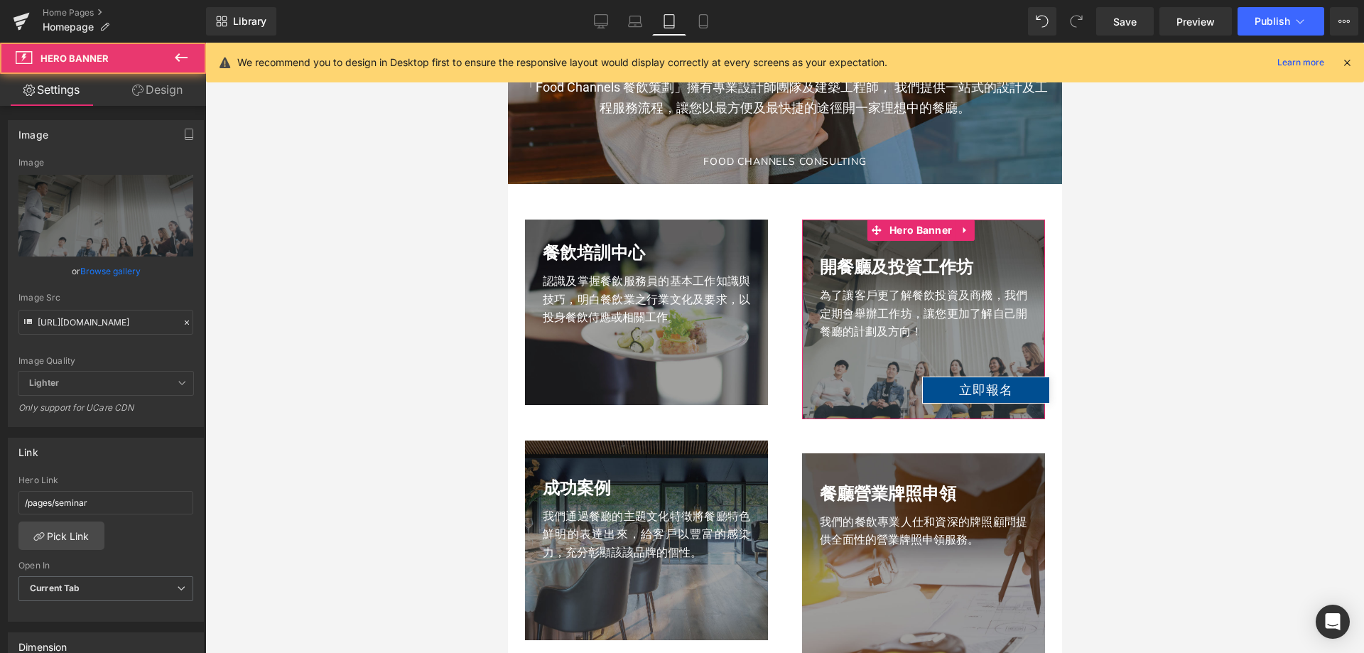
click at [141, 97] on link "Design" at bounding box center [157, 90] width 103 height 32
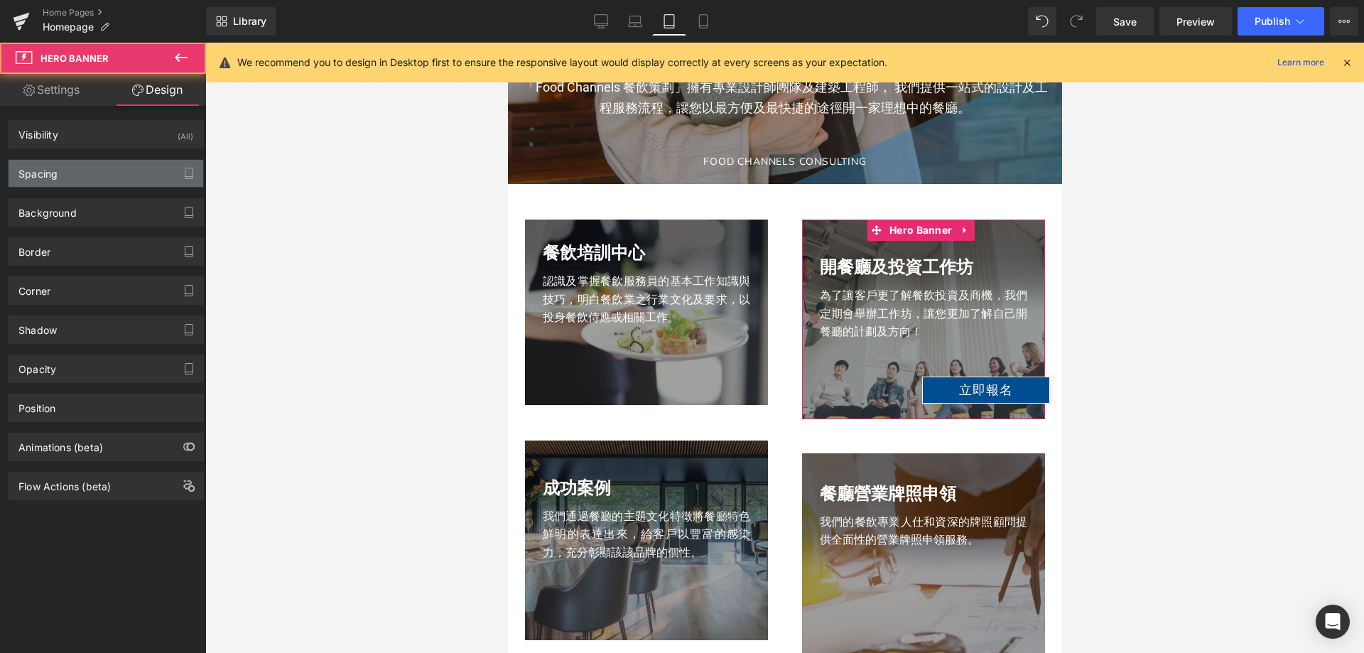
type input "0"
type input "20"
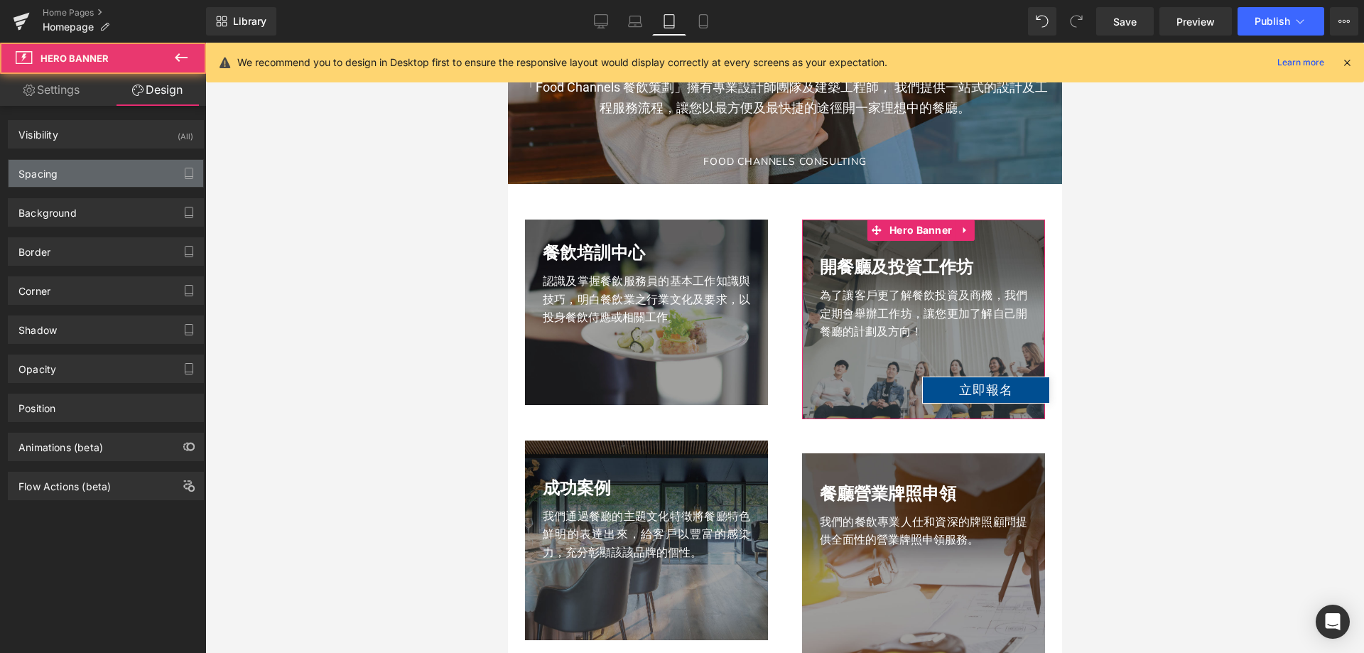
type input "0"
type input "100"
type input "0"
click at [96, 161] on div "Spacing" at bounding box center [106, 173] width 195 height 27
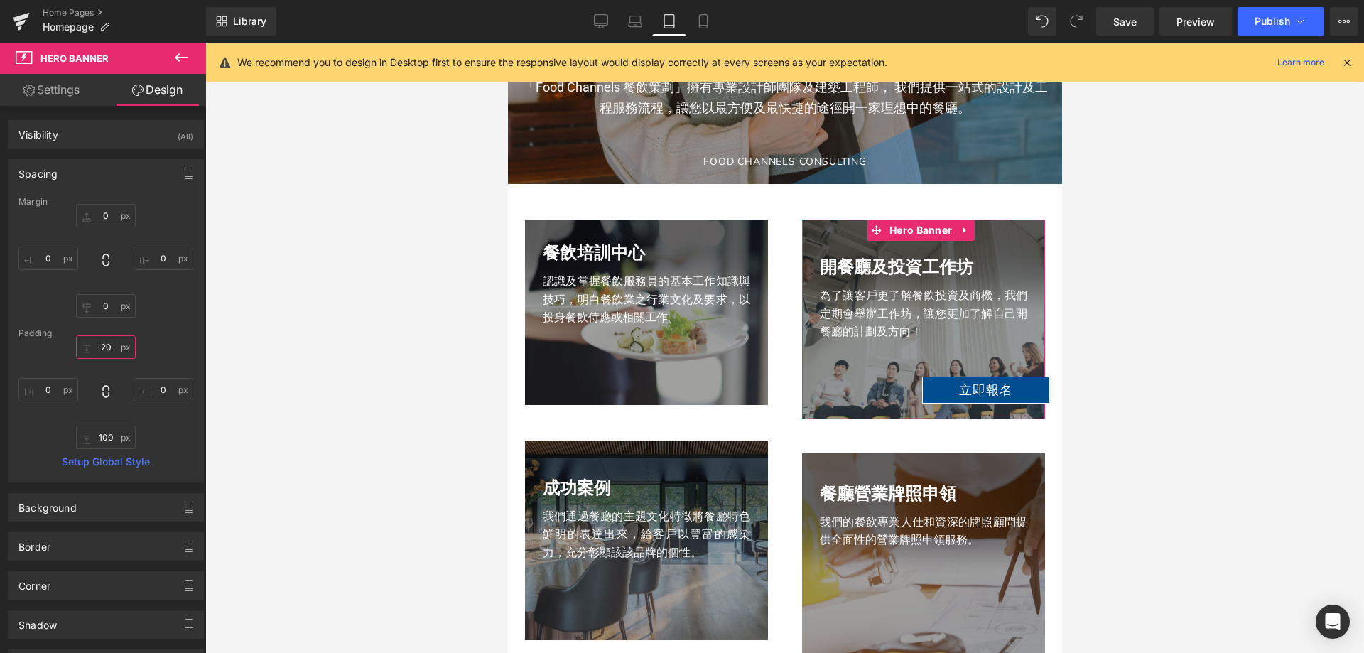
click at [112, 342] on input "20" at bounding box center [106, 346] width 60 height 23
type input "0"
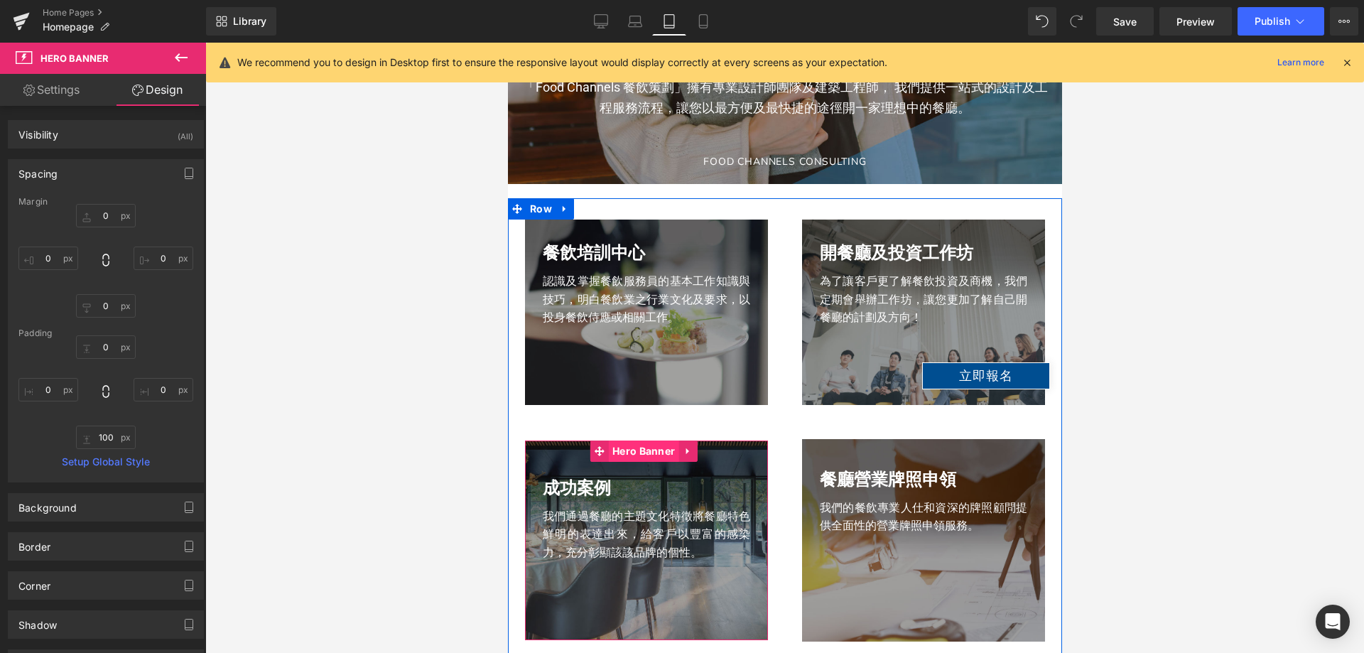
click at [627, 453] on span "Hero Banner" at bounding box center [643, 451] width 70 height 21
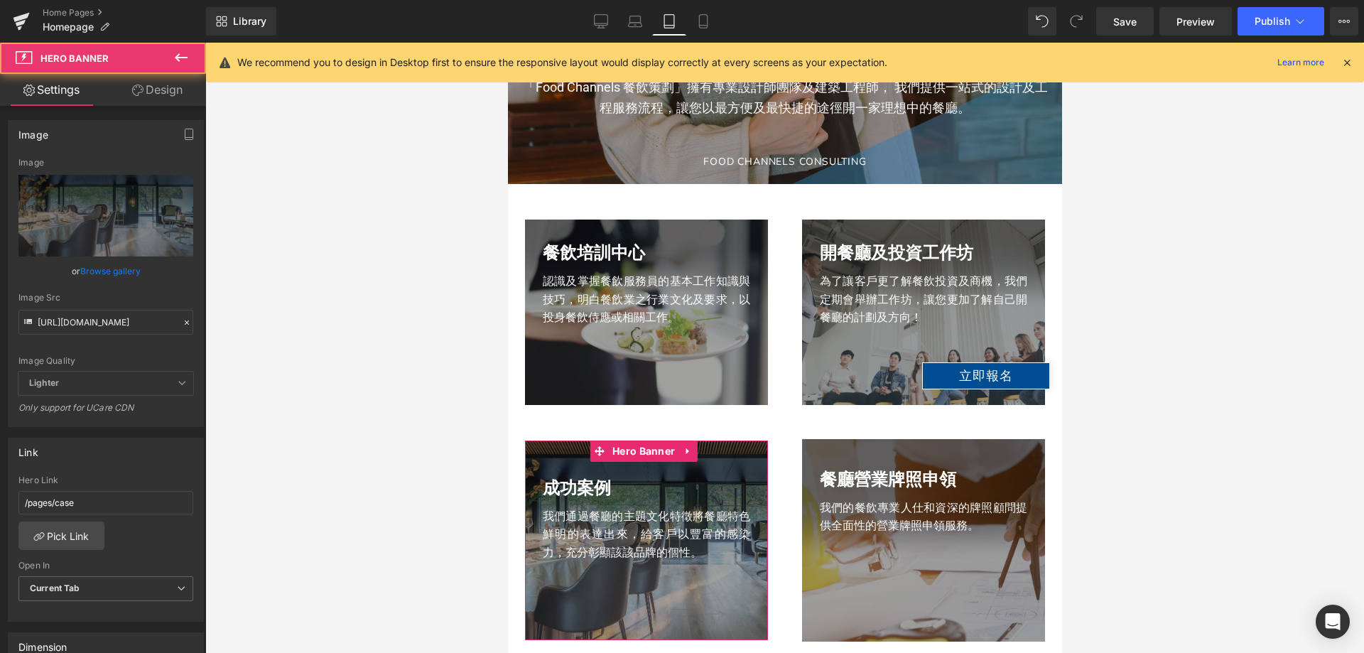
click at [144, 81] on link "Design" at bounding box center [157, 90] width 103 height 32
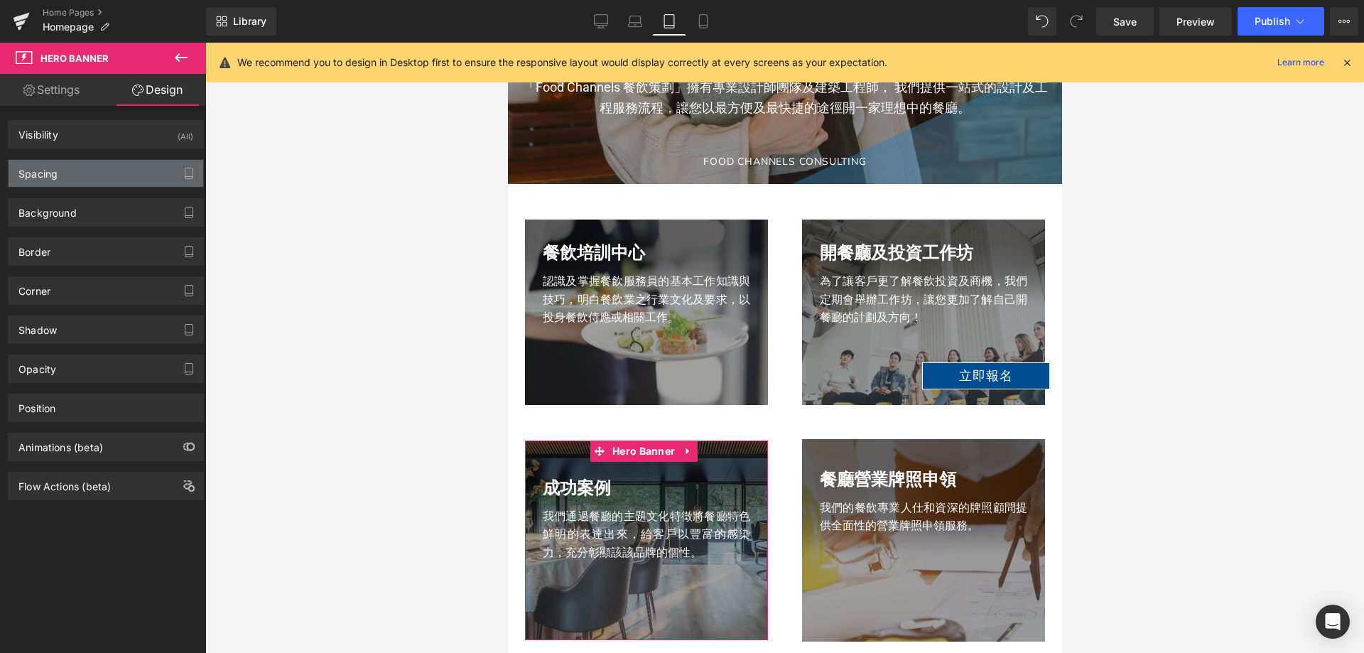
click at [67, 178] on div "Spacing" at bounding box center [106, 173] width 195 height 27
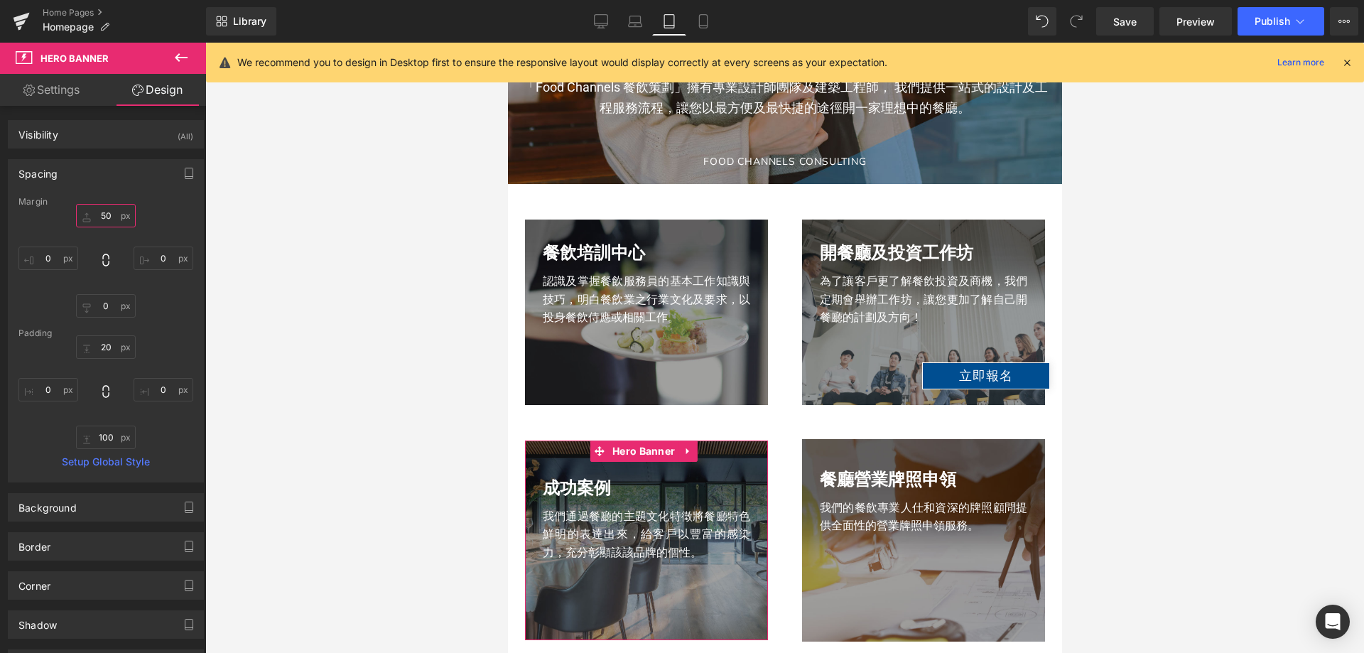
click at [92, 221] on input "50" at bounding box center [106, 215] width 60 height 23
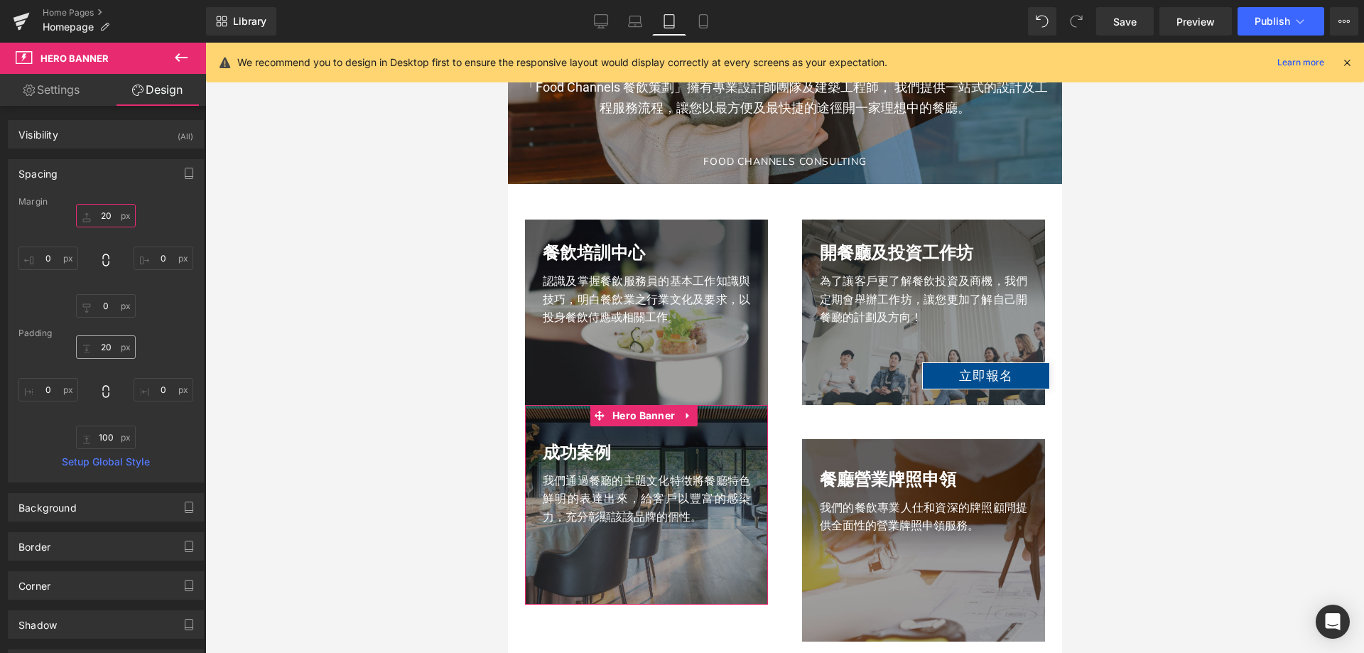
type input "20"
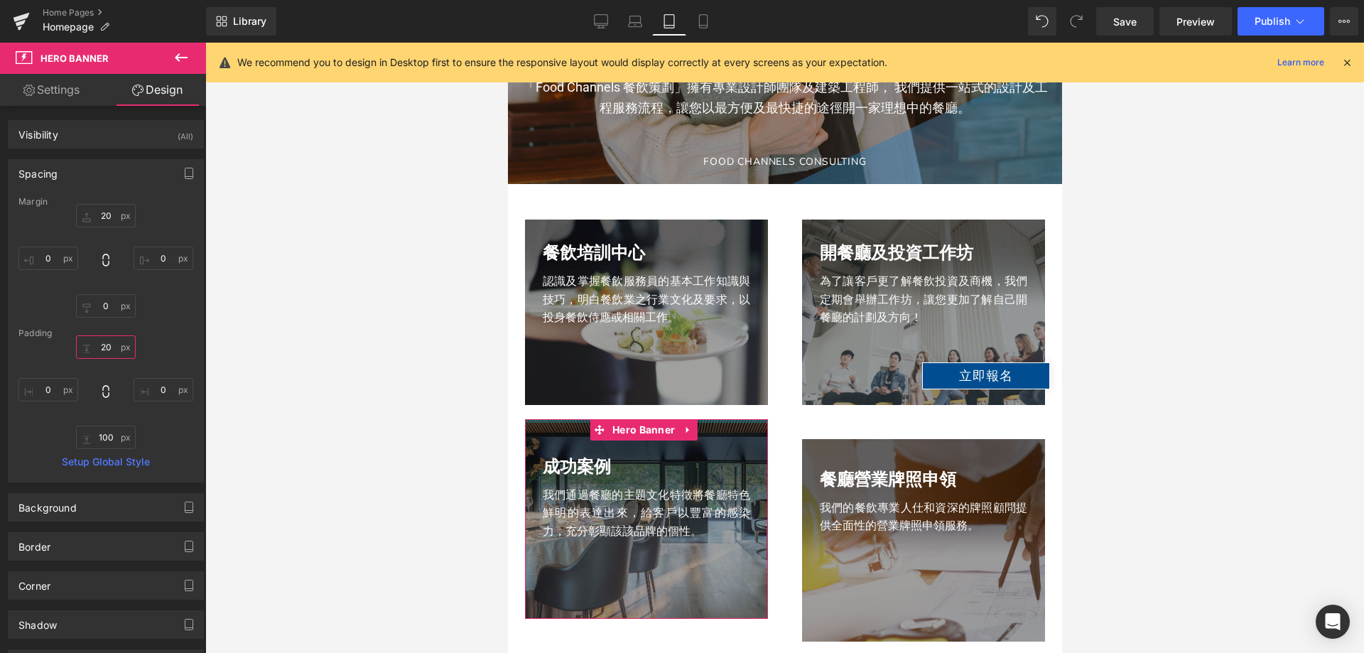
click at [106, 347] on input "20" at bounding box center [106, 346] width 60 height 23
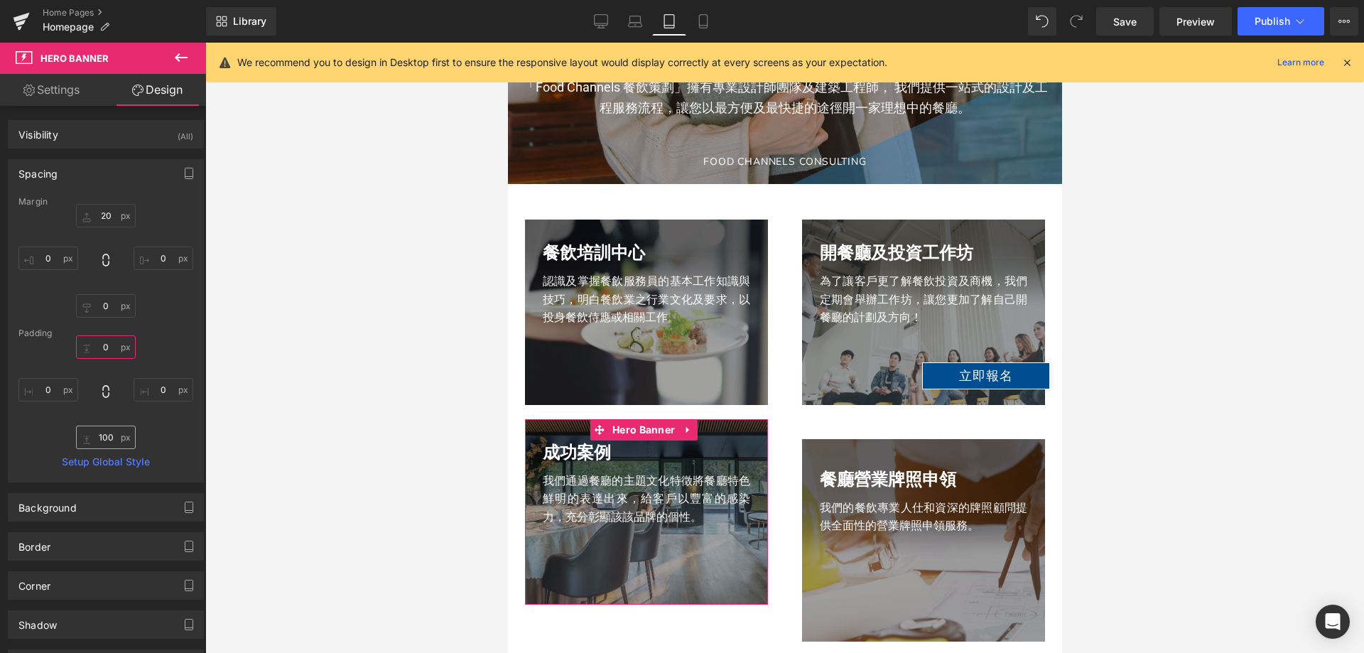
type input "0"
click at [96, 440] on input "100" at bounding box center [106, 437] width 60 height 23
type input "0"
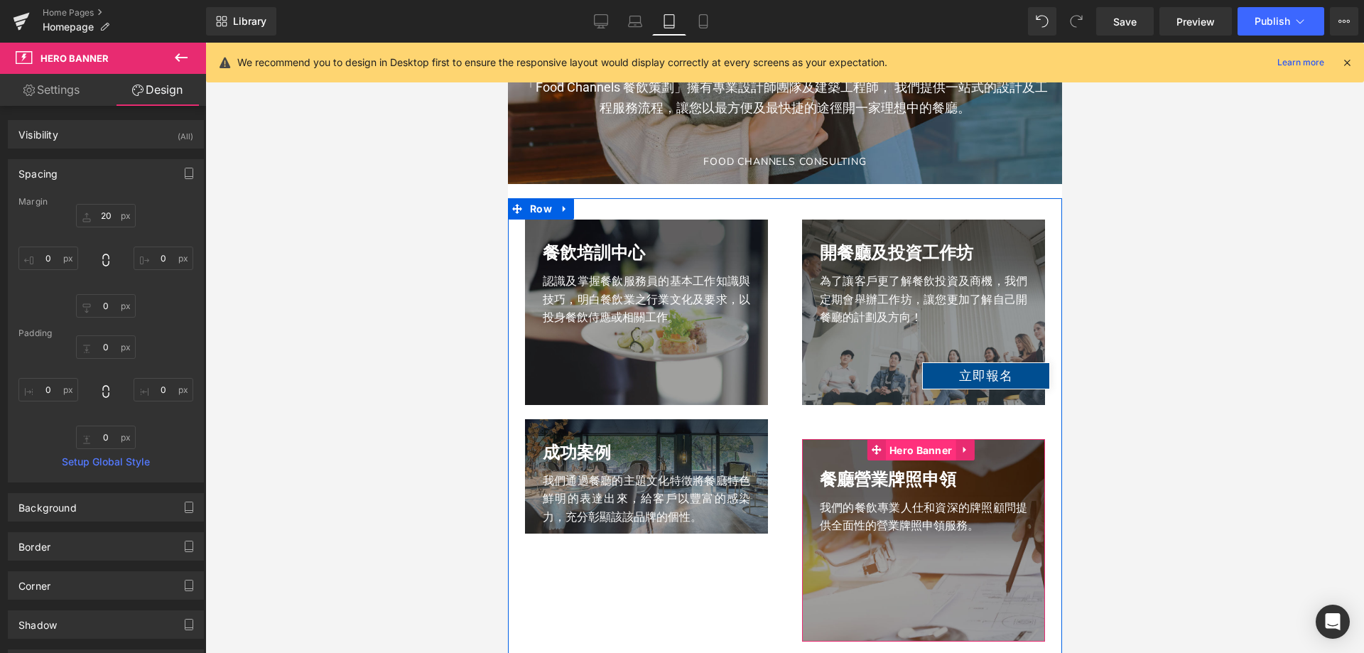
click at [885, 446] on span "Hero Banner" at bounding box center [920, 450] width 70 height 21
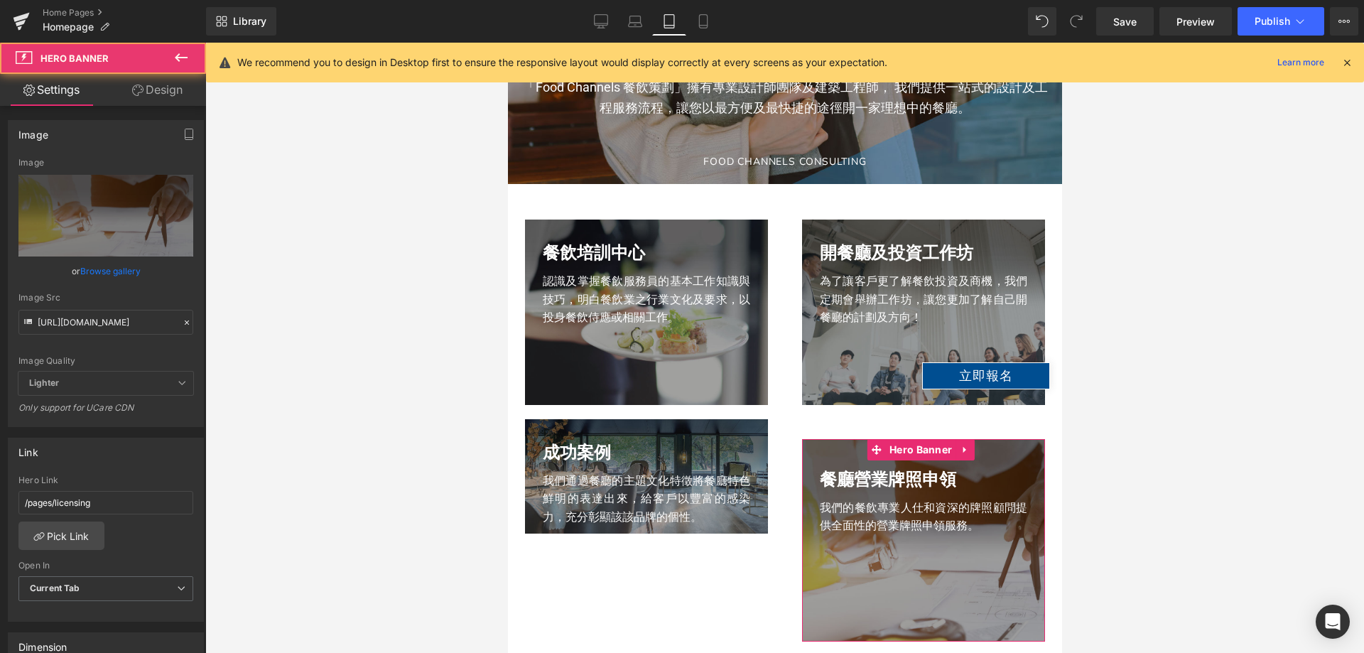
click at [139, 99] on link "Design" at bounding box center [157, 90] width 103 height 32
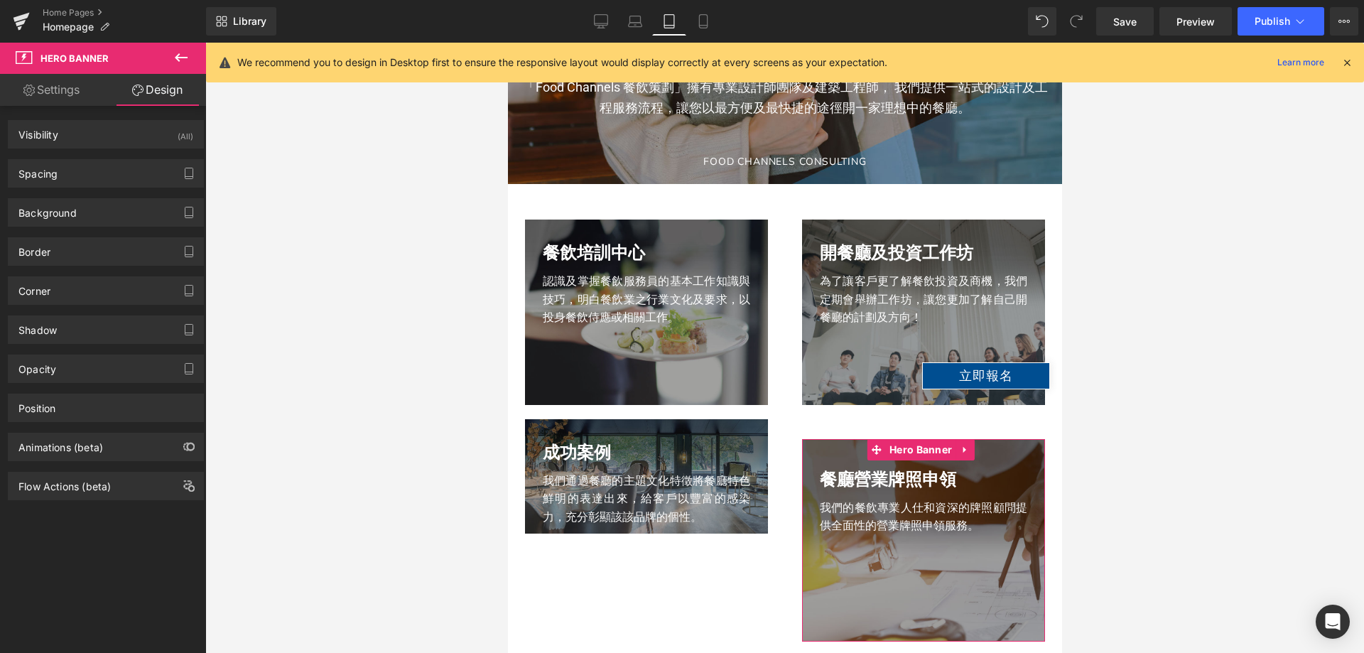
type input "70"
type input "0"
type input "10"
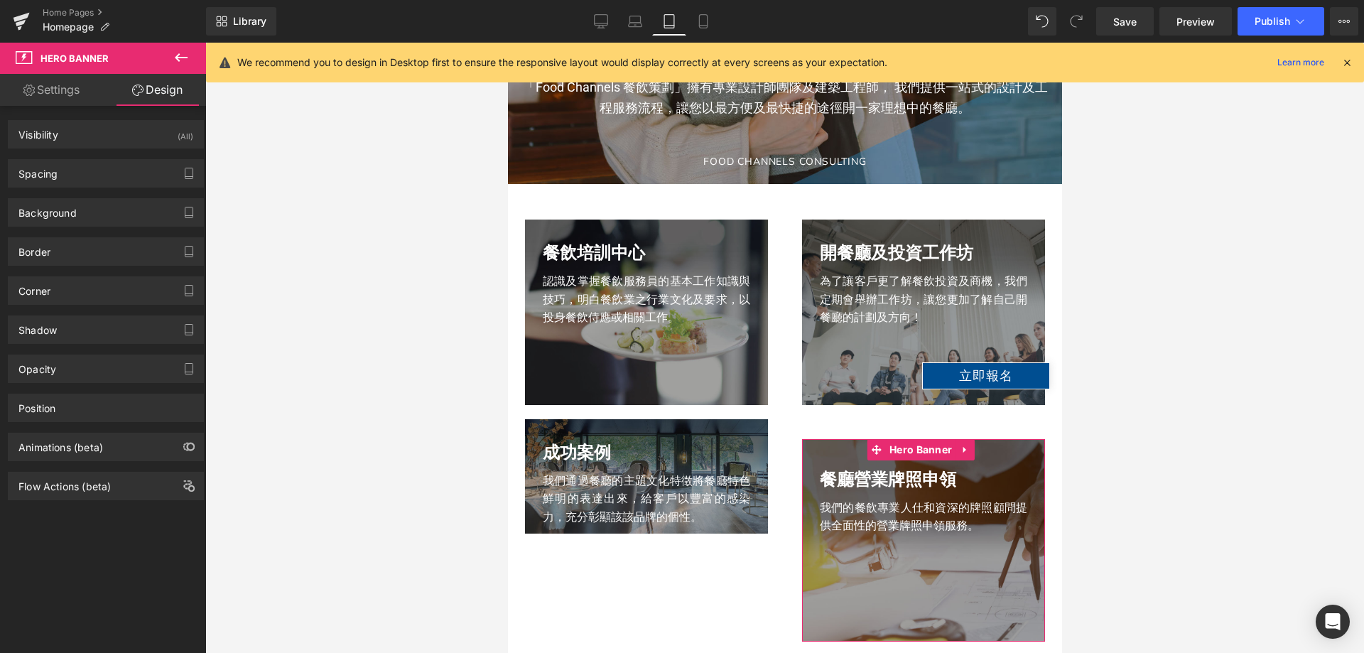
type input "0"
type input "140"
type input "0"
click at [86, 166] on div "Spacing" at bounding box center [106, 173] width 195 height 27
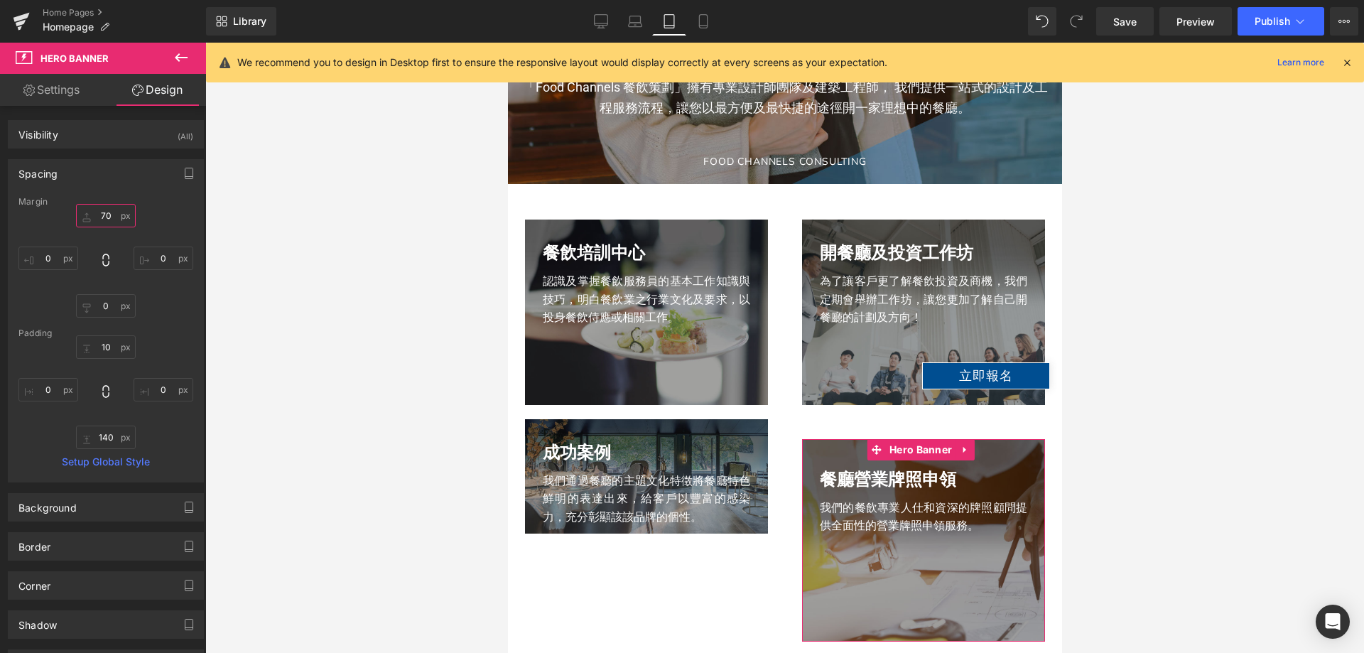
click at [101, 217] on input "70" at bounding box center [106, 215] width 60 height 23
type input "20"
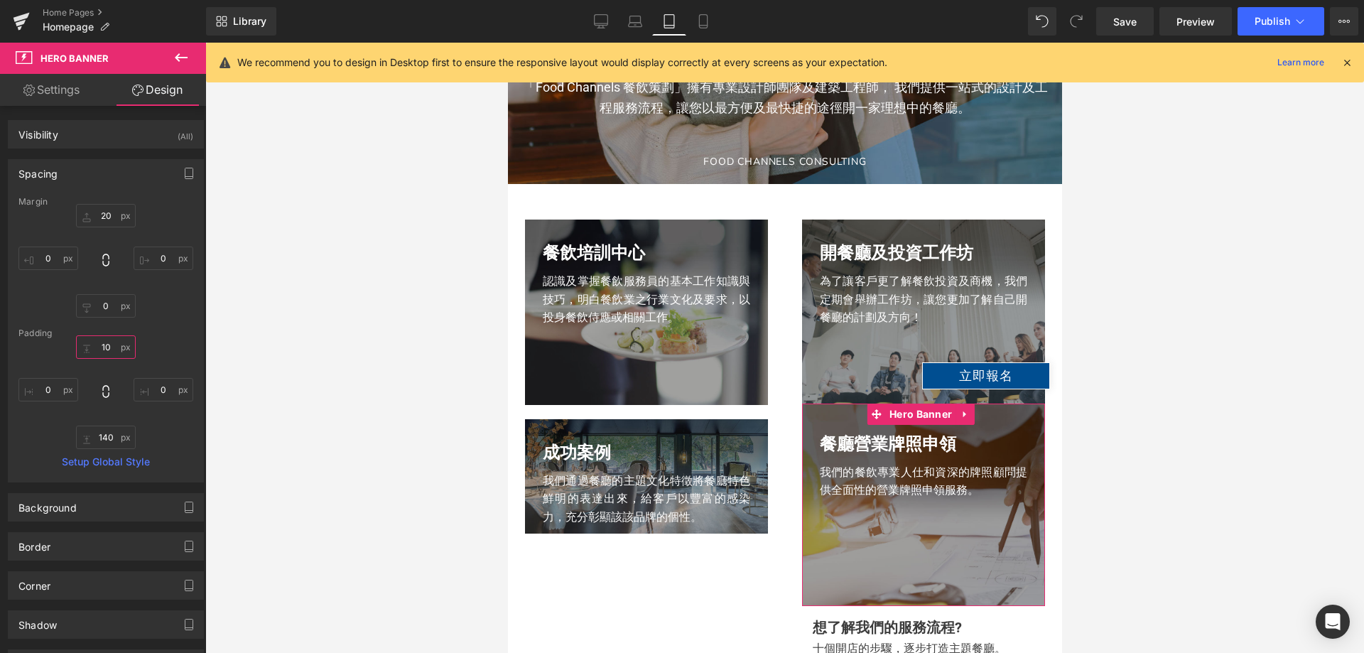
click at [107, 341] on input "10" at bounding box center [106, 346] width 60 height 23
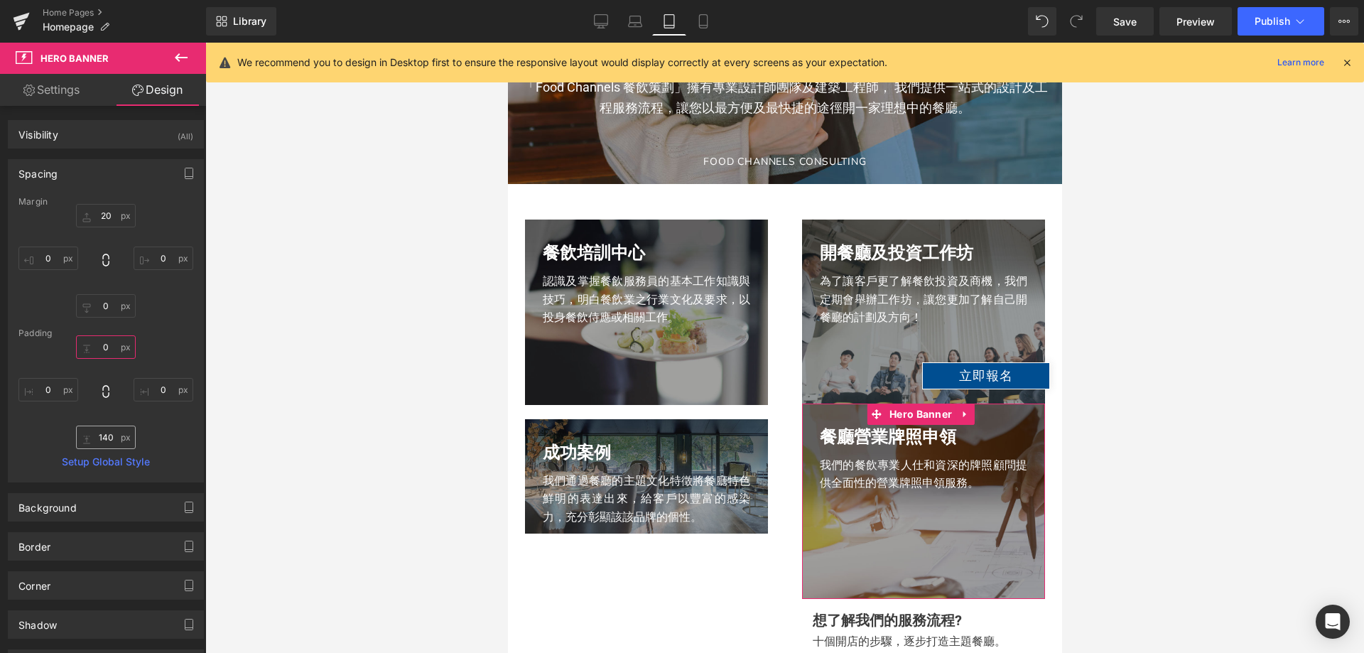
type input "0"
click at [103, 431] on input "140" at bounding box center [106, 437] width 60 height 23
type input "0"
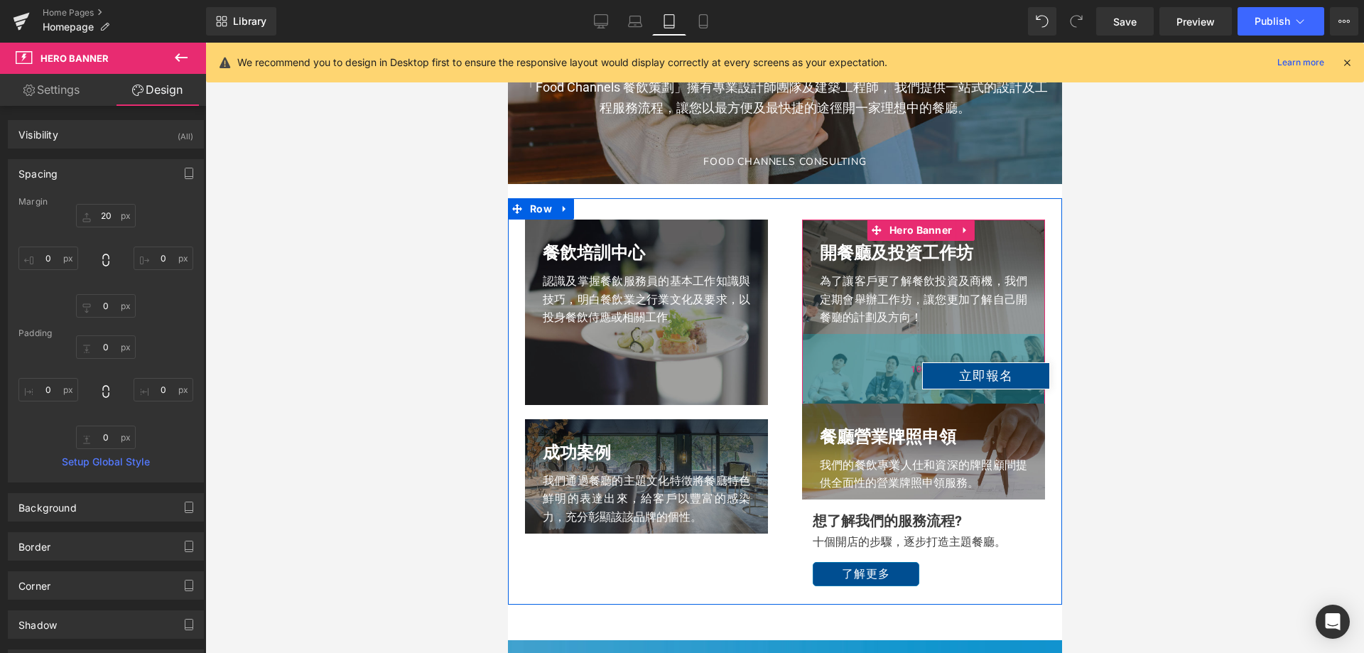
click at [870, 394] on div "100px" at bounding box center [922, 369] width 243 height 71
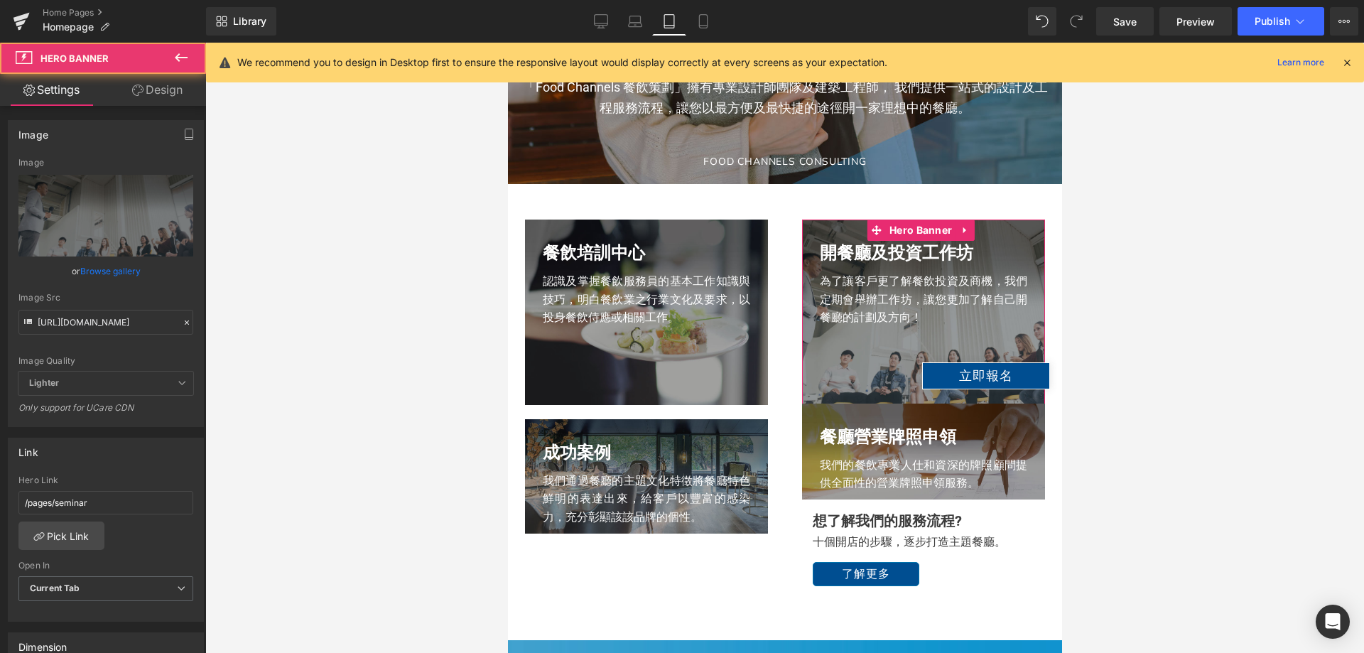
click at [145, 88] on link "Design" at bounding box center [157, 90] width 103 height 32
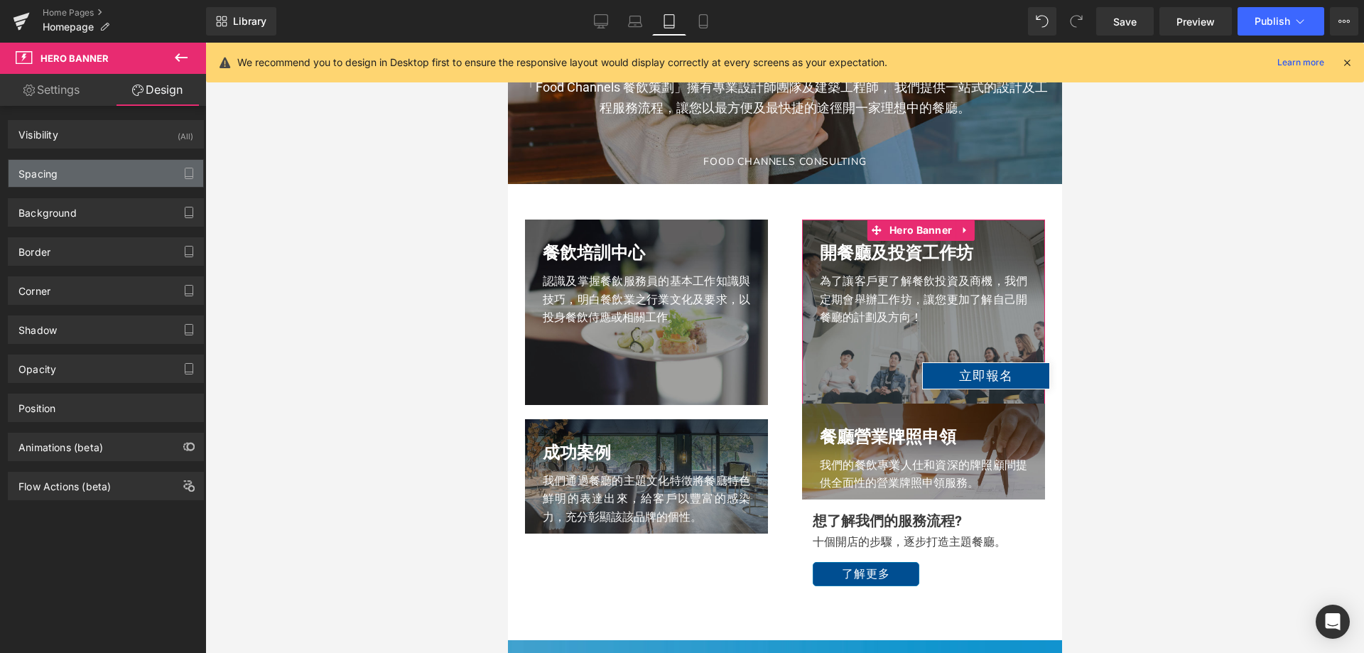
click at [112, 166] on div "Spacing" at bounding box center [106, 173] width 195 height 27
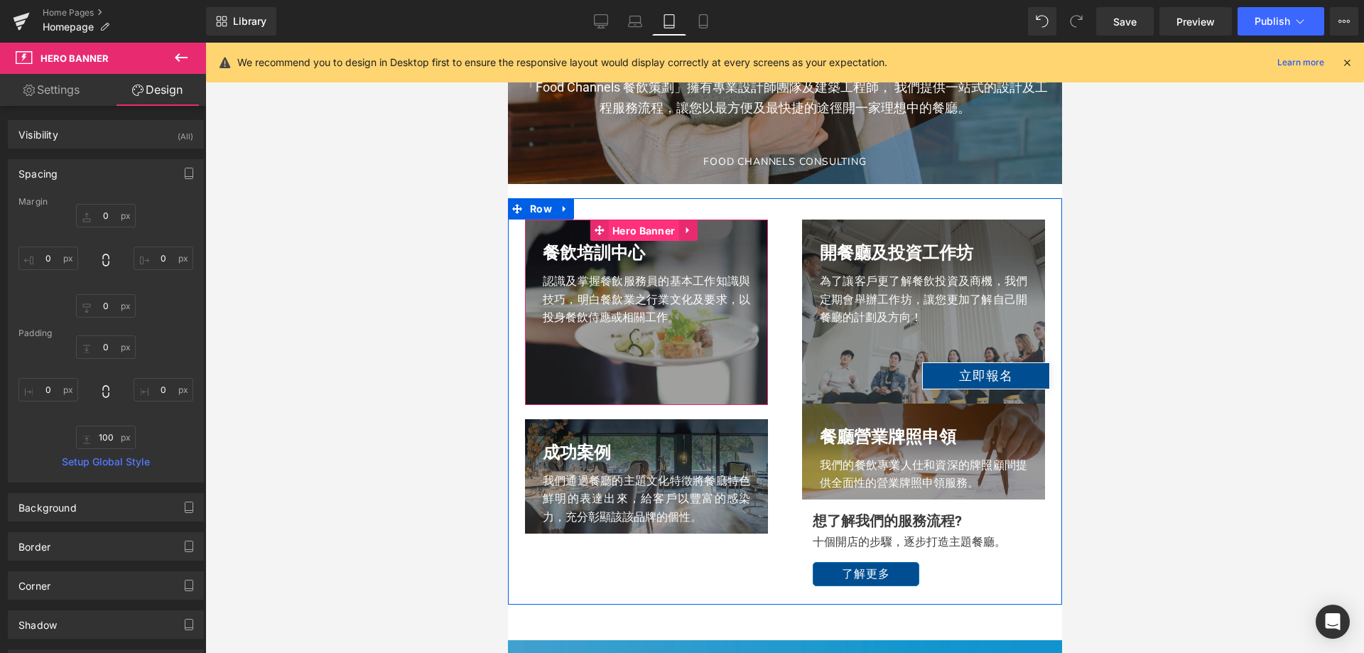
drag, startPoint x: 643, startPoint y: 237, endPoint x: 899, endPoint y: 265, distance: 257.3
click at [643, 237] on span "Hero Banner" at bounding box center [643, 230] width 70 height 21
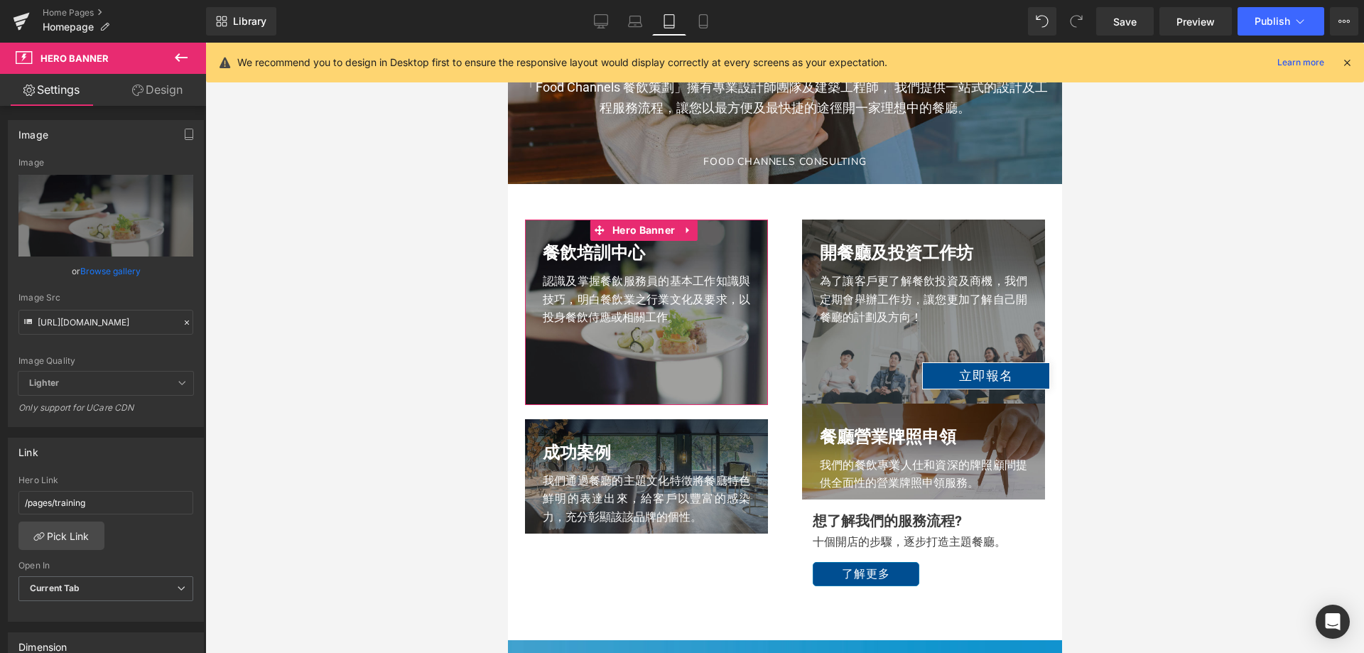
click at [150, 92] on link "Design" at bounding box center [157, 90] width 103 height 32
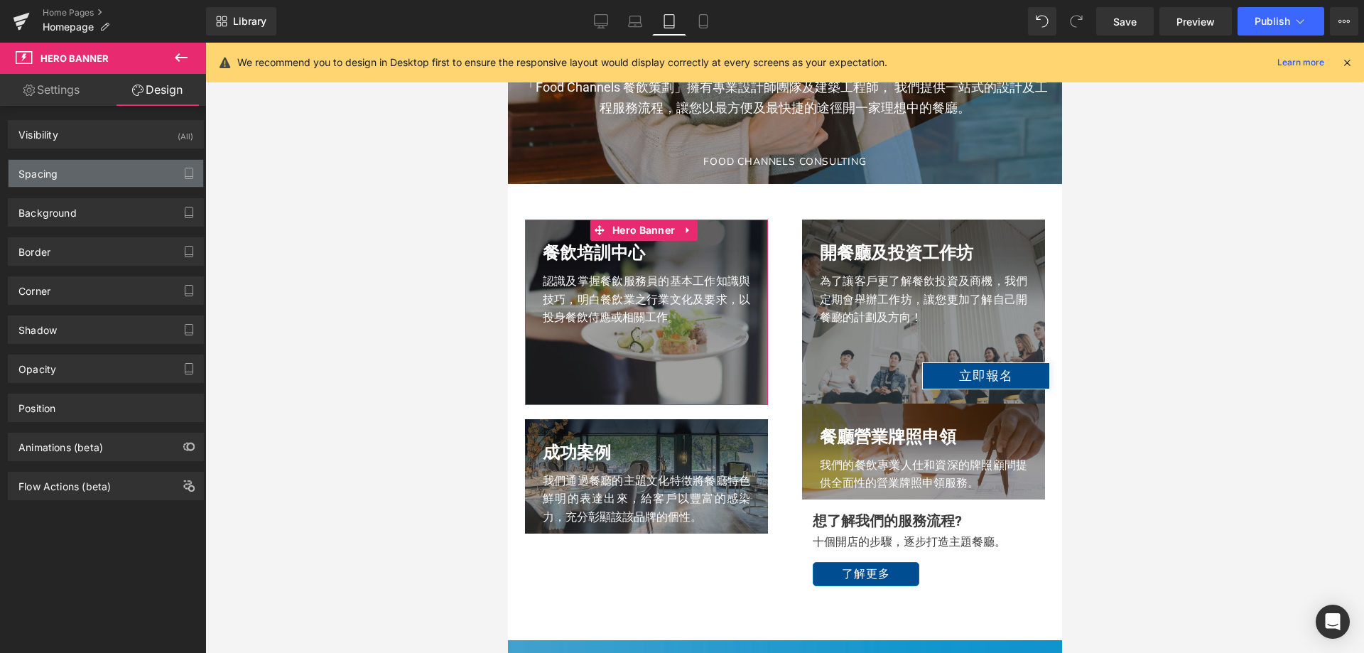
click at [70, 174] on div "Spacing" at bounding box center [106, 173] width 195 height 27
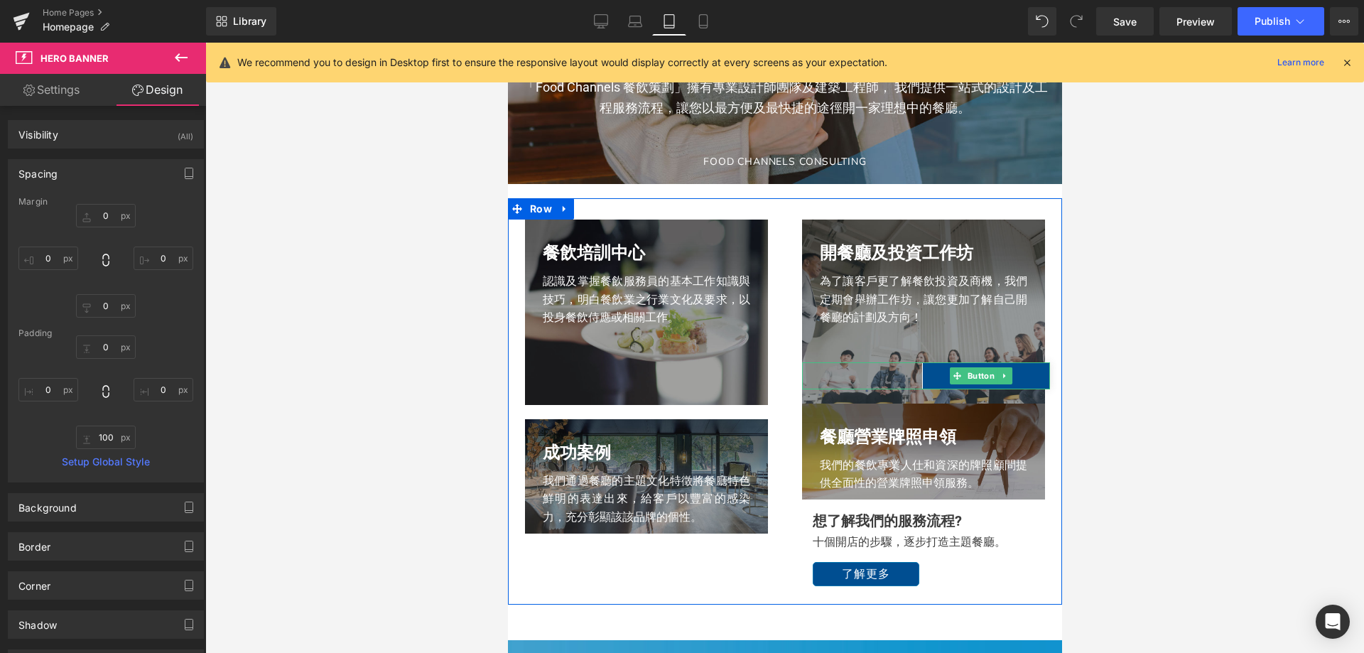
click at [873, 375] on div "立即報名" at bounding box center [925, 375] width 248 height 27
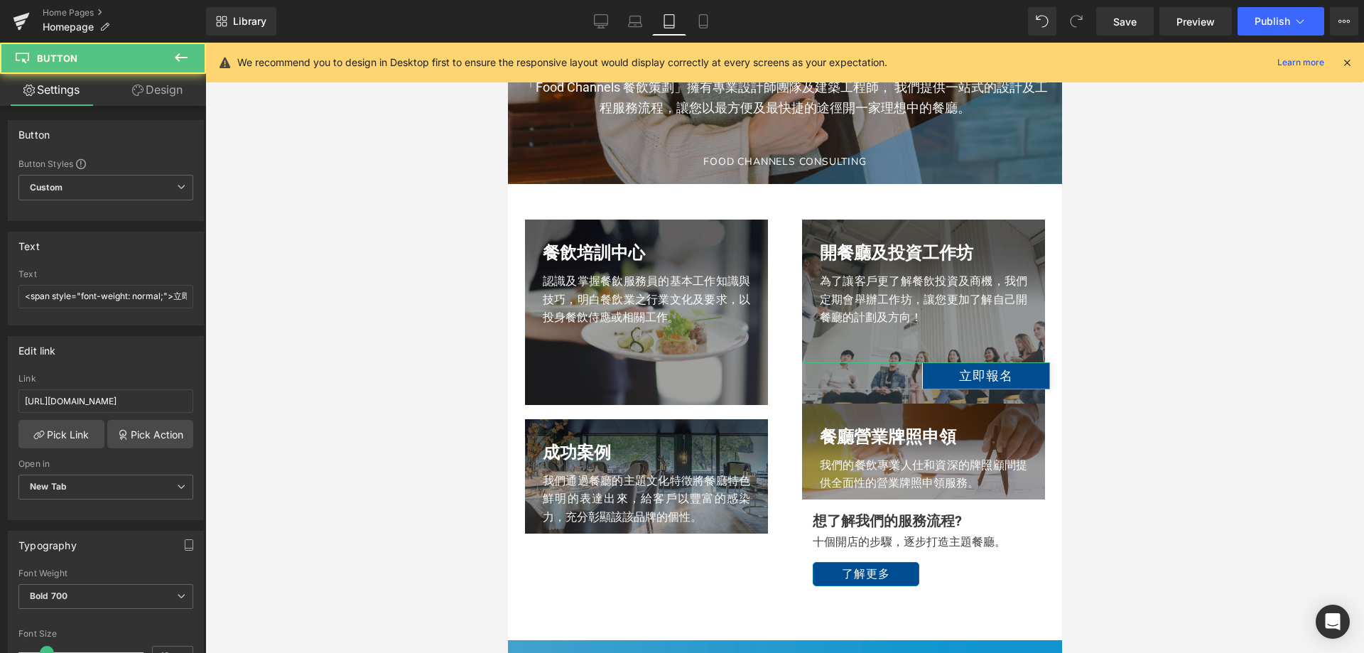
click at [166, 96] on link "Design" at bounding box center [157, 90] width 103 height 32
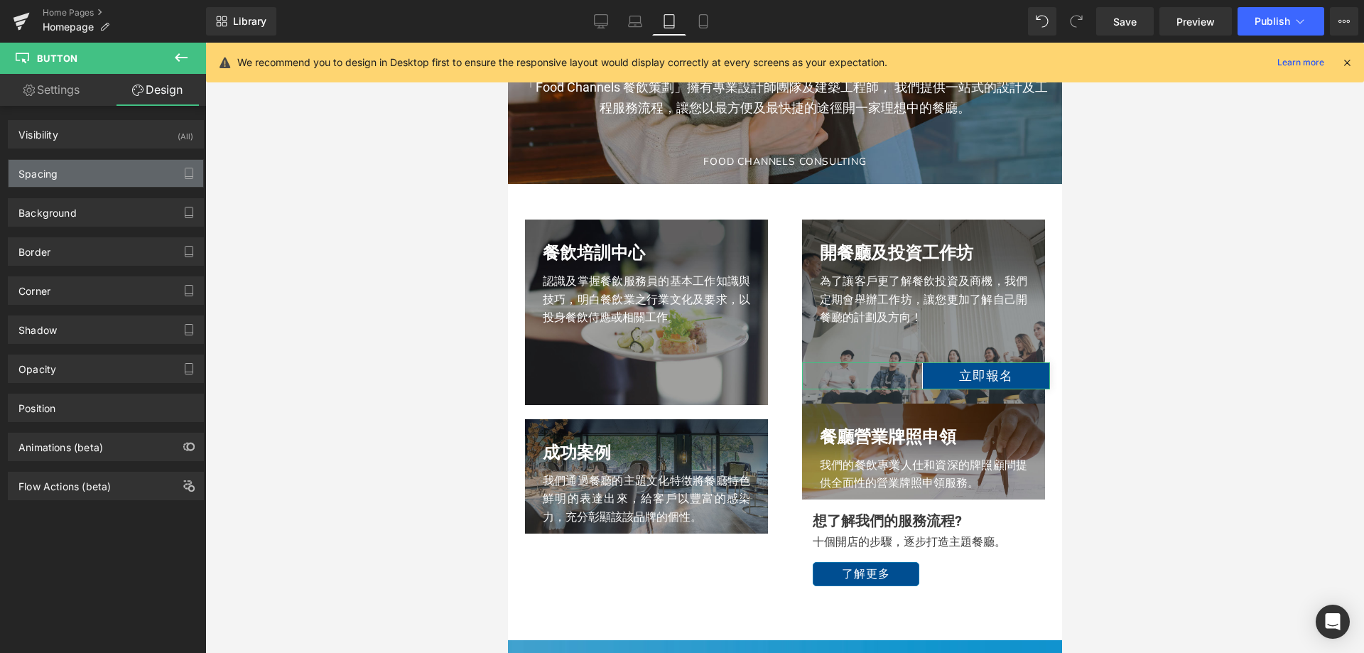
click at [99, 183] on div "Spacing" at bounding box center [106, 173] width 195 height 27
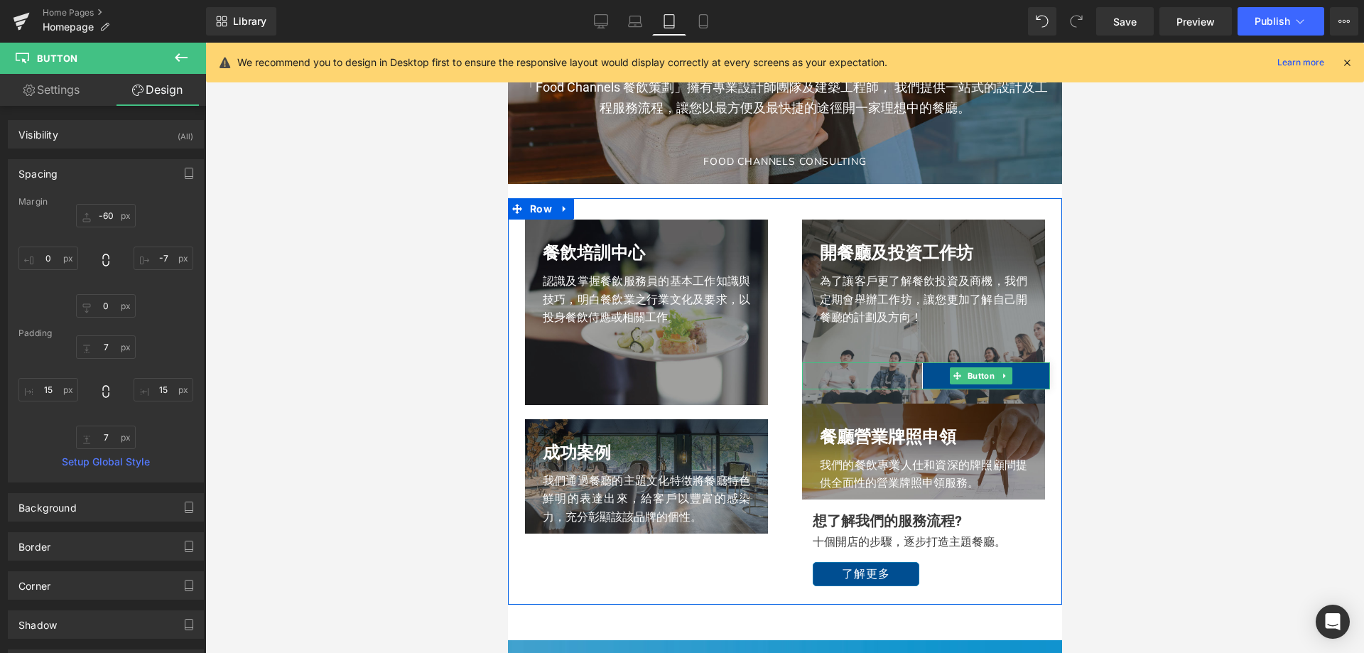
click at [877, 379] on div "立即報名" at bounding box center [925, 375] width 248 height 27
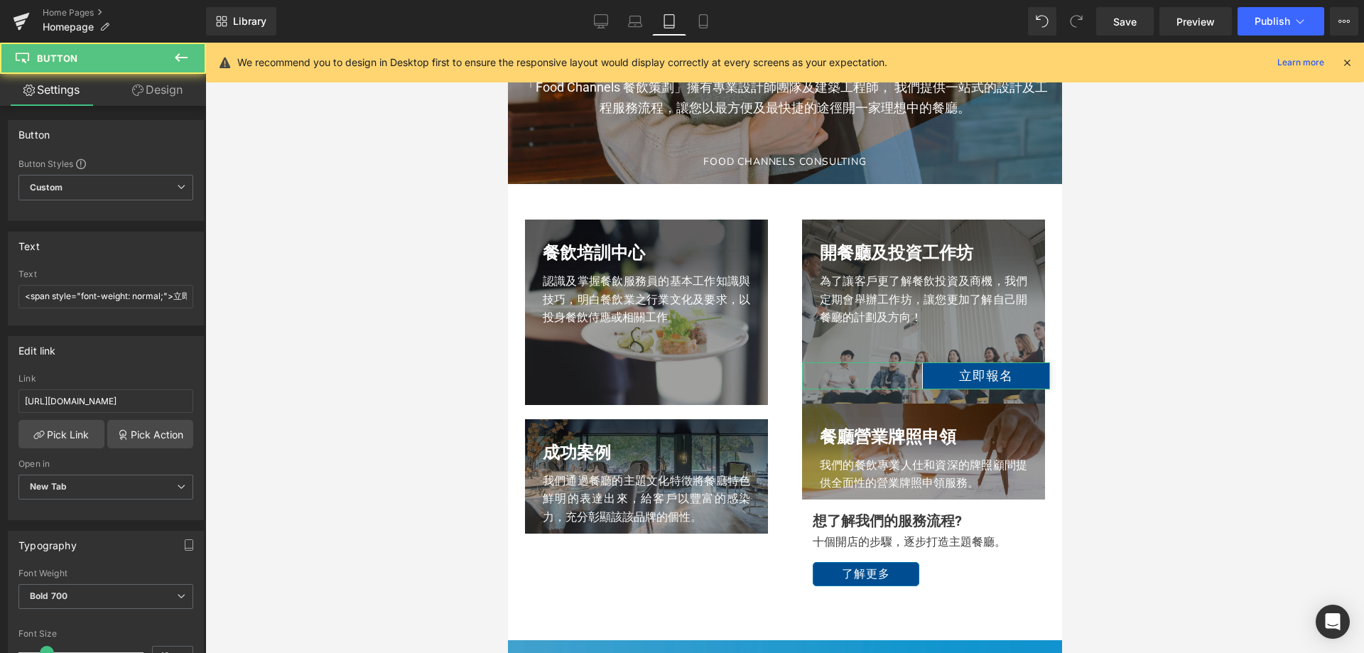
click at [139, 89] on icon at bounding box center [137, 90] width 11 height 11
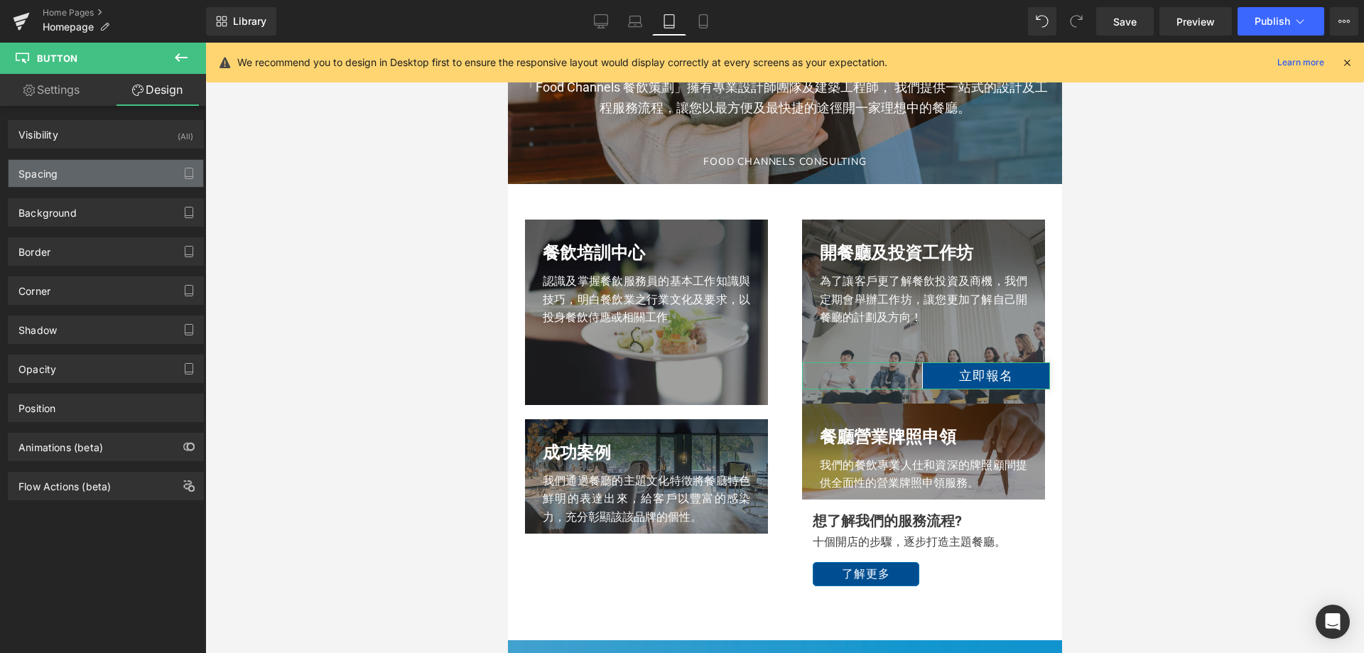
type input "-60"
type input "-7"
type input "0"
type input "7"
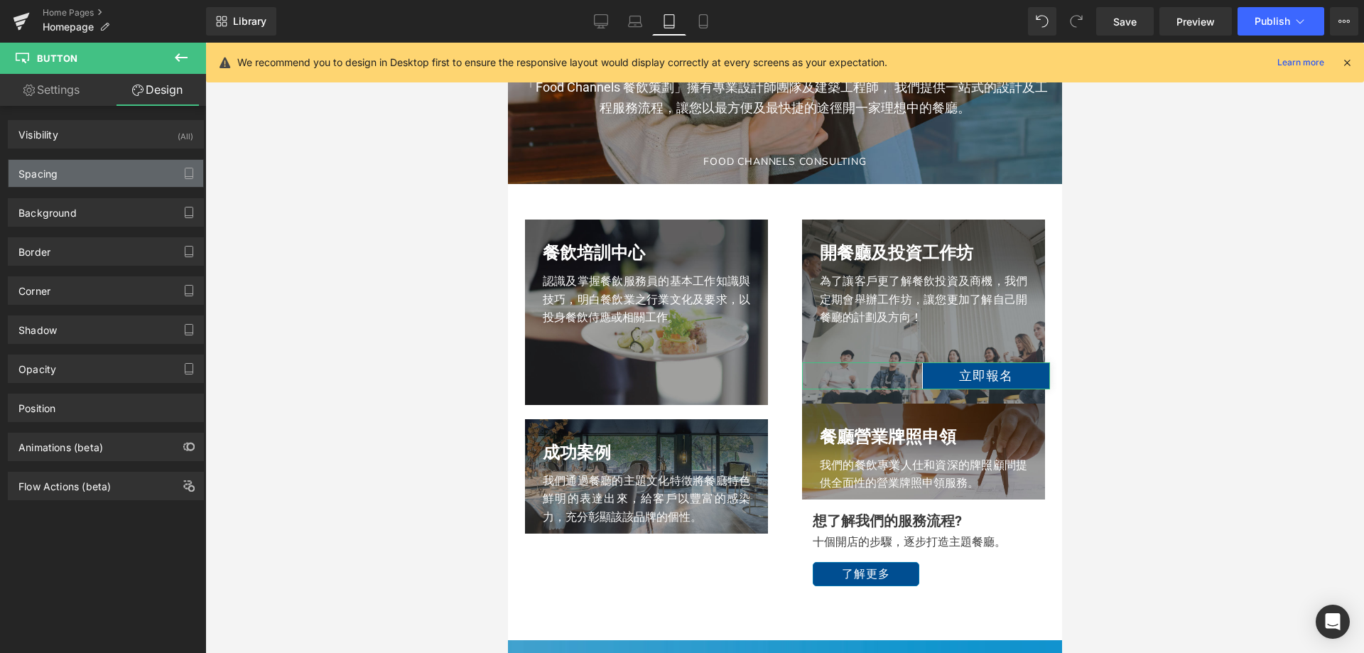
type input "15"
type input "7"
type input "15"
click at [118, 161] on div "Spacing" at bounding box center [106, 173] width 195 height 27
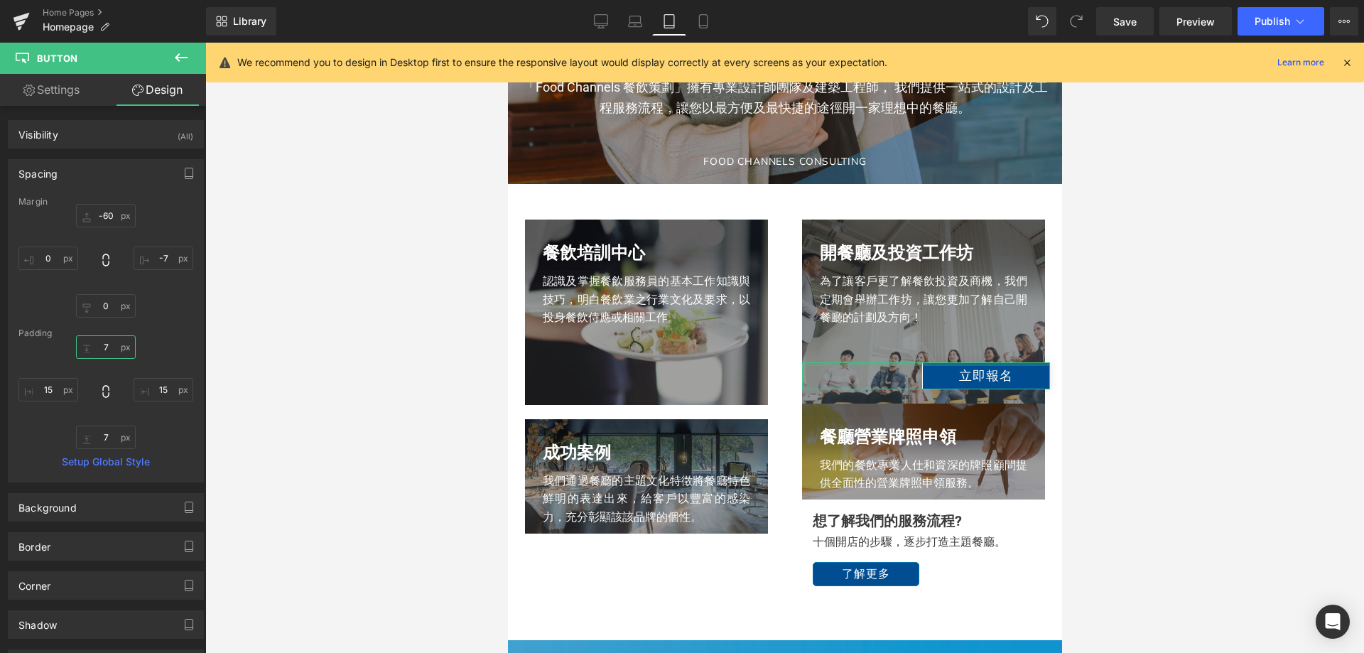
click at [102, 350] on input "7" at bounding box center [106, 346] width 60 height 23
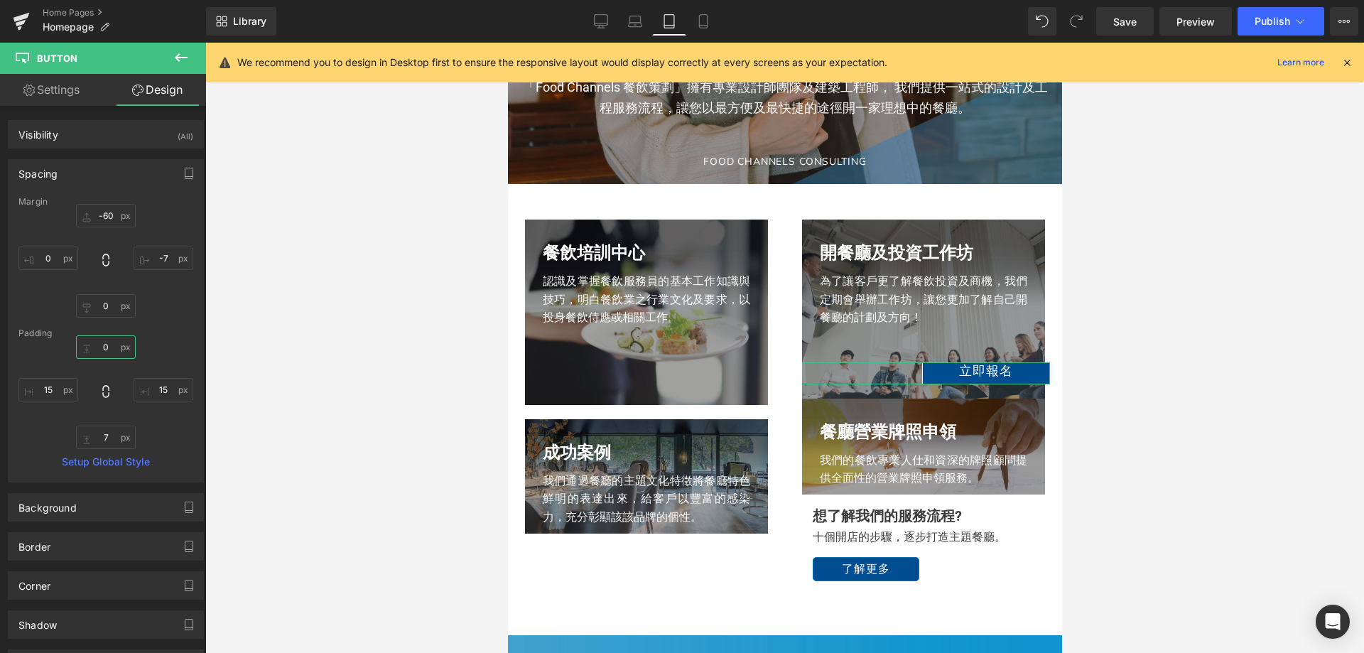
type input "7"
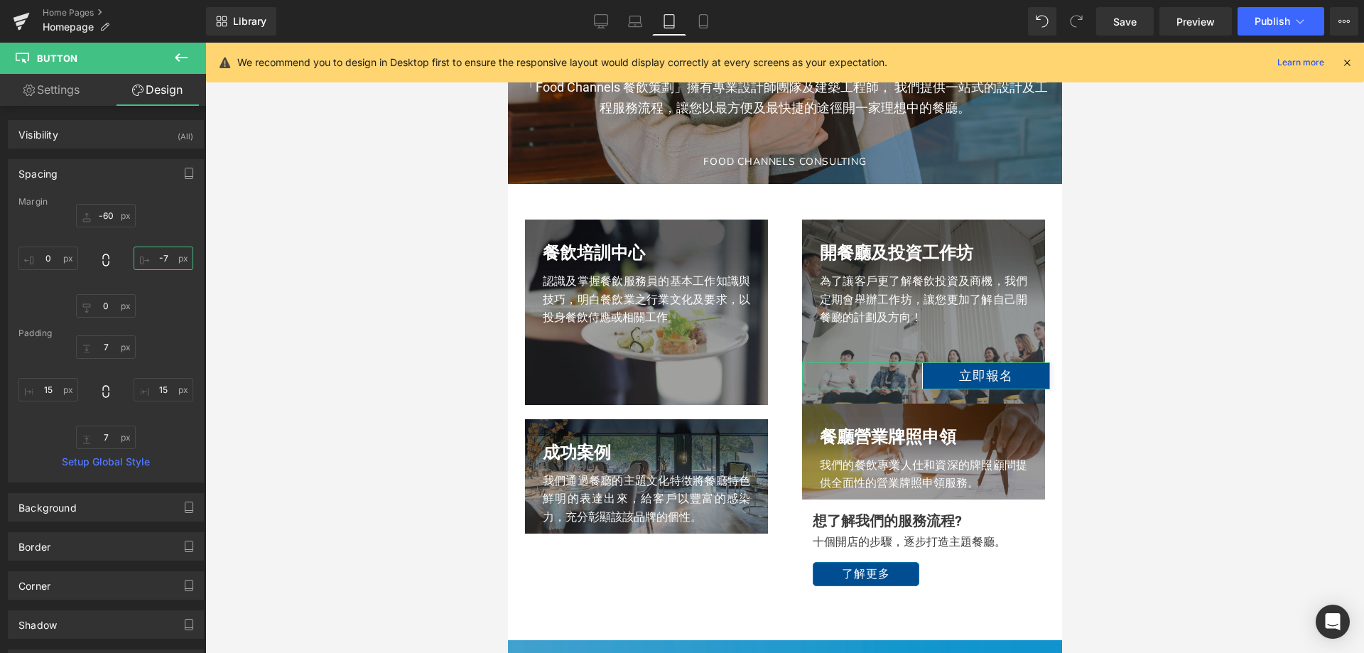
click at [163, 256] on input "-7" at bounding box center [164, 258] width 60 height 23
type input "0"
click at [104, 217] on input "-60" at bounding box center [106, 215] width 60 height 23
click at [102, 304] on input "0" at bounding box center [106, 305] width 60 height 23
type input "20"
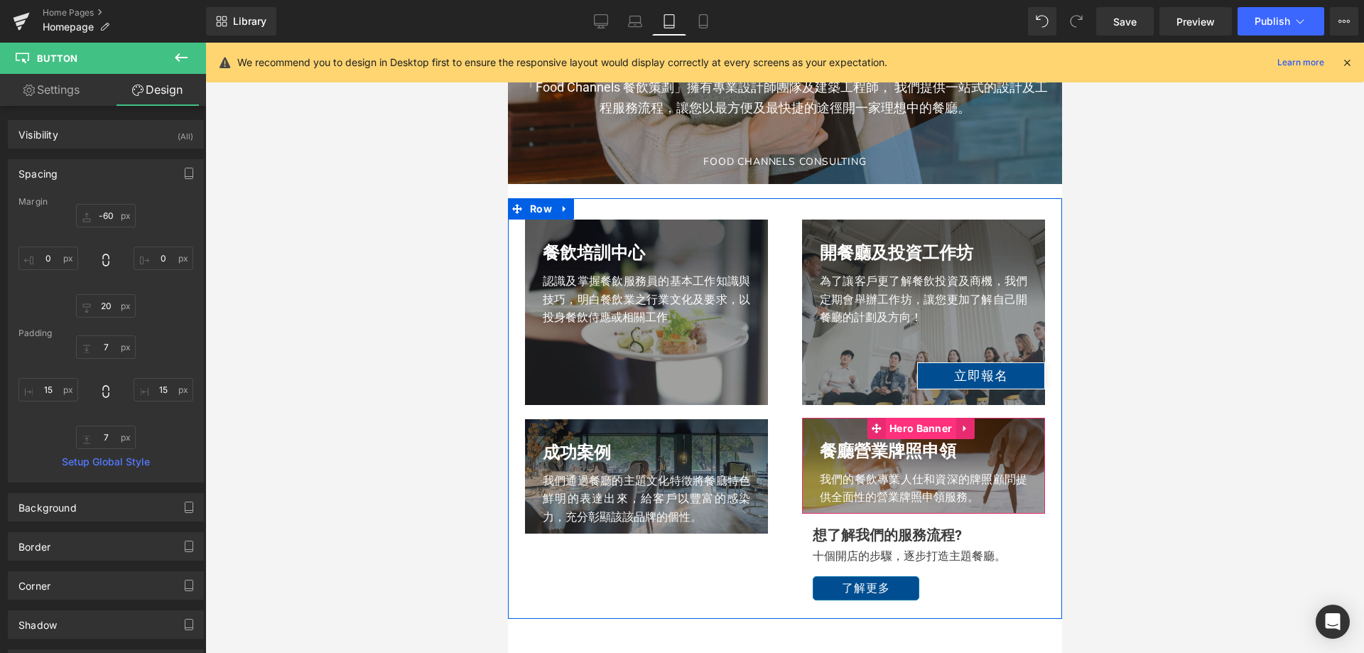
click at [893, 428] on span "Hero Banner" at bounding box center [920, 428] width 70 height 21
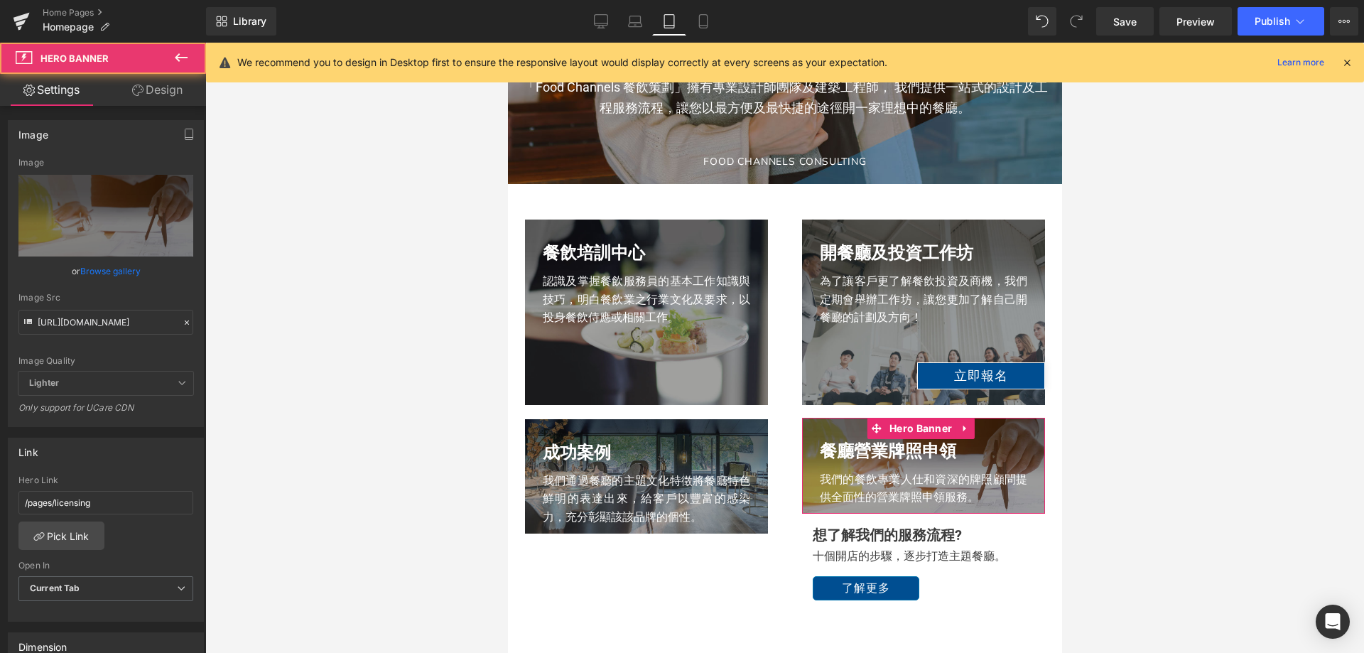
click at [124, 97] on link "Design" at bounding box center [157, 90] width 103 height 32
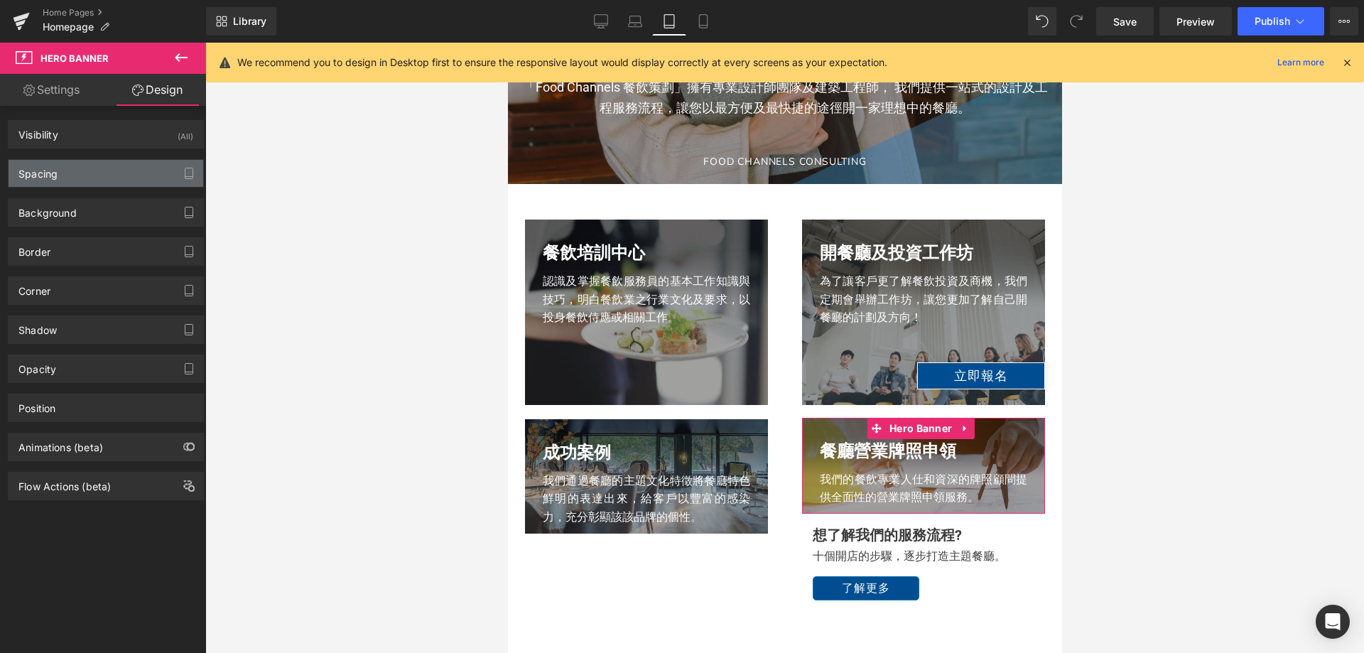
click at [116, 179] on div "Spacing" at bounding box center [106, 173] width 195 height 27
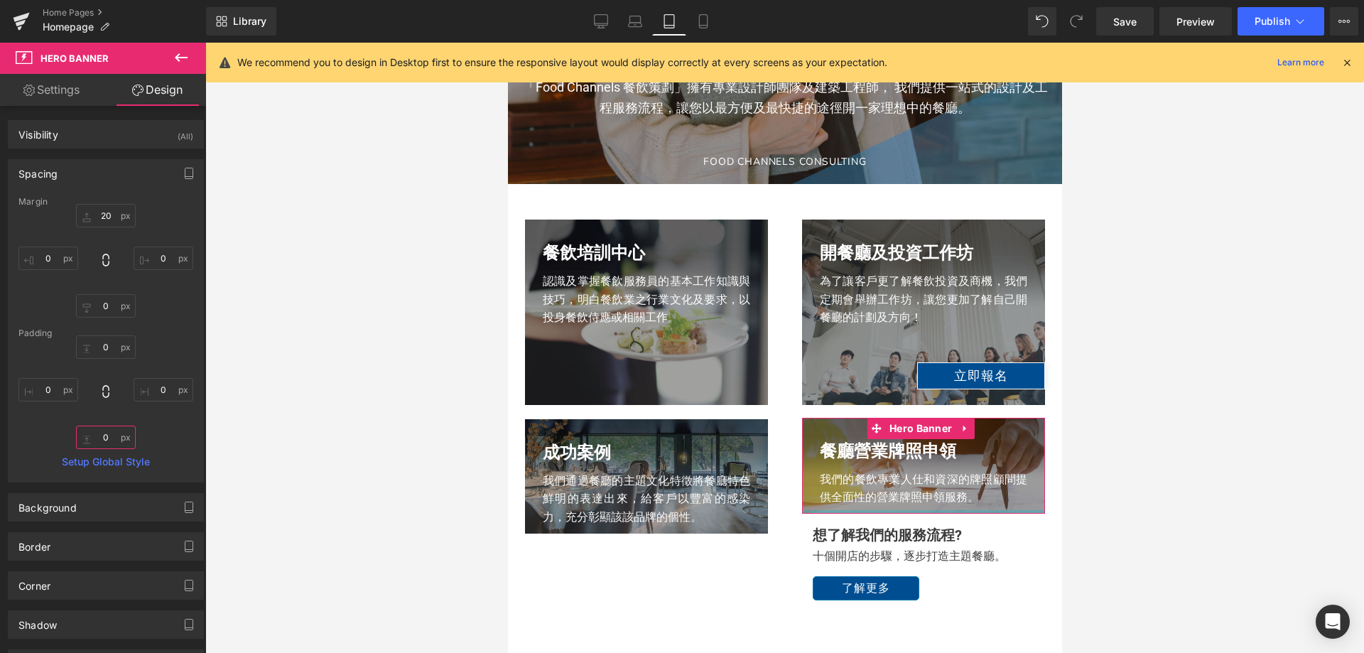
click at [113, 438] on input "0" at bounding box center [106, 437] width 60 height 23
type input "30"
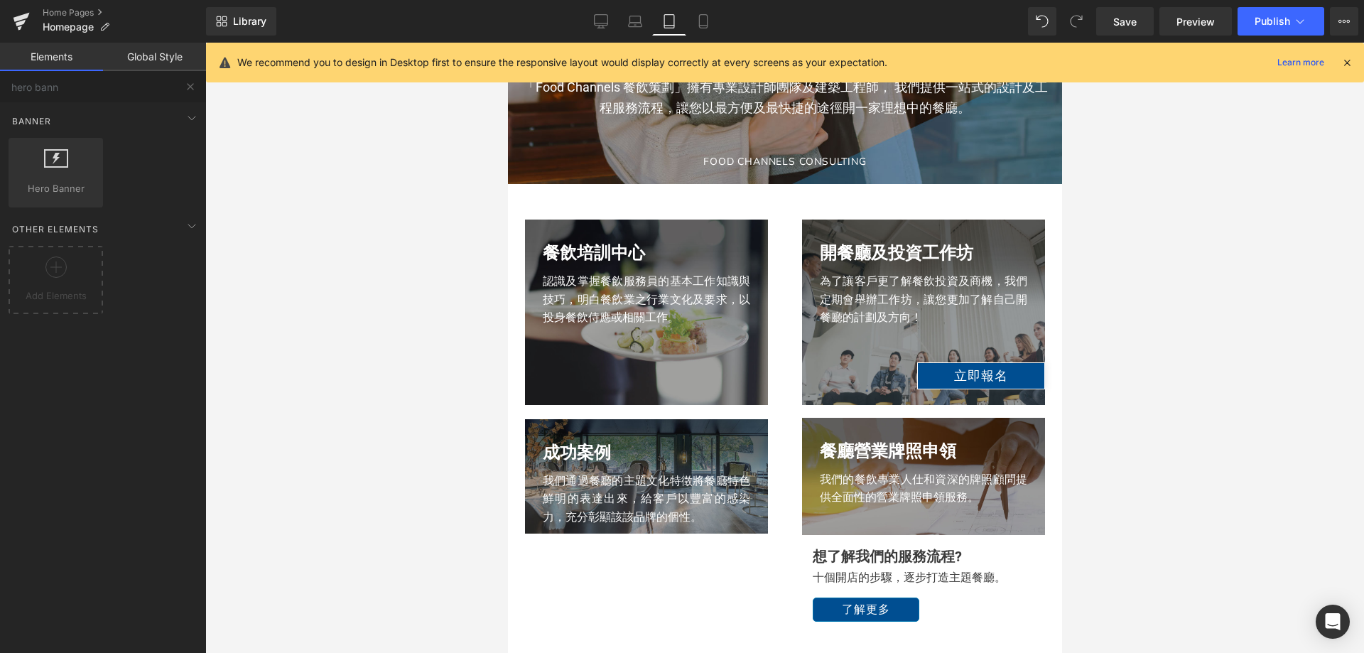
click at [1182, 410] on div at bounding box center [784, 348] width 1159 height 610
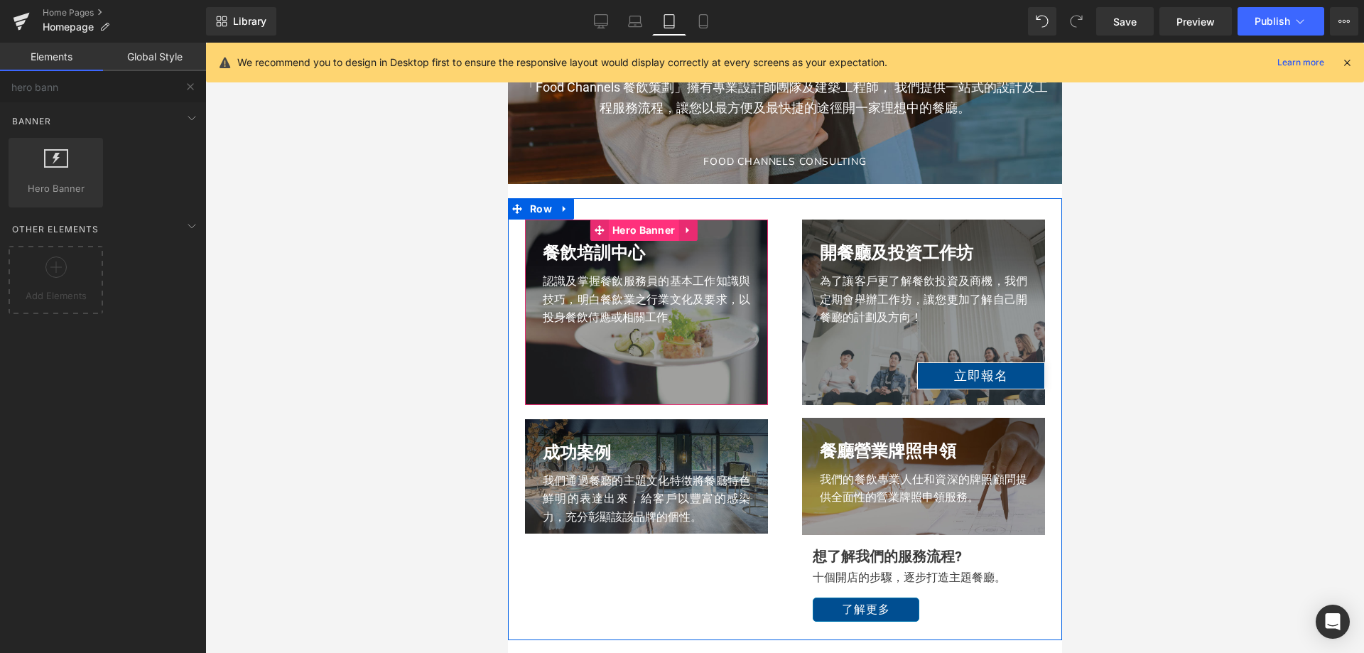
click at [643, 233] on span "Hero Banner" at bounding box center [643, 230] width 70 height 21
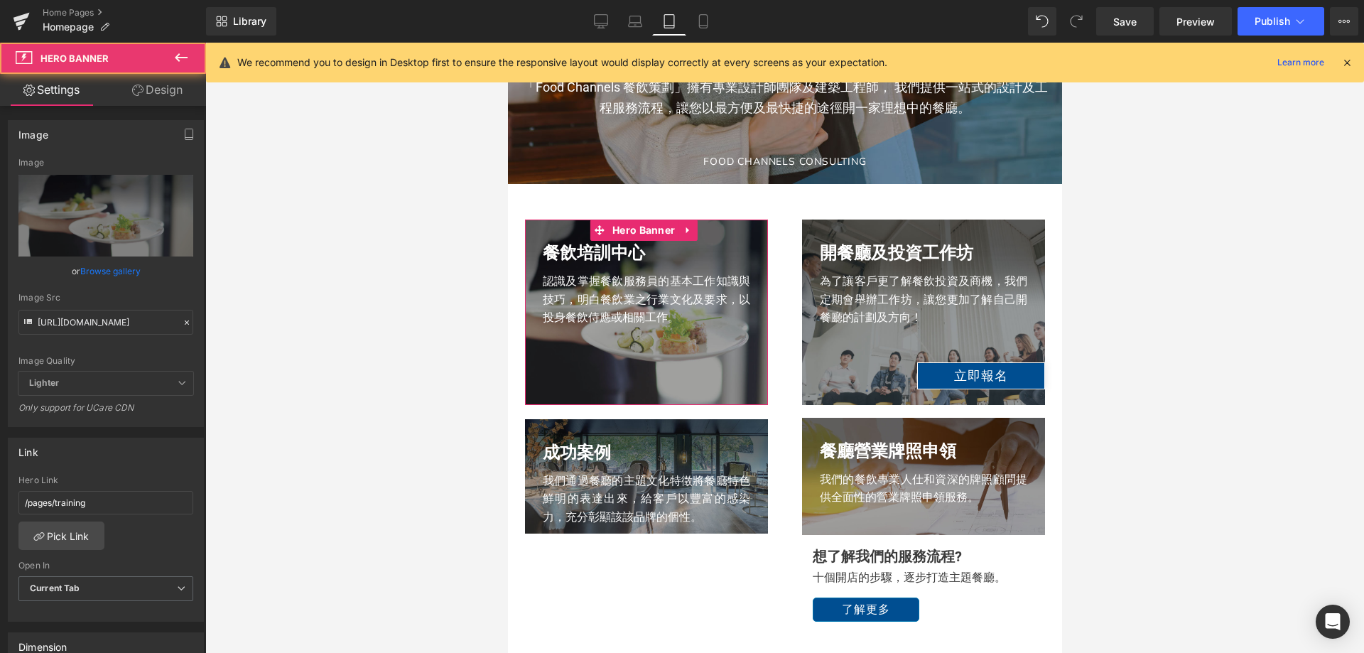
click at [146, 82] on link "Design" at bounding box center [157, 90] width 103 height 32
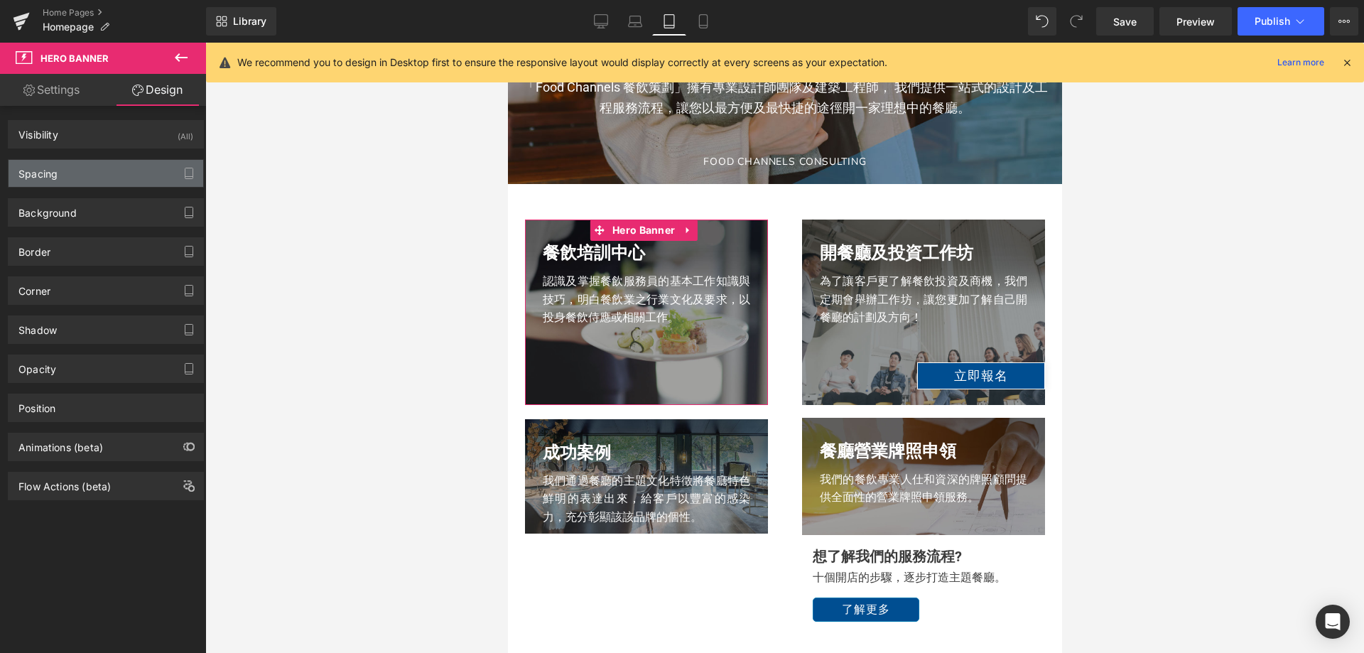
click at [97, 174] on div "Spacing" at bounding box center [106, 173] width 195 height 27
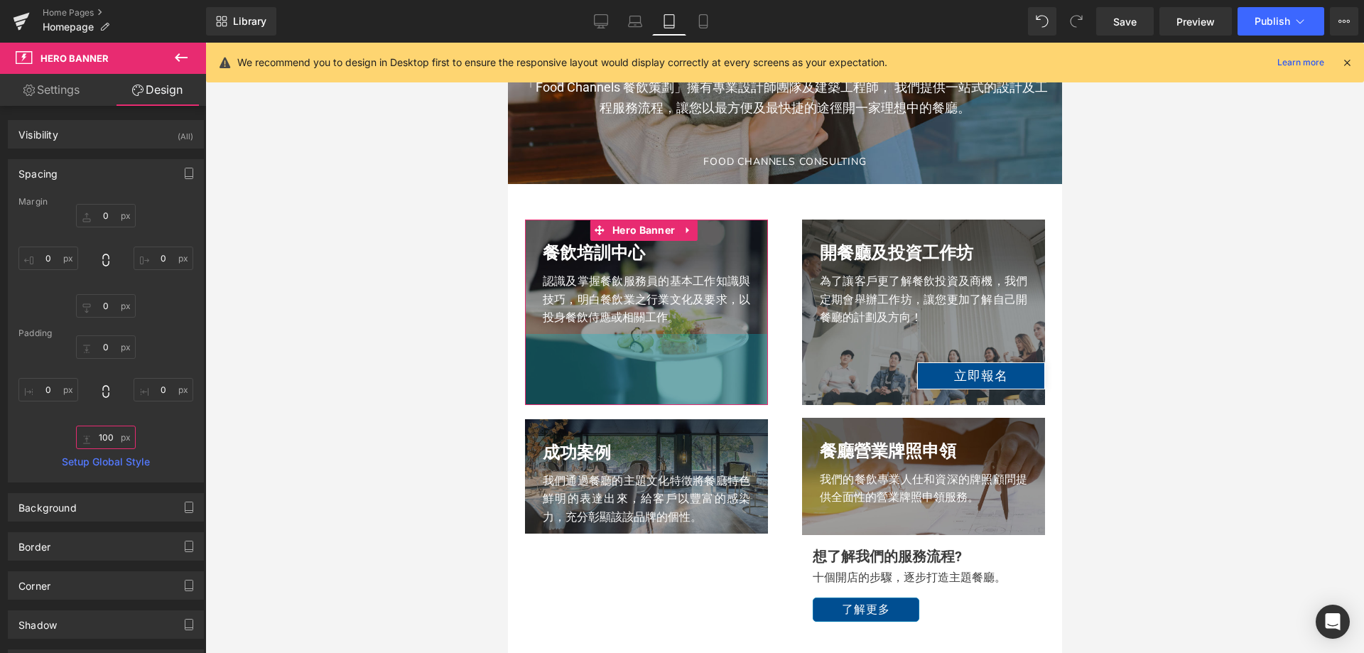
click at [114, 431] on input "100" at bounding box center [106, 437] width 60 height 23
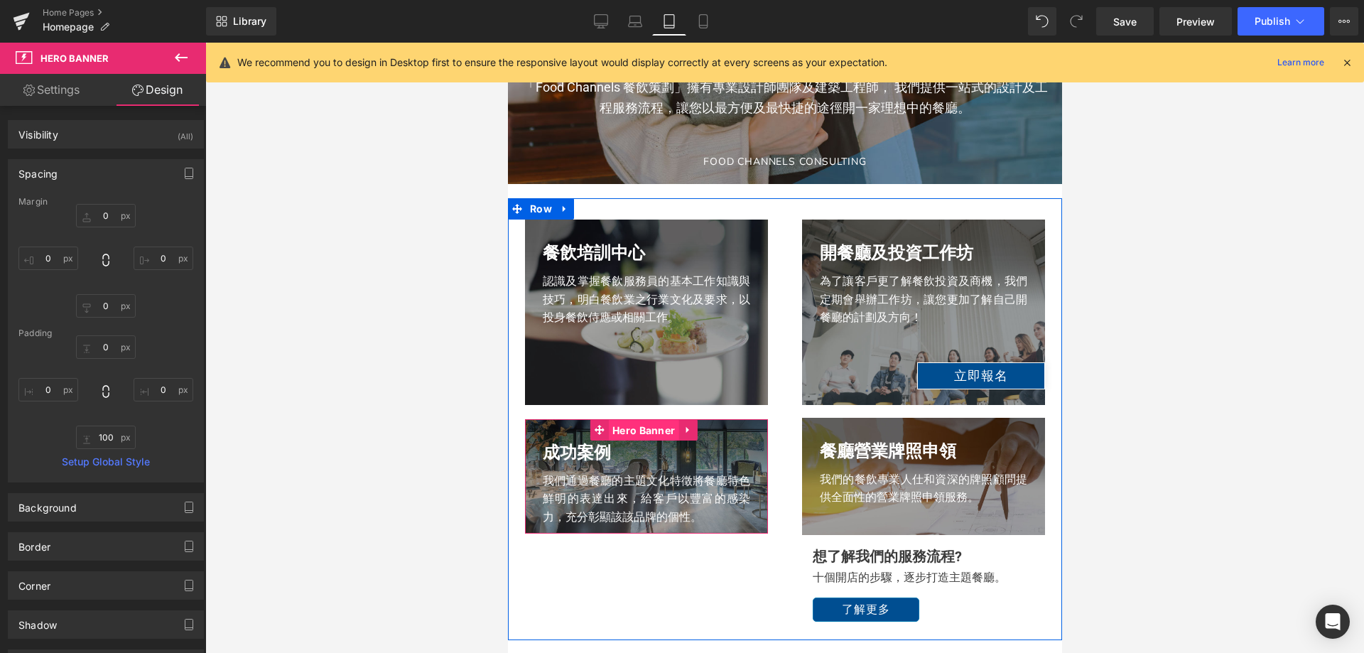
click at [630, 440] on span "Hero Banner" at bounding box center [643, 430] width 70 height 21
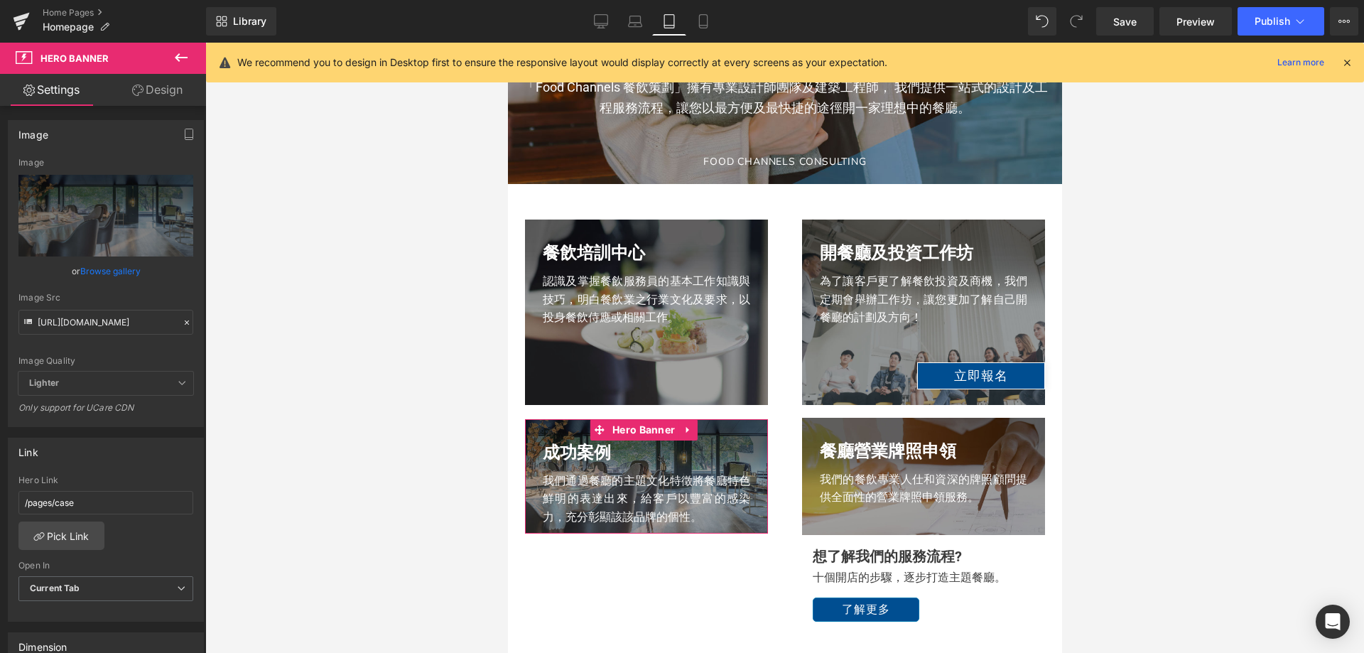
click at [170, 92] on link "Design" at bounding box center [157, 90] width 103 height 32
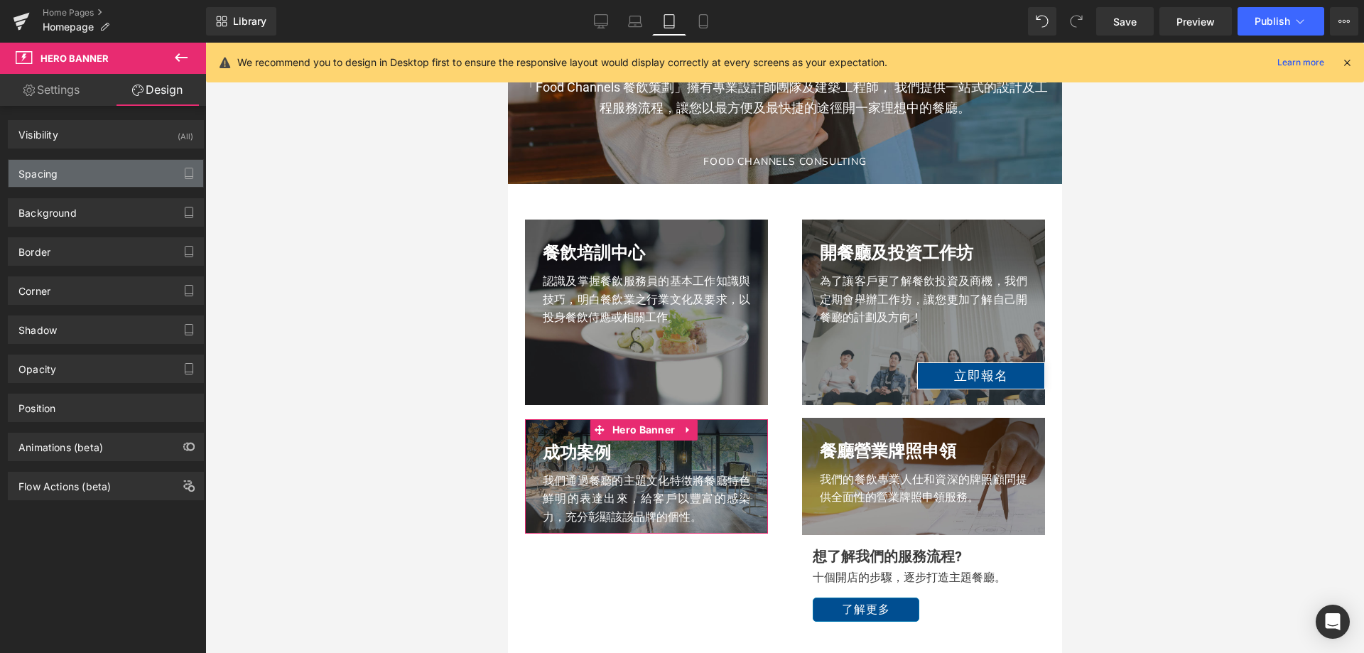
click at [91, 178] on div "Spacing" at bounding box center [106, 173] width 195 height 27
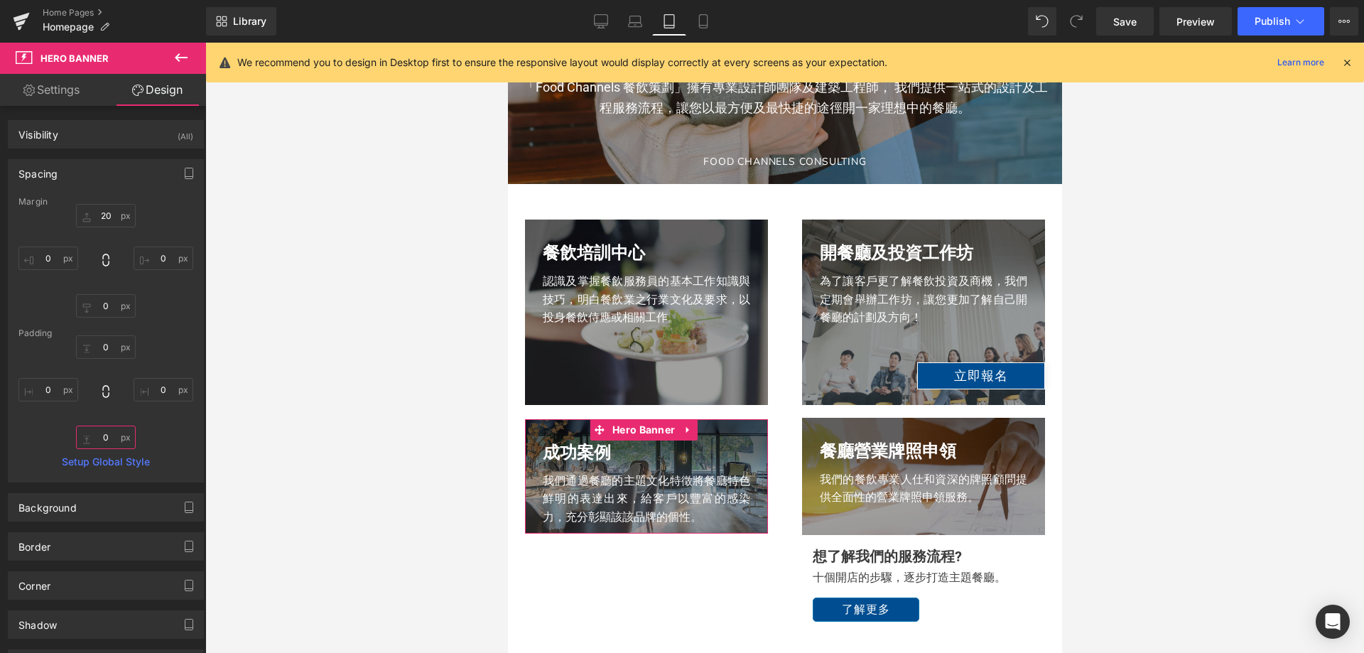
click at [107, 436] on input "0" at bounding box center [106, 437] width 60 height 23
type input "100"
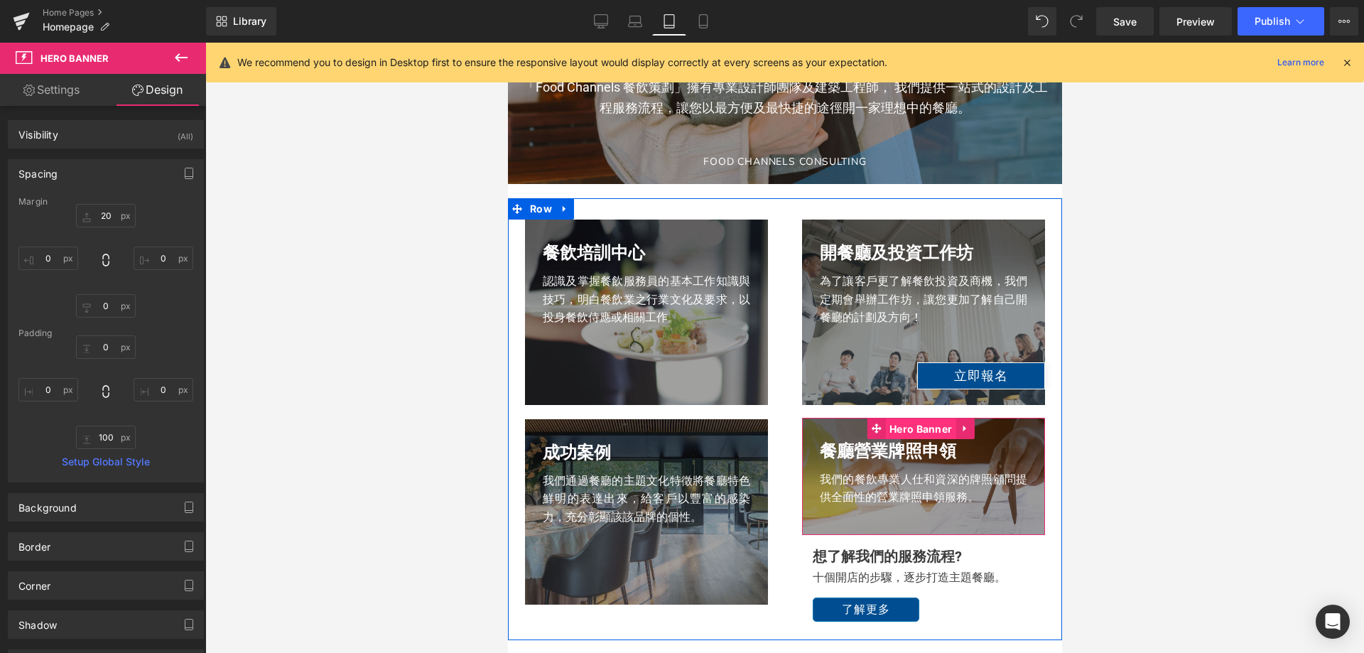
click at [919, 429] on span "Hero Banner" at bounding box center [920, 428] width 70 height 21
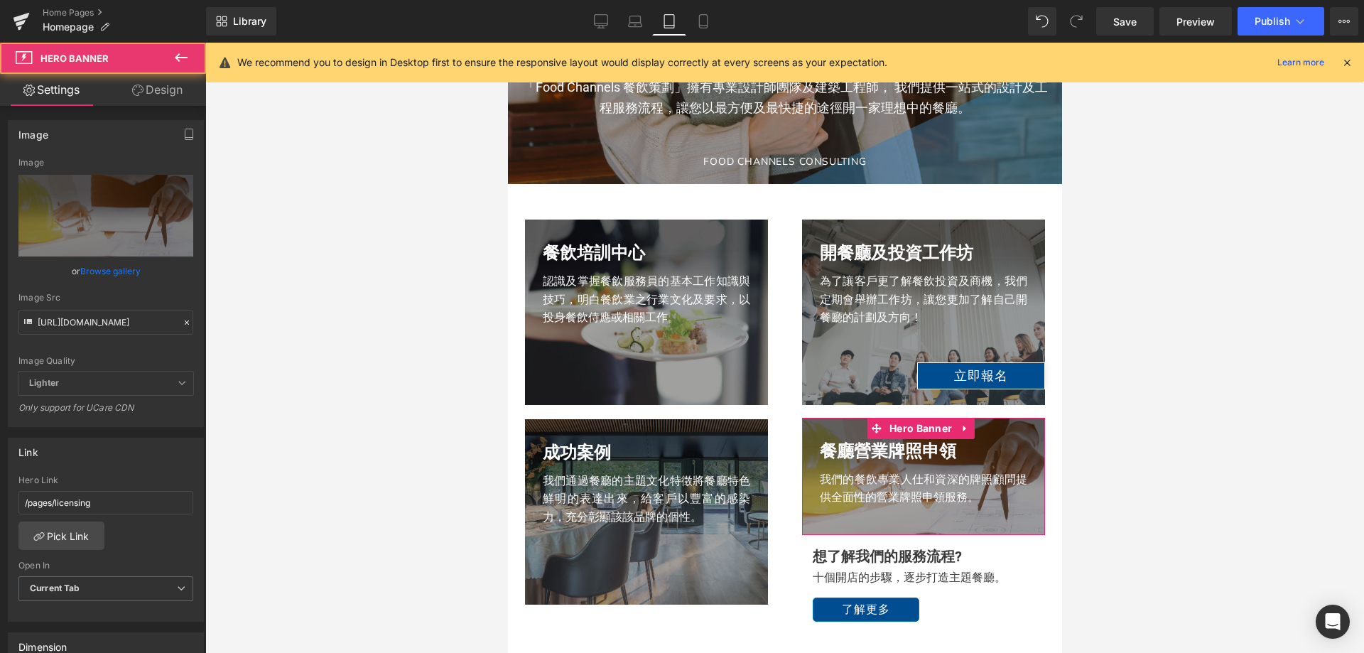
click at [146, 75] on link "Design" at bounding box center [157, 90] width 103 height 32
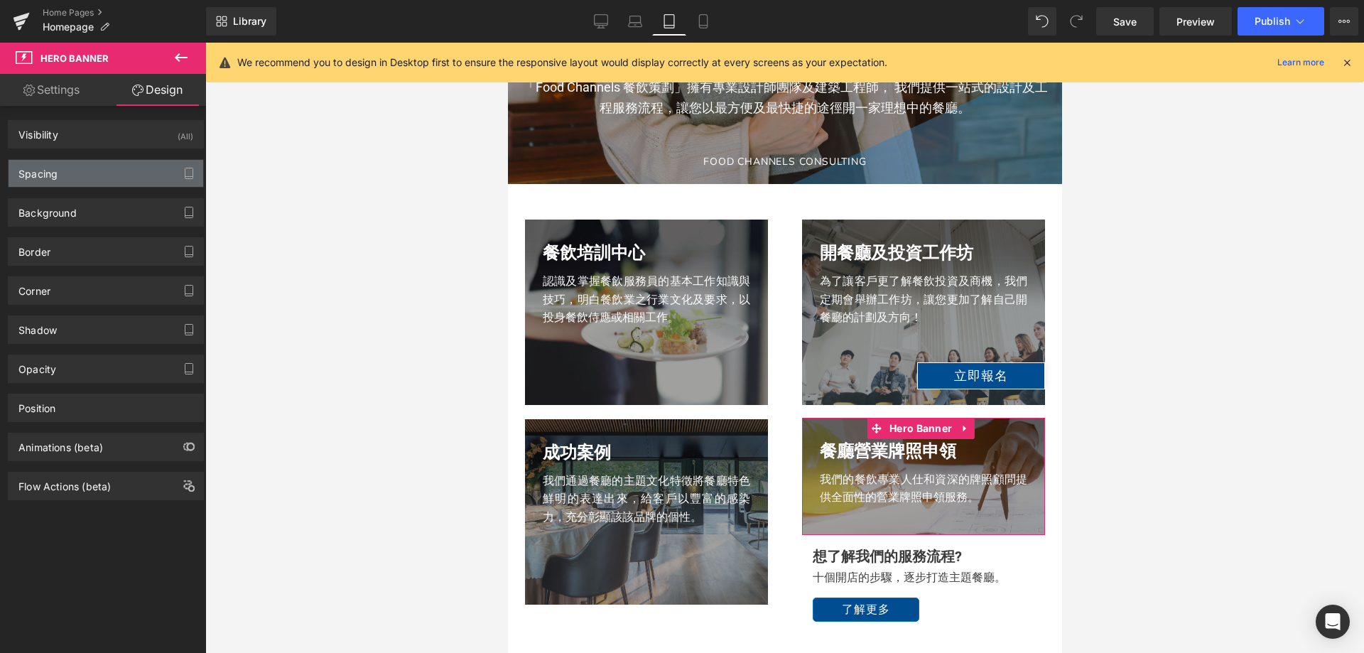
click at [87, 178] on div "Spacing" at bounding box center [106, 173] width 195 height 27
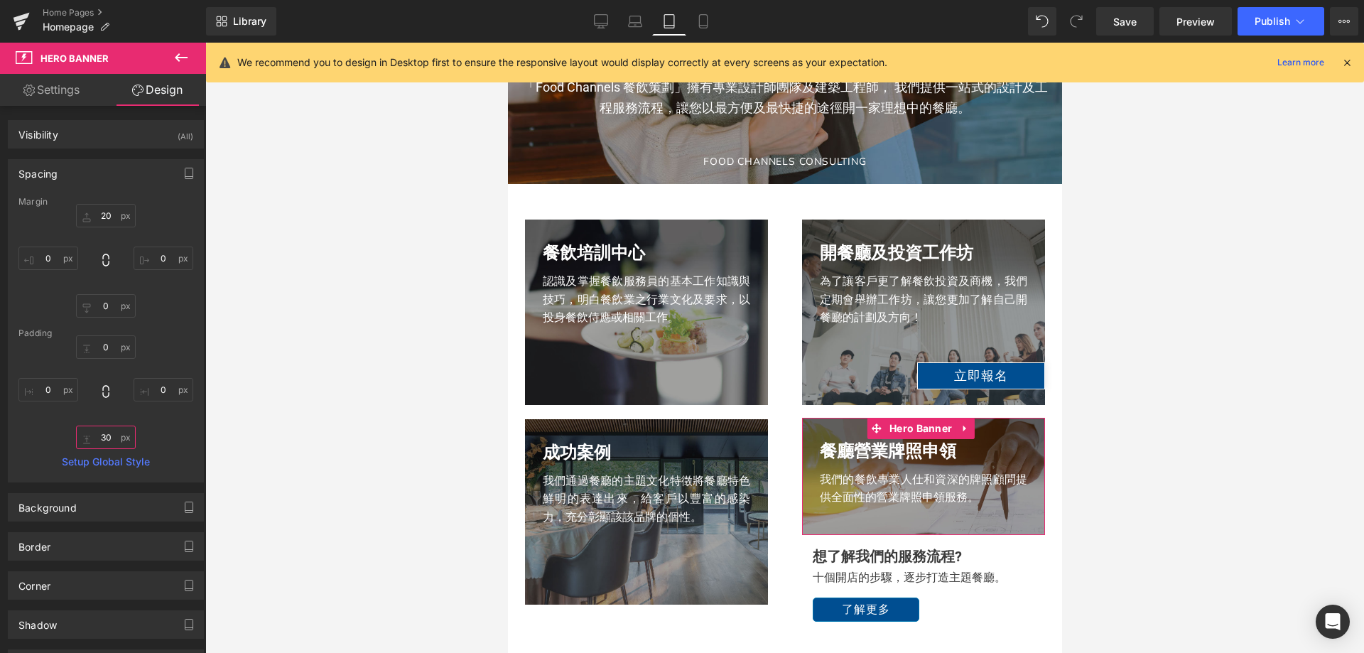
click at [104, 436] on input "30" at bounding box center [106, 437] width 60 height 23
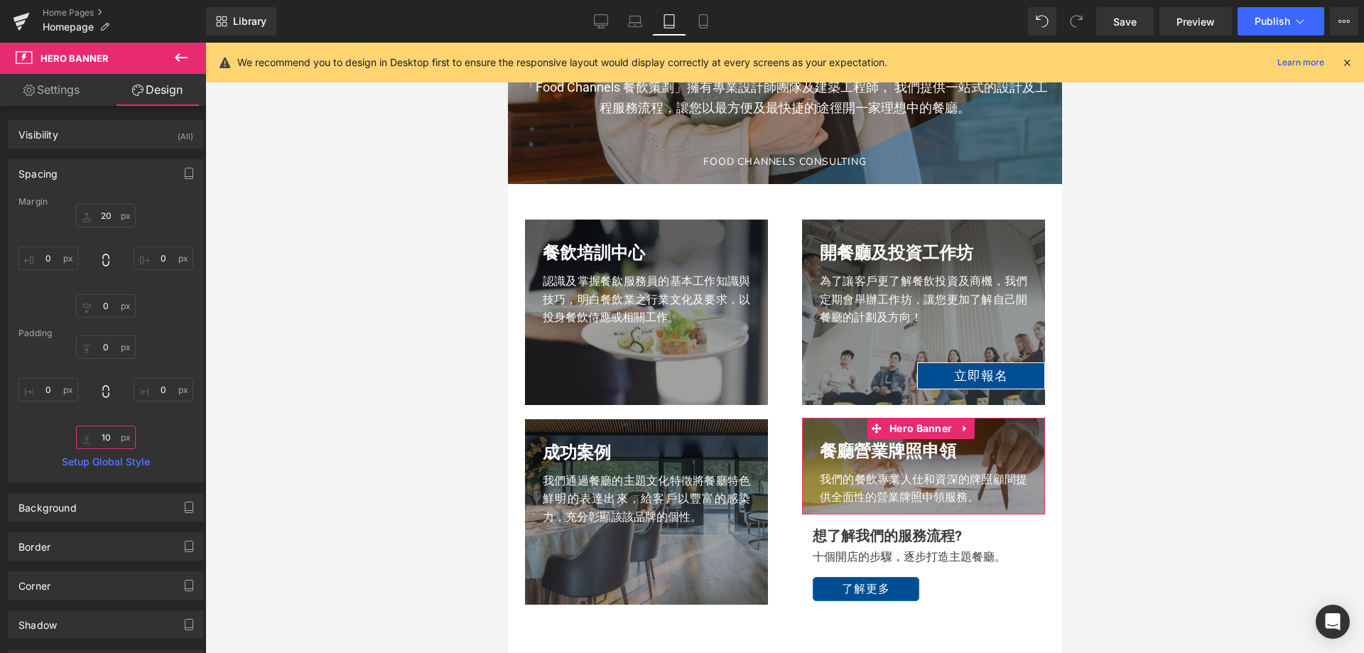
type input "100"
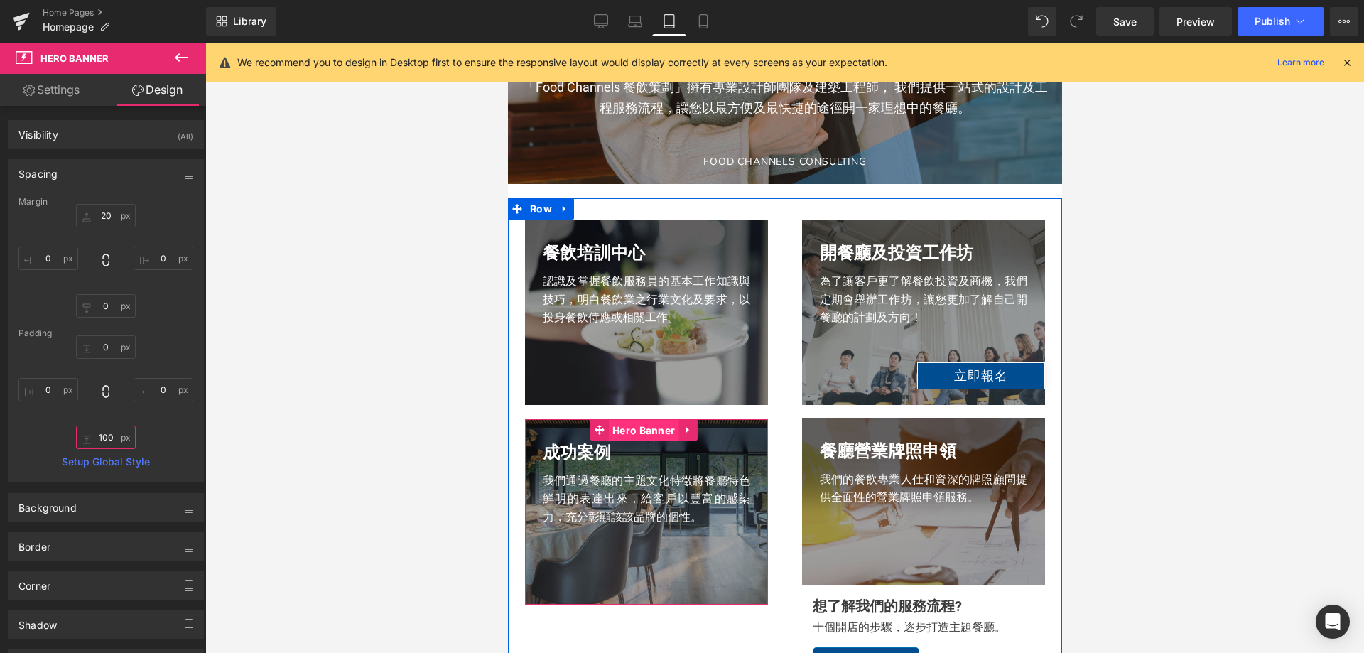
drag, startPoint x: 652, startPoint y: 428, endPoint x: 914, endPoint y: 355, distance: 272.9
click at [652, 428] on span "Hero Banner" at bounding box center [643, 430] width 70 height 21
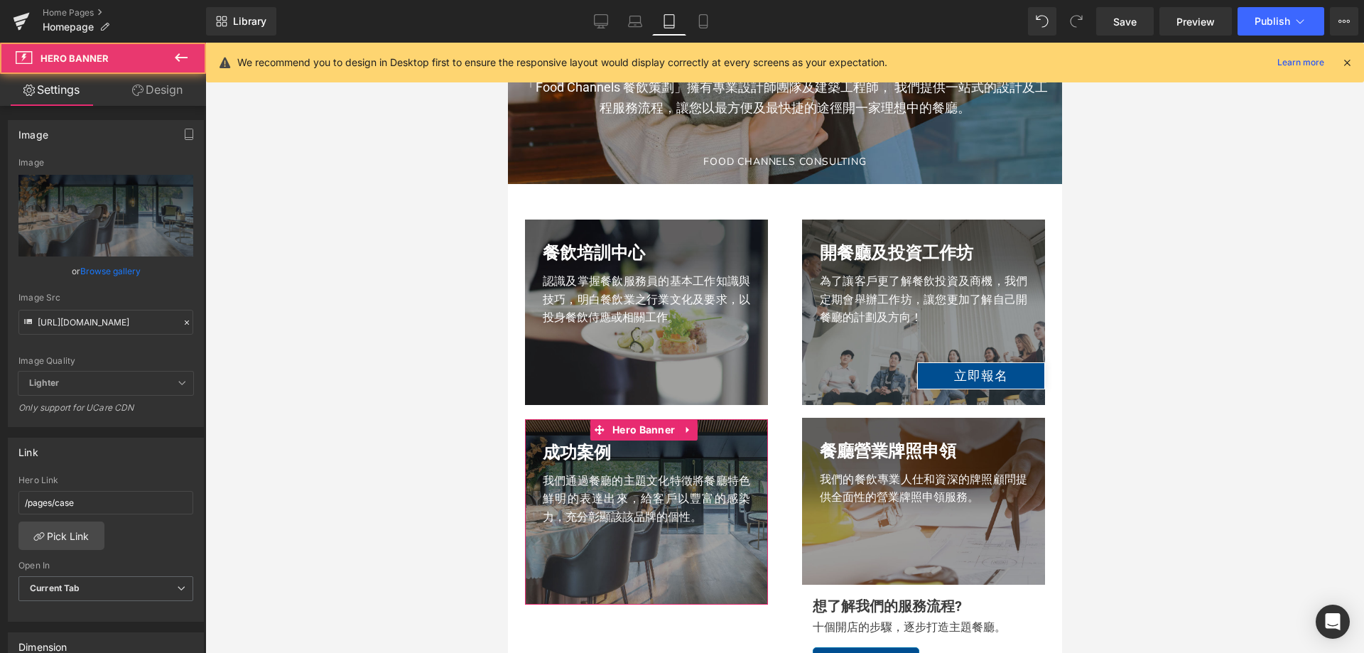
click at [171, 90] on link "Design" at bounding box center [157, 90] width 103 height 32
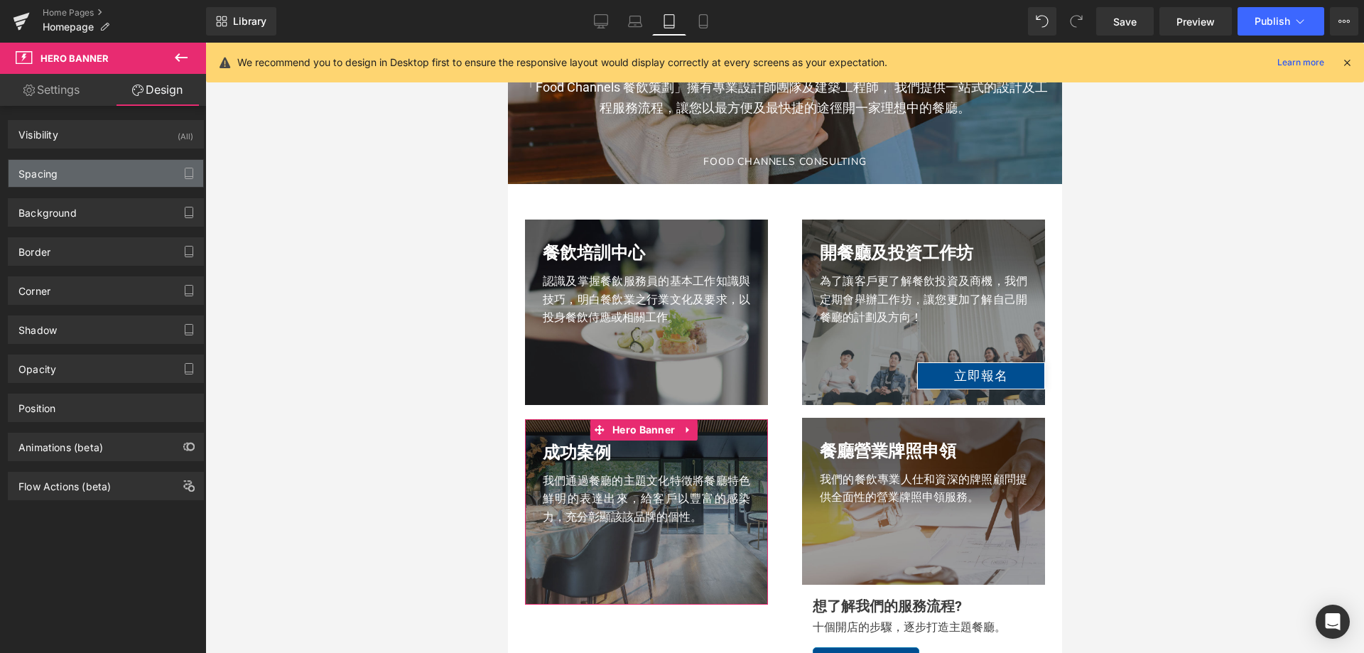
click at [92, 168] on div "Spacing" at bounding box center [106, 173] width 195 height 27
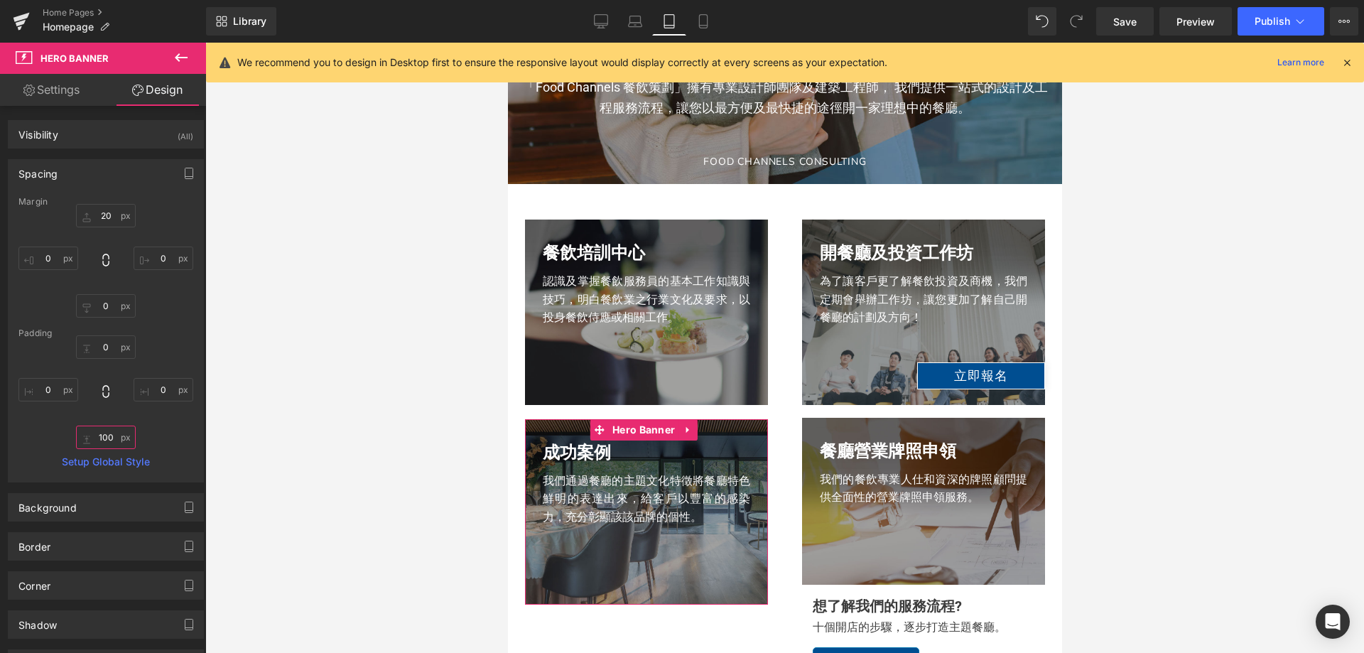
click at [104, 431] on input "100" at bounding box center [106, 437] width 60 height 23
type input "80"
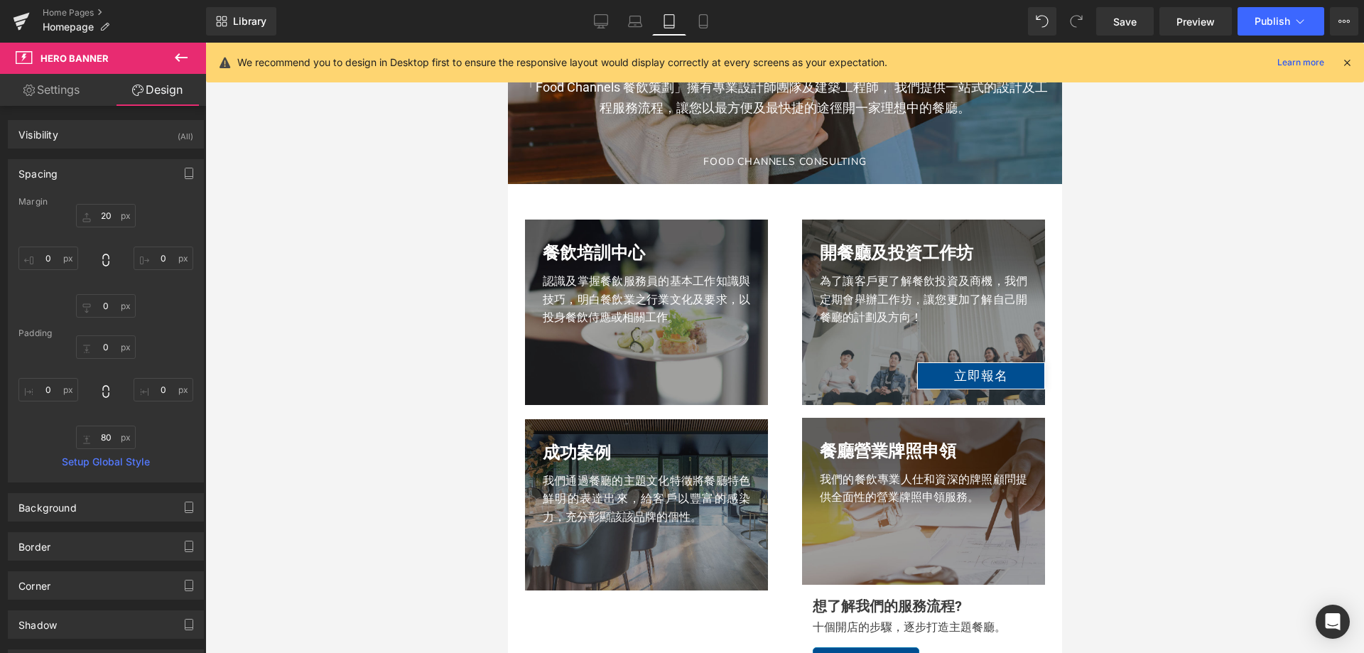
click at [1174, 416] on div at bounding box center [784, 348] width 1159 height 610
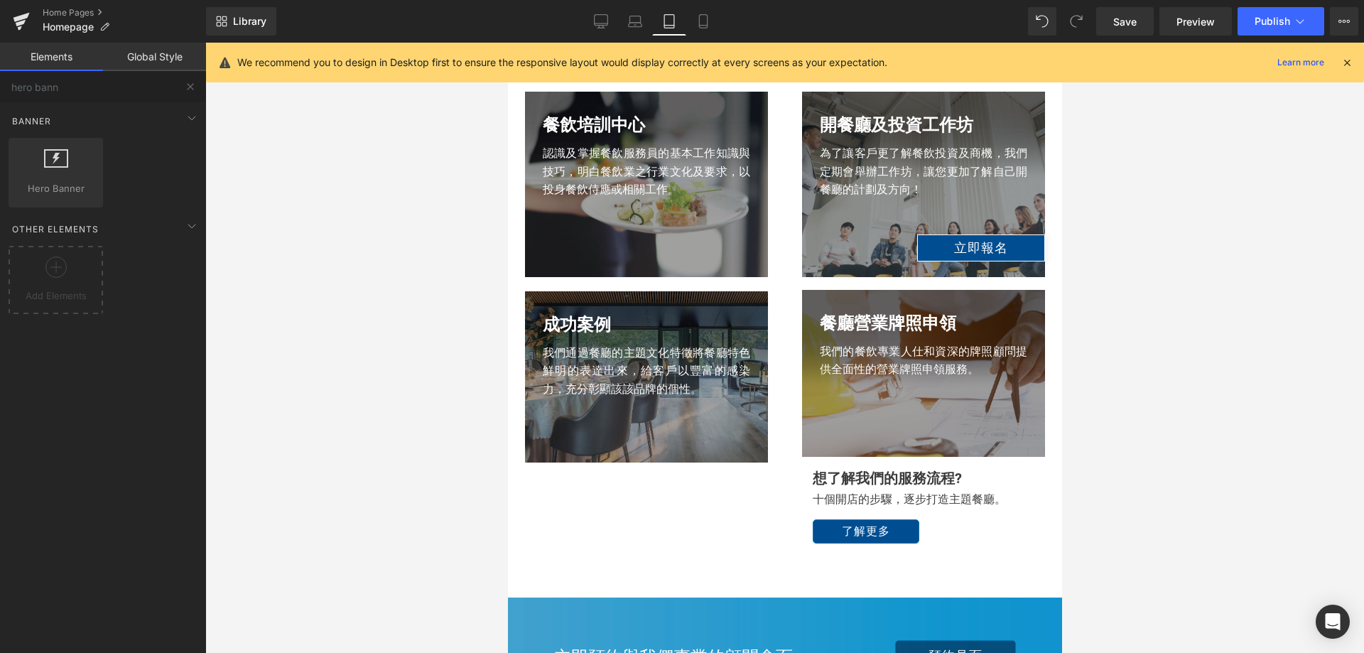
scroll to position [1604, 0]
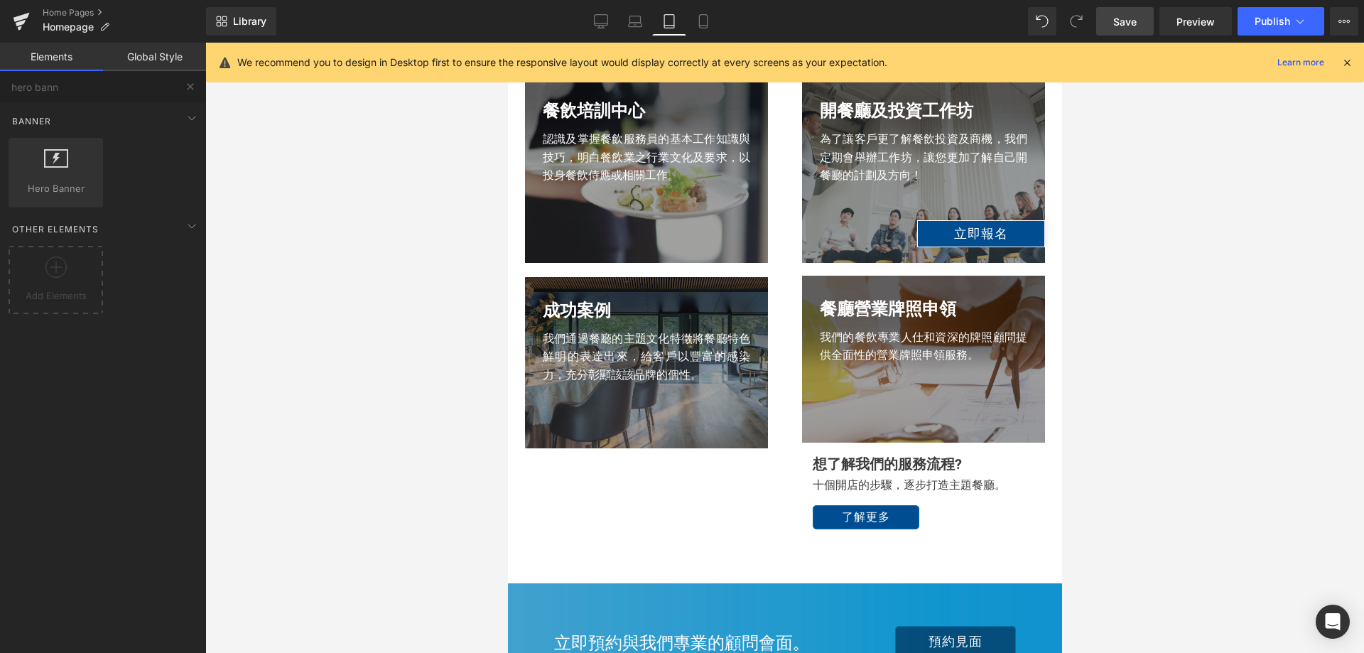
click at [1130, 22] on span "Save" at bounding box center [1124, 21] width 23 height 15
click at [1296, 28] on icon at bounding box center [1300, 21] width 14 height 14
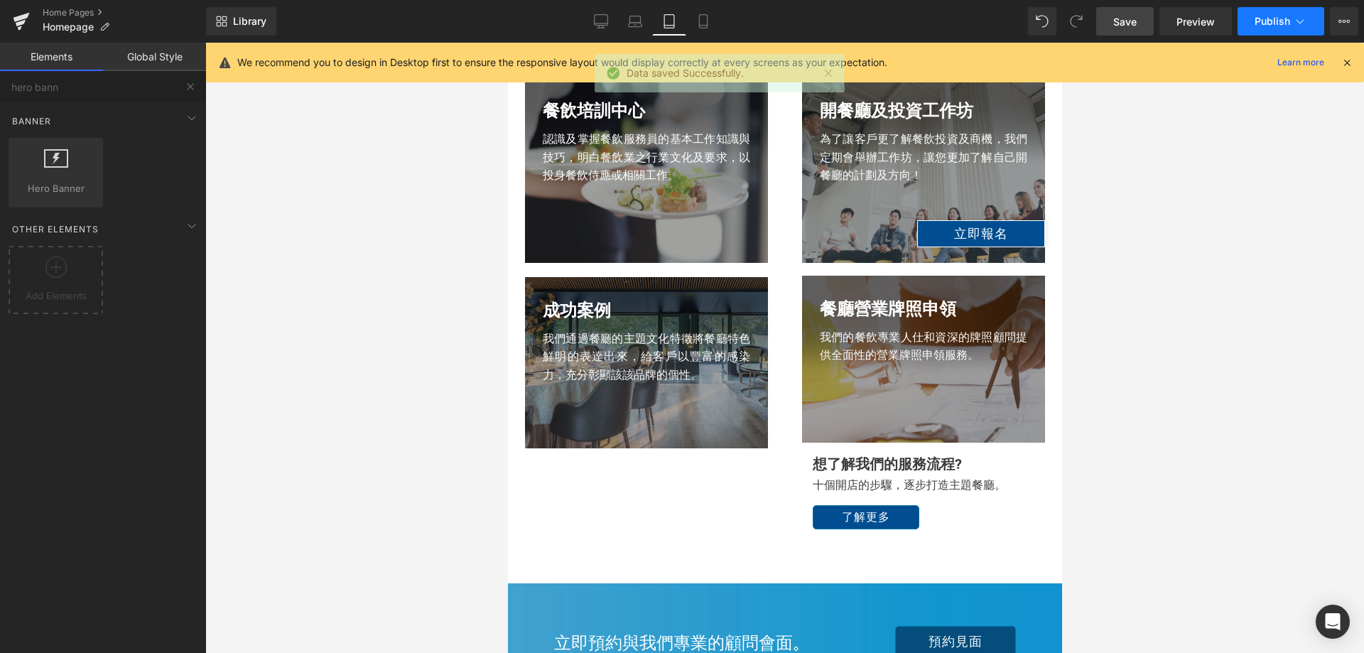
click at [1260, 33] on button "Publish" at bounding box center [1281, 21] width 87 height 28
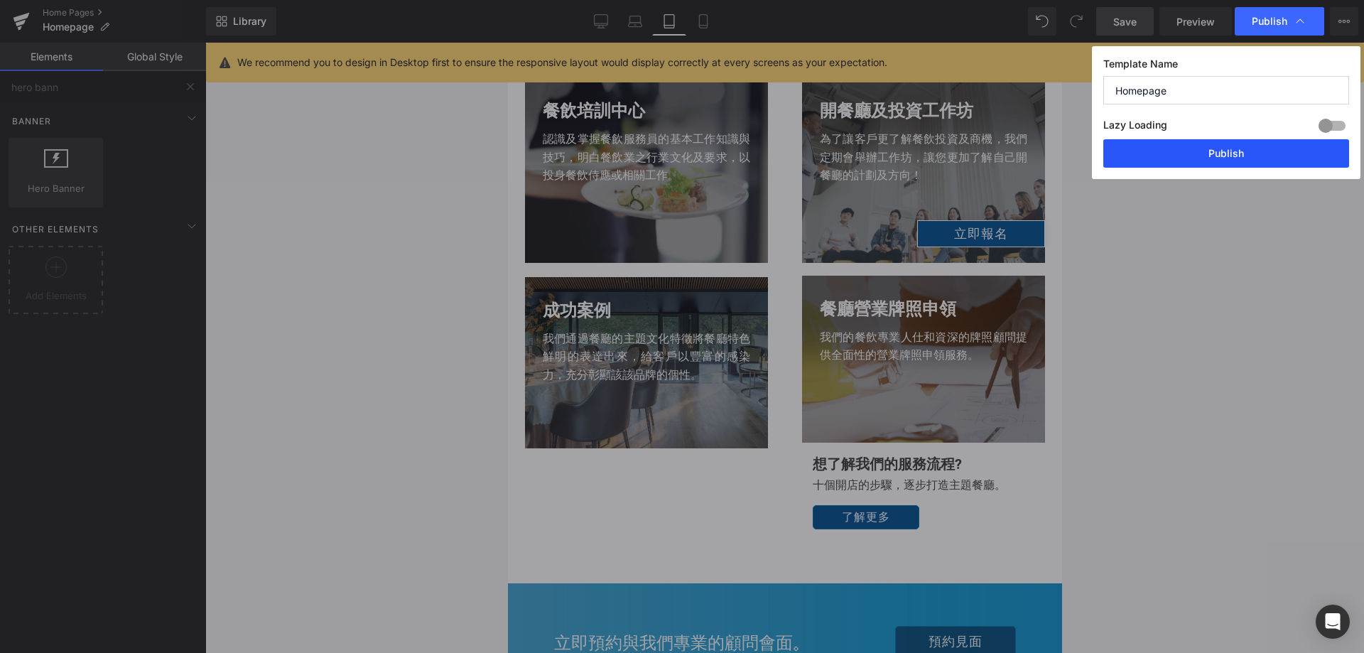
click at [1205, 159] on button "Publish" at bounding box center [1226, 153] width 246 height 28
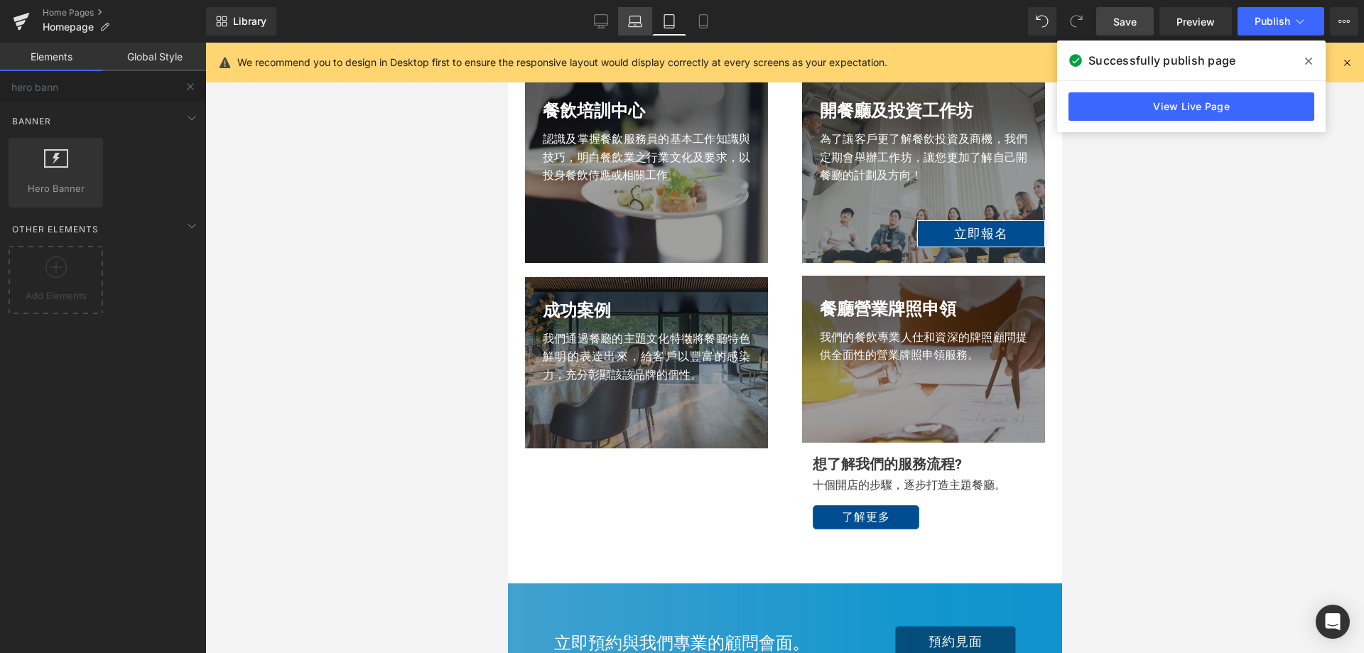
click at [641, 16] on icon at bounding box center [635, 19] width 11 height 6
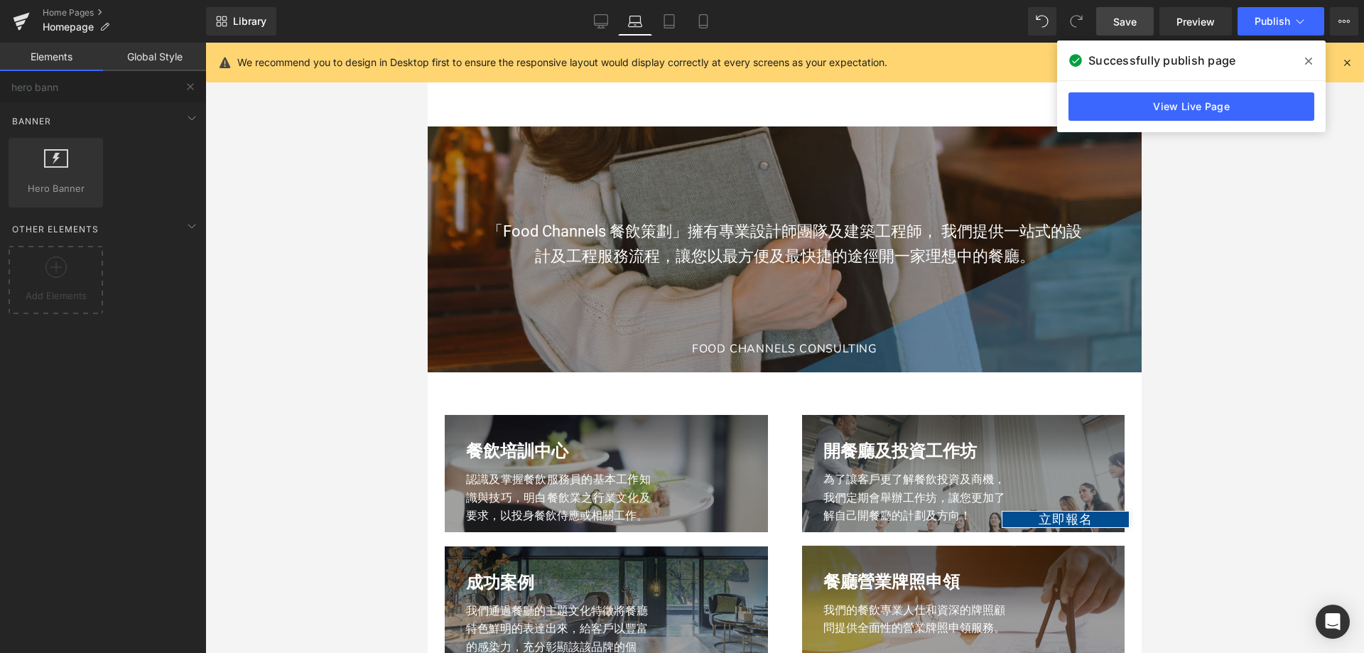
scroll to position [1705, 0]
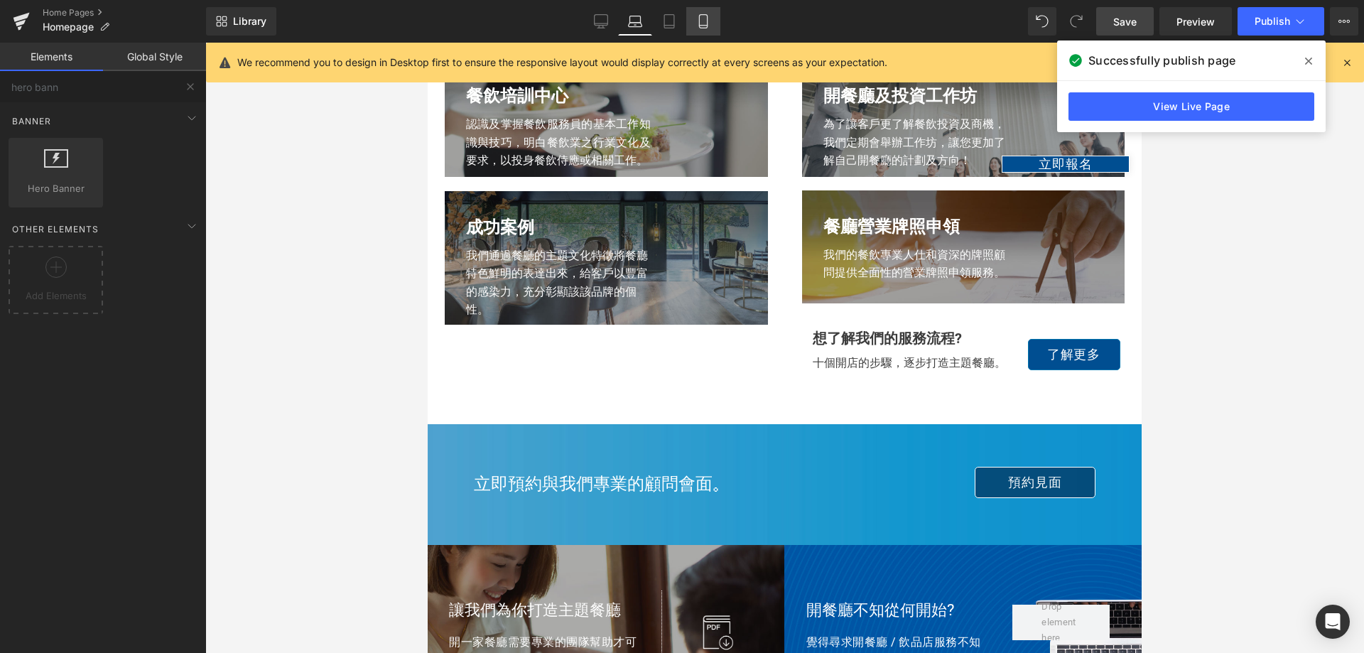
click at [691, 16] on link "Mobile" at bounding box center [703, 21] width 34 height 28
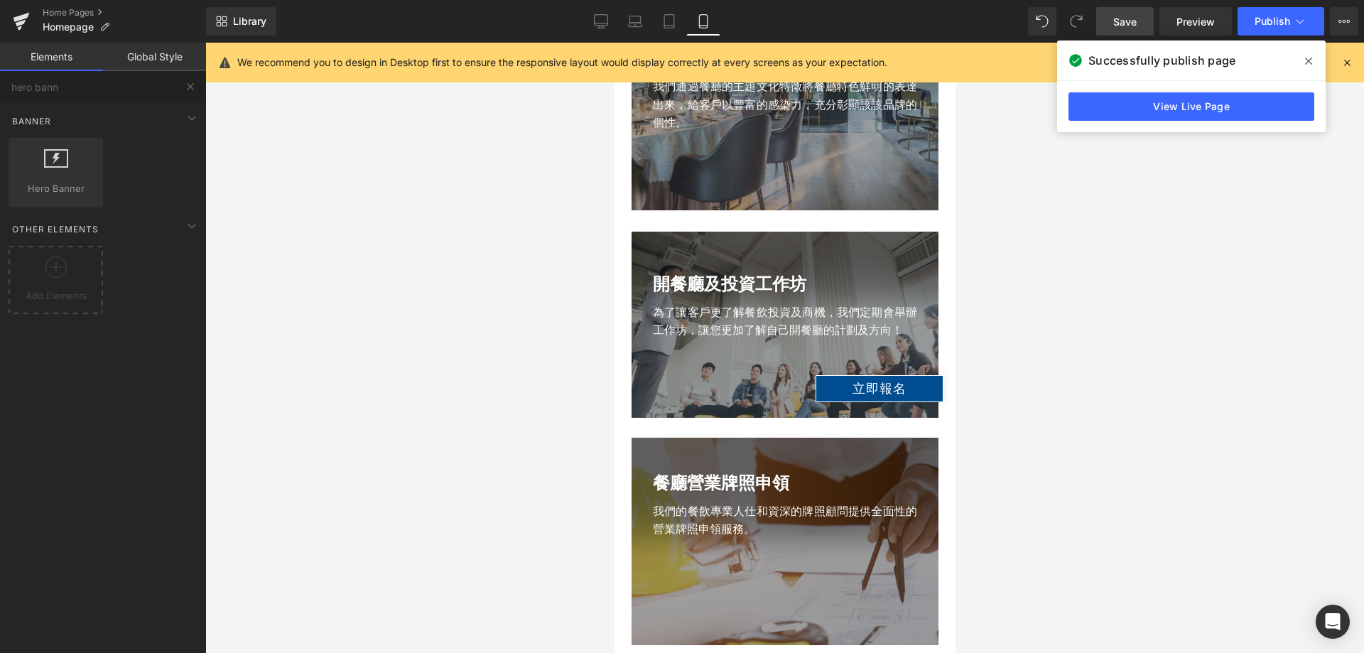
scroll to position [3268, 0]
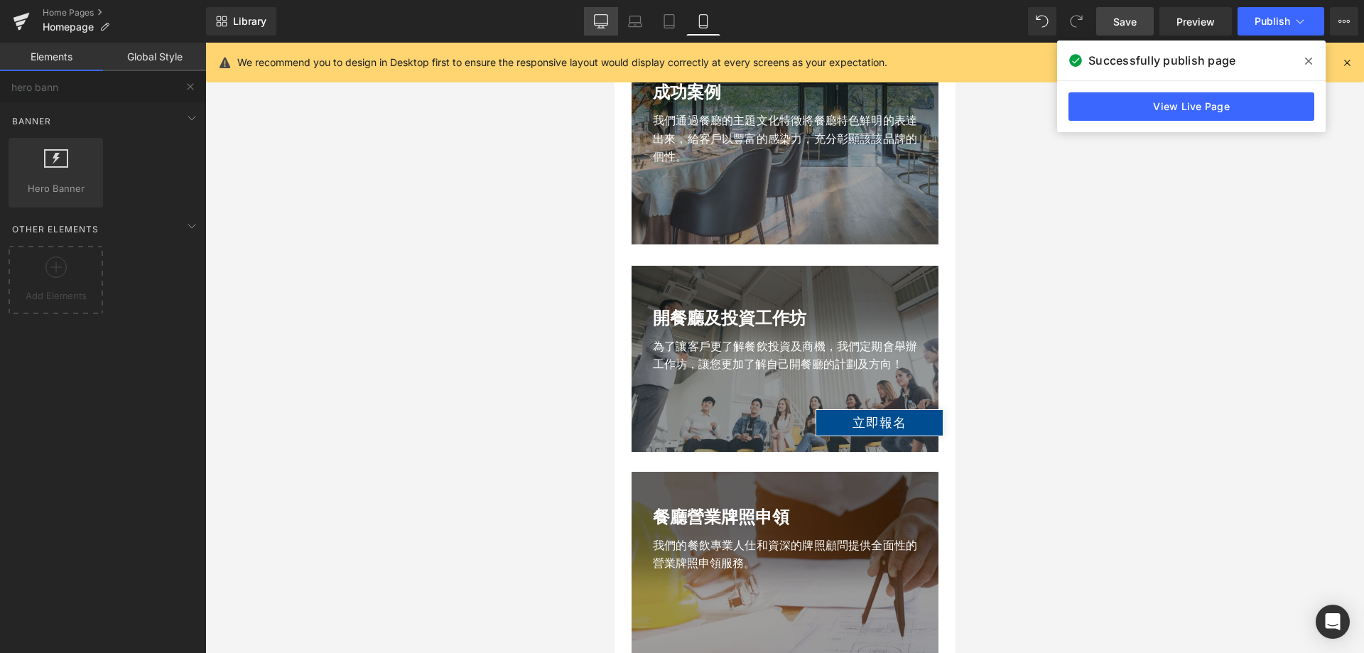
click at [617, 14] on link "Desktop" at bounding box center [601, 21] width 34 height 28
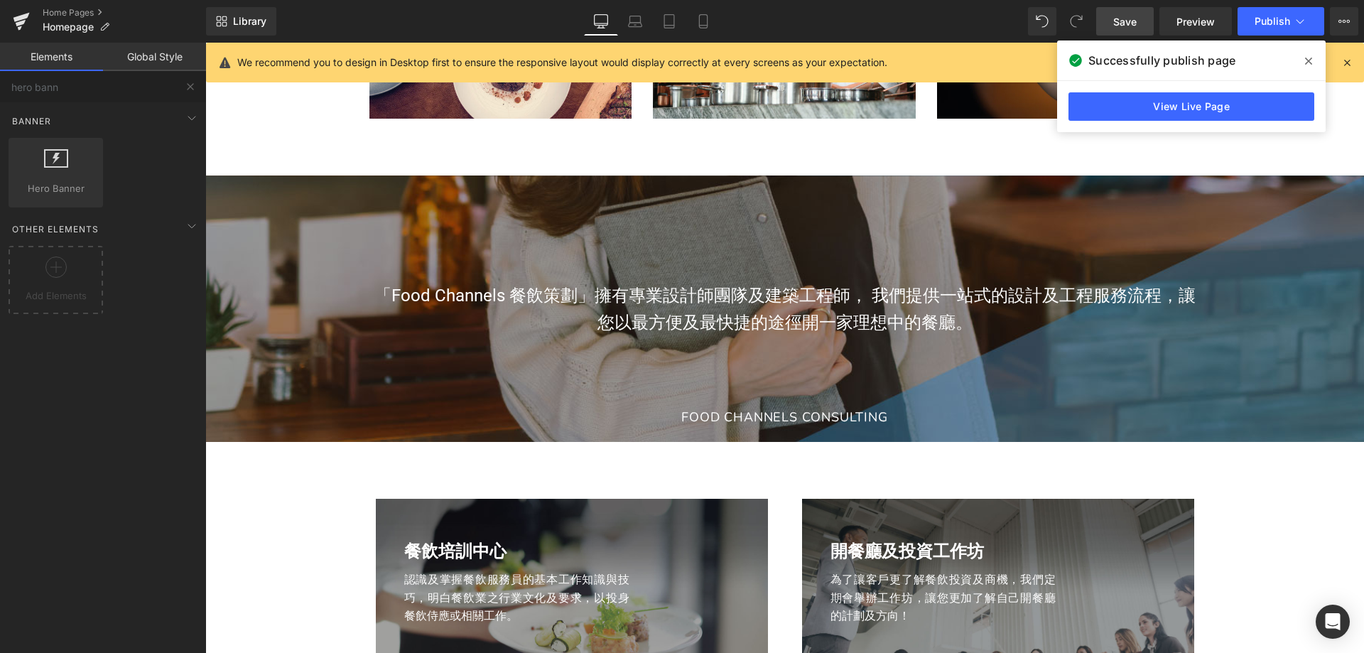
scroll to position [1697, 0]
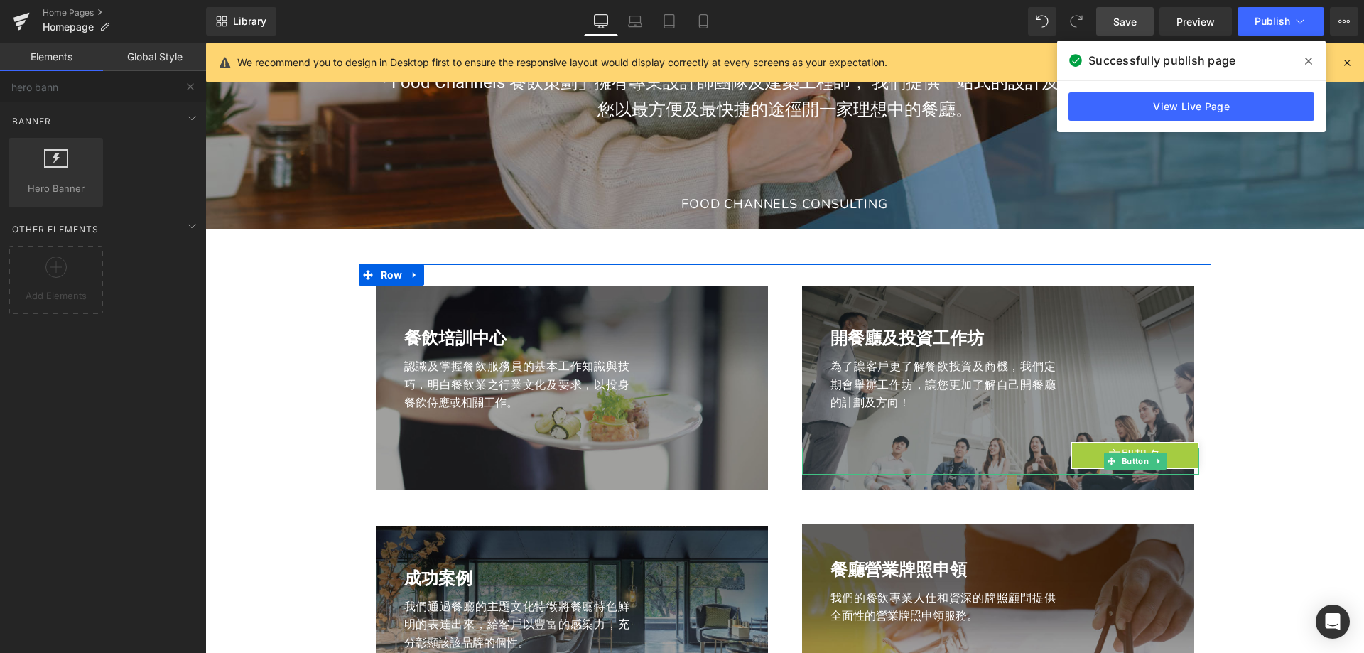
click at [1084, 460] on link "立即報名" at bounding box center [1135, 455] width 128 height 27
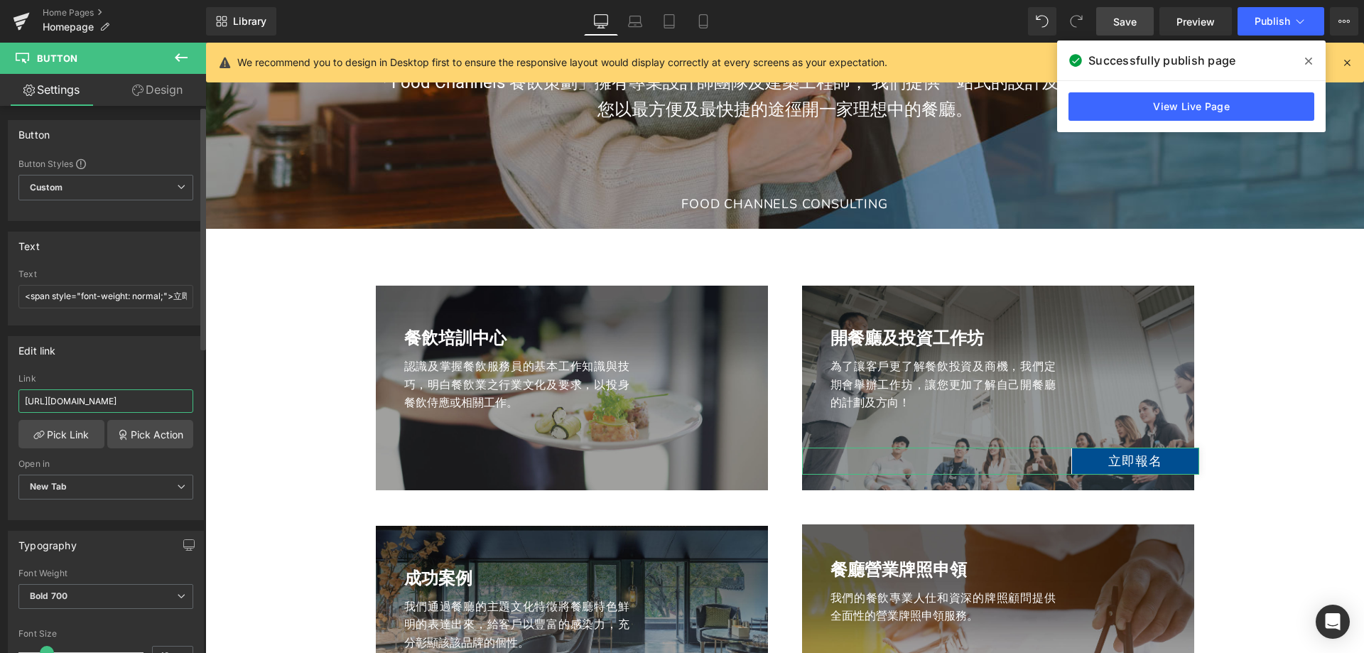
click at [90, 394] on input "[URL][DOMAIN_NAME]" at bounding box center [105, 400] width 175 height 23
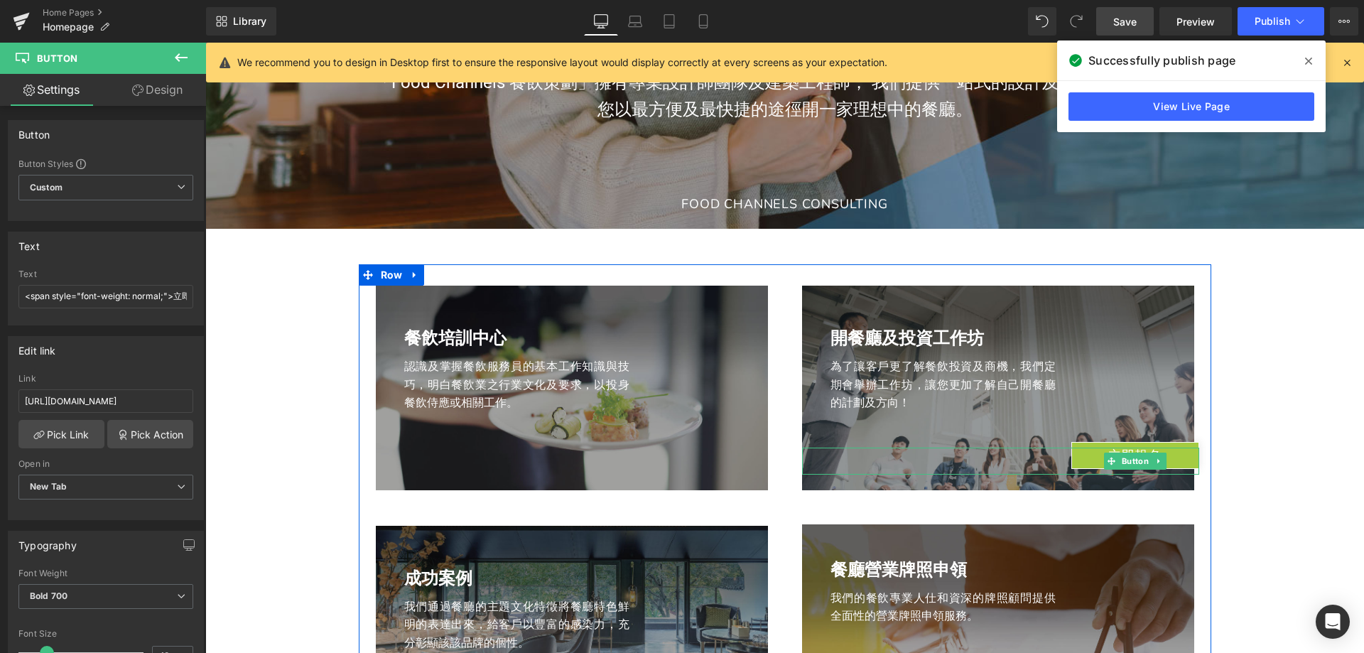
click at [1075, 455] on link "立即報名" at bounding box center [1135, 455] width 128 height 27
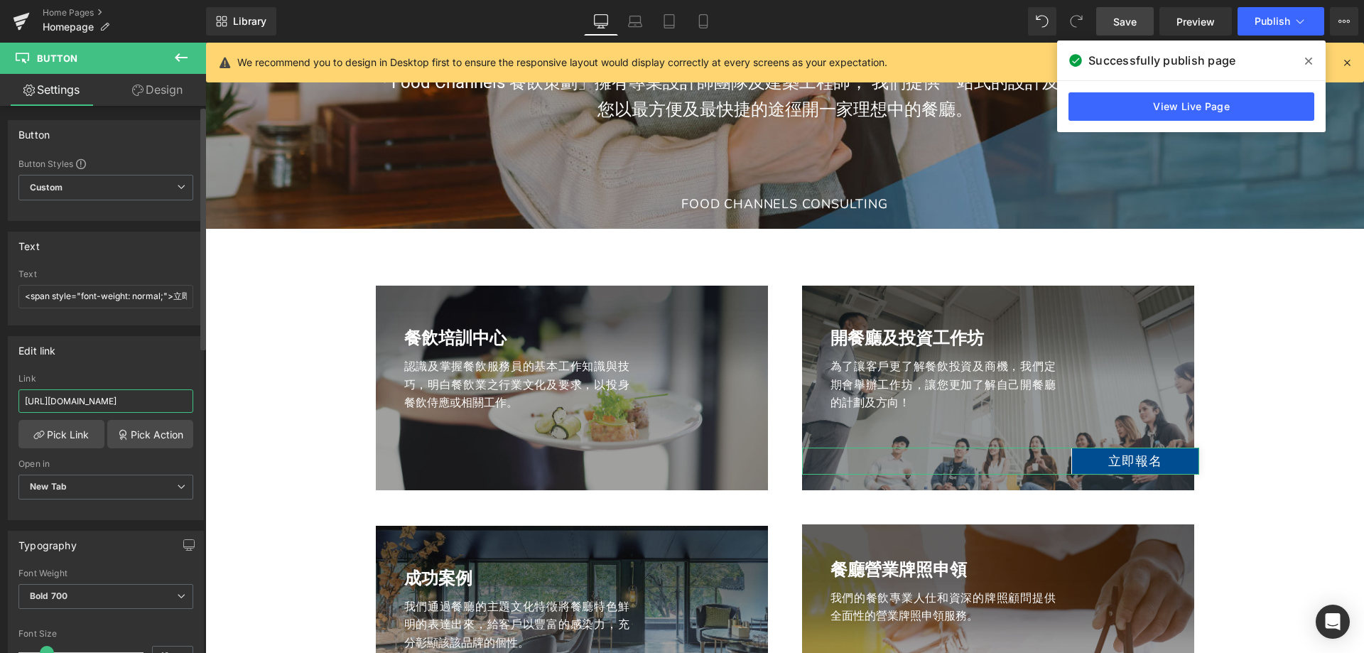
click at [99, 400] on input "[URL][DOMAIN_NAME]" at bounding box center [105, 400] width 175 height 23
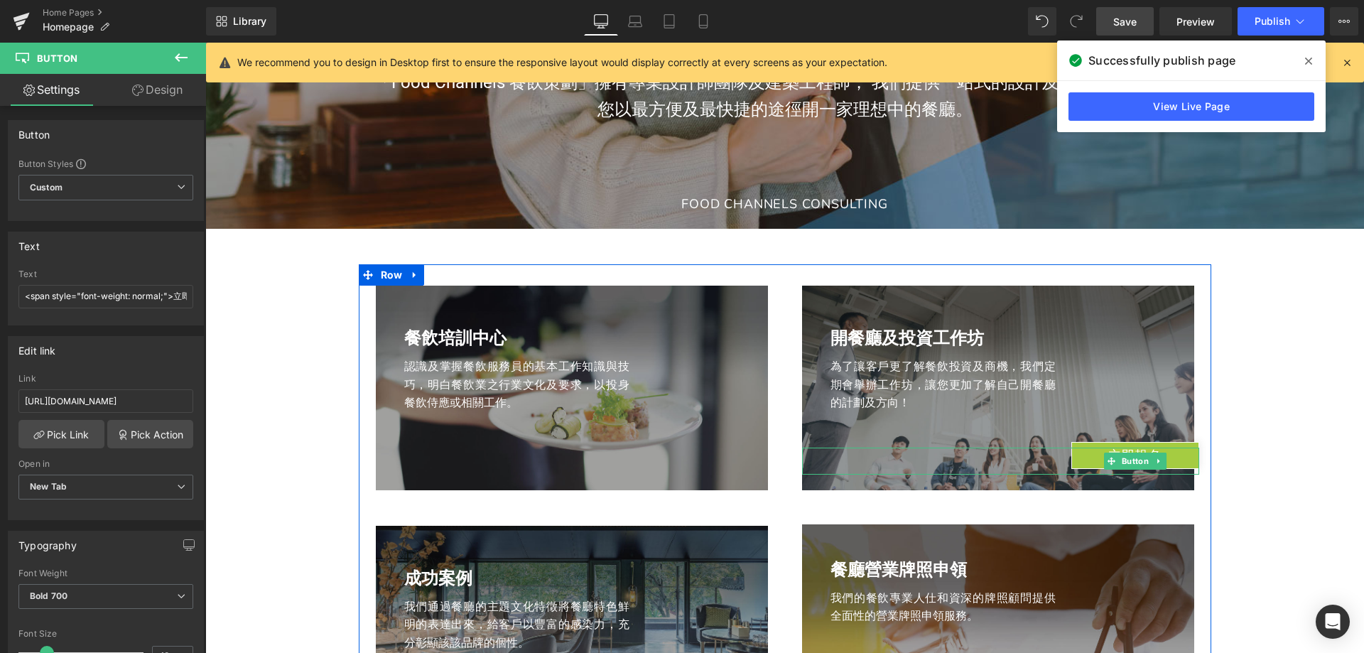
click at [1080, 455] on link "立即報名" at bounding box center [1135, 455] width 128 height 27
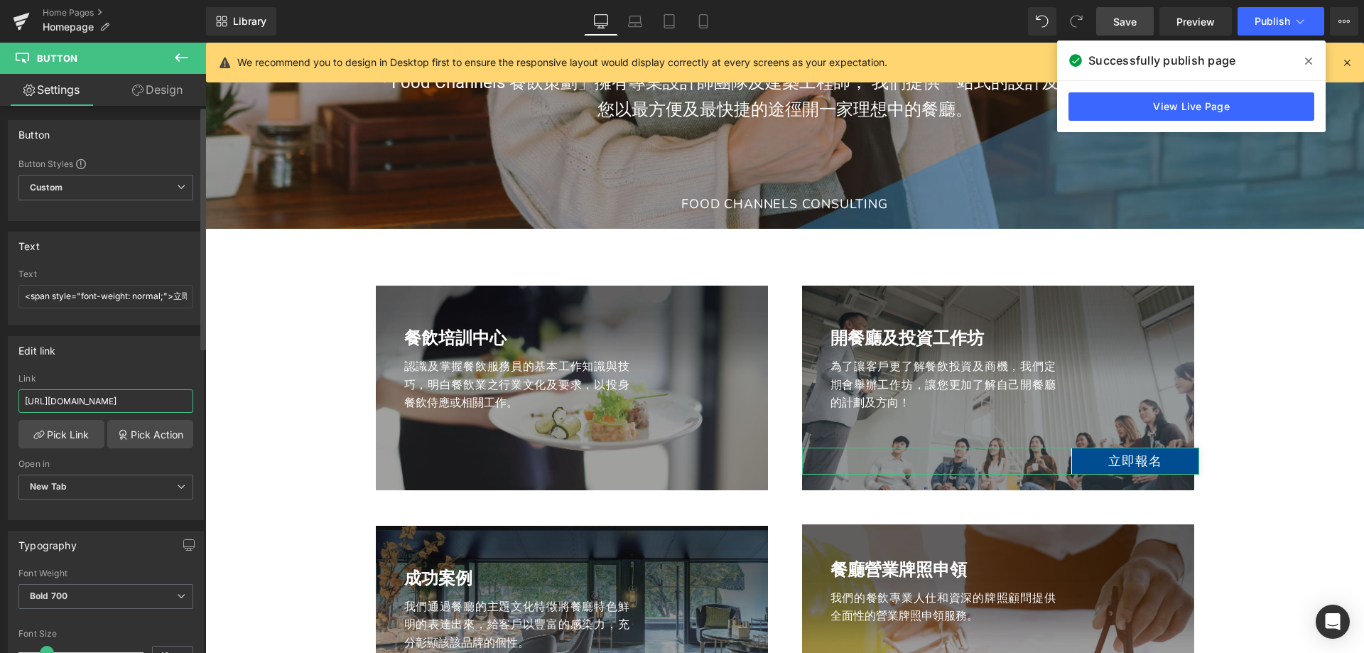
click at [73, 405] on input "[URL][DOMAIN_NAME]" at bounding box center [105, 400] width 175 height 23
type input "[URL][DOMAIN_NAME]"
click at [109, 367] on div "Edit link [URL][DOMAIN_NAME] Link [URL][DOMAIN_NAME] Pick Link Pick Action Curr…" at bounding box center [106, 428] width 196 height 184
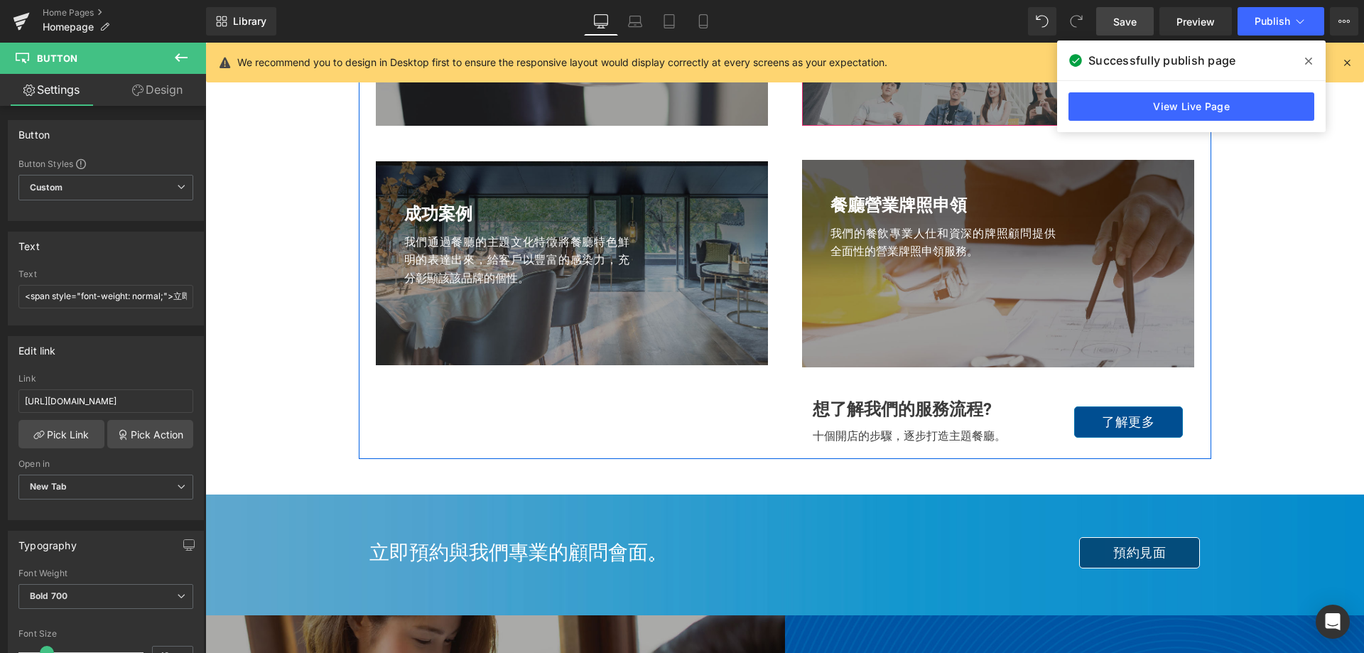
scroll to position [2123, 0]
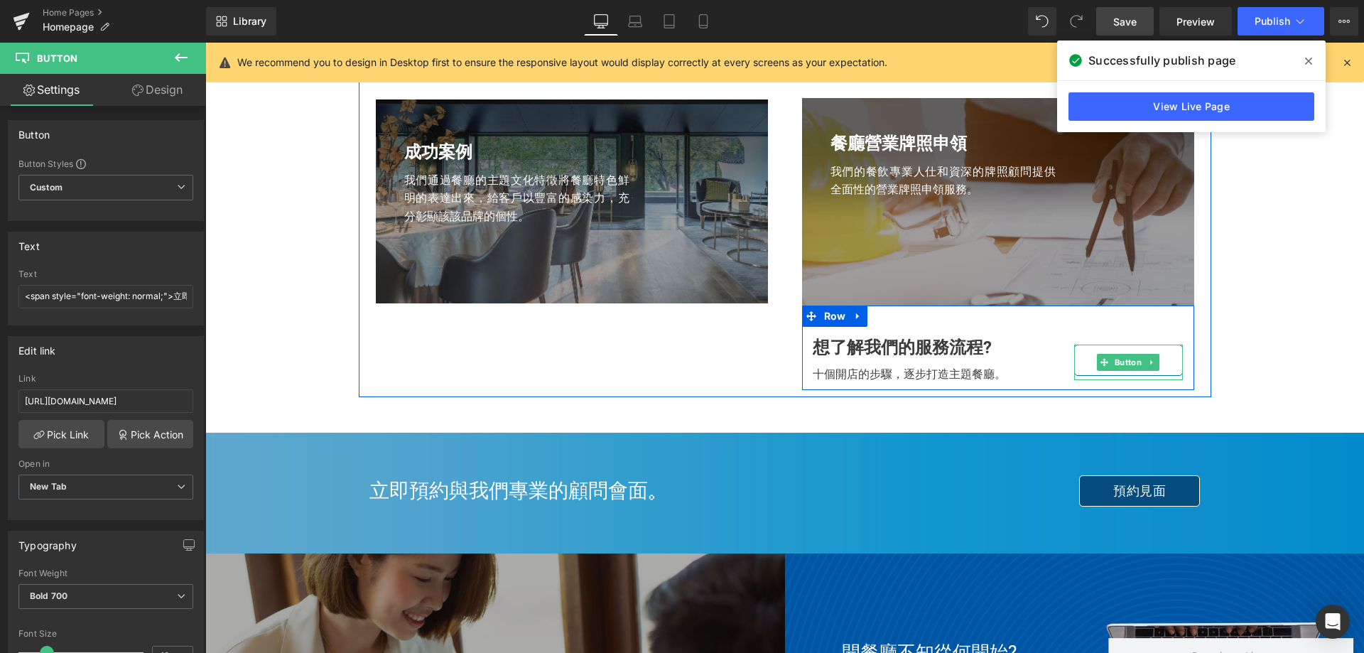
click at [1118, 362] on span "Button" at bounding box center [1128, 362] width 33 height 17
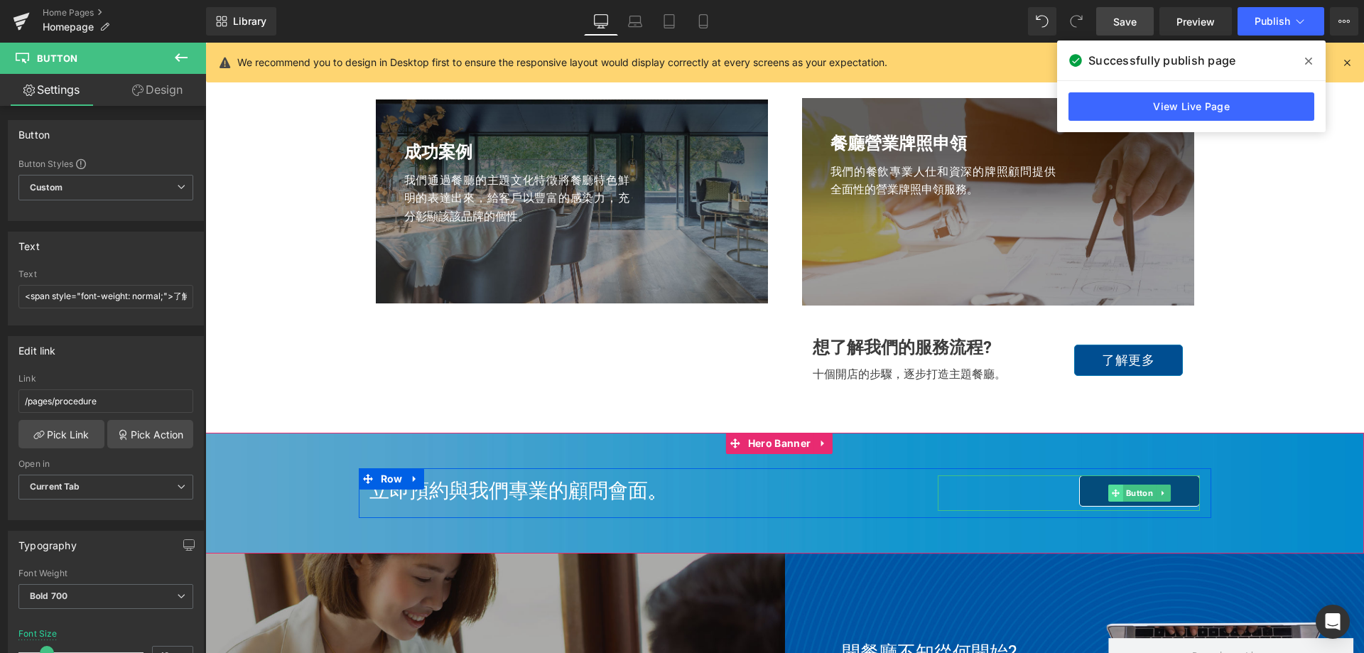
click at [1111, 485] on span at bounding box center [1116, 493] width 15 height 17
click at [1123, 492] on span "Button" at bounding box center [1139, 493] width 33 height 17
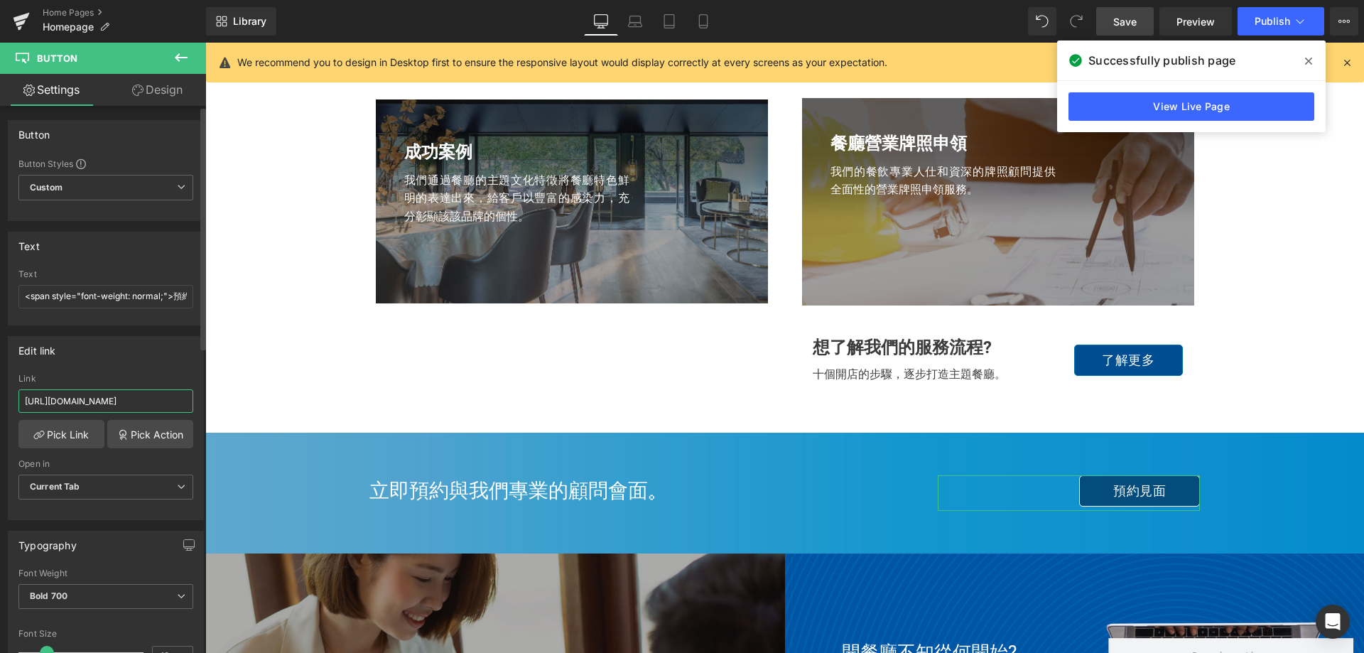
click at [150, 404] on input "[URL][DOMAIN_NAME]" at bounding box center [105, 400] width 175 height 23
drag, startPoint x: 177, startPoint y: 401, endPoint x: 199, endPoint y: 399, distance: 22.1
click at [199, 399] on div "Edit link [URL][DOMAIN_NAME] Link [URL][DOMAIN_NAME] Pick Link Pick Action Curr…" at bounding box center [106, 422] width 212 height 195
click at [168, 400] on input "[URL][DOMAIN_NAME]" at bounding box center [105, 400] width 175 height 23
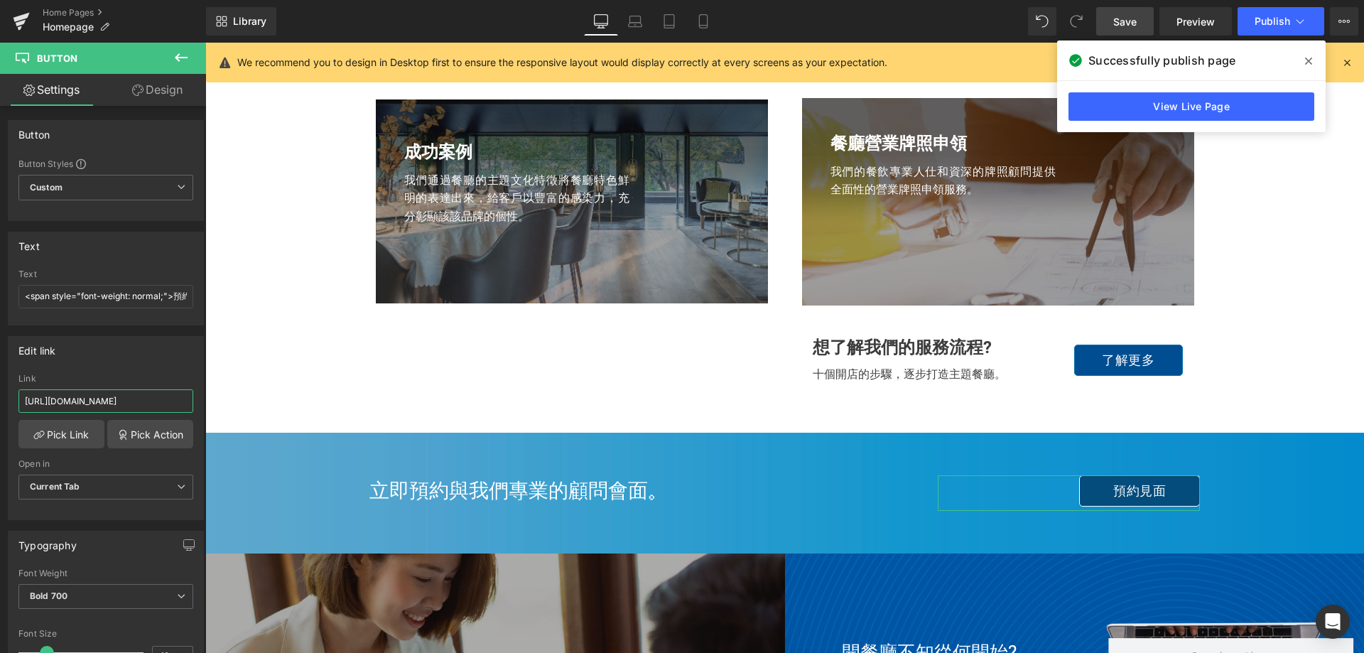
drag, startPoint x: 380, startPoint y: 443, endPoint x: 212, endPoint y: 400, distance: 173.7
drag, startPoint x: 175, startPoint y: 400, endPoint x: 556, endPoint y: 141, distance: 460.7
click at [175, 400] on input "[URL][DOMAIN_NAME]" at bounding box center [105, 400] width 175 height 23
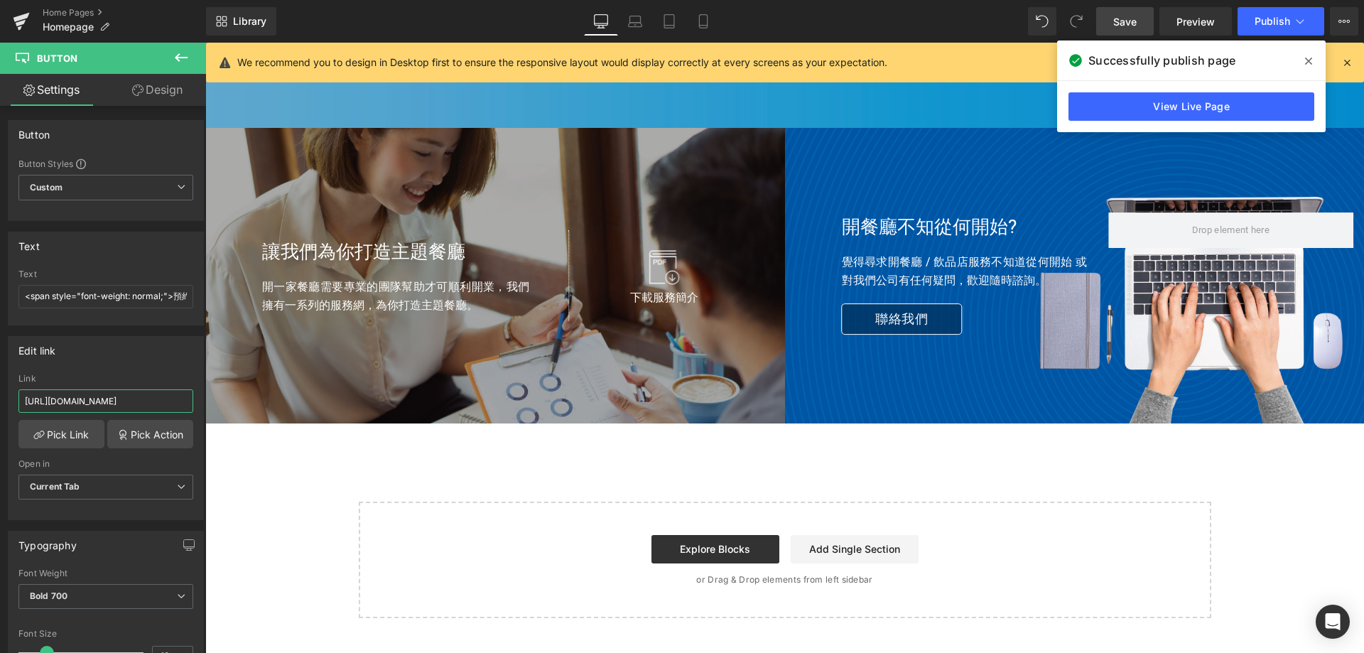
scroll to position [2549, 0]
click at [948, 318] on span "Button" at bounding box center [964, 320] width 33 height 17
click at [1265, 23] on span "Publish" at bounding box center [1273, 21] width 36 height 11
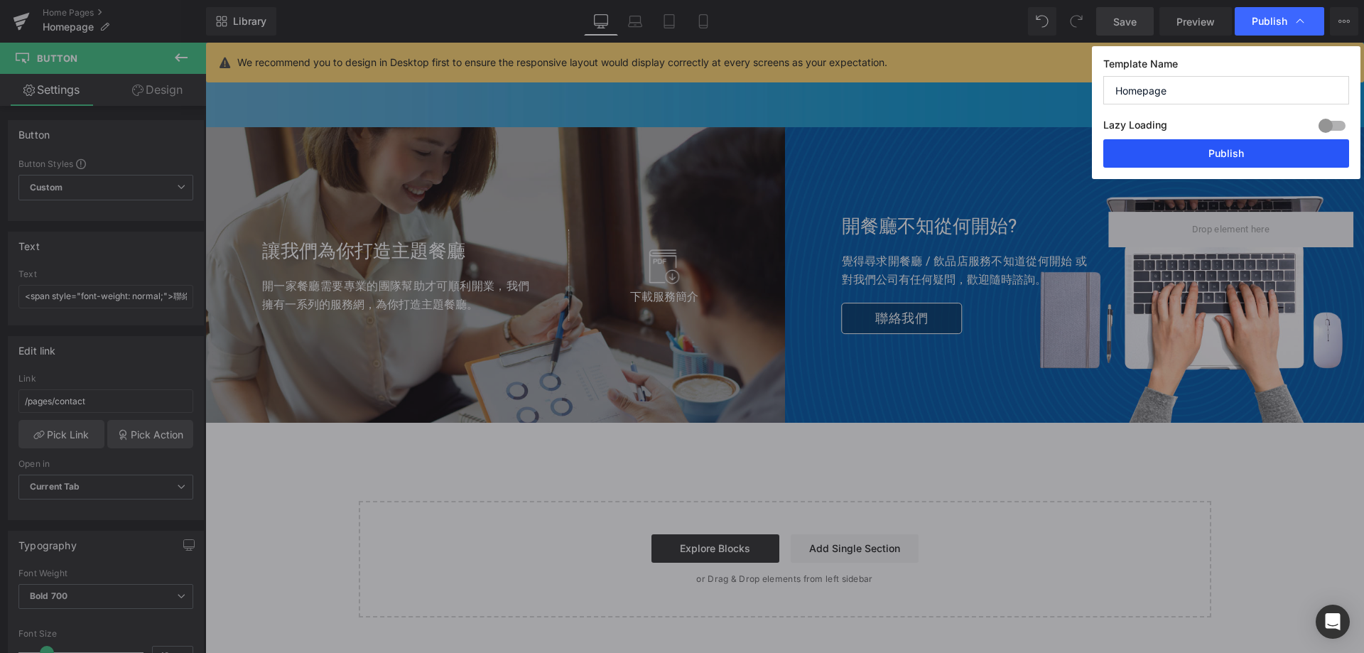
click at [1203, 146] on button "Publish" at bounding box center [1226, 153] width 246 height 28
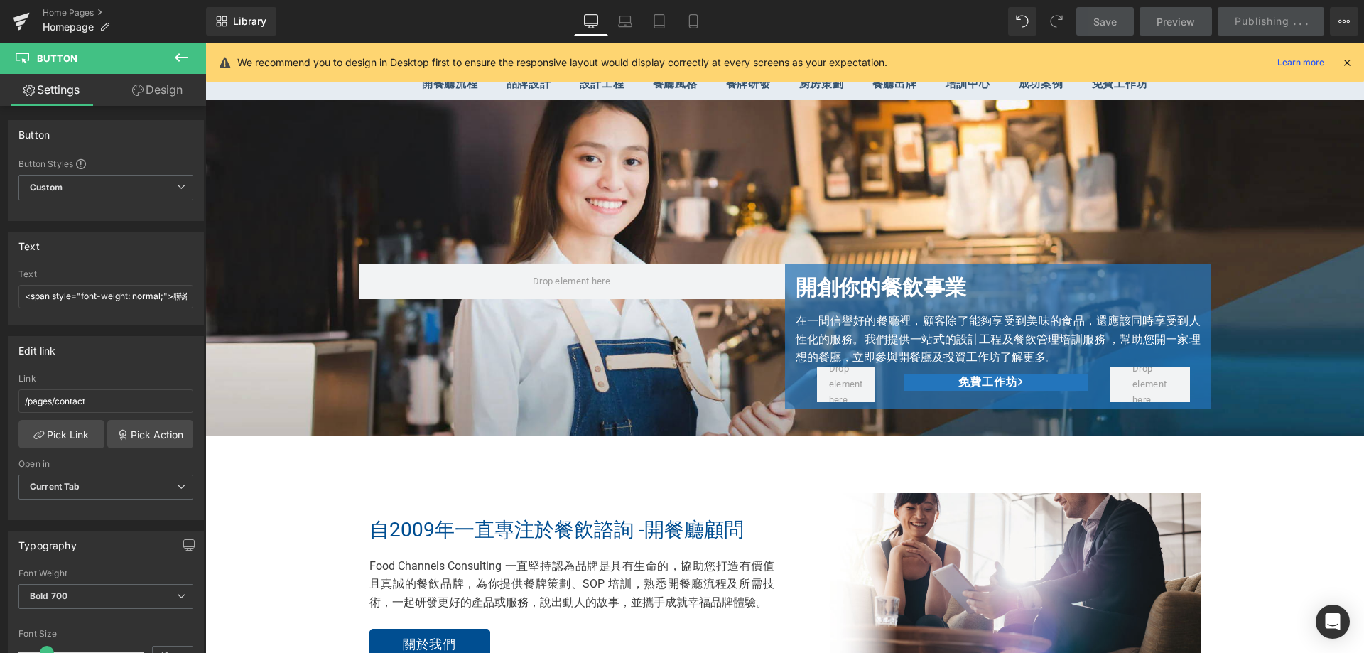
scroll to position [0, 0]
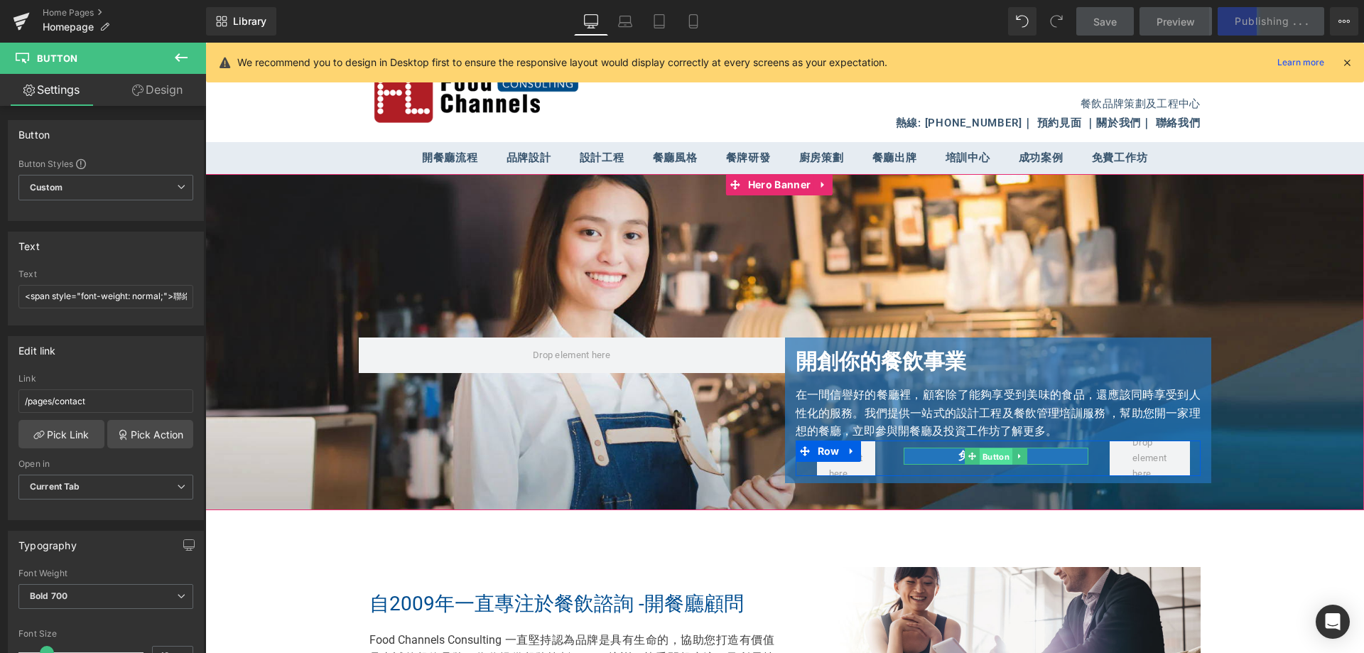
click at [983, 455] on span "Button" at bounding box center [996, 456] width 33 height 17
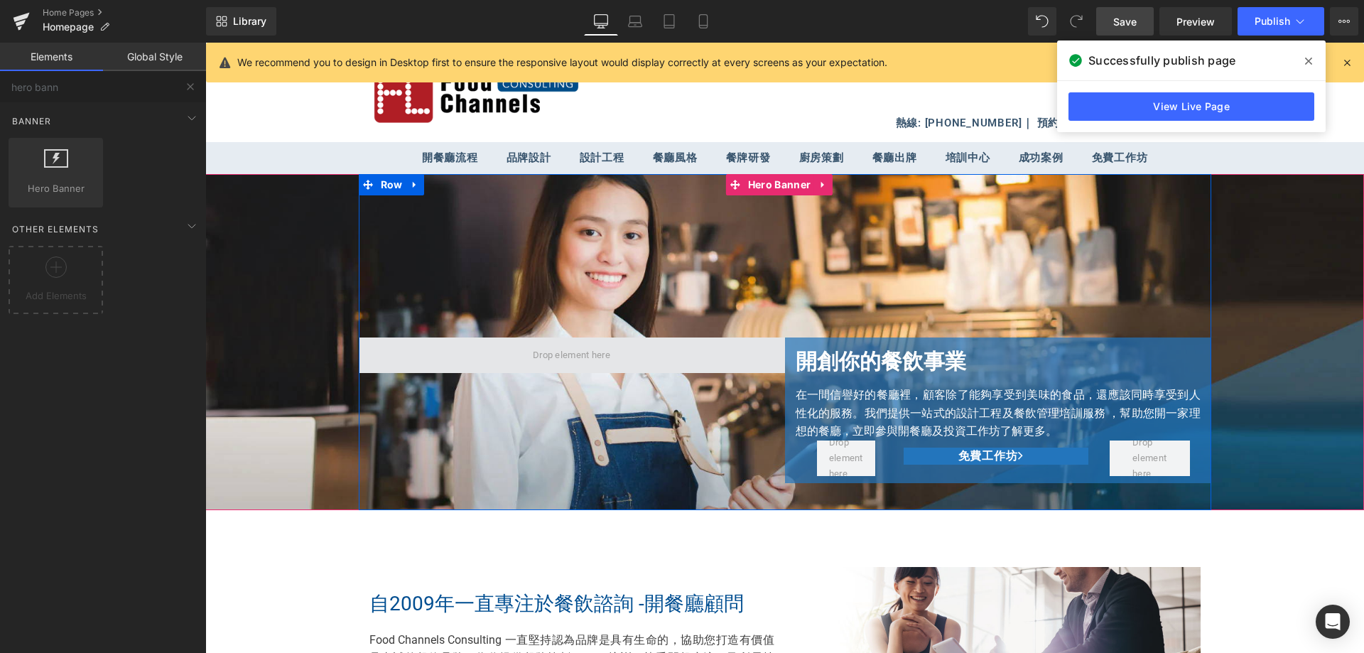
click at [585, 355] on span at bounding box center [571, 355] width 87 height 23
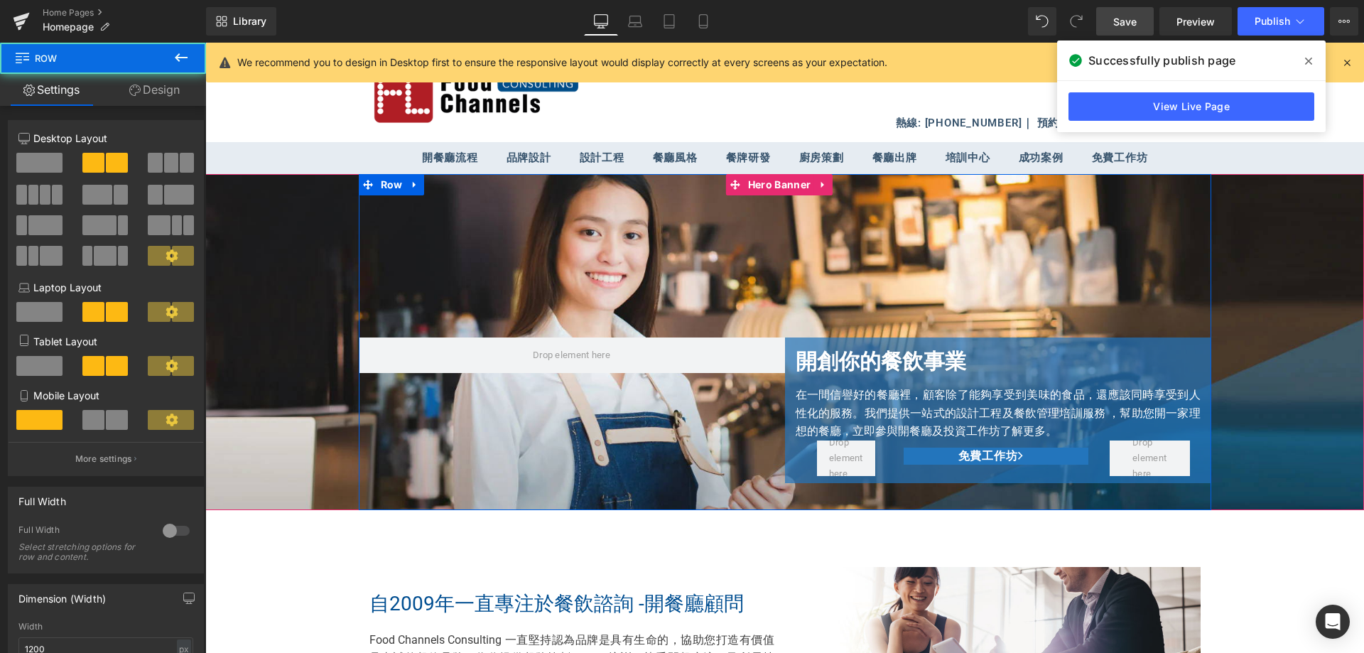
click at [646, 420] on div "開創你的餐飲事業 Heading 在一間信譽好的餐廳裡，顧客除了能夠享受到美味的食品，還應該同時享受到人性化的服務。我們提供一站式的設計工程及餐飲管理培訓服務…" at bounding box center [785, 342] width 853 height 336
click at [755, 417] on div "開創你的餐飲事業 Heading 在一間信譽好的餐廳裡，顧客除了能夠享受到美味的食品，還應該同時享受到人性化的服務。我們提供一站式的設計工程及餐飲管理培訓服務…" at bounding box center [785, 342] width 853 height 336
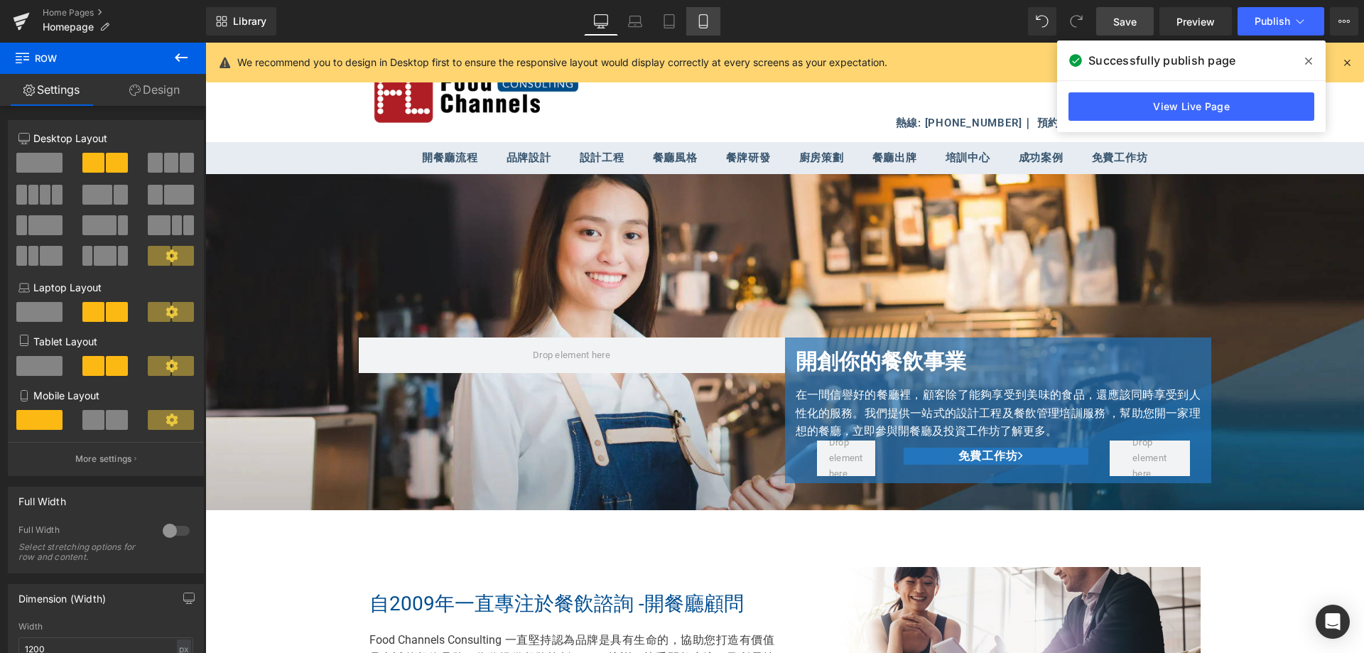
click at [698, 27] on icon at bounding box center [703, 21] width 14 height 14
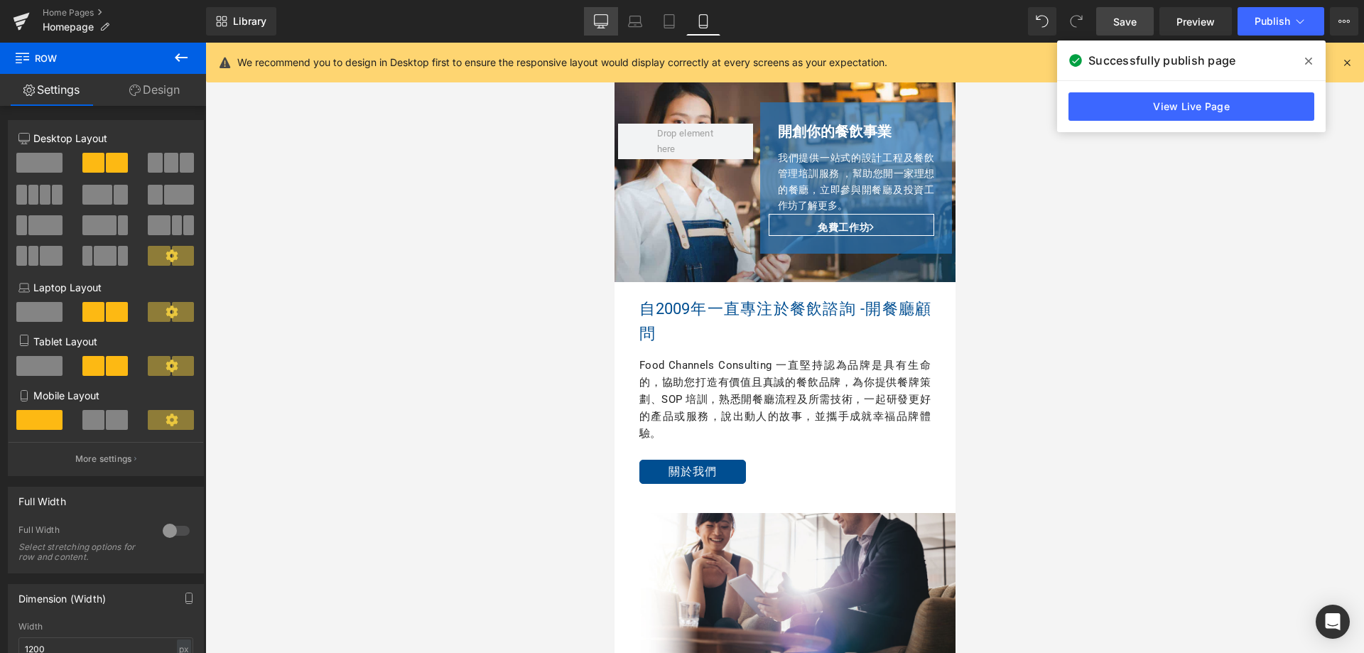
click at [614, 27] on link "Desktop" at bounding box center [601, 21] width 34 height 28
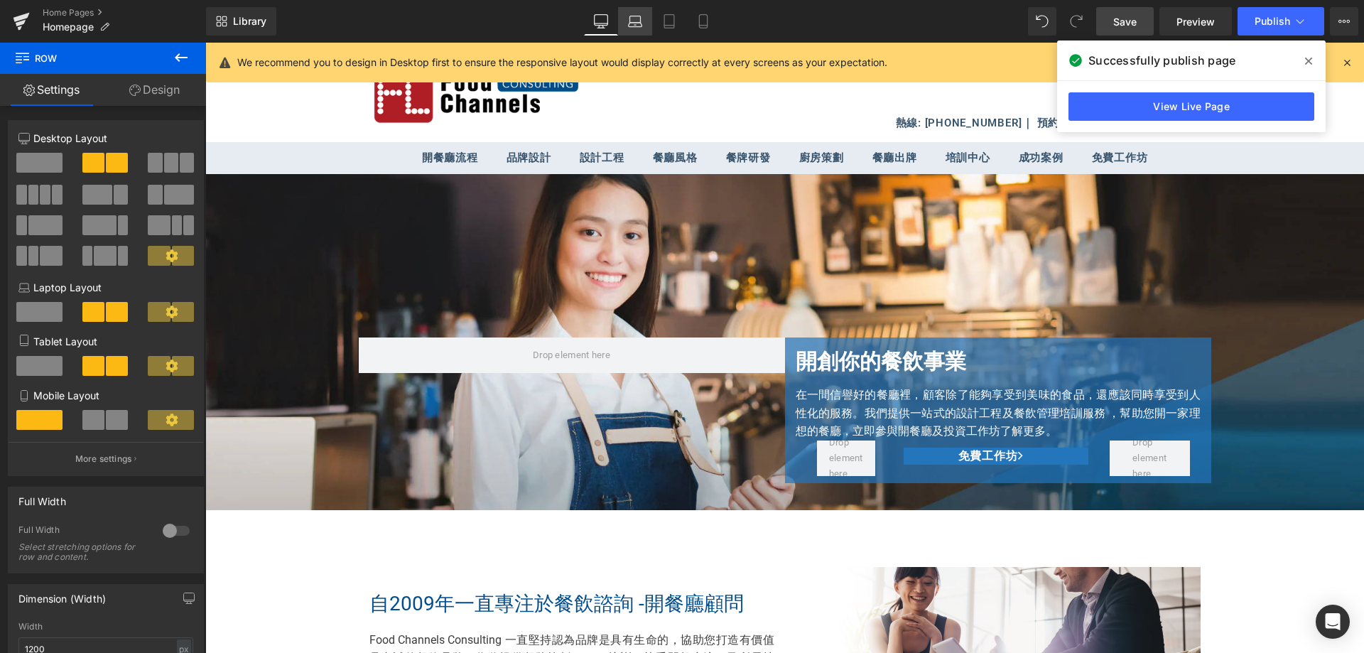
click at [627, 22] on link "Laptop" at bounding box center [635, 21] width 34 height 28
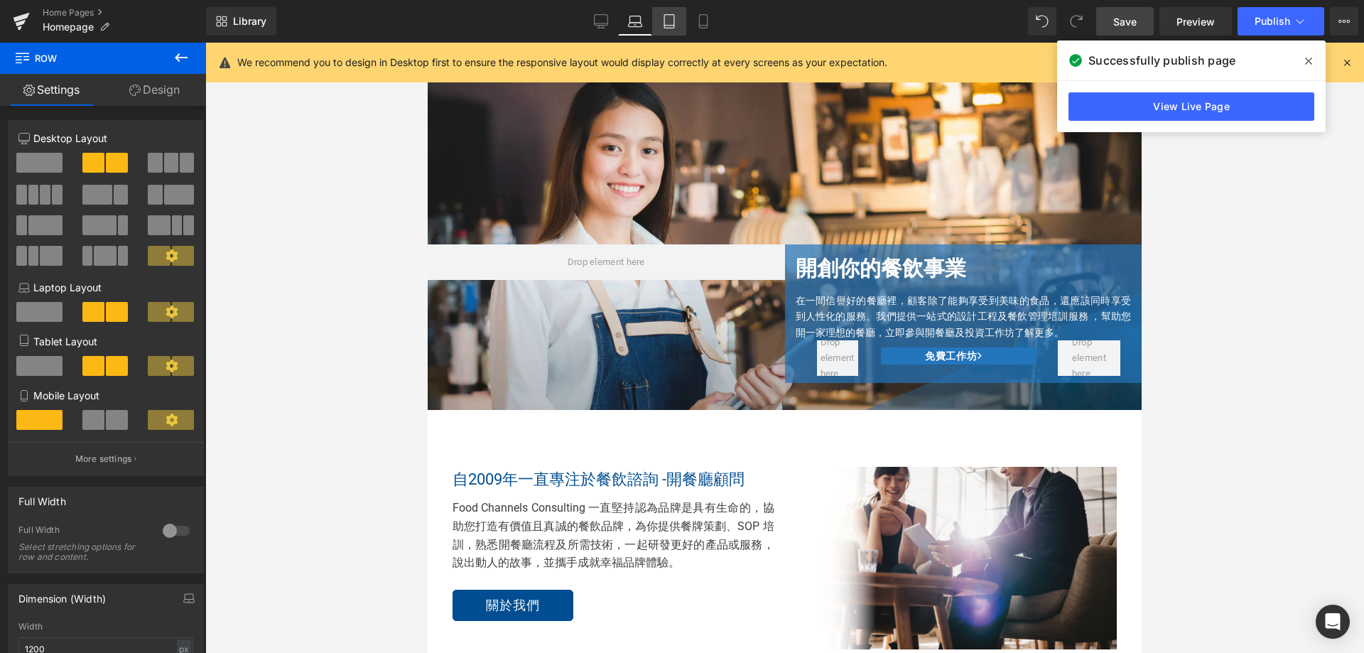
click at [661, 18] on link "Tablet" at bounding box center [669, 21] width 34 height 28
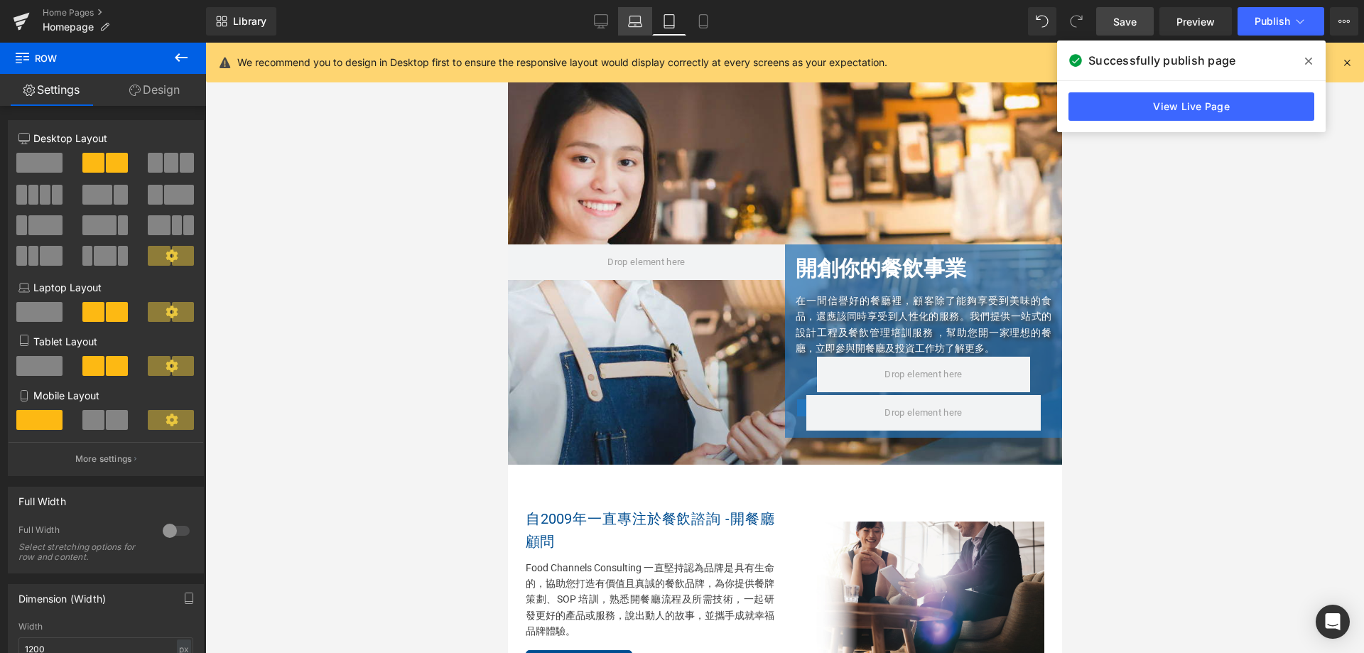
drag, startPoint x: 636, startPoint y: 14, endPoint x: 414, endPoint y: 192, distance: 284.6
click at [636, 14] on icon at bounding box center [635, 21] width 14 height 14
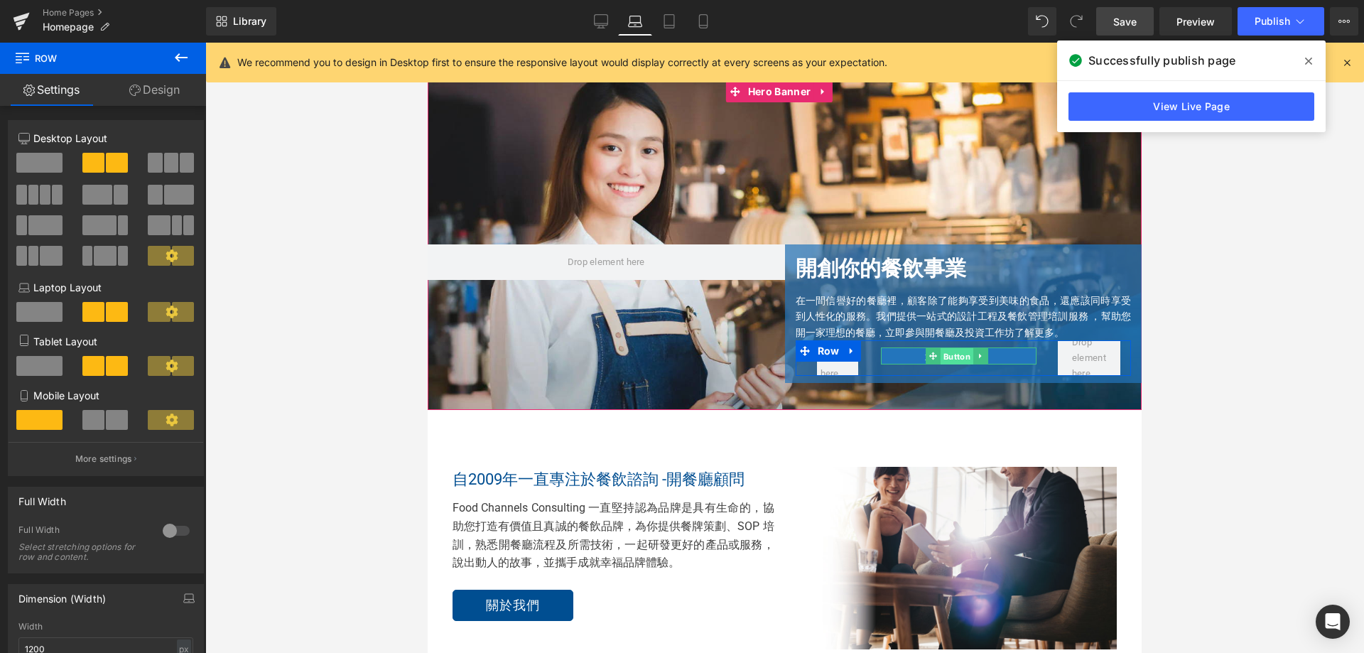
click at [941, 352] on span "Button" at bounding box center [957, 356] width 33 height 17
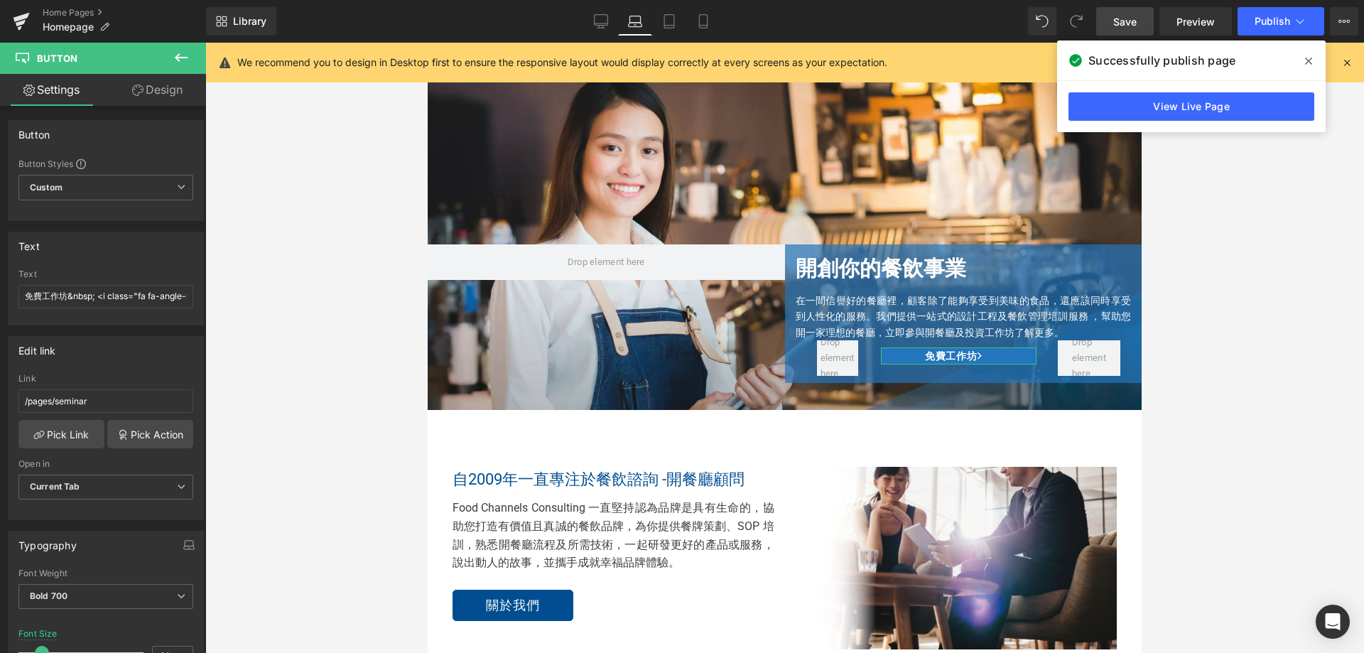
click at [156, 93] on link "Design" at bounding box center [157, 90] width 103 height 32
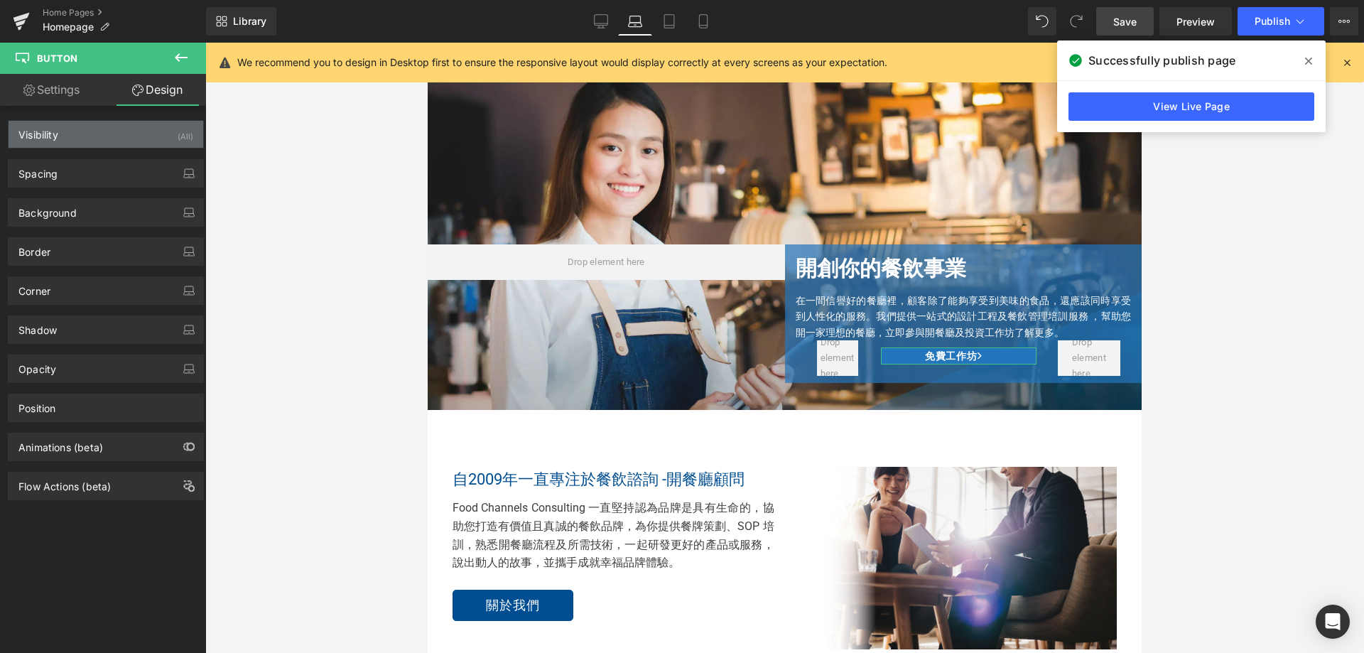
click at [158, 139] on div "Visibility (All)" at bounding box center [106, 134] width 195 height 27
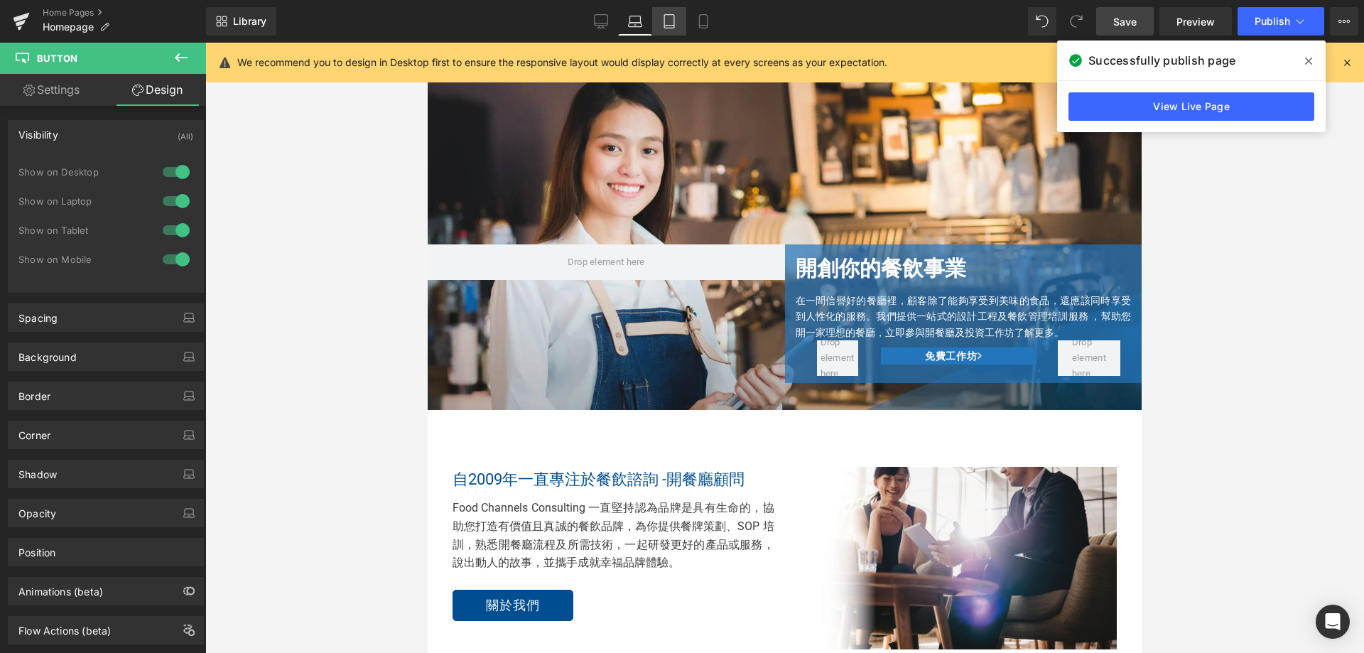
click at [666, 14] on icon at bounding box center [669, 21] width 14 height 14
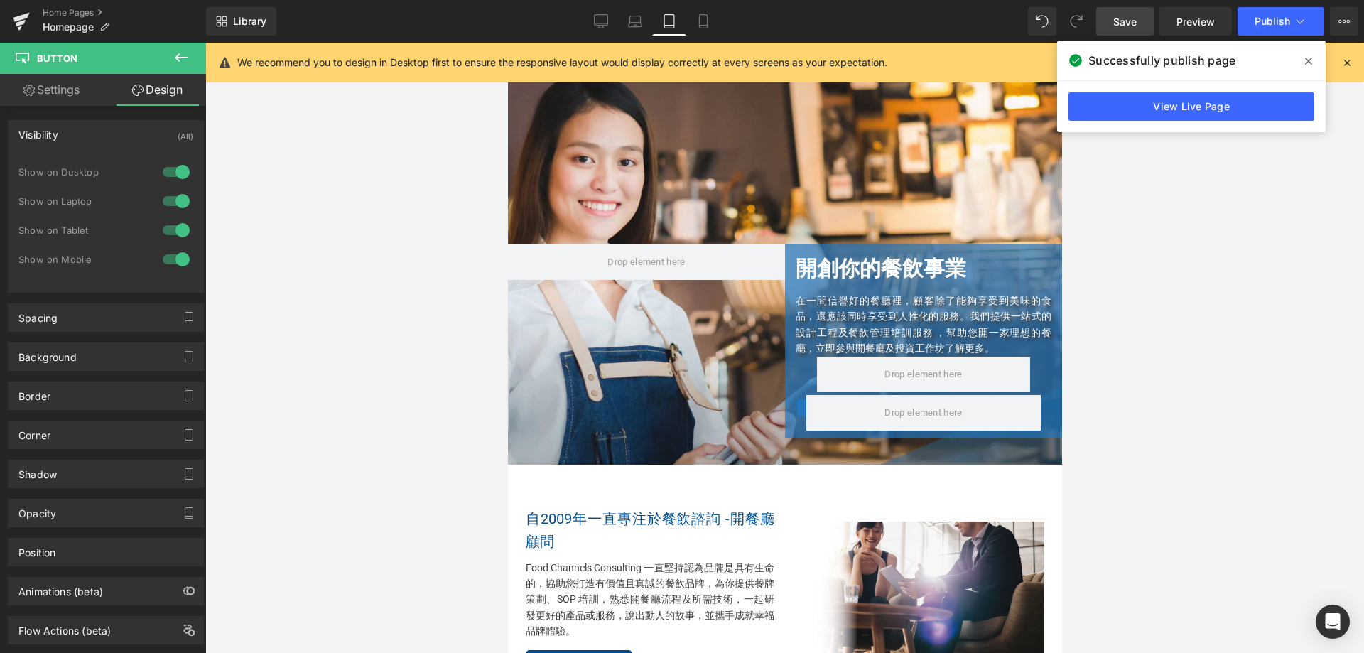
scroll to position [51, 0]
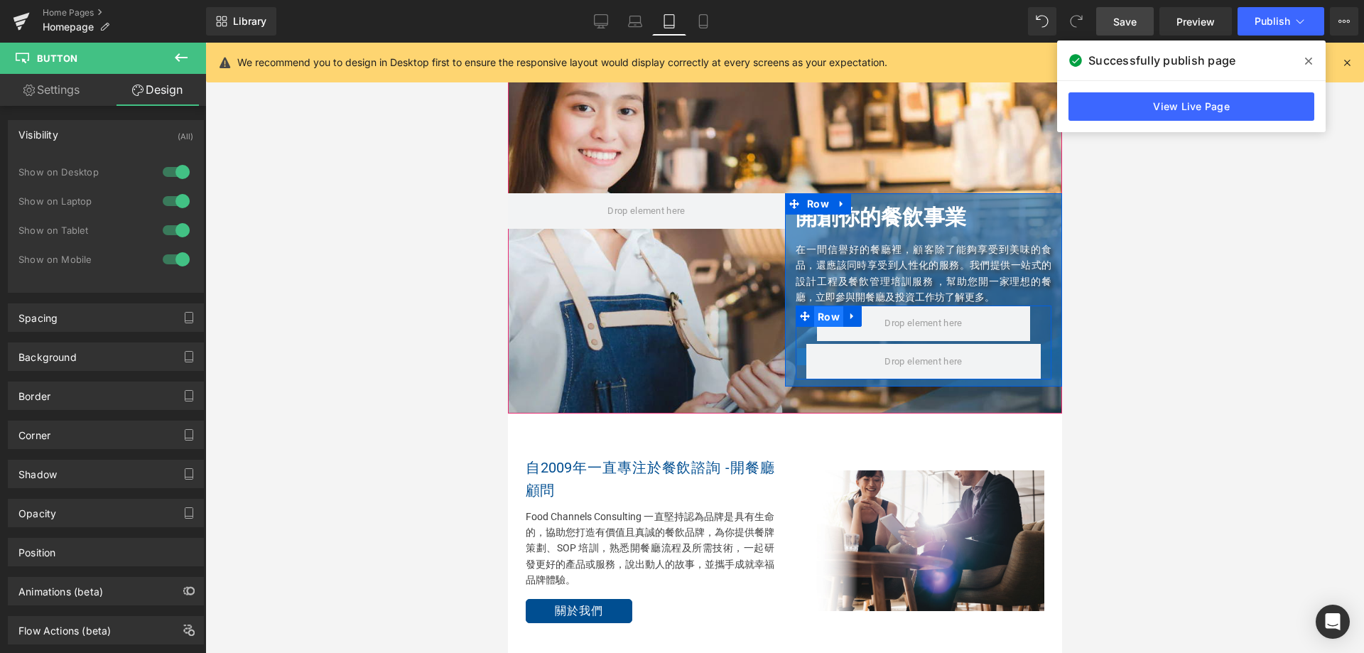
click at [821, 320] on span "Row" at bounding box center [828, 316] width 29 height 21
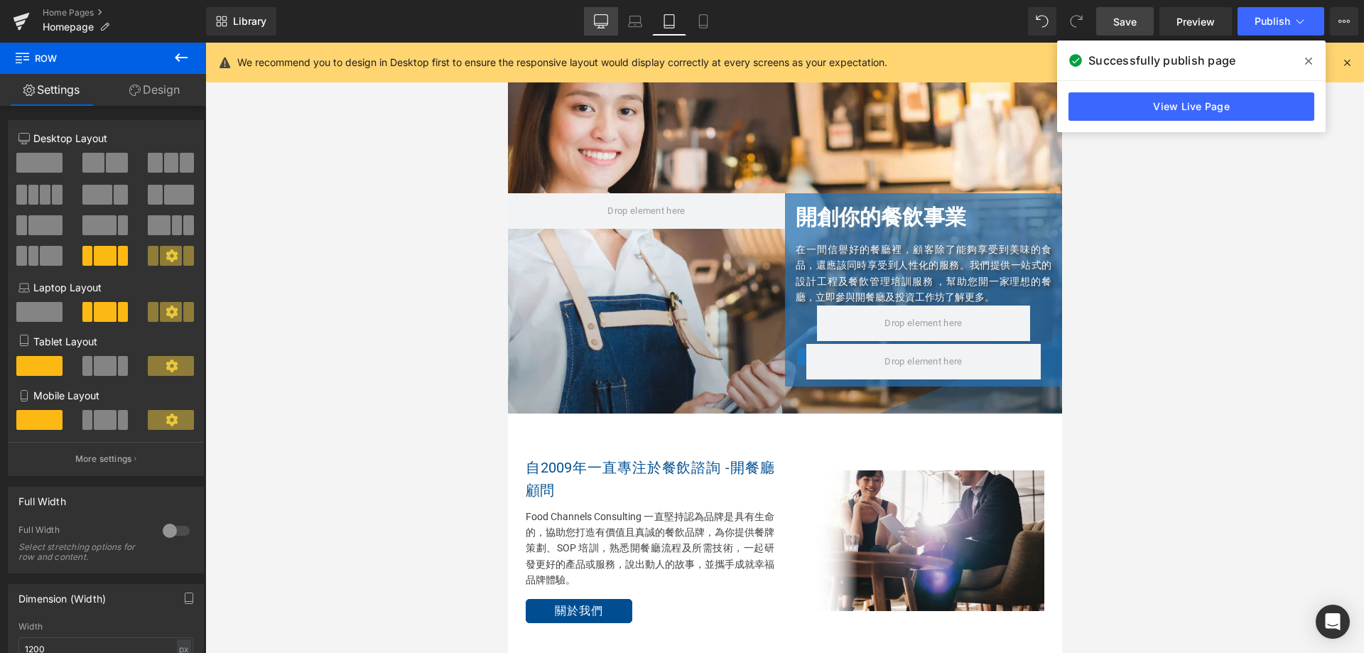
drag, startPoint x: 610, startPoint y: 22, endPoint x: 591, endPoint y: 196, distance: 175.1
click at [610, 22] on link "Desktop" at bounding box center [601, 21] width 34 height 28
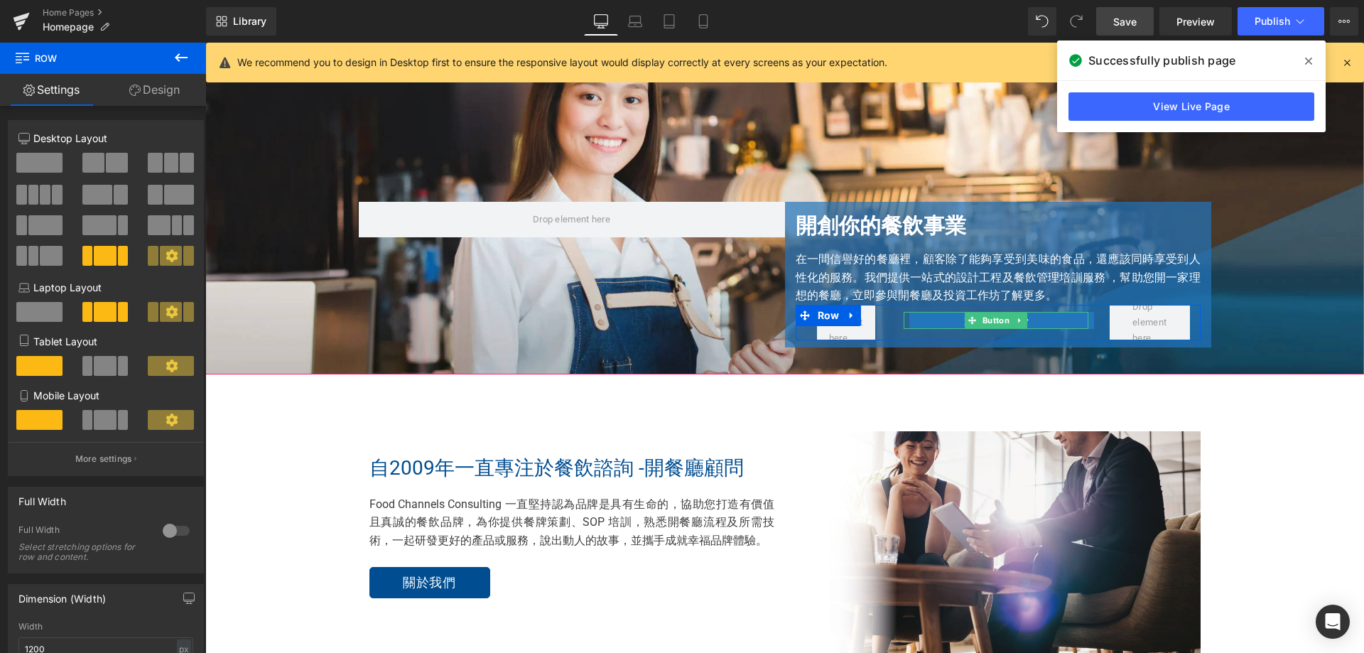
click at [917, 319] on link "免費工作坊" at bounding box center [1001, 320] width 185 height 17
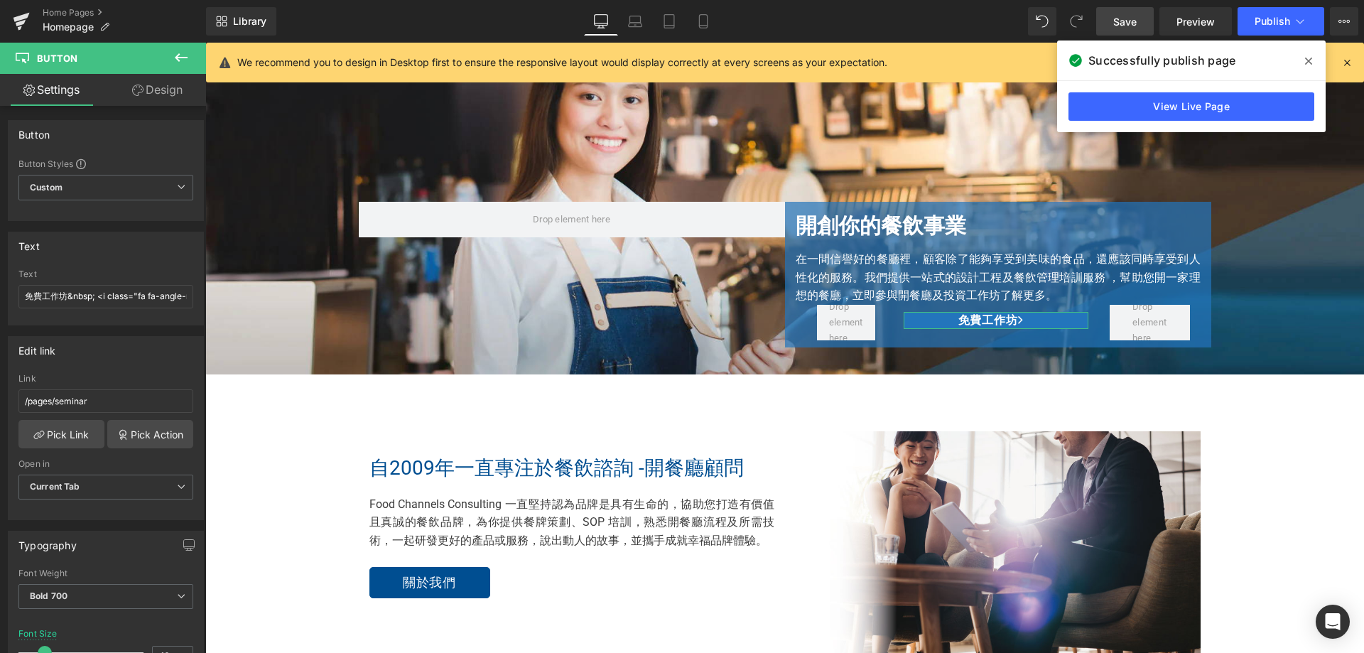
click at [164, 93] on link "Design" at bounding box center [157, 90] width 103 height 32
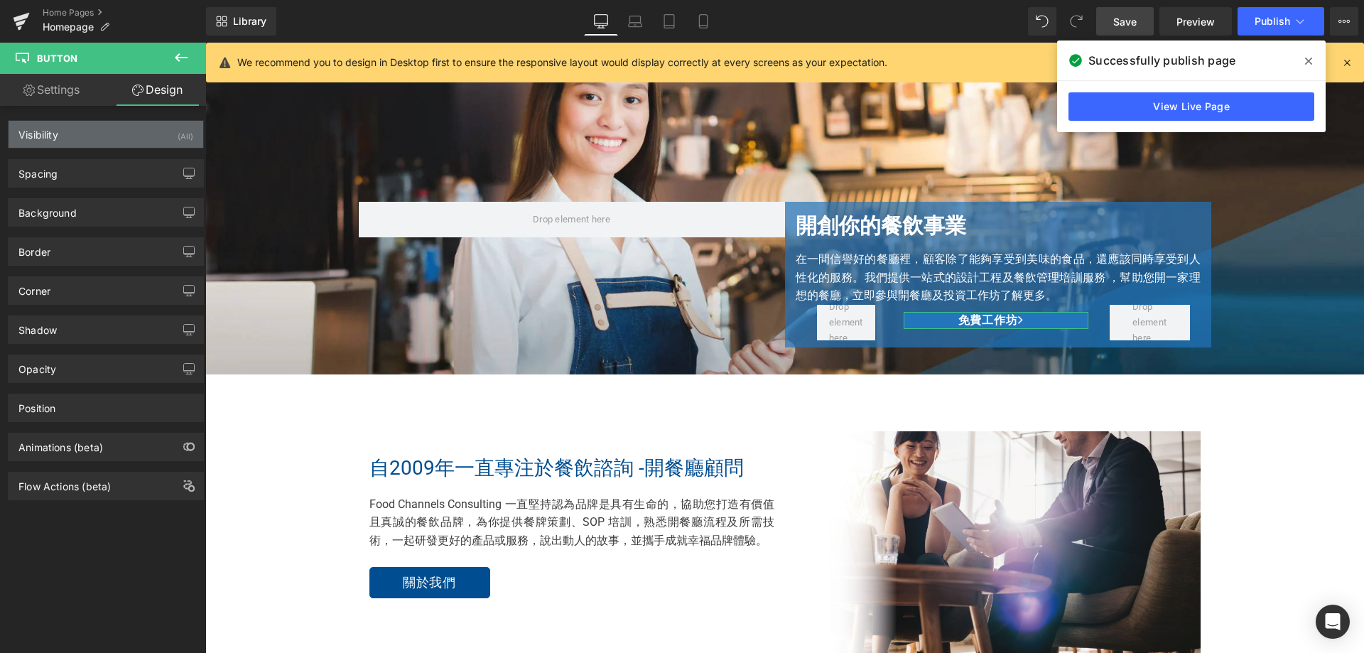
click at [144, 129] on div "Visibility (All)" at bounding box center [106, 134] width 195 height 27
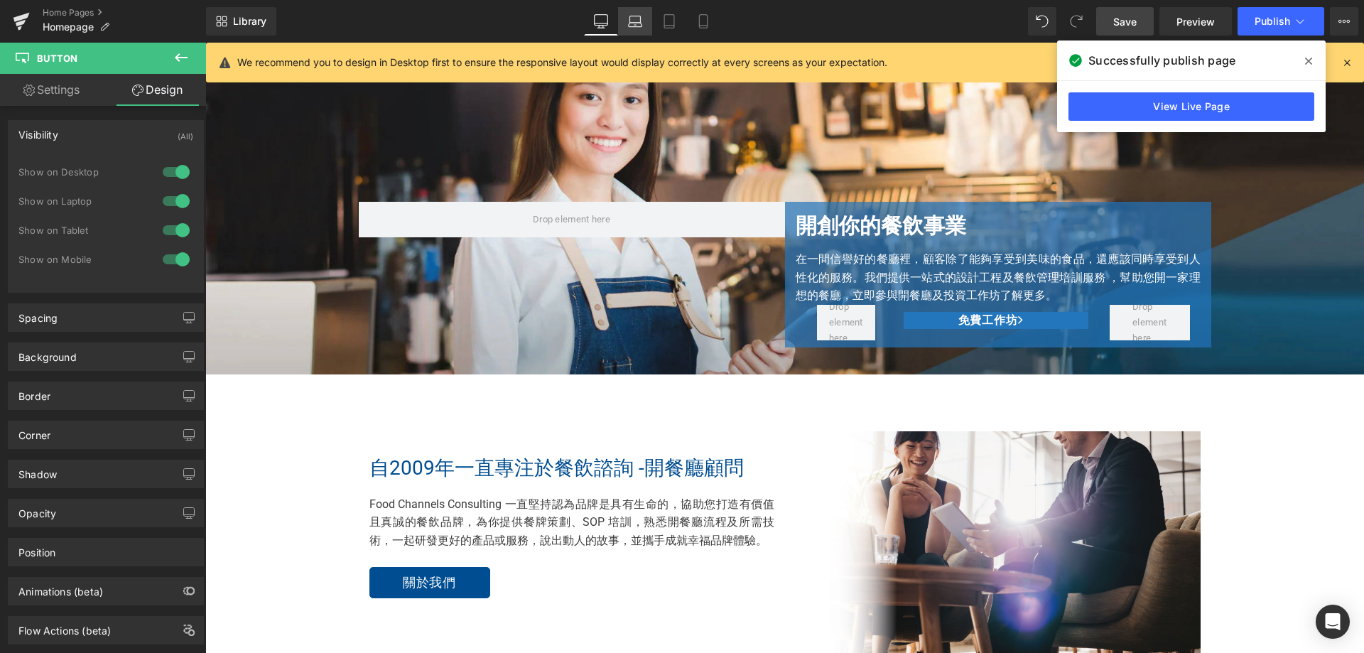
click at [643, 21] on link "Laptop" at bounding box center [635, 21] width 34 height 28
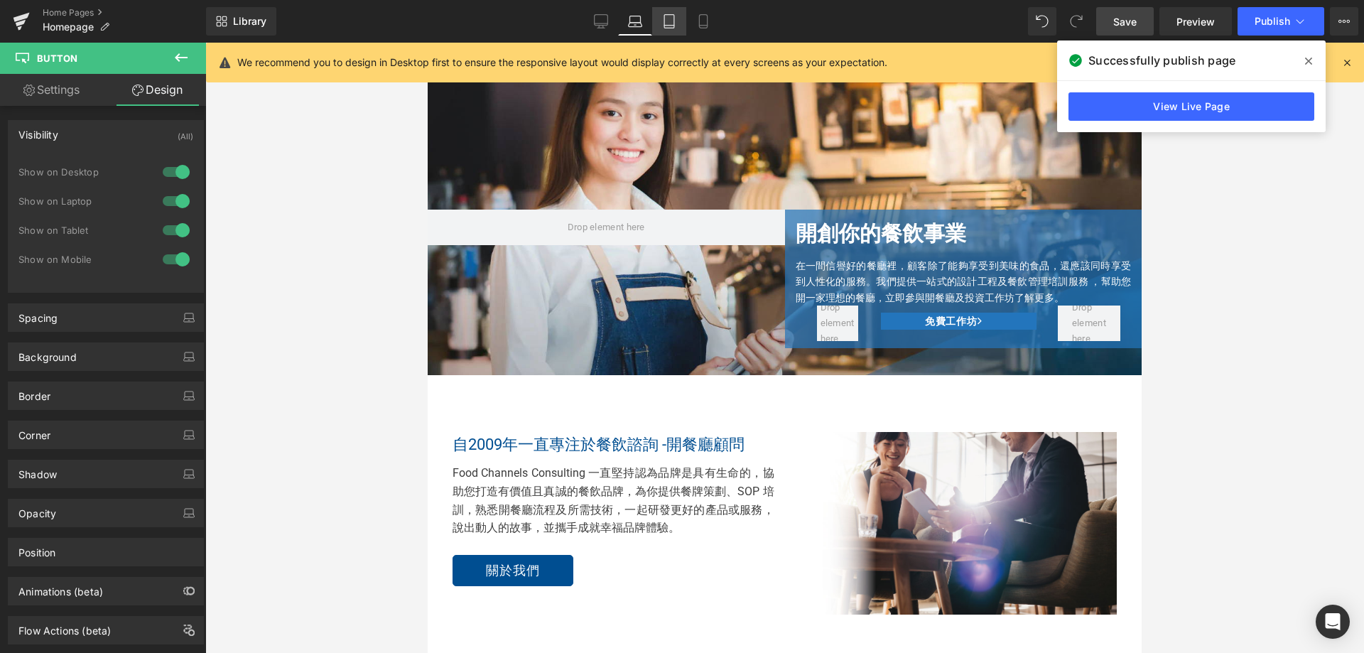
click at [681, 28] on link "Tablet" at bounding box center [669, 21] width 34 height 28
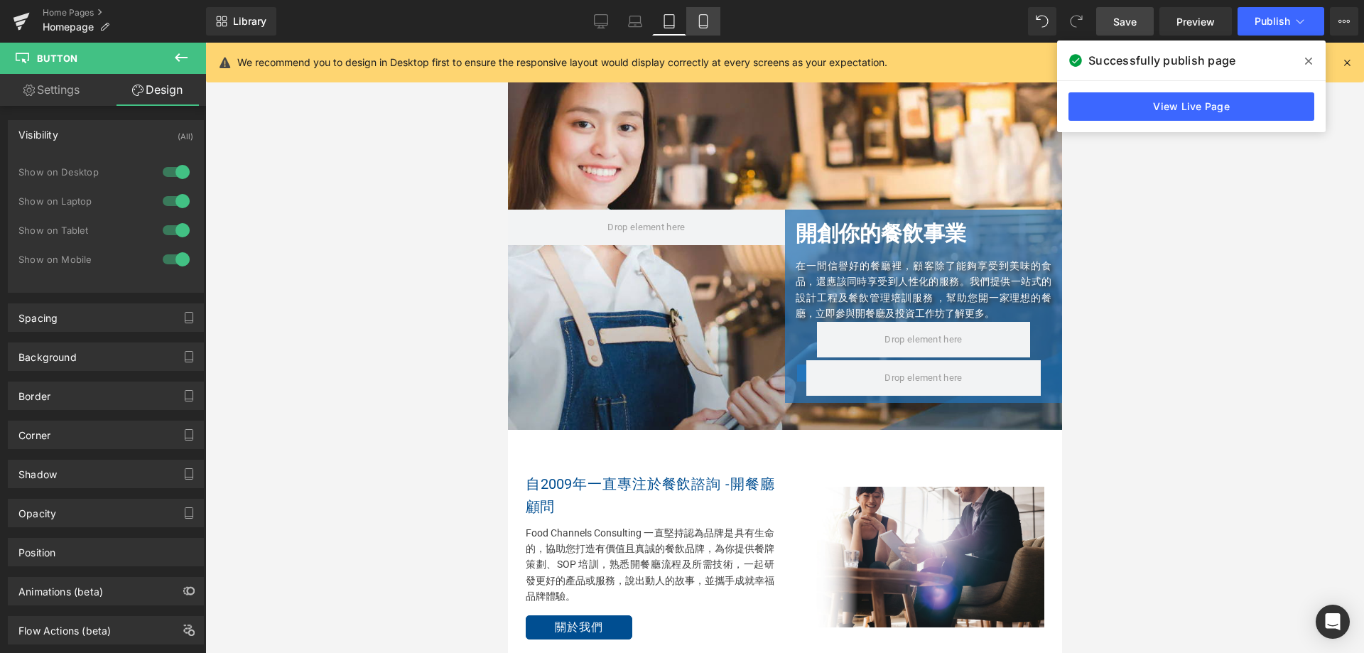
scroll to position [86, 0]
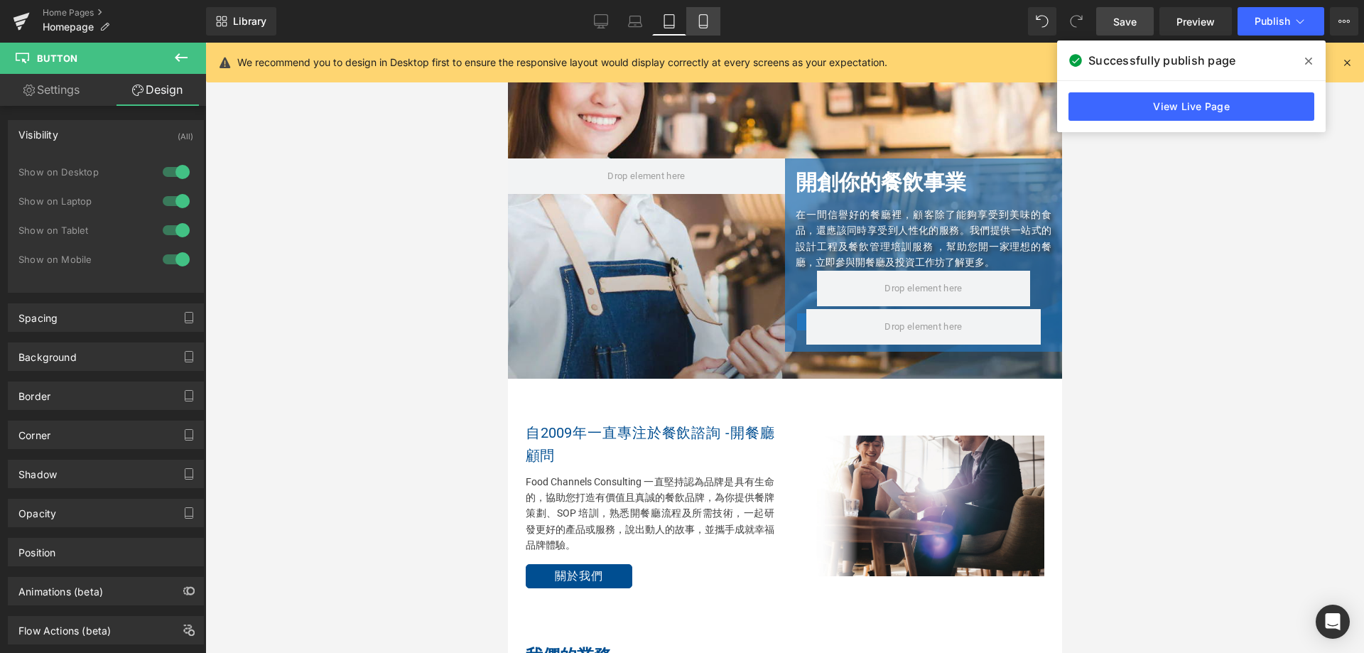
click at [708, 34] on link "Mobile" at bounding box center [703, 21] width 34 height 28
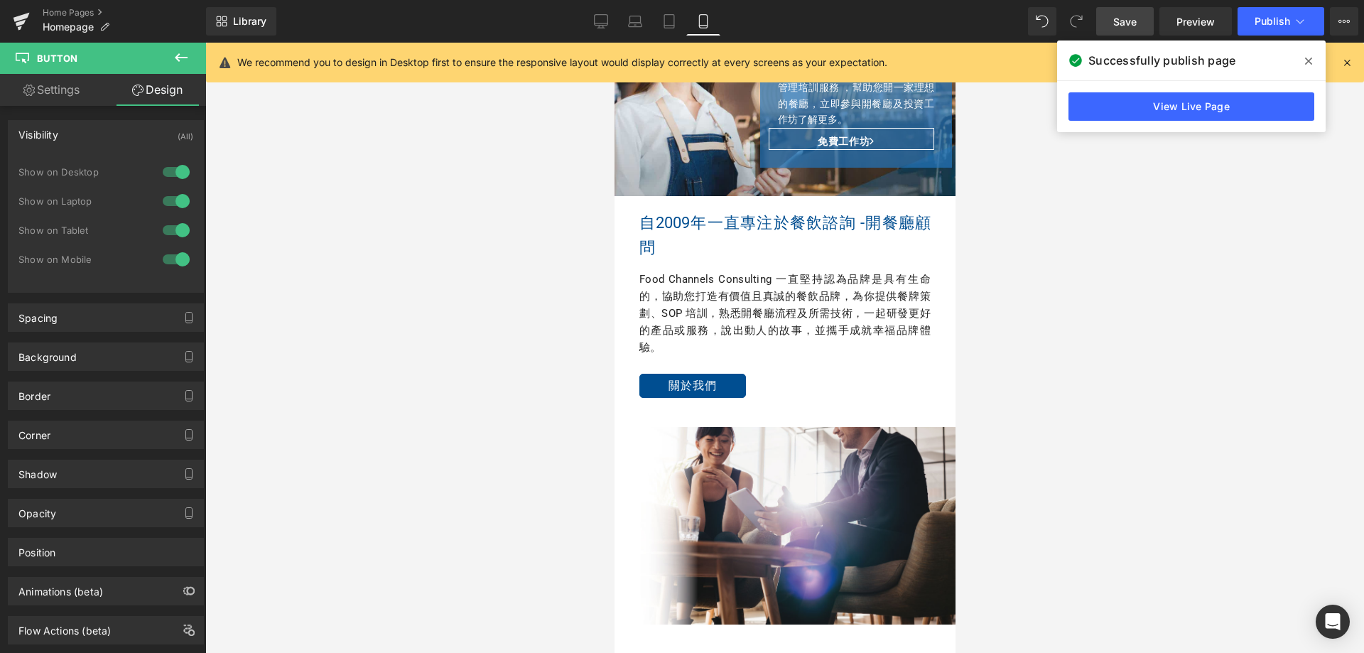
scroll to position [0, 0]
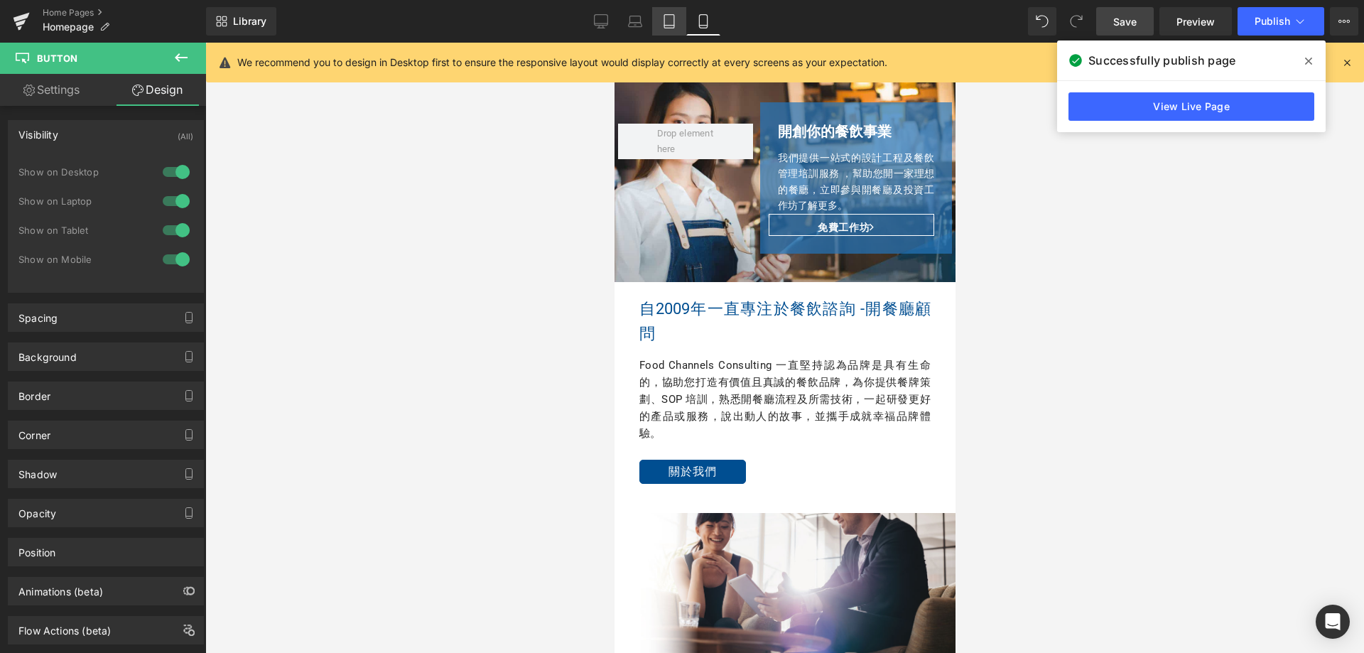
click at [669, 29] on link "Tablet" at bounding box center [669, 21] width 34 height 28
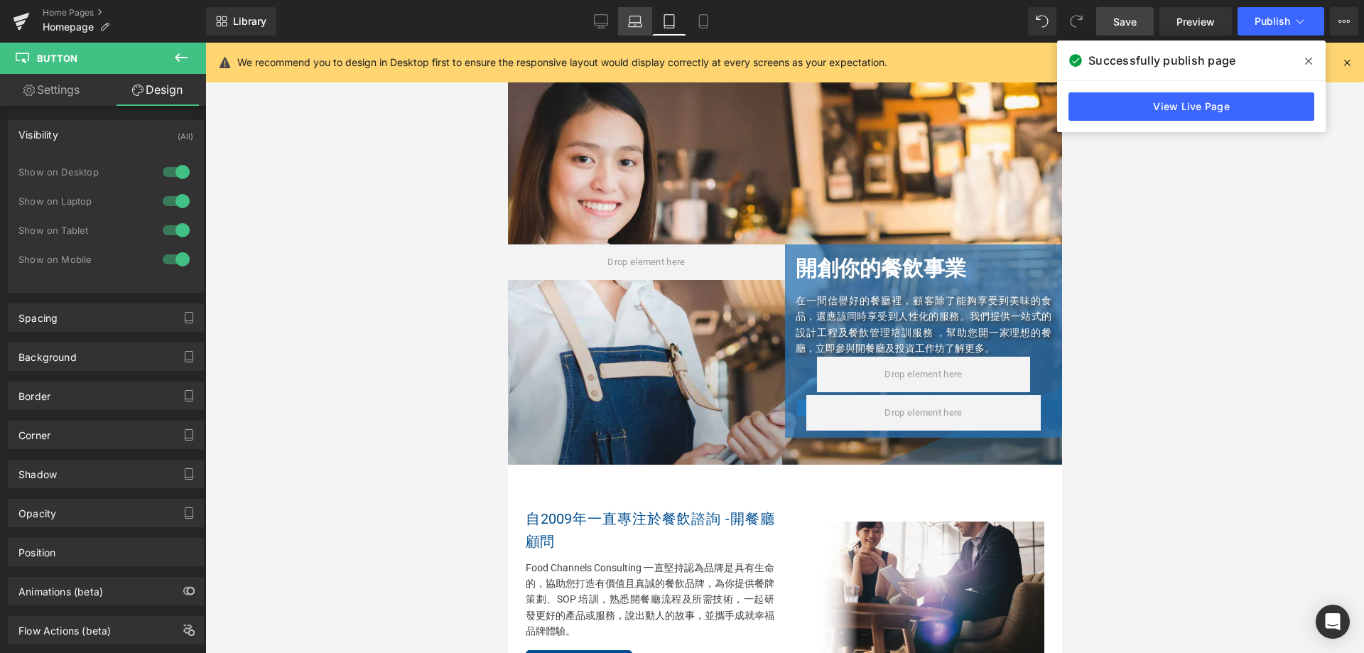
scroll to position [151, 0]
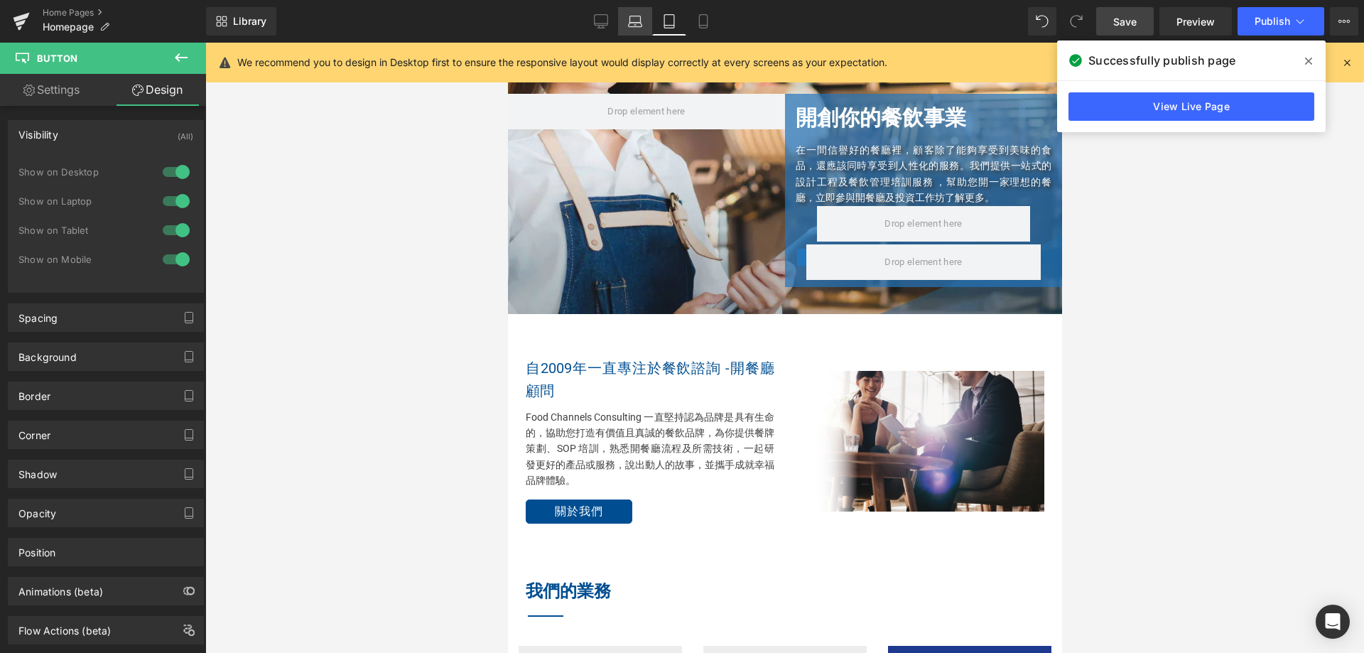
click at [636, 21] on icon at bounding box center [635, 21] width 14 height 14
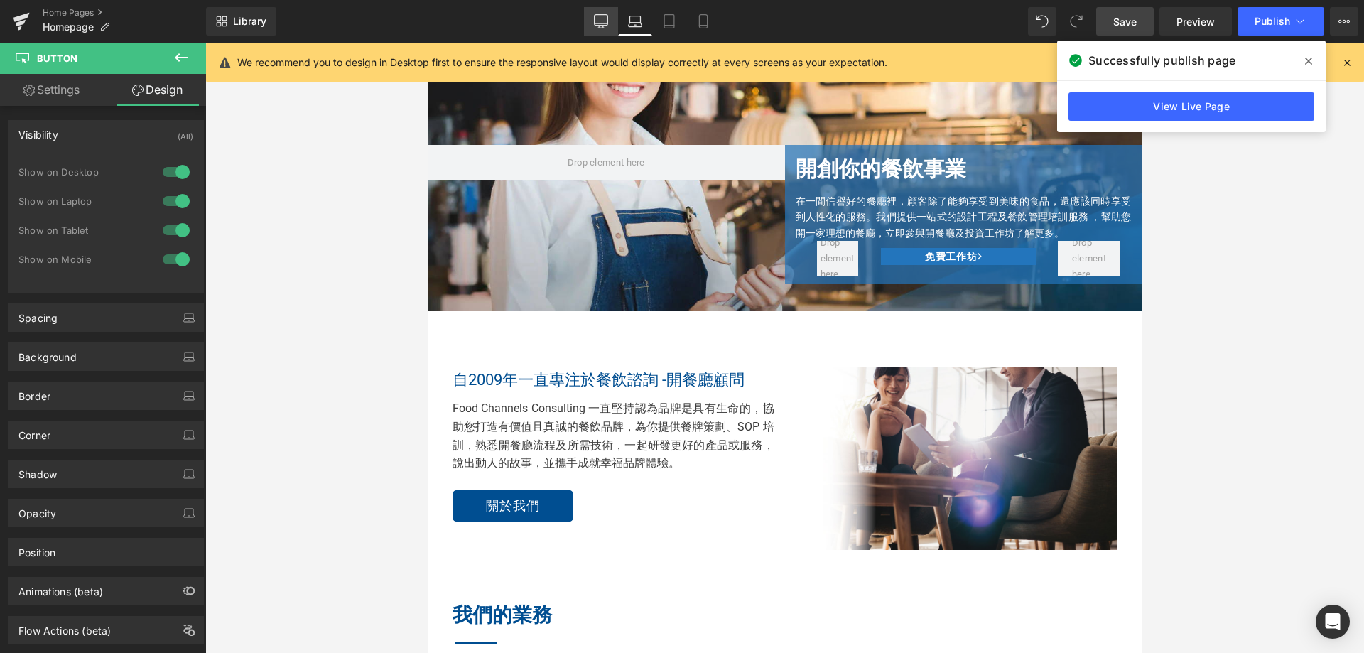
click at [600, 28] on link "Desktop" at bounding box center [601, 21] width 34 height 28
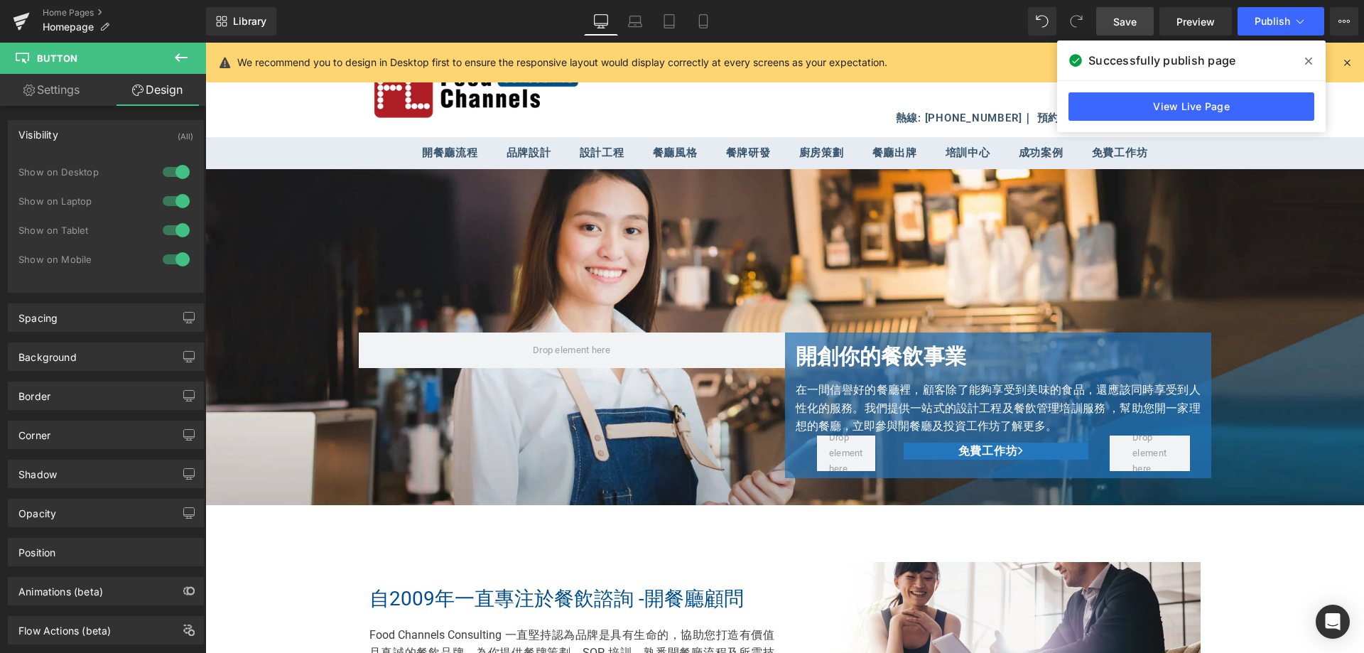
scroll to position [0, 0]
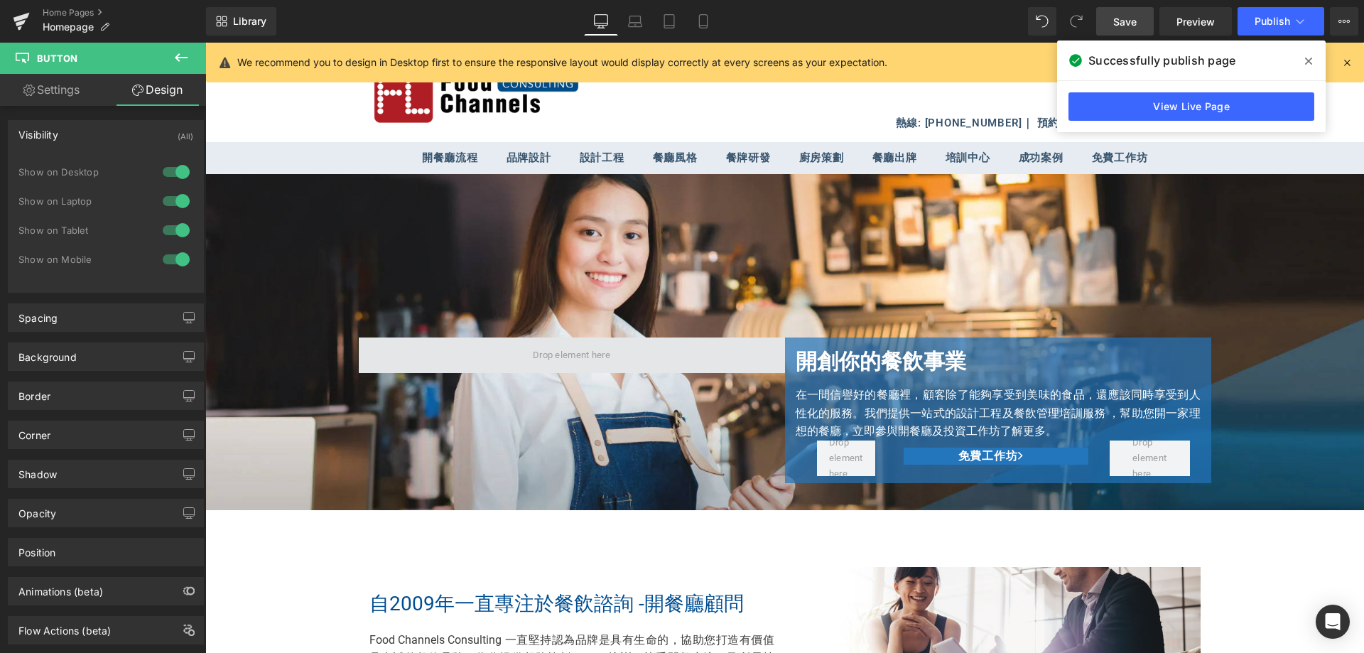
click at [750, 358] on span at bounding box center [572, 355] width 426 height 36
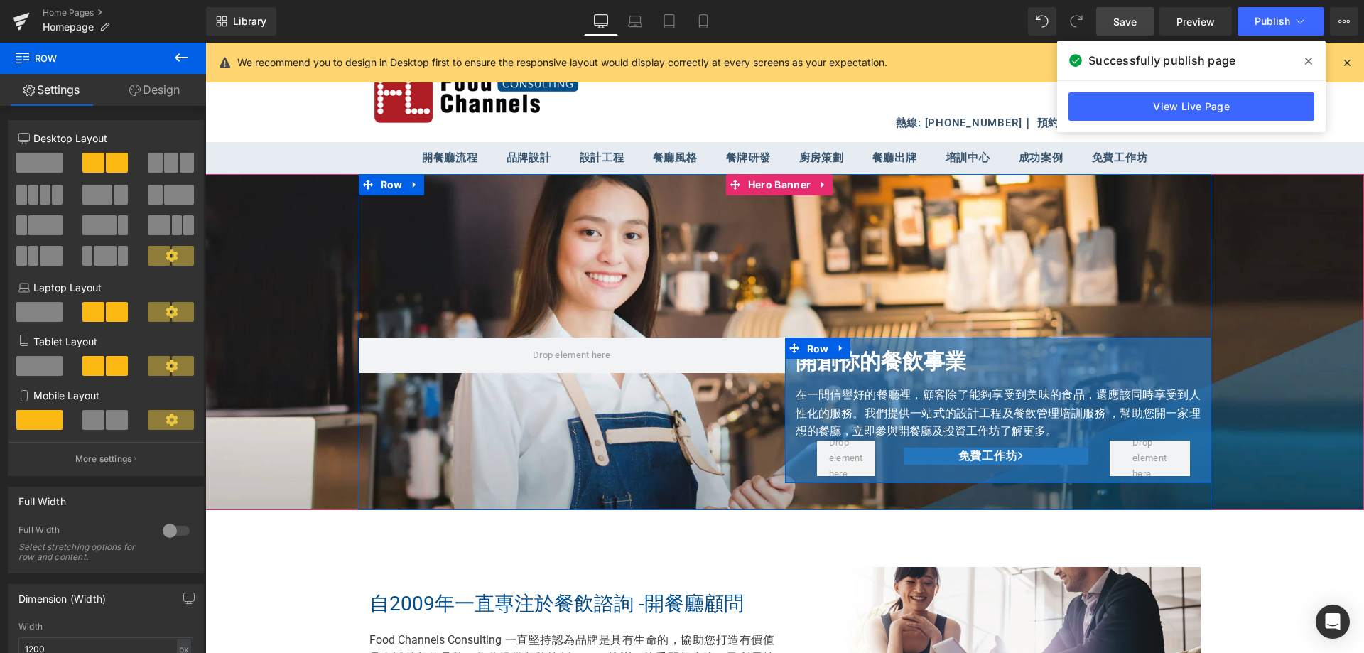
click at [814, 348] on span "Row" at bounding box center [818, 348] width 29 height 21
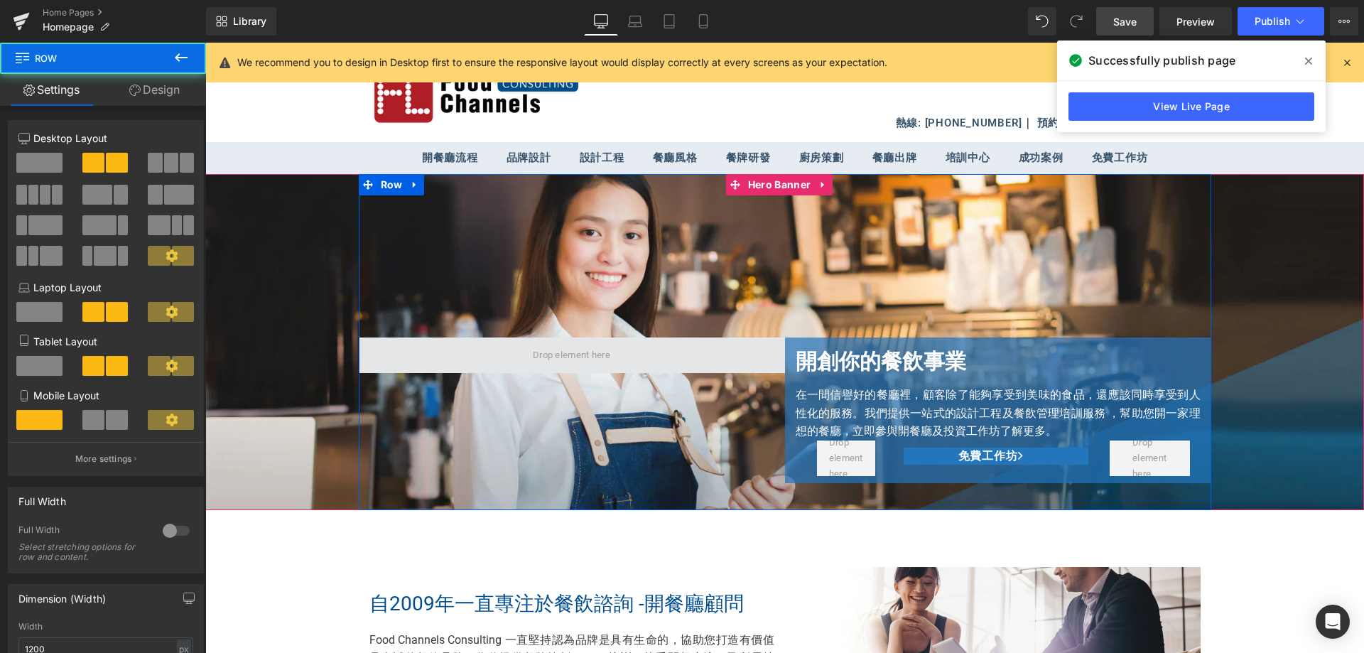
click at [742, 362] on span at bounding box center [572, 355] width 426 height 36
click at [621, 421] on div "開創你的餐飲事業 Heading 在一間信譽好的餐廳裡，顧客除了能夠享受到美味的食品，還應該同時享受到人性化的服務。我們提供一站式的設計工程及餐飲管理培訓服務…" at bounding box center [785, 342] width 853 height 336
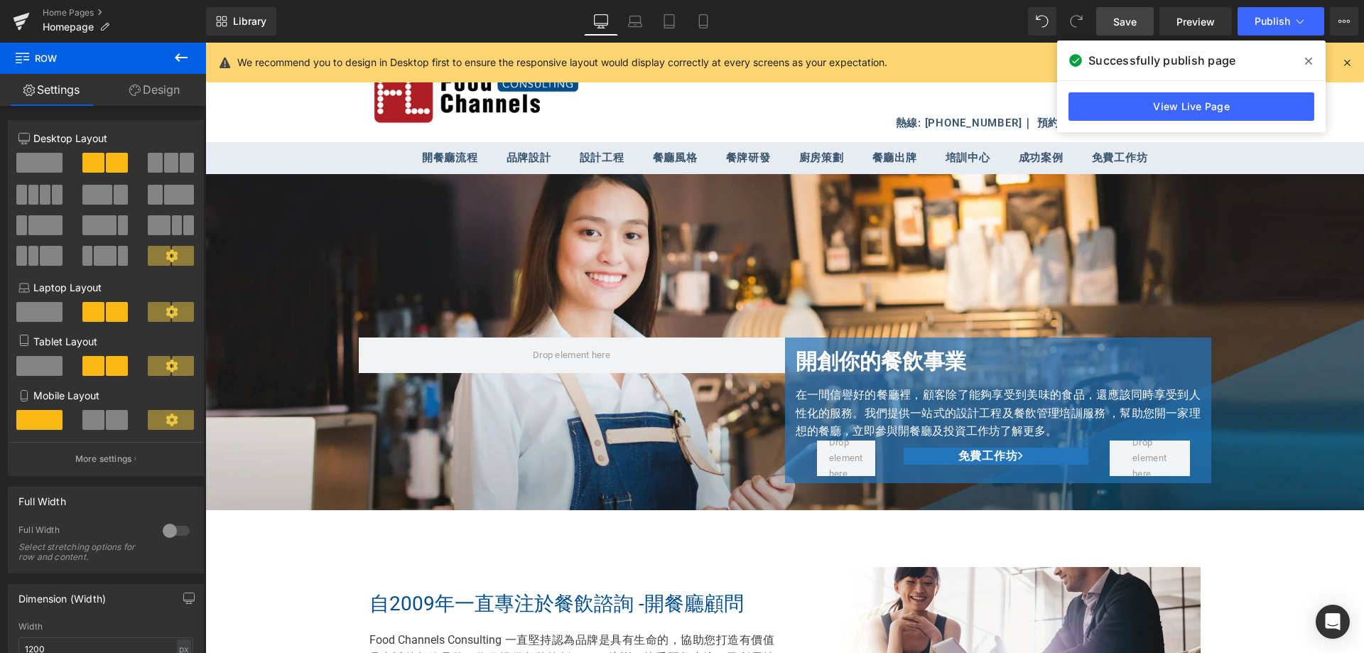
click at [173, 55] on icon at bounding box center [181, 57] width 17 height 17
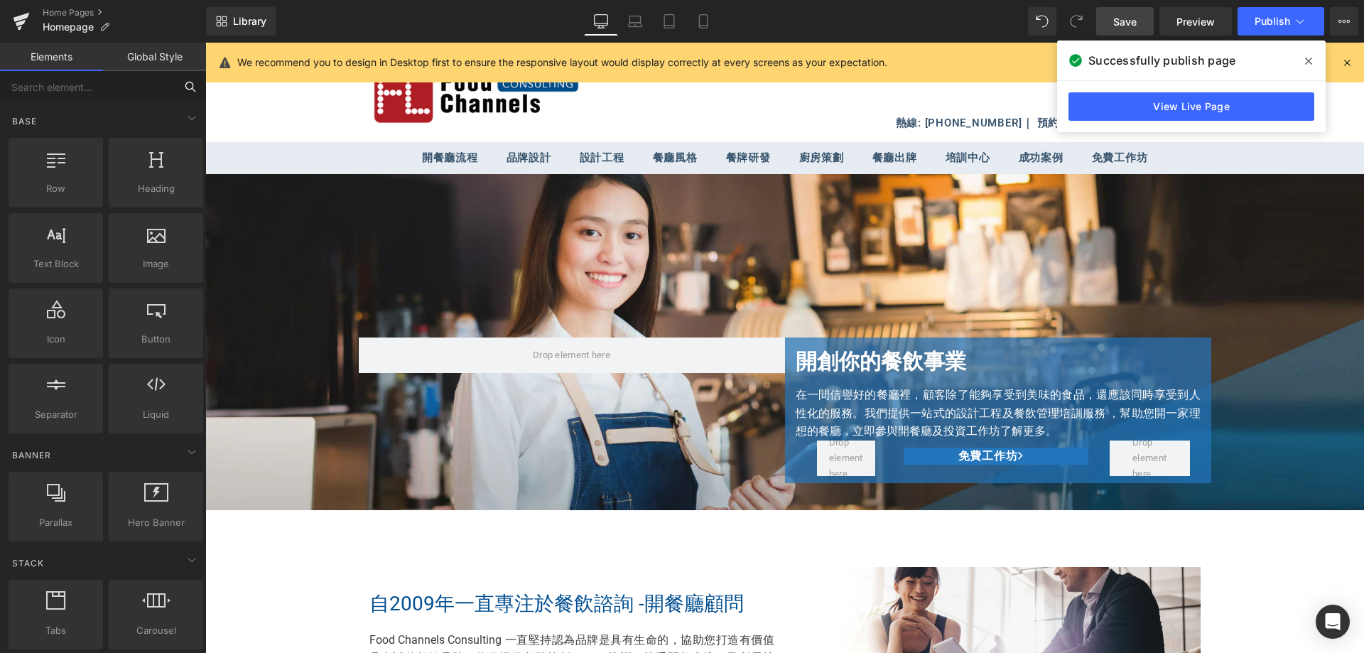
click at [94, 90] on input "text" at bounding box center [87, 86] width 175 height 31
type input "line"
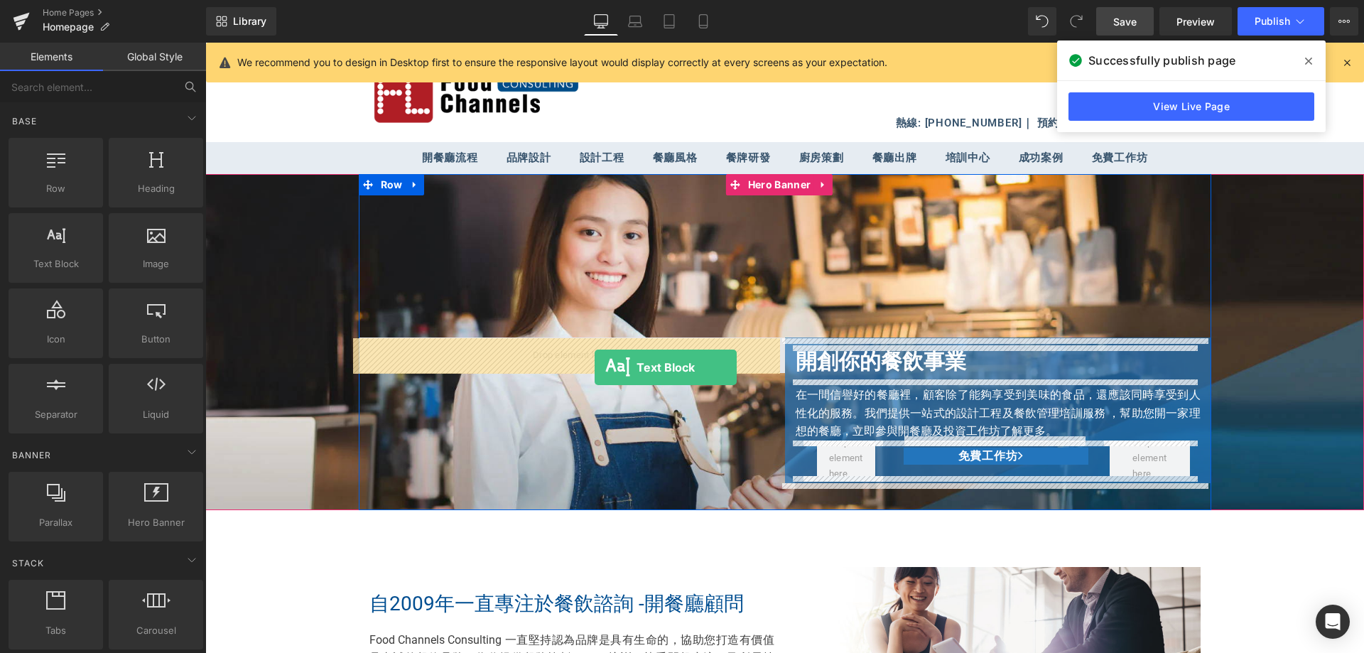
drag, startPoint x: 504, startPoint y: 345, endPoint x: 595, endPoint y: 367, distance: 93.1
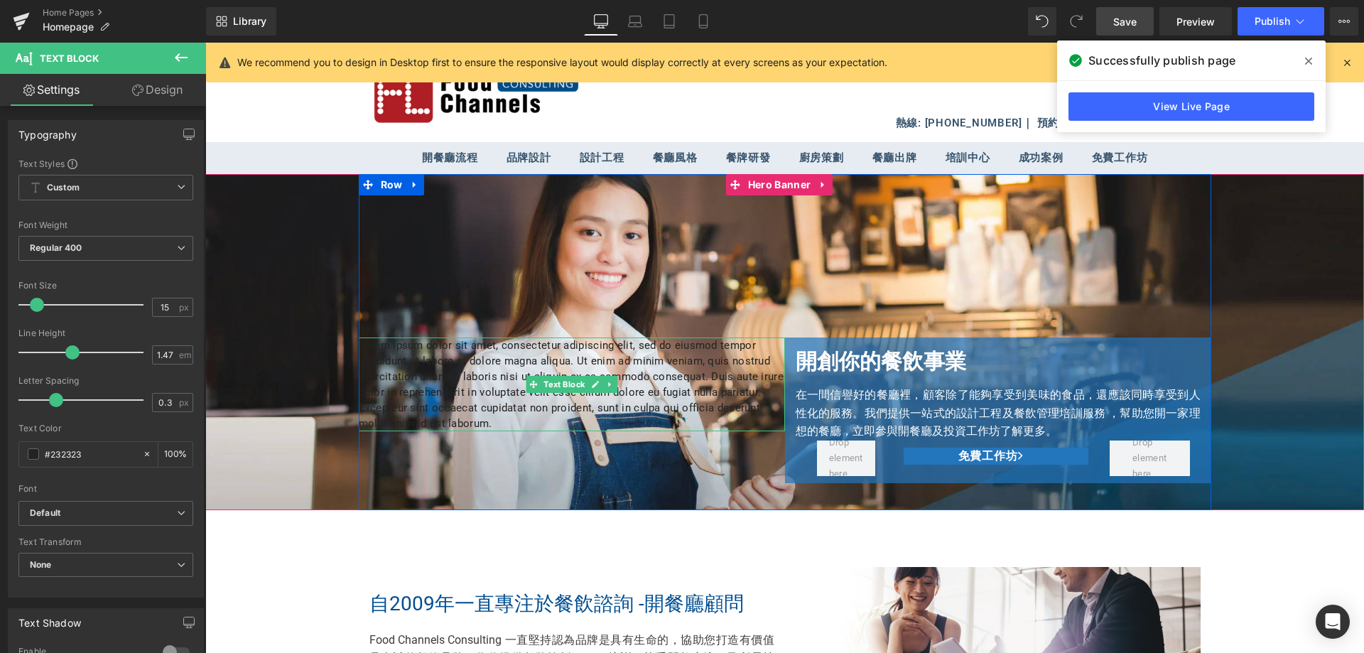
click at [610, 356] on p "Lorem ipsum dolor sit amet, consectetur adipiscing elit, sed do eiusmod tempor …" at bounding box center [572, 384] width 426 height 94
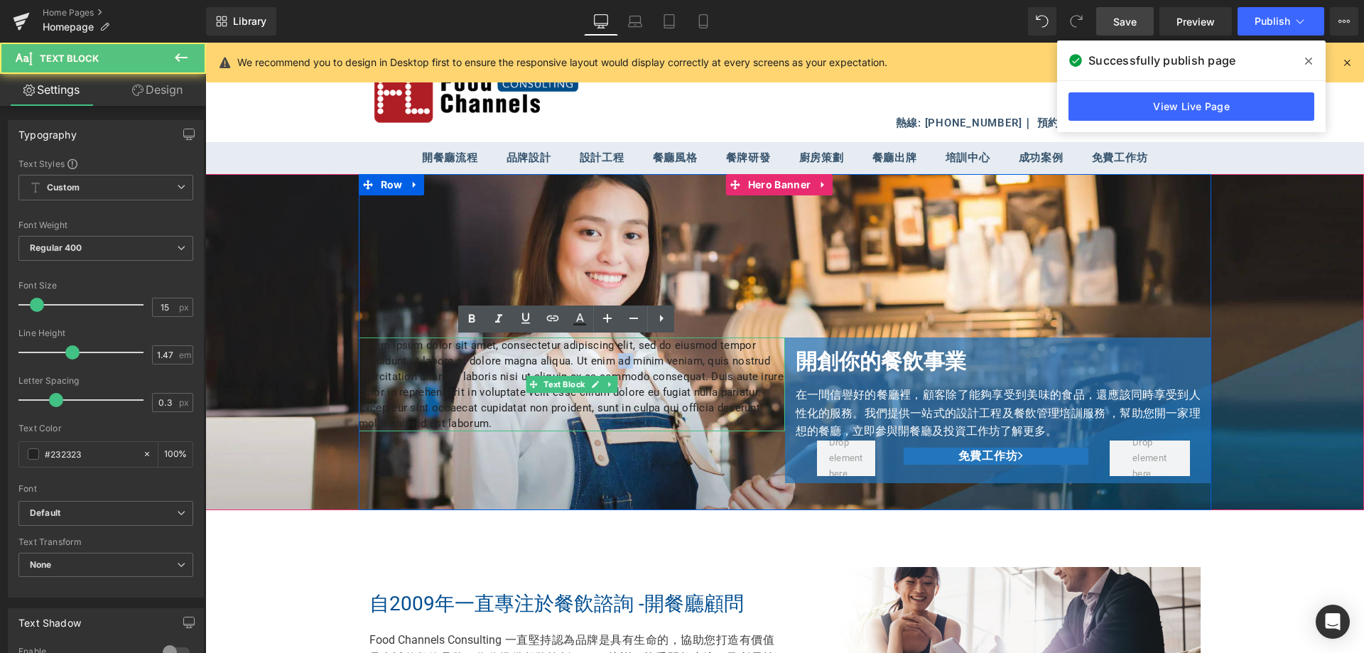
click at [610, 356] on p "Lorem ipsum dolor sit amet, consectetur adipiscing elit, sed do eiusmod tempor …" at bounding box center [572, 384] width 426 height 94
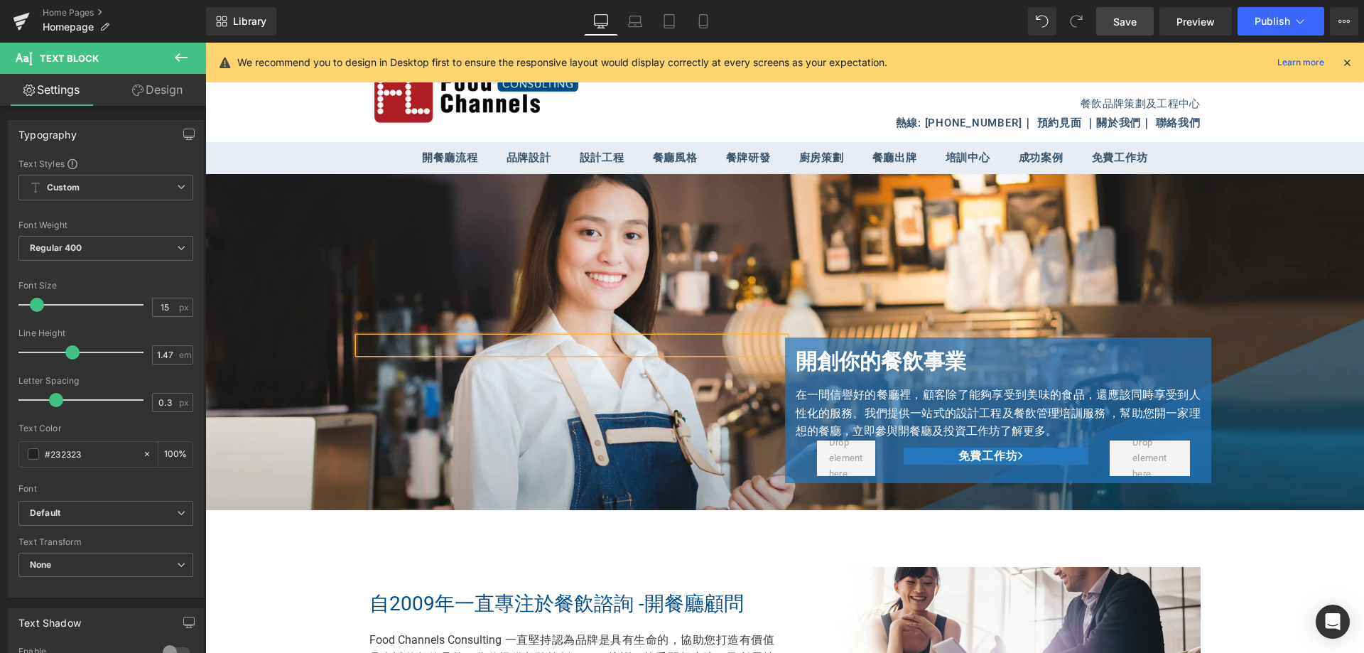
click at [1266, 112] on header "餐飲品牌策劃及工程中心 熱線: [PHONE_NUMBER] ｜ 預約見面 ｜ 關於我們 ｜ 聯絡我們" at bounding box center [784, 92] width 1159 height 99
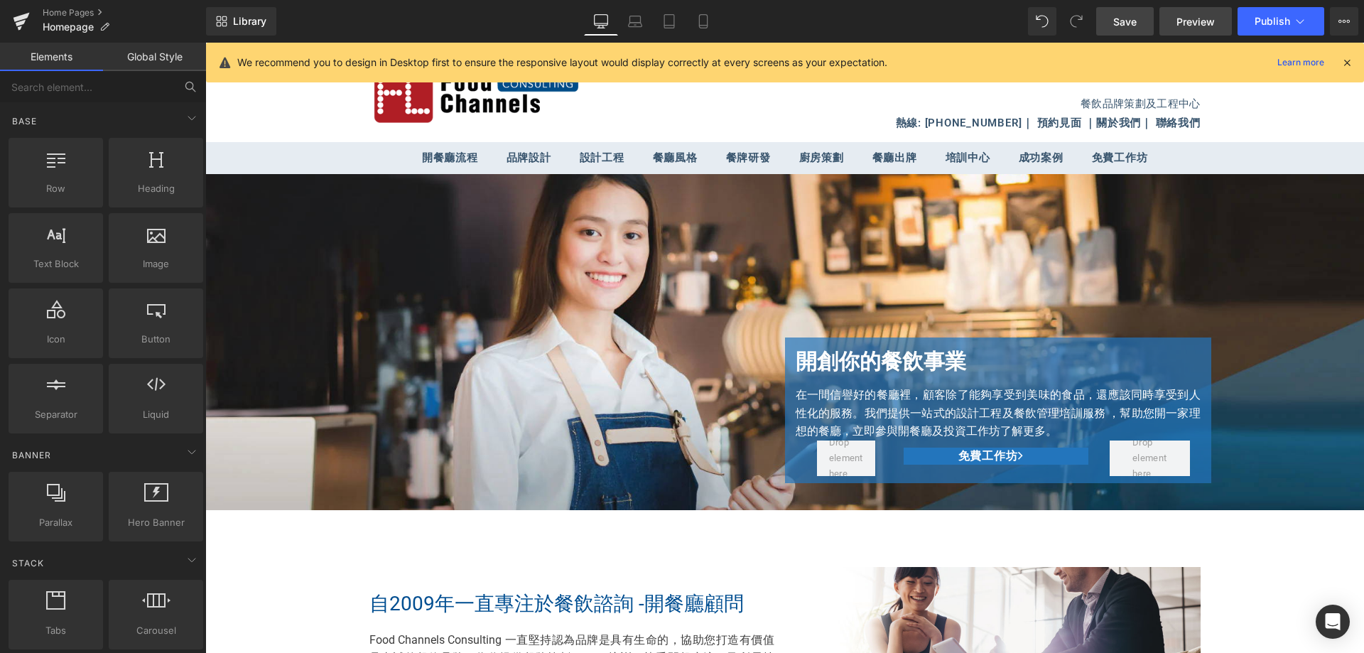
click at [1204, 18] on span "Preview" at bounding box center [1196, 21] width 38 height 15
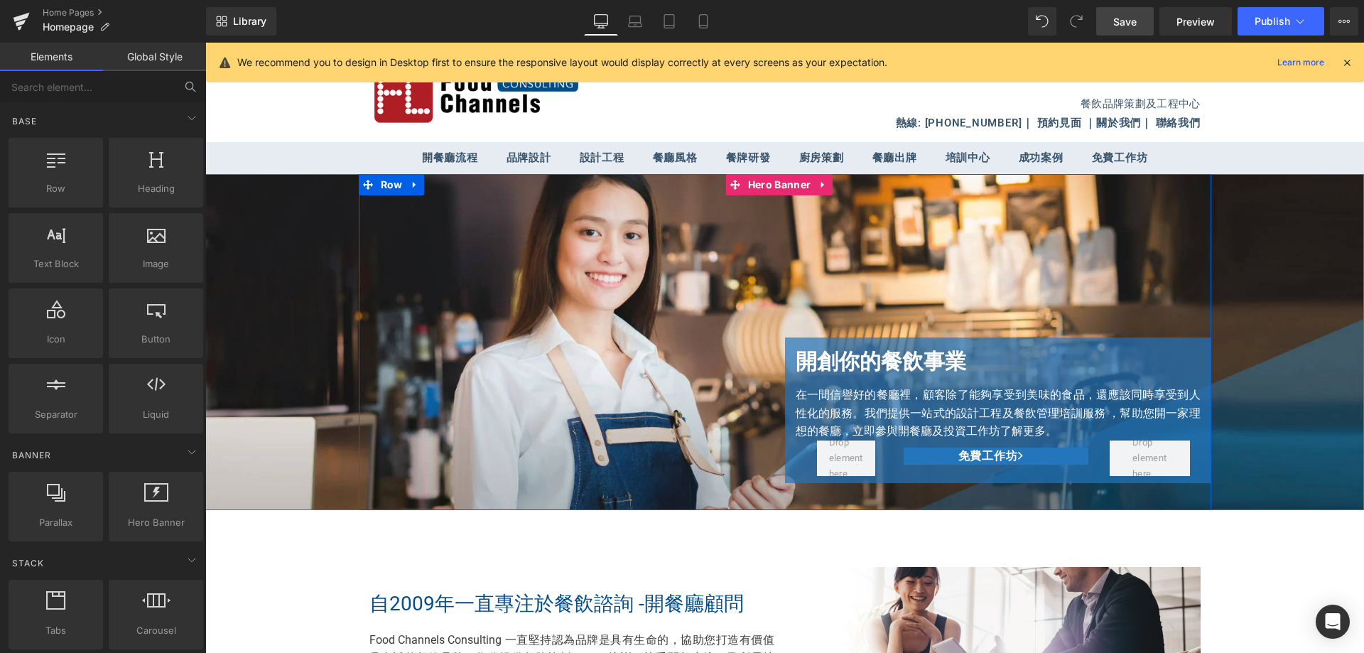
click at [751, 373] on div "Text Block 開創你的餐飲事業 Heading 在一間信譽好的餐廳裡，顧客除了能夠享受到美味的食品，還應該同時享受到人性化的服務。我們提供一站式的設計…" at bounding box center [785, 342] width 853 height 336
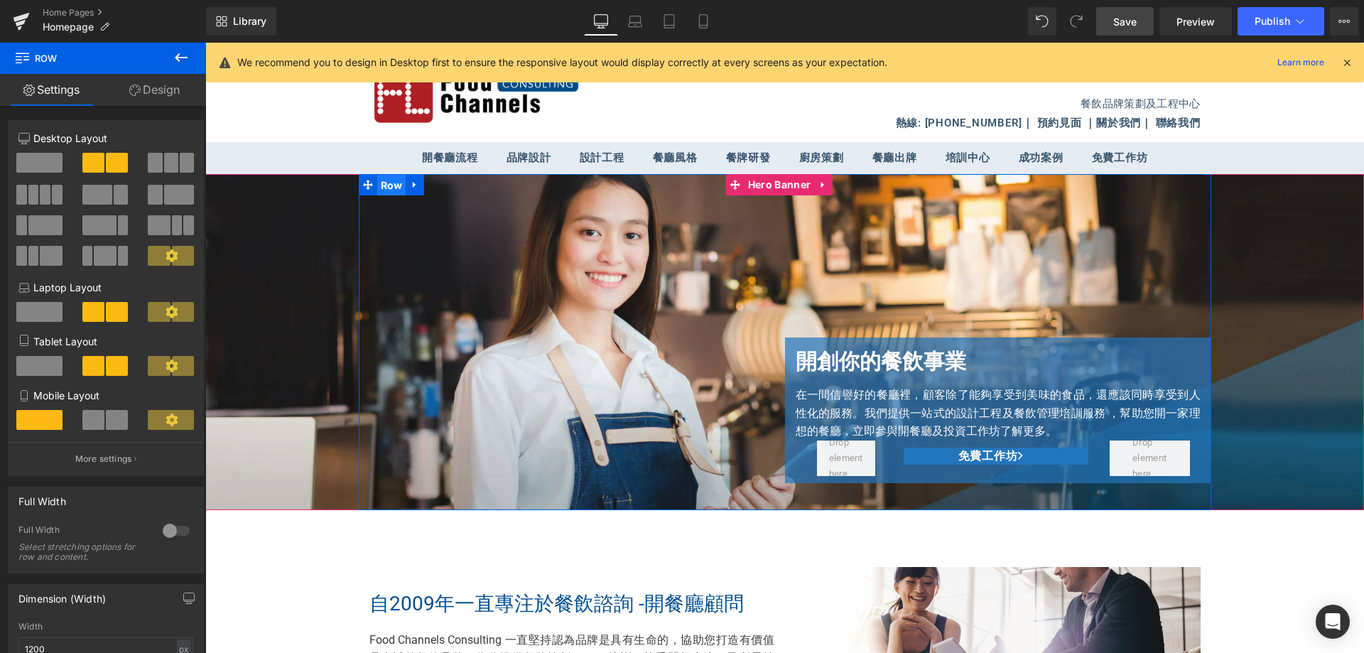
click at [379, 193] on span "Row" at bounding box center [391, 185] width 29 height 21
click at [55, 158] on span at bounding box center [39, 163] width 46 height 20
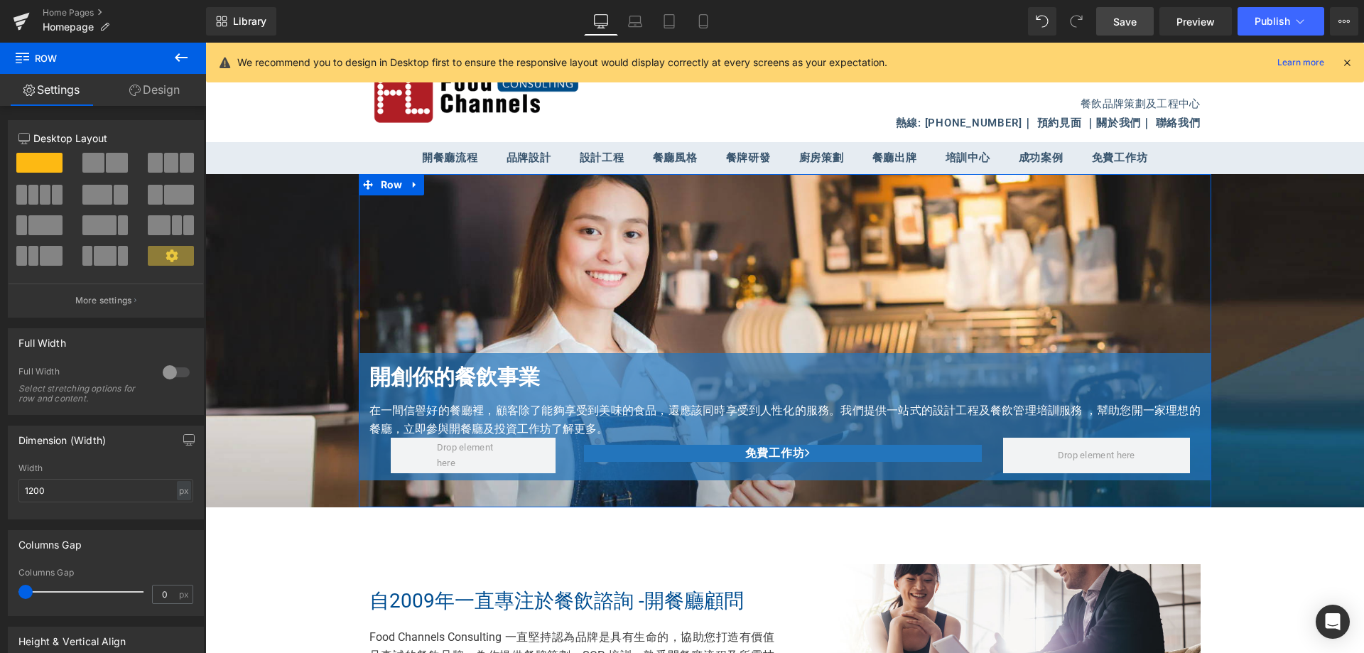
click at [106, 162] on span at bounding box center [117, 163] width 22 height 20
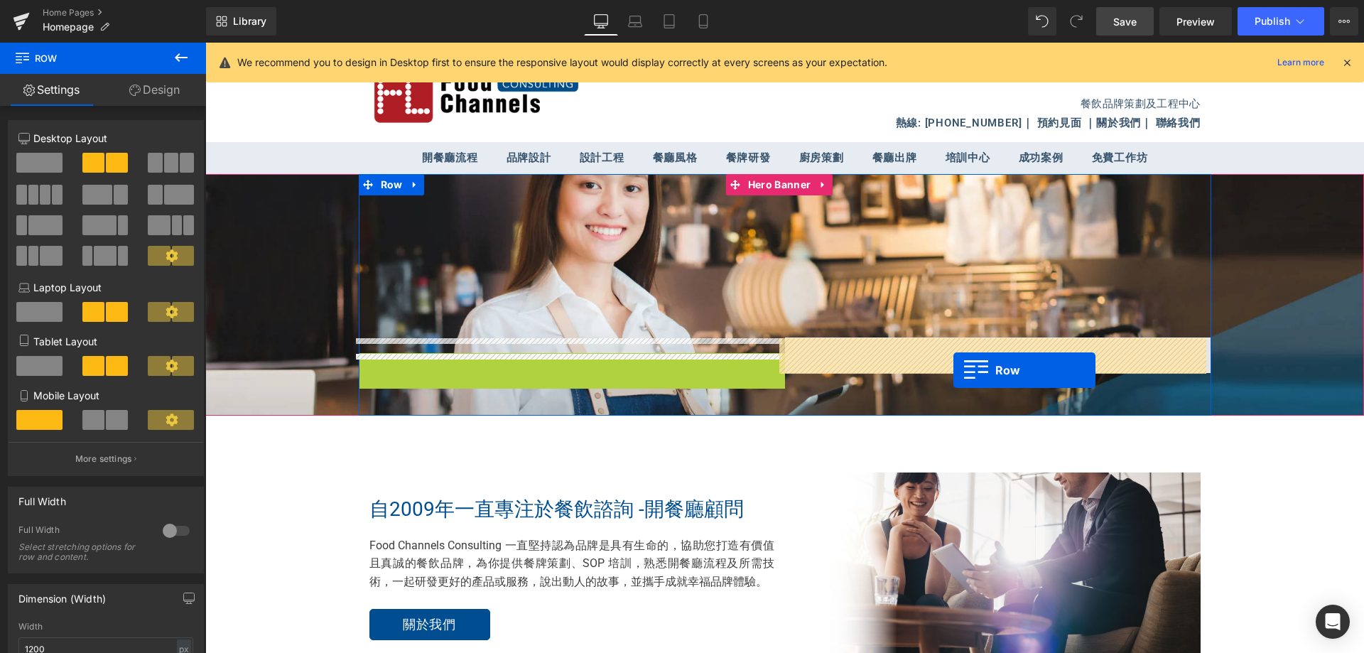
drag, startPoint x: 364, startPoint y: 364, endPoint x: 954, endPoint y: 370, distance: 589.8
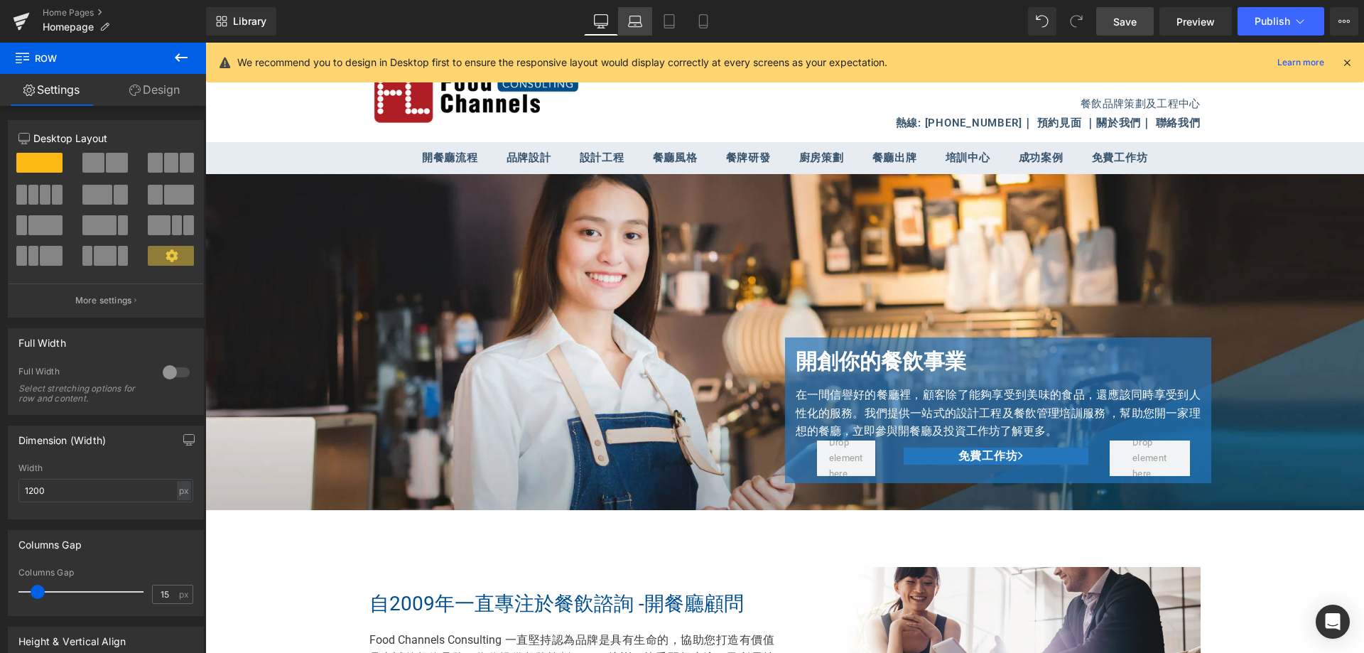
click at [637, 23] on icon at bounding box center [635, 25] width 13 height 4
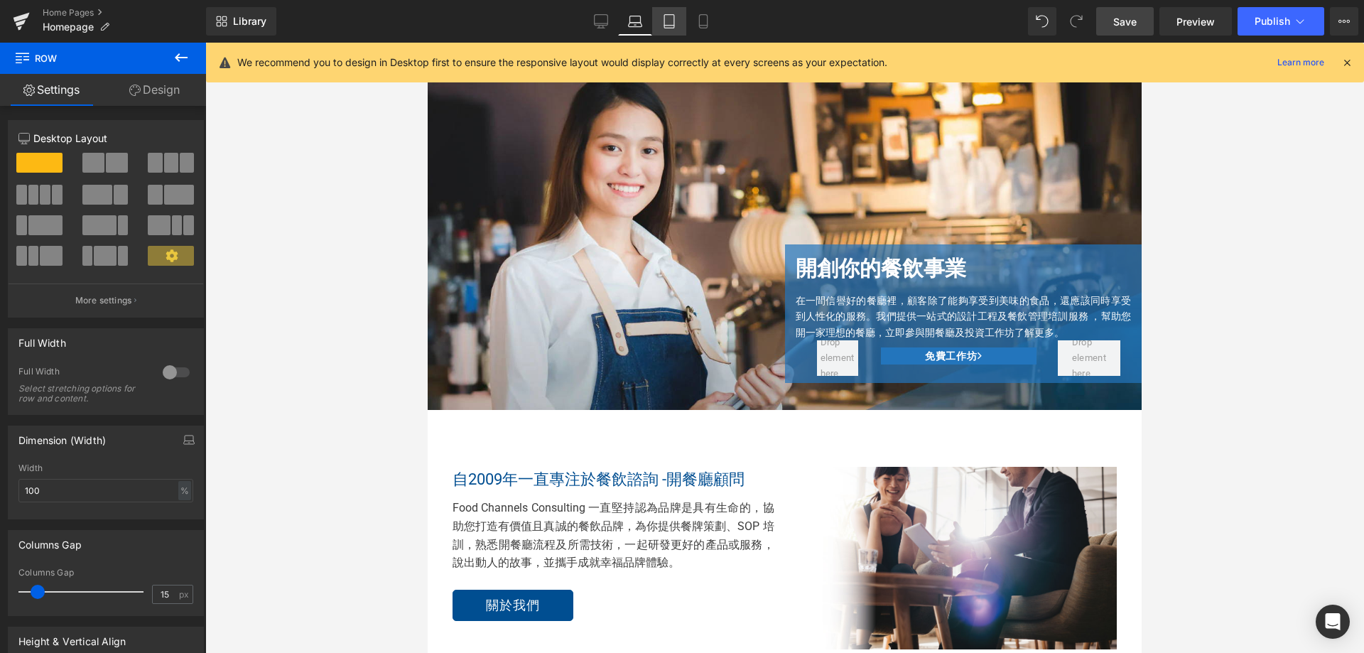
click at [679, 29] on link "Tablet" at bounding box center [669, 21] width 34 height 28
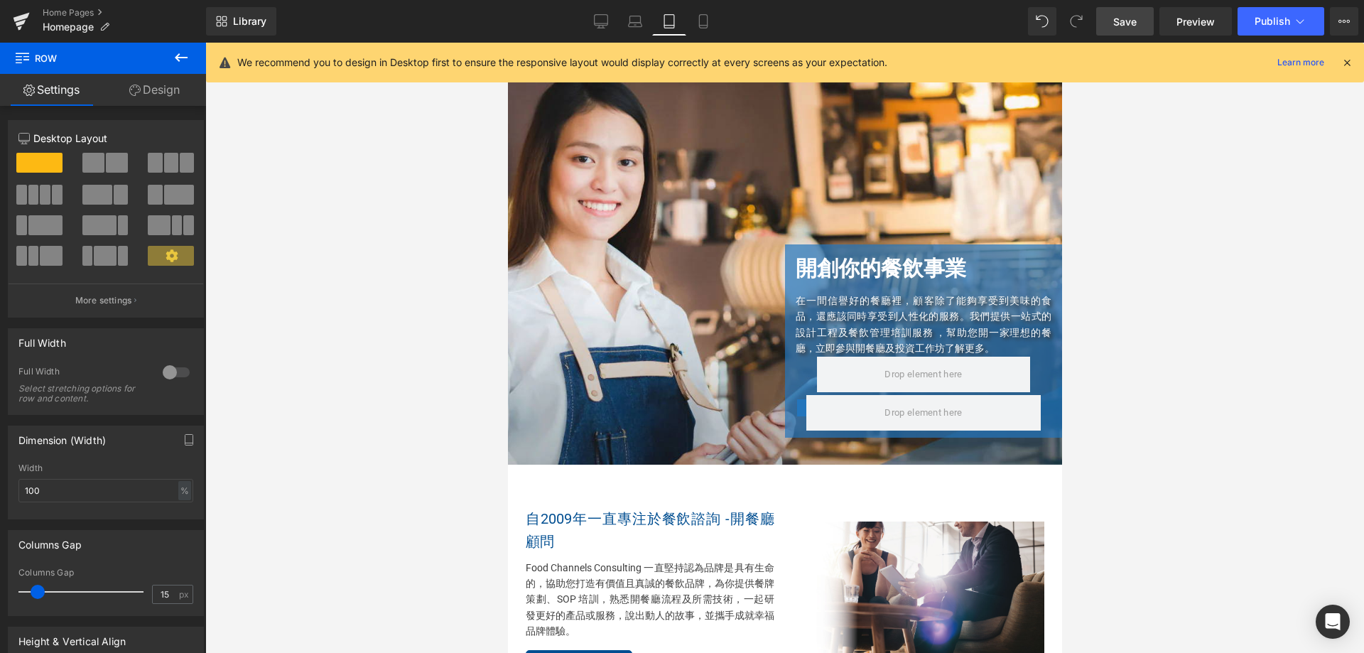
click at [719, 36] on div "Library Tablet Desktop Laptop Tablet Mobile Save Preview Publish Scheduled View…" at bounding box center [785, 21] width 1158 height 43
click at [698, 21] on icon at bounding box center [703, 21] width 14 height 14
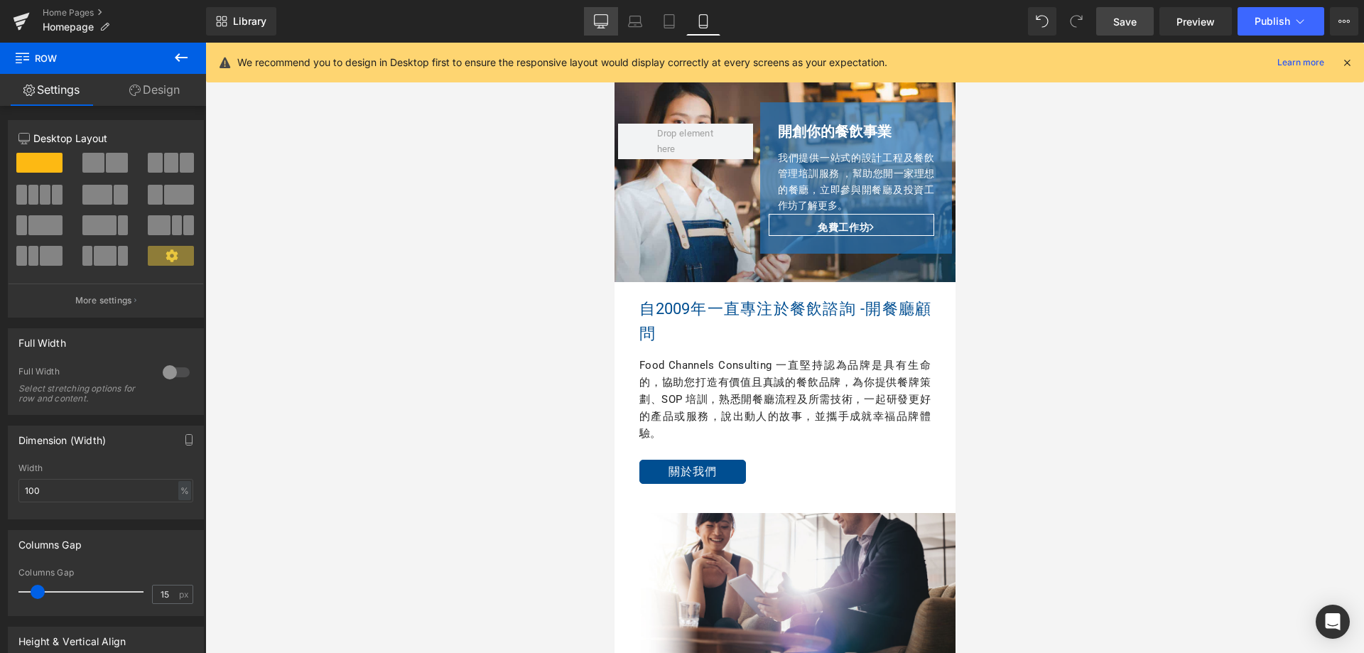
click at [594, 22] on icon at bounding box center [601, 21] width 14 height 14
type input "1200"
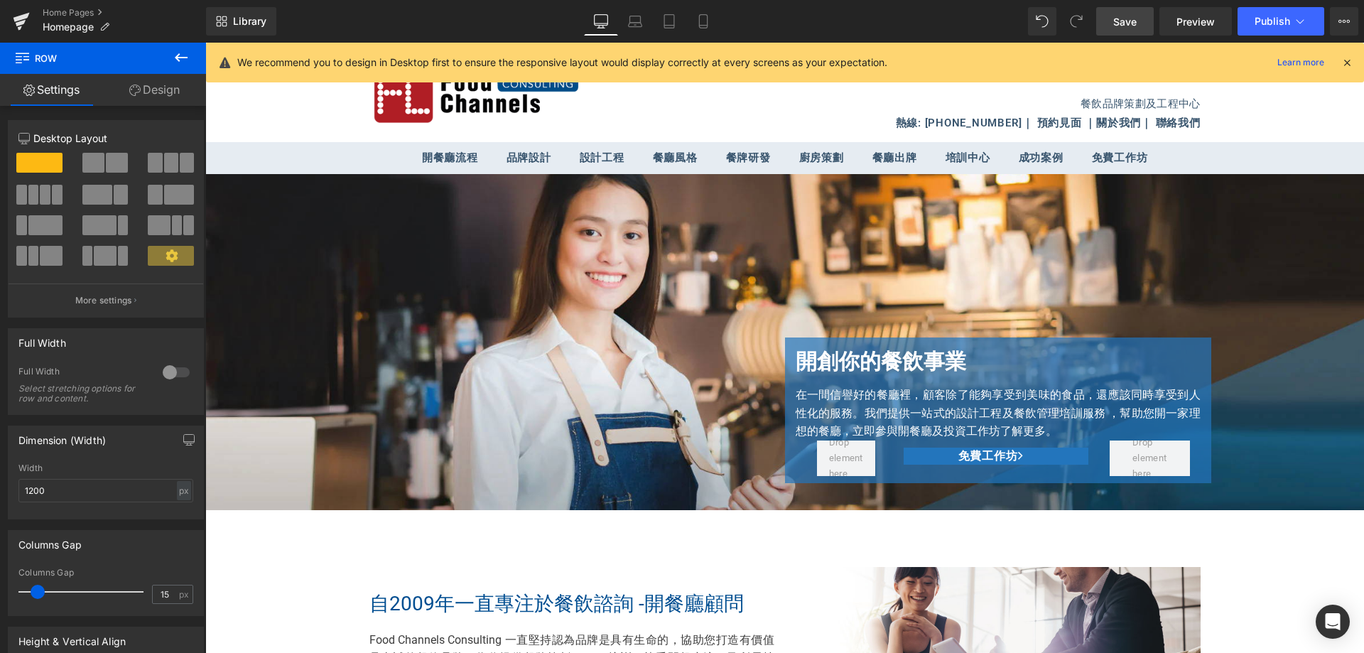
scroll to position [90, 0]
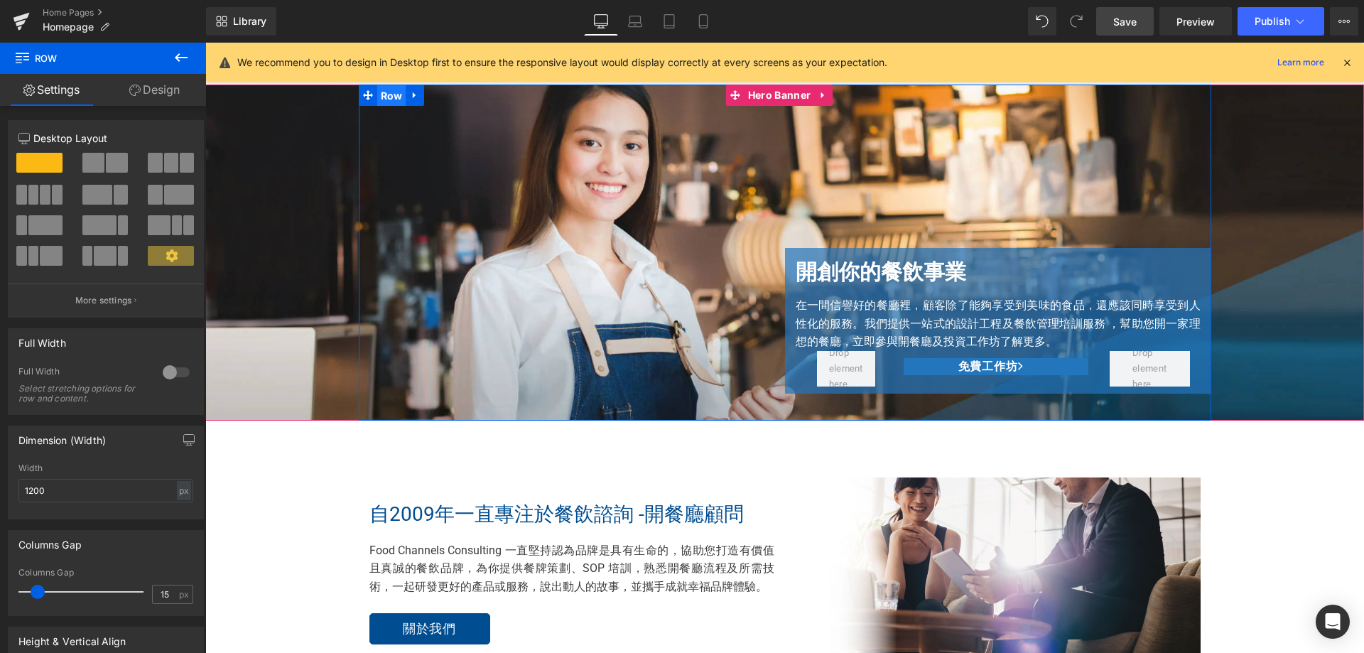
click at [395, 102] on span "Row" at bounding box center [391, 95] width 29 height 21
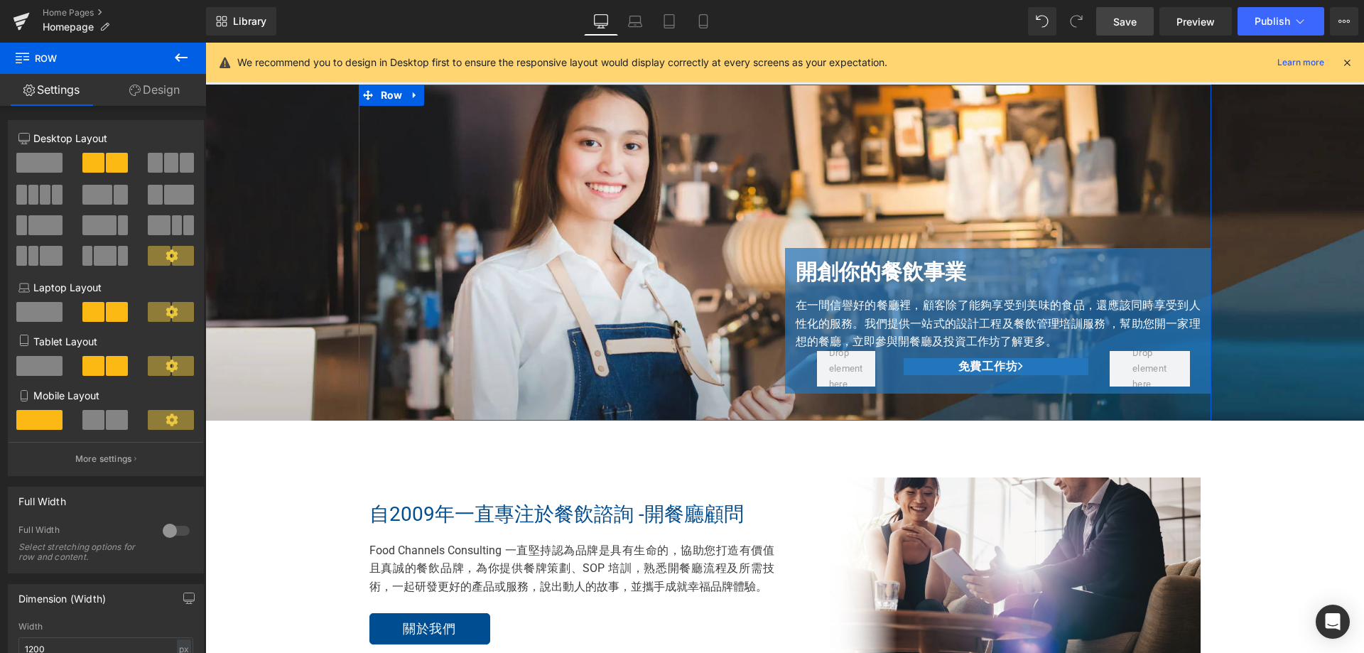
click at [42, 160] on span at bounding box center [39, 163] width 46 height 20
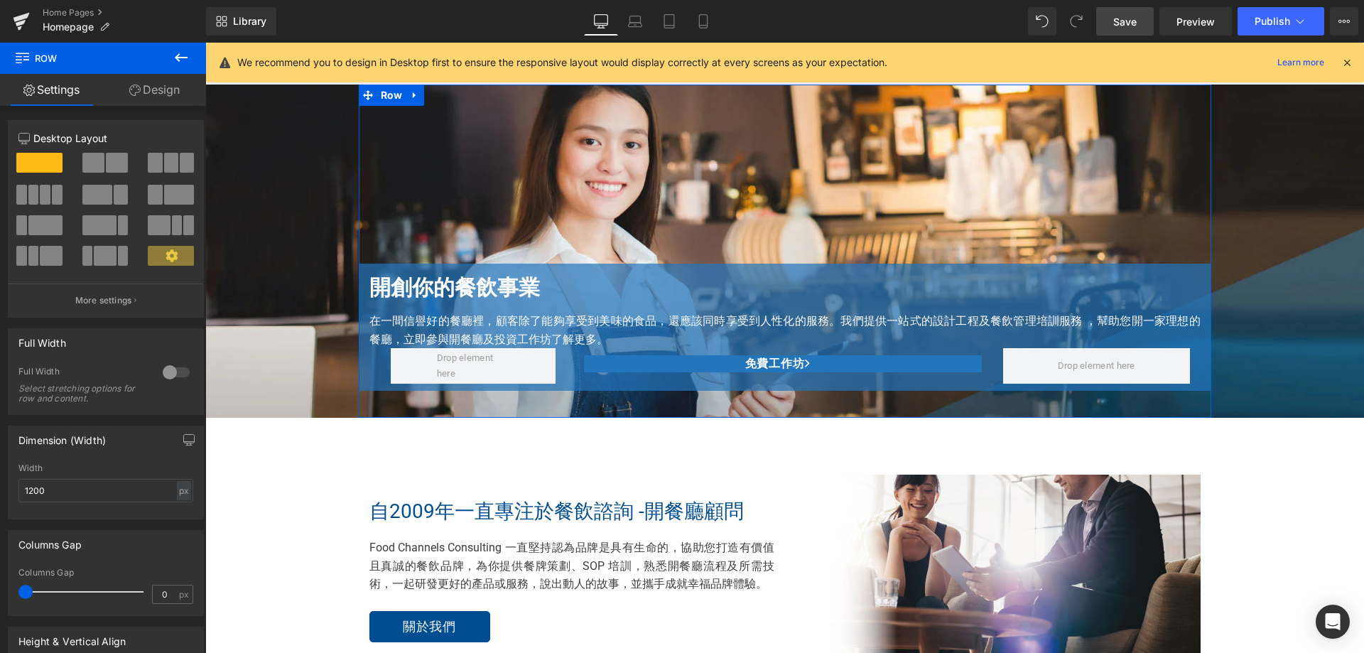
click at [92, 154] on span at bounding box center [93, 163] width 22 height 20
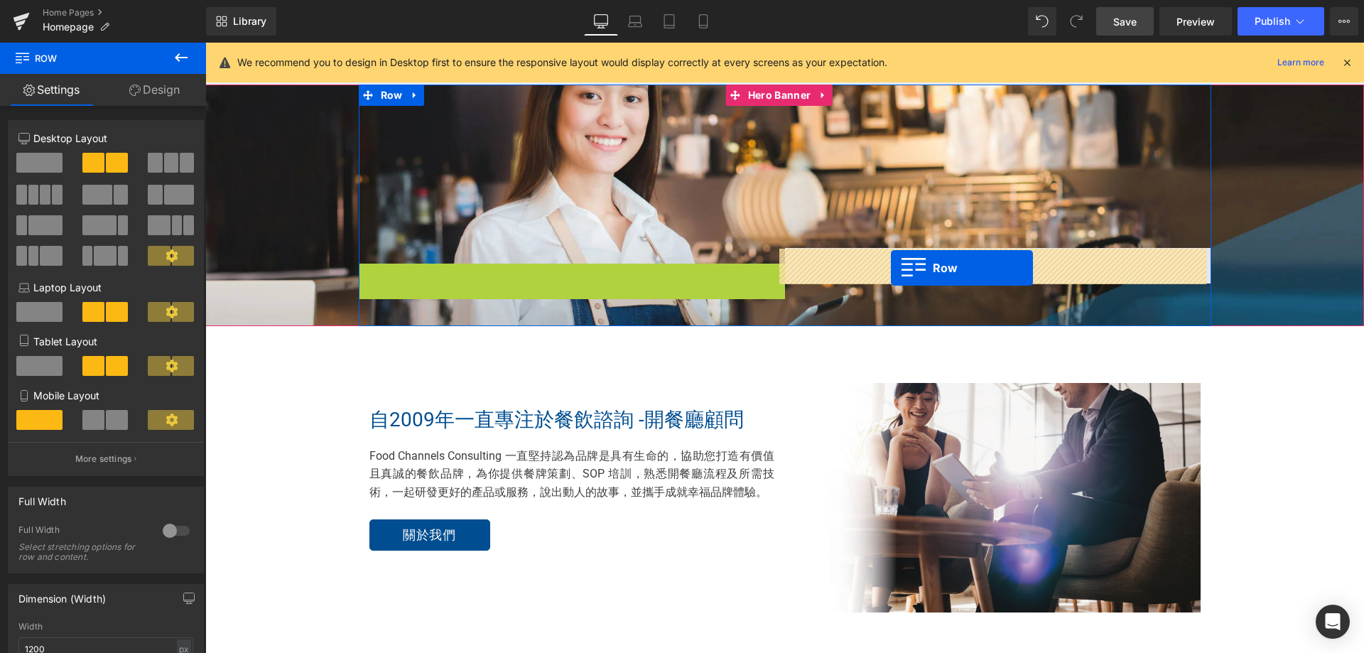
drag, startPoint x: 388, startPoint y: 269, endPoint x: 891, endPoint y: 268, distance: 503.0
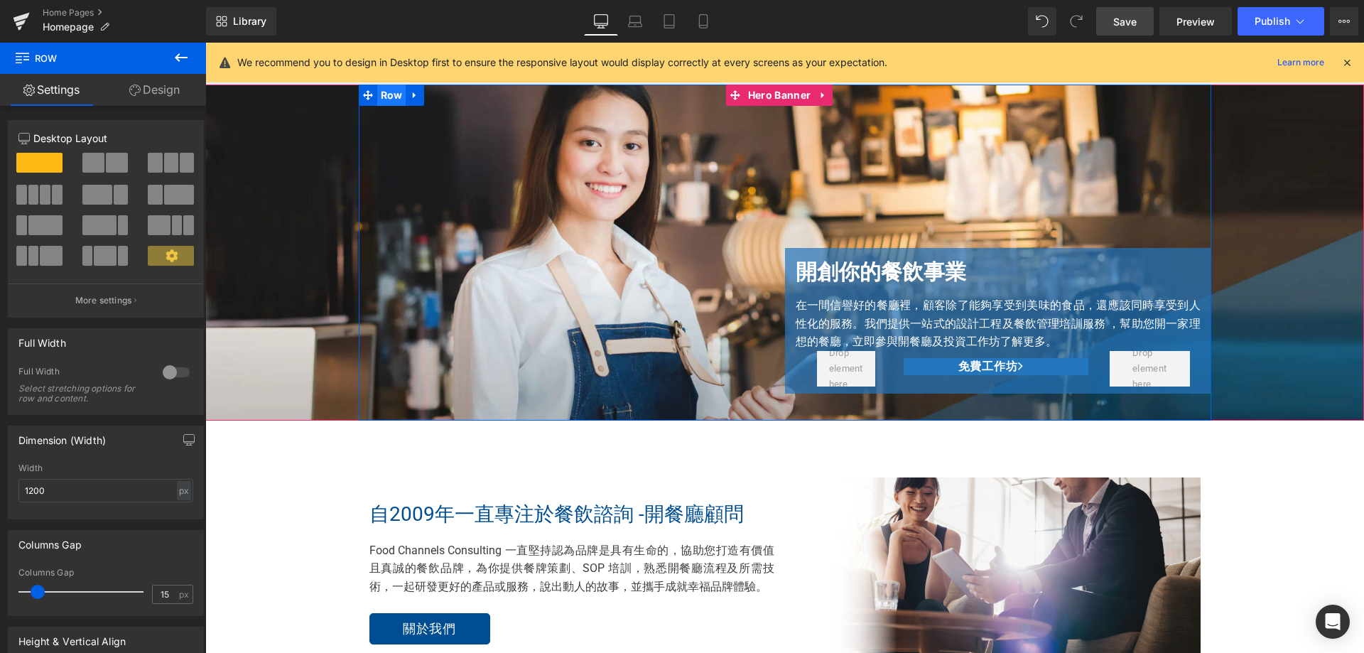
click at [389, 99] on span "Row" at bounding box center [391, 95] width 29 height 21
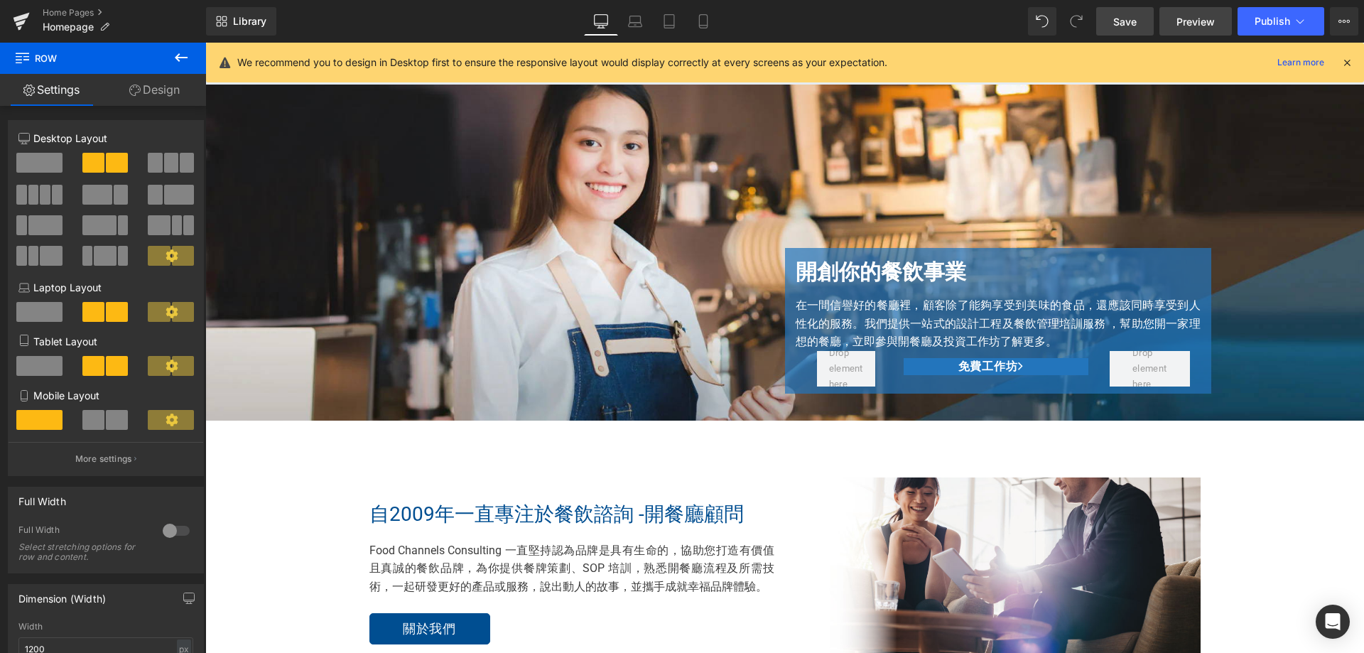
click at [1194, 19] on span "Preview" at bounding box center [1196, 21] width 38 height 15
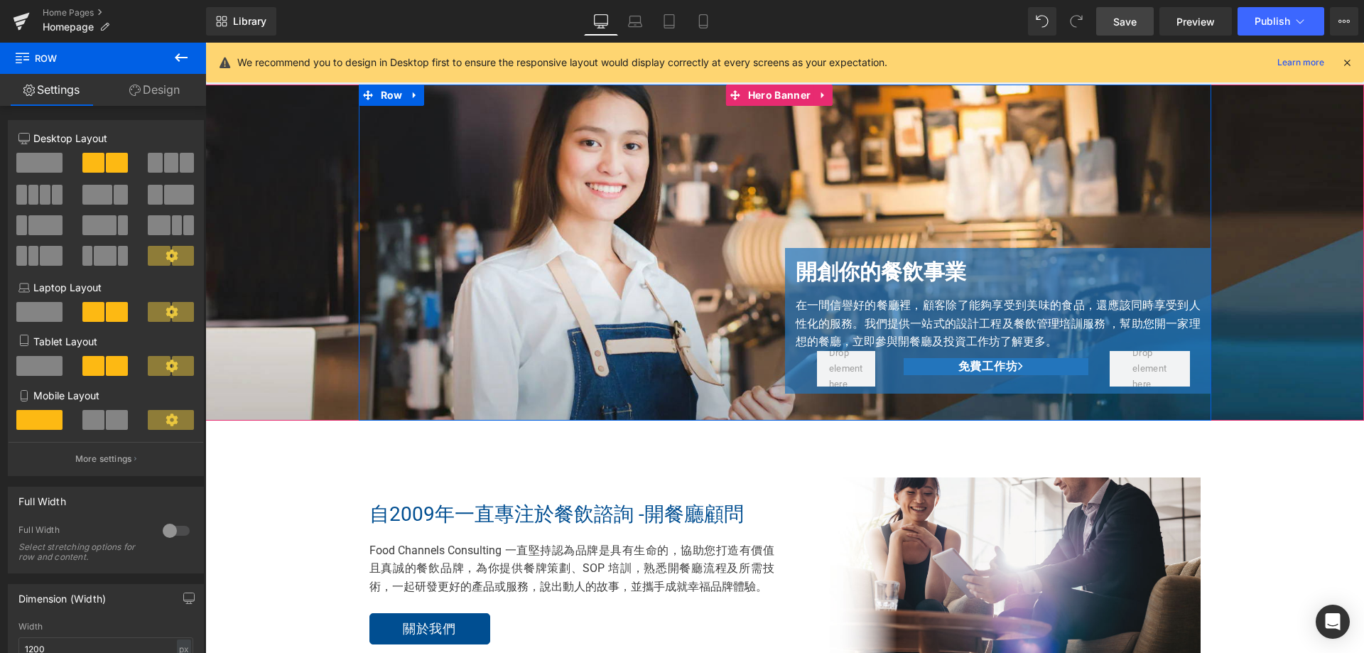
click at [661, 302] on div "Text Block 開創你的餐飲事業 Heading 在一間信譽好的餐廳裡，顧客除了能夠享受到美味的食品，還應該同時享受到人性化的服務。我們提供一站式的設計…" at bounding box center [785, 253] width 853 height 336
click at [632, 253] on p at bounding box center [572, 256] width 426 height 16
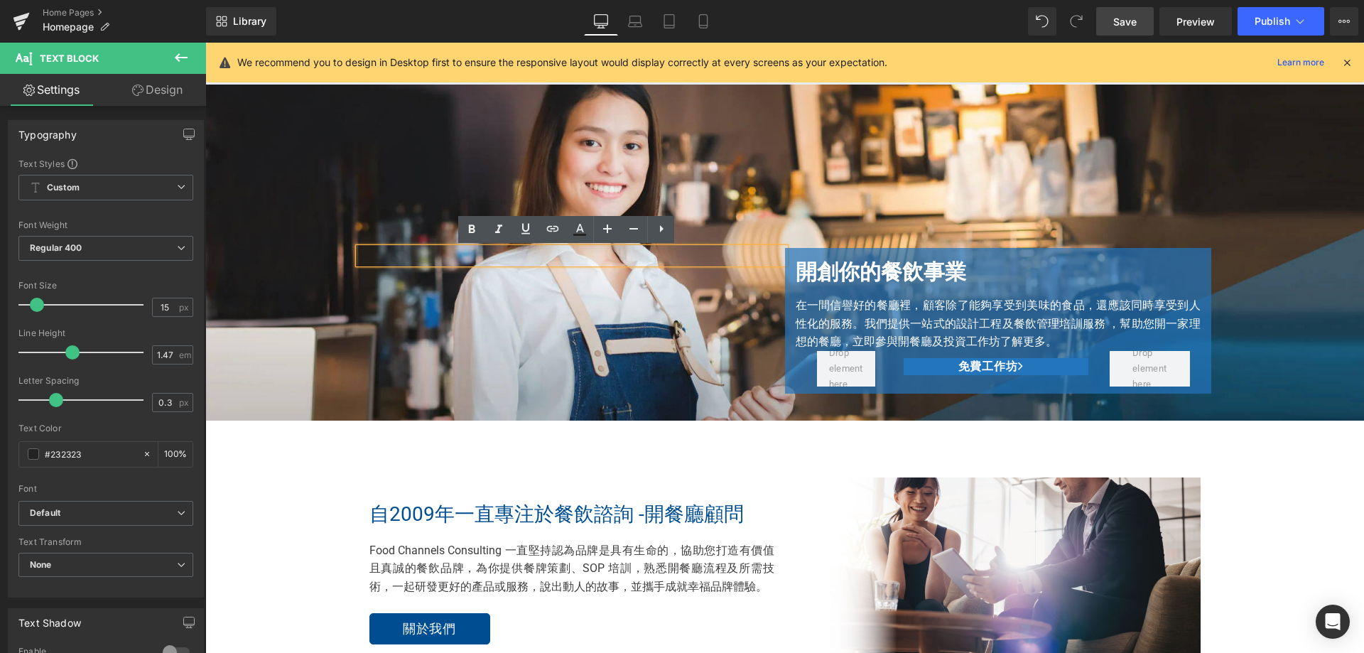
click at [632, 253] on p at bounding box center [572, 256] width 426 height 16
click at [632, 254] on p at bounding box center [572, 256] width 426 height 16
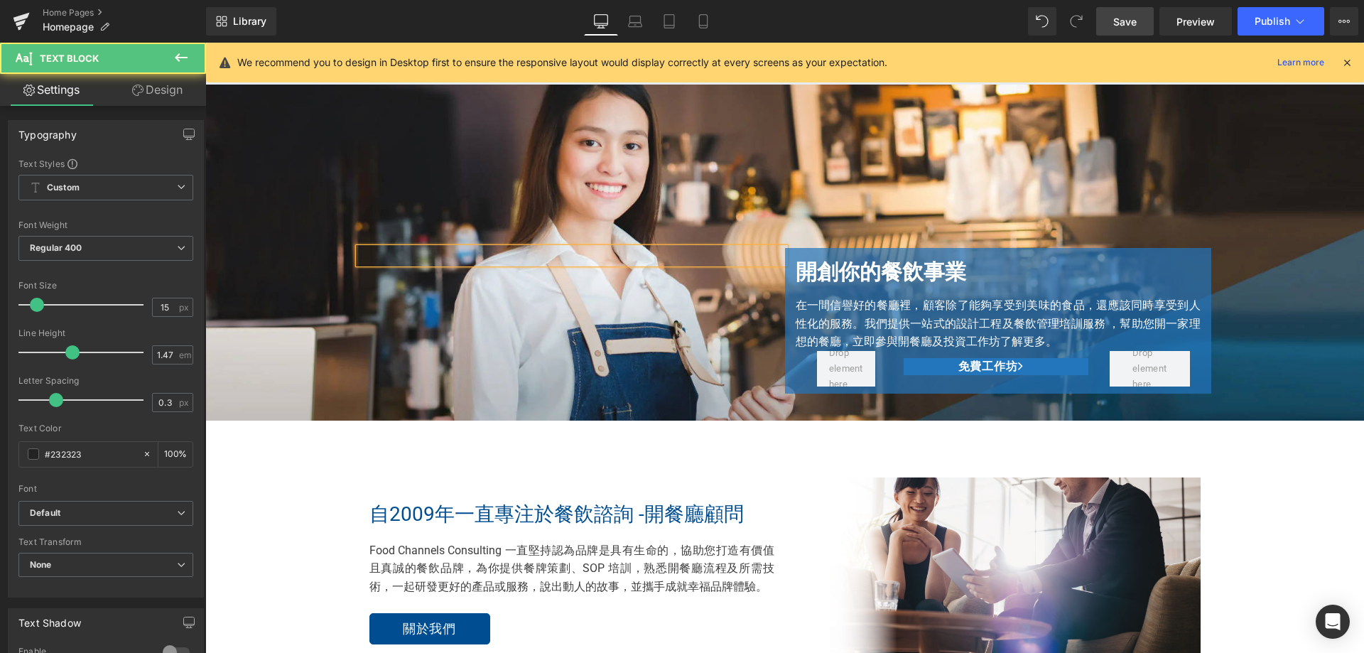
click at [632, 254] on p at bounding box center [572, 256] width 426 height 16
click at [391, 260] on p "1" at bounding box center [572, 256] width 426 height 16
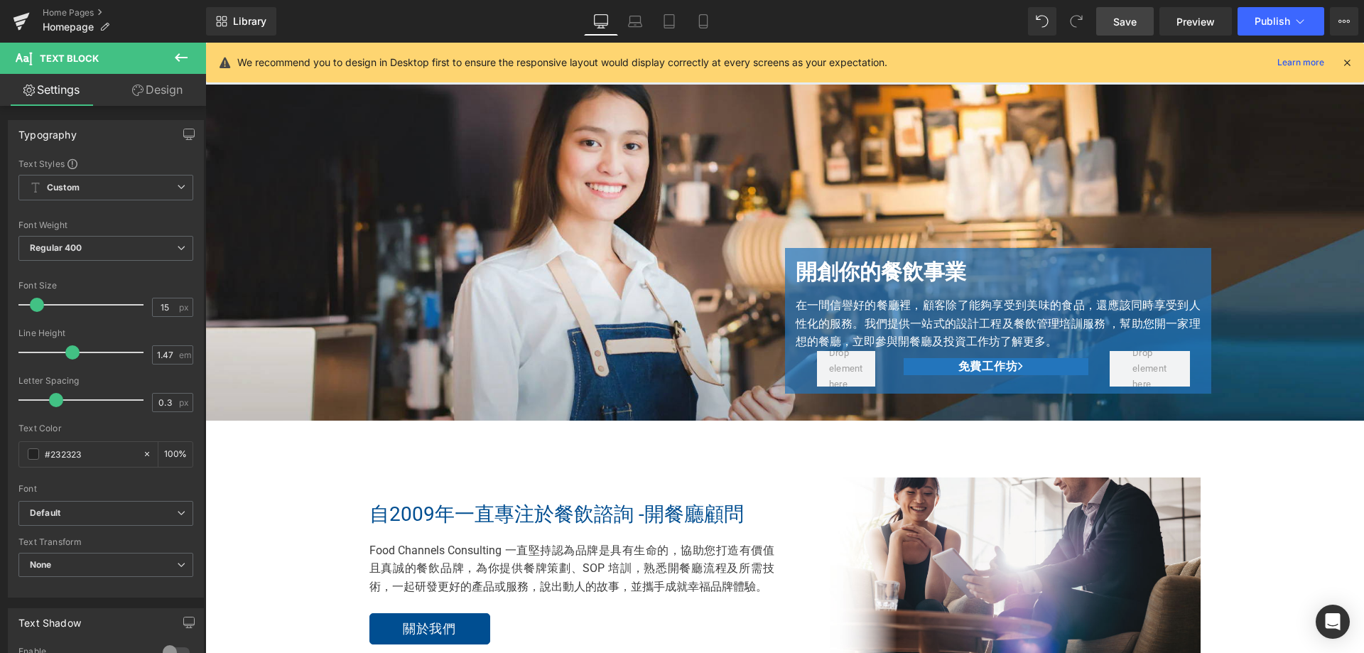
click at [172, 53] on button at bounding box center [181, 58] width 50 height 31
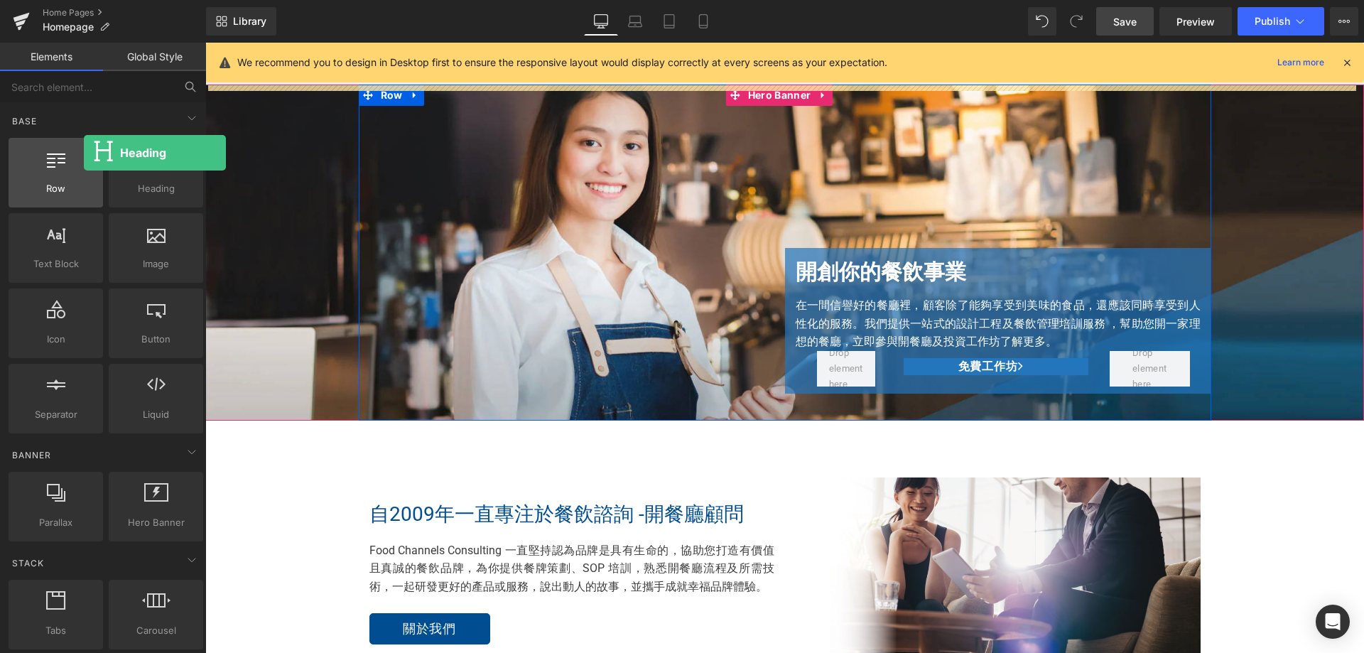
drag, startPoint x: 220, startPoint y: 227, endPoint x: 84, endPoint y: 152, distance: 155.2
click at [84, 152] on div "Row rows, columns, layouts, div Heading headings, titles, h1,h2,h3,h4,h5,h6 Tex…" at bounding box center [106, 285] width 200 height 301
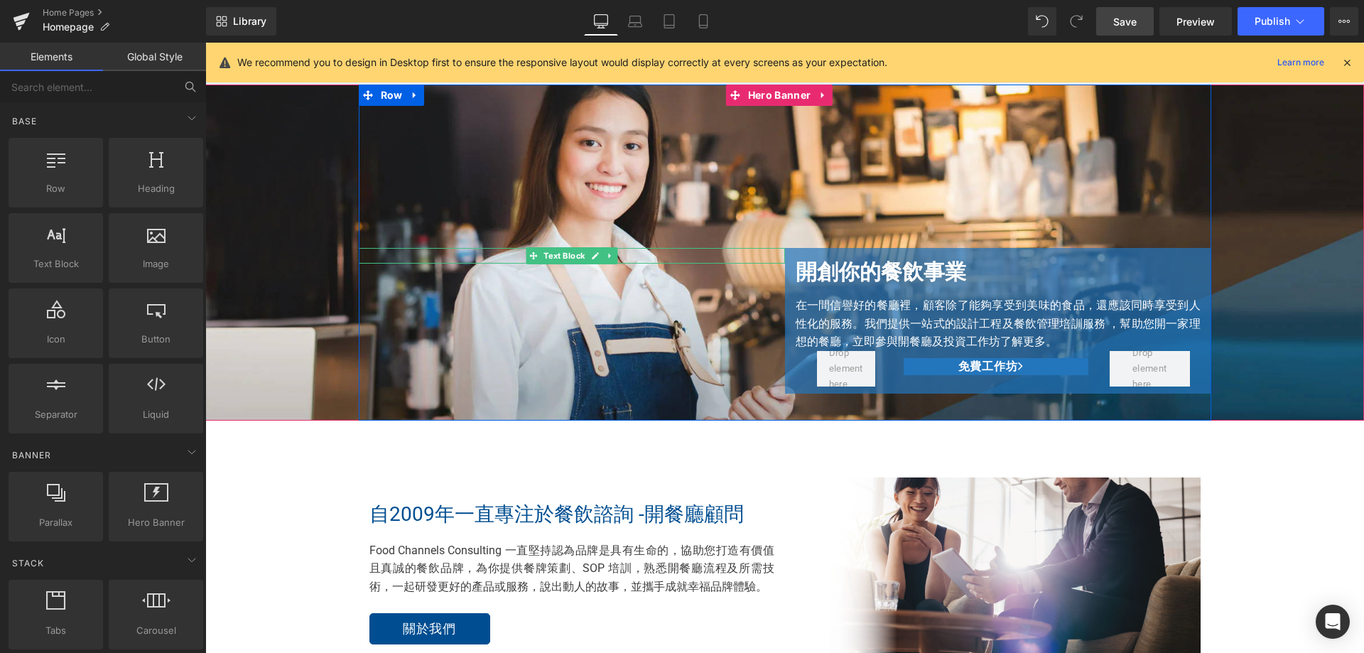
click at [740, 258] on p "1" at bounding box center [572, 256] width 426 height 16
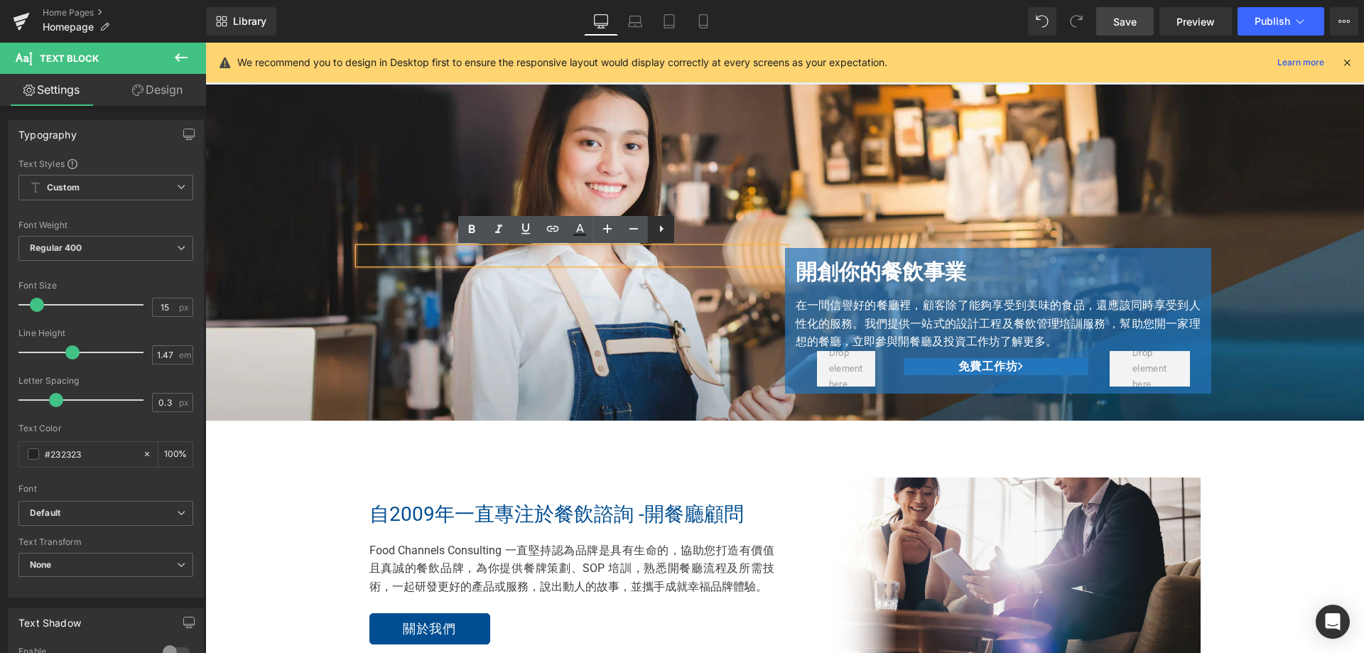
click at [666, 234] on icon at bounding box center [661, 228] width 17 height 17
drag, startPoint x: 688, startPoint y: 236, endPoint x: 473, endPoint y: 193, distance: 219.5
click at [688, 236] on icon at bounding box center [688, 228] width 17 height 17
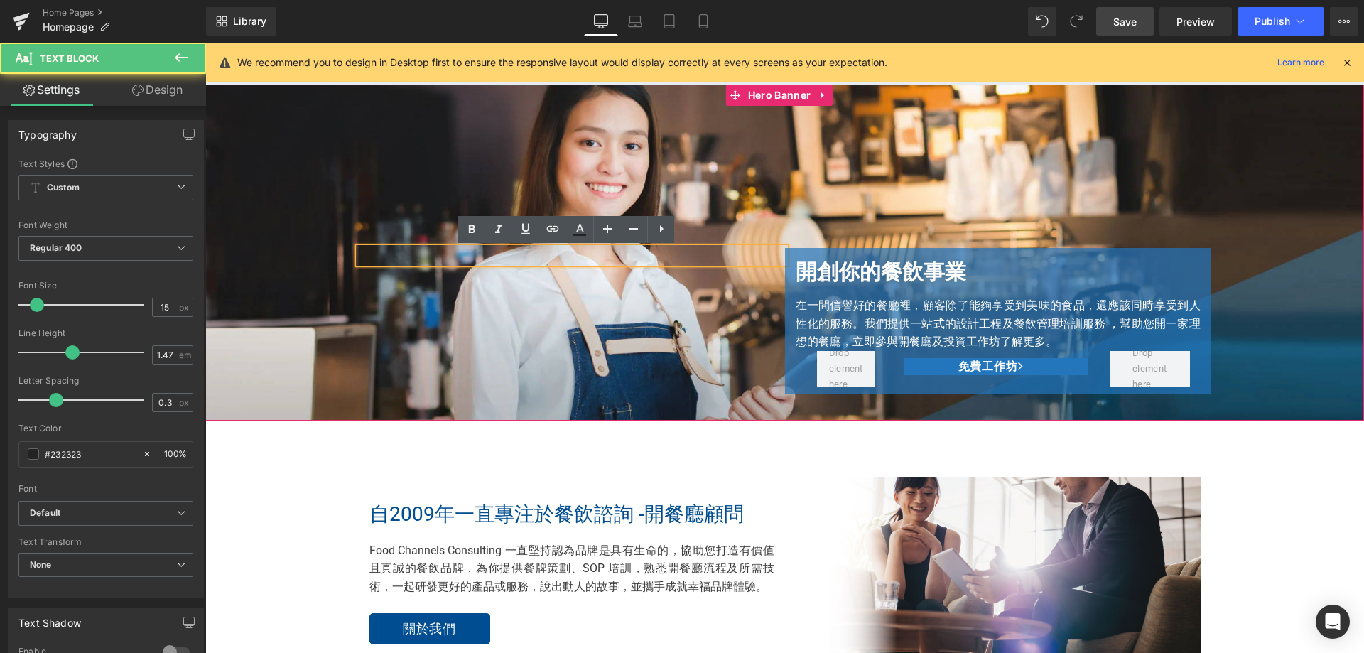
click at [487, 263] on p "1" at bounding box center [572, 256] width 426 height 16
click at [441, 312] on div "1 Text Block 開創你的餐飲事業 Heading 在一間信譽好的餐廳裡，顧客除了能夠享受到美味的食品，還應該同時享受到人性化的服務。我們提供一站式的…" at bounding box center [785, 253] width 853 height 336
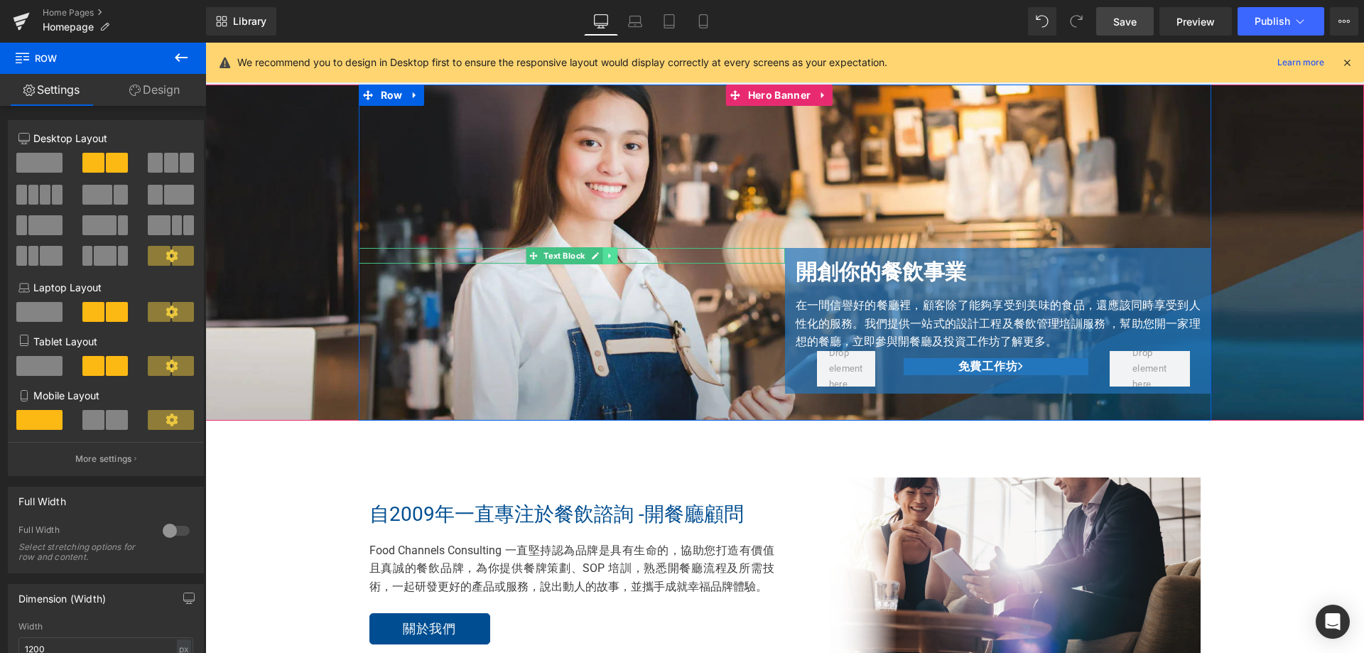
click at [606, 255] on icon at bounding box center [610, 256] width 8 height 9
click at [610, 254] on link at bounding box center [617, 255] width 15 height 17
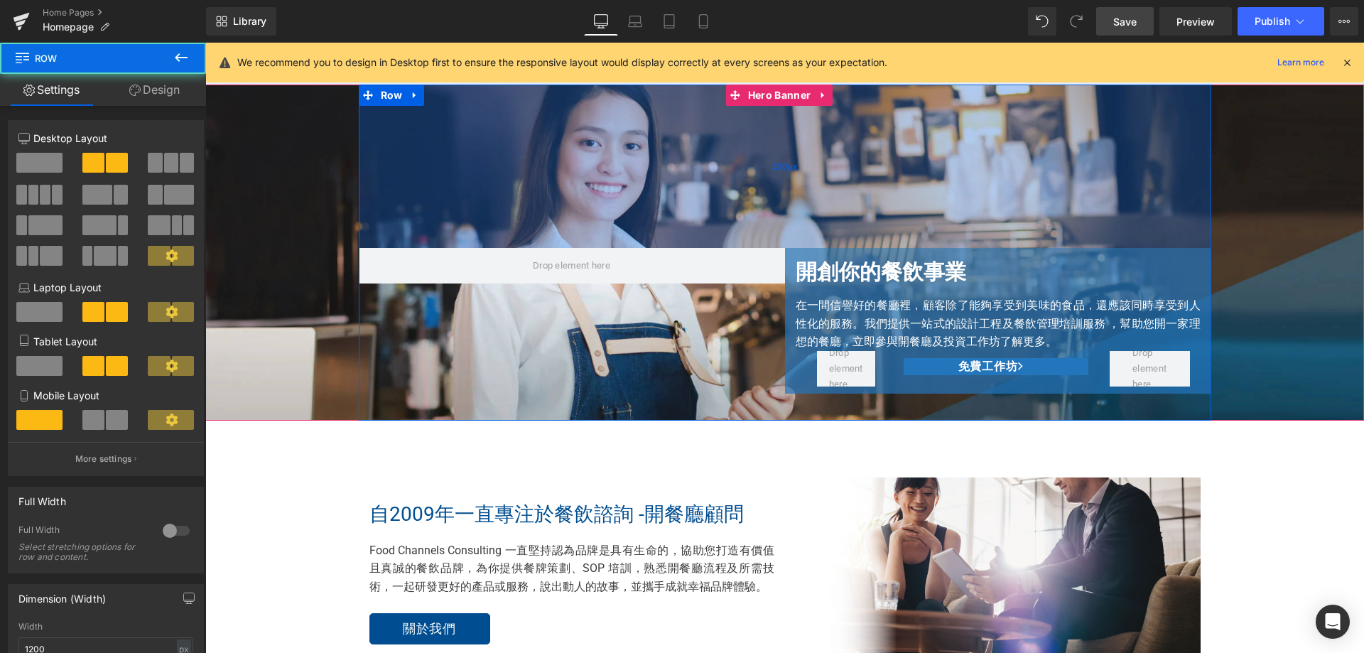
click at [401, 215] on div "230px" at bounding box center [785, 166] width 853 height 163
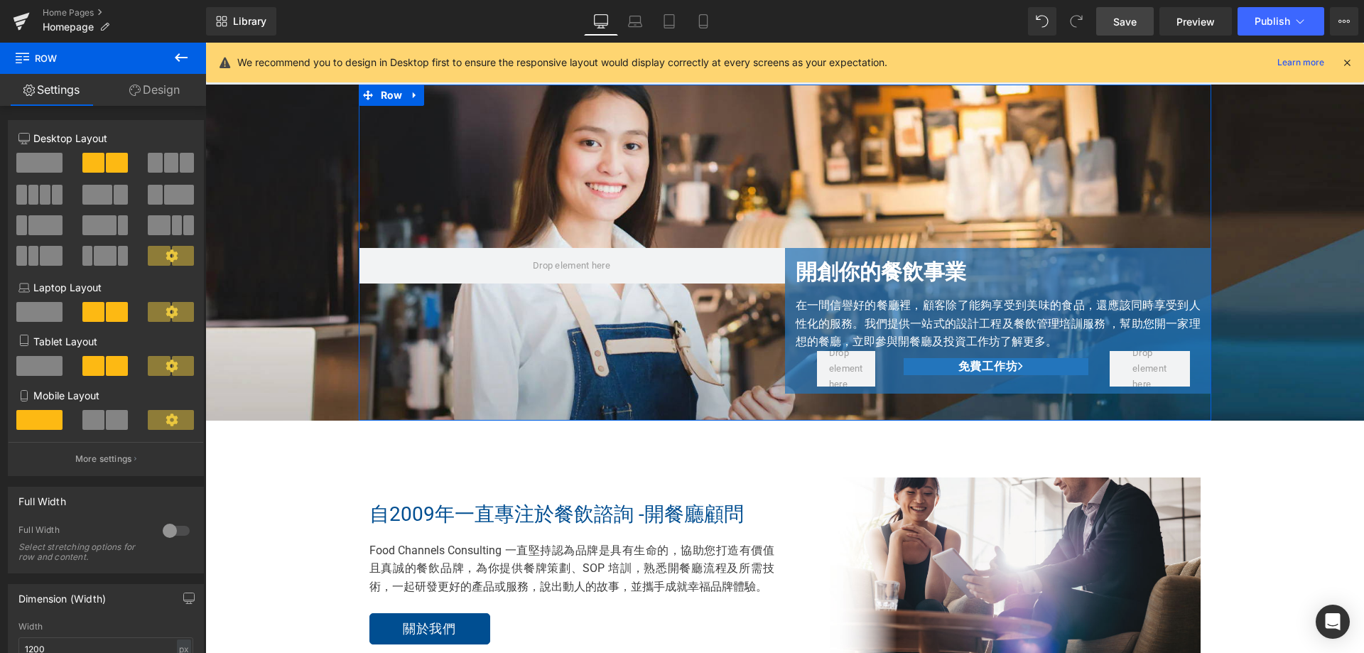
click at [52, 163] on span at bounding box center [39, 163] width 46 height 20
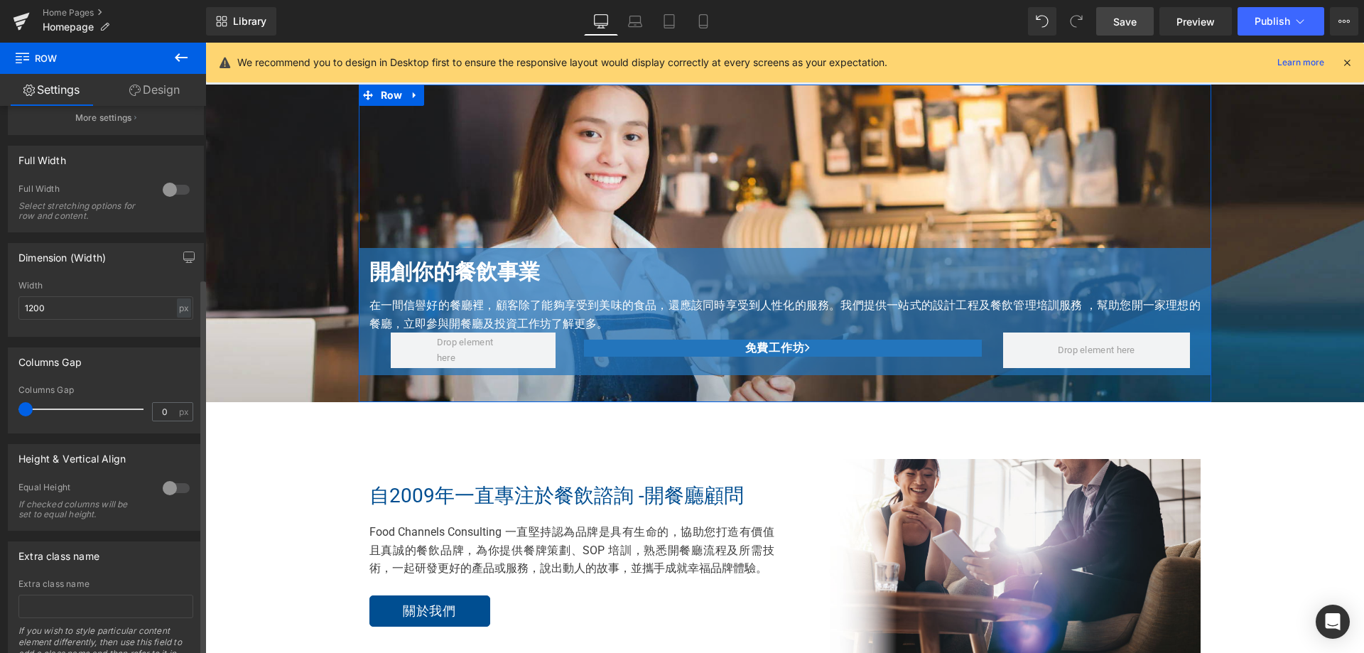
scroll to position [0, 0]
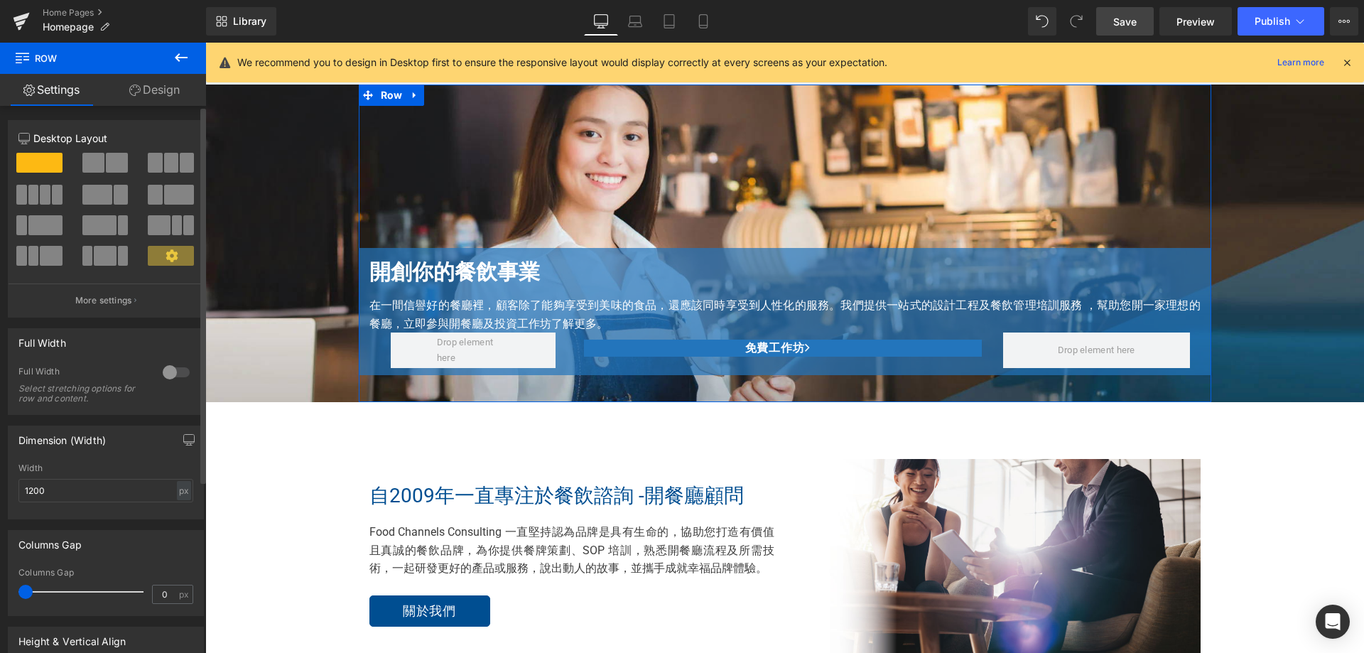
click at [173, 368] on div at bounding box center [176, 372] width 34 height 23
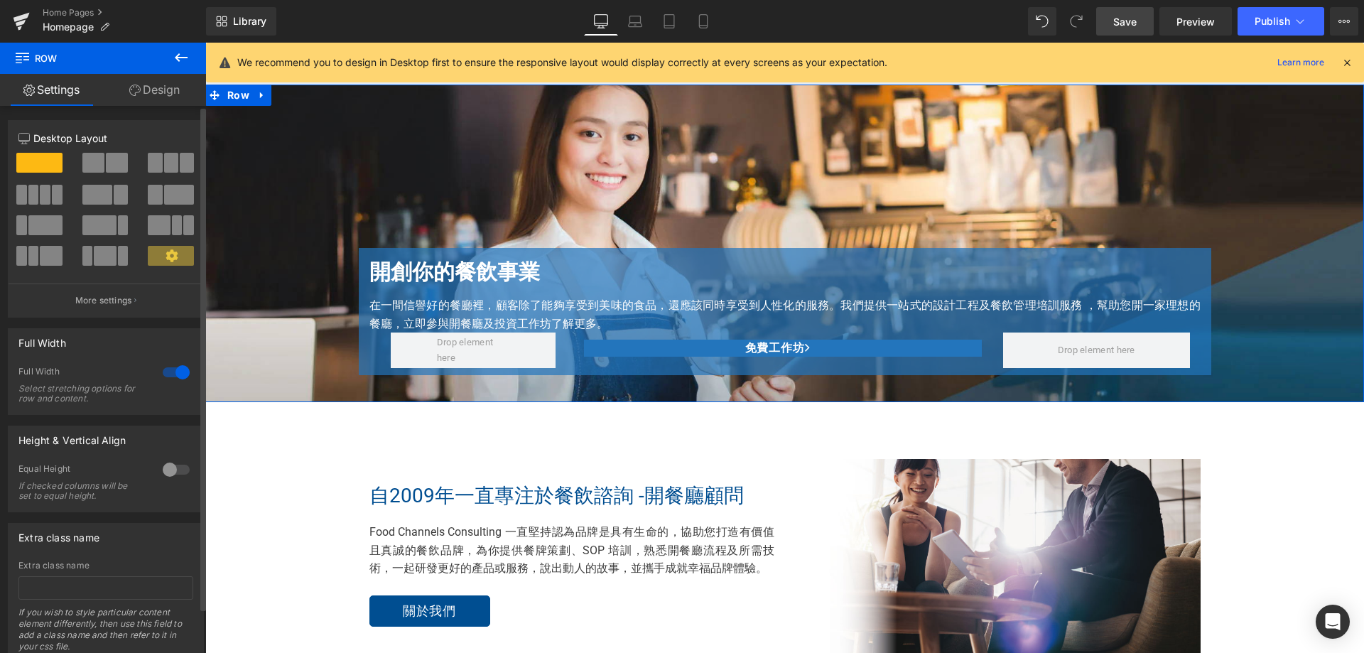
click at [166, 369] on div at bounding box center [176, 372] width 34 height 23
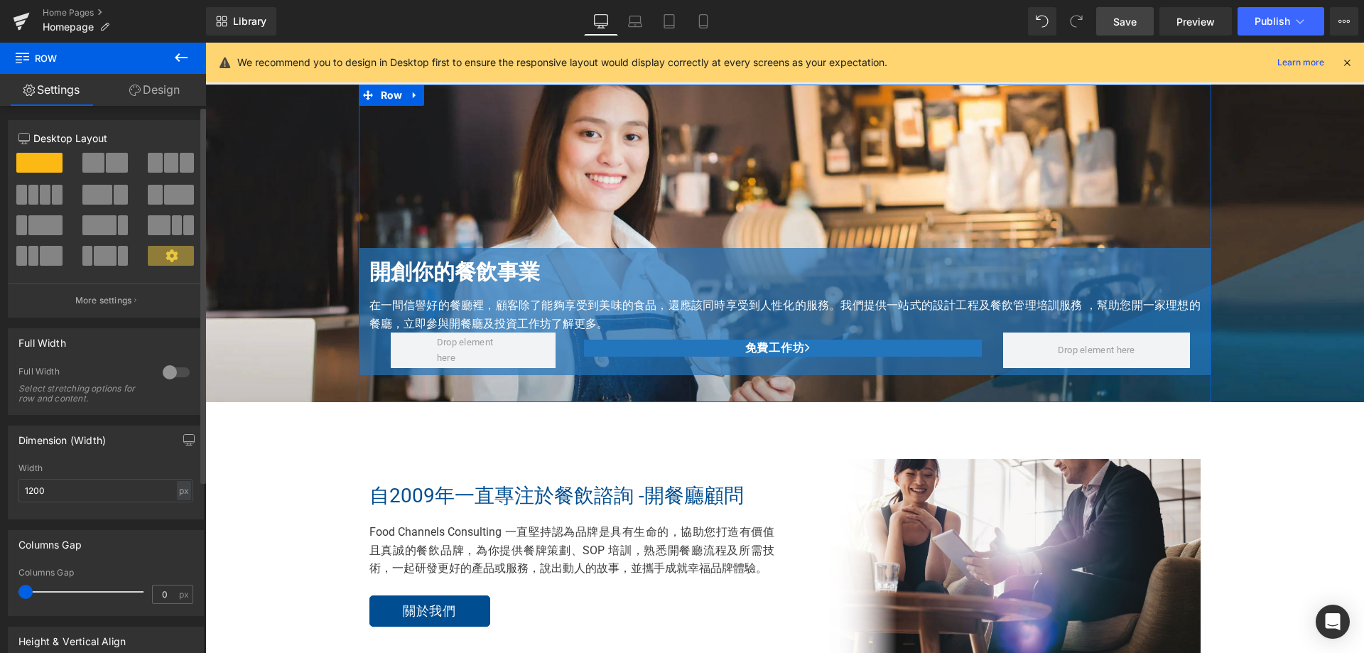
drag, startPoint x: 108, startPoint y: 159, endPoint x: 293, endPoint y: 167, distance: 184.9
click at [108, 159] on span at bounding box center [117, 163] width 22 height 20
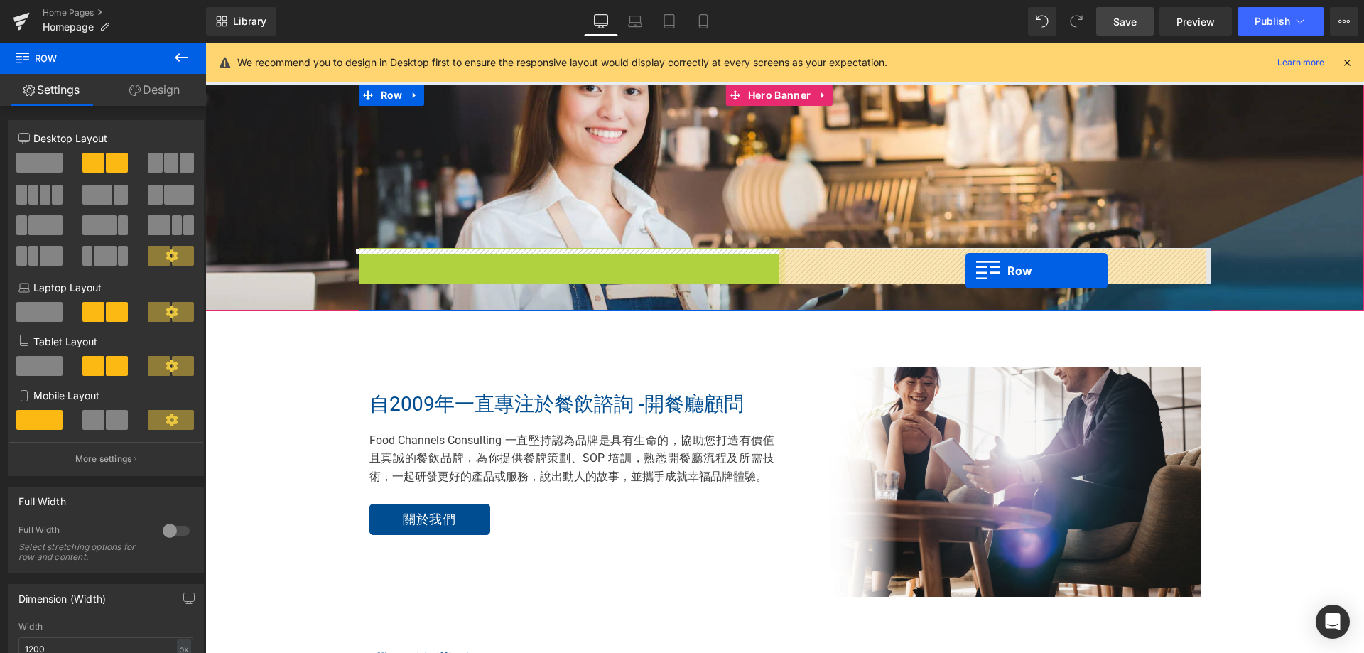
drag, startPoint x: 394, startPoint y: 261, endPoint x: 966, endPoint y: 271, distance: 571.3
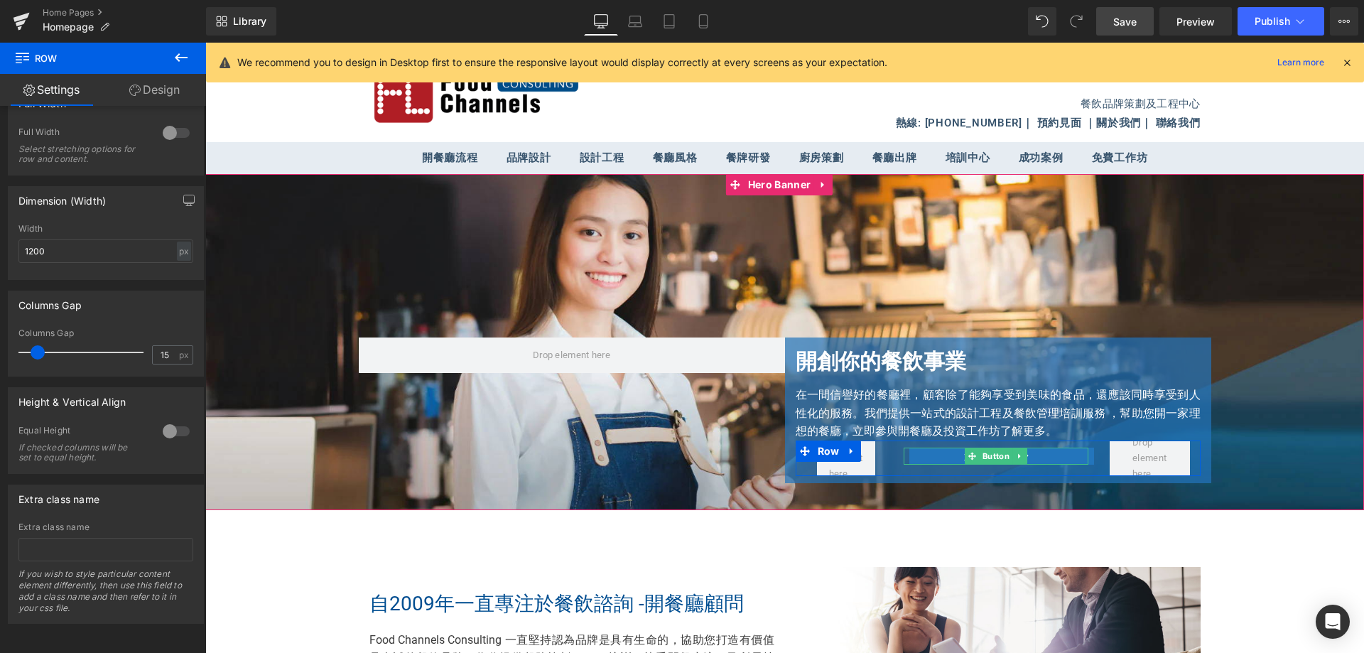
click at [919, 454] on link "免費工作坊" at bounding box center [1001, 456] width 185 height 17
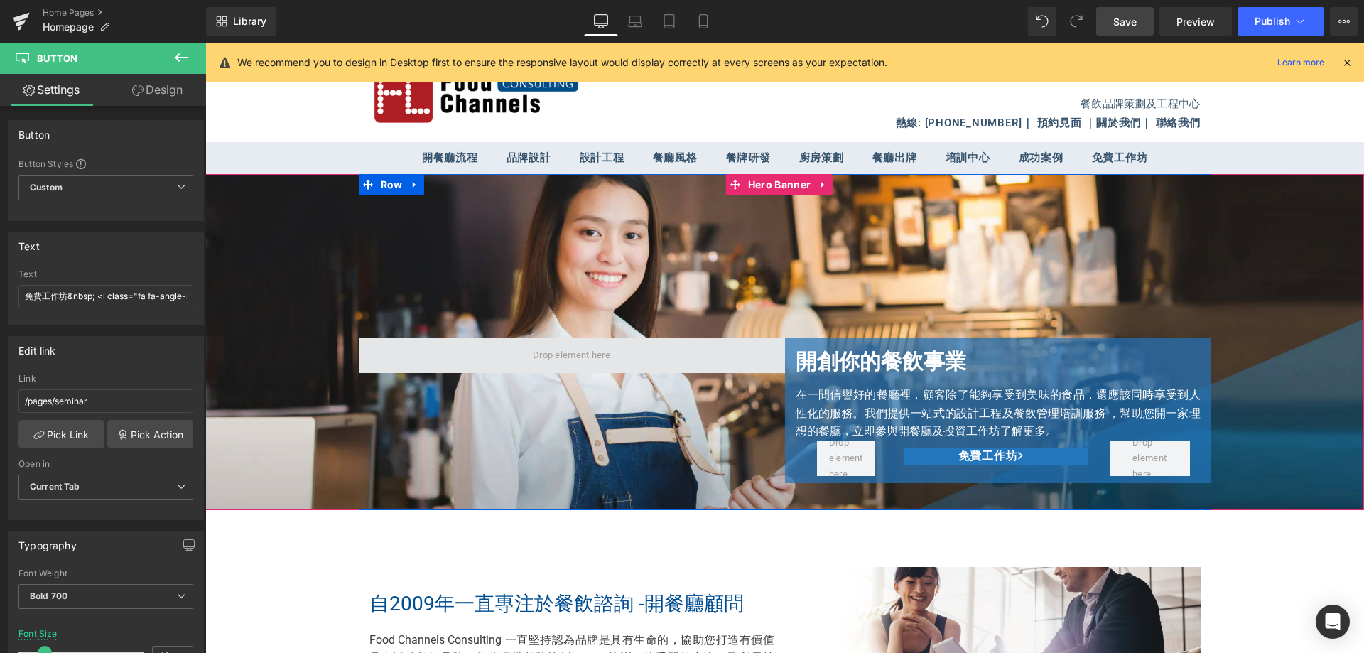
click at [507, 359] on span at bounding box center [572, 355] width 426 height 36
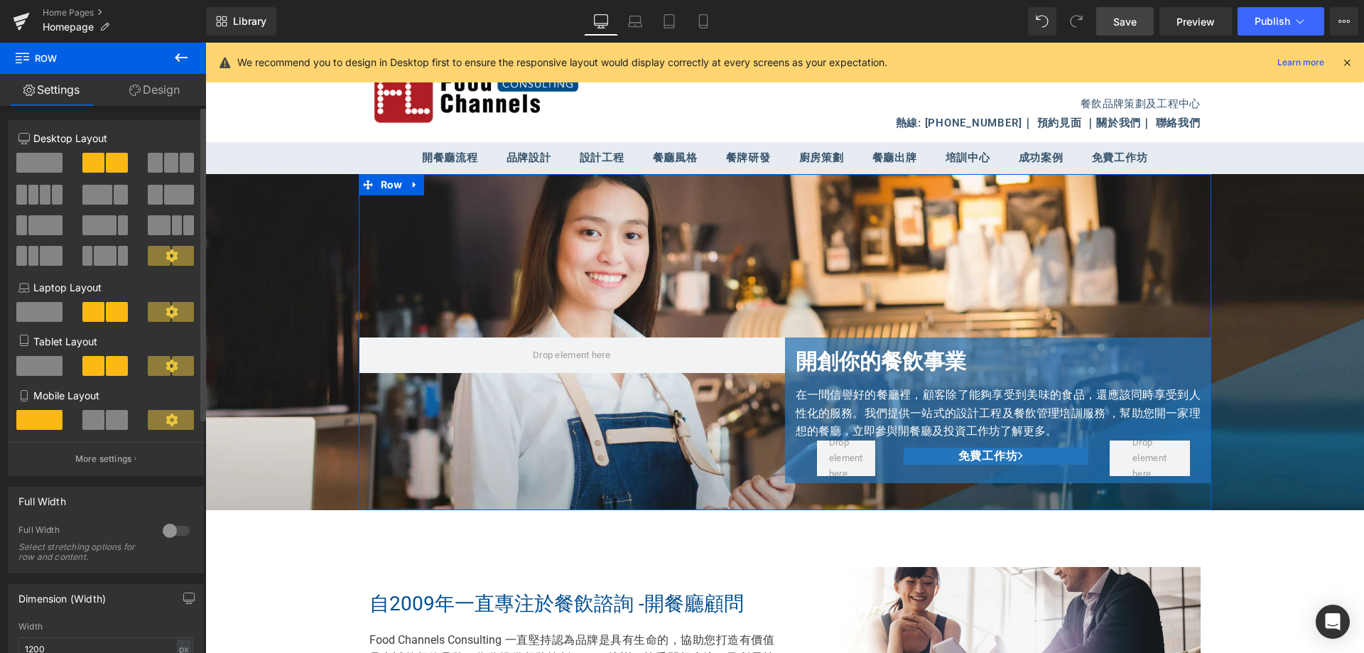
click at [173, 260] on span at bounding box center [183, 256] width 22 height 20
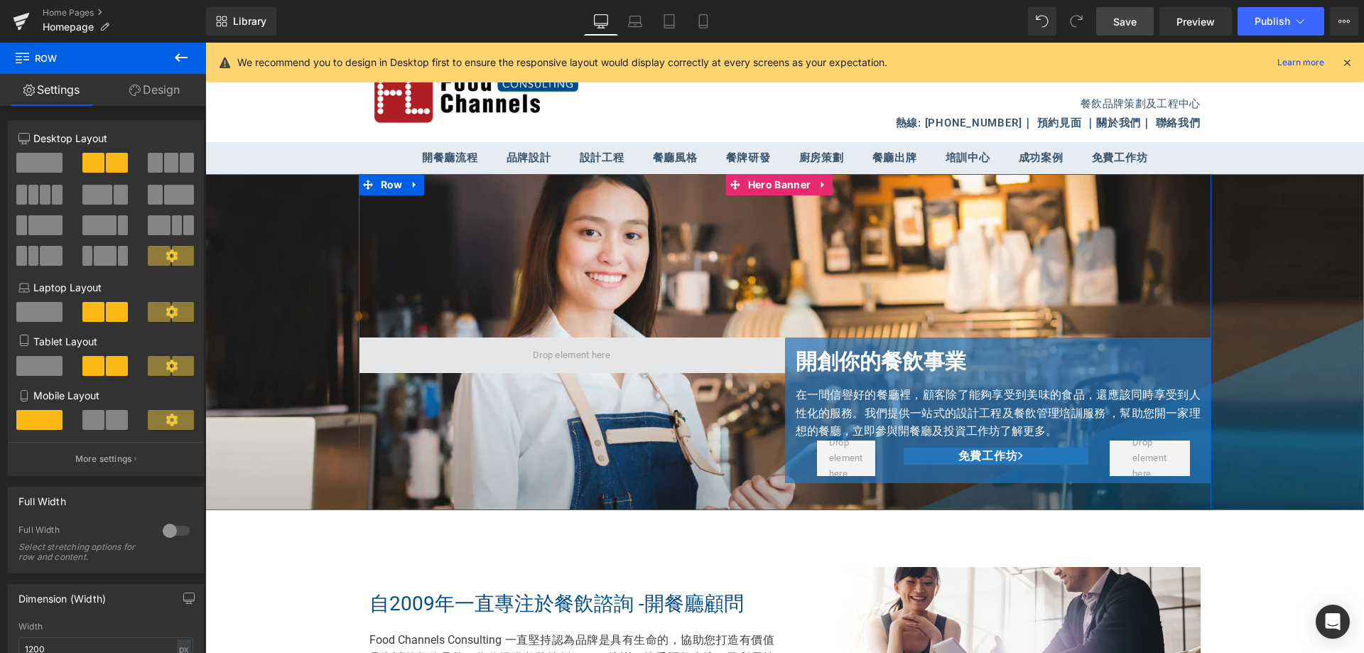
click at [637, 354] on span at bounding box center [572, 355] width 426 height 36
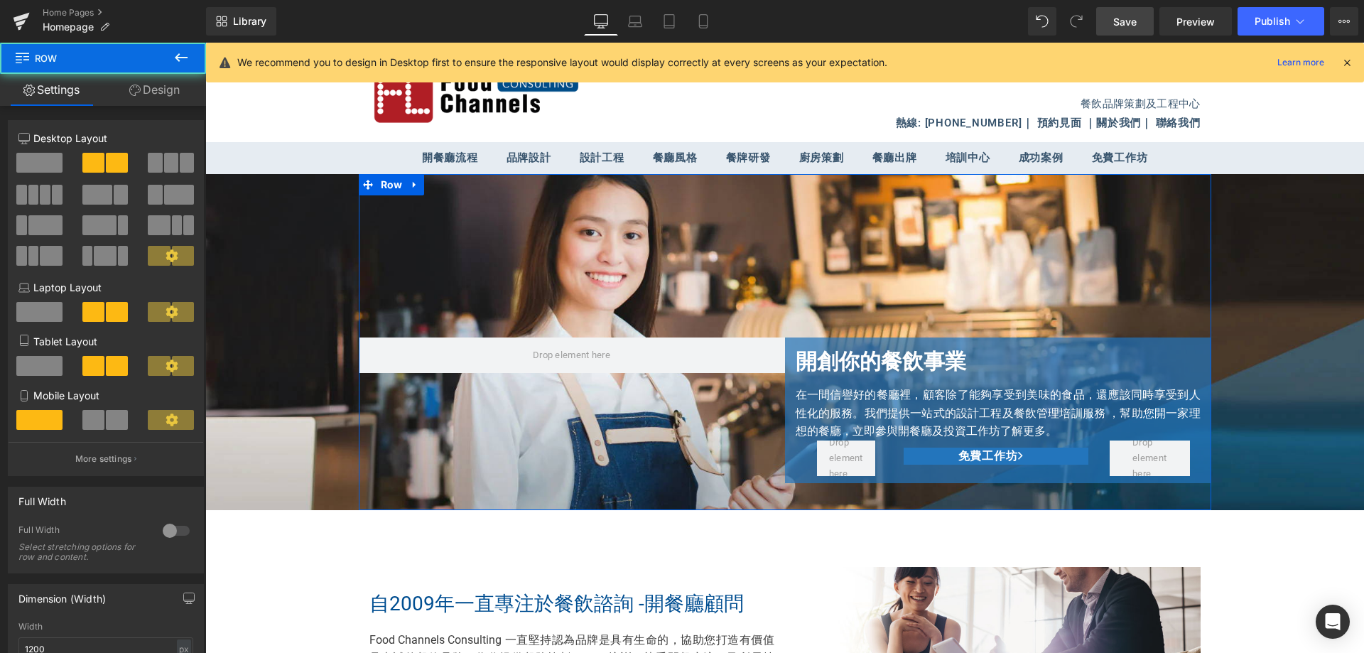
click at [148, 95] on link "Design" at bounding box center [154, 90] width 103 height 32
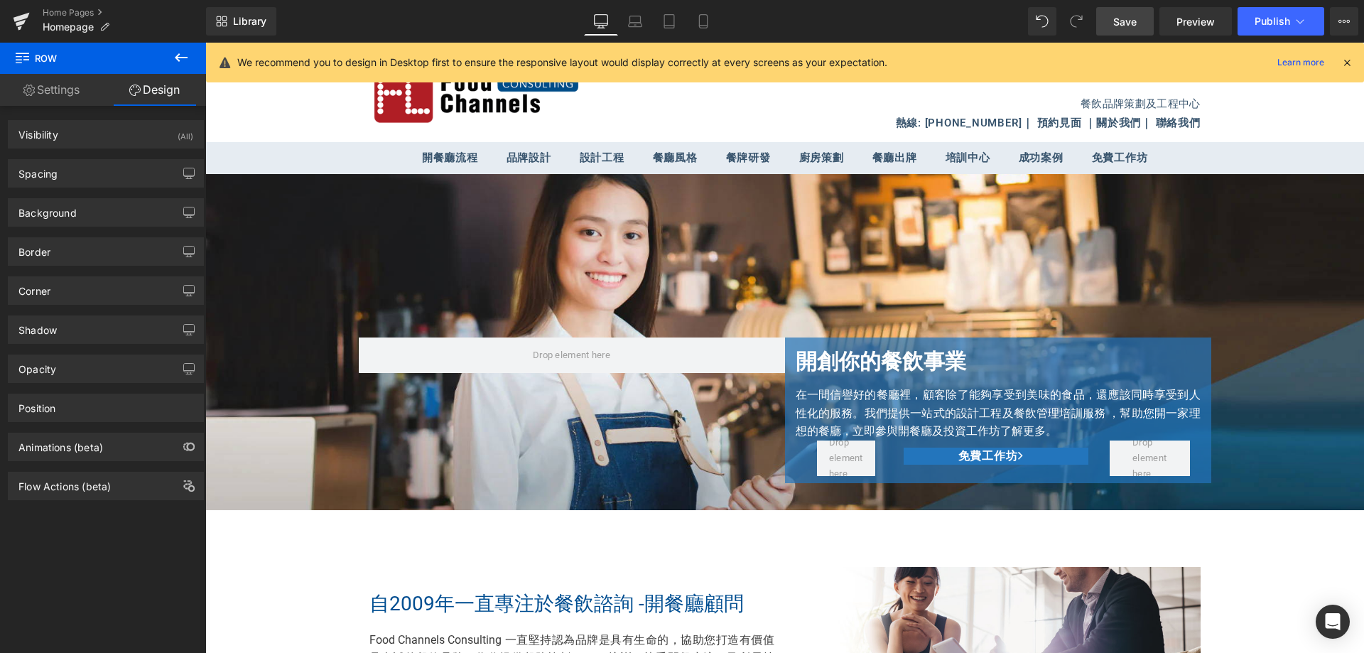
click at [181, 63] on icon at bounding box center [181, 57] width 17 height 17
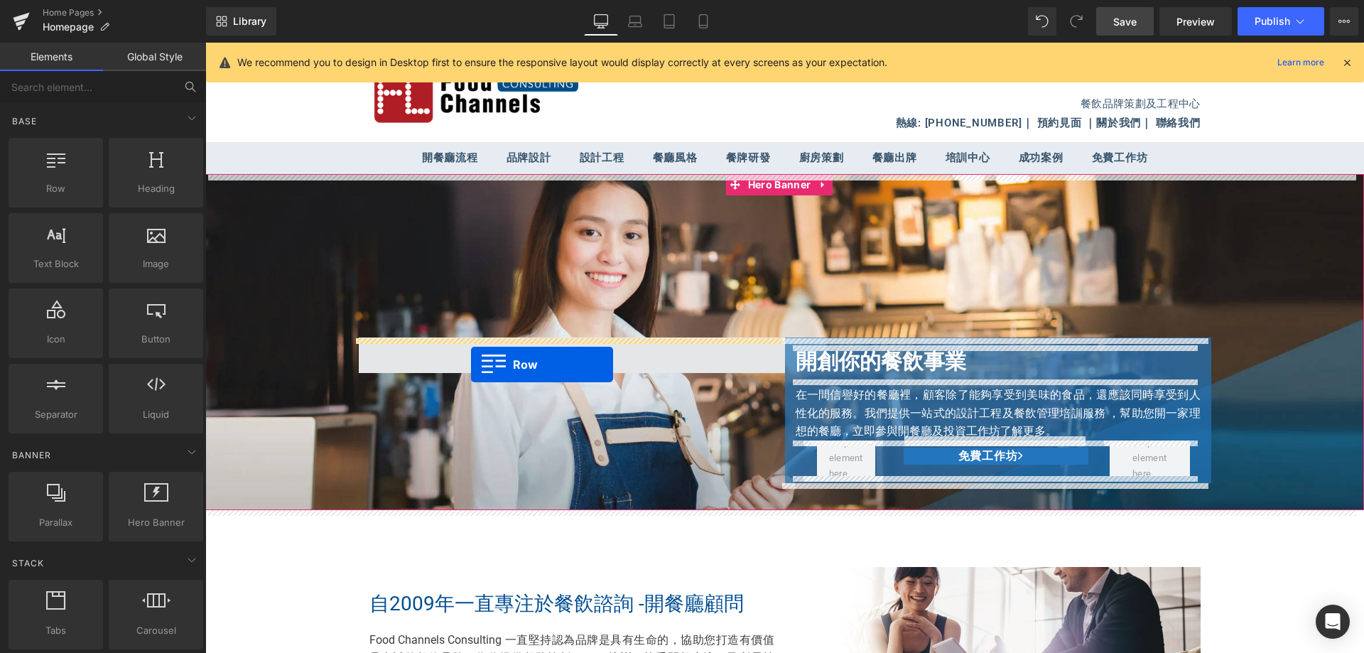
drag, startPoint x: 293, startPoint y: 225, endPoint x: 471, endPoint y: 364, distance: 226.3
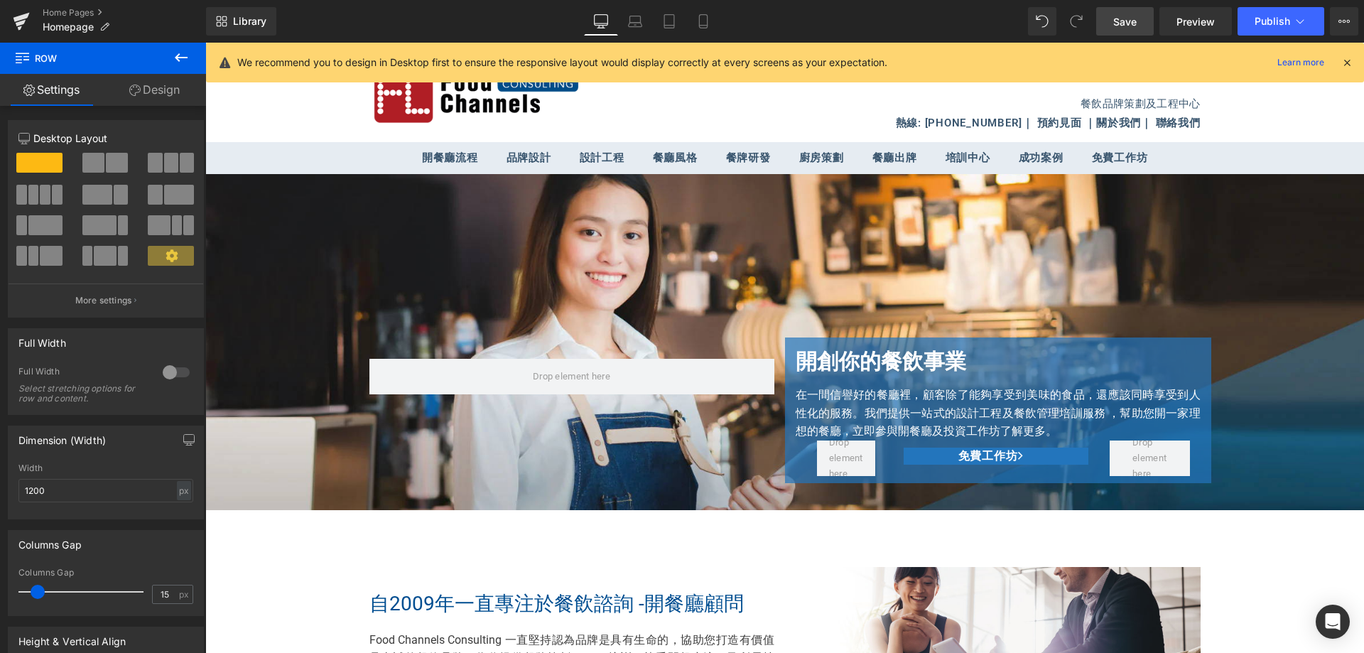
click at [182, 48] on button at bounding box center [181, 58] width 50 height 31
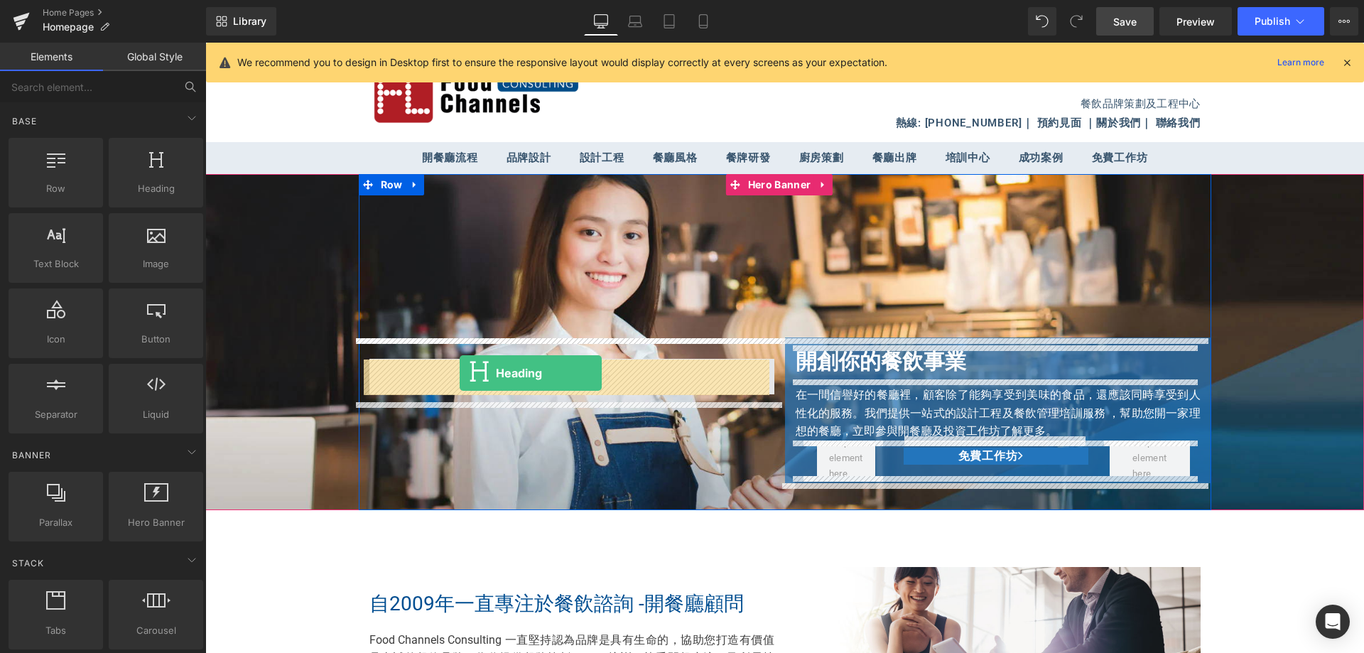
drag, startPoint x: 345, startPoint y: 224, endPoint x: 460, endPoint y: 373, distance: 188.4
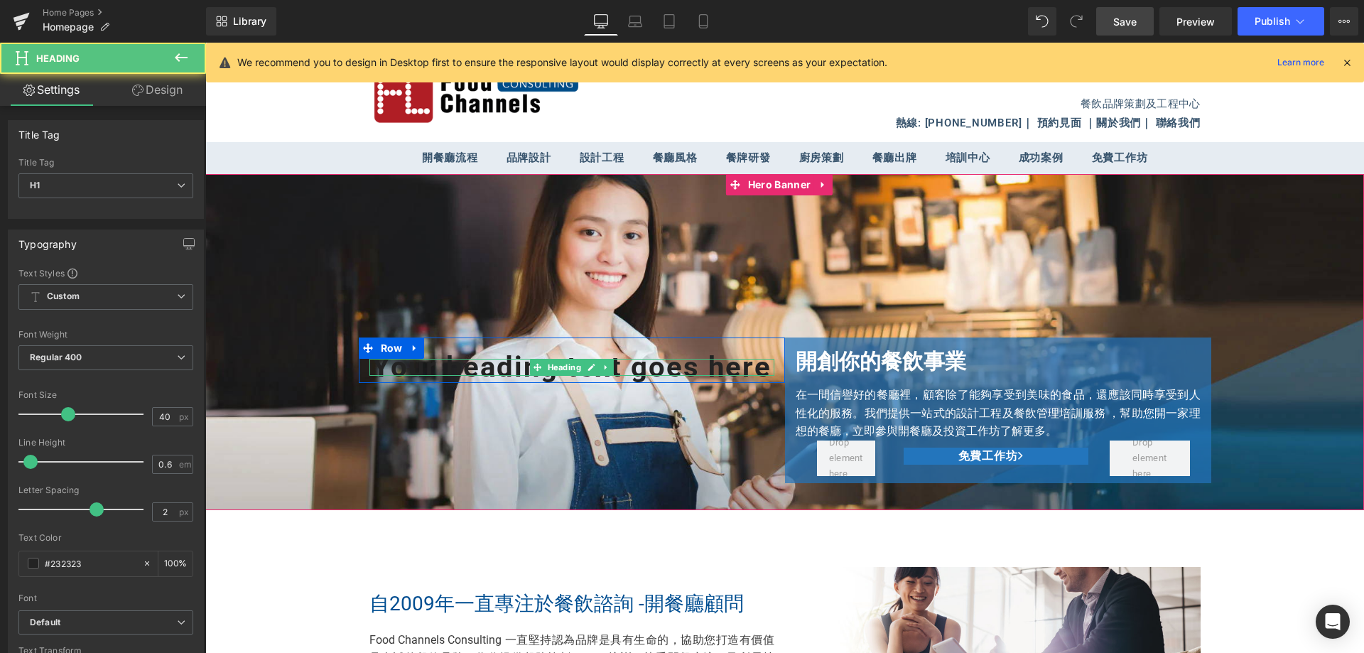
click at [500, 376] on h1 "Your heading text goes here" at bounding box center [571, 367] width 405 height 17
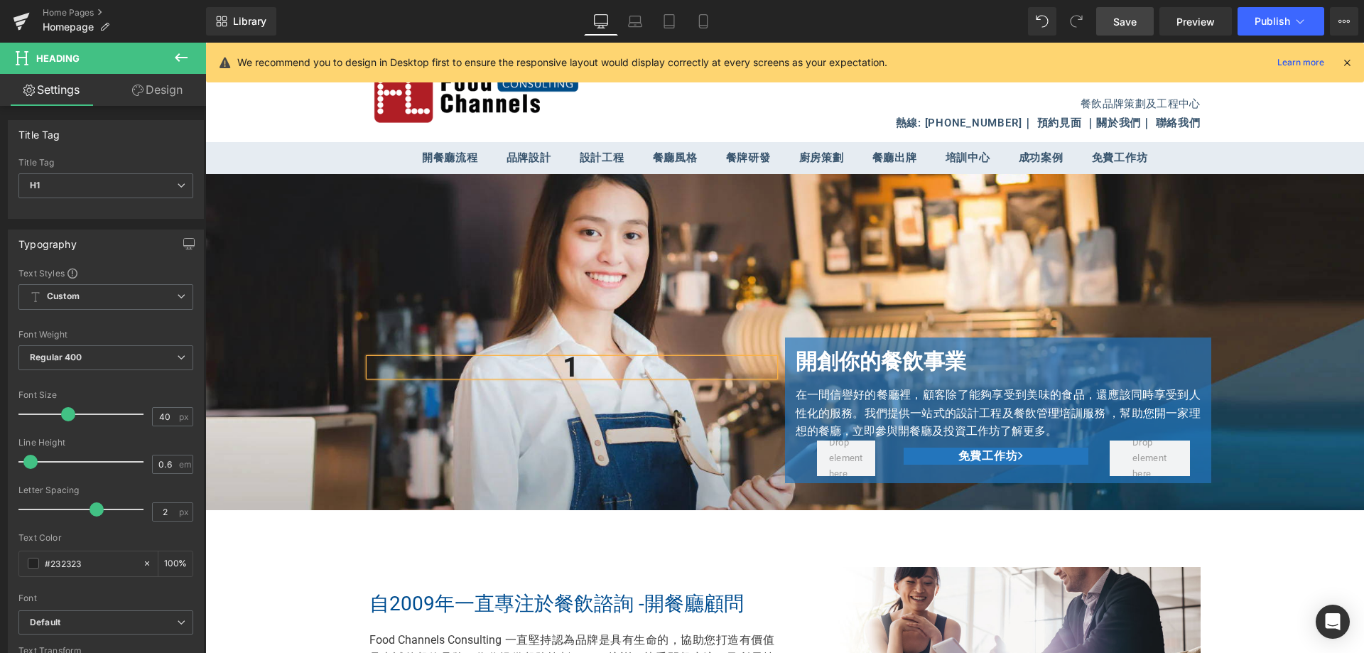
click at [657, 267] on div "1 Heading Row 開創你的餐飲事業 Heading 在一間信譽好的餐廳裡，顧客除了能夠享受到美味的食品，還應該同時享受到人性化的服務。我們提供一站式…" at bounding box center [785, 342] width 853 height 336
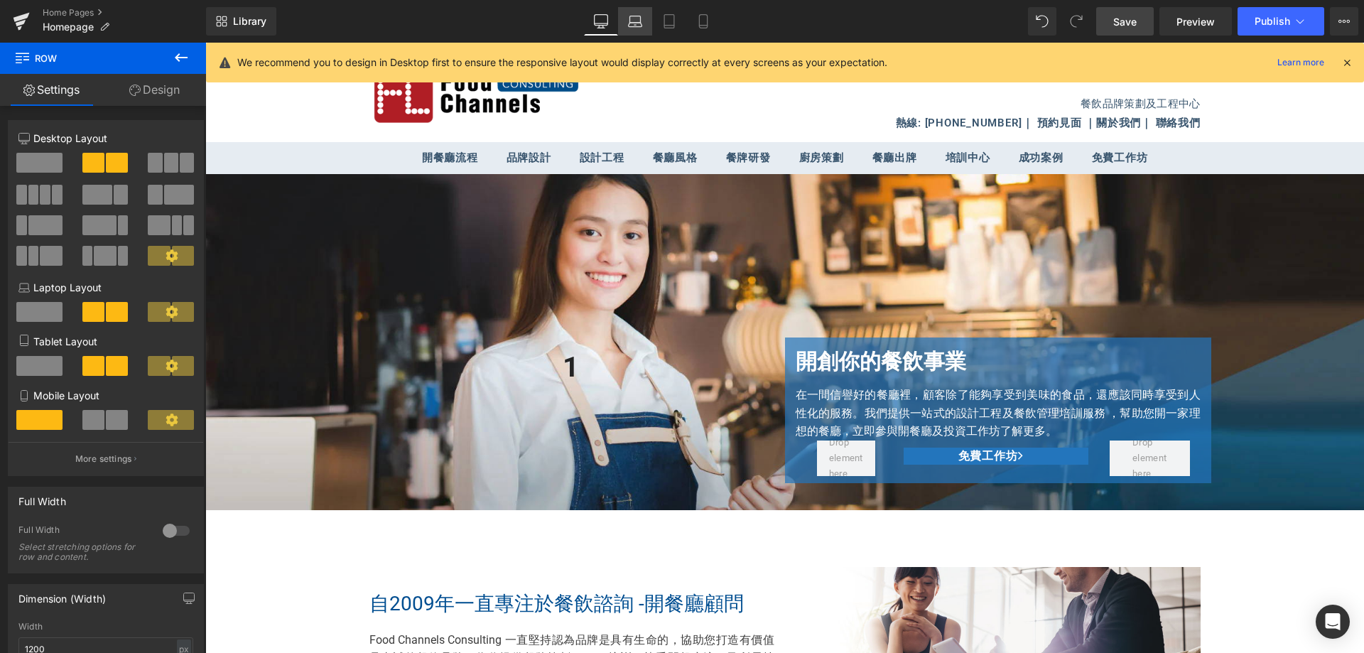
click at [638, 16] on icon at bounding box center [635, 19] width 11 height 6
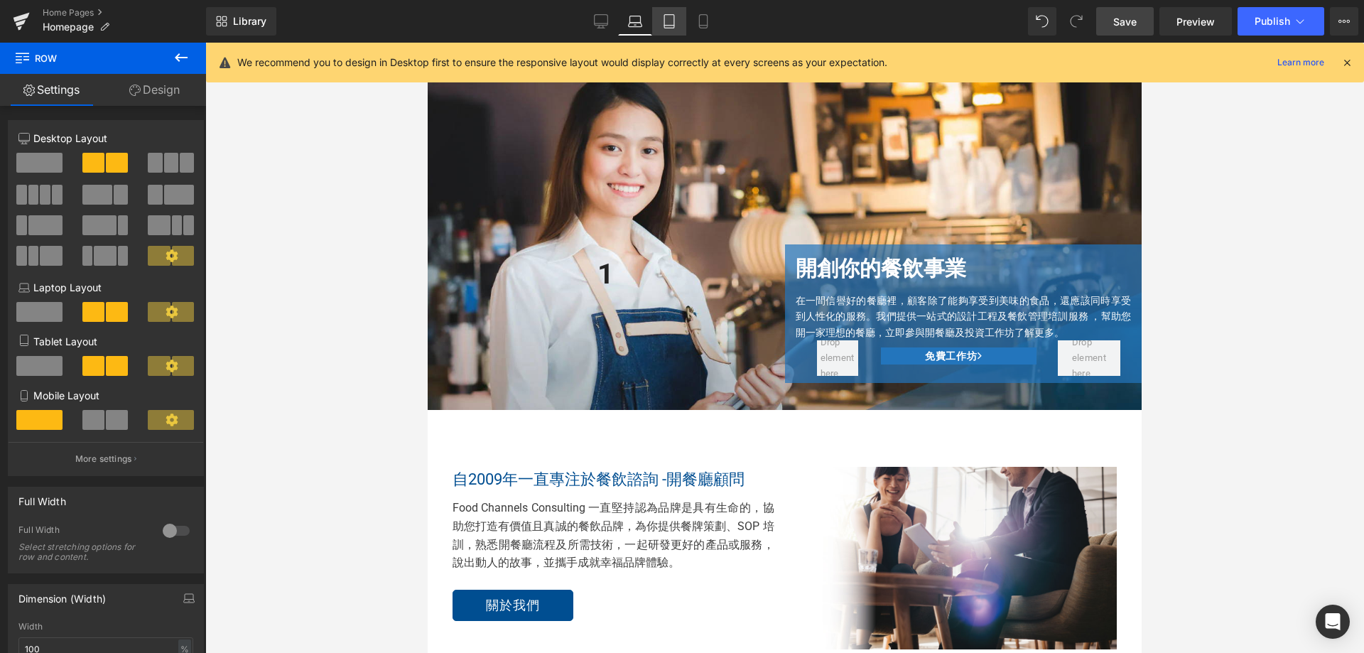
click at [667, 19] on icon at bounding box center [669, 21] width 14 height 14
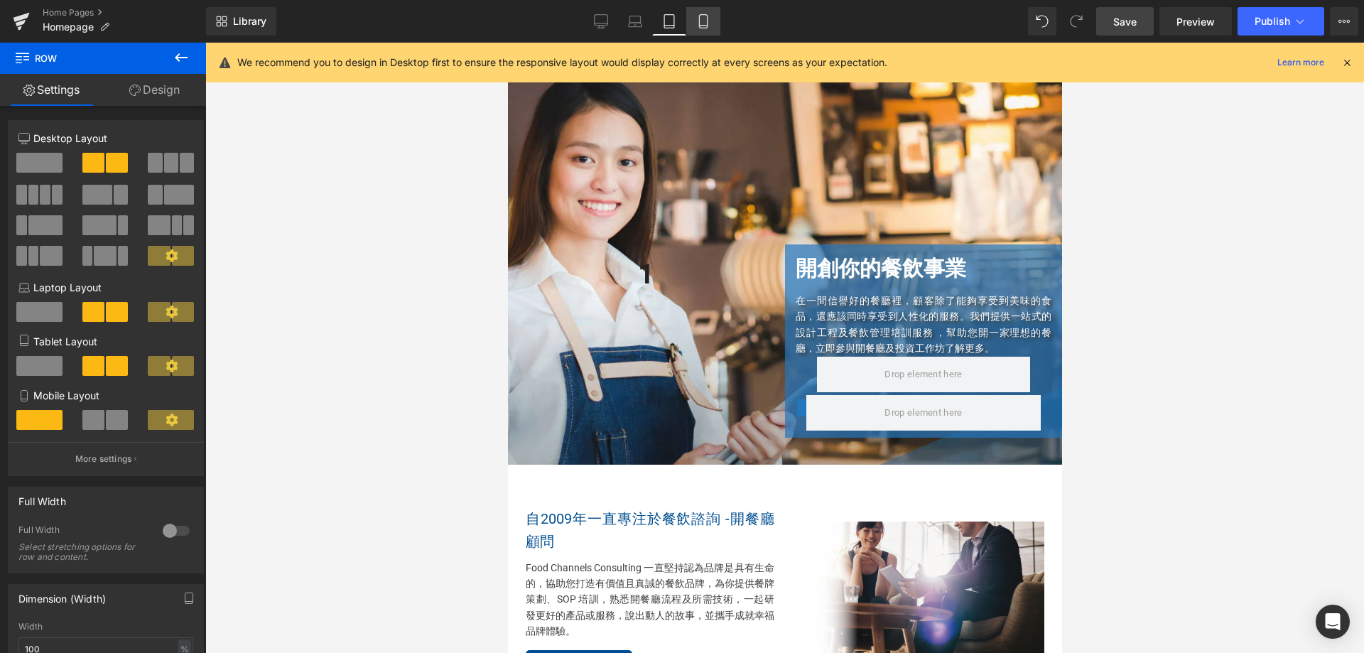
click at [707, 16] on icon at bounding box center [703, 21] width 14 height 14
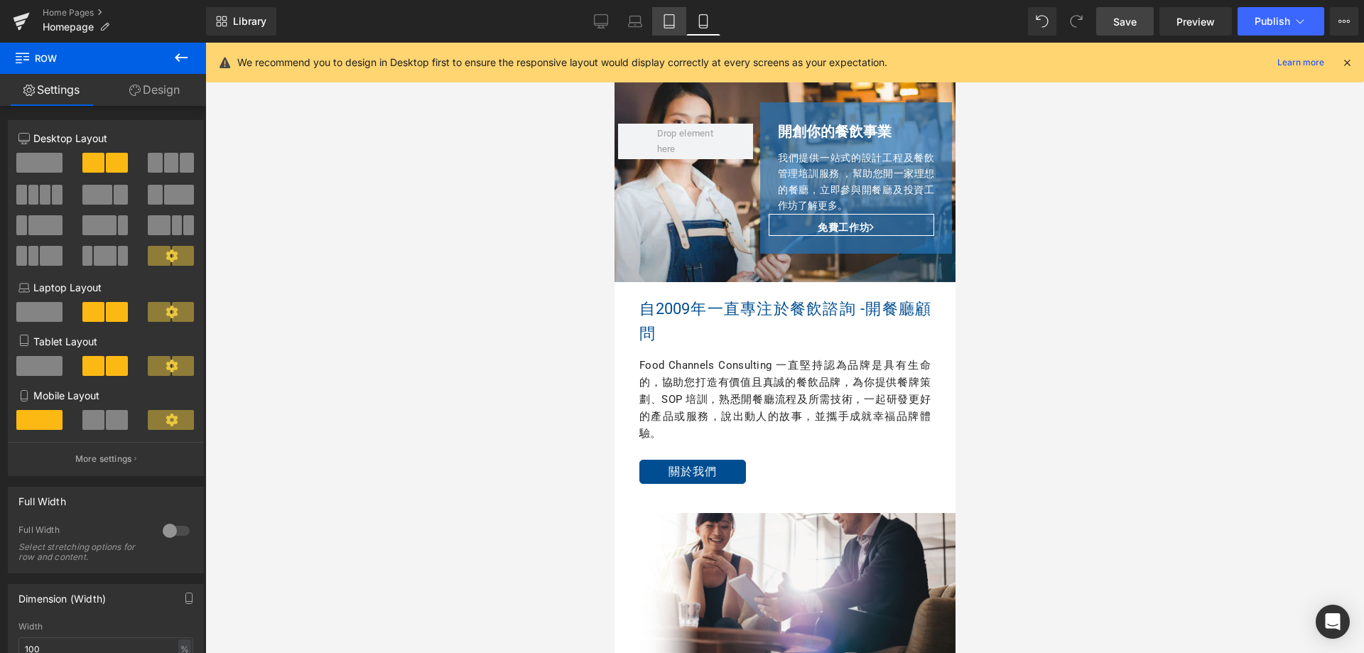
click at [670, 26] on icon at bounding box center [669, 26] width 10 height 0
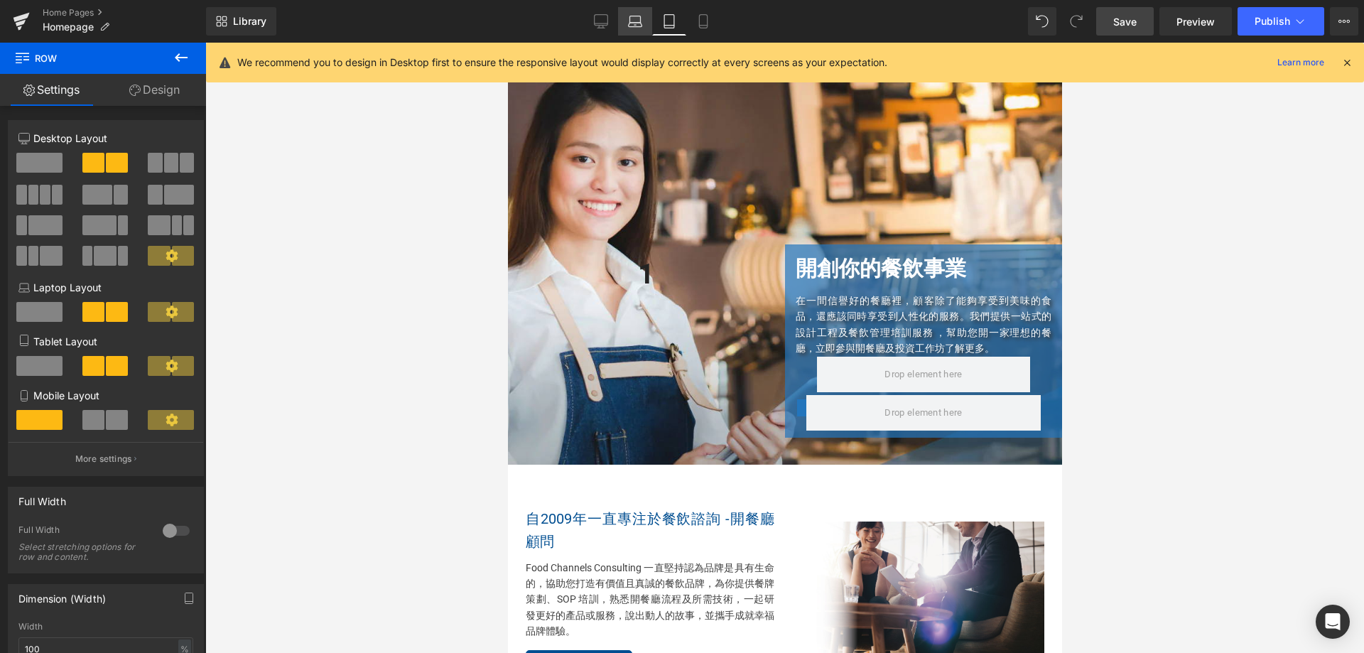
click at [634, 21] on icon at bounding box center [635, 21] width 14 height 14
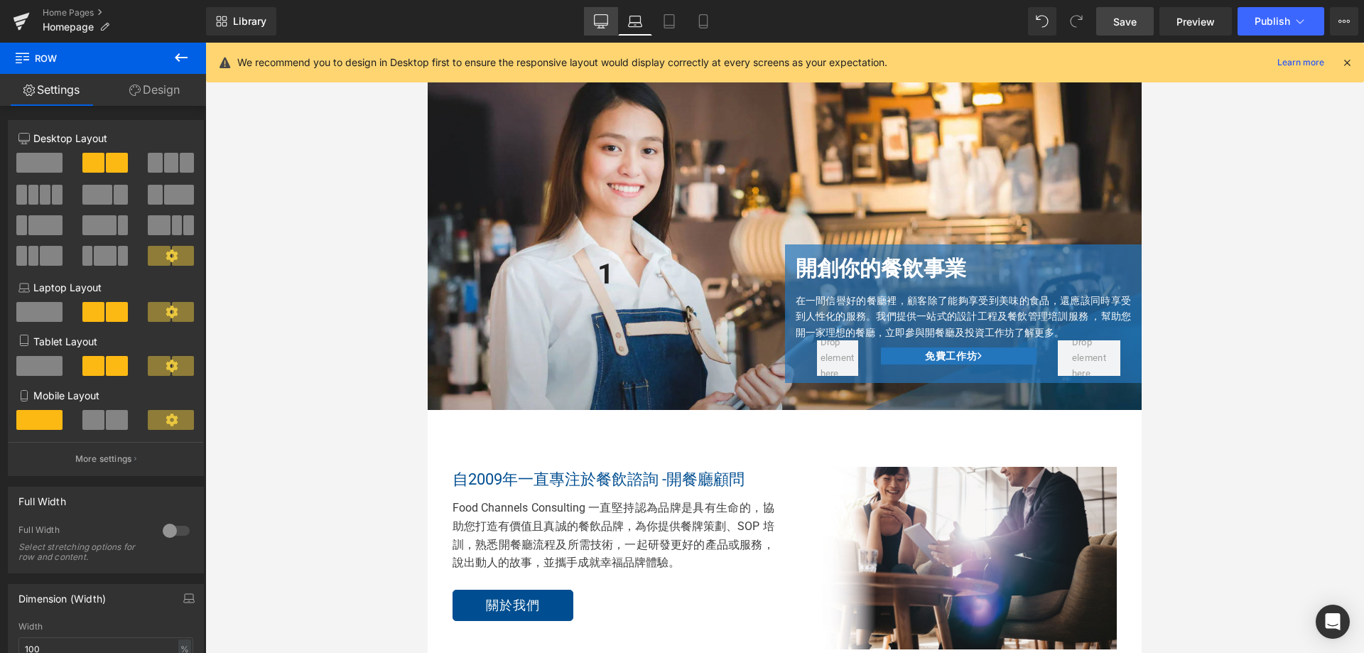
click at [590, 24] on link "Desktop" at bounding box center [601, 21] width 34 height 28
type input "1200"
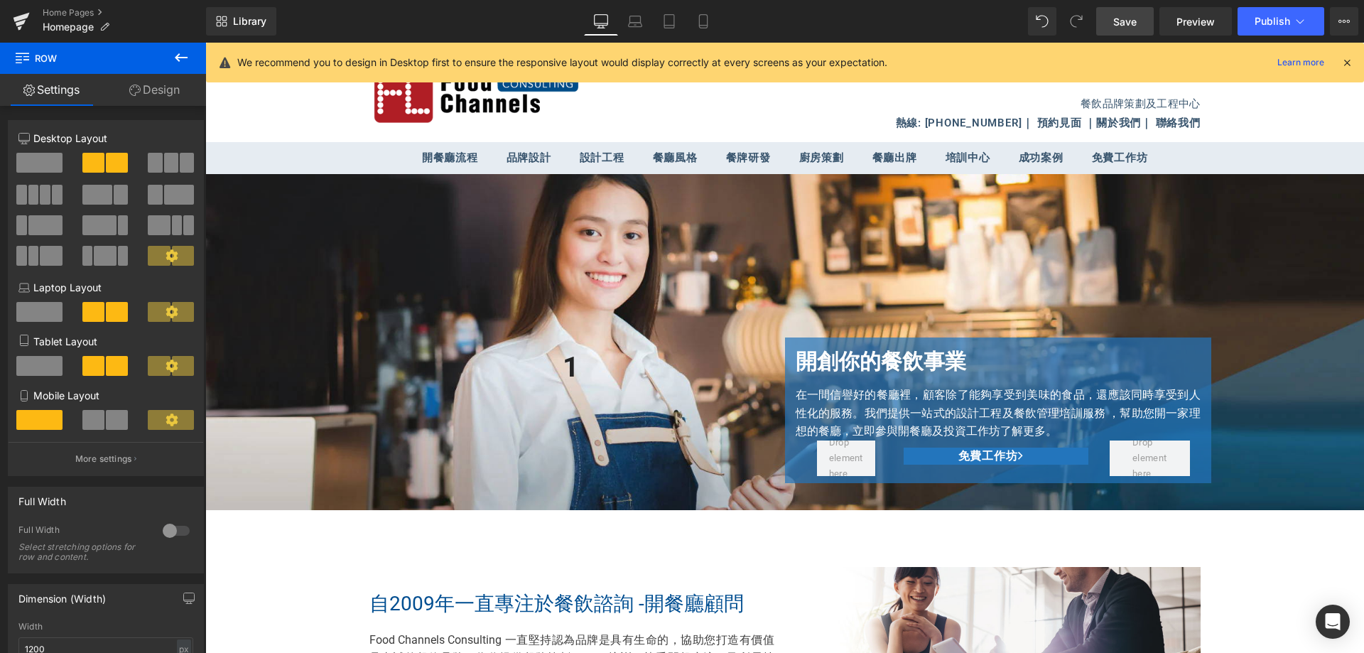
scroll to position [94, 0]
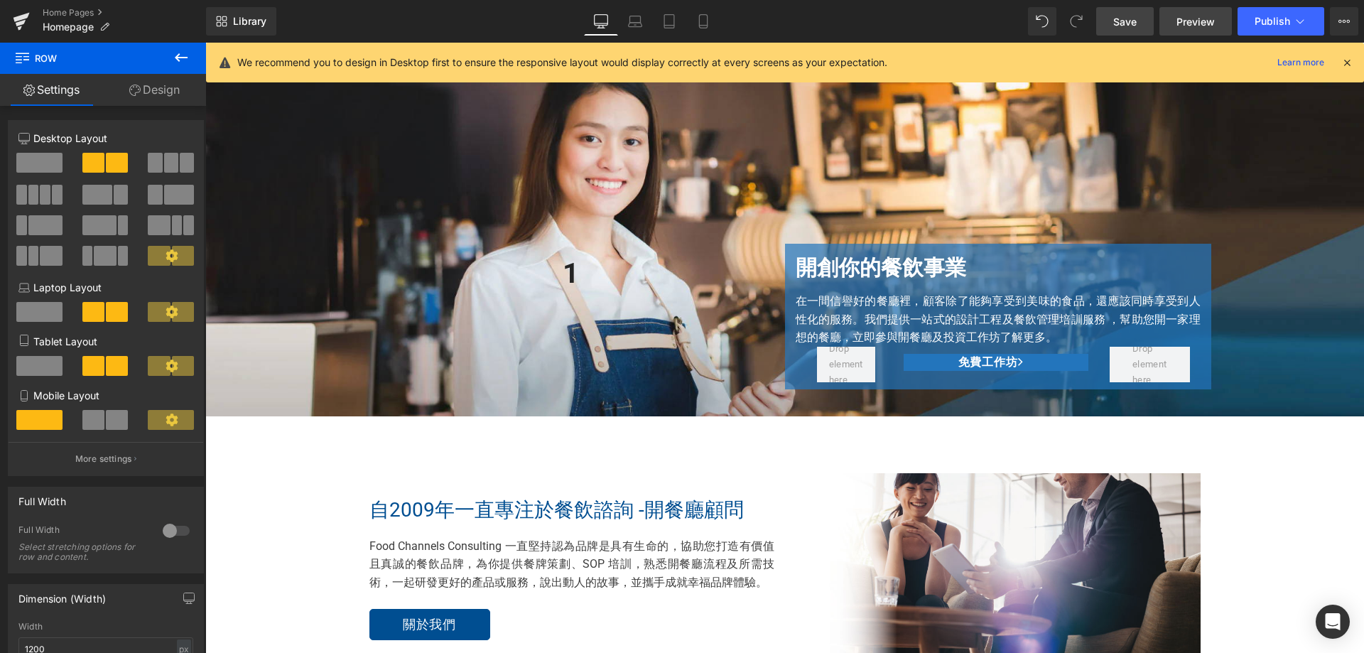
click at [1191, 22] on span "Preview" at bounding box center [1196, 21] width 38 height 15
click at [1142, 26] on link "Save" at bounding box center [1125, 21] width 58 height 28
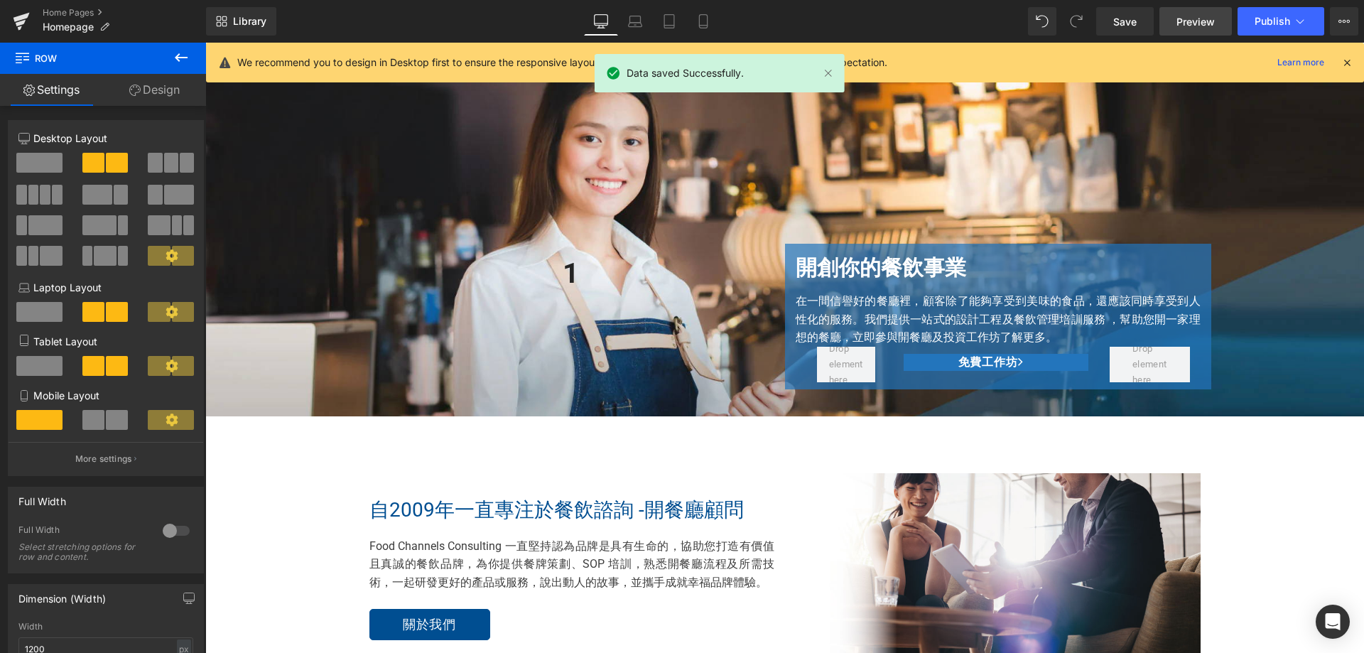
click at [1198, 22] on span "Preview" at bounding box center [1196, 21] width 38 height 15
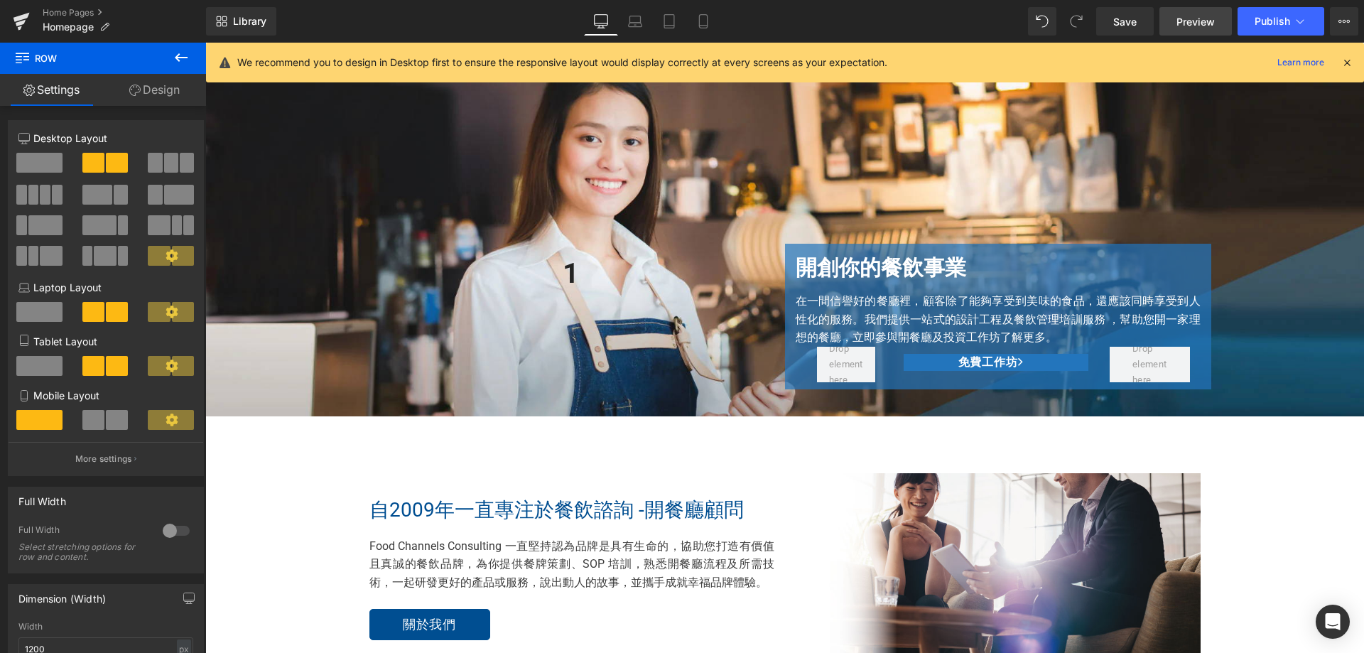
click at [1202, 32] on link "Preview" at bounding box center [1196, 21] width 72 height 28
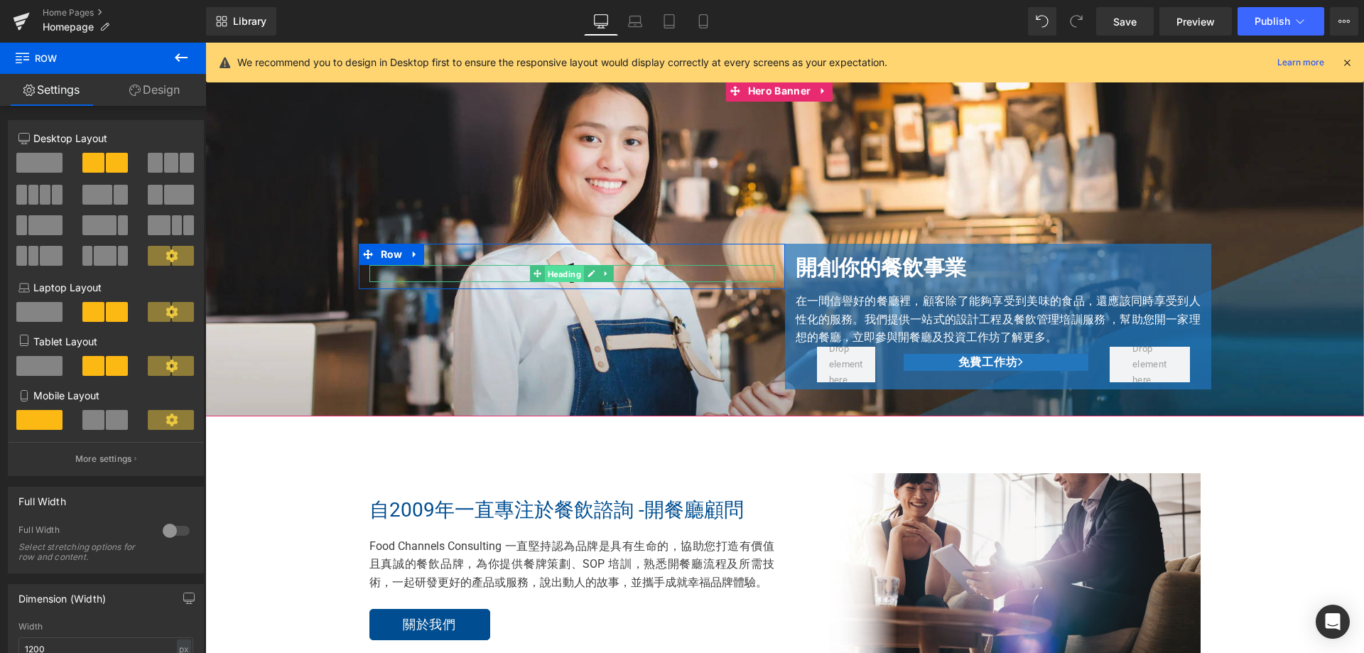
click at [573, 271] on span "Heading" at bounding box center [563, 274] width 39 height 17
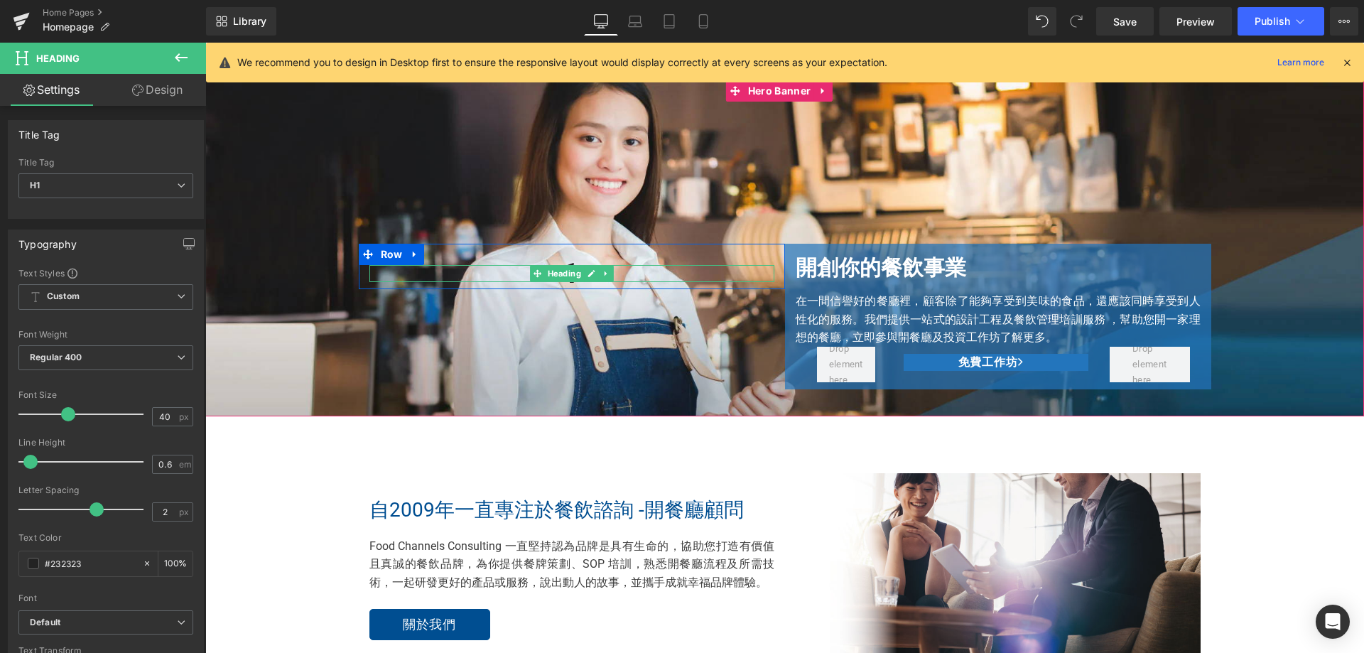
click at [681, 278] on h1 "1" at bounding box center [571, 273] width 405 height 17
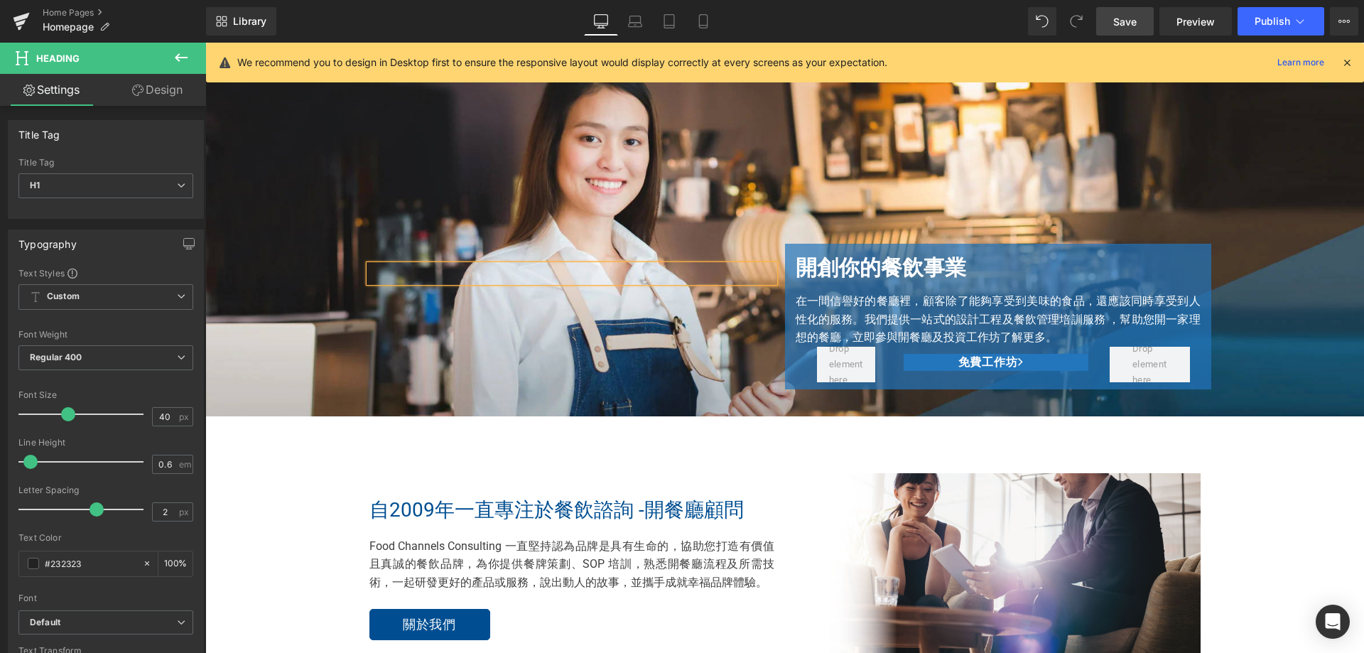
click at [1131, 16] on span "Save" at bounding box center [1124, 21] width 23 height 15
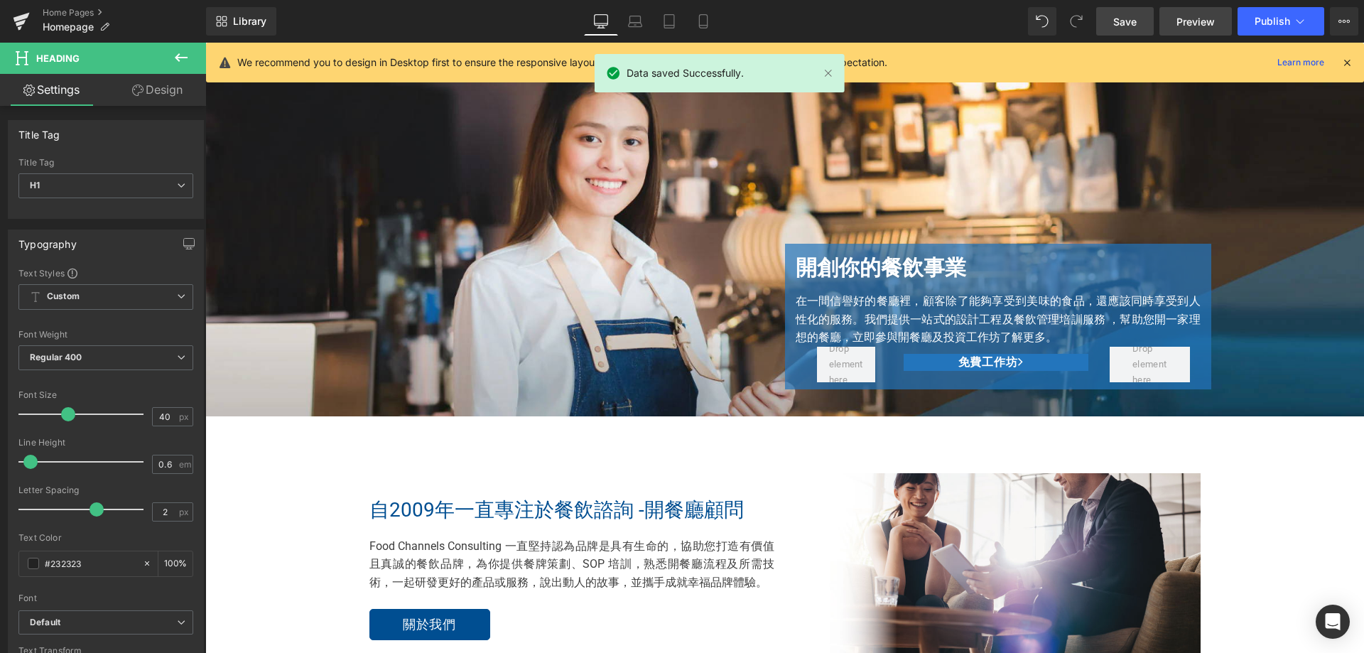
click at [1204, 23] on span "Preview" at bounding box center [1196, 21] width 38 height 15
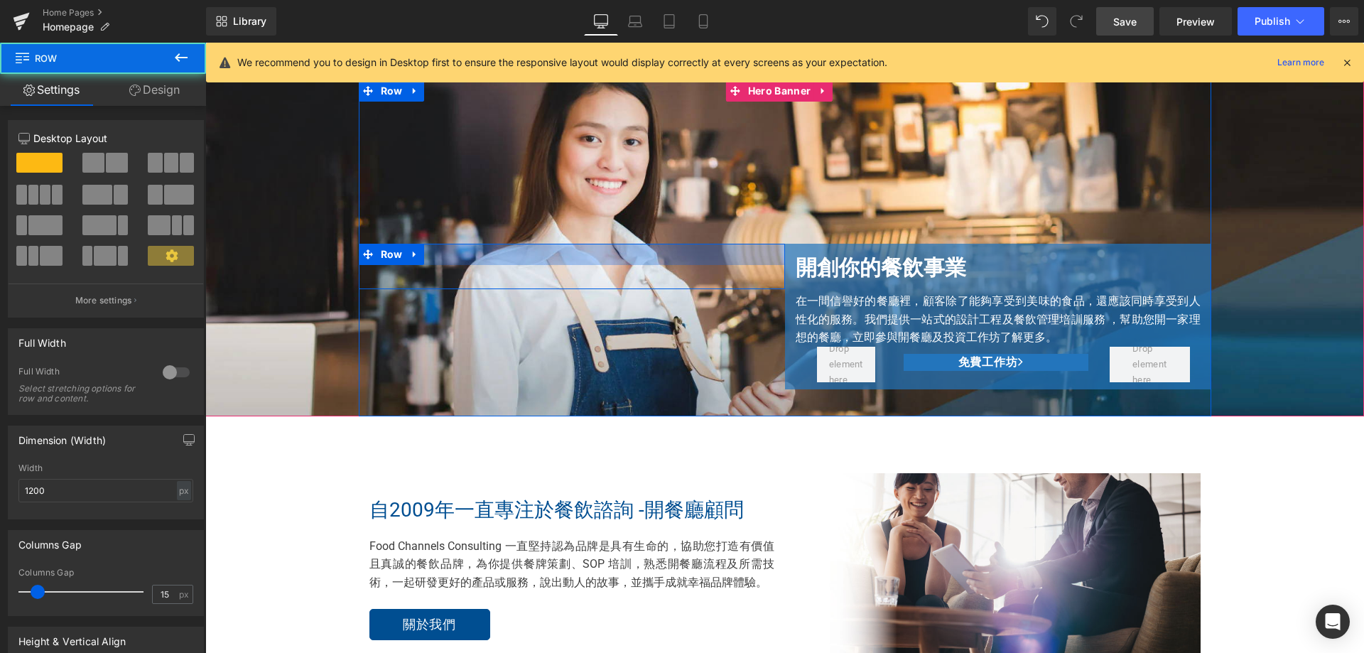
click at [450, 257] on div at bounding box center [572, 254] width 426 height 21
click at [413, 256] on icon at bounding box center [414, 255] width 3 height 6
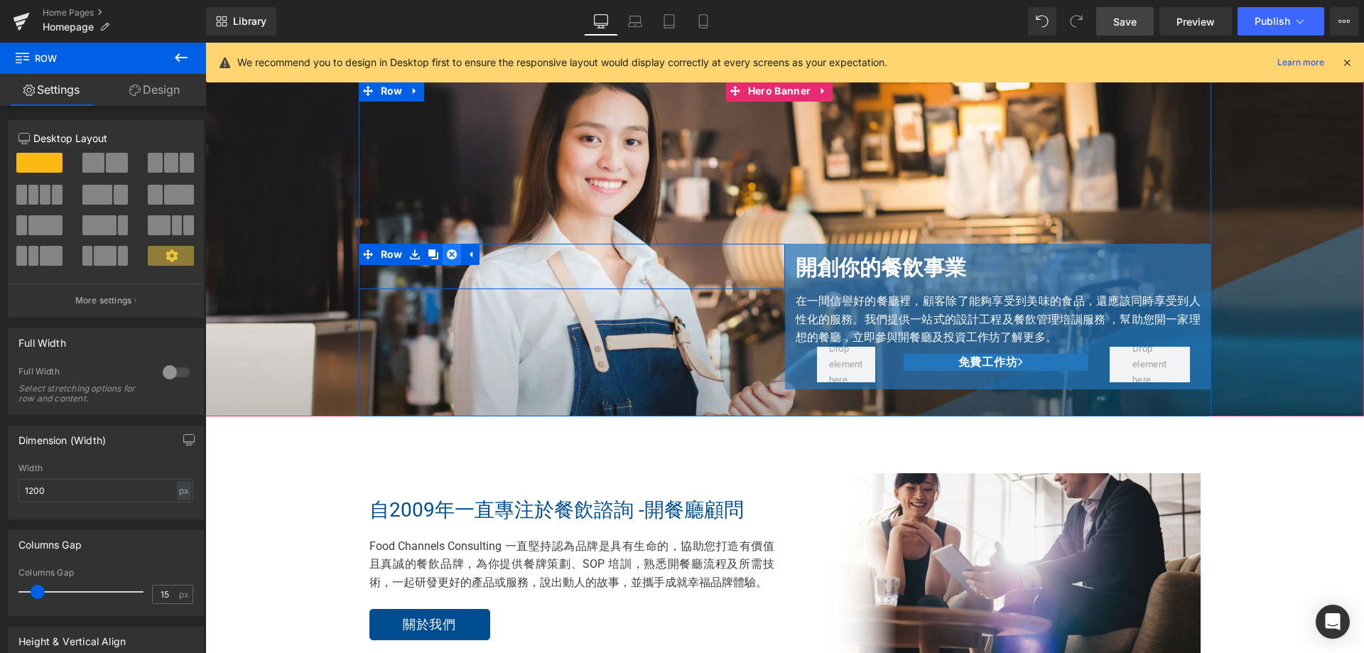
click at [447, 251] on icon at bounding box center [452, 254] width 10 height 10
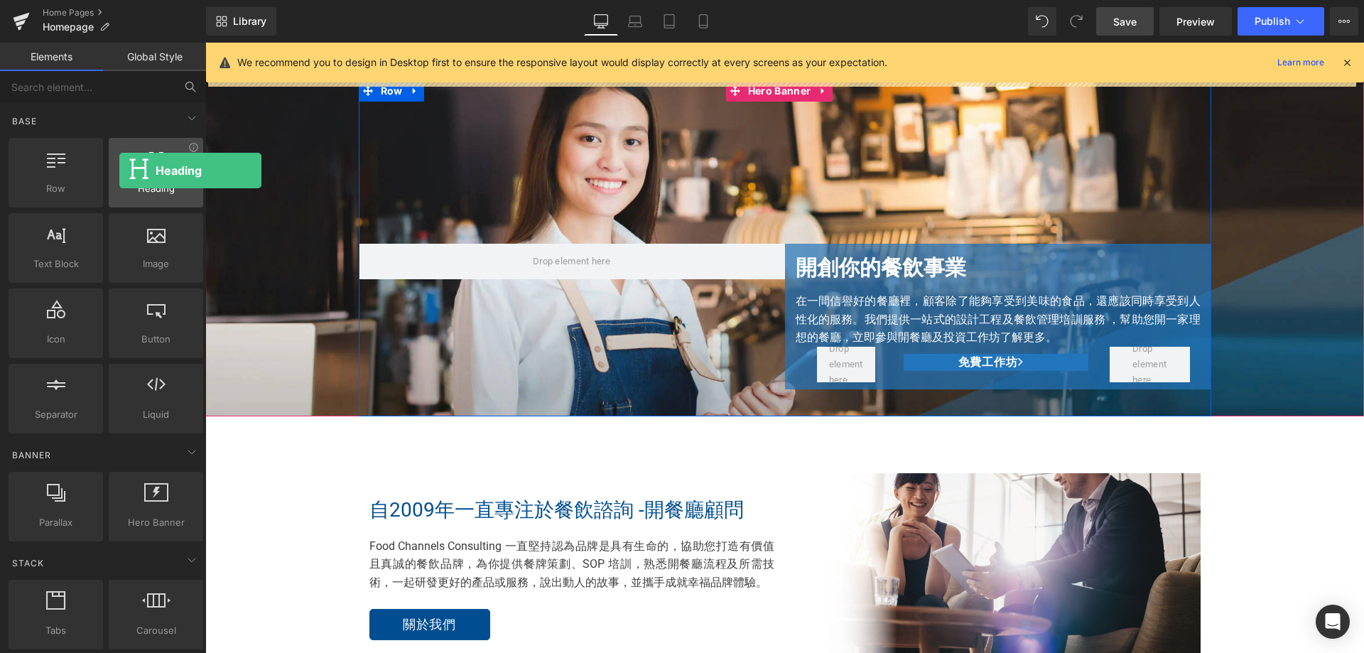
drag, startPoint x: 167, startPoint y: 172, endPoint x: 119, endPoint y: 171, distance: 47.6
click at [119, 171] on div at bounding box center [156, 165] width 86 height 32
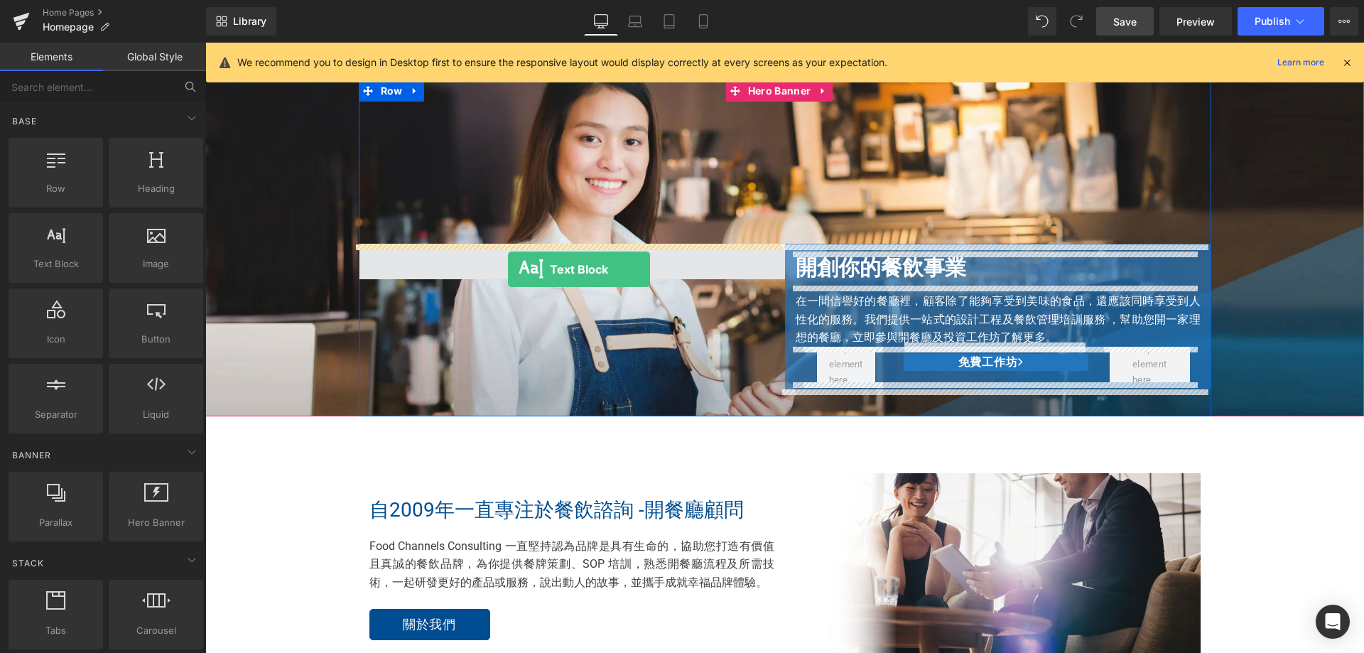
drag, startPoint x: 267, startPoint y: 286, endPoint x: 508, endPoint y: 269, distance: 241.4
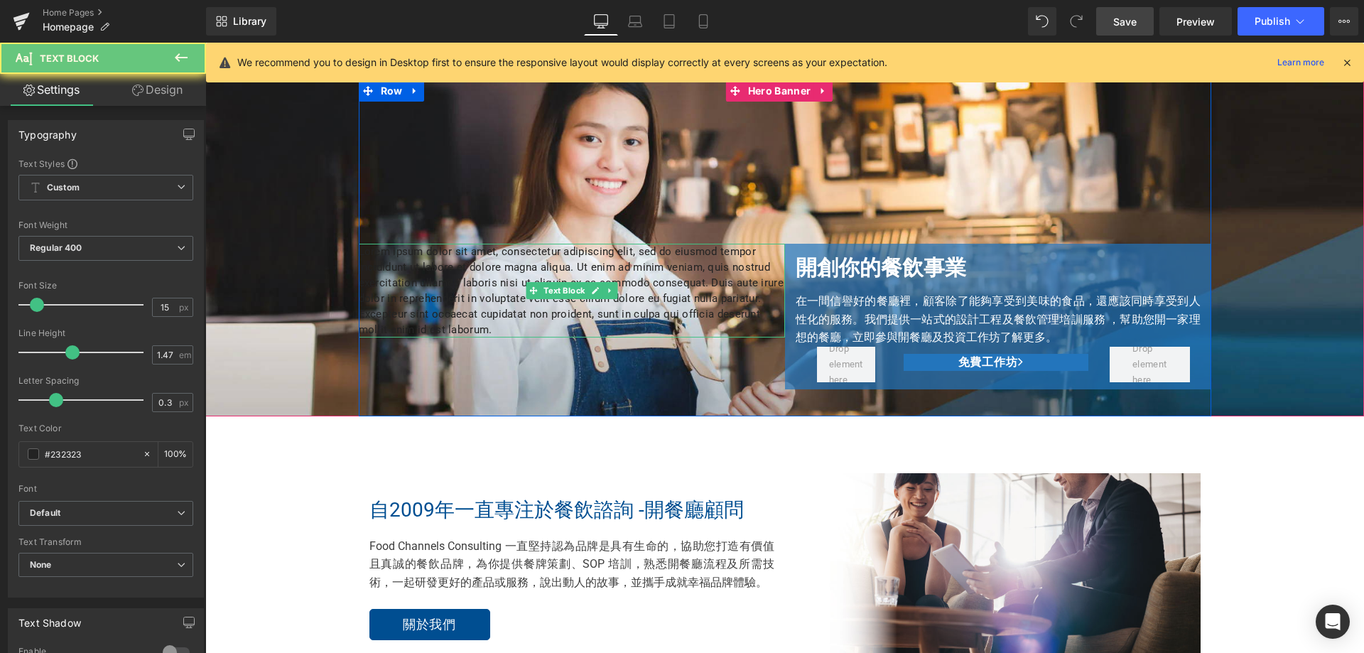
click at [489, 286] on p "Lorem ipsum dolor sit amet, consectetur adipiscing elit, sed do eiusmod tempor …" at bounding box center [572, 291] width 426 height 94
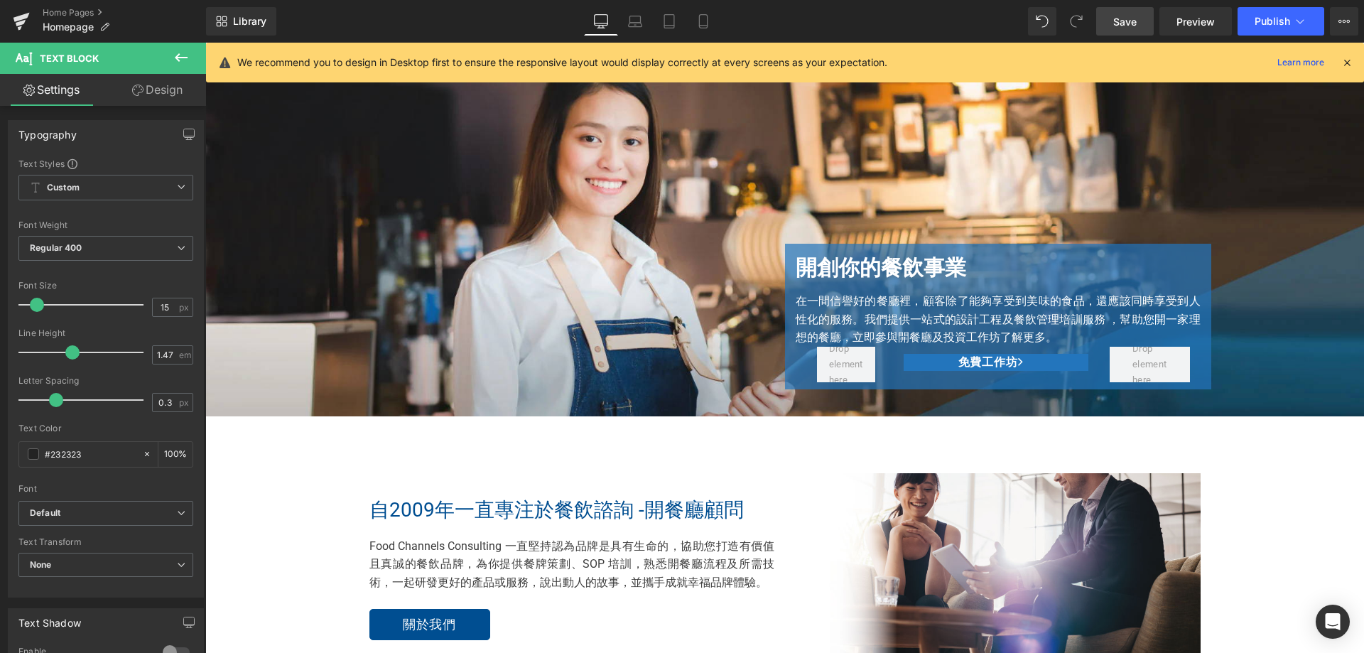
click at [1129, 18] on span "Save" at bounding box center [1124, 21] width 23 height 15
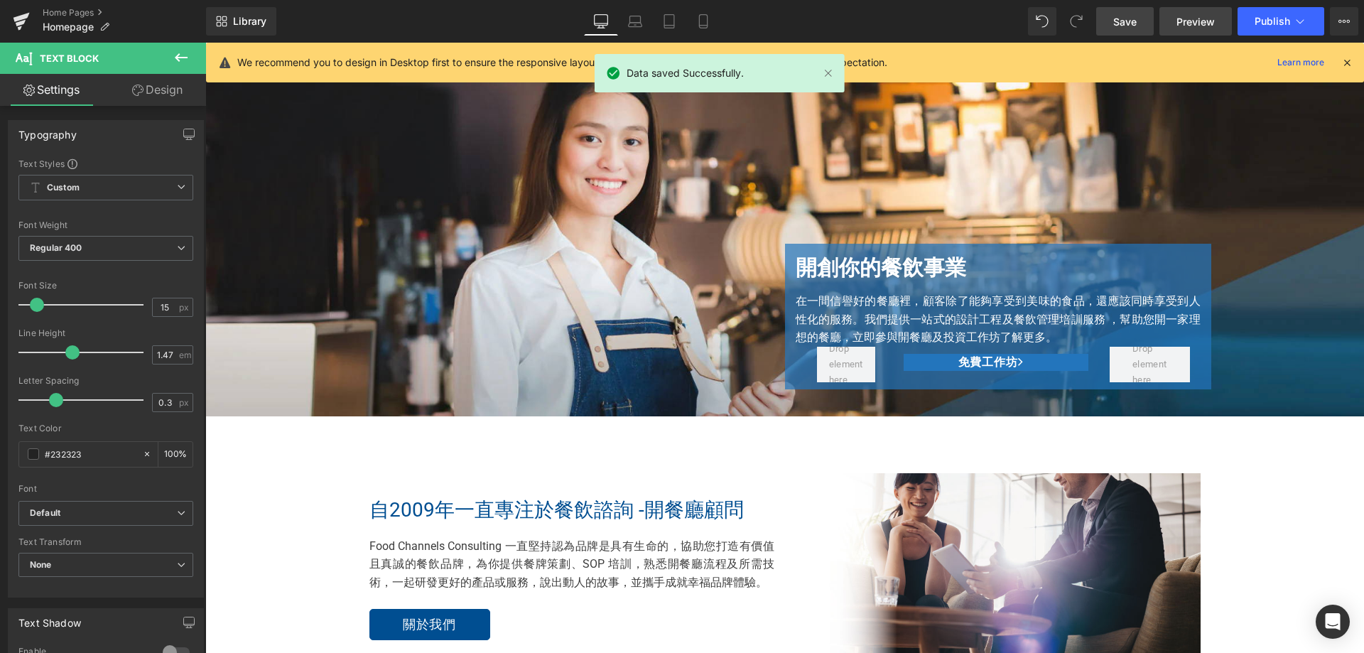
click at [1192, 21] on span "Preview" at bounding box center [1196, 21] width 38 height 15
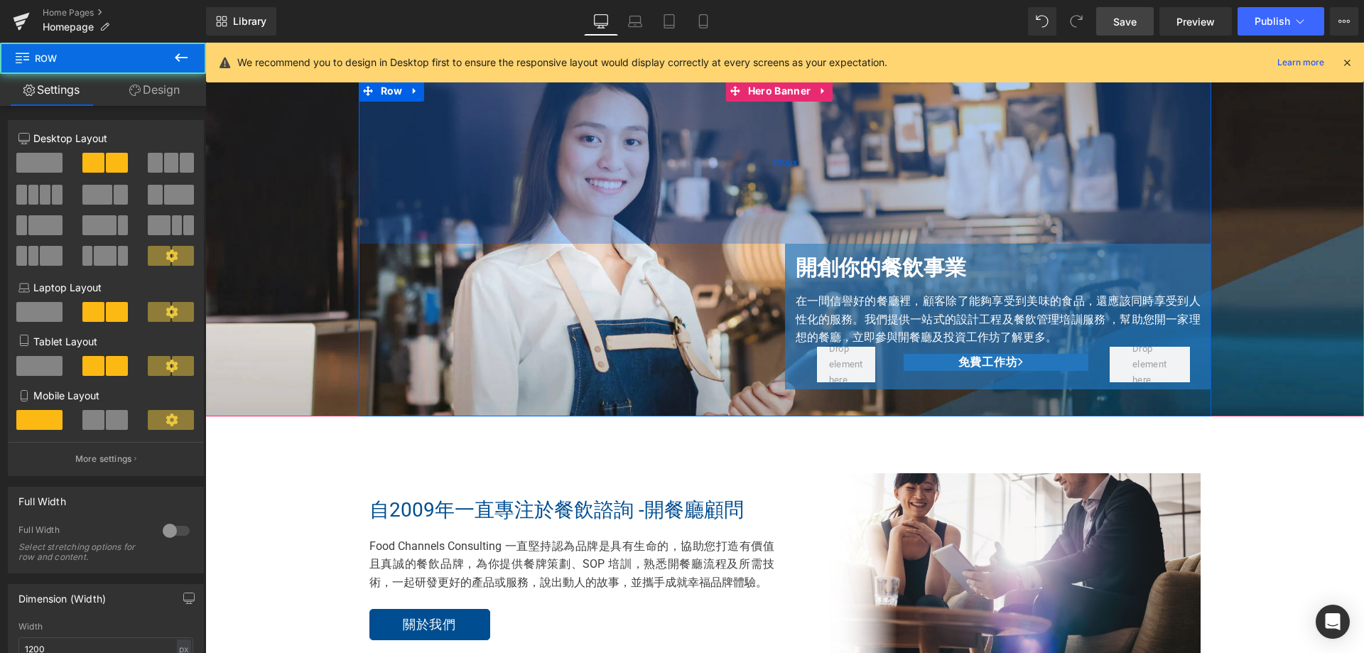
click at [664, 121] on div "230px" at bounding box center [785, 161] width 853 height 163
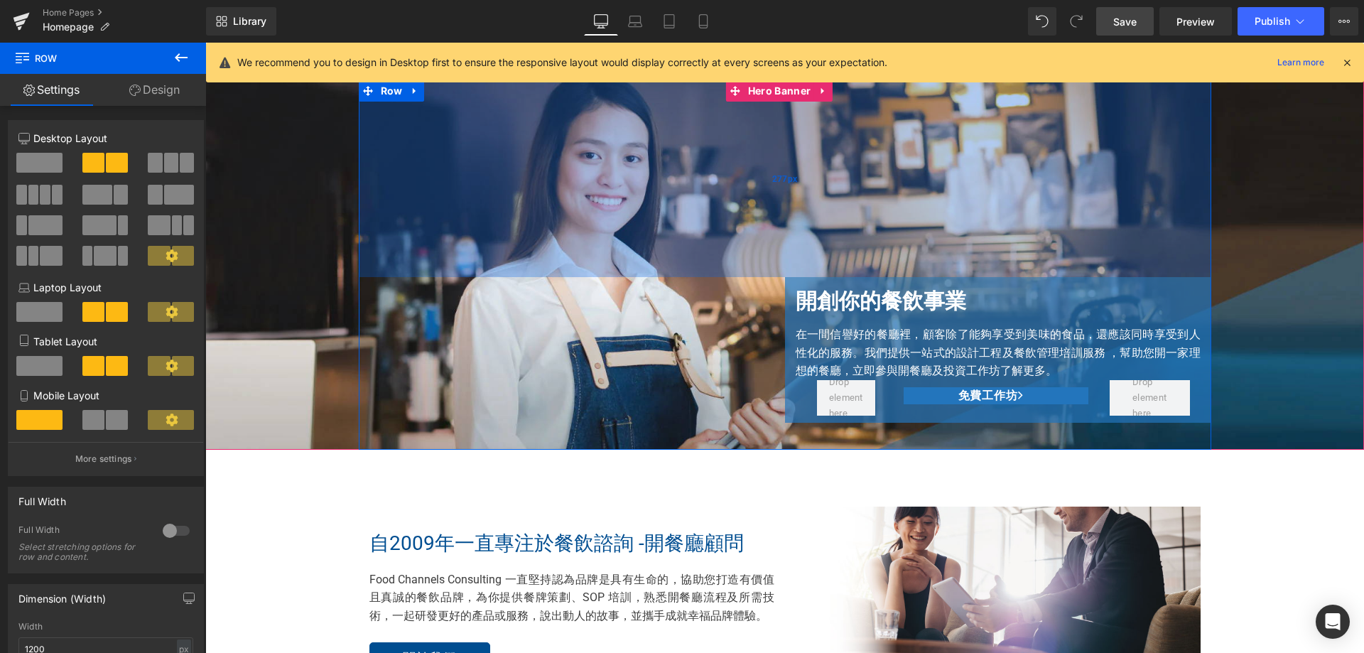
drag, startPoint x: 649, startPoint y: 133, endPoint x: 668, endPoint y: 166, distance: 38.5
click at [668, 166] on div "277px" at bounding box center [785, 178] width 853 height 197
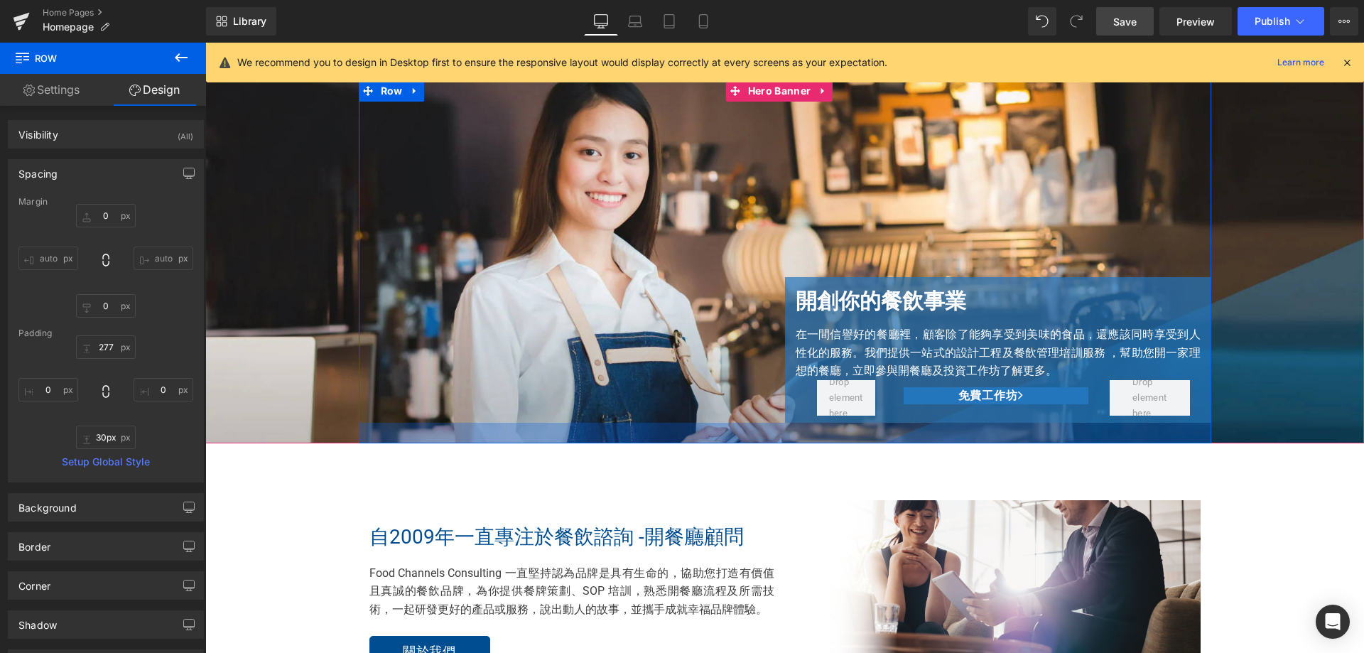
type input "32px"
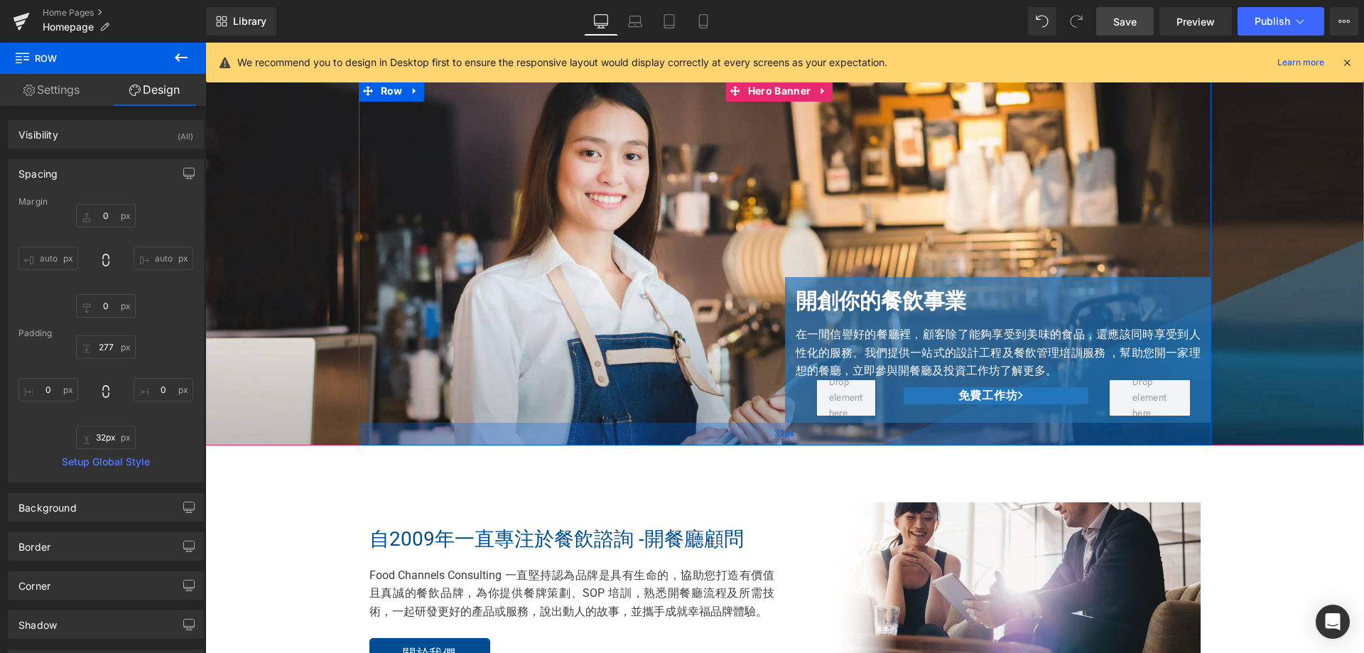
drag, startPoint x: 757, startPoint y: 442, endPoint x: 849, endPoint y: 438, distance: 91.8
click at [849, 438] on div "32px" at bounding box center [785, 434] width 853 height 23
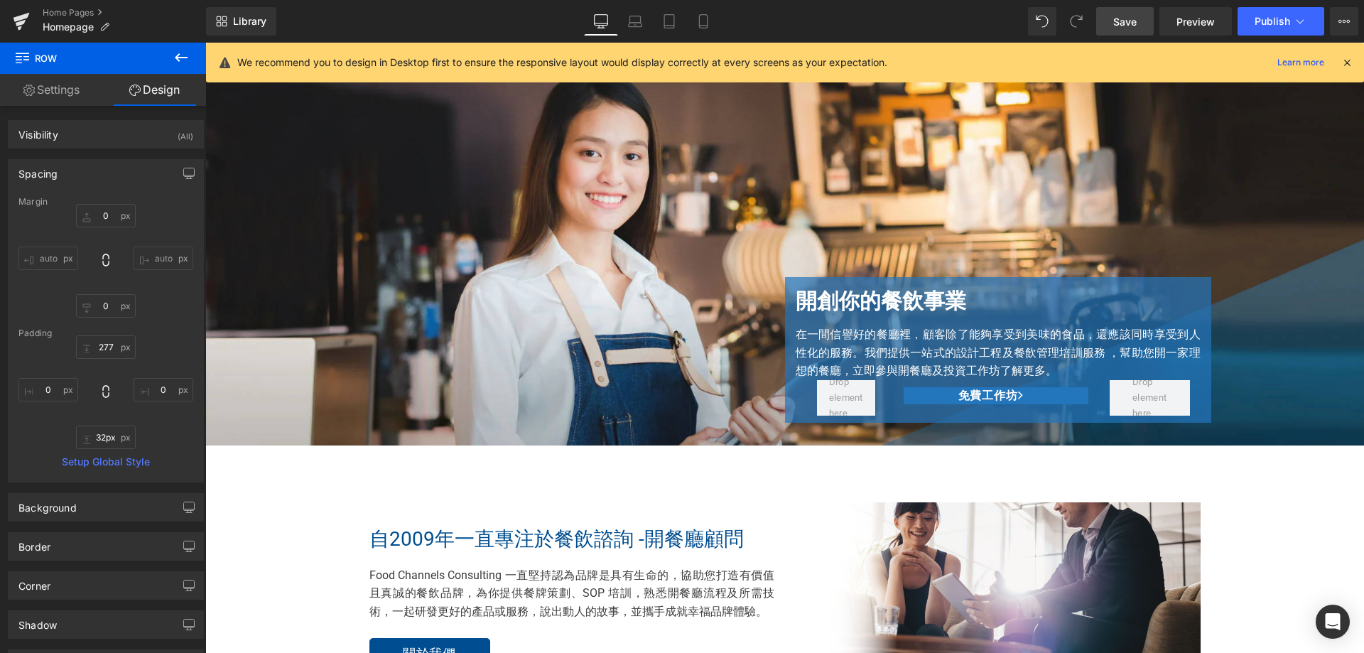
click at [1133, 26] on span "Save" at bounding box center [1124, 21] width 23 height 15
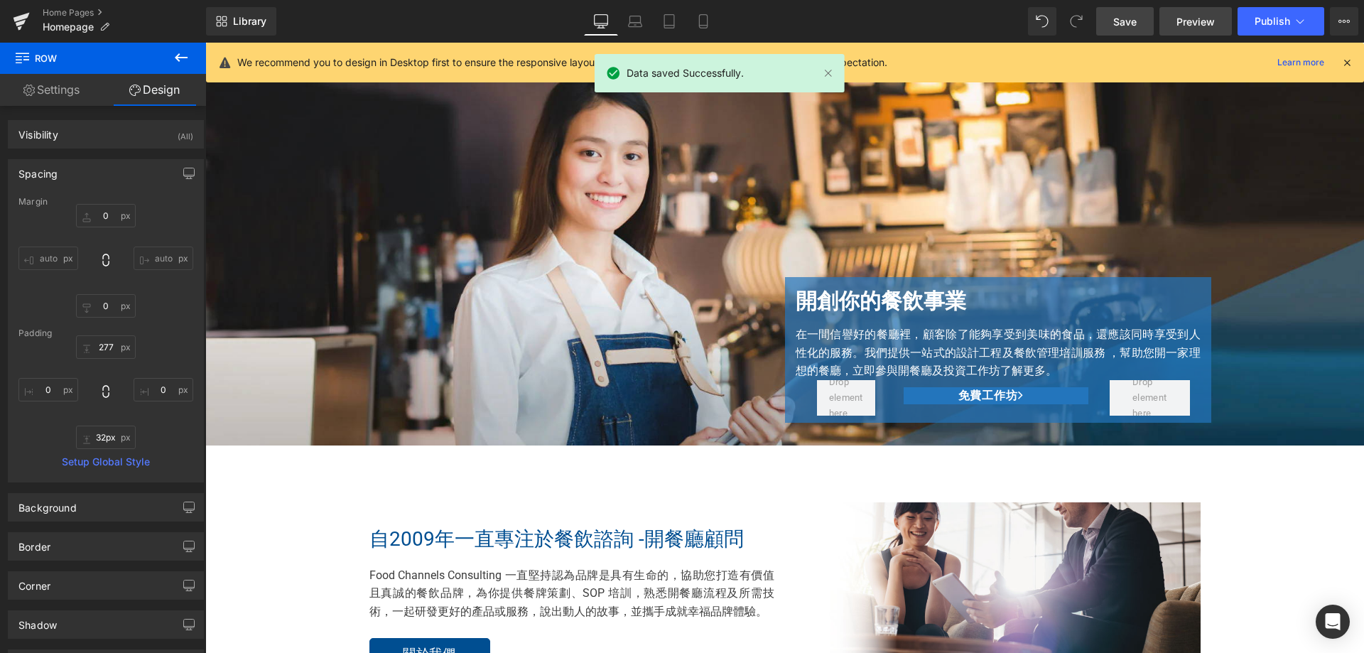
click at [1197, 13] on link "Preview" at bounding box center [1196, 21] width 72 height 28
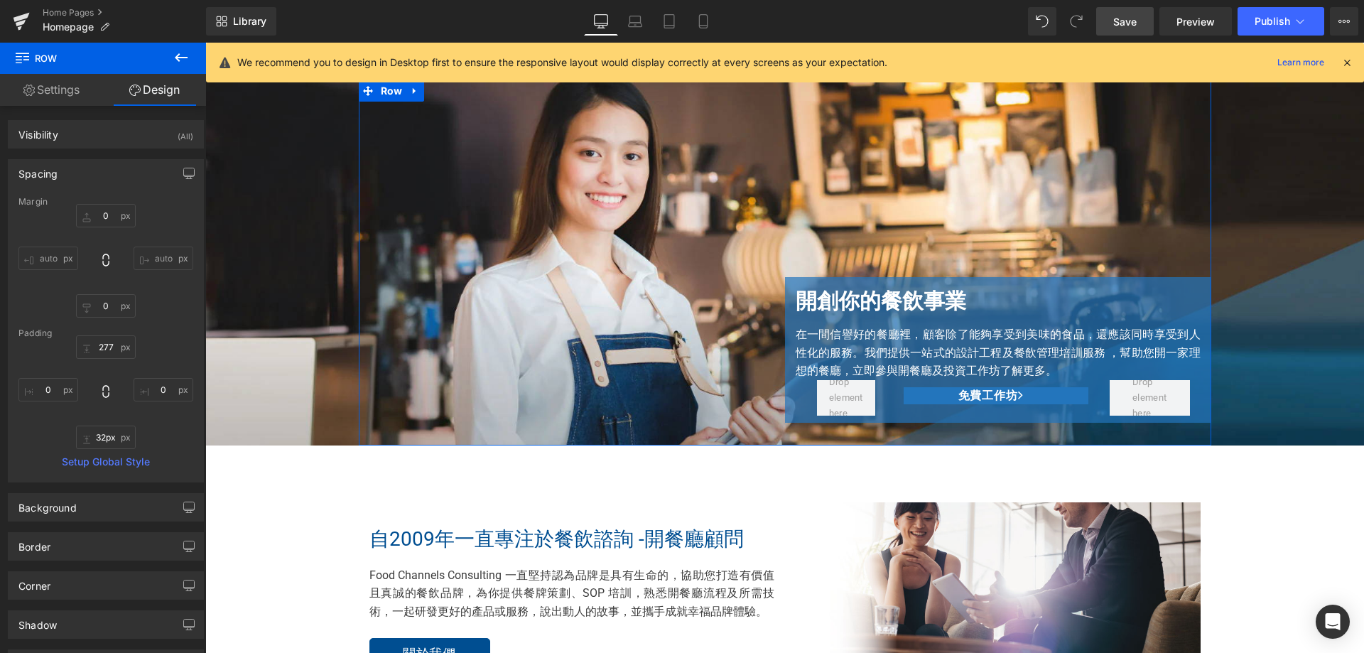
click at [65, 99] on link "Settings" at bounding box center [51, 90] width 103 height 32
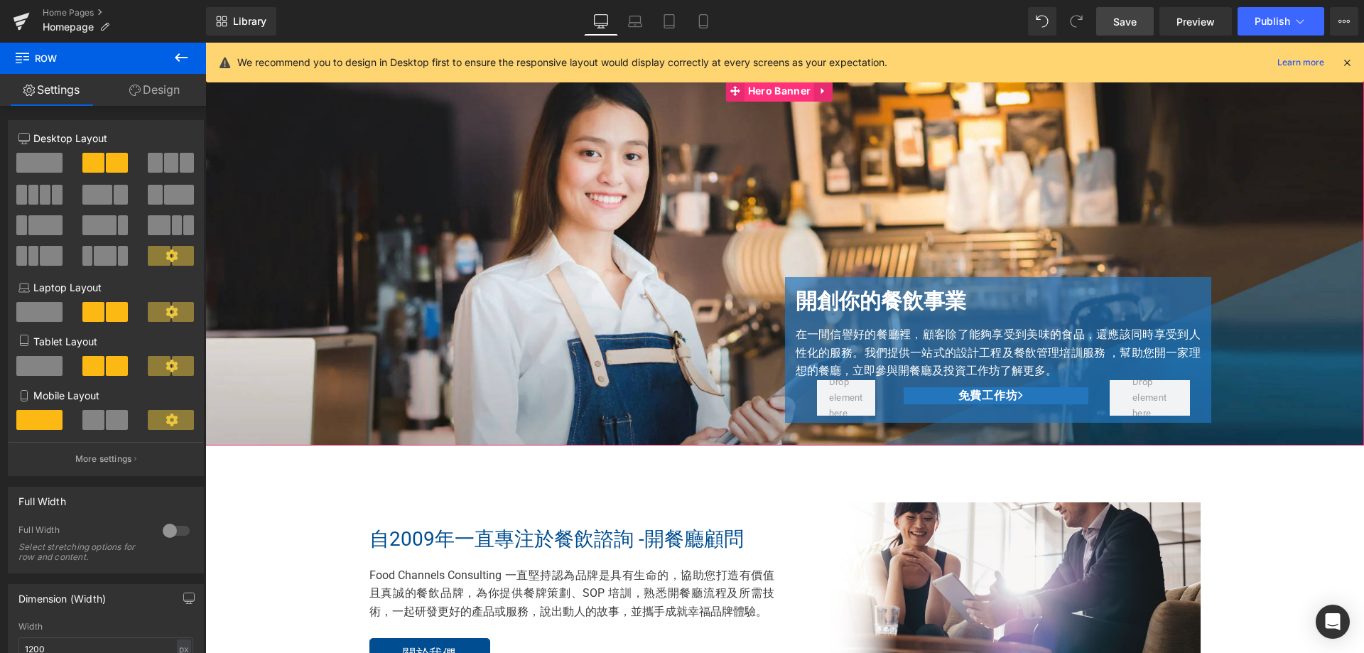
click at [767, 92] on span "Hero Banner" at bounding box center [780, 90] width 70 height 21
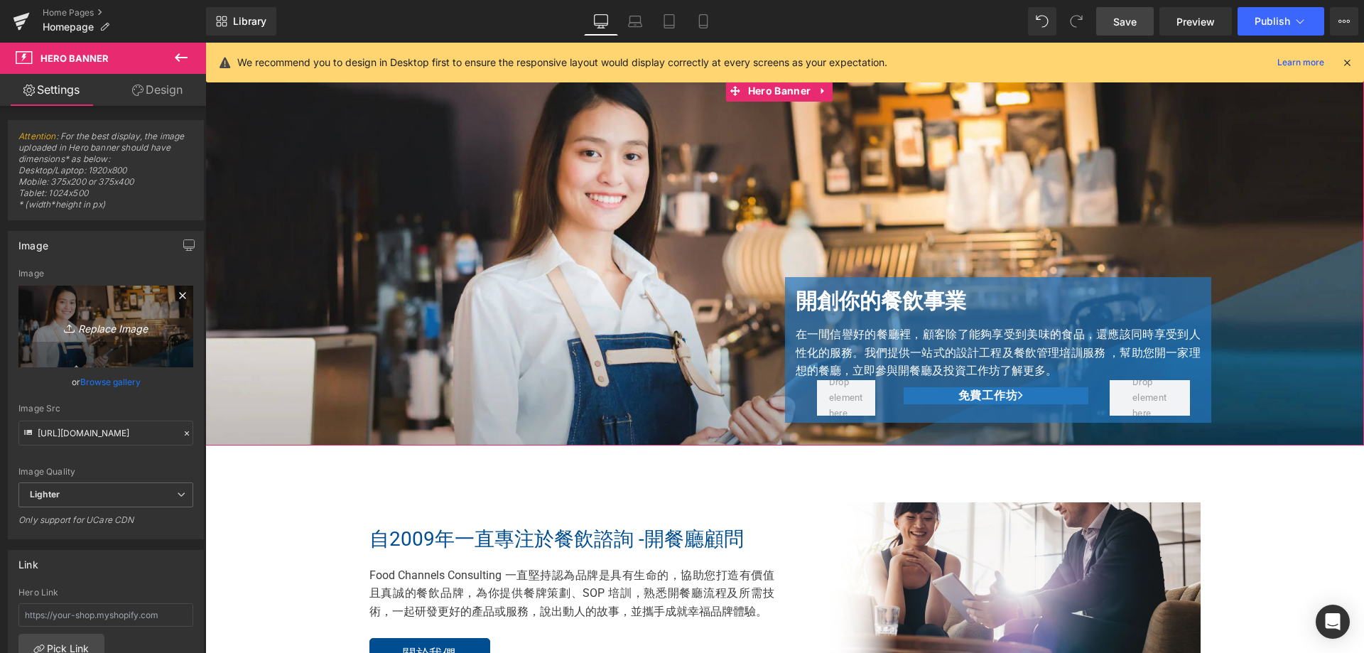
click at [104, 341] on link "Replace Image" at bounding box center [105, 327] width 175 height 82
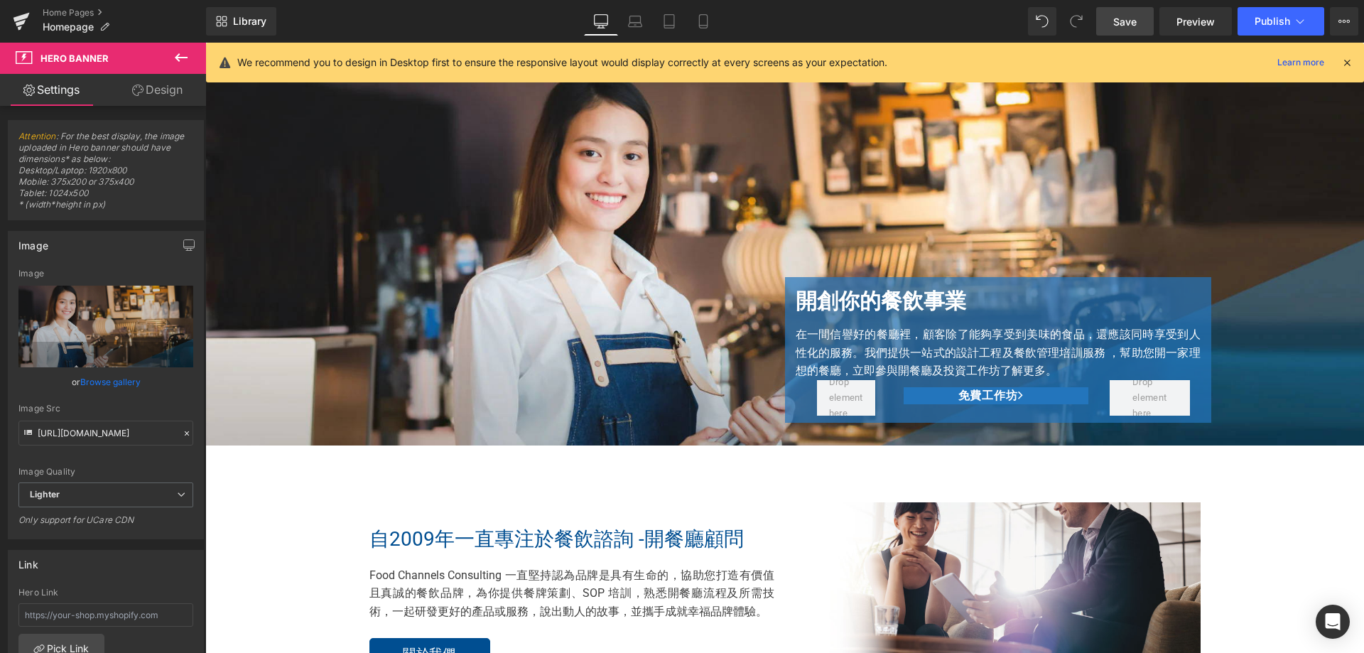
scroll to position [0, 0]
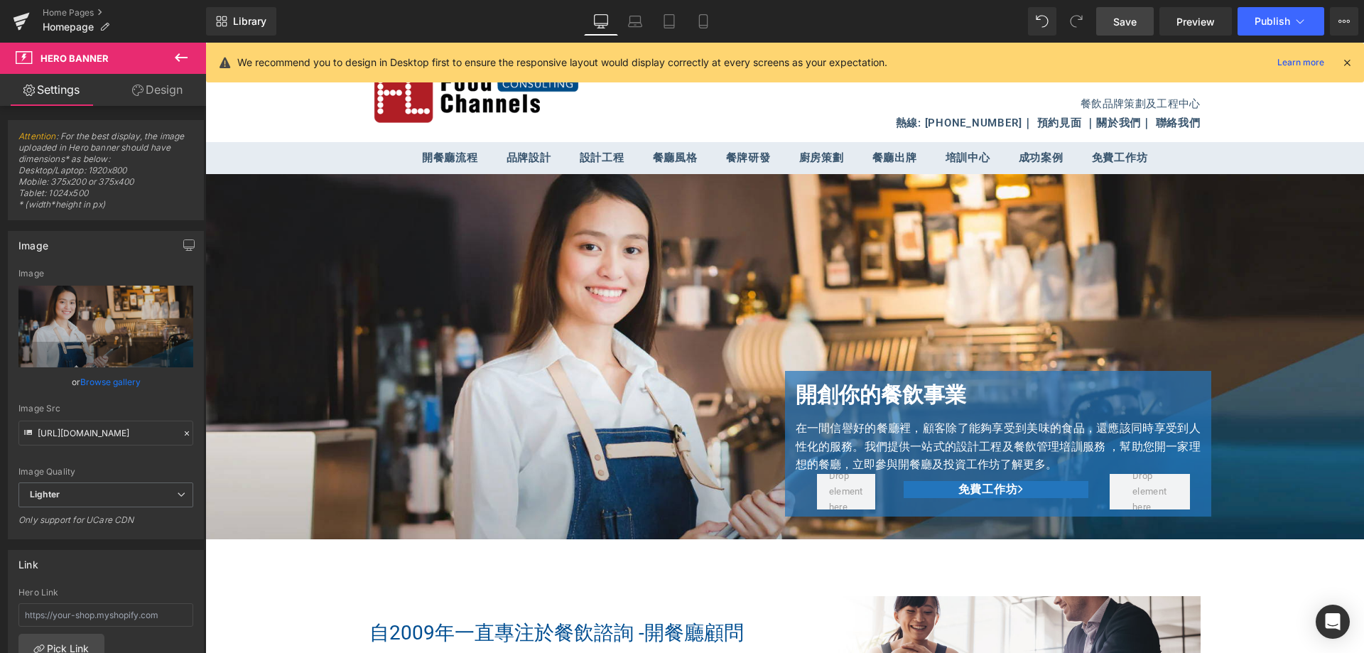
click at [1130, 21] on span "Save" at bounding box center [1124, 21] width 23 height 15
drag, startPoint x: 711, startPoint y: 20, endPoint x: 257, endPoint y: 297, distance: 531.3
click at [711, 20] on icon at bounding box center [703, 21] width 14 height 14
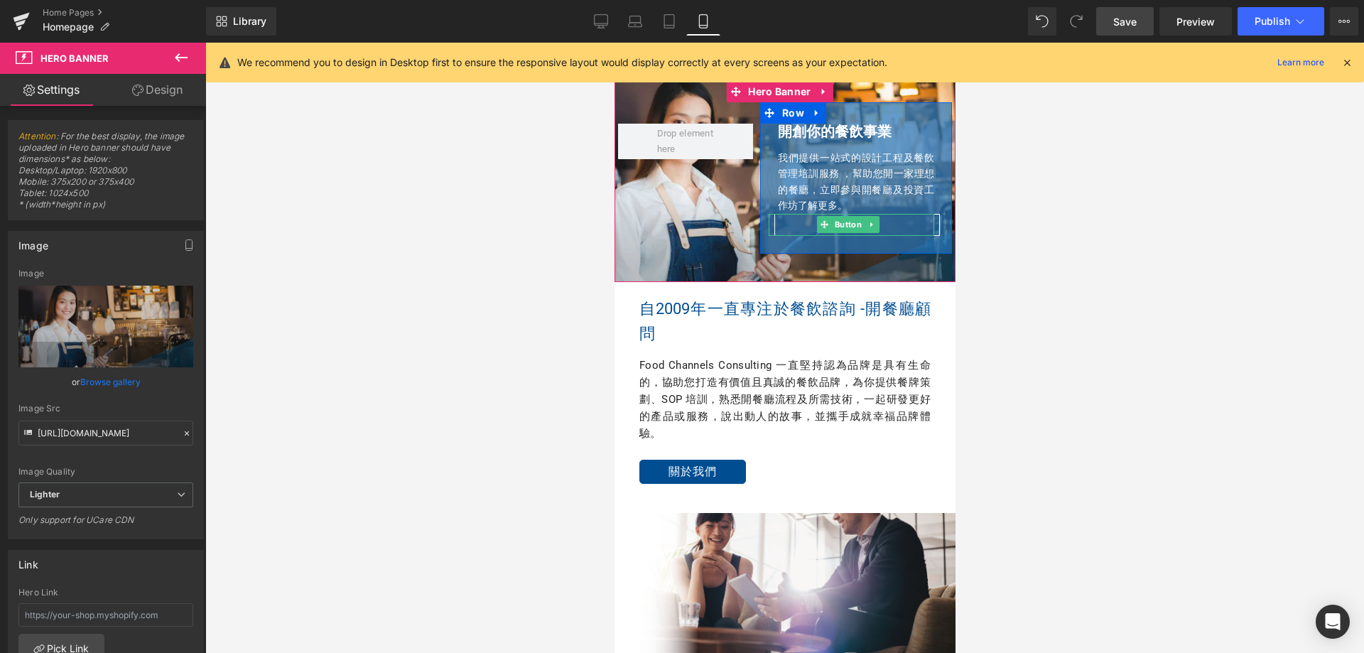
click at [779, 227] on link "免費工作坊" at bounding box center [857, 225] width 166 height 22
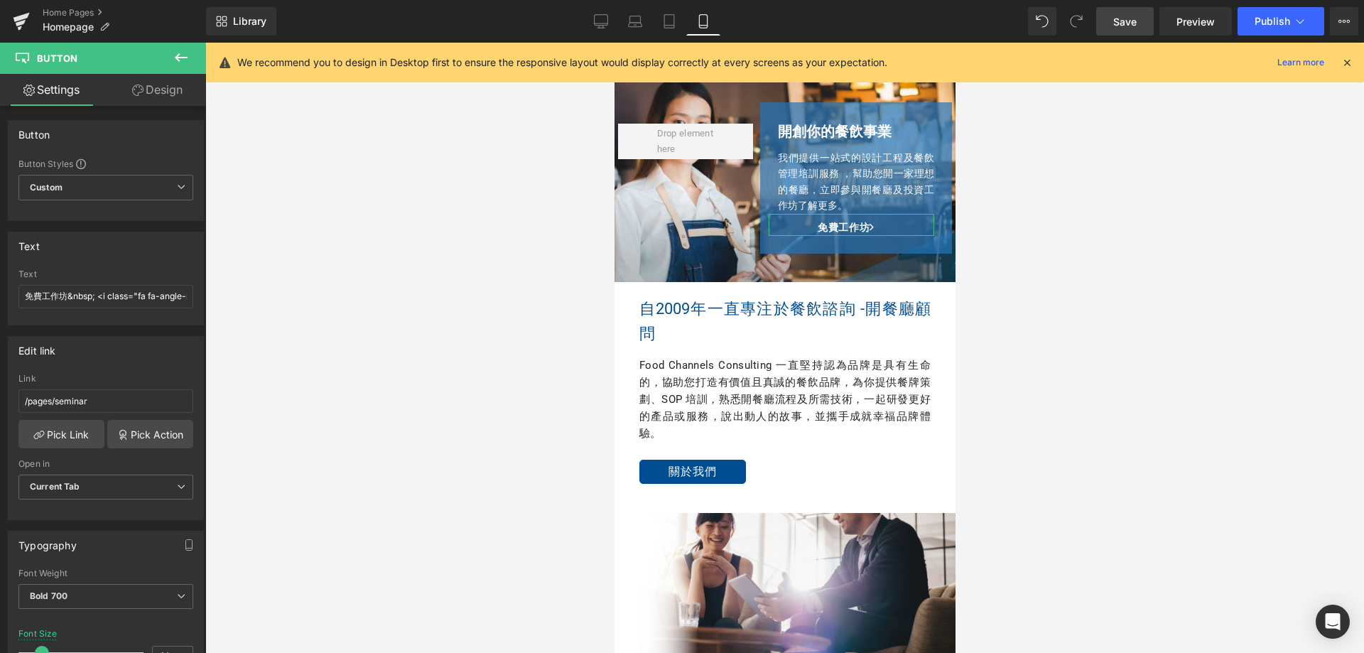
click at [143, 94] on link "Design" at bounding box center [157, 90] width 103 height 32
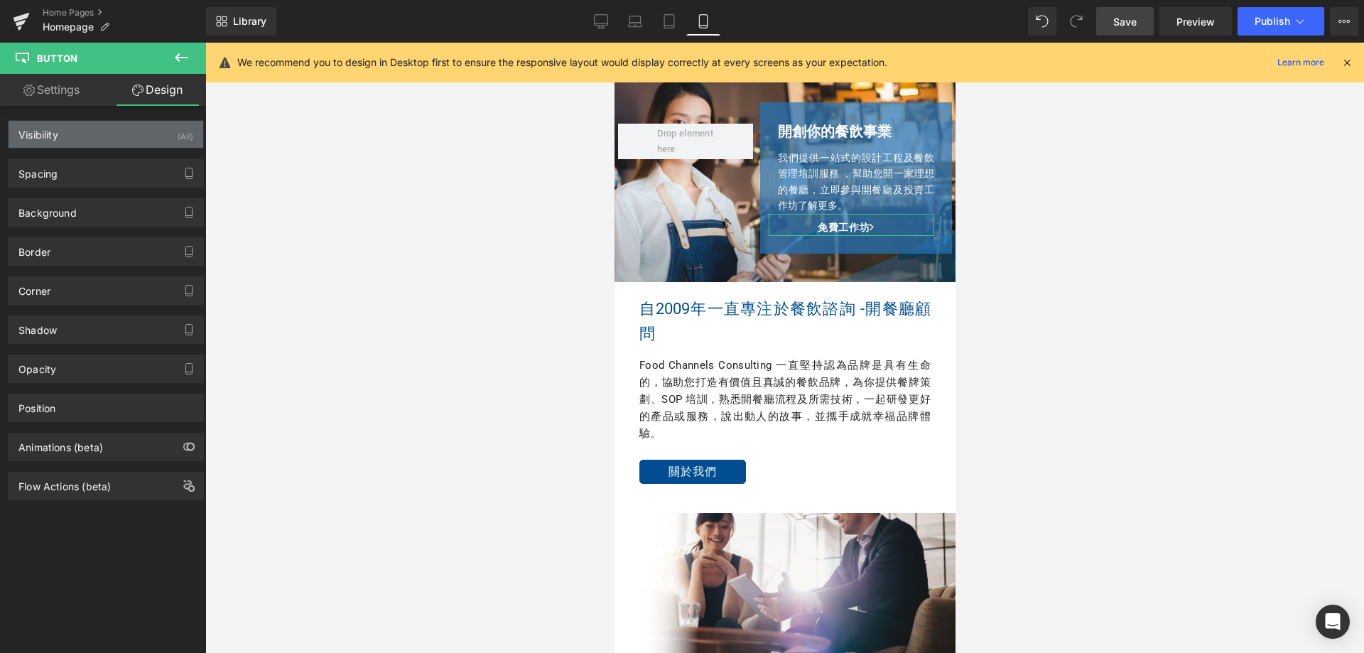
click at [188, 131] on div "Visibility (All)" at bounding box center [106, 134] width 195 height 27
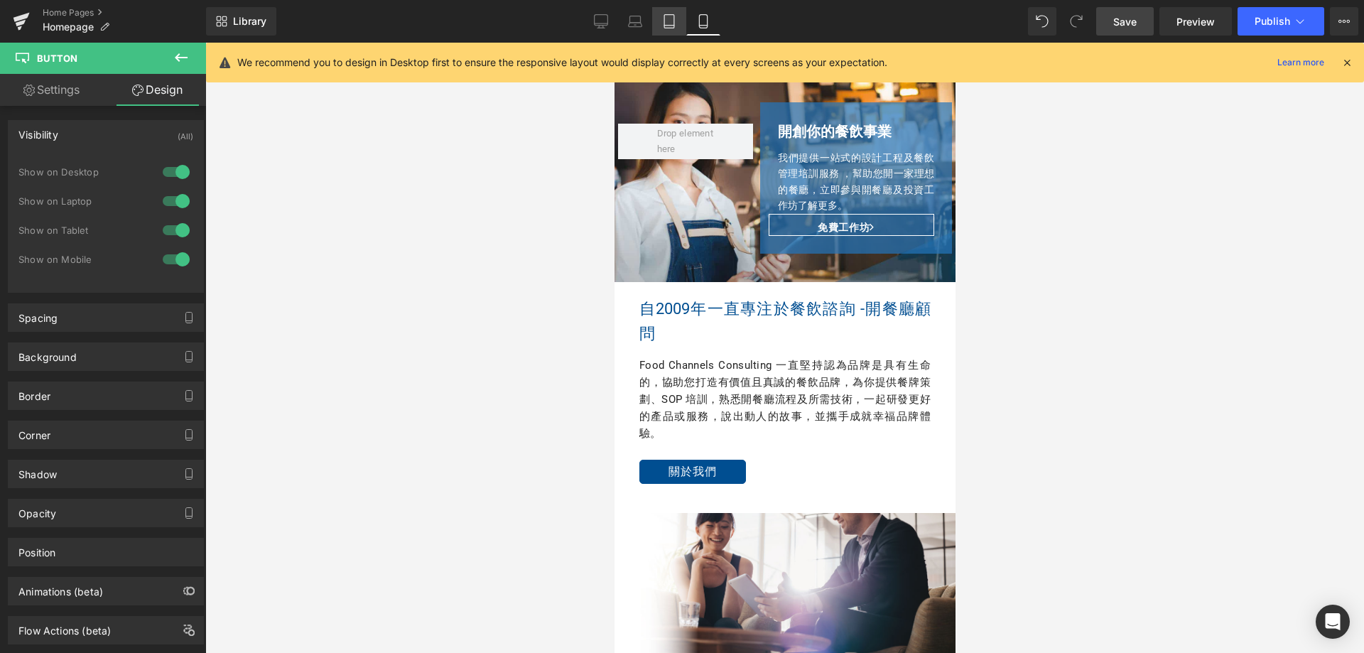
click at [668, 18] on icon at bounding box center [669, 21] width 14 height 14
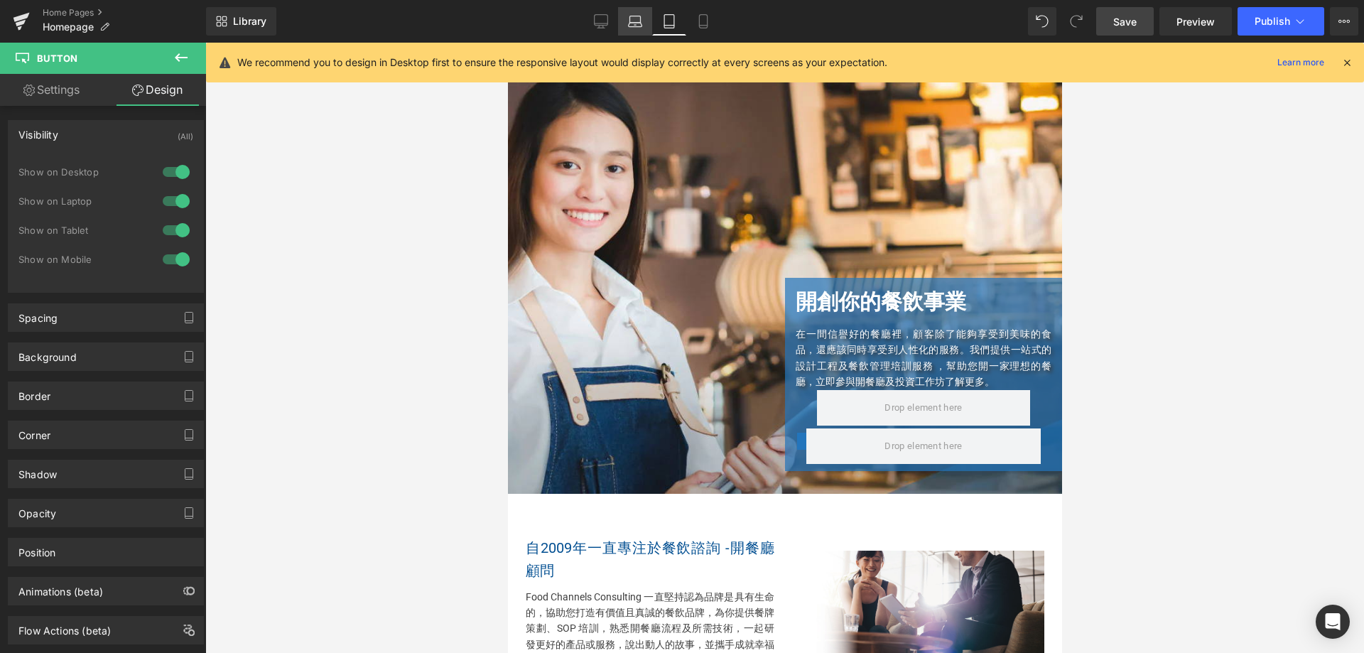
click at [636, 23] on icon at bounding box center [635, 25] width 13 height 4
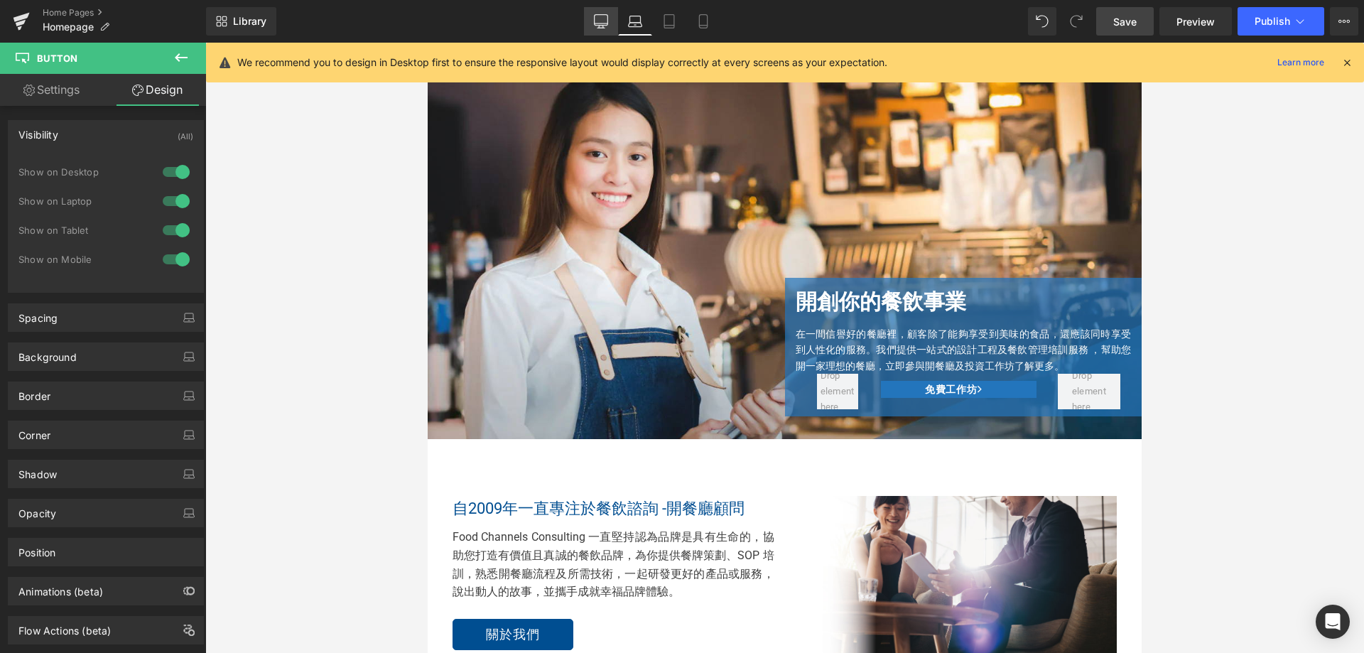
click at [600, 30] on link "Desktop" at bounding box center [601, 21] width 34 height 28
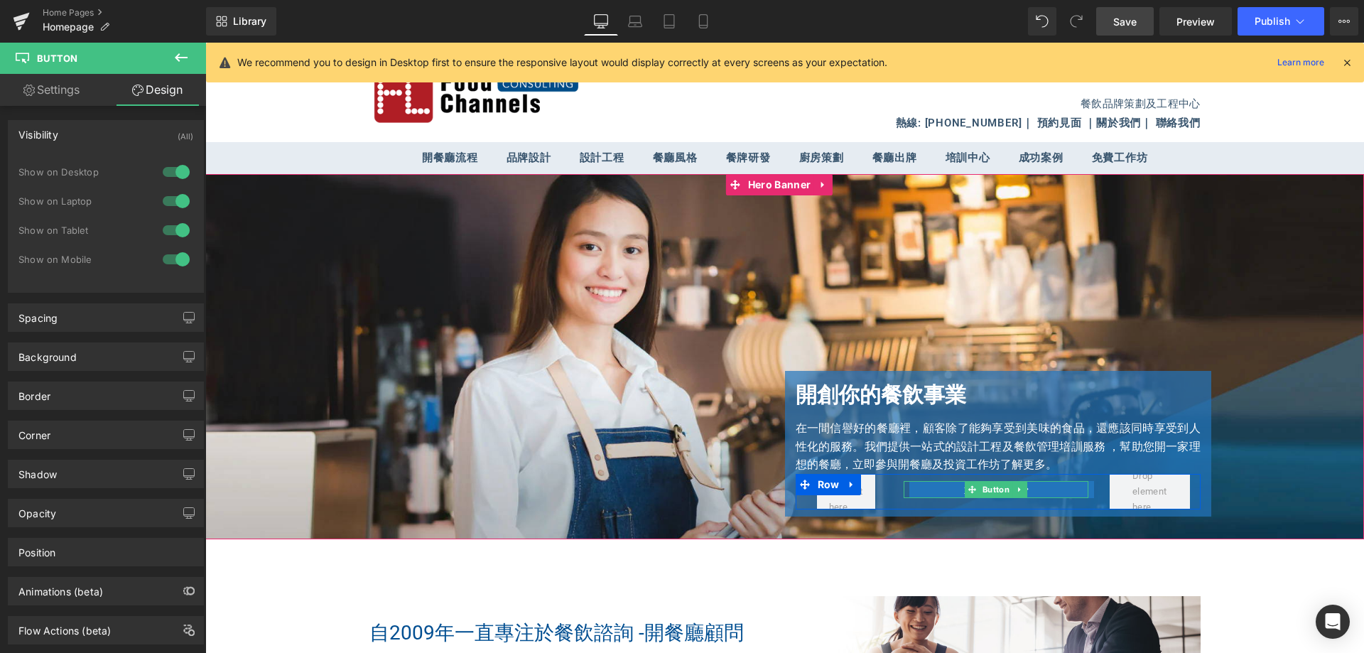
click at [926, 491] on link "免費工作坊" at bounding box center [1001, 489] width 185 height 17
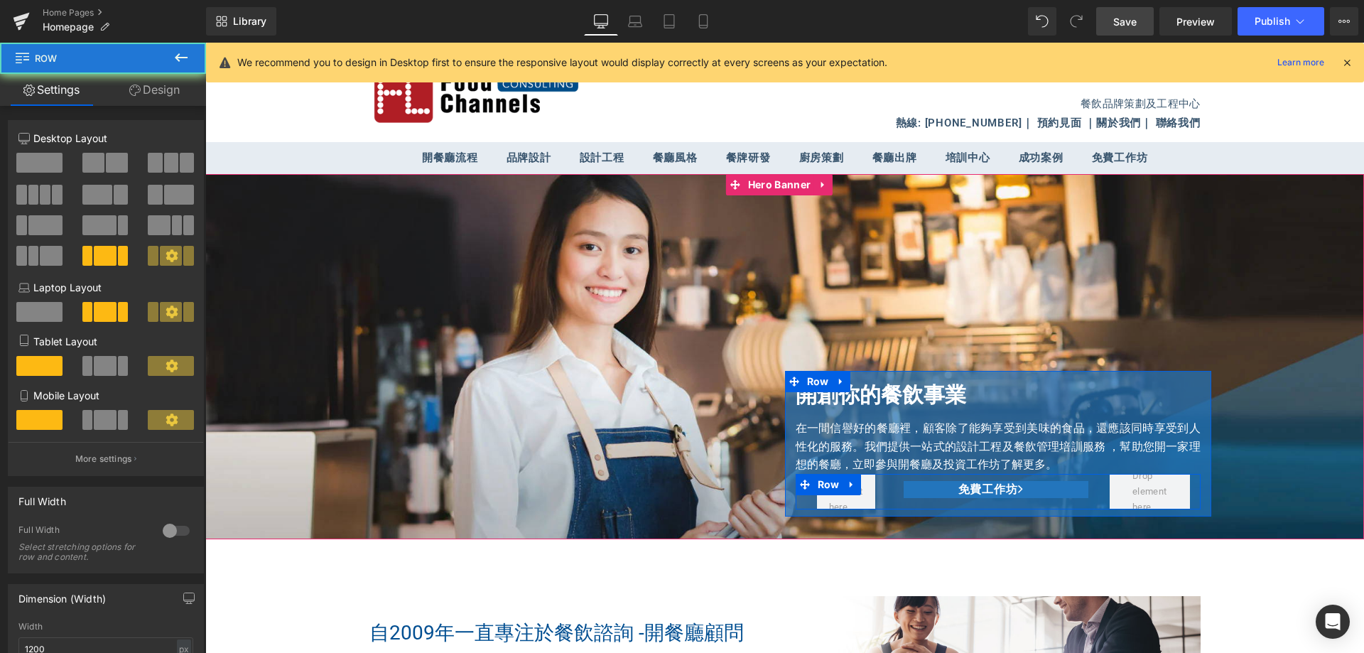
click at [882, 487] on div "Row" at bounding box center [847, 492] width 102 height 36
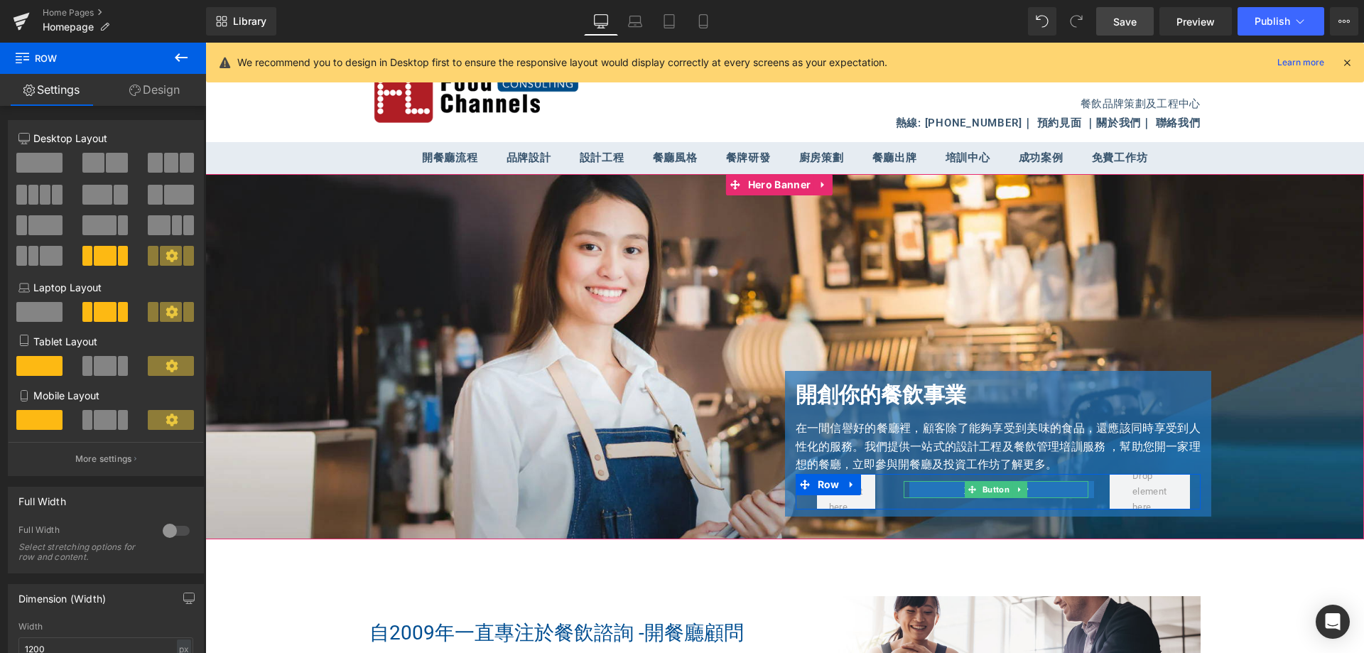
click at [921, 486] on link "免費工作坊" at bounding box center [1001, 489] width 185 height 17
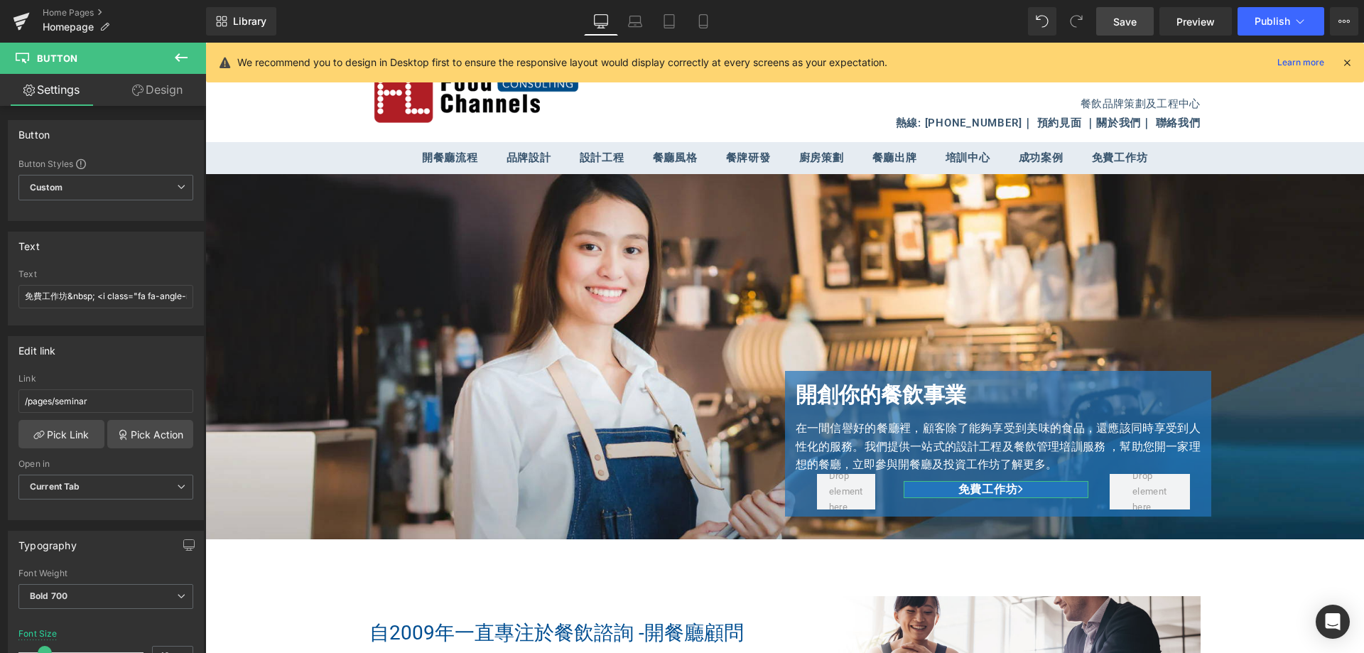
click at [148, 87] on link "Design" at bounding box center [157, 90] width 103 height 32
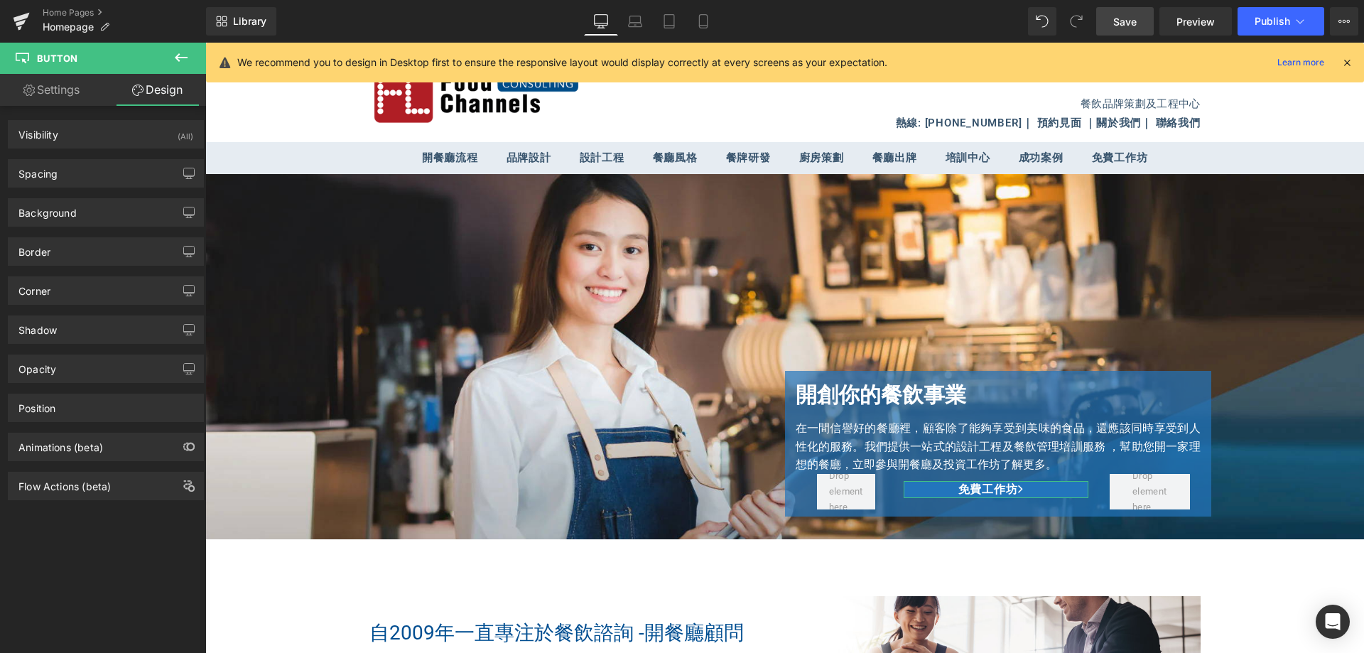
click at [60, 96] on link "Settings" at bounding box center [51, 90] width 103 height 32
type input "100"
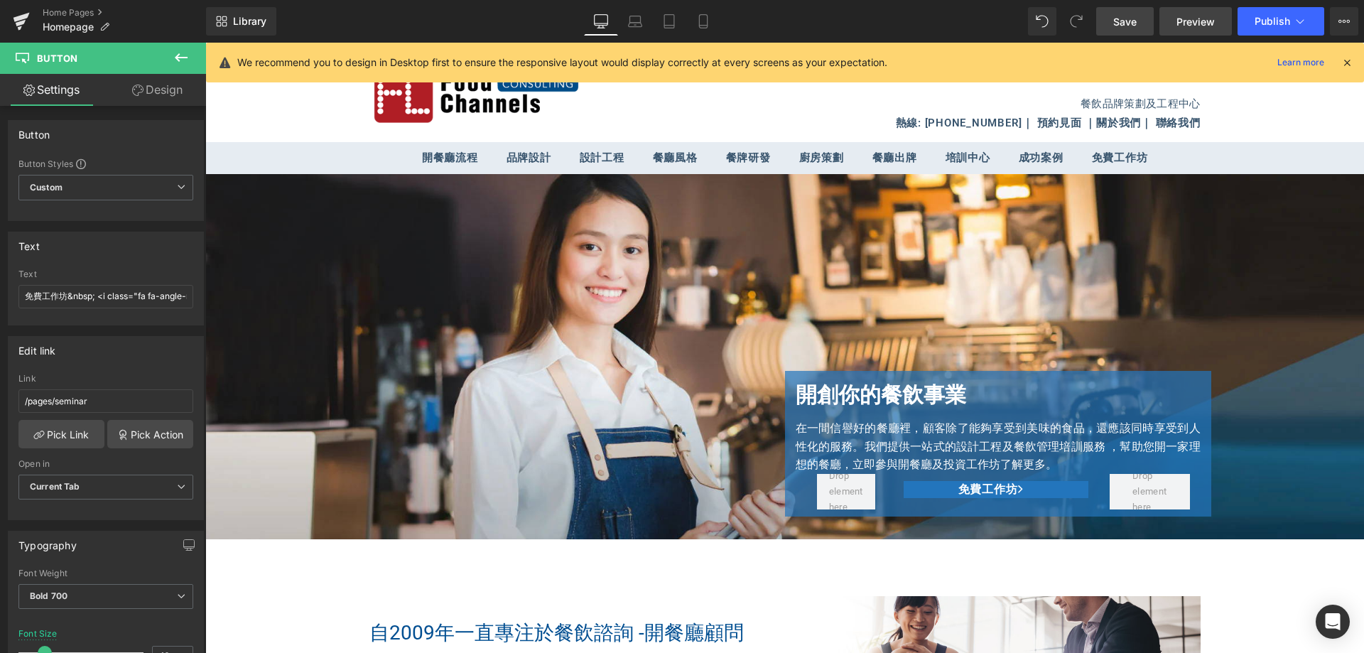
click at [1201, 21] on span "Preview" at bounding box center [1196, 21] width 38 height 15
click at [647, 28] on link "Laptop" at bounding box center [635, 21] width 34 height 28
type input "14"
type input "100"
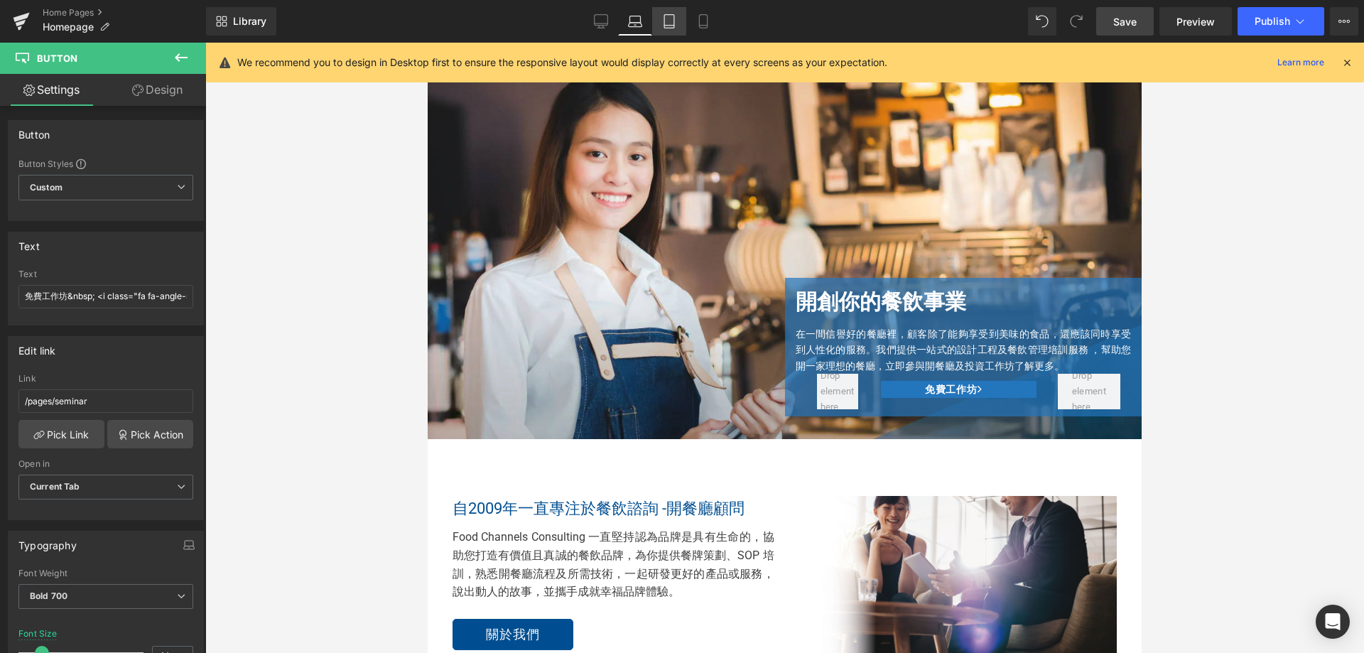
click at [676, 18] on icon at bounding box center [669, 21] width 14 height 14
type input "100"
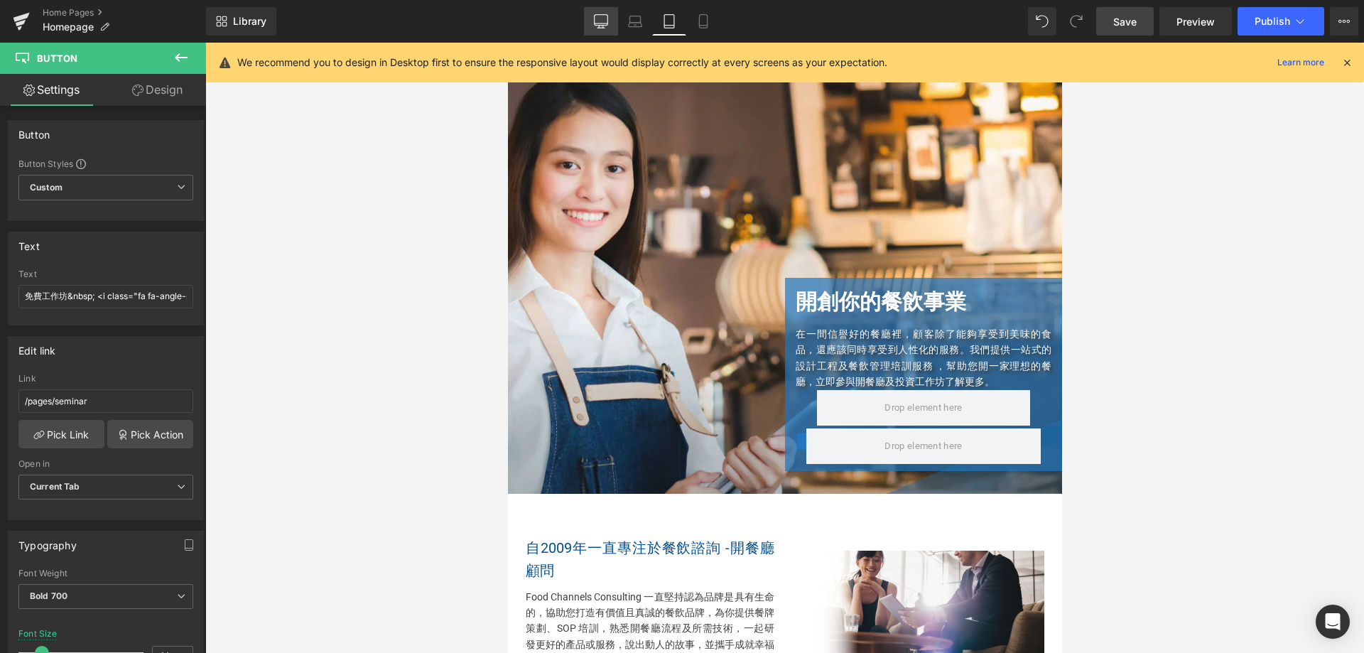
scroll to position [51, 0]
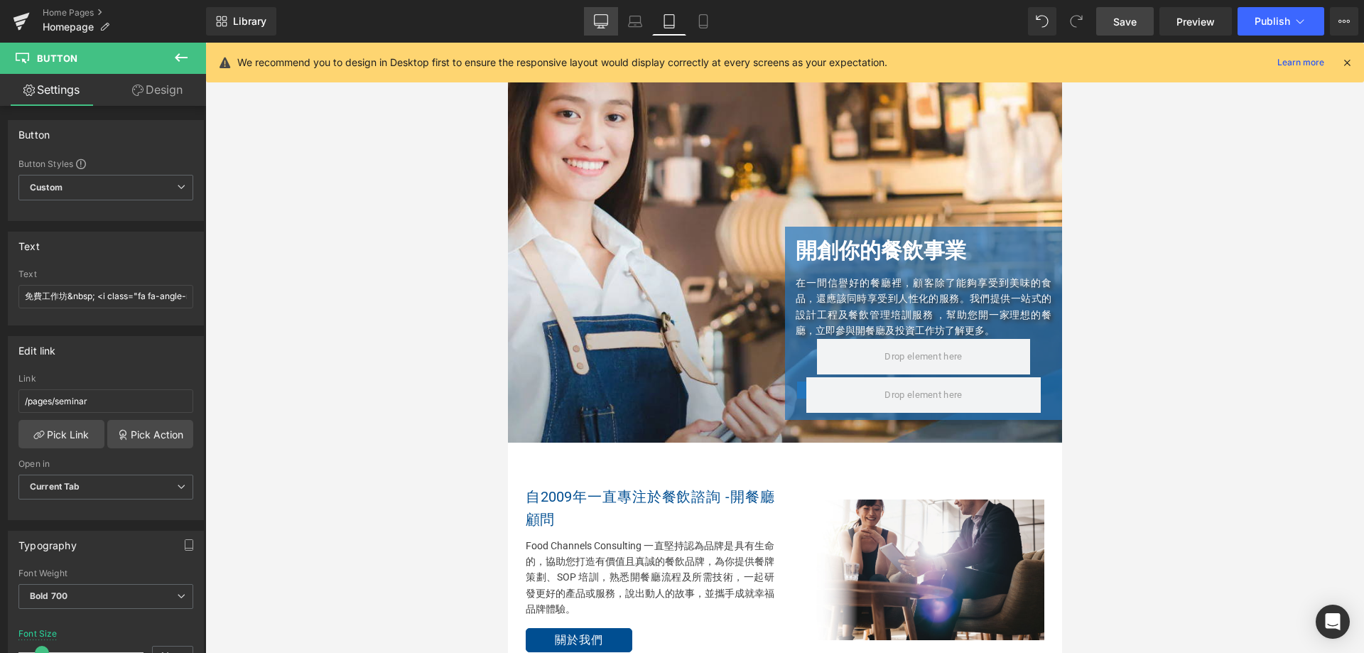
click at [609, 27] on link "Desktop" at bounding box center [601, 21] width 34 height 28
type input "16"
type input "100"
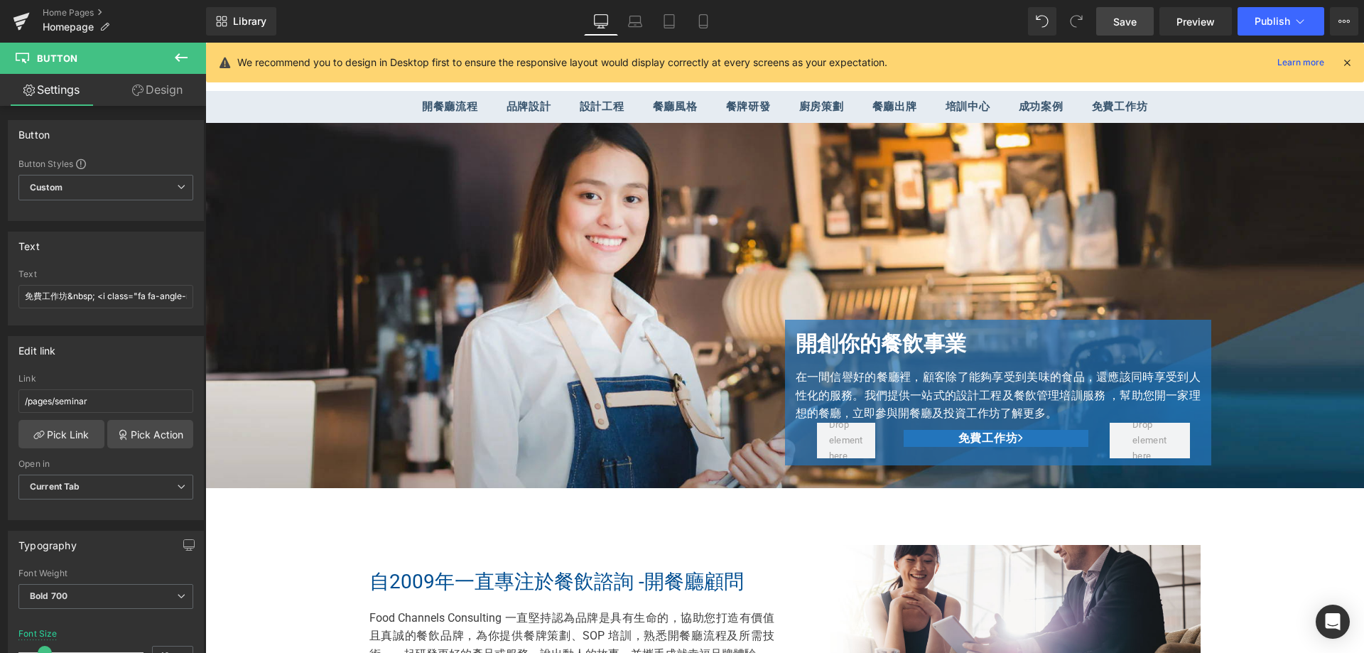
scroll to position [100, 0]
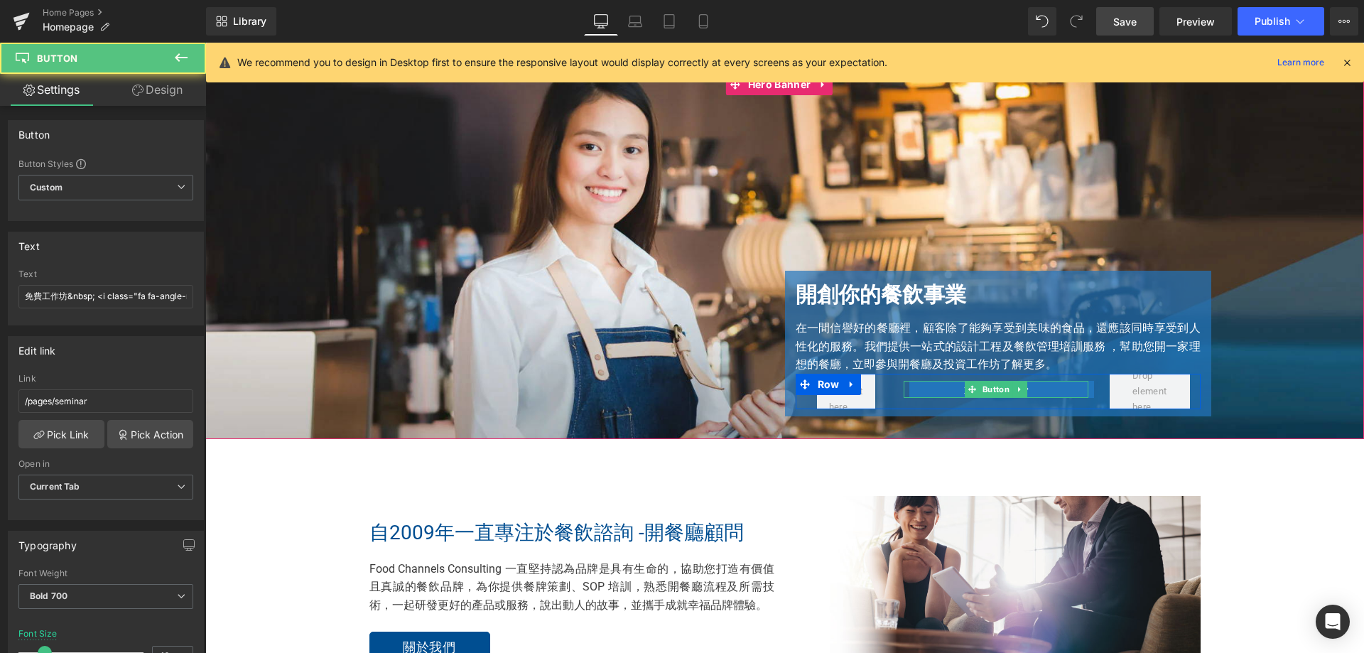
click at [916, 388] on link "免費工作坊" at bounding box center [1001, 389] width 185 height 17
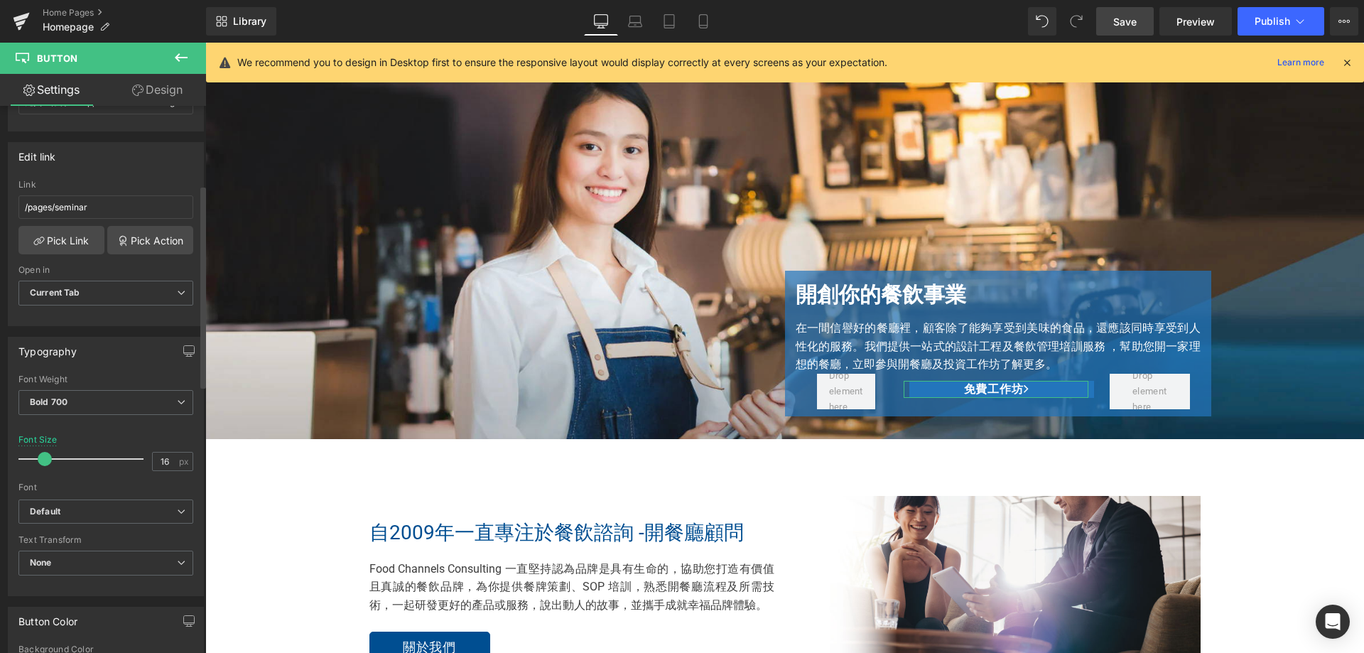
scroll to position [213, 0]
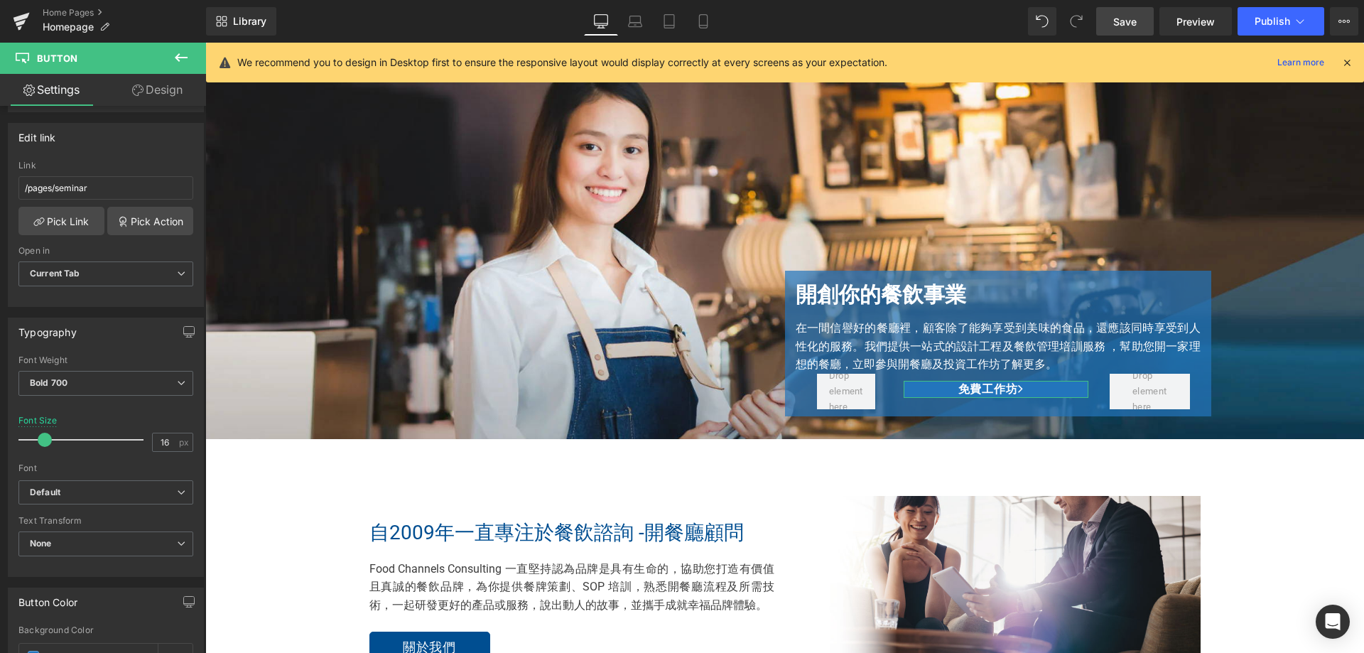
click at [146, 81] on link "Design" at bounding box center [157, 90] width 103 height 32
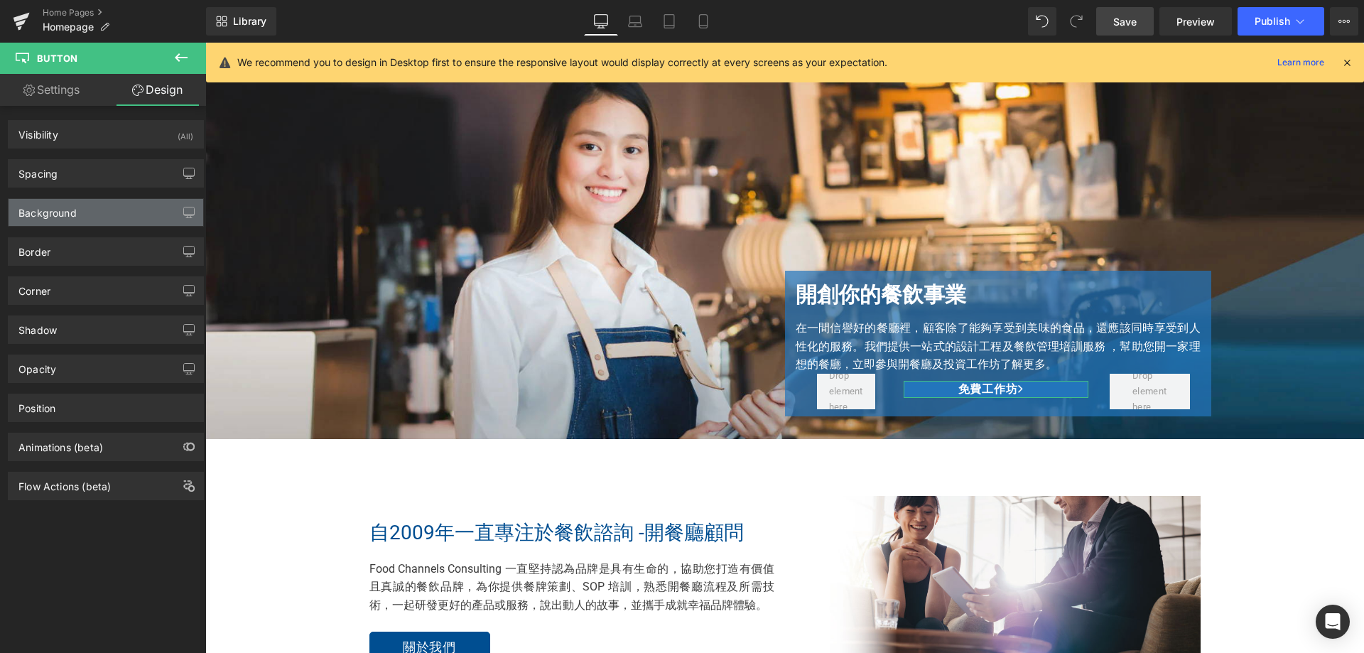
type input "100"
click at [89, 185] on div "Spacing" at bounding box center [106, 173] width 195 height 27
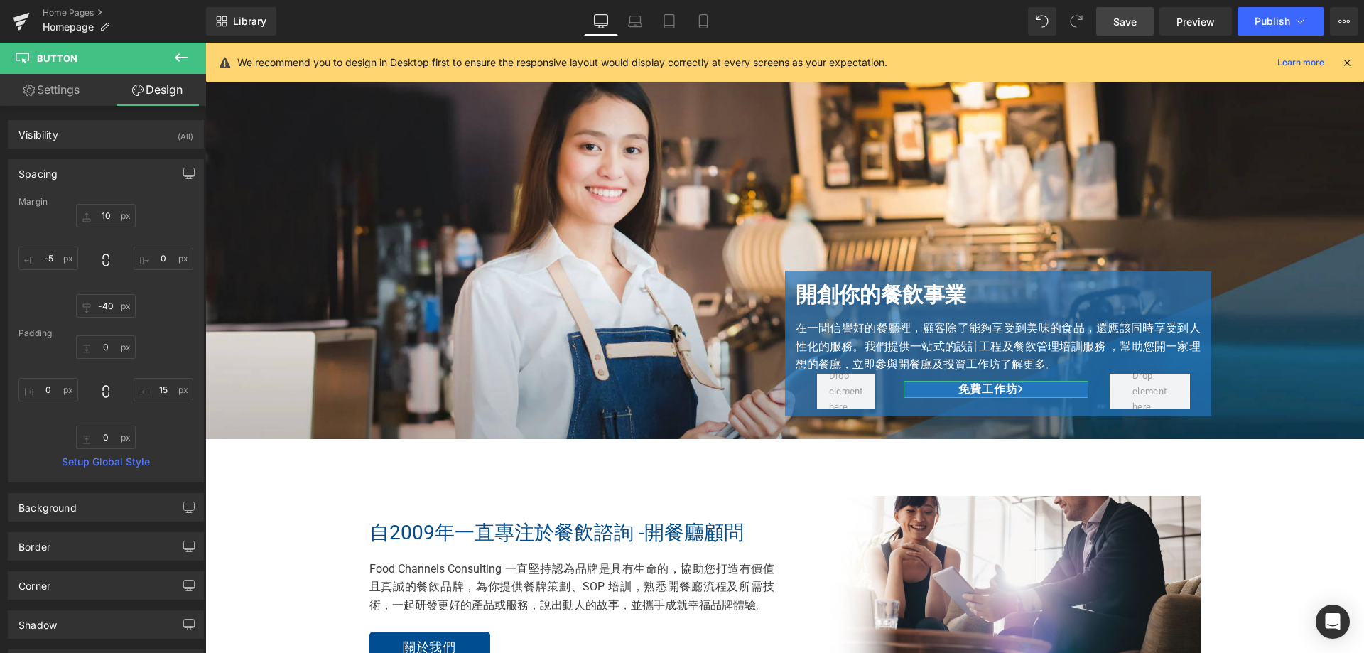
click at [92, 180] on div "Spacing" at bounding box center [106, 173] width 195 height 27
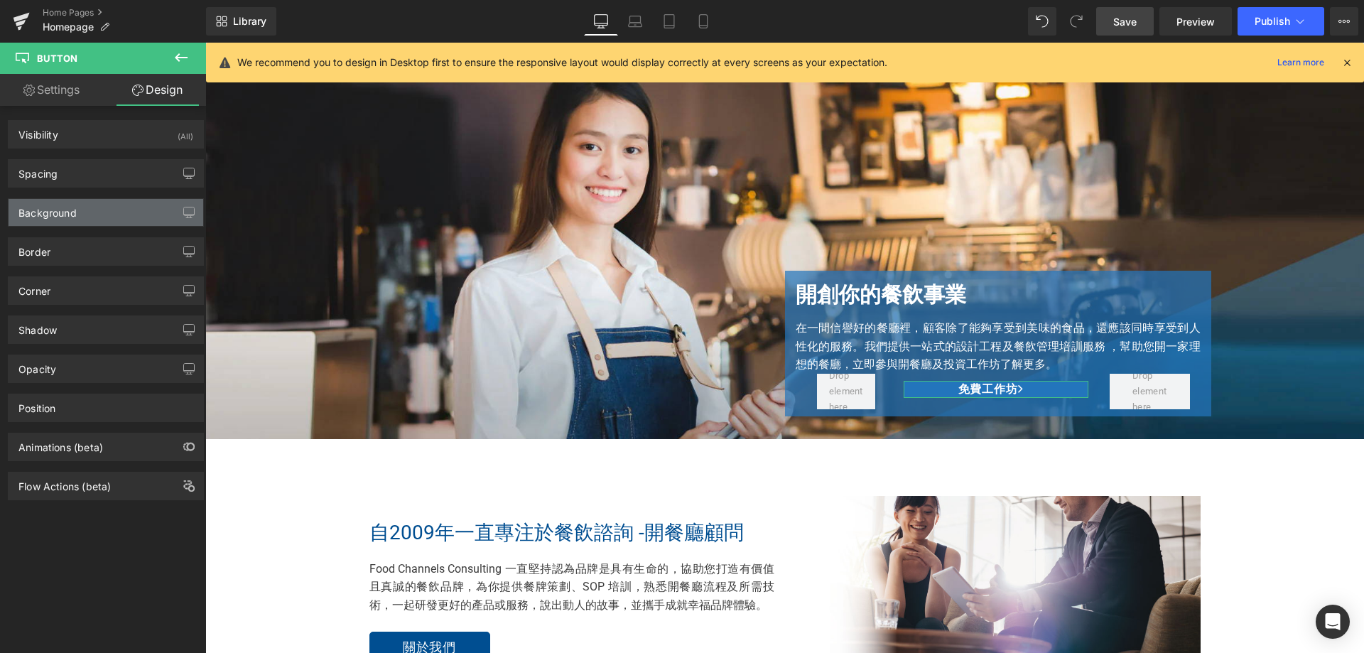
click at [67, 220] on div "Background" at bounding box center [106, 212] width 195 height 27
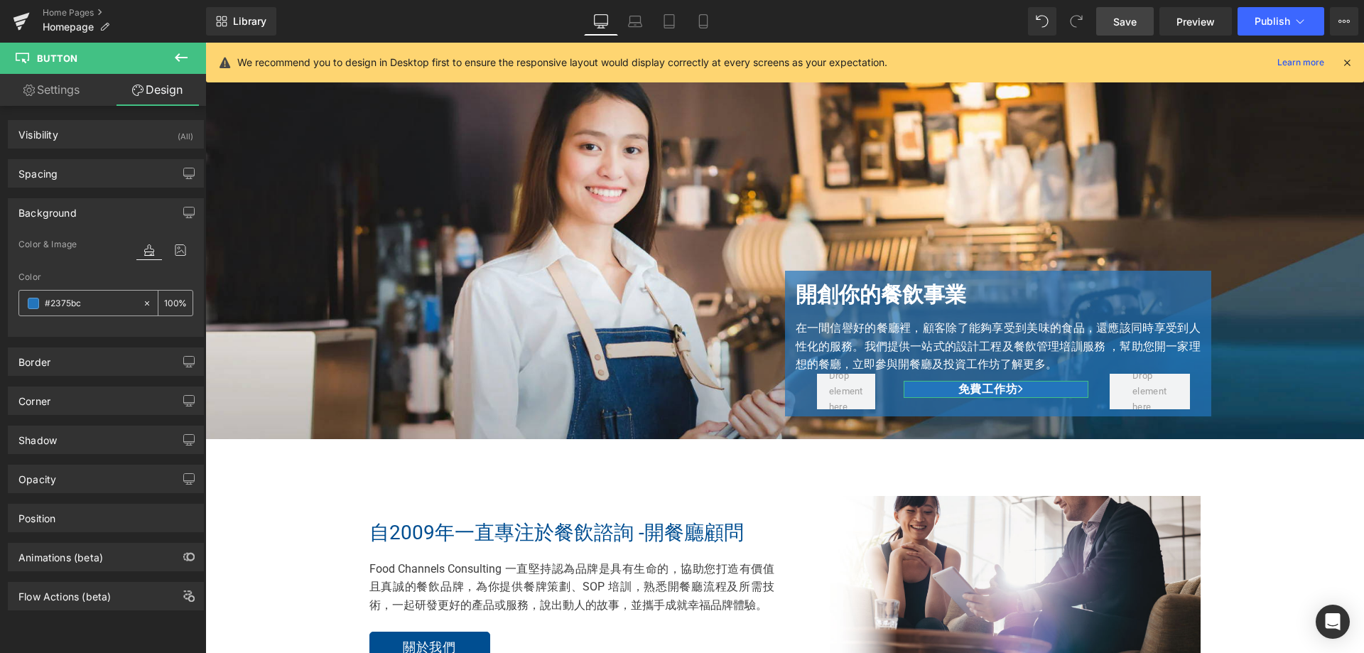
click at [99, 303] on input "#2375bc" at bounding box center [90, 304] width 91 height 16
click at [31, 303] on span at bounding box center [33, 303] width 11 height 11
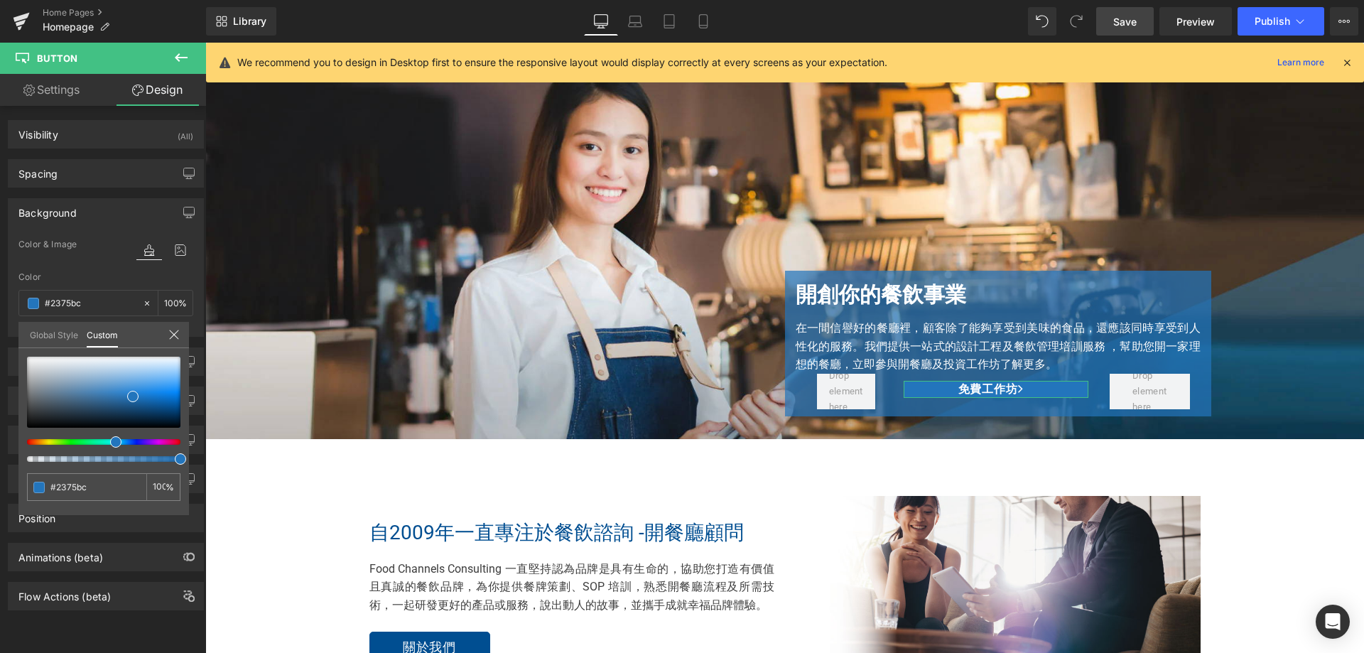
type input "#2260bd"
type input "#216dbe"
type input "#217abe"
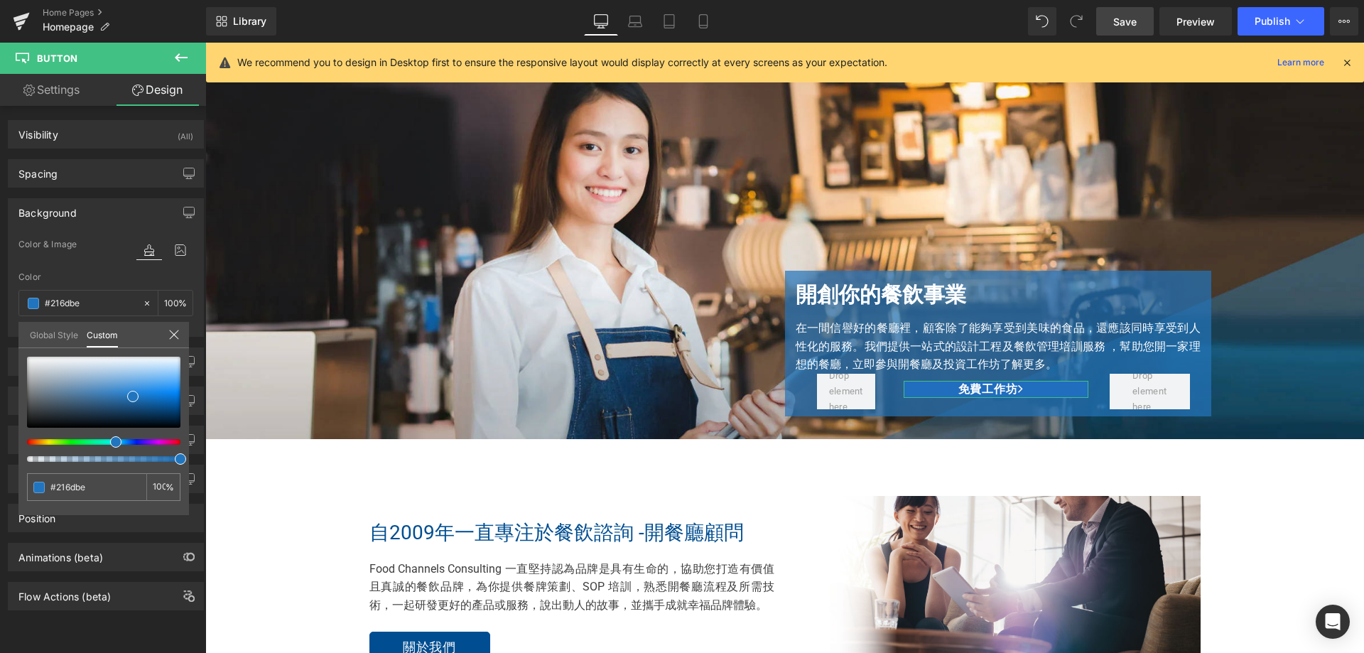
type input "#217abe"
type input "#2182be"
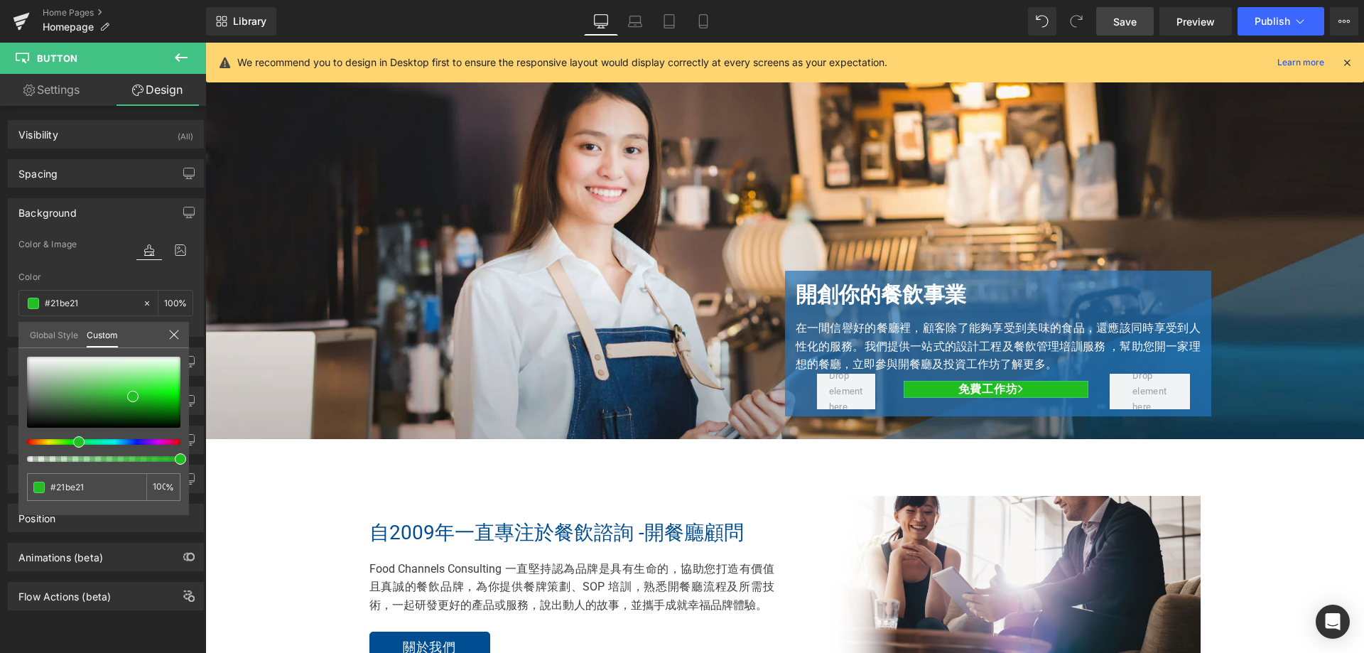
drag, startPoint x: 114, startPoint y: 444, endPoint x: 72, endPoint y: 456, distance: 43.6
click at [72, 456] on div at bounding box center [103, 409] width 153 height 105
drag, startPoint x: 141, startPoint y: 406, endPoint x: 100, endPoint y: 403, distance: 41.3
click at [100, 403] on div at bounding box center [103, 392] width 153 height 71
click at [699, 22] on icon at bounding box center [703, 21] width 14 height 14
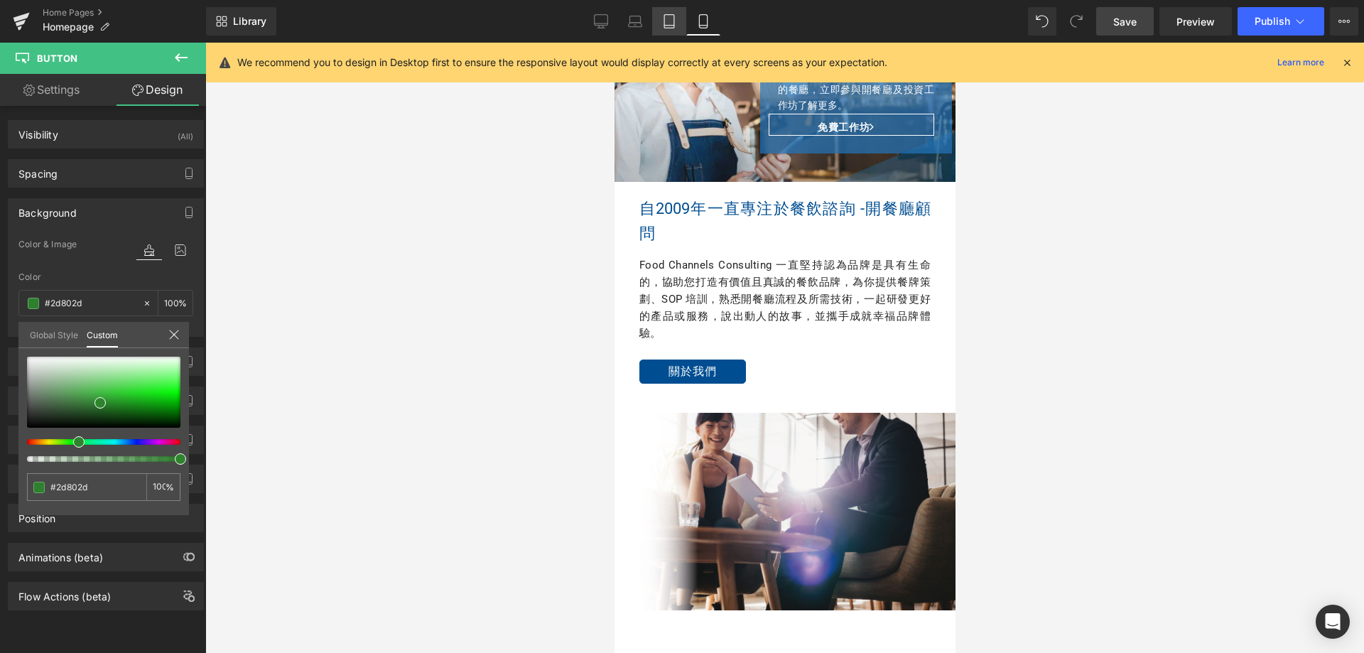
scroll to position [0, 0]
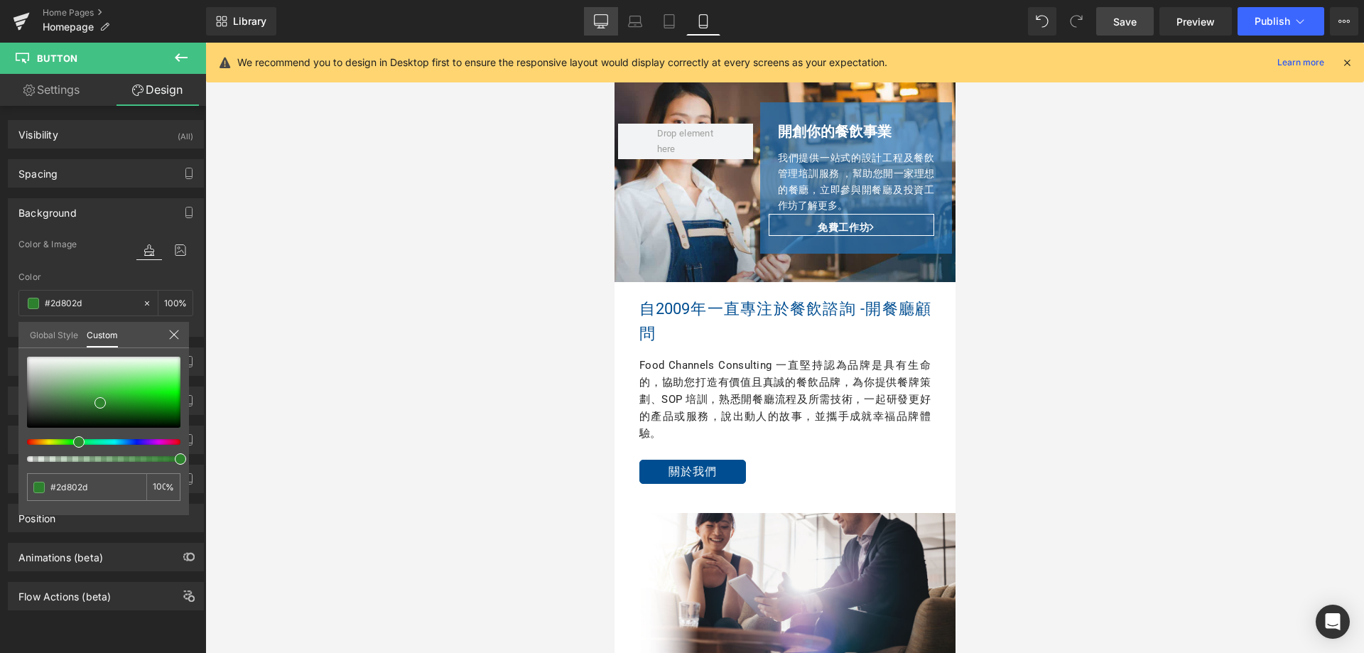
click at [600, 21] on icon at bounding box center [601, 21] width 14 height 14
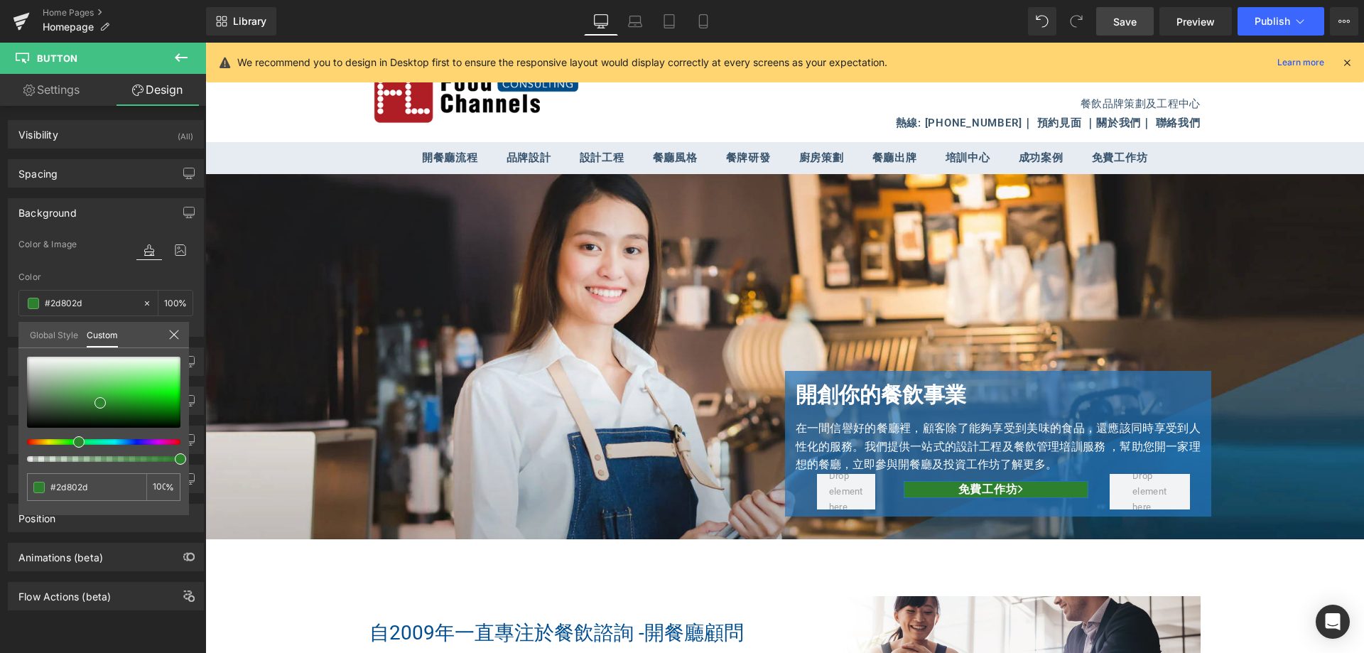
scroll to position [233, 0]
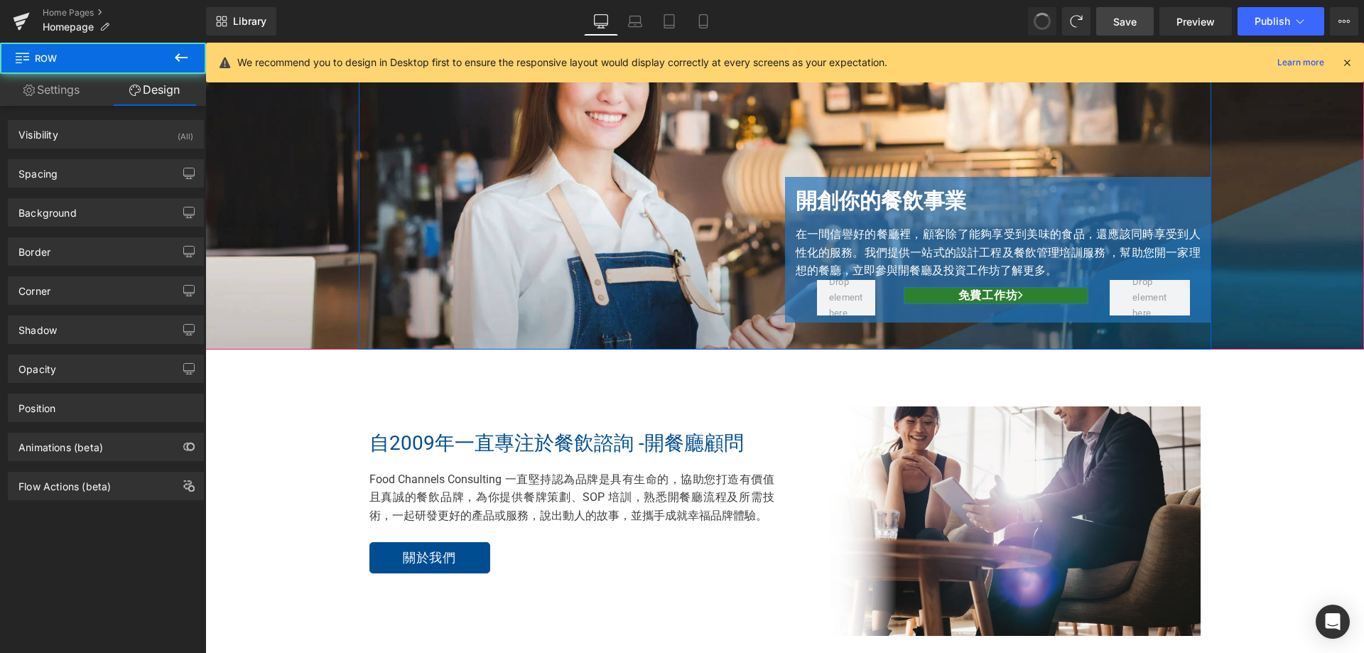
scroll to position [0, 0]
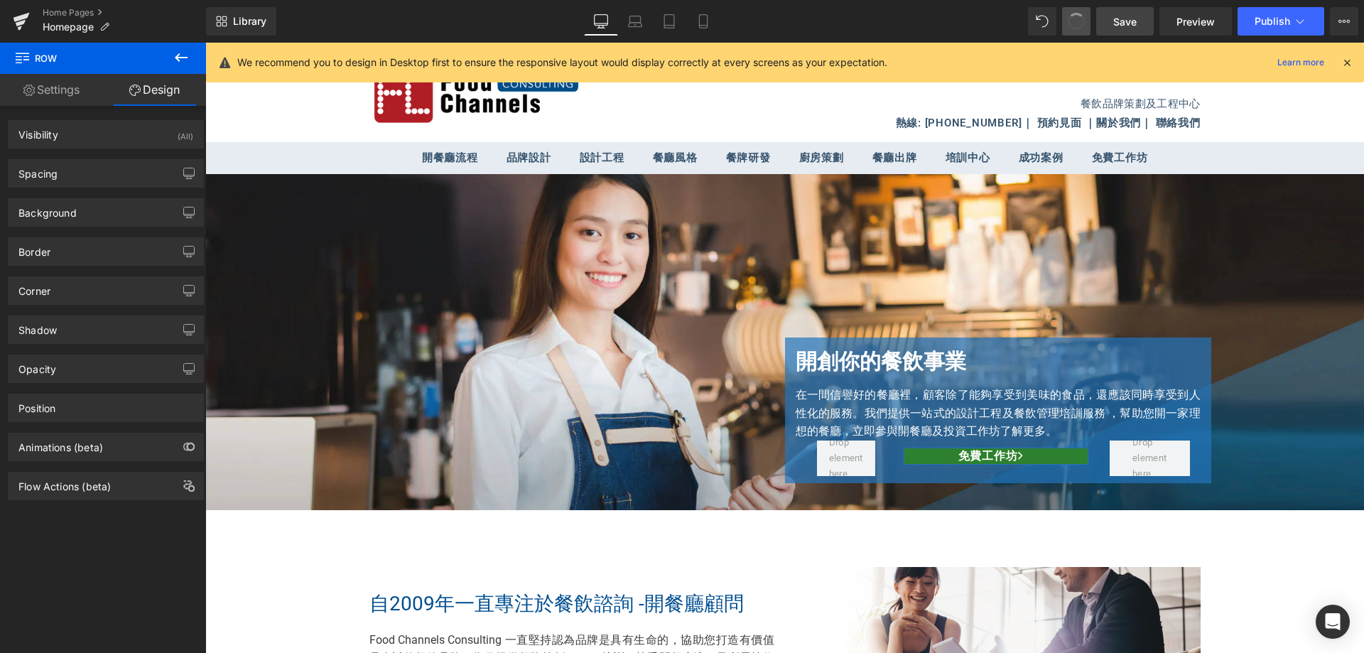
click at [1079, 9] on button at bounding box center [1076, 21] width 28 height 28
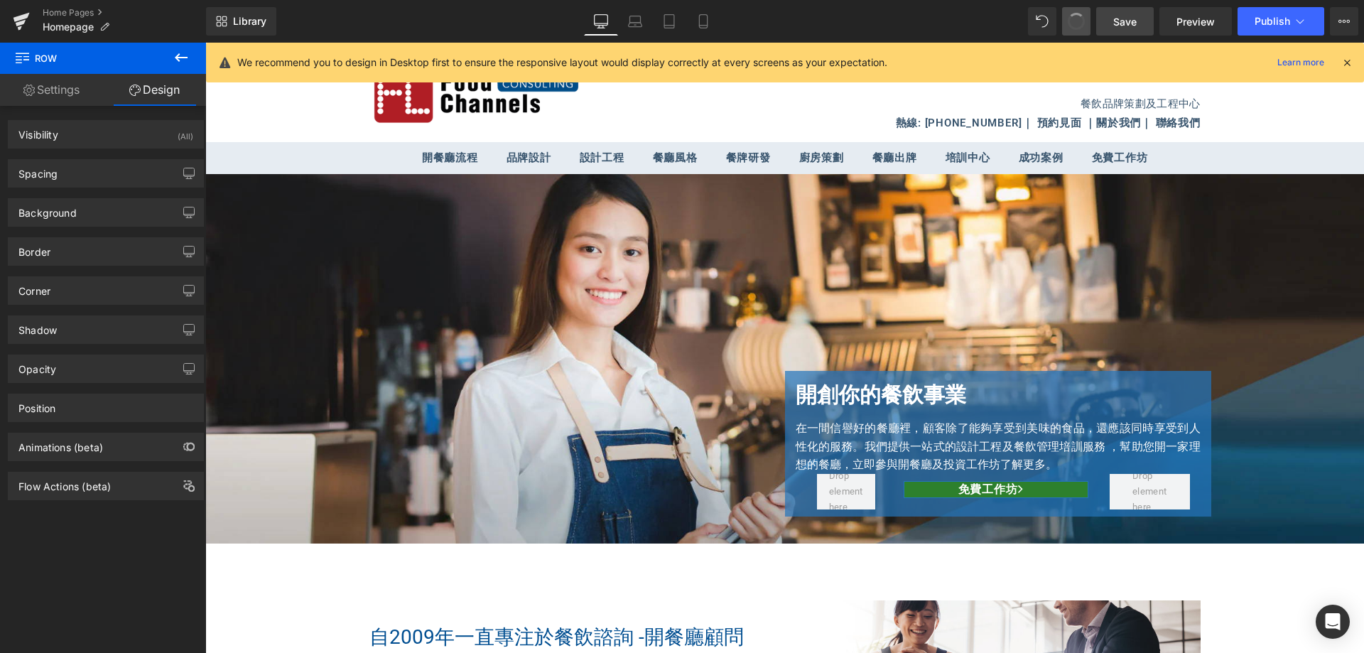
click at [1079, 9] on button at bounding box center [1076, 21] width 28 height 28
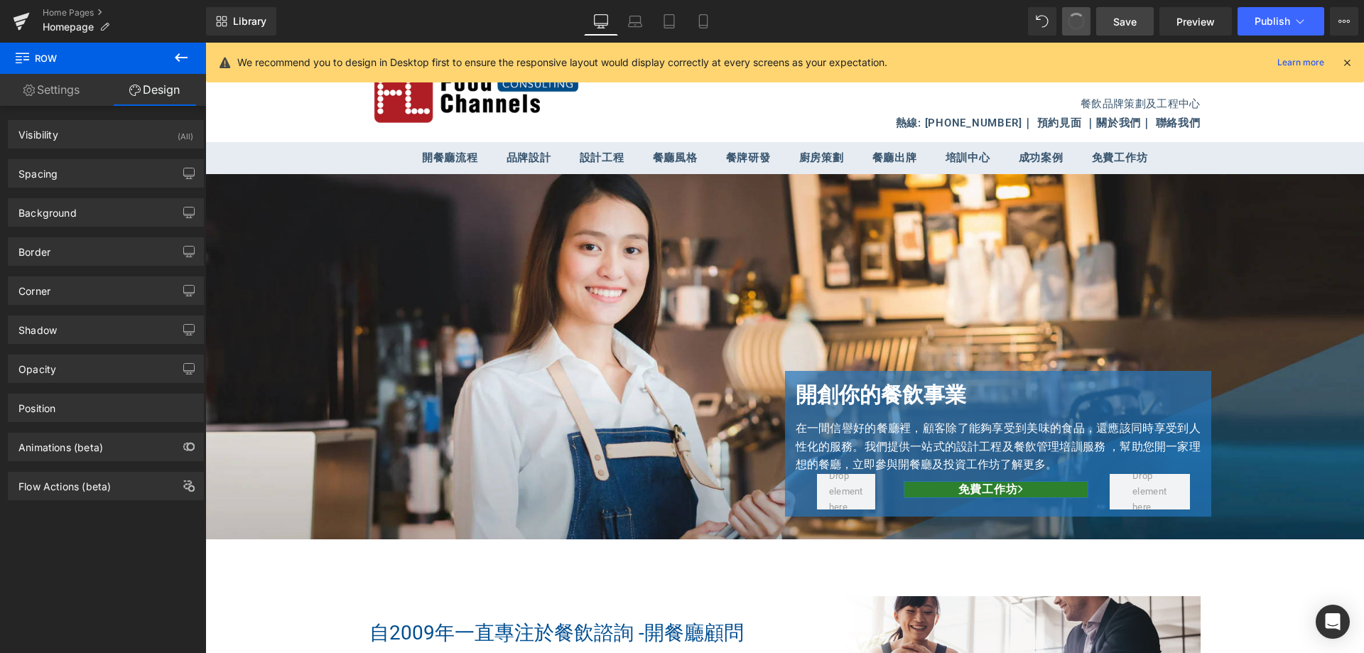
click at [1079, 9] on button at bounding box center [1076, 21] width 28 height 28
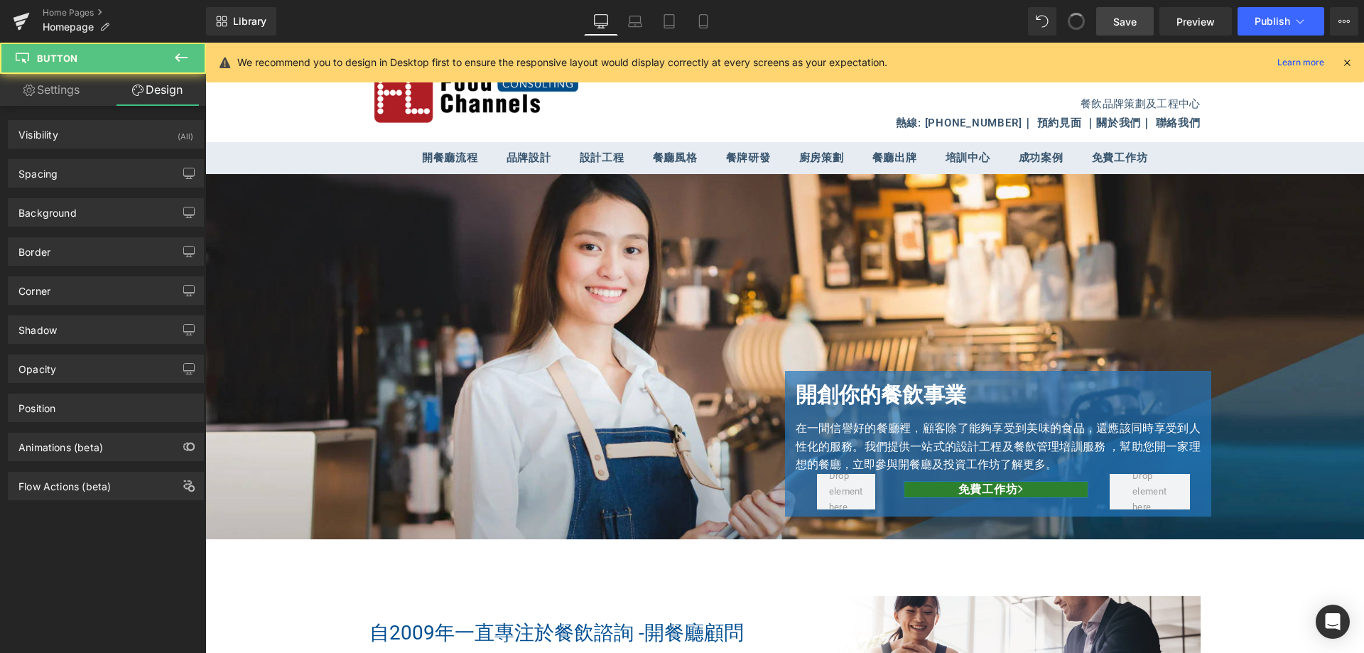
click at [1079, 9] on button at bounding box center [1076, 21] width 28 height 28
click at [1079, 9] on span at bounding box center [1076, 21] width 28 height 28
drag, startPoint x: 1079, startPoint y: 9, endPoint x: 906, endPoint y: 118, distance: 204.6
click at [1079, 9] on span at bounding box center [1076, 21] width 28 height 28
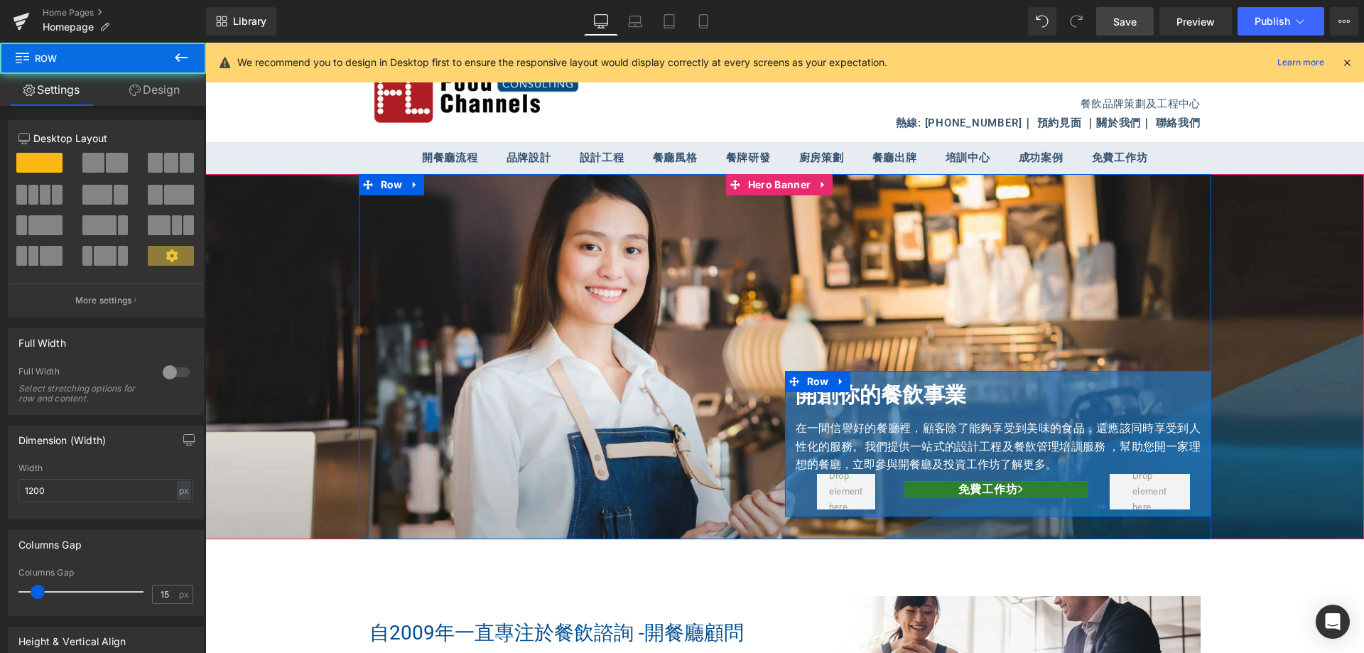
click at [1195, 422] on div "開創你的餐飲事業 Heading 在一間信譽好的餐廳裡，顧客除了能夠享受到美味的食品，還應該同時享受到人性化的服務。我們提供一站式的設計工程及餐飲管理培訓服務…" at bounding box center [998, 443] width 426 height 131
click at [806, 387] on span "Row" at bounding box center [818, 381] width 29 height 21
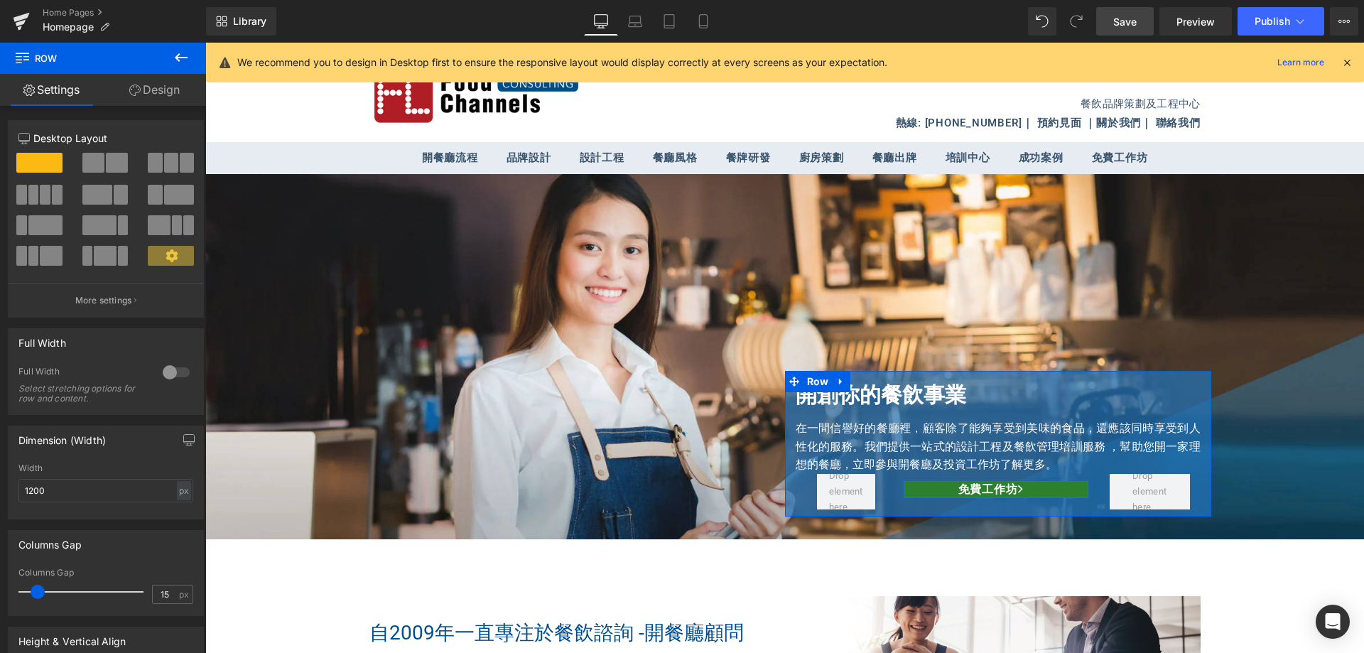
click at [134, 81] on link "Design" at bounding box center [154, 90] width 103 height 32
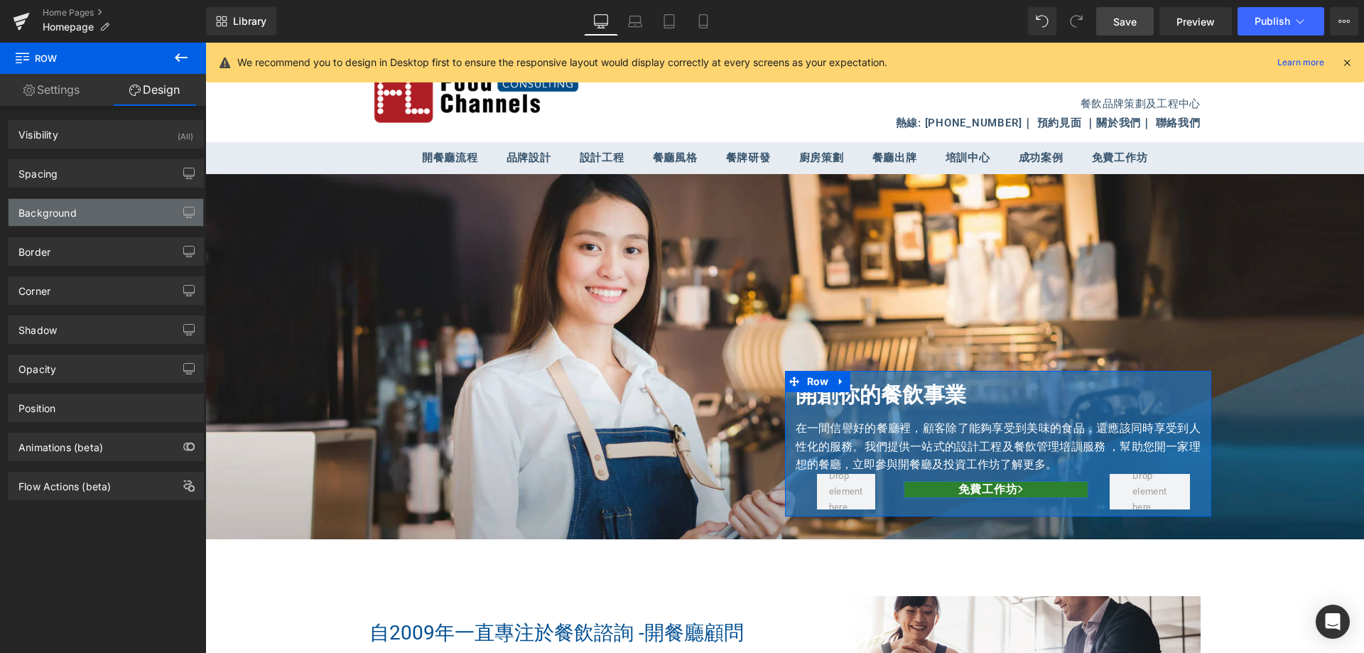
click at [88, 215] on div "Background" at bounding box center [106, 212] width 195 height 27
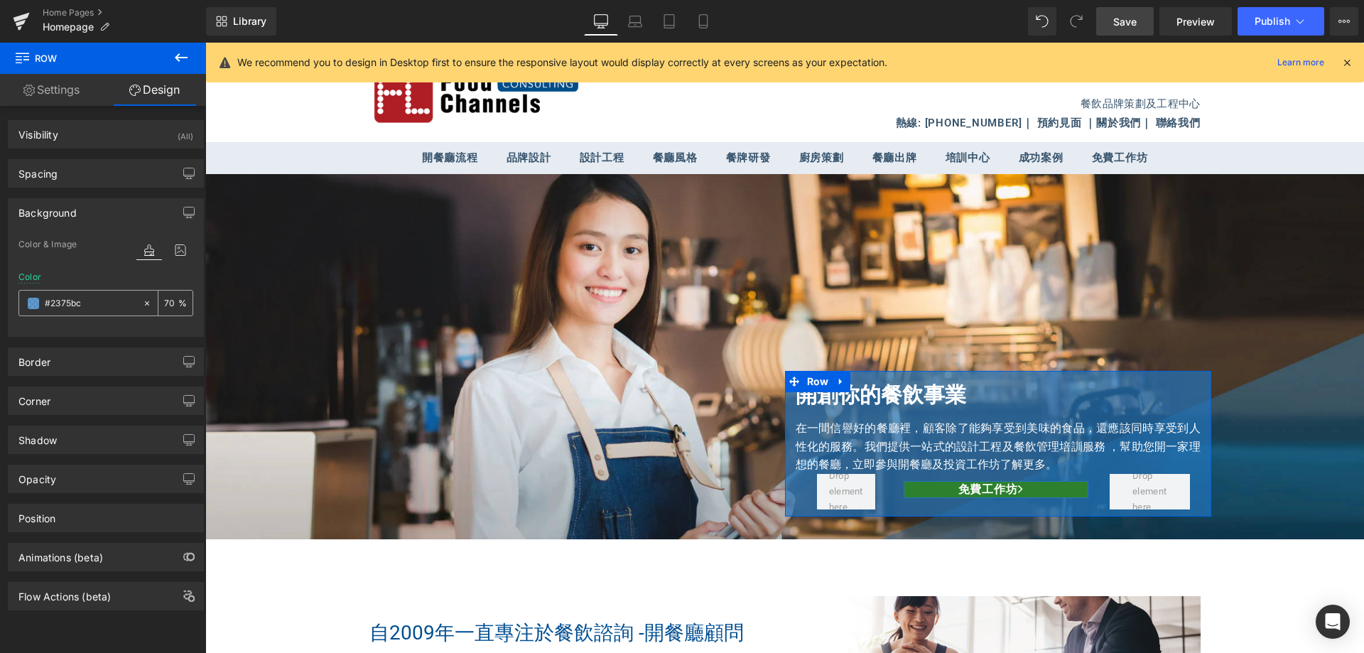
click at [33, 304] on span at bounding box center [33, 303] width 11 height 11
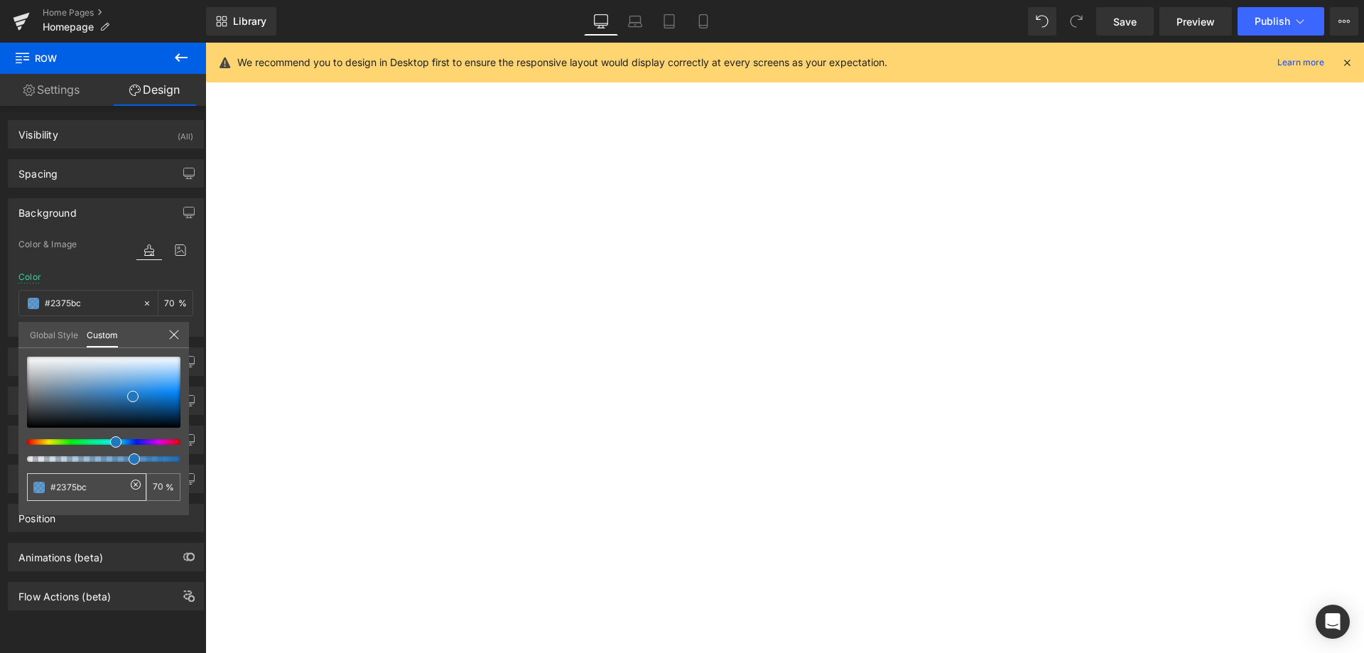
click at [80, 492] on input "#2375bc" at bounding box center [87, 487] width 75 height 15
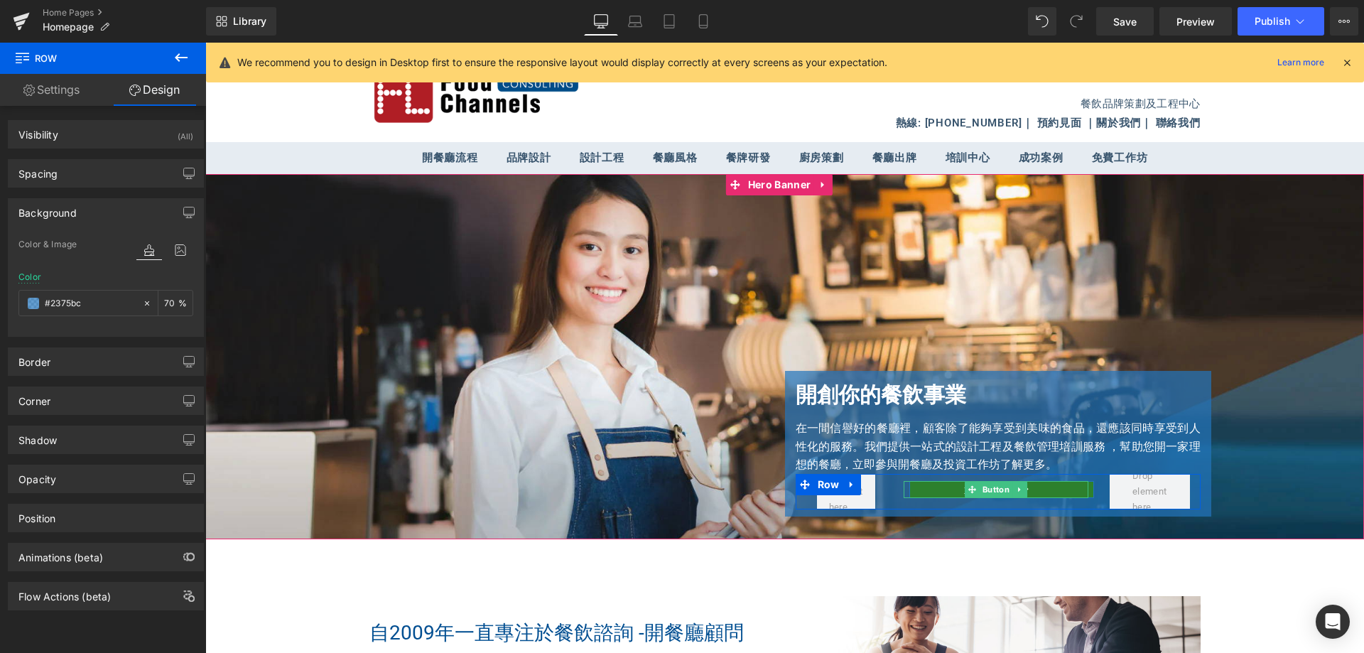
click at [915, 492] on link "免費工作坊" at bounding box center [1001, 489] width 185 height 17
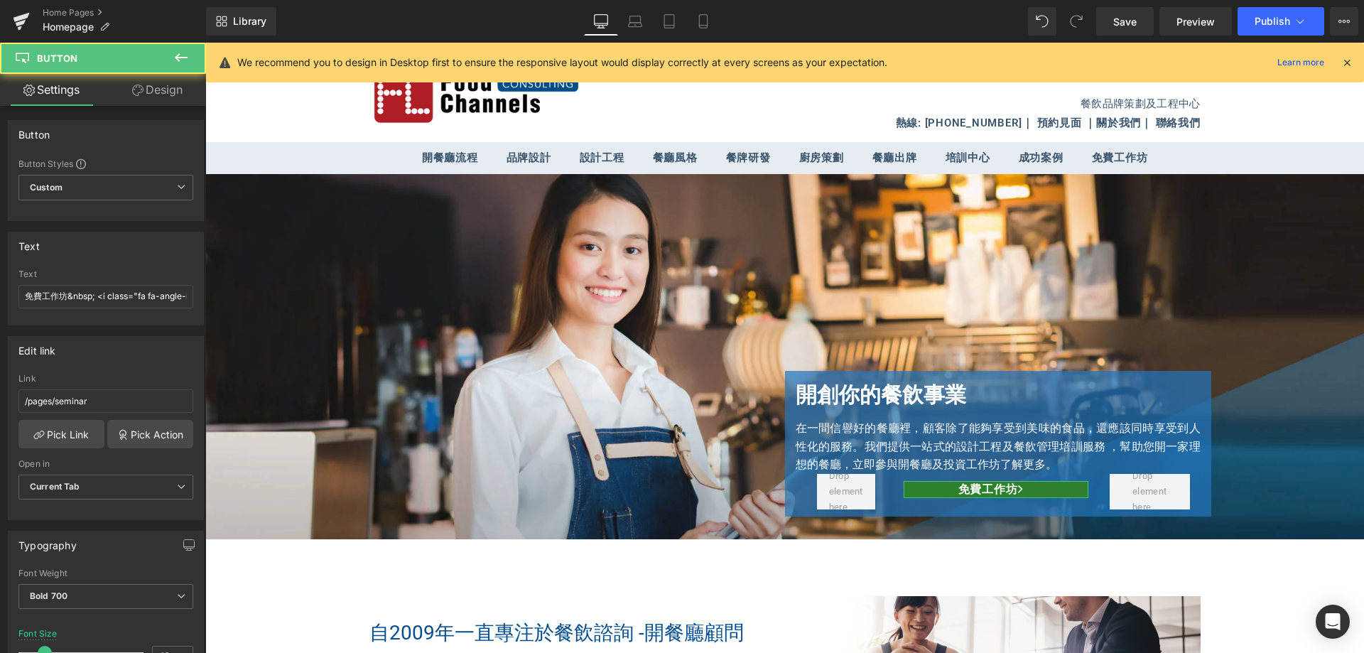
click at [146, 86] on link "Design" at bounding box center [157, 90] width 103 height 32
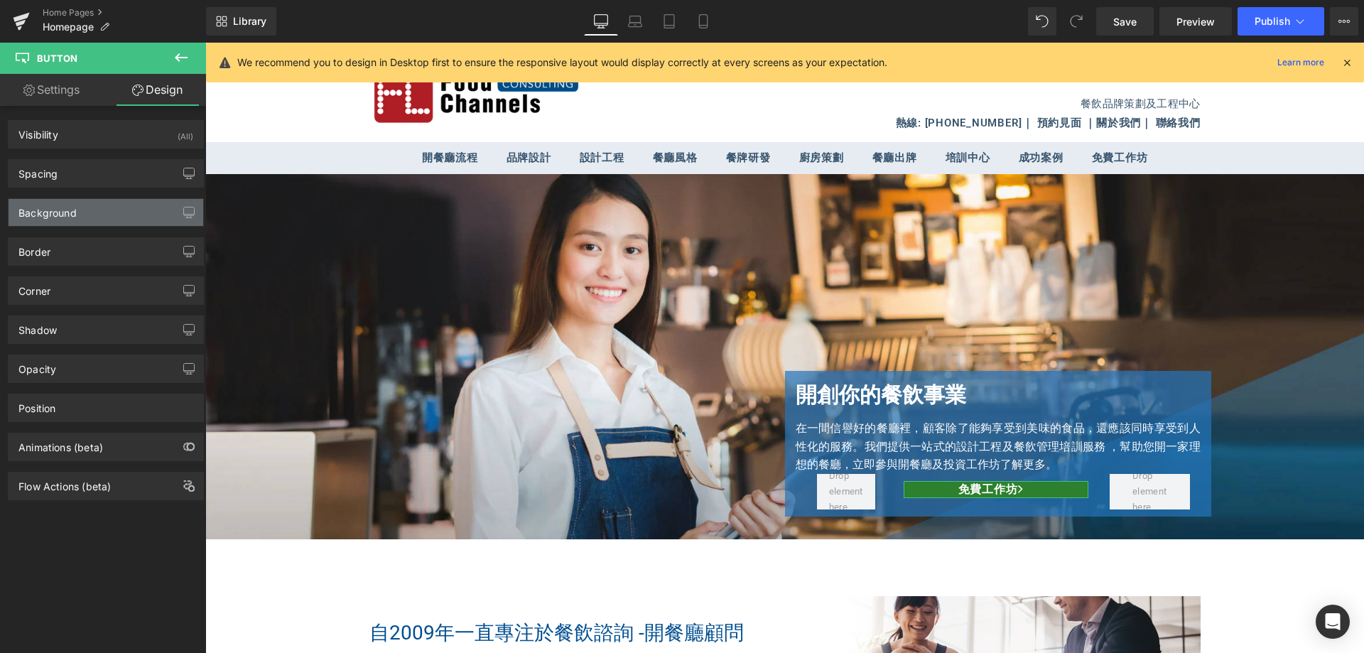
click at [79, 214] on div "Background" at bounding box center [106, 212] width 195 height 27
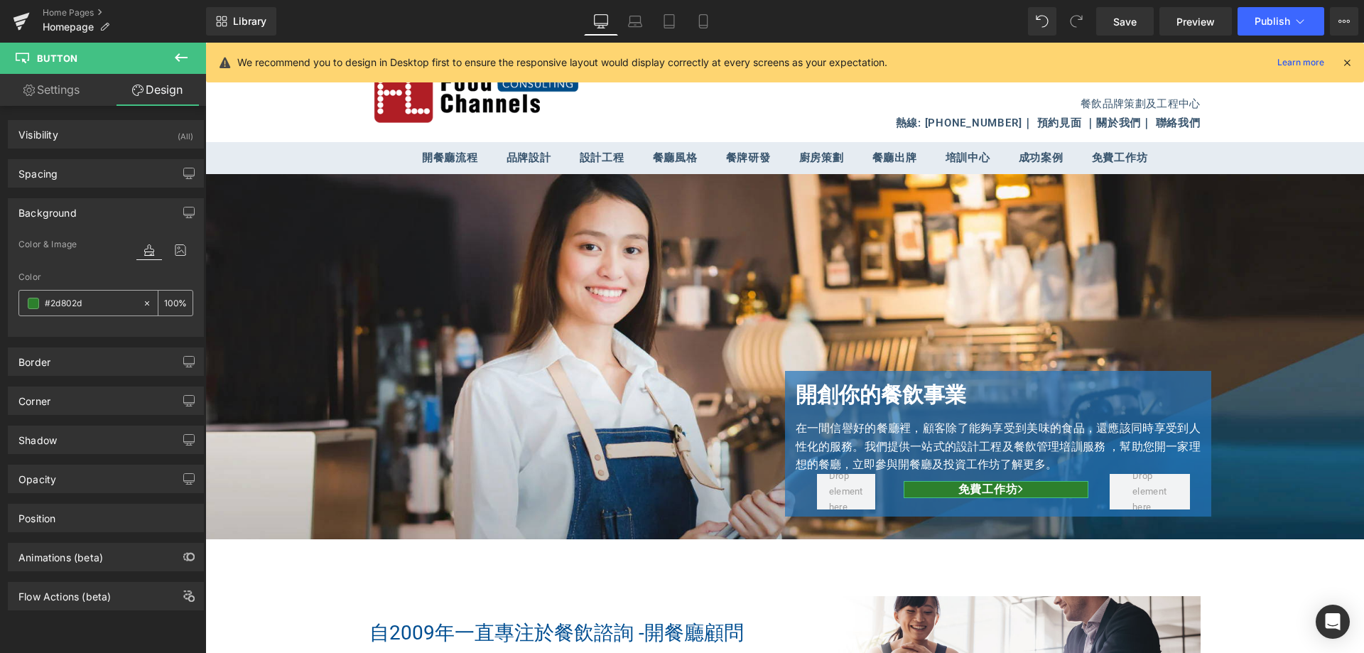
click at [70, 301] on input "#2d802d" at bounding box center [90, 304] width 91 height 16
click at [35, 302] on span at bounding box center [33, 303] width 11 height 11
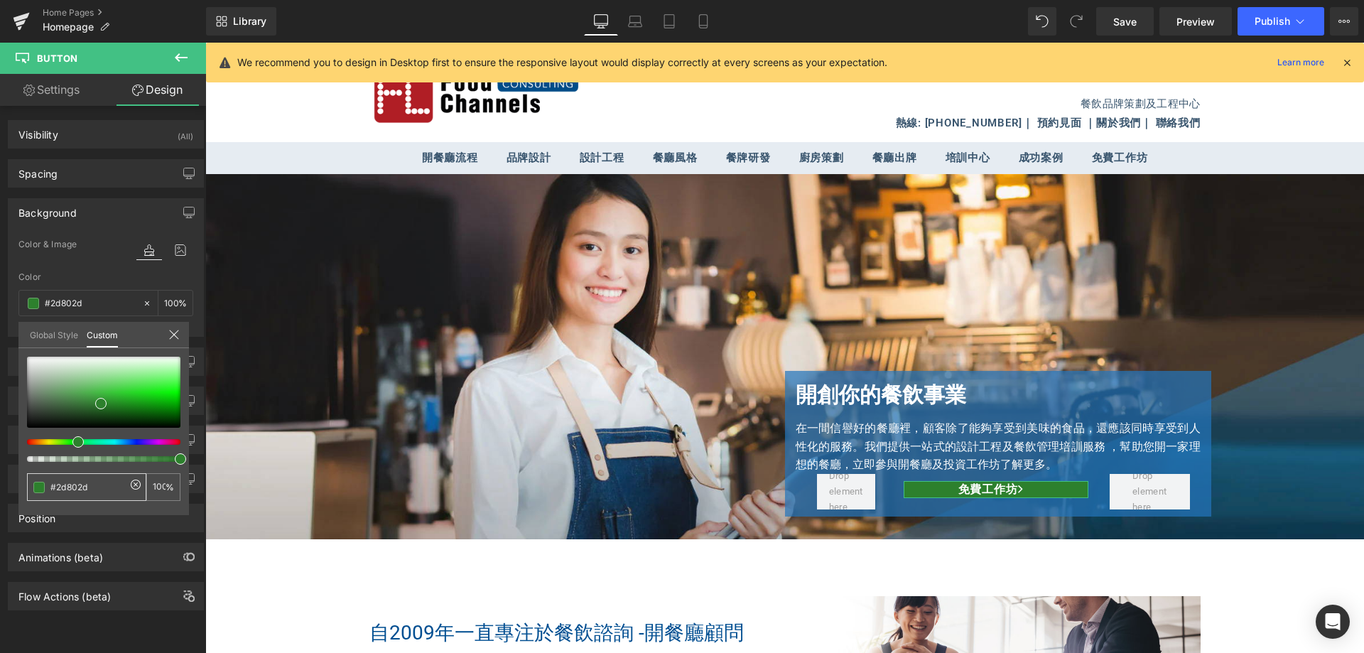
click at [76, 483] on input "#2d802d" at bounding box center [87, 487] width 75 height 15
paste input "375bc"
type input "#2375bc"
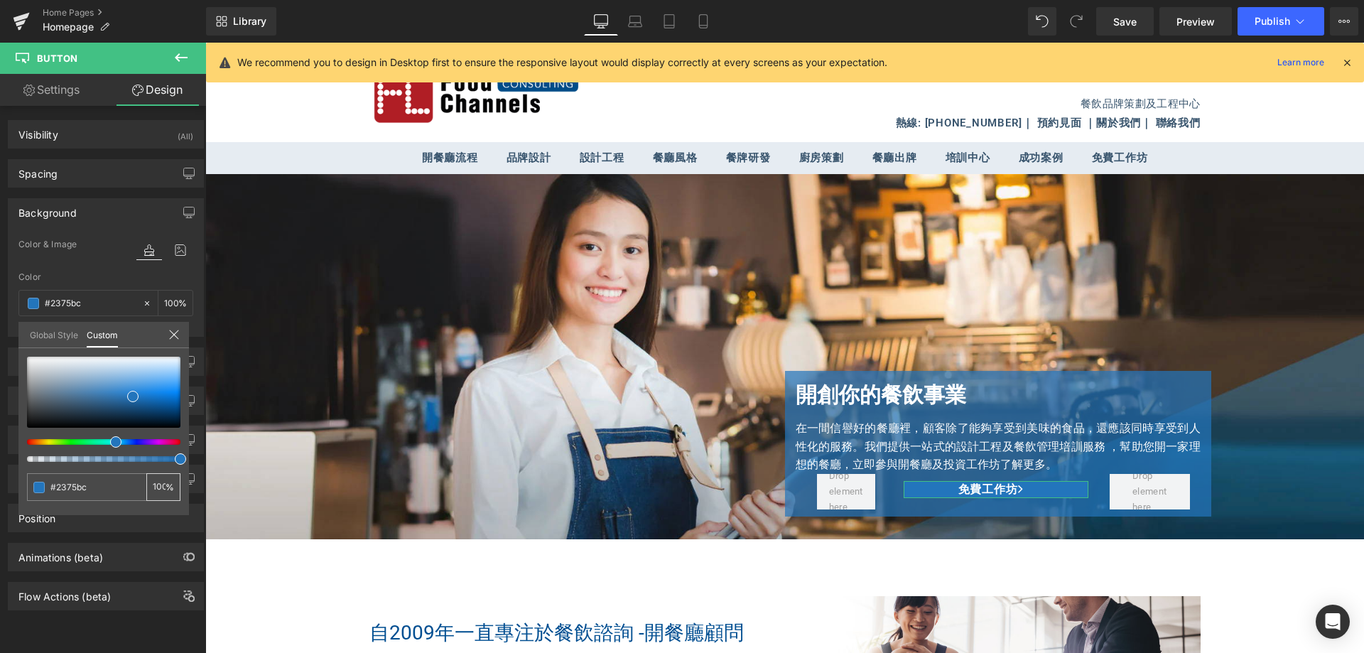
type input "#2375bc"
click at [163, 486] on input "100" at bounding box center [159, 487] width 13 height 10
type input "7"
type input "70"
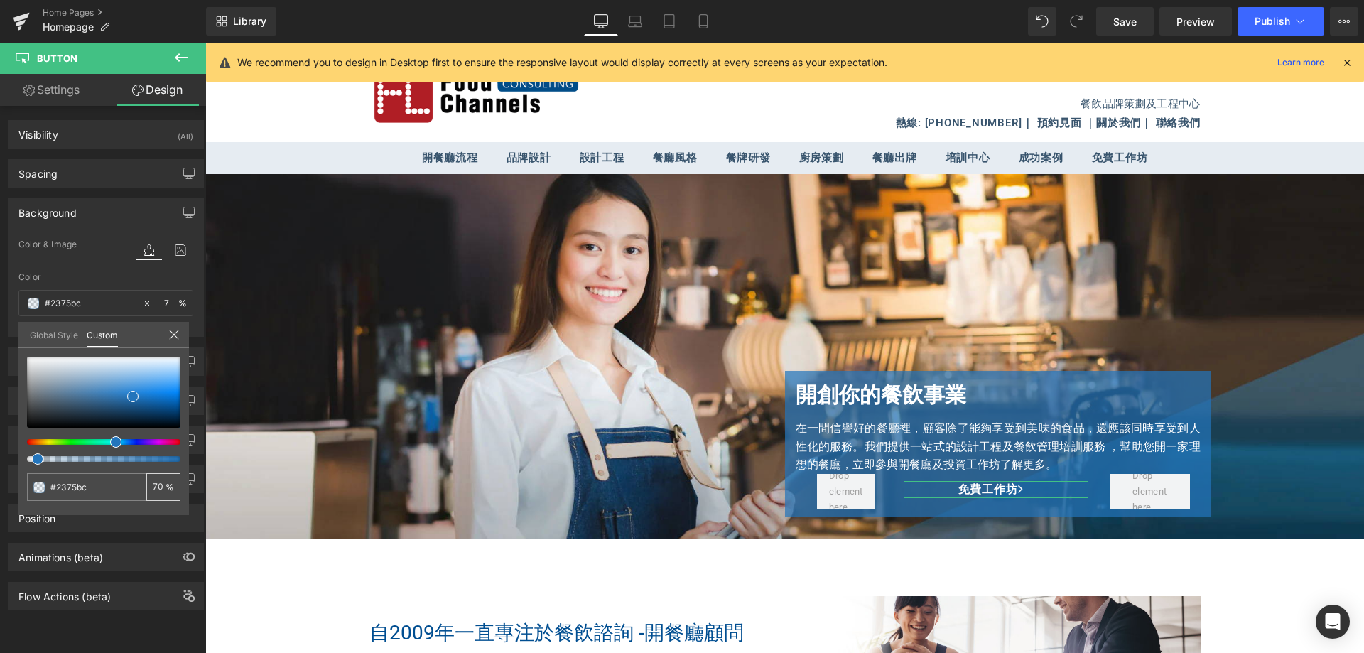
type input "70"
click at [698, 26] on icon at bounding box center [703, 21] width 14 height 14
type input "70"
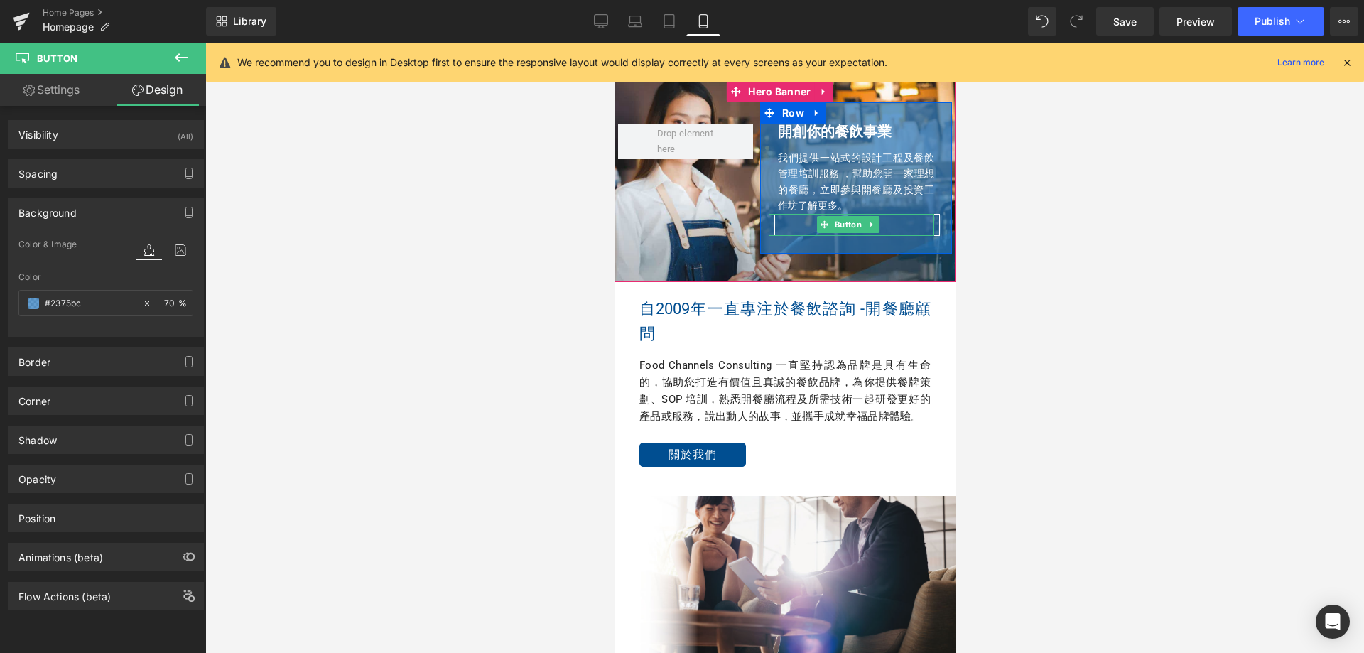
click at [778, 222] on link "免費工作坊" at bounding box center [857, 225] width 166 height 22
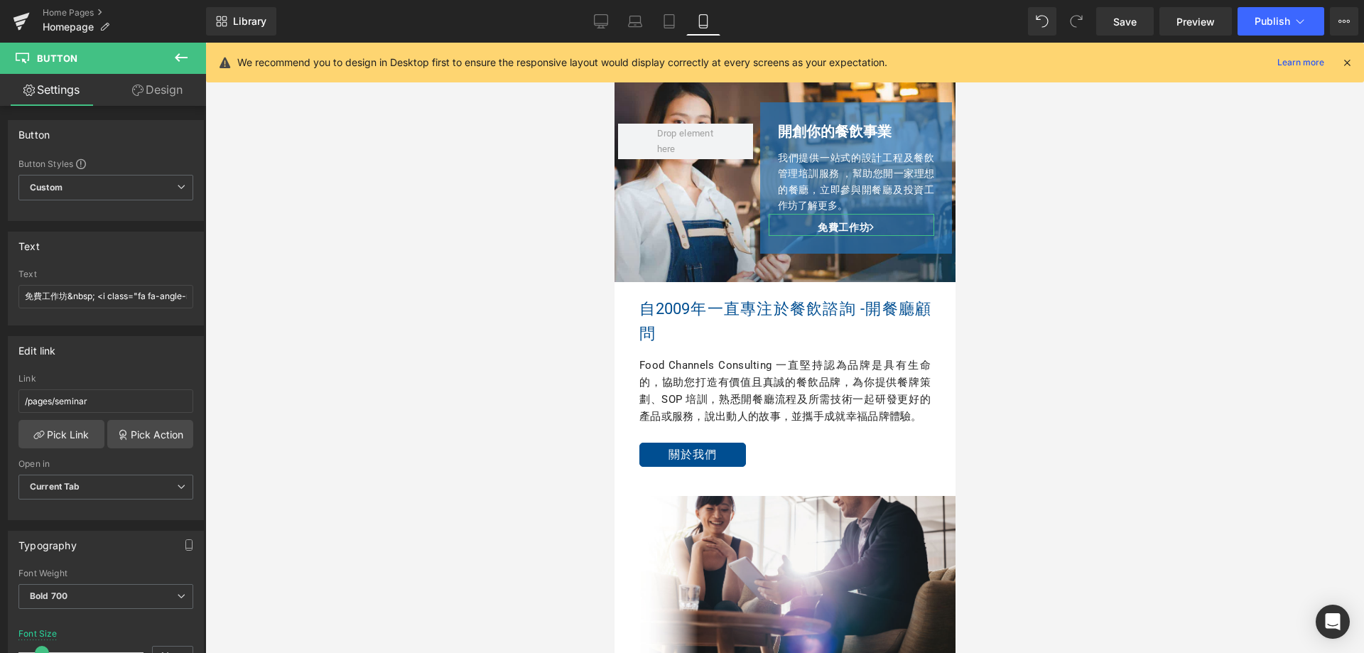
click at [158, 98] on link "Design" at bounding box center [157, 90] width 103 height 32
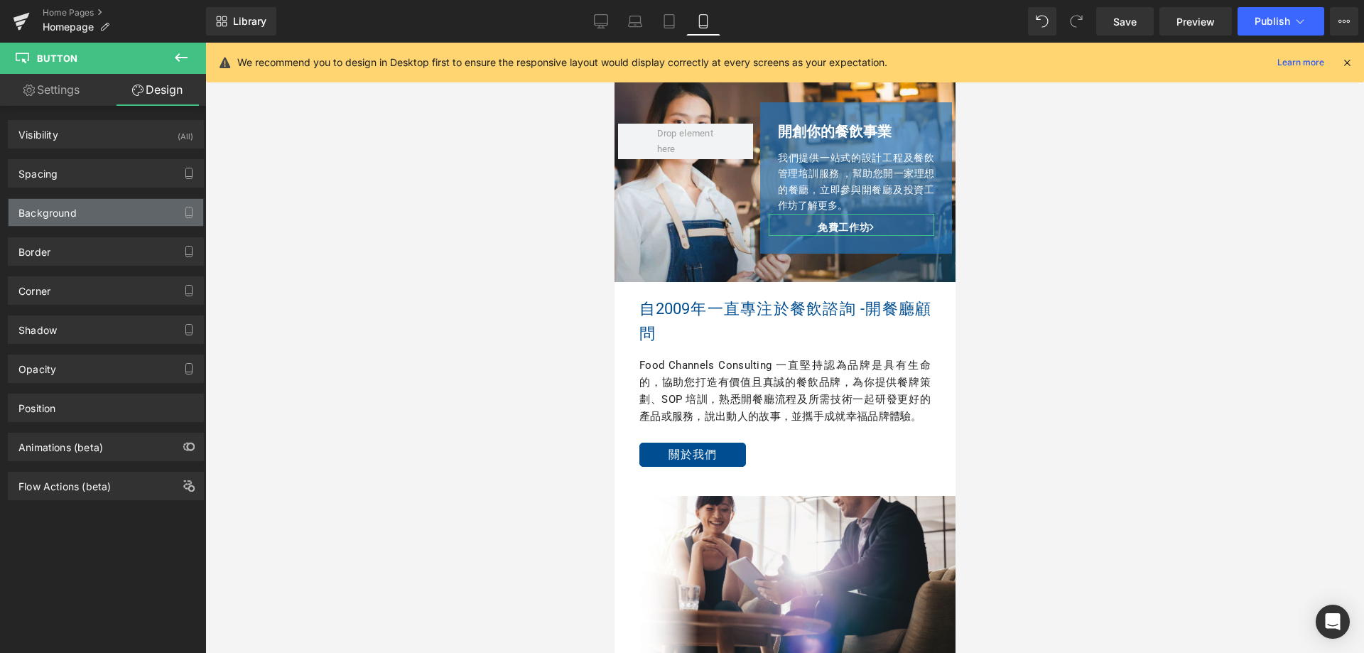
click at [96, 217] on div "Background" at bounding box center [106, 212] width 195 height 27
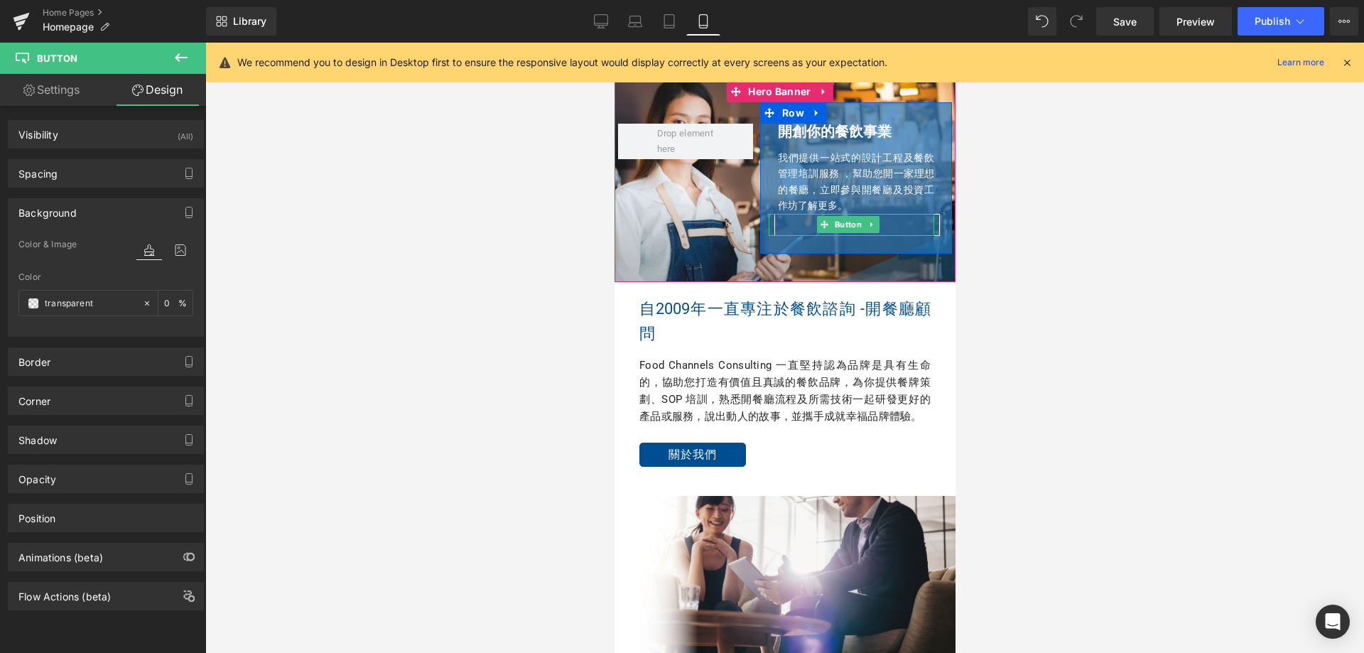
click at [786, 227] on link "免費工作坊" at bounding box center [857, 225] width 166 height 22
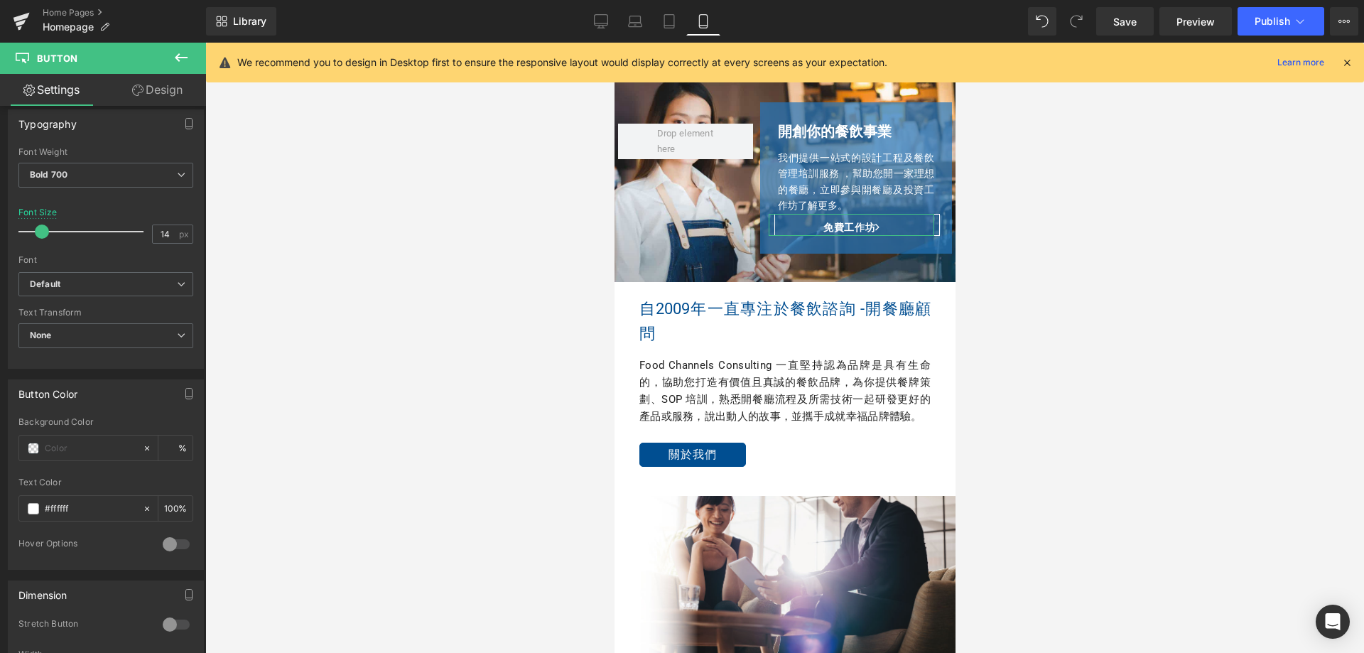
scroll to position [426, 0]
click at [591, 22] on link "Desktop" at bounding box center [601, 21] width 34 height 28
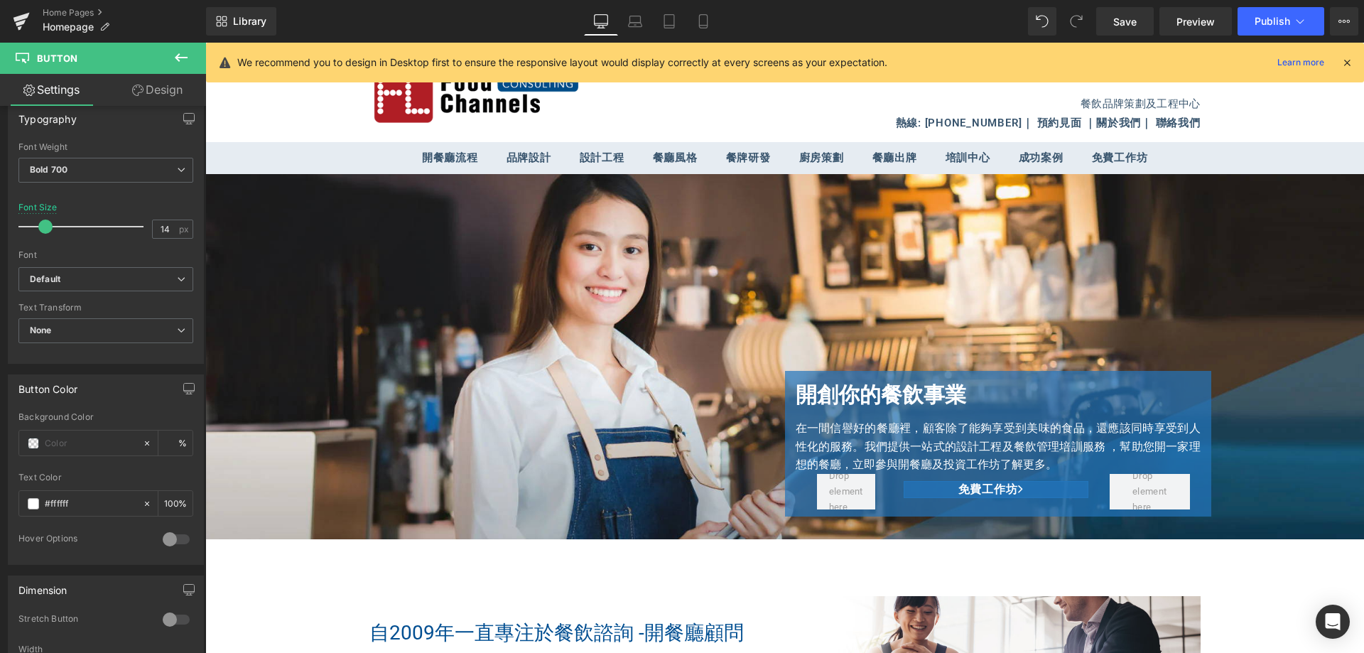
type input "17"
type input "100"
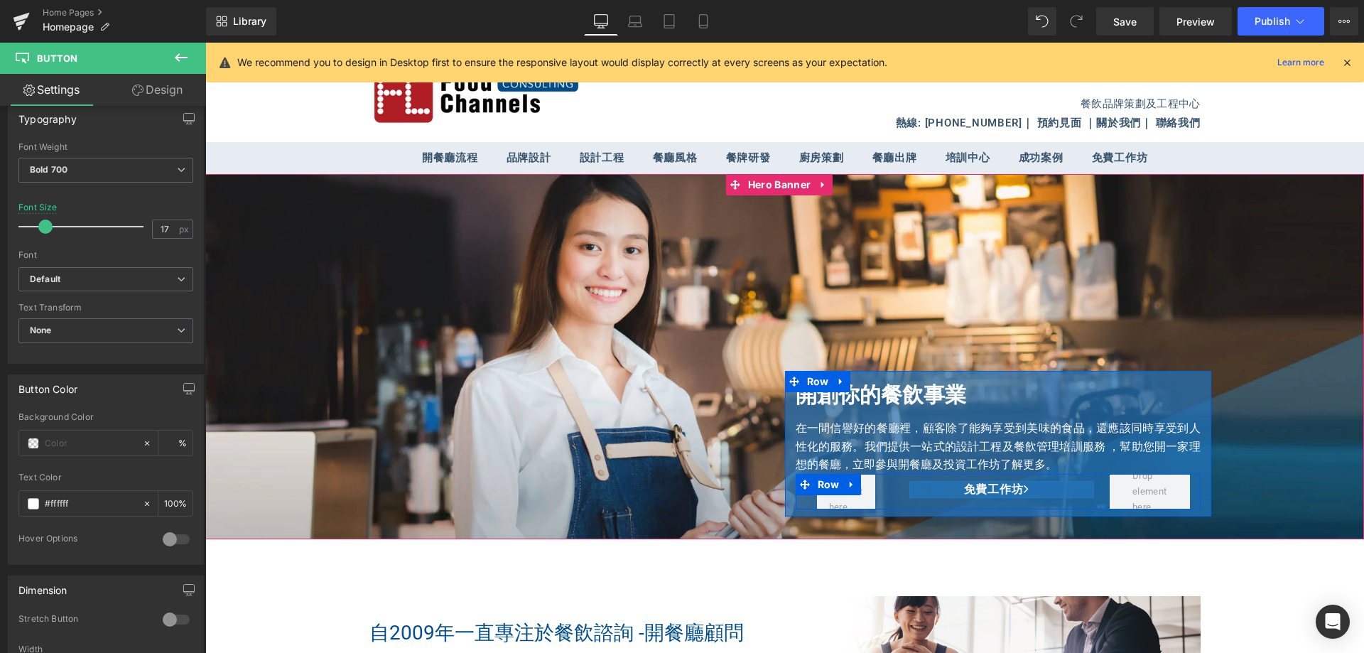
click at [927, 487] on link "免費工作坊" at bounding box center [1001, 489] width 185 height 17
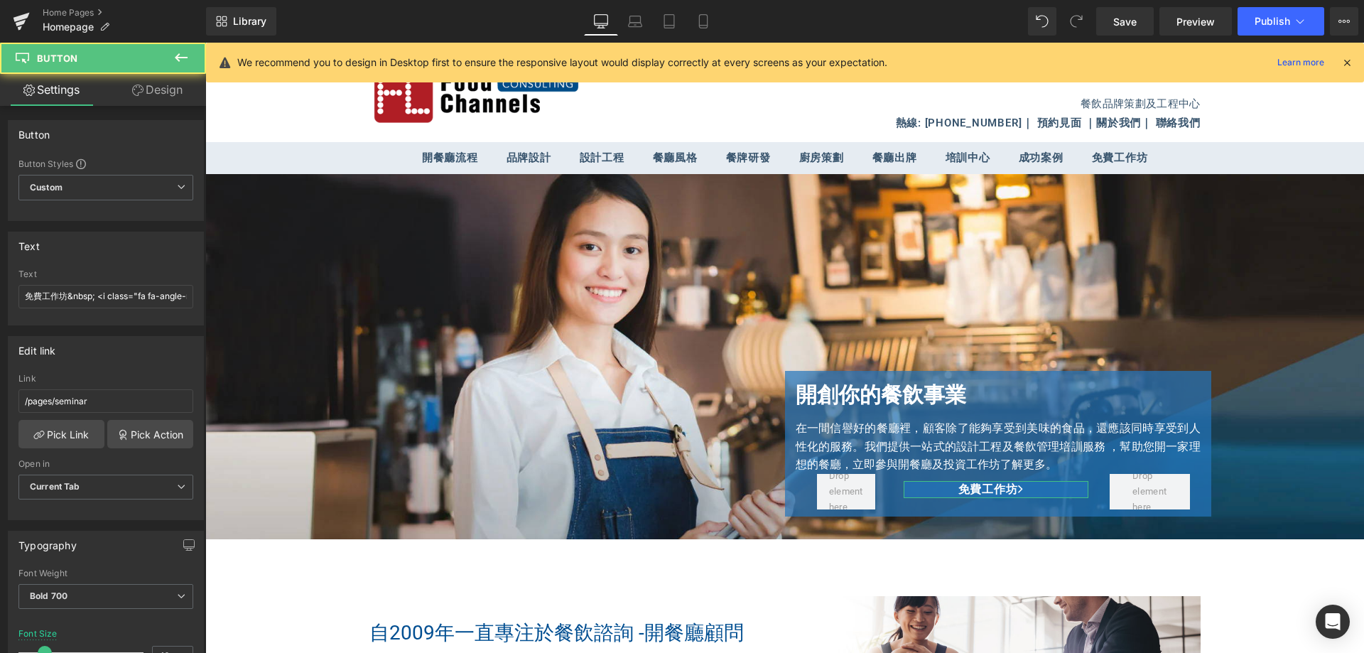
click at [151, 82] on link "Design" at bounding box center [157, 90] width 103 height 32
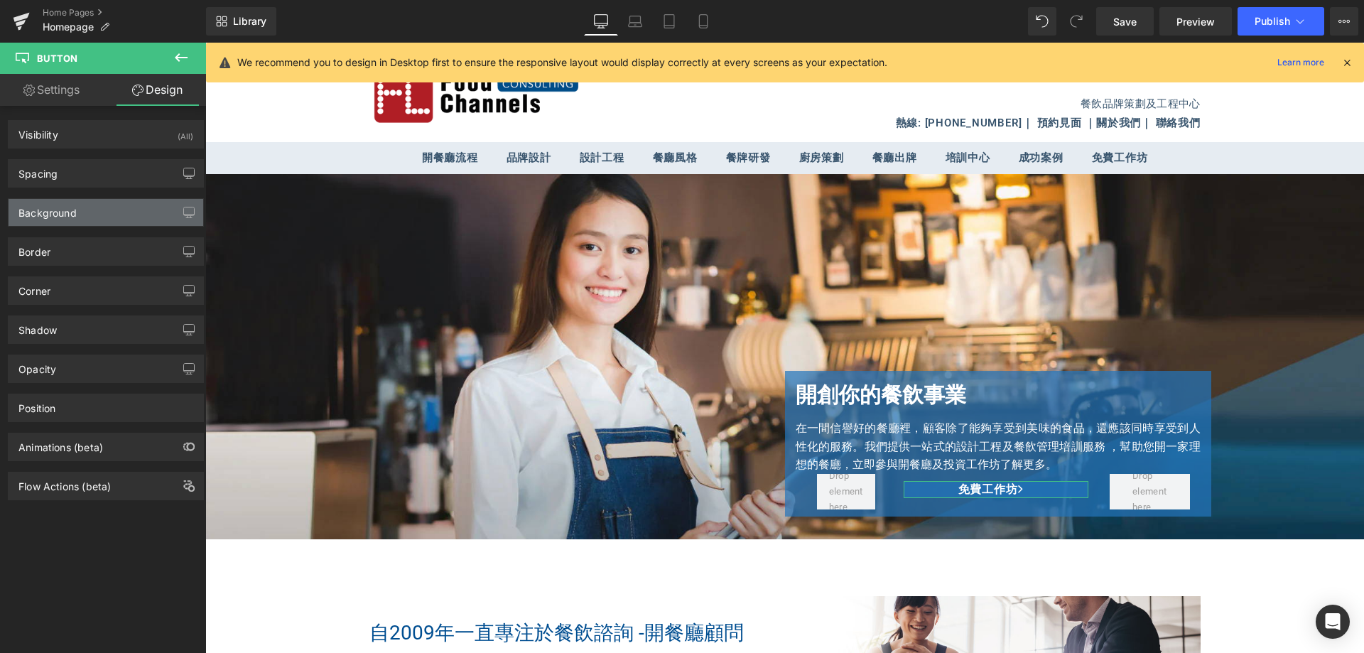
click at [91, 212] on div "Background" at bounding box center [106, 212] width 195 height 27
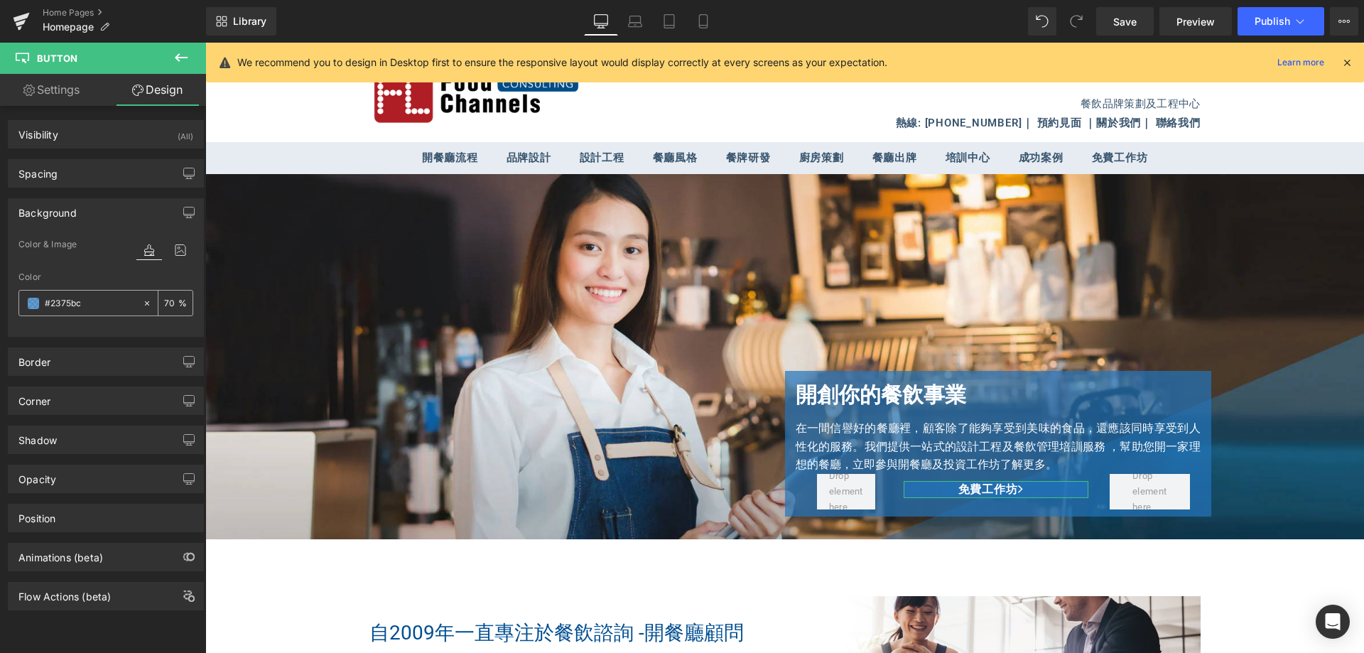
click at [142, 301] on icon at bounding box center [147, 303] width 10 height 10
type input "none"
click at [698, 7] on link "Mobile" at bounding box center [703, 21] width 34 height 28
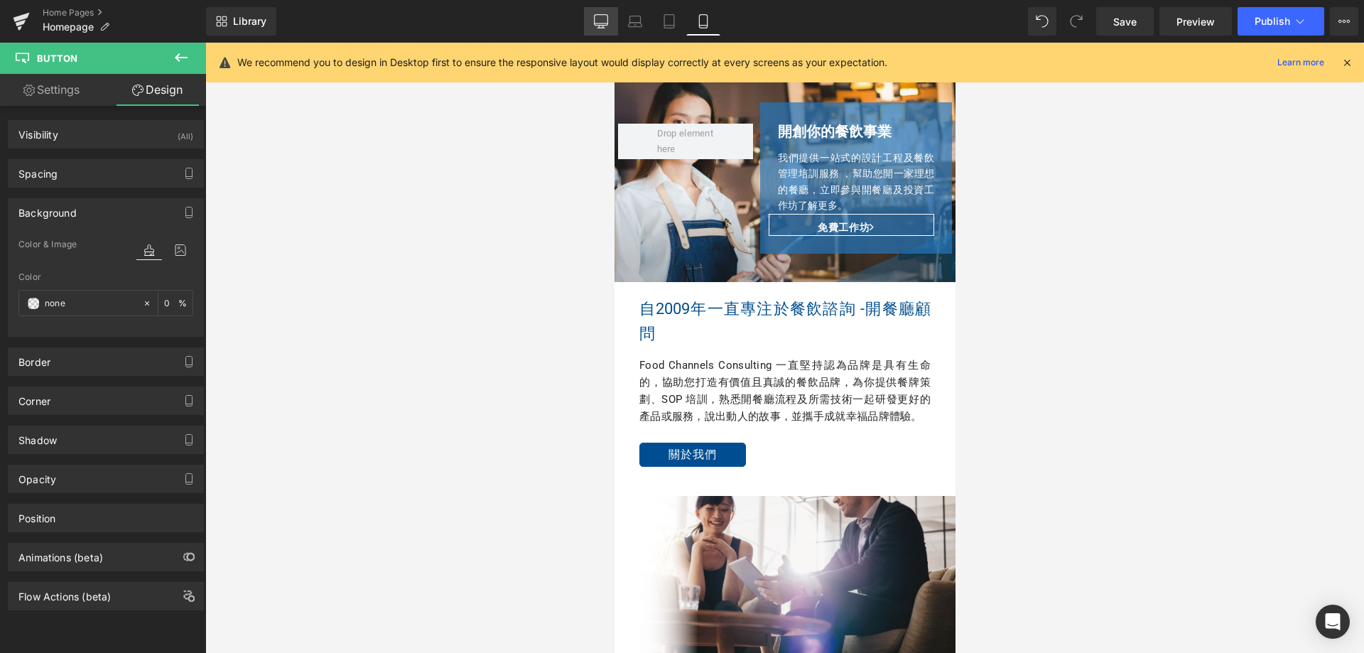
click at [607, 22] on icon at bounding box center [601, 21] width 14 height 14
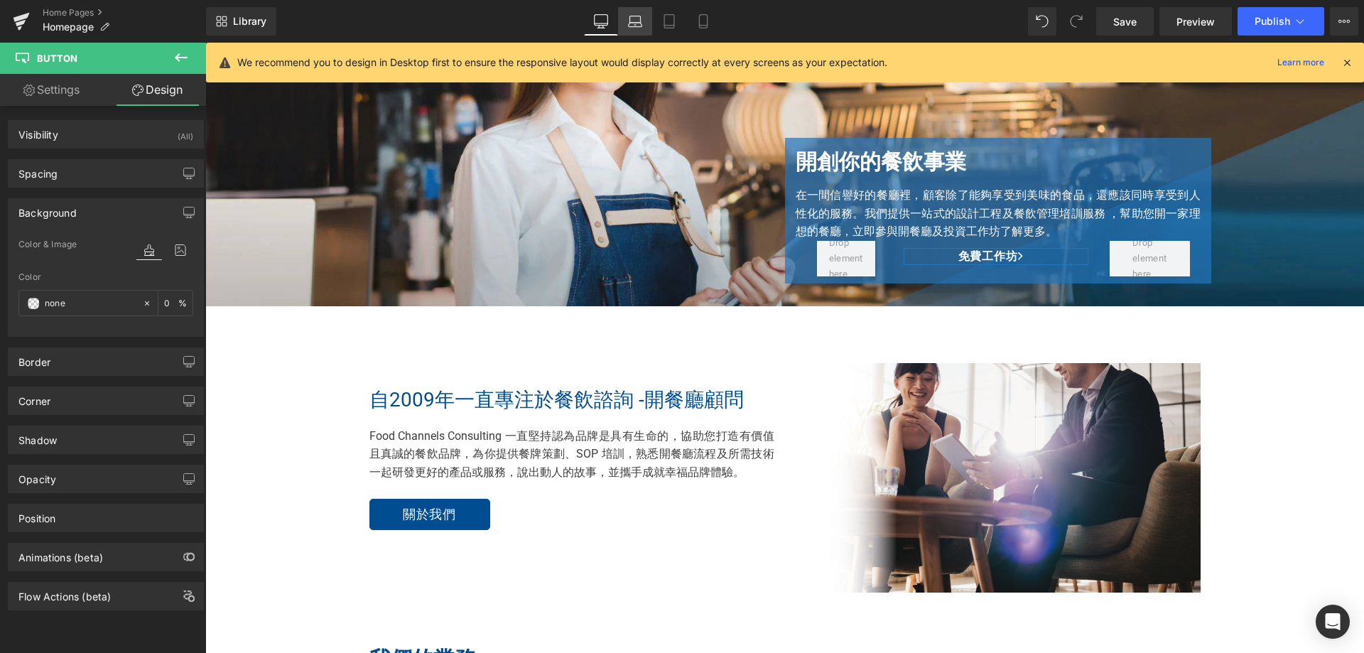
click at [636, 21] on icon at bounding box center [635, 21] width 14 height 14
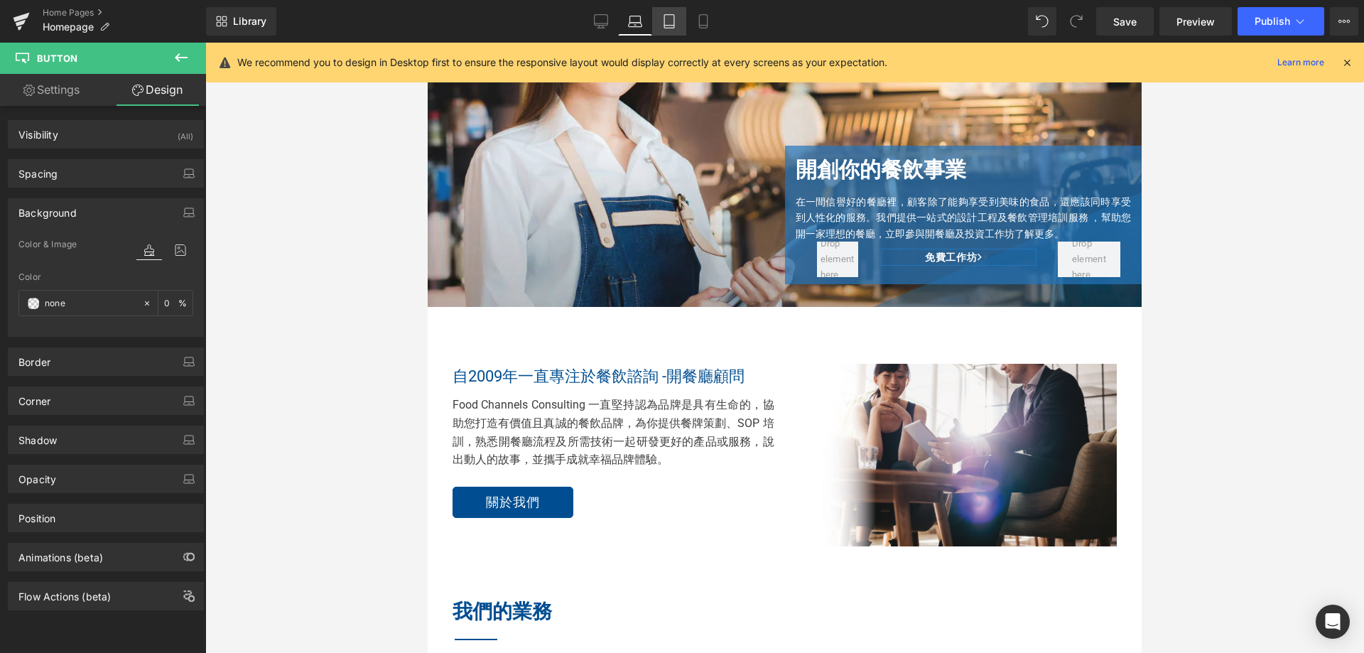
click at [666, 18] on icon at bounding box center [669, 21] width 14 height 14
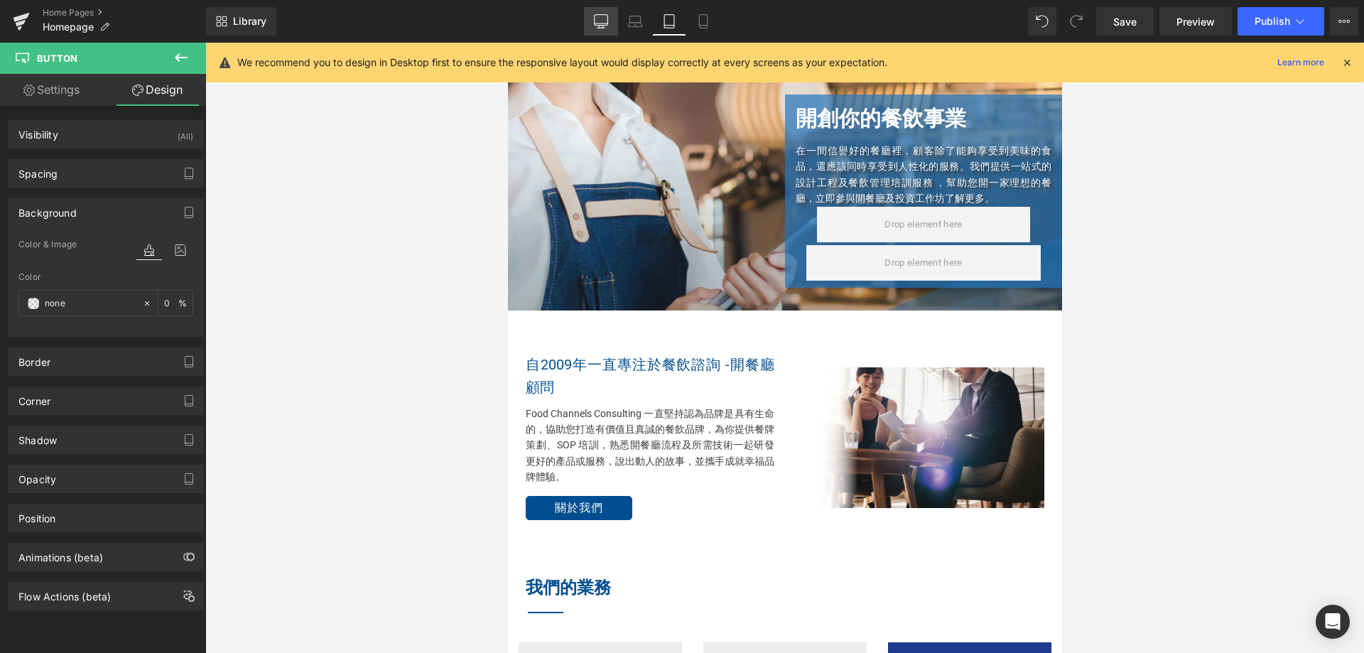
click at [610, 22] on link "Desktop" at bounding box center [601, 21] width 34 height 28
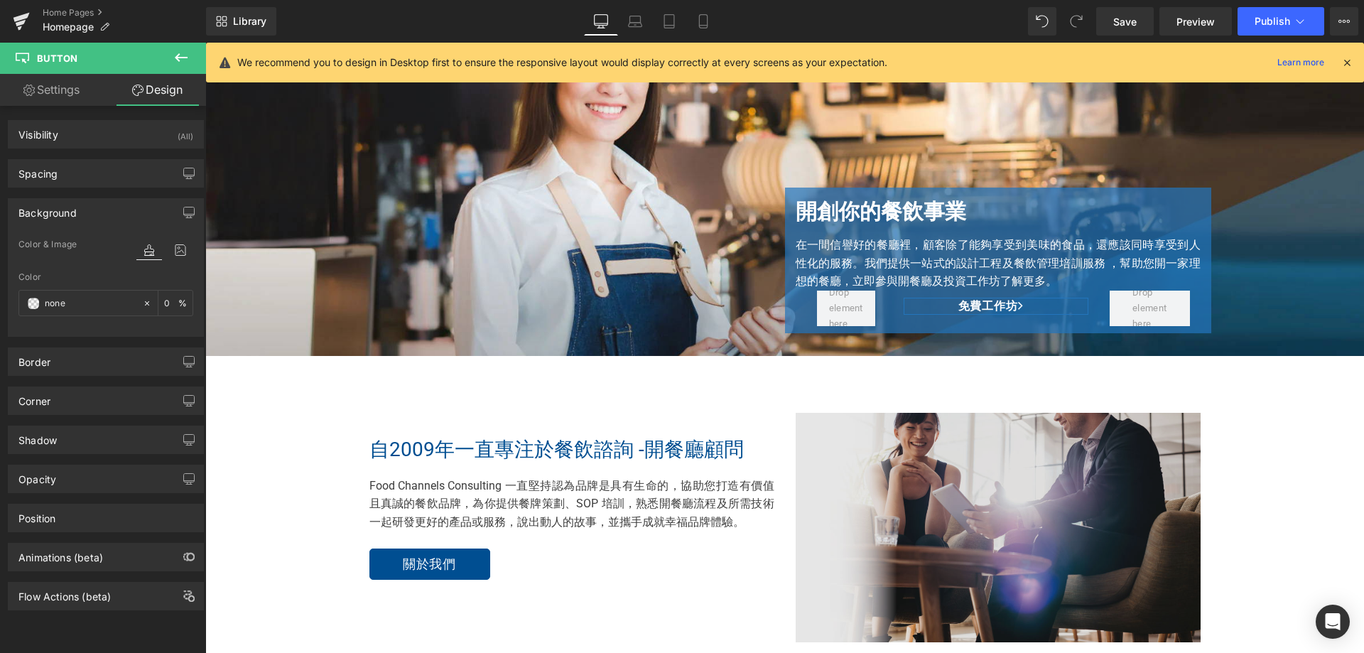
type input "0"
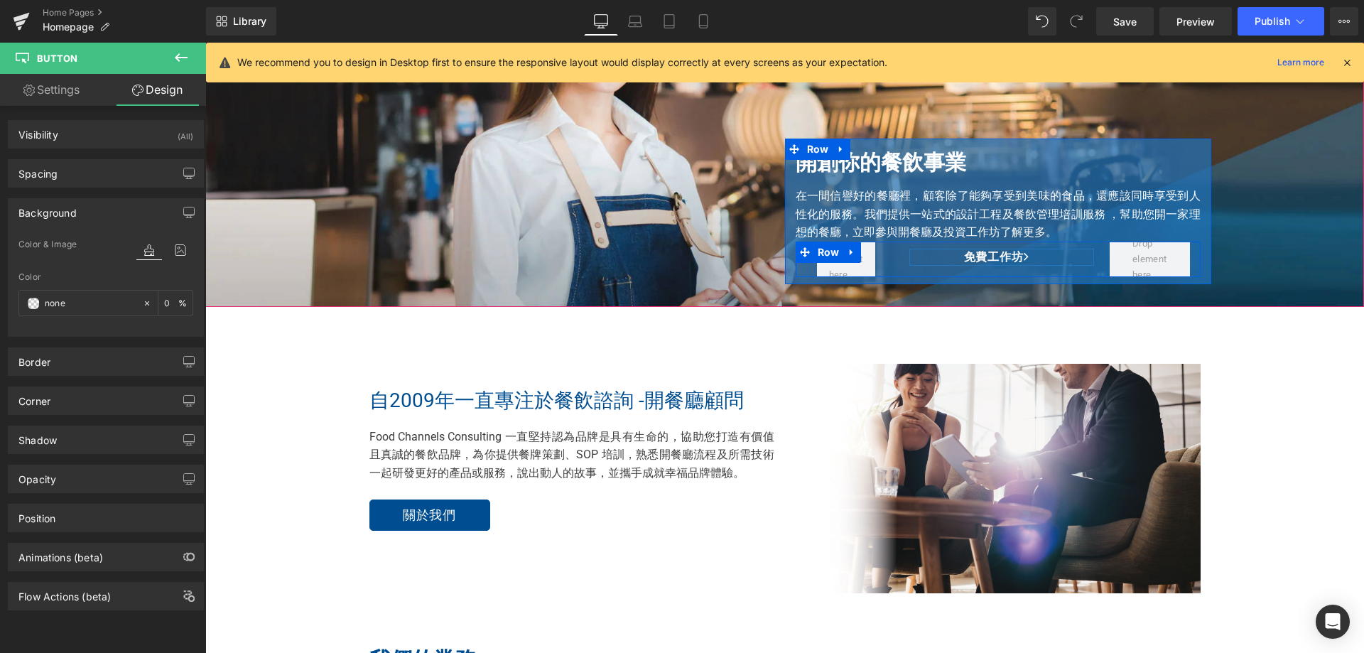
click at [912, 254] on link "免費工作坊" at bounding box center [1001, 257] width 185 height 17
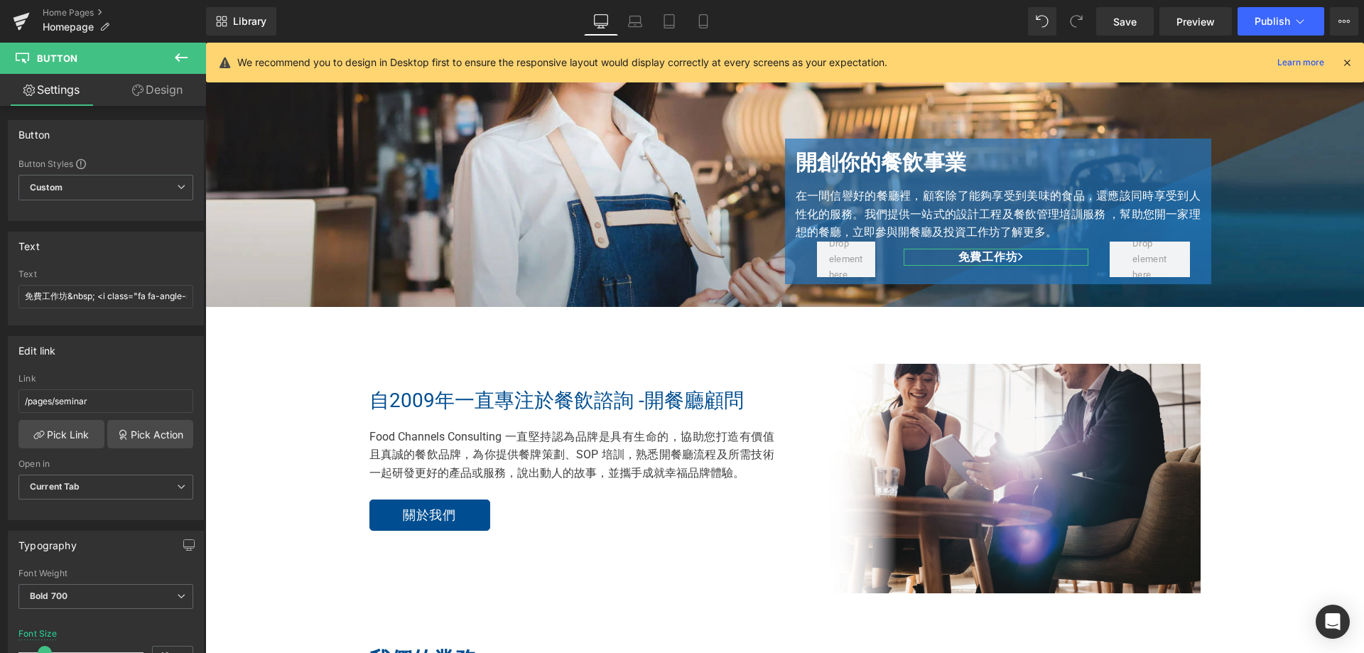
click at [172, 102] on link "Design" at bounding box center [157, 90] width 103 height 32
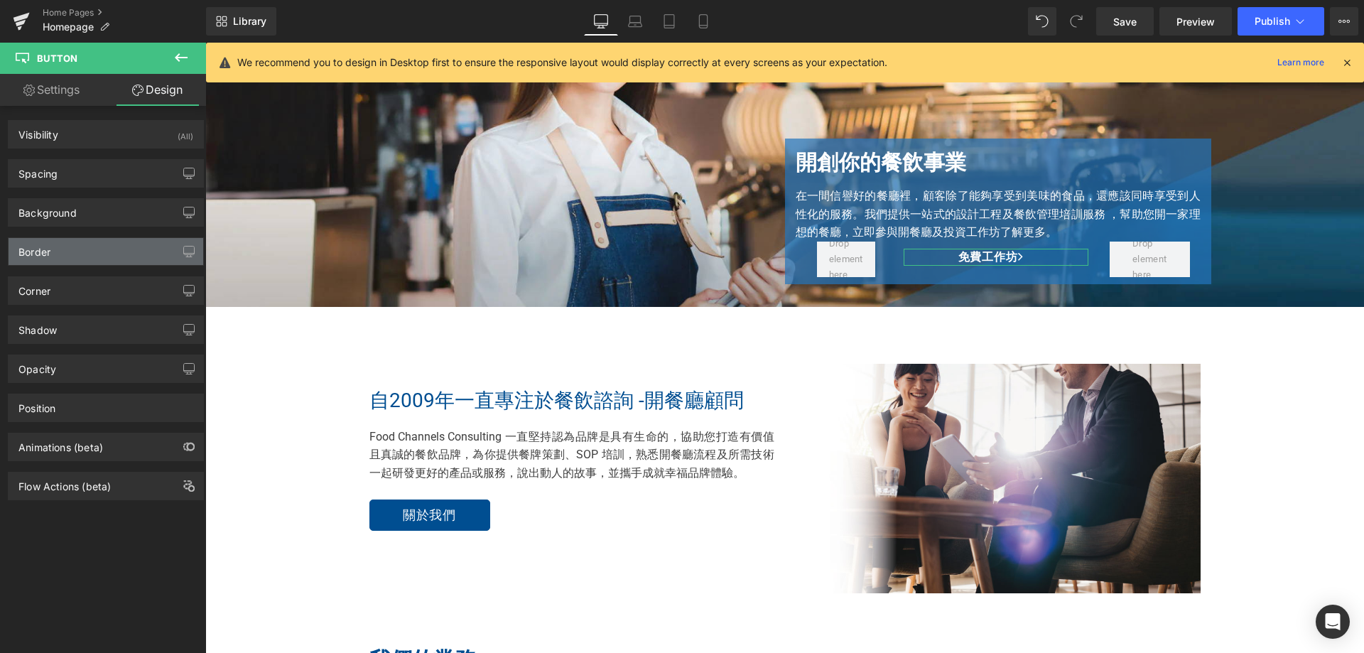
click at [85, 258] on div "Border" at bounding box center [106, 251] width 195 height 27
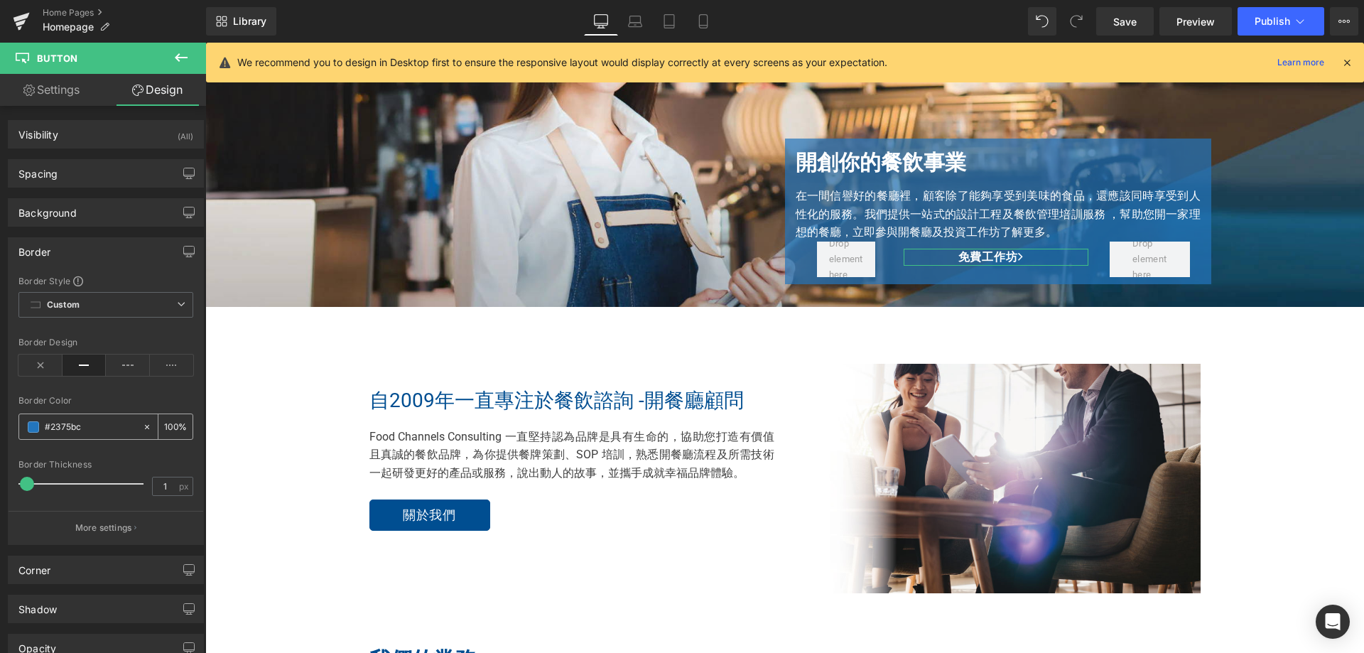
click at [33, 432] on span at bounding box center [33, 426] width 11 height 11
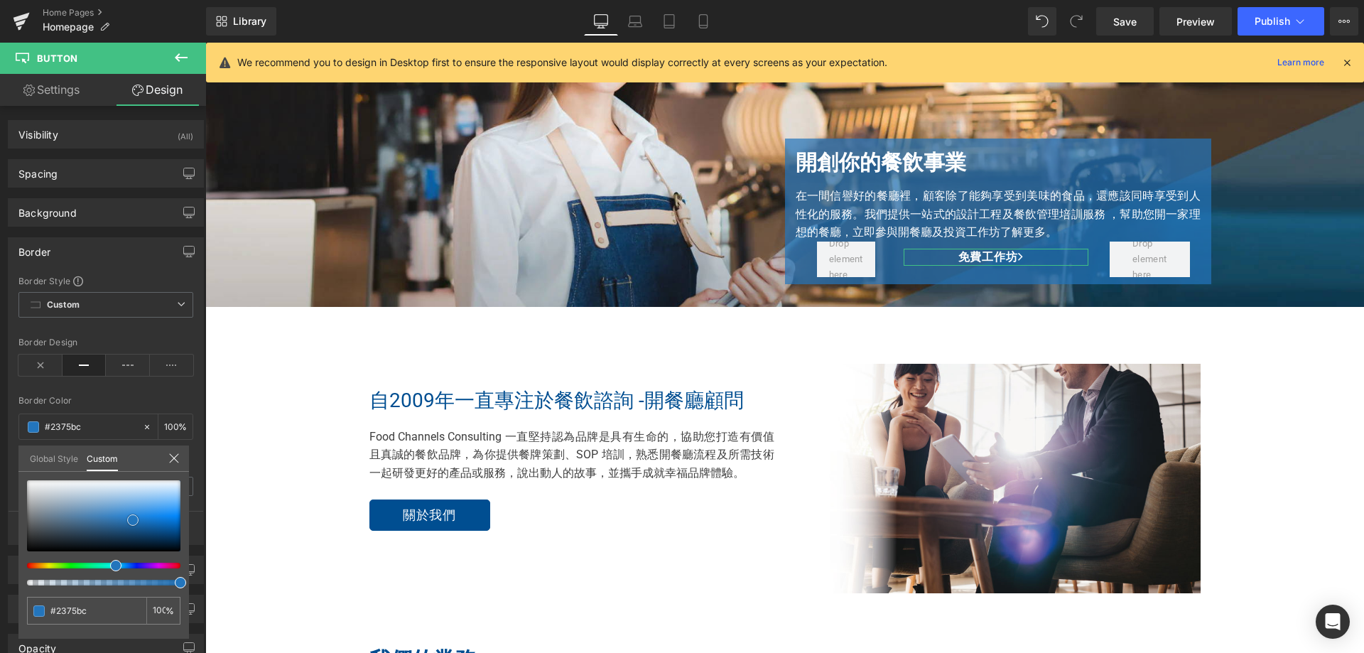
type input "#869aab"
type input "#879aaa"
type input "#8a9aa7"
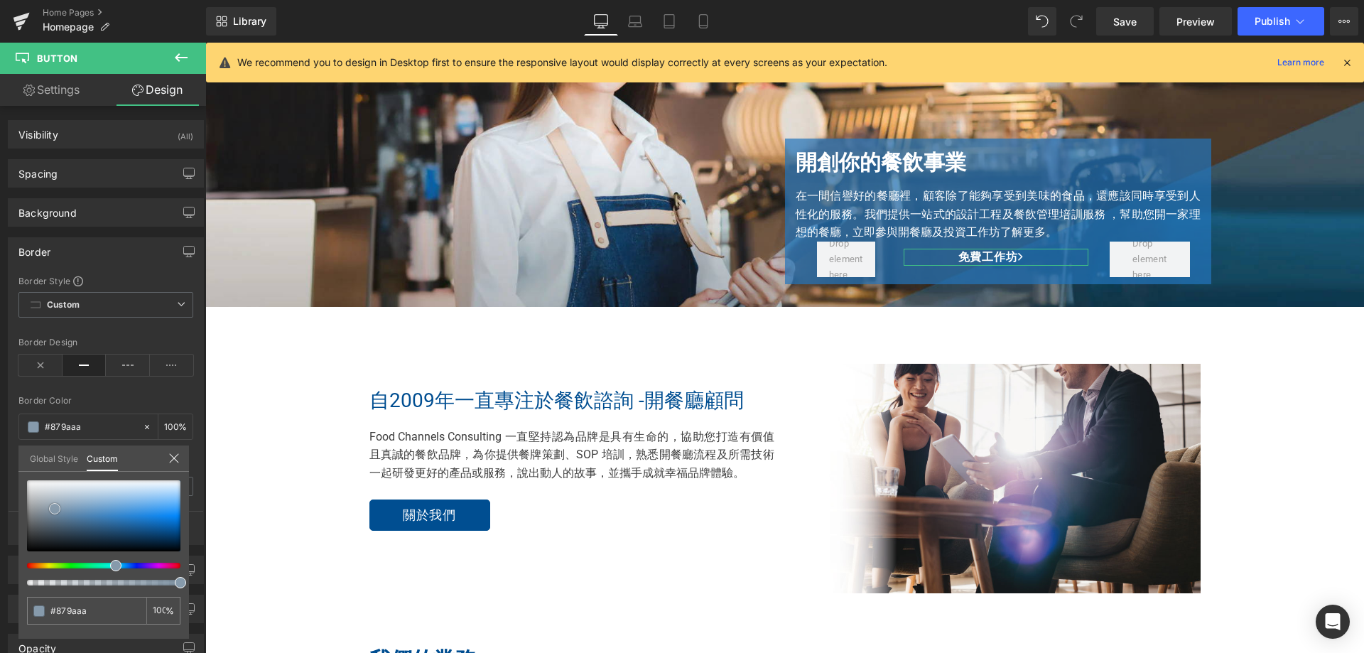
type input "#8a9aa7"
type input "#8b9aa6"
type input "#909ca6"
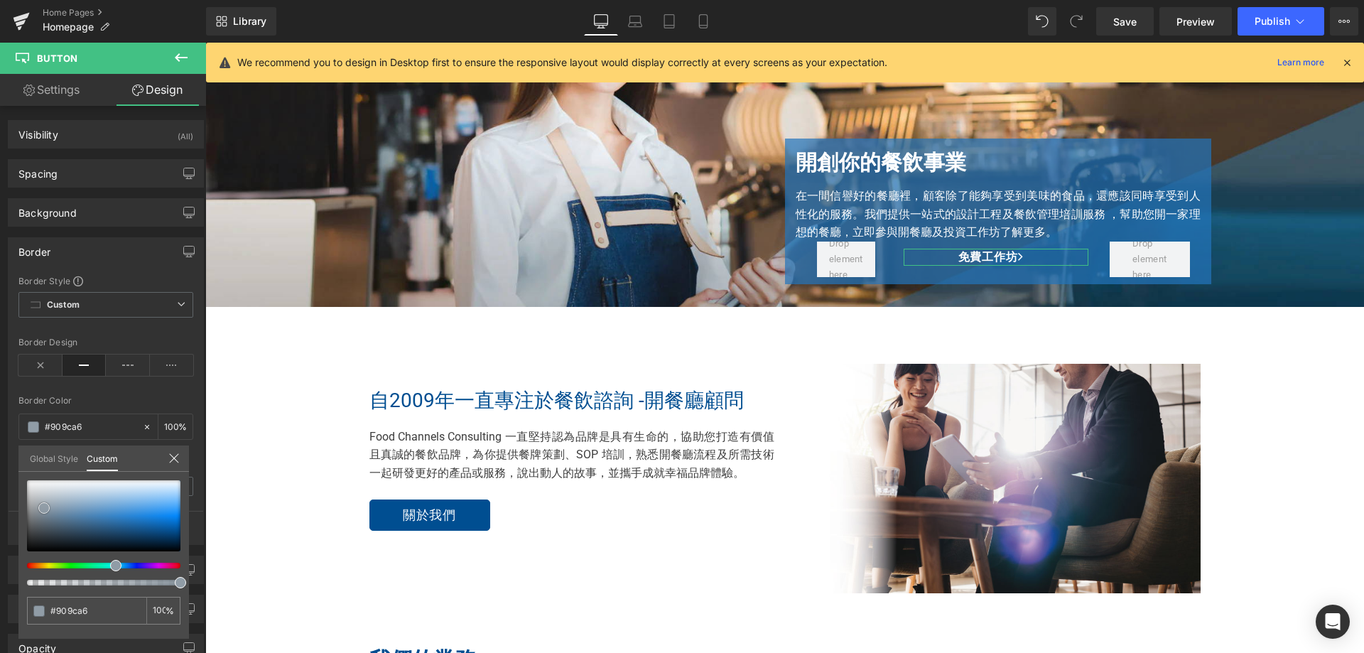
type input "#939ca3"
type input "#989c9e"
type input "#9c9fa0"
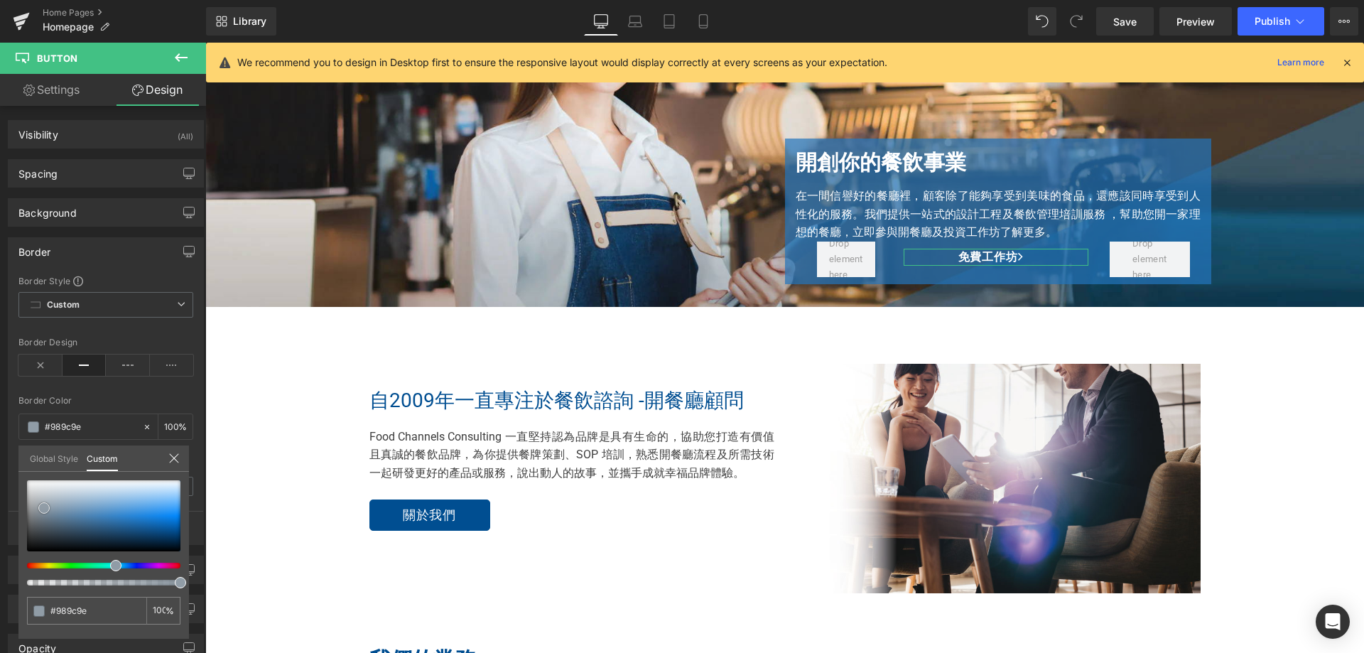
type input "#9c9fa0"
type input "#a5a5a5"
type input "#a8a8a8"
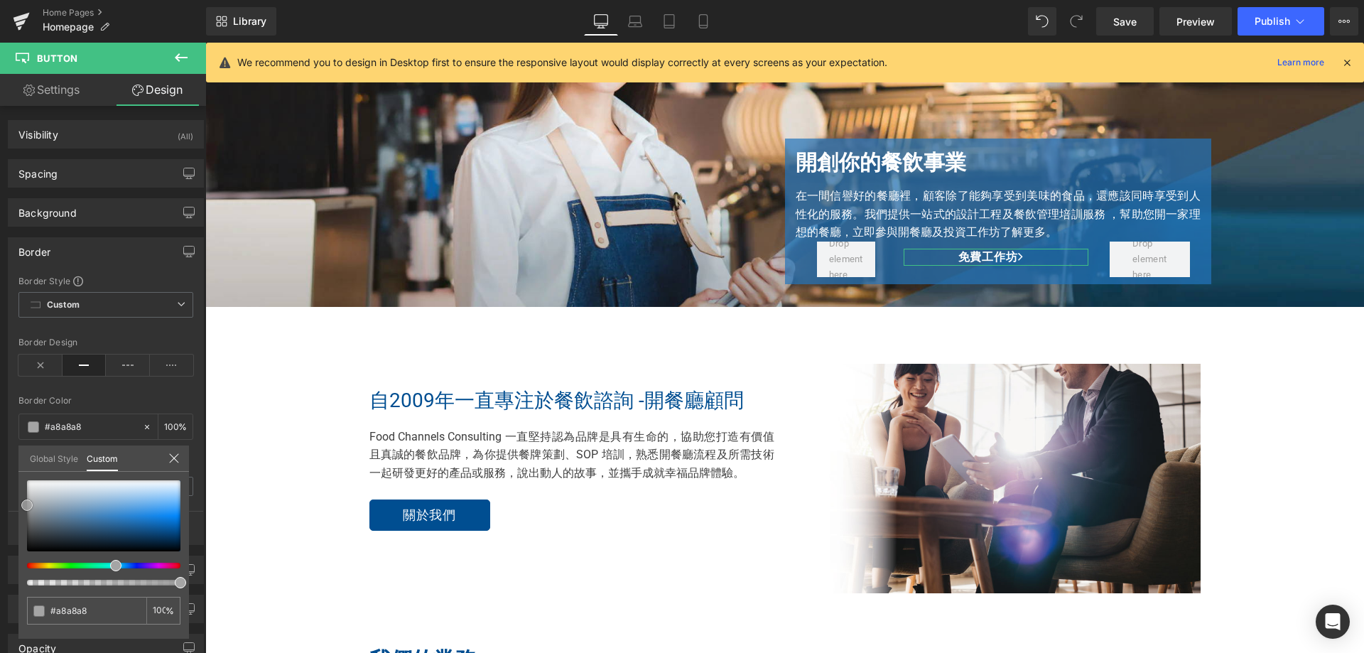
type input "#b7b7b7"
type input "#c6c6c6"
type input "#d6d6d6"
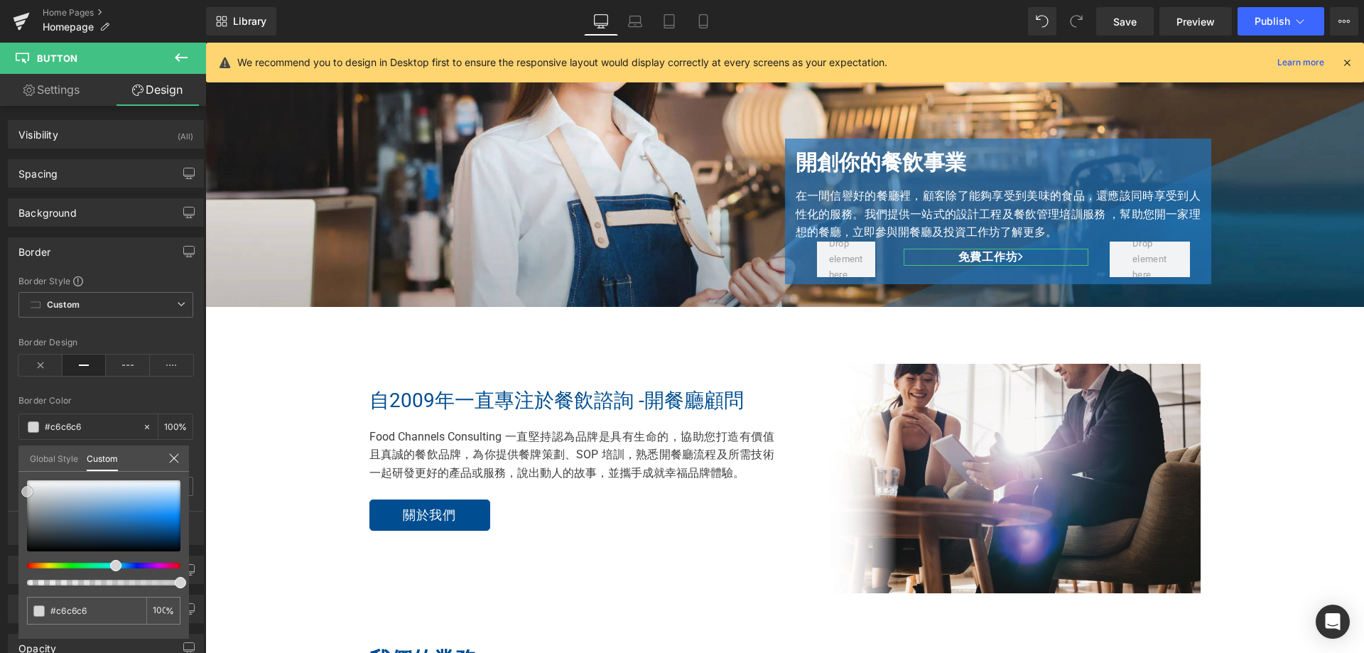
type input "#d6d6d6"
type input "#e0e0e0"
type input "#ededed"
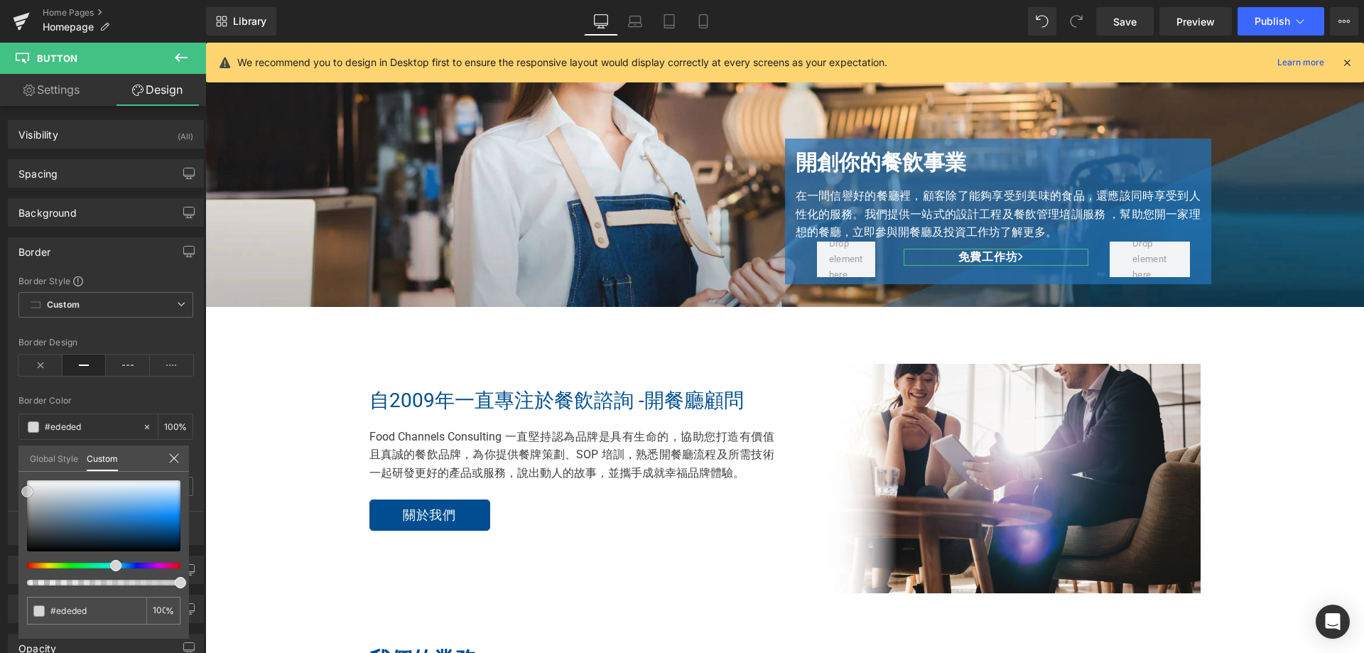
type input "#f9f9f9"
type input "#ffffff"
type input "#f4f4f4"
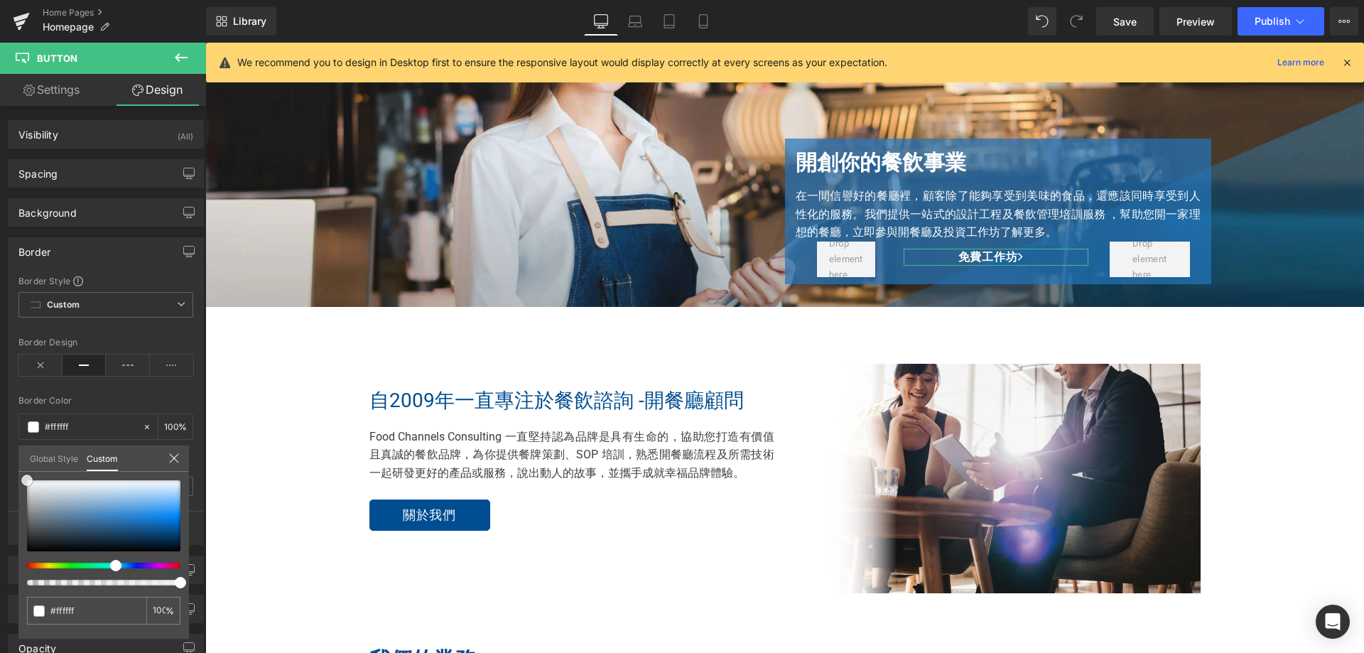
type input "#f4f4f4"
type input "#ededed"
type input "#f4f4f4"
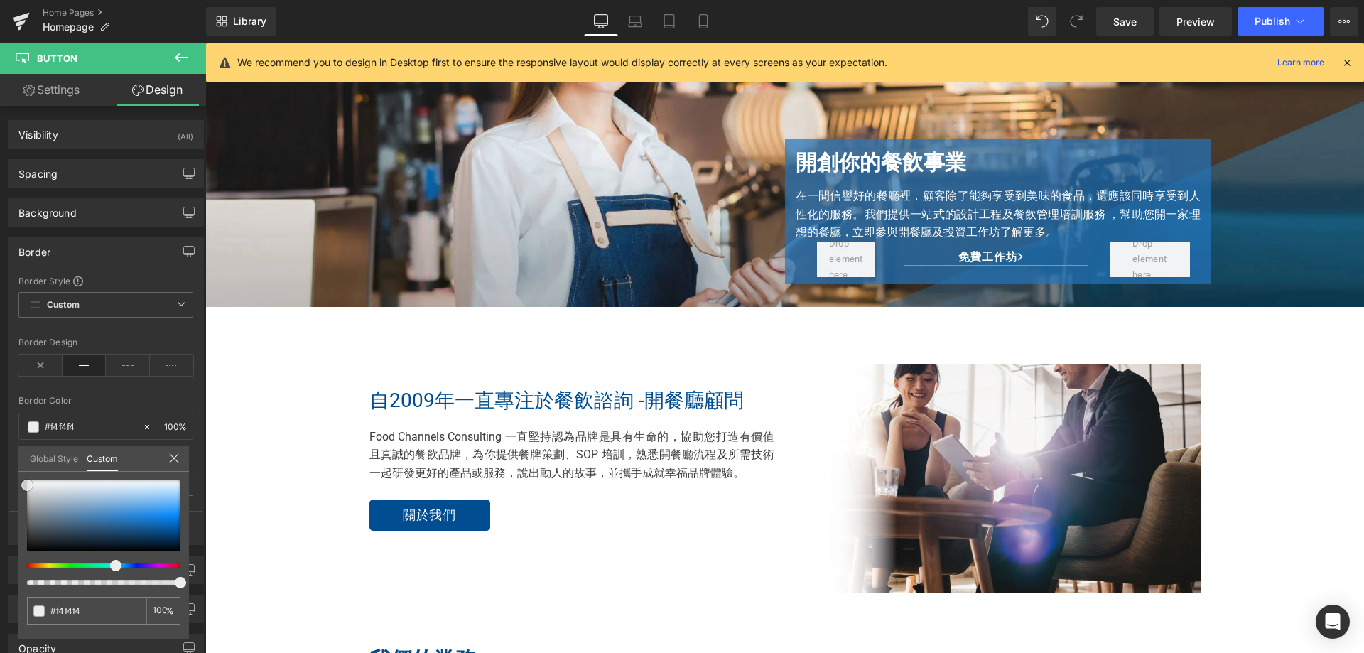
type input "#f7f7f7"
type input "#f9f9f9"
type input "#f2f2f2"
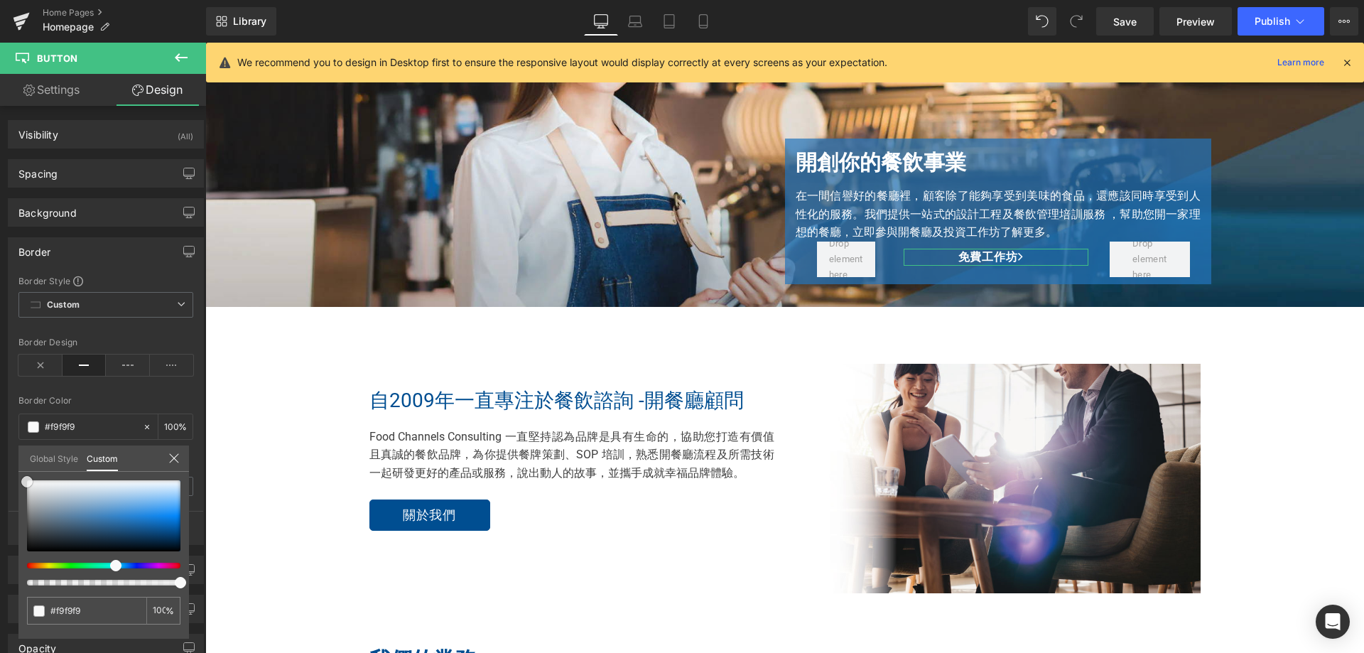
type input "#f2f2f2"
drag, startPoint x: 55, startPoint y: 509, endPoint x: 26, endPoint y: 485, distance: 37.8
click at [27, 485] on div at bounding box center [103, 515] width 153 height 71
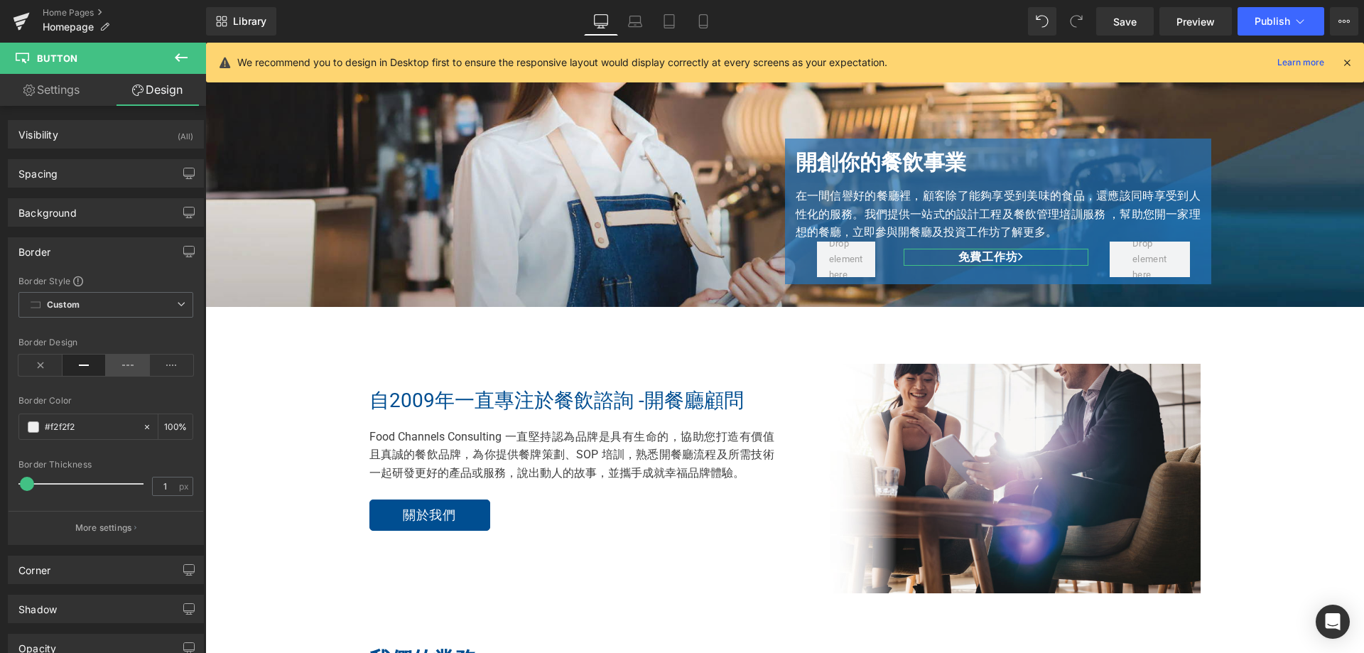
click at [132, 364] on icon at bounding box center [128, 365] width 44 height 21
click at [91, 364] on icon at bounding box center [85, 365] width 44 height 21
click at [136, 394] on div "Border Style Custom Custom Setup Global Style Custom Setup Global Style solid B…" at bounding box center [106, 409] width 195 height 269
click at [1136, 19] on span "Save" at bounding box center [1124, 21] width 23 height 15
